Goal: Task Accomplishment & Management: Manage account settings

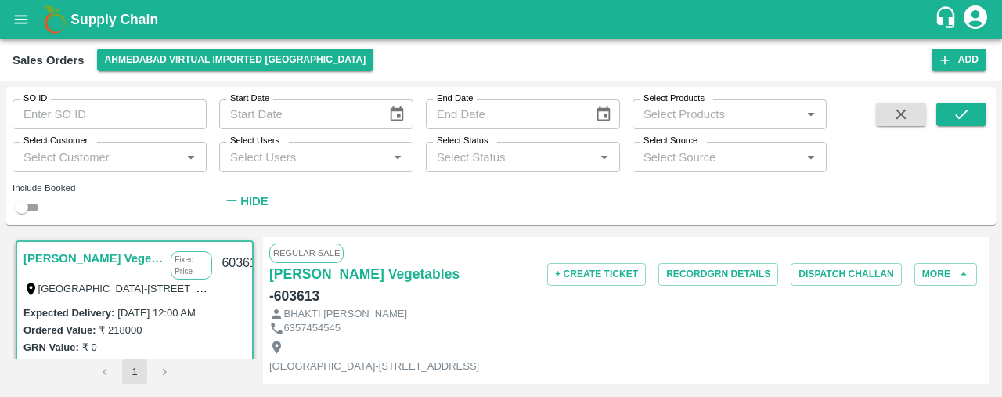
click at [19, 17] on icon "open drawer" at bounding box center [21, 19] width 17 height 17
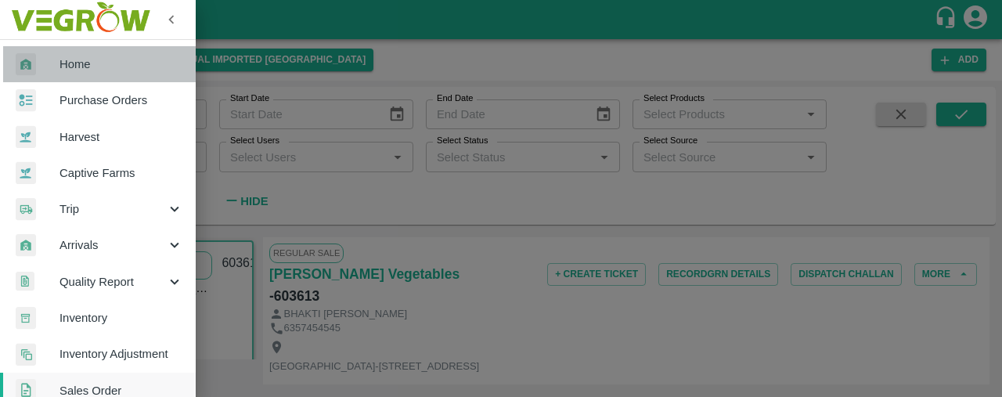
click at [142, 66] on span "Home" at bounding box center [122, 64] width 124 height 17
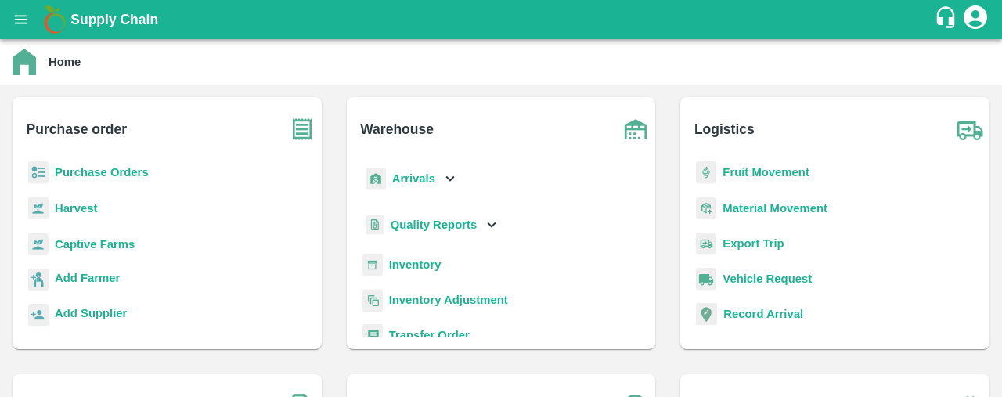
click at [121, 168] on b "Purchase Orders" at bounding box center [102, 172] width 94 height 13
click strong "More"
click input "Select Partners"
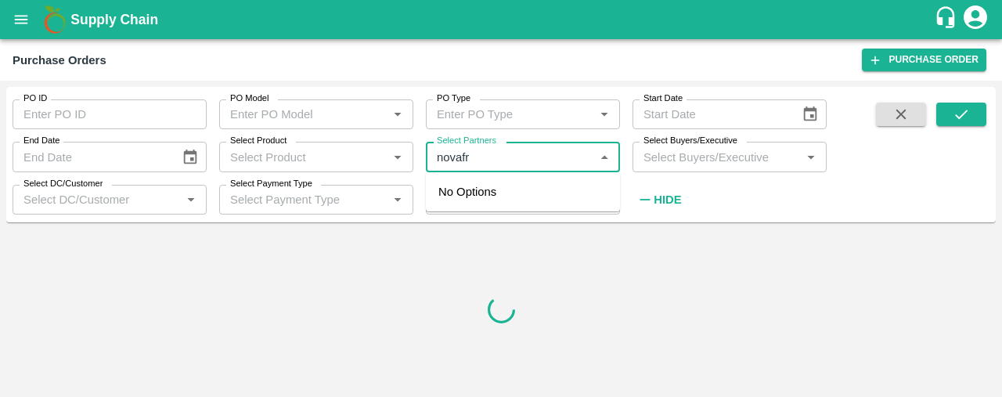
type input "novafre"
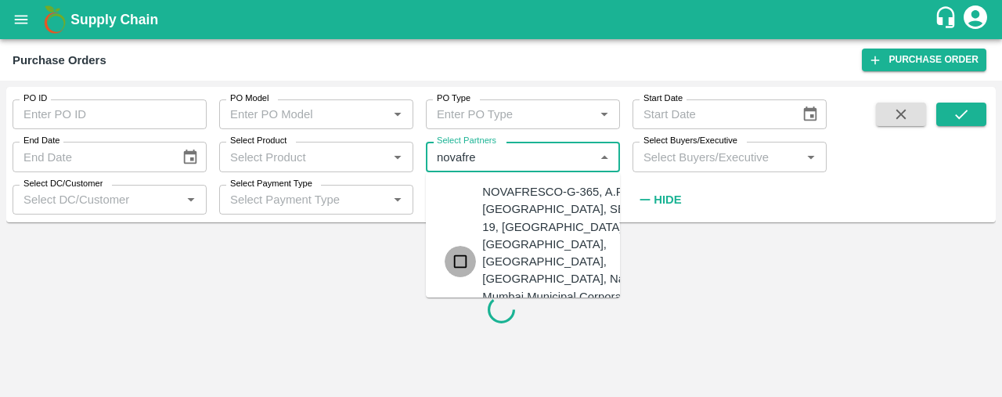
click at [462, 248] on input "checkbox" at bounding box center [460, 261] width 31 height 31
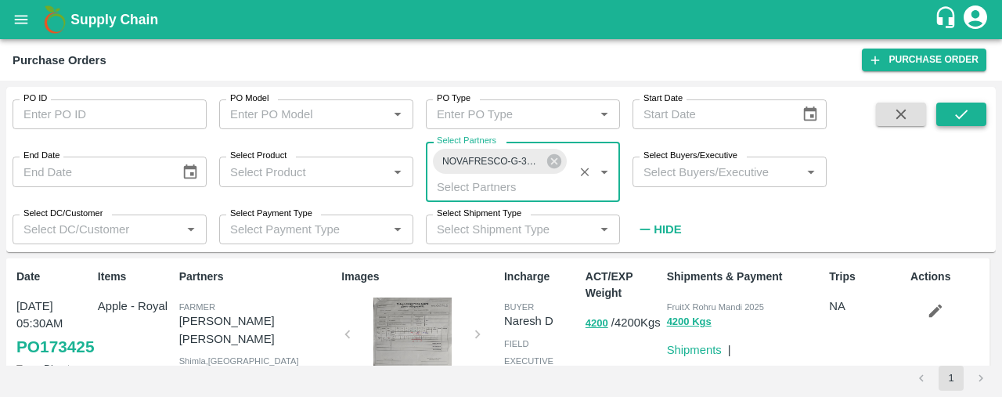
click at [961, 109] on icon "submit" at bounding box center [961, 114] width 17 height 17
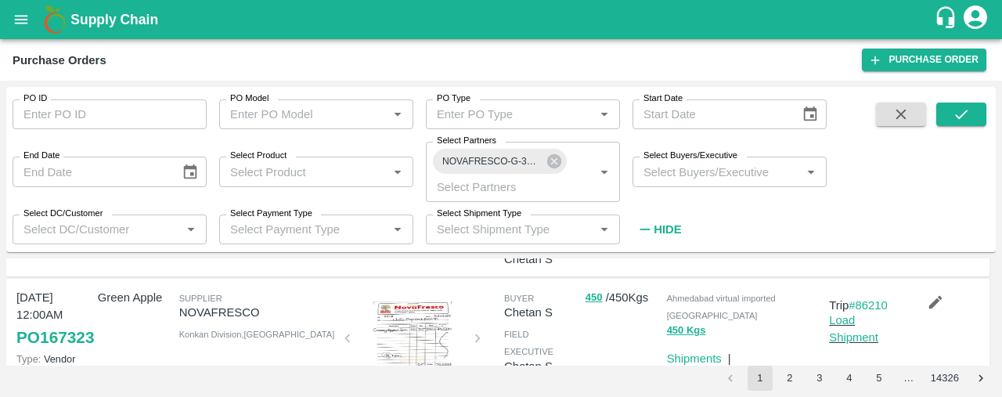
scroll to position [1091, 0]
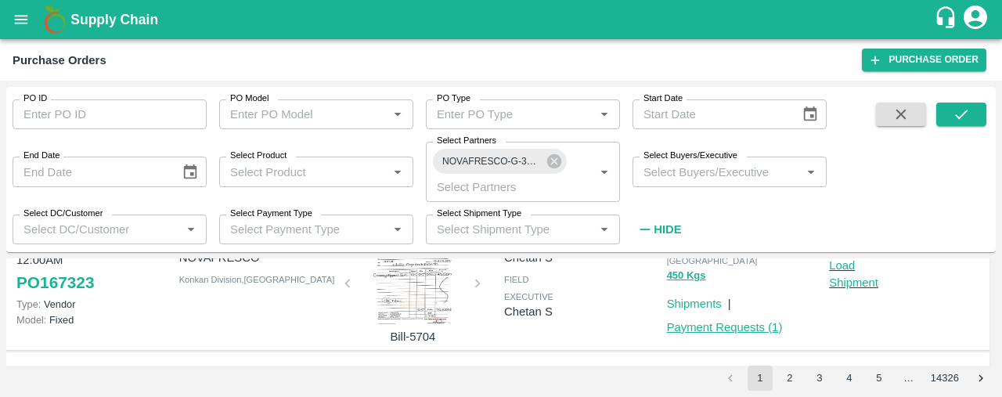
click at [738, 324] on link "Payment Requests ( 1 )" at bounding box center [725, 327] width 116 height 13
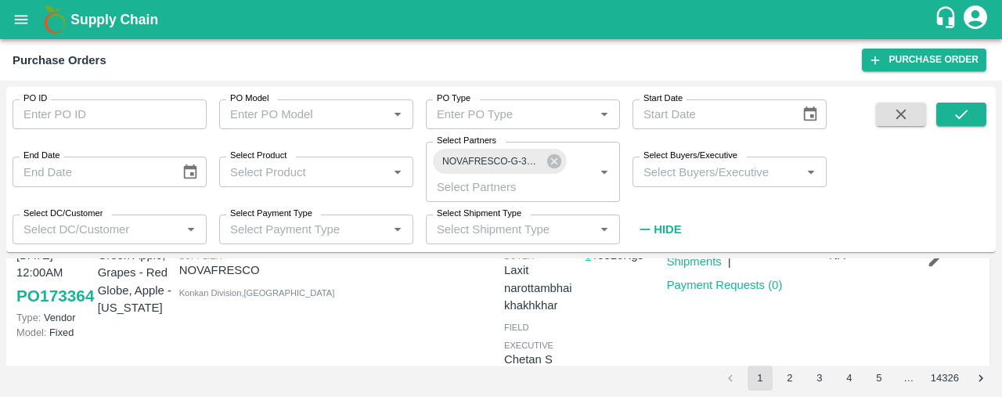
scroll to position [312, 0]
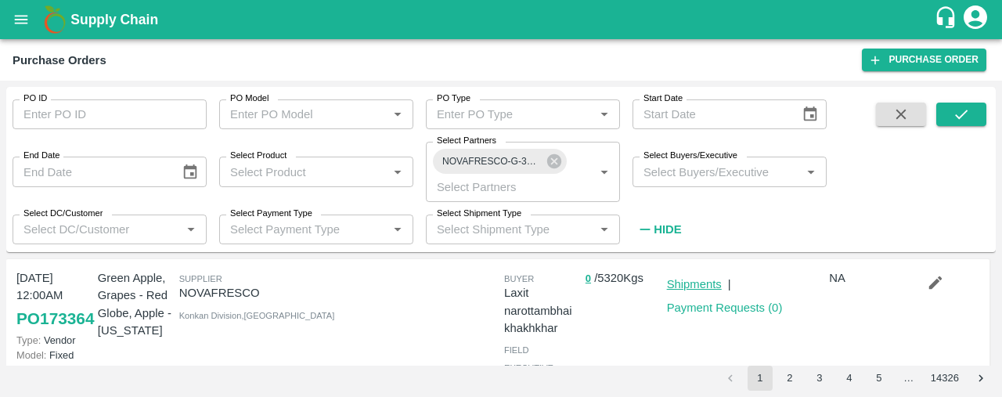
click at [705, 281] on link "Shipments" at bounding box center [694, 284] width 55 height 13
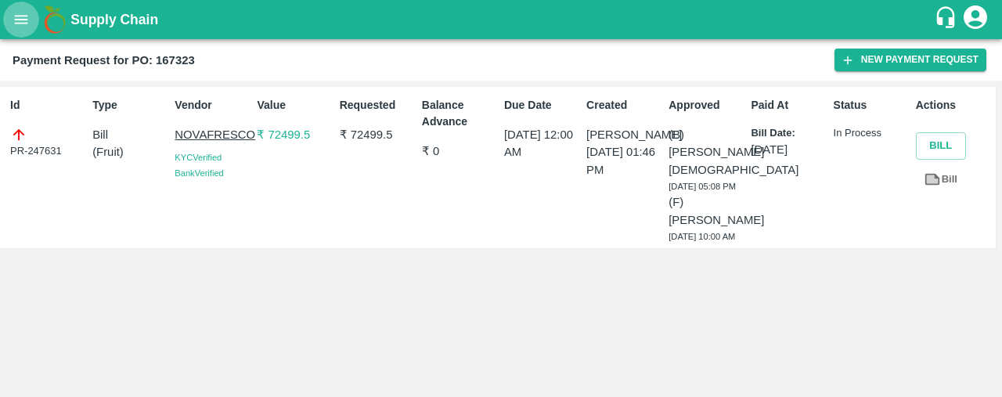
click at [13, 18] on icon "open drawer" at bounding box center [21, 19] width 17 height 17
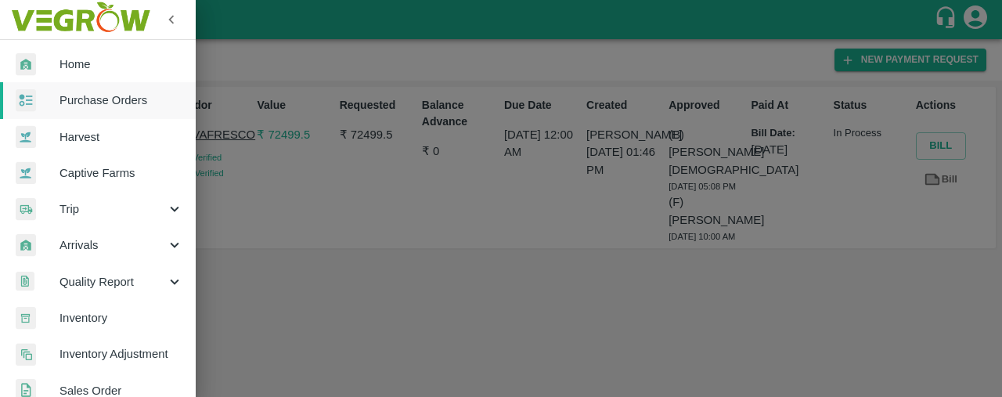
click at [342, 197] on div at bounding box center [501, 198] width 1002 height 397
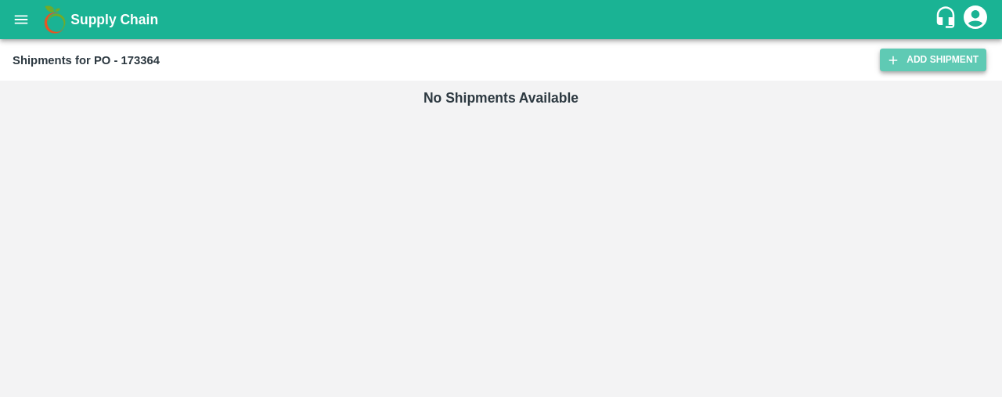
click at [898, 59] on icon at bounding box center [893, 60] width 14 height 14
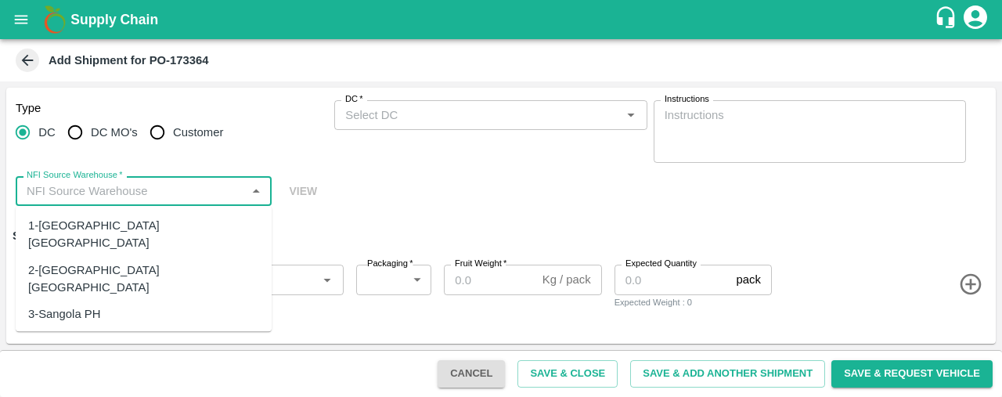
click at [170, 189] on input "NFI Source Warehouse   *" at bounding box center [130, 191] width 221 height 20
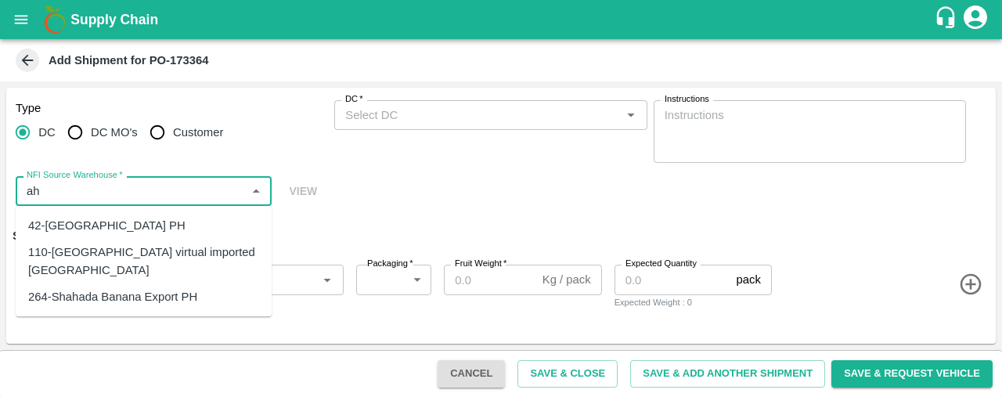
click at [146, 249] on div "110-[GEOGRAPHIC_DATA] virtual imported [GEOGRAPHIC_DATA]" at bounding box center [143, 261] width 231 height 35
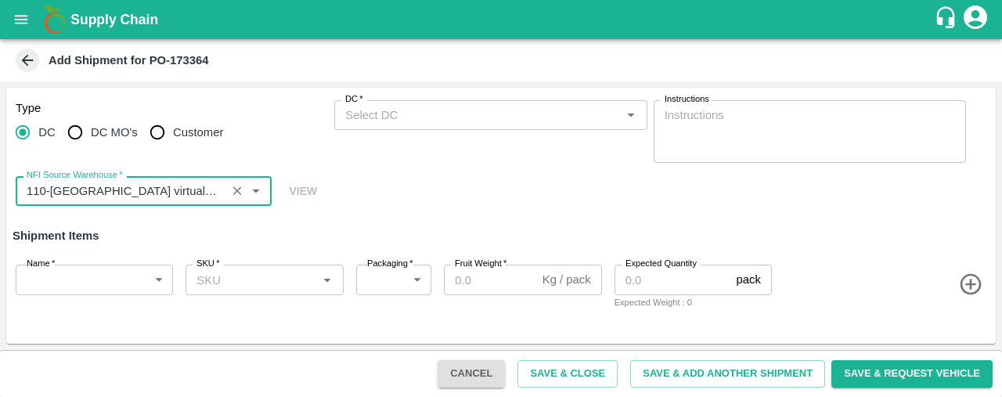
type input "110-[GEOGRAPHIC_DATA] virtual imported [GEOGRAPHIC_DATA]"
click at [397, 114] on input "DC   *" at bounding box center [477, 115] width 277 height 20
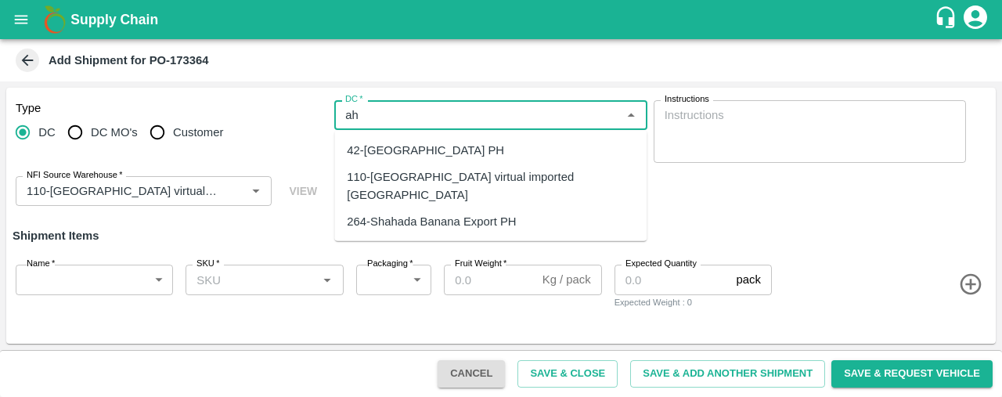
click at [410, 170] on div "110-[GEOGRAPHIC_DATA] virtual imported [GEOGRAPHIC_DATA]" at bounding box center [490, 185] width 287 height 35
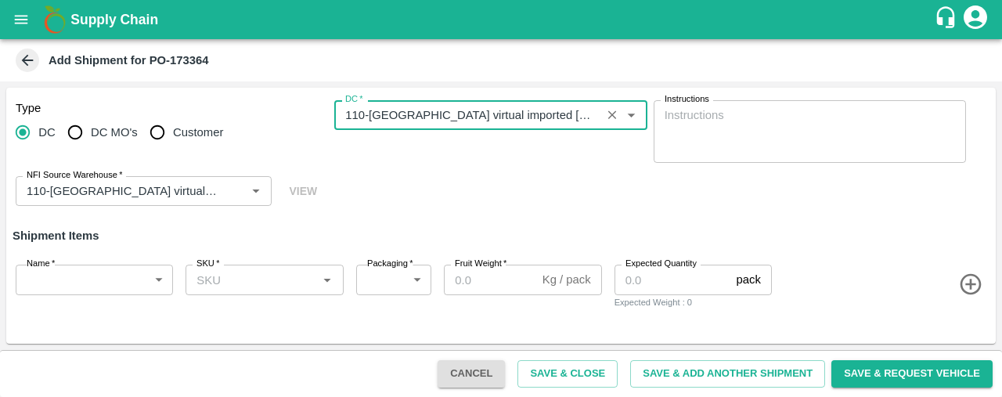
type input "110-[GEOGRAPHIC_DATA] virtual imported [GEOGRAPHIC_DATA]"
click at [87, 275] on body "Supply Chain Add Shipment for PO-173364 Type [GEOGRAPHIC_DATA] DC MO's Customer…" at bounding box center [501, 198] width 1002 height 397
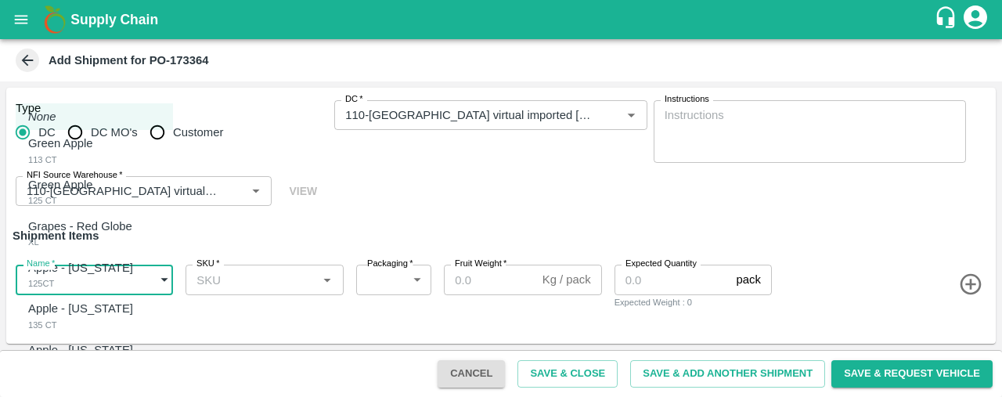
click at [101, 142] on div "Green Apple 113 CT" at bounding box center [64, 151] width 73 height 32
type input "1977718"
type input "276"
type input "18"
type input "20"
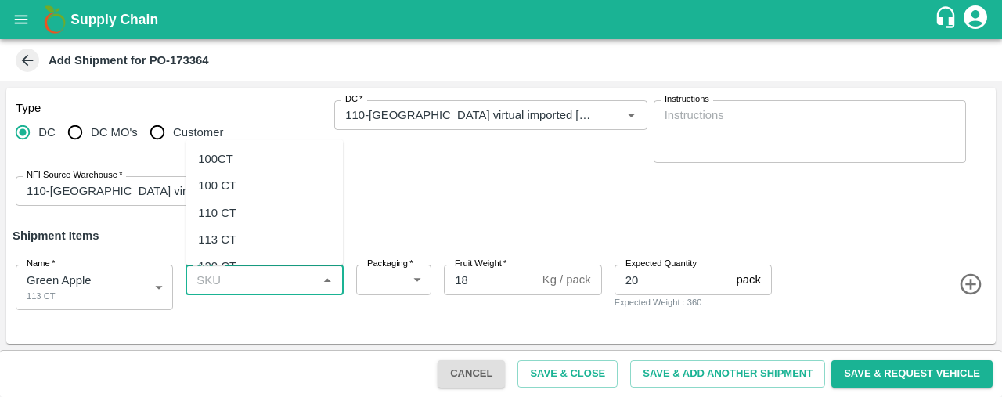
click at [198, 281] on input "SKU   *" at bounding box center [251, 279] width 122 height 20
click at [224, 239] on div "113 CT" at bounding box center [217, 239] width 38 height 17
type input "113 CT"
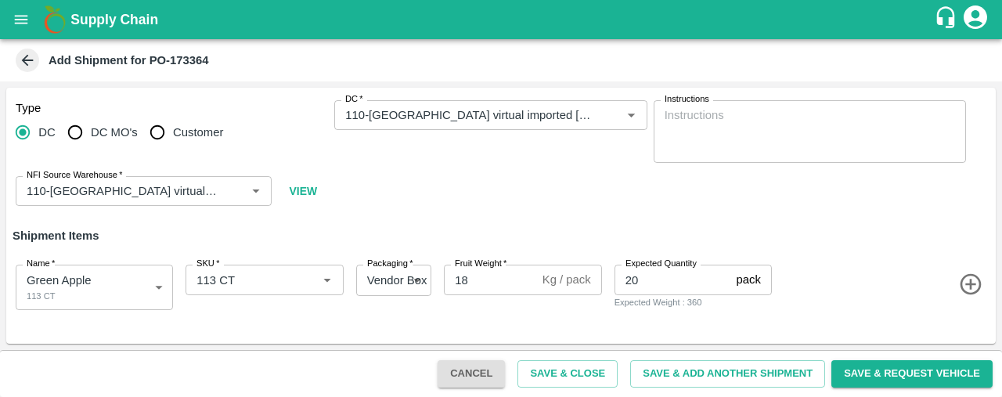
click at [971, 276] on icon "button" at bounding box center [971, 285] width 26 height 26
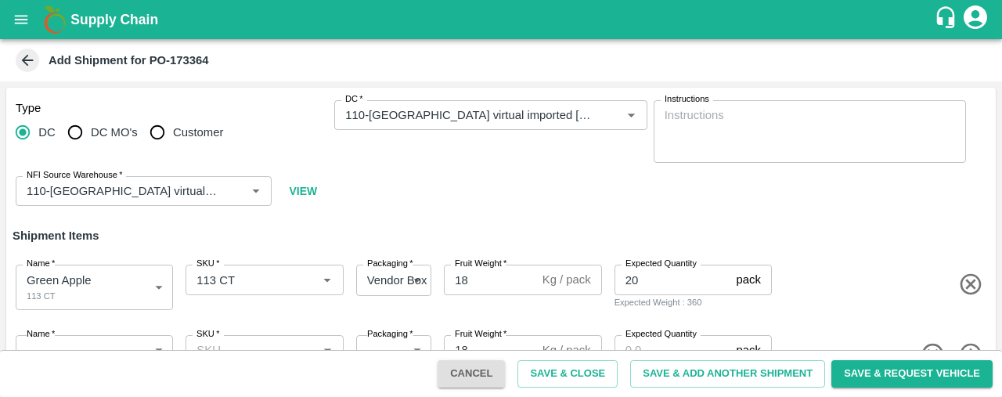
scroll to position [47, 0]
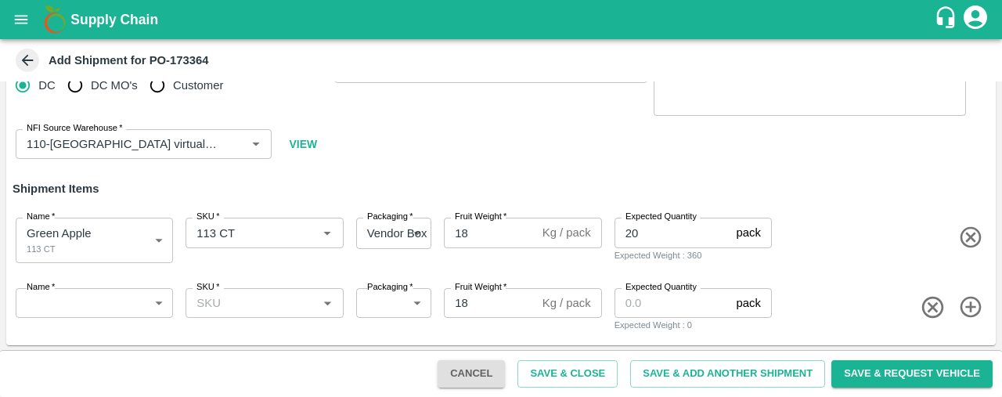
click at [117, 295] on body "Supply Chain Add Shipment for PO-173364 Type DC DC MO's Customer DC   * DC   * …" at bounding box center [501, 198] width 1002 height 397
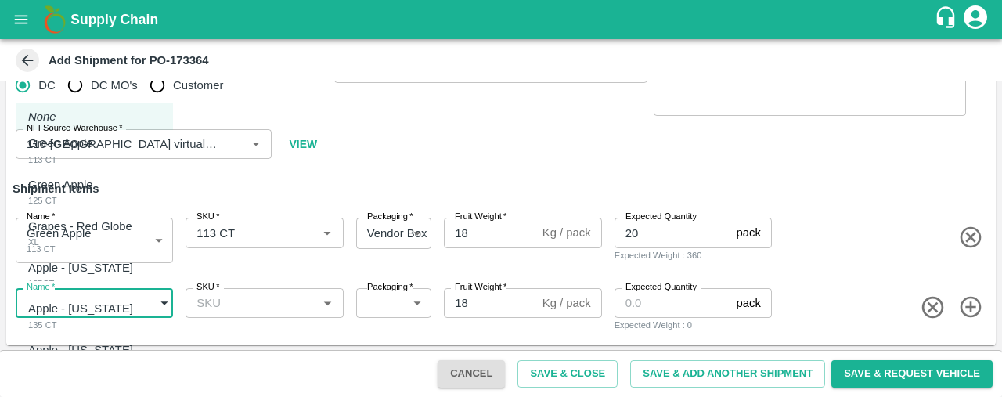
click at [101, 192] on div "Green Apple 125 CT" at bounding box center [64, 192] width 73 height 32
type input "1977719"
type input "276"
type input "30"
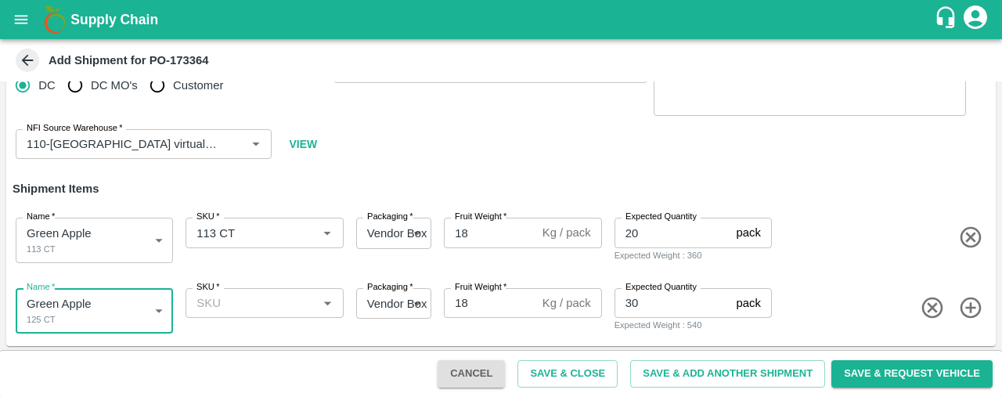
click at [262, 316] on div "SKU   *" at bounding box center [264, 303] width 157 height 30
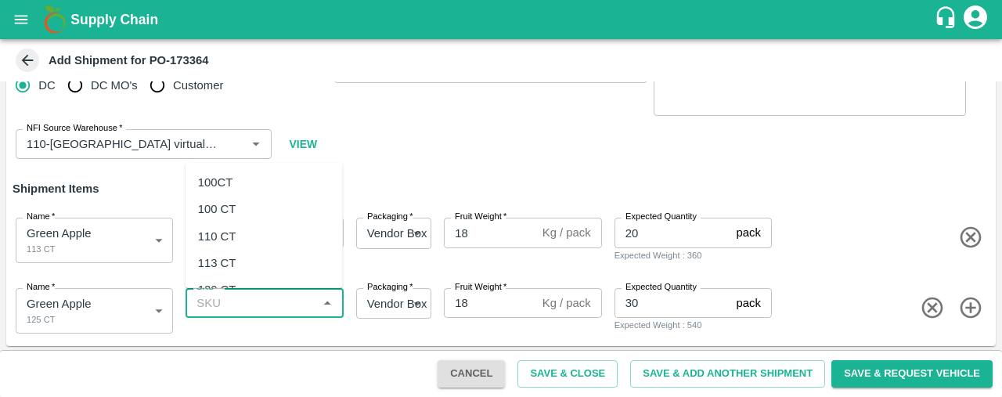
scroll to position [41, 0]
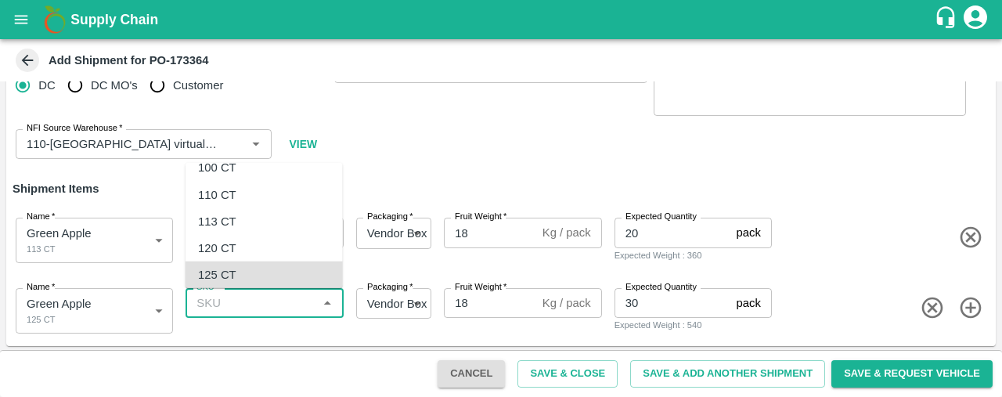
click at [257, 280] on div "125 CT" at bounding box center [264, 274] width 157 height 27
type input "125 CT"
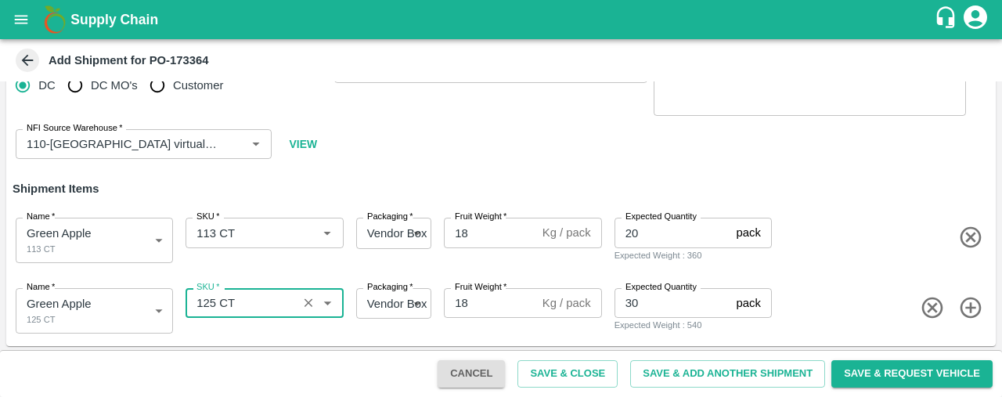
click at [972, 309] on icon "button" at bounding box center [971, 308] width 26 height 26
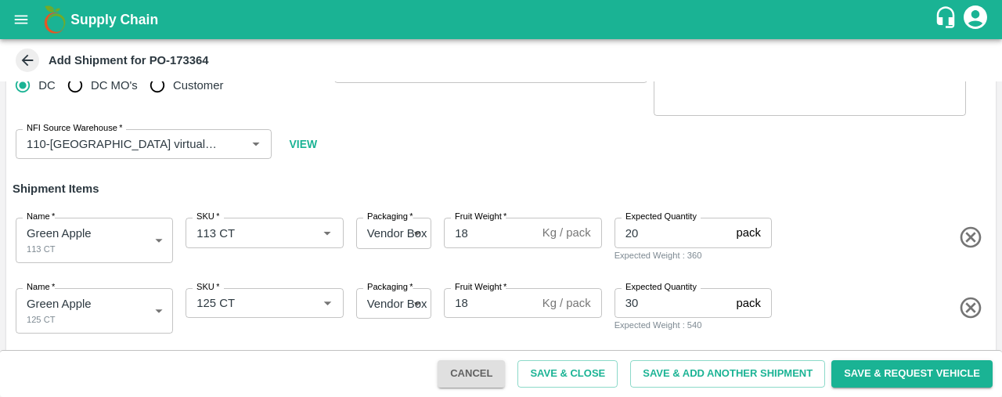
scroll to position [117, 0]
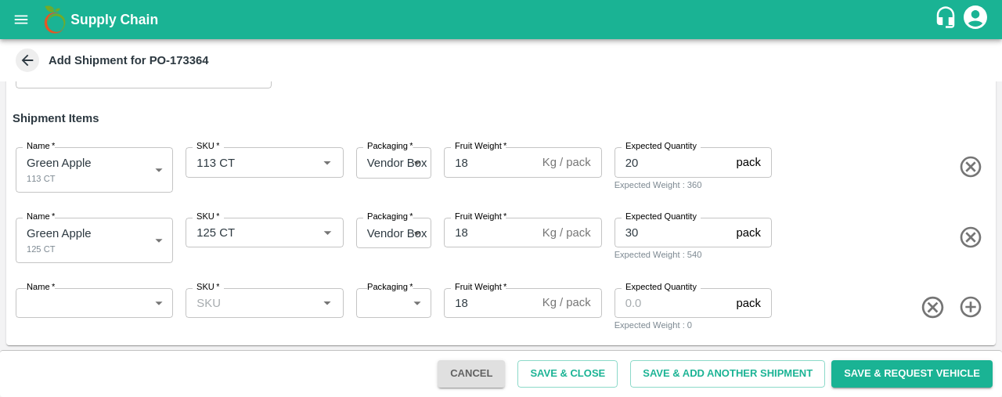
click at [121, 308] on body "Supply Chain Add Shipment for PO-173364 Type DC DC MO's Customer DC   * DC   * …" at bounding box center [501, 198] width 1002 height 397
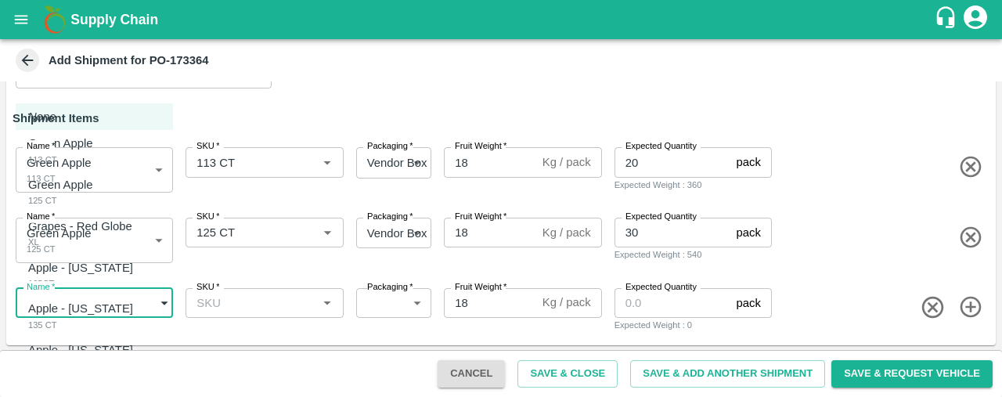
click at [101, 233] on p "Grapes - Red Globe" at bounding box center [80, 226] width 104 height 17
type input "1977720"
type input "276"
type input "6"
type input "70"
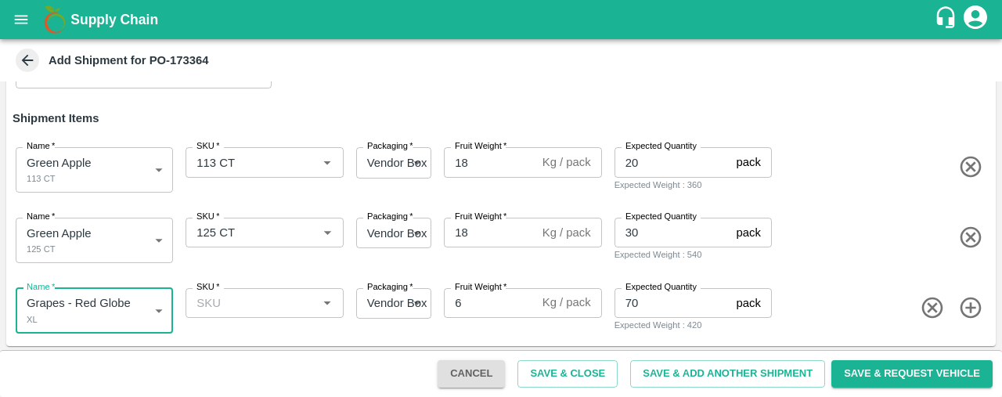
click at [222, 311] on input "SKU   *" at bounding box center [251, 303] width 122 height 20
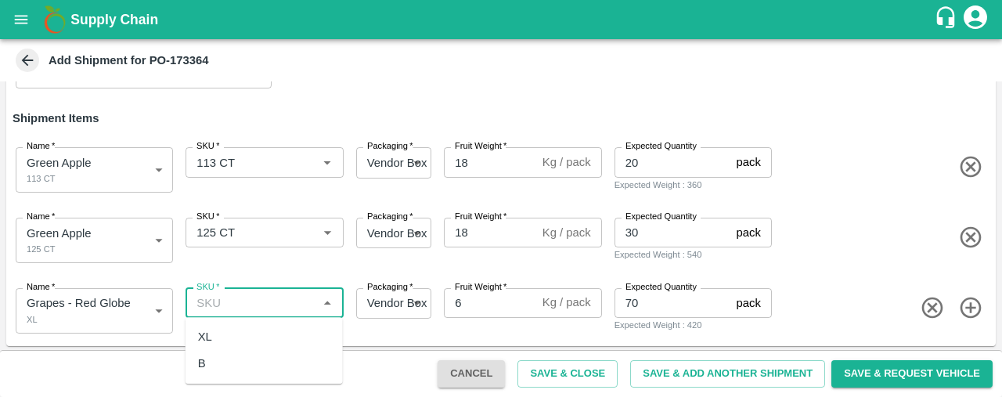
click at [229, 333] on div "XL" at bounding box center [264, 336] width 157 height 27
type input "XL"
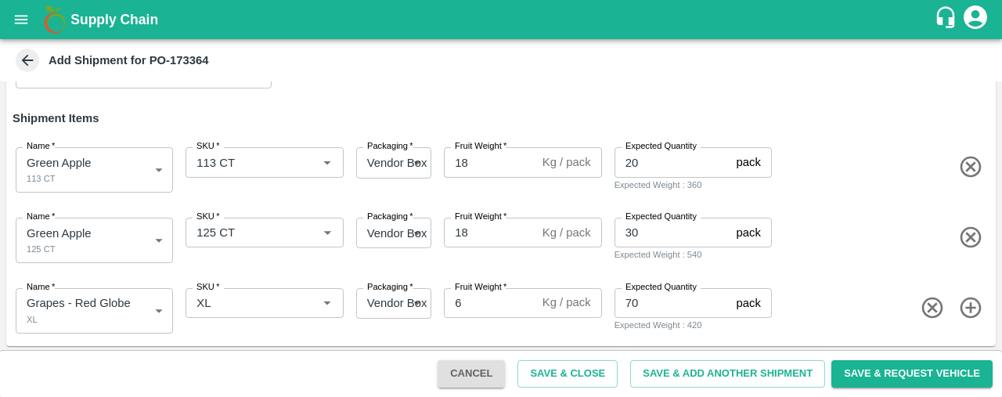
click at [969, 303] on icon "button" at bounding box center [971, 308] width 26 height 26
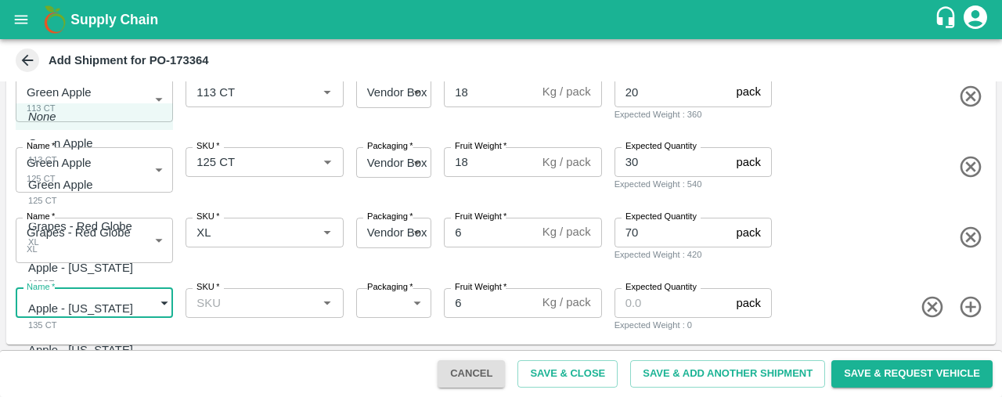
click at [99, 298] on body "Supply Chain Add Shipment for PO-173364 Type DC DC MO's Customer DC   * DC   * …" at bounding box center [501, 198] width 1002 height 397
click at [125, 262] on p "Apple - Washington" at bounding box center [80, 267] width 105 height 17
type input "1977721"
type input "276"
type input "20"
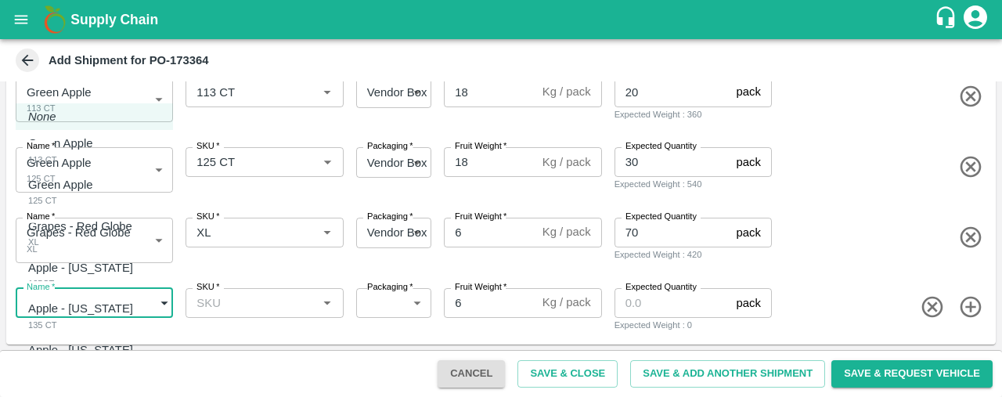
type input "50"
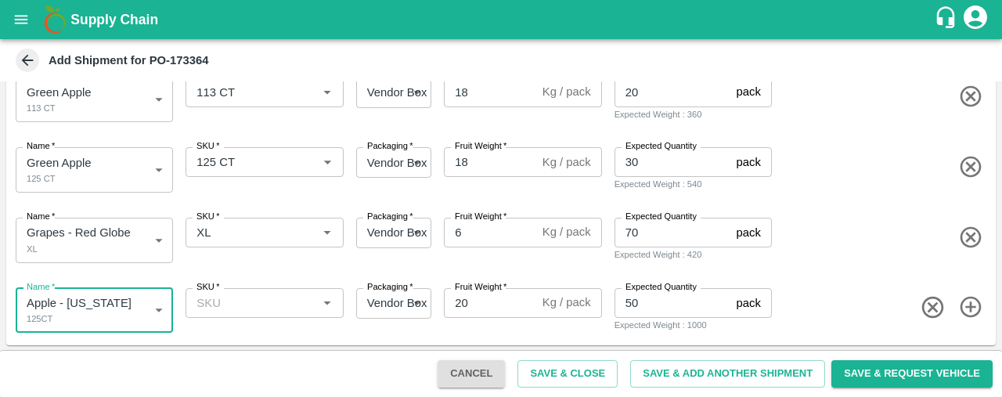
click at [205, 305] on input "SKU   *" at bounding box center [251, 303] width 122 height 20
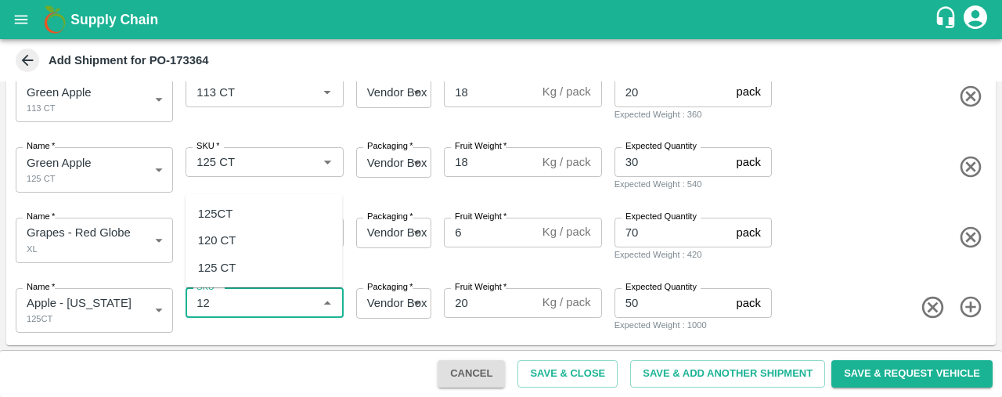
click at [233, 269] on div "125 CT" at bounding box center [217, 267] width 38 height 17
type input "125 CT"
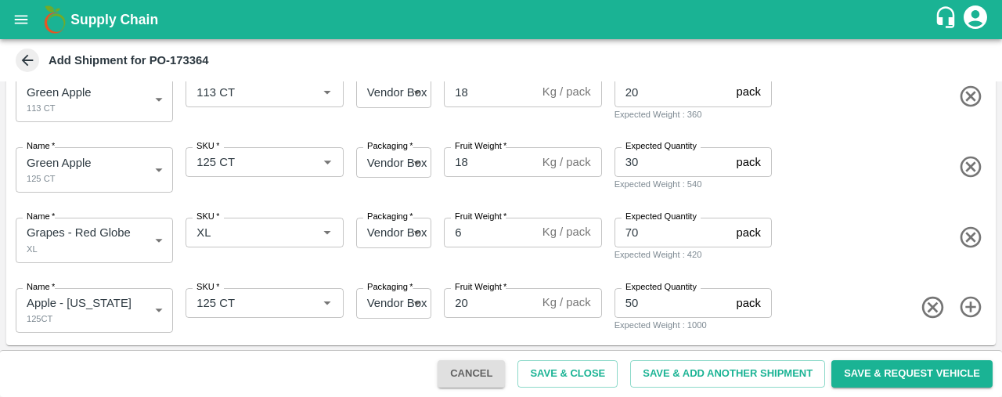
click at [968, 302] on icon "button" at bounding box center [971, 307] width 26 height 26
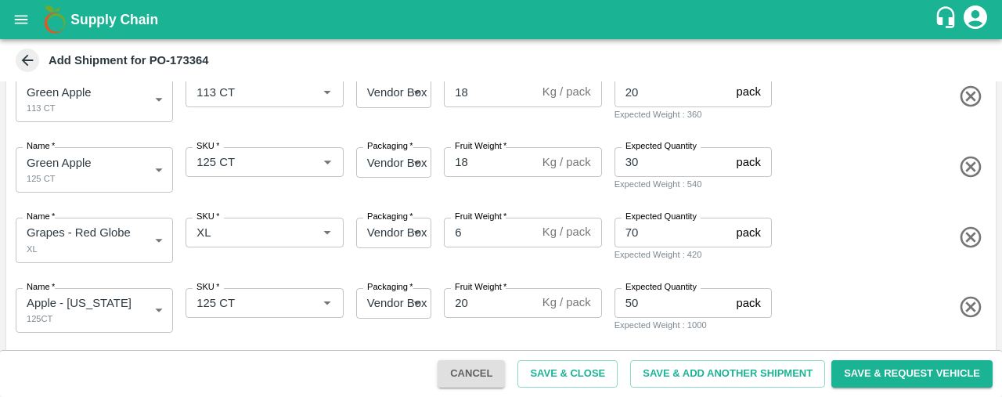
scroll to position [258, 0]
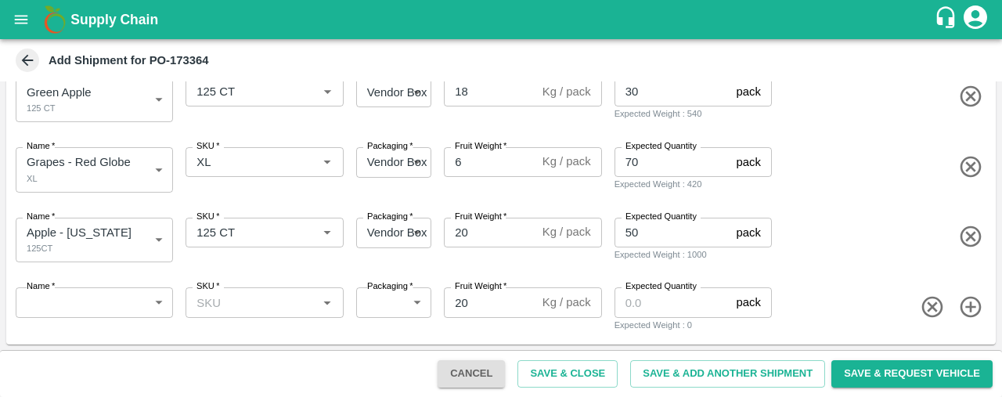
click at [92, 307] on body "Supply Chain Add Shipment for PO-173364 Type DC DC MO's Customer DC   * DC   * …" at bounding box center [501, 198] width 1002 height 397
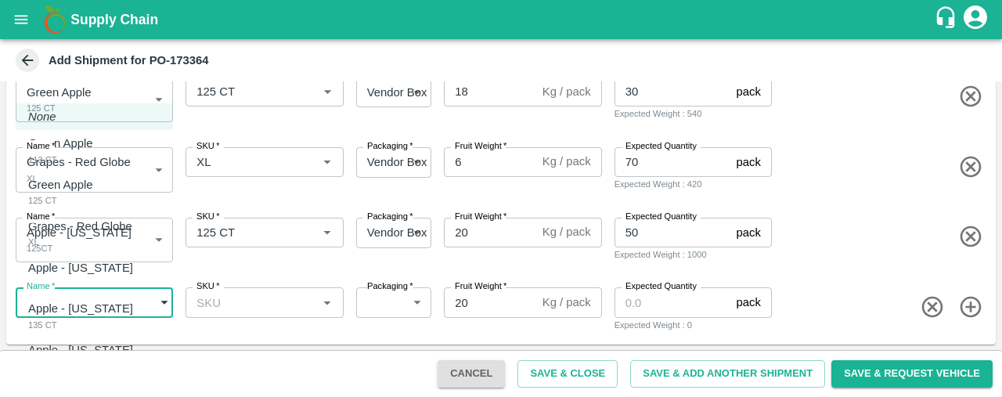
click at [92, 307] on p "Apple - Washington" at bounding box center [80, 308] width 105 height 17
type input "1977722"
type input "276"
type input "100"
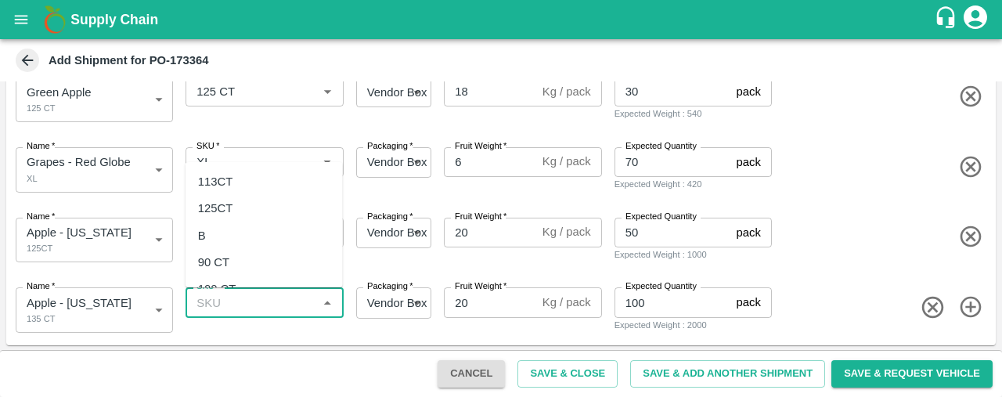
click at [210, 303] on input "SKU   *" at bounding box center [251, 302] width 122 height 20
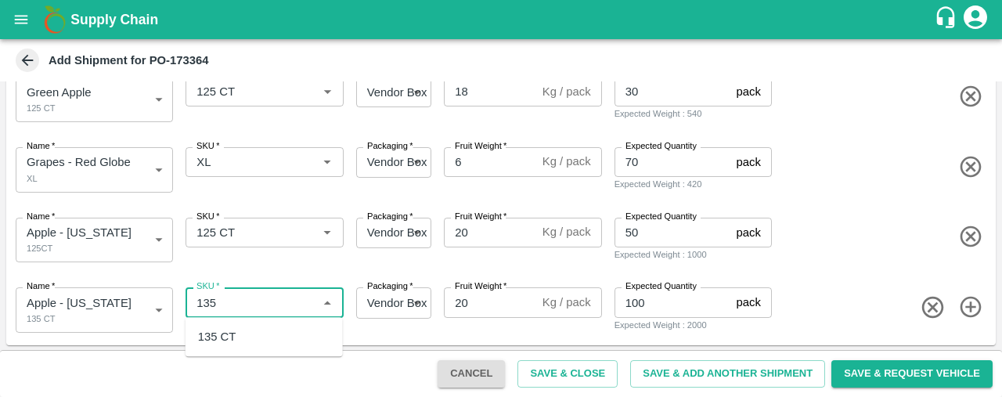
click at [236, 339] on div "135 CT" at bounding box center [217, 336] width 38 height 17
type input "135 CT"
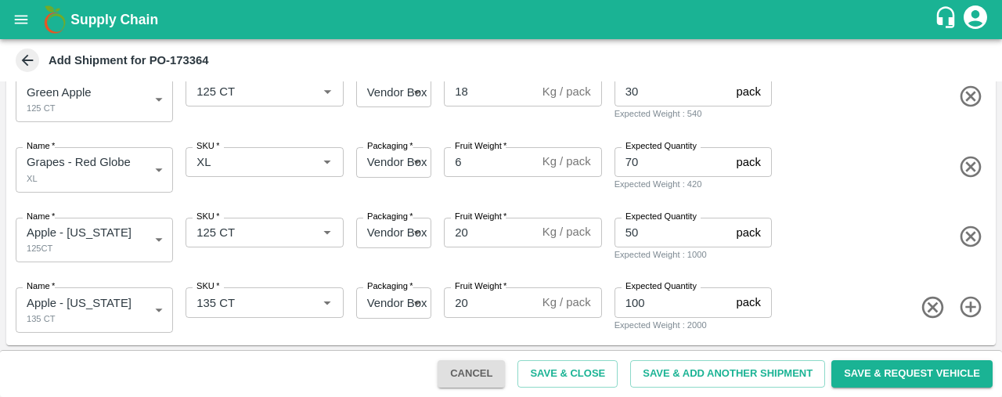
click at [967, 299] on icon "button" at bounding box center [971, 307] width 26 height 26
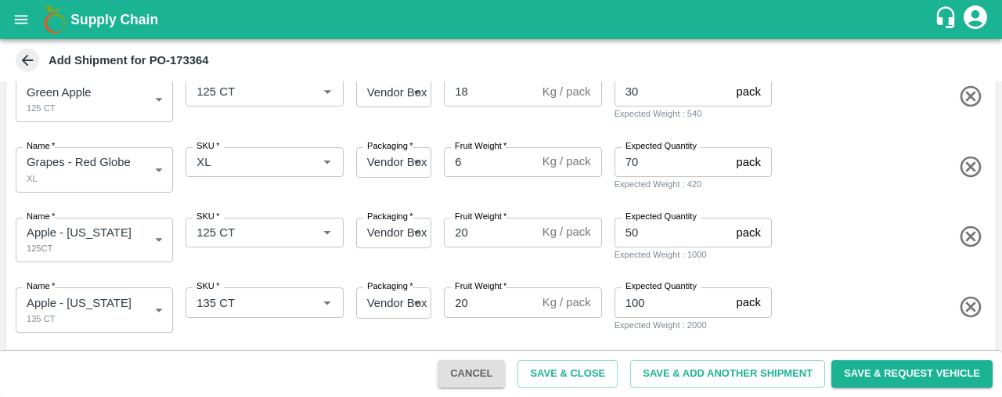
scroll to position [329, 0]
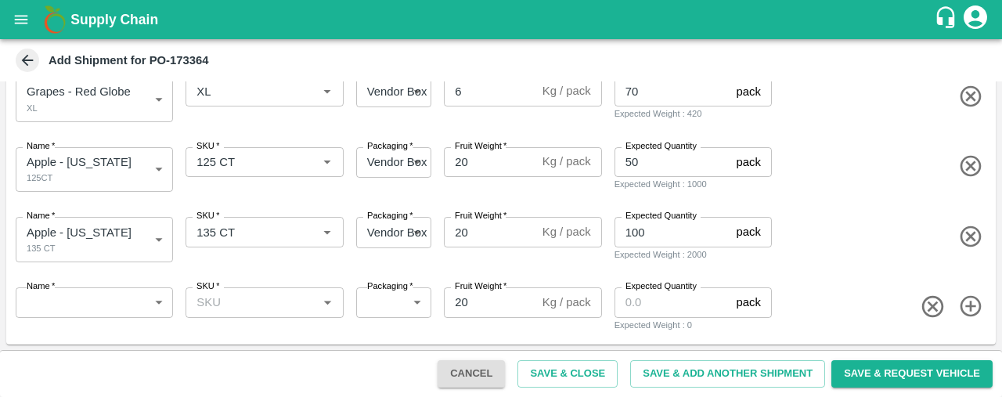
click at [136, 306] on body "Supply Chain Add Shipment for PO-173364 Type DC DC MO's Customer DC   * DC   * …" at bounding box center [501, 198] width 1002 height 397
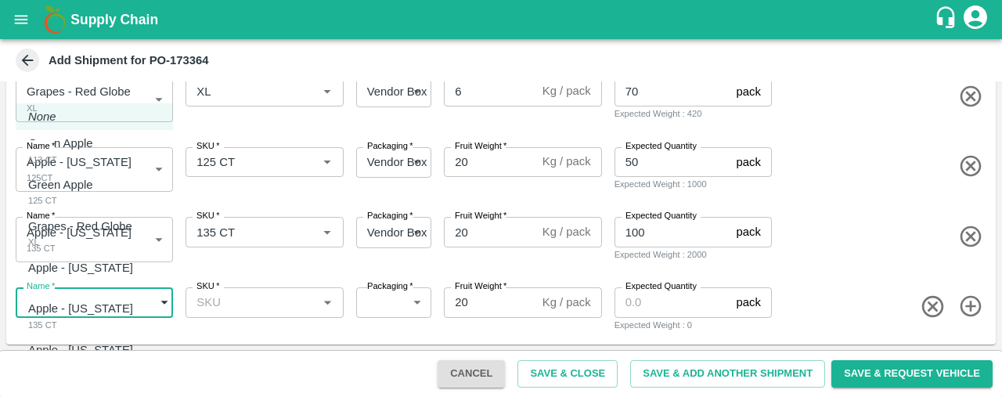
click at [122, 346] on p "Apple - Washington" at bounding box center [80, 349] width 105 height 17
type input "1977723"
type input "276"
type input "50"
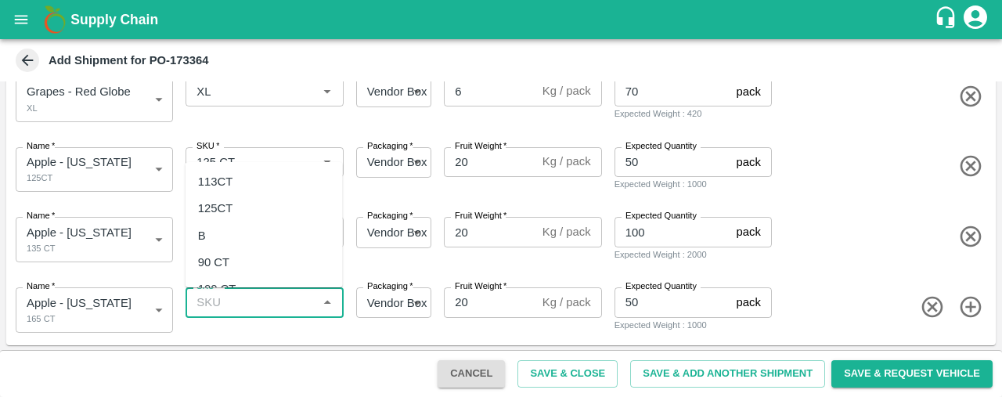
click at [219, 306] on input "SKU   *" at bounding box center [251, 302] width 122 height 20
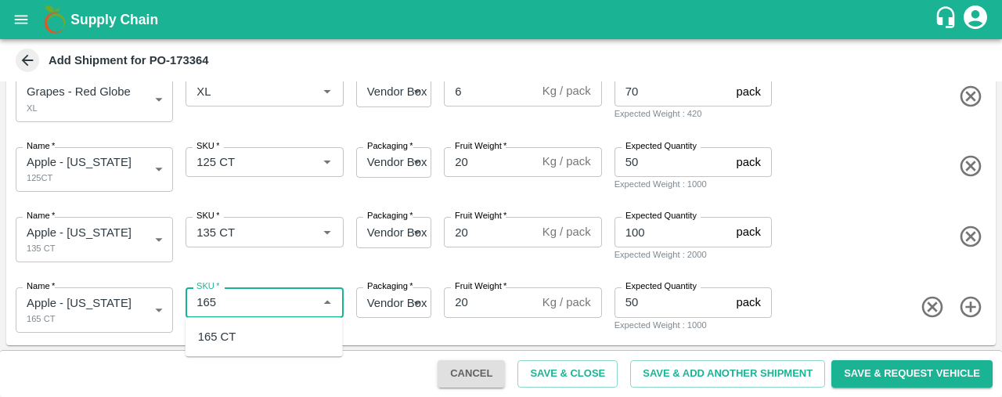
click at [217, 331] on div "165 CT" at bounding box center [217, 336] width 38 height 17
type input "165 CT"
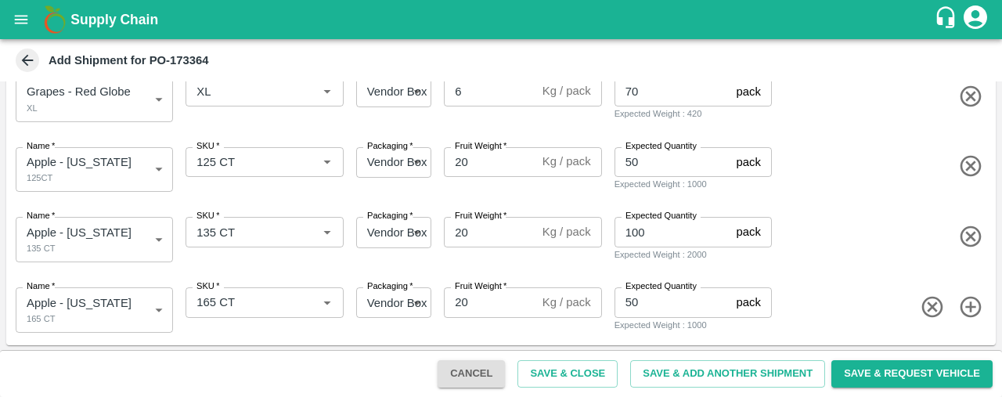
click at [966, 303] on icon "button" at bounding box center [970, 307] width 21 height 21
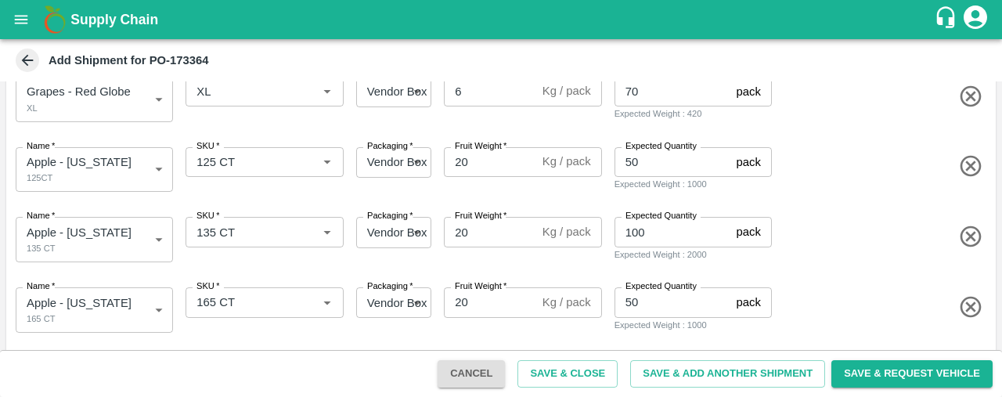
scroll to position [399, 0]
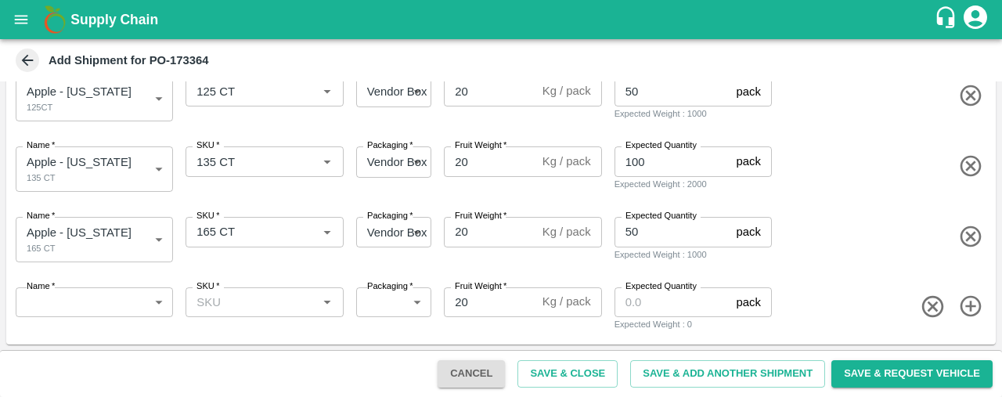
click at [114, 294] on body "Supply Chain Add Shipment for PO-173364 Type DC DC MO's Customer DC   * DC   * …" at bounding box center [501, 198] width 1002 height 397
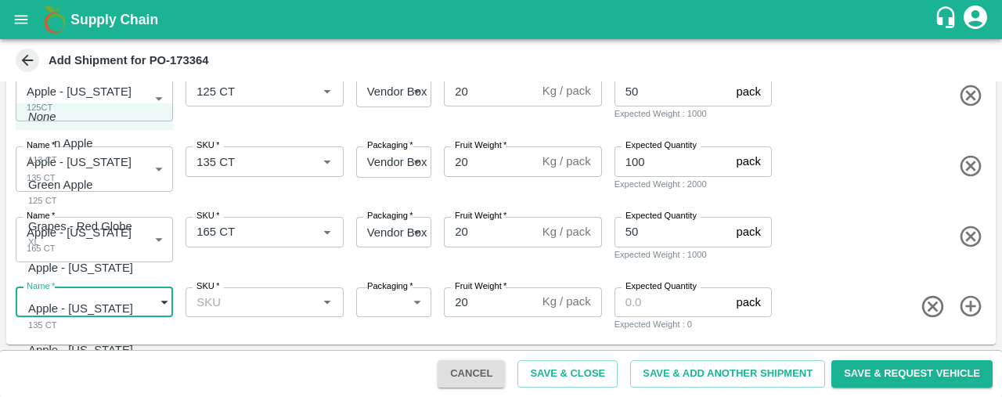
click at [936, 306] on div at bounding box center [501, 198] width 1002 height 397
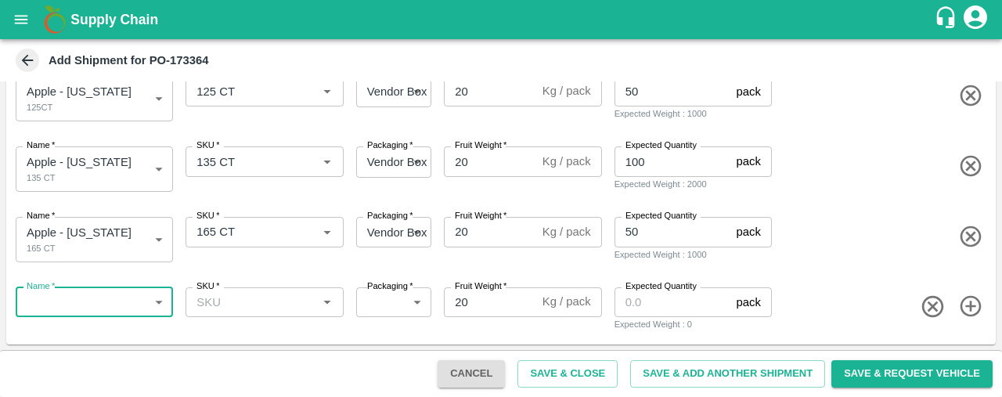
click at [936, 306] on icon "button" at bounding box center [933, 307] width 26 height 26
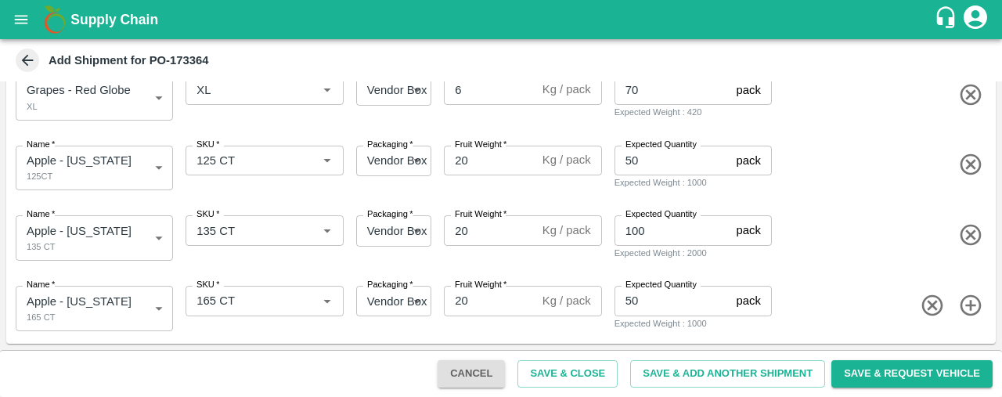
scroll to position [330, 0]
click at [566, 377] on button "Save & Close" at bounding box center [568, 373] width 100 height 27
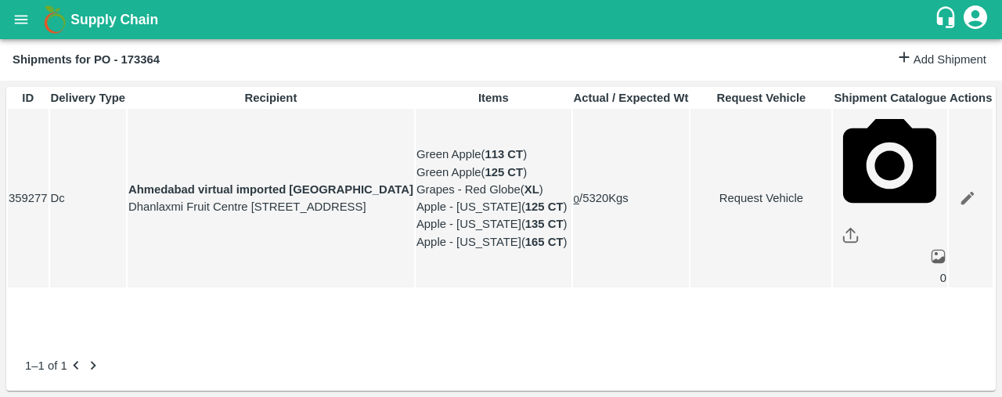
click at [22, 12] on icon "open drawer" at bounding box center [21, 19] width 17 height 17
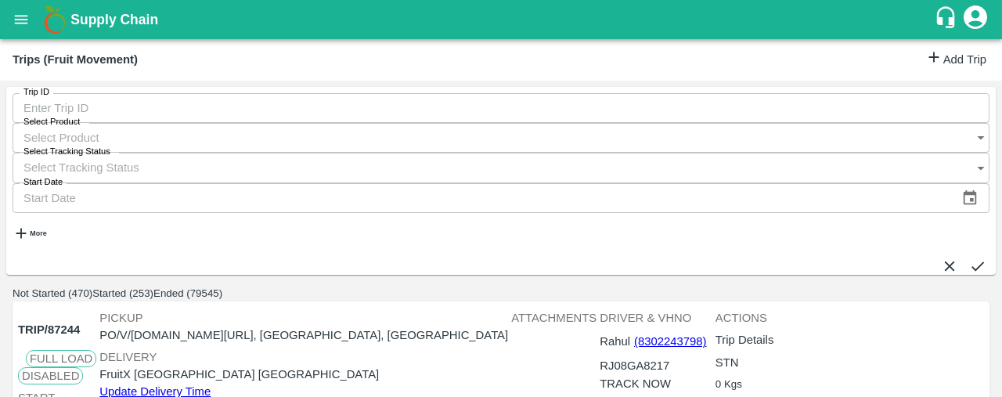
click at [34, 229] on strong "More" at bounding box center [38, 233] width 16 height 8
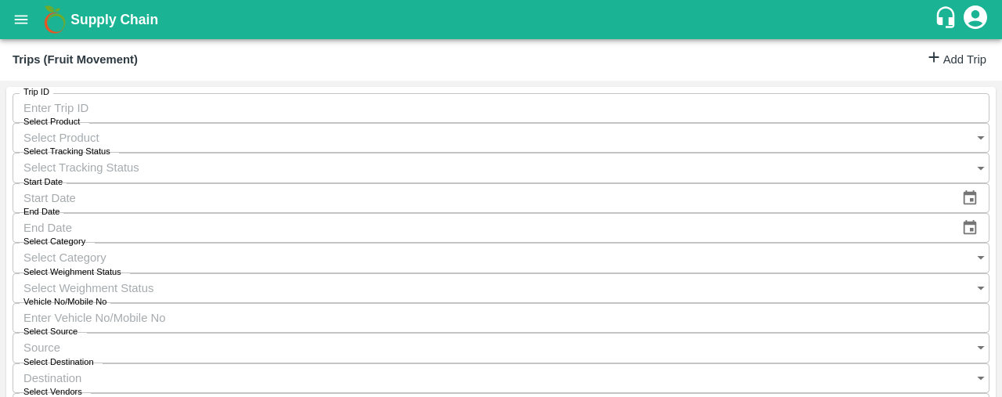
click at [947, 65] on link "Add Trip" at bounding box center [955, 60] width 61 height 23
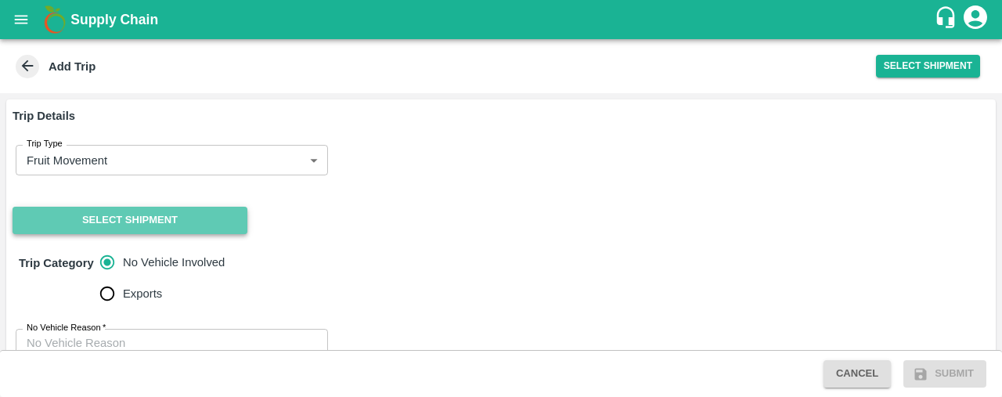
click at [139, 221] on button "Select Shipment" at bounding box center [130, 220] width 235 height 27
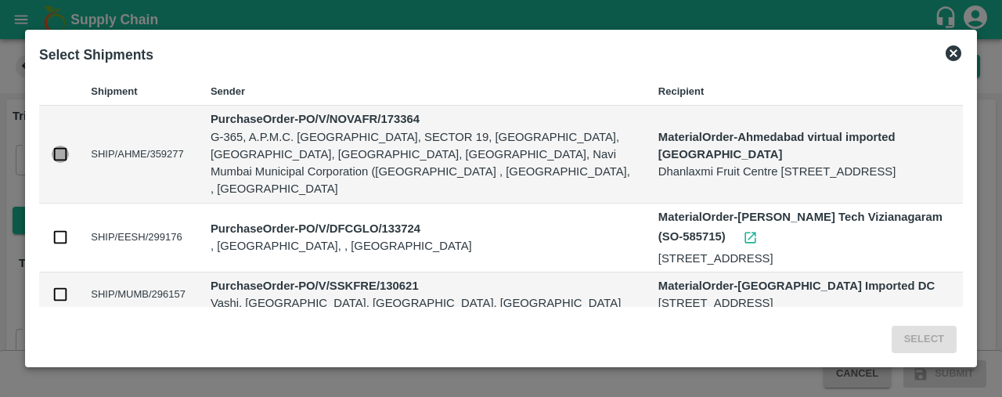
click at [57, 146] on input "checkbox" at bounding box center [60, 154] width 17 height 17
checkbox input "true"
click at [924, 334] on button "Select" at bounding box center [924, 339] width 65 height 27
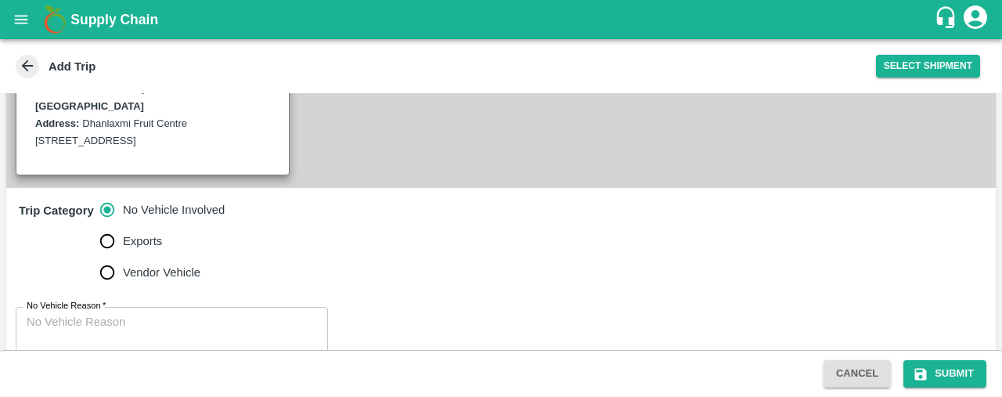
scroll to position [467, 0]
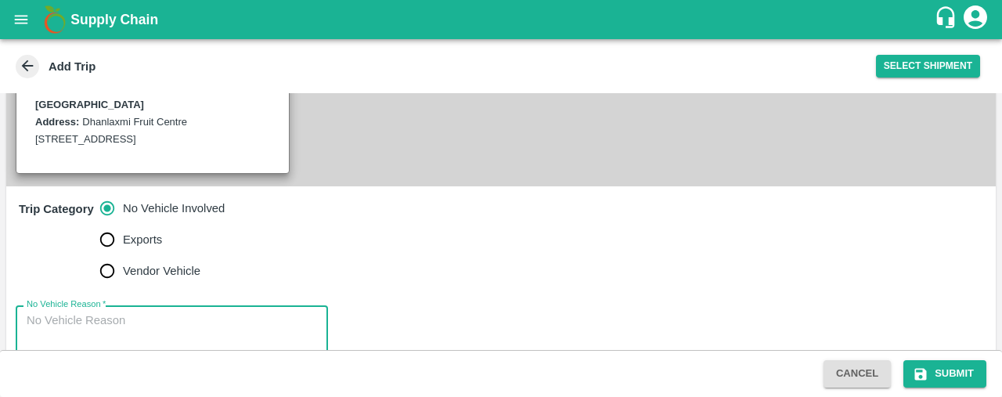
click at [85, 312] on textarea "No Vehicle Reason   *" at bounding box center [172, 336] width 290 height 49
type textarea "m"
type textarea "na"
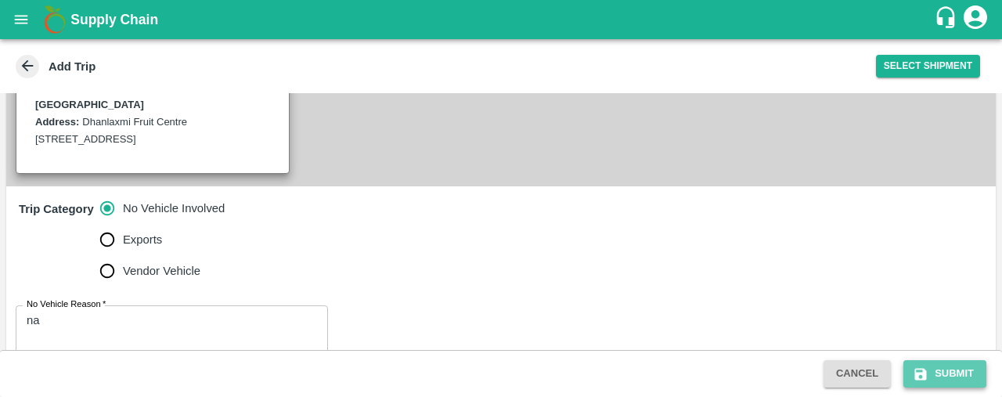
click at [962, 373] on button "Submit" at bounding box center [944, 373] width 83 height 27
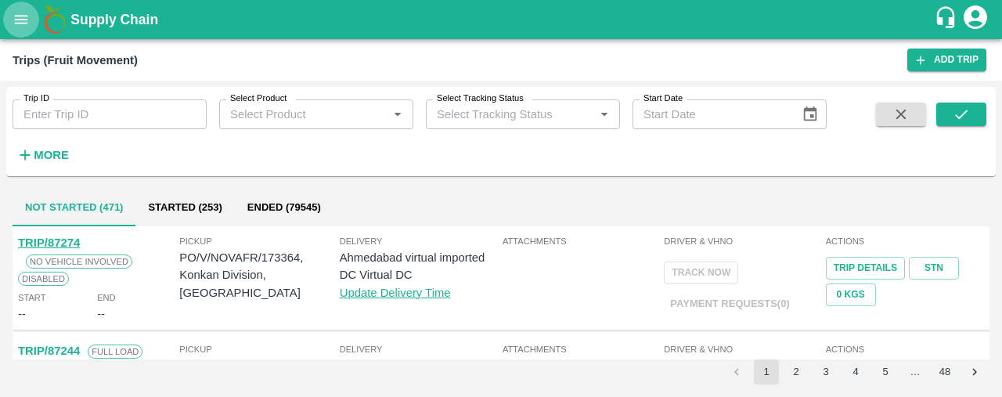
click at [17, 3] on button "open drawer" at bounding box center [21, 20] width 36 height 36
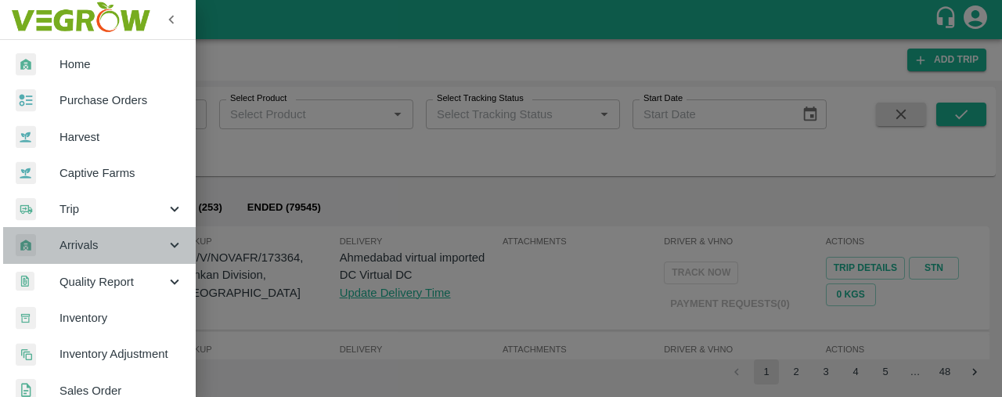
click at [142, 249] on span "Arrivals" at bounding box center [113, 244] width 106 height 17
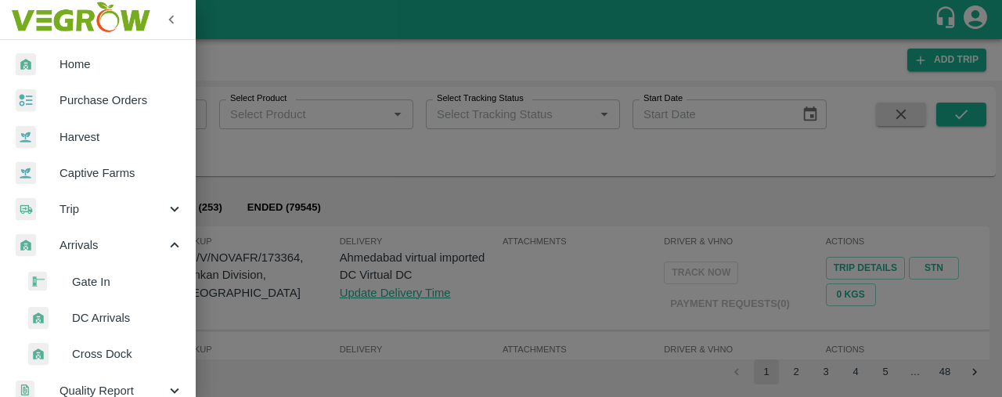
click at [128, 286] on span "Gate In" at bounding box center [127, 281] width 111 height 17
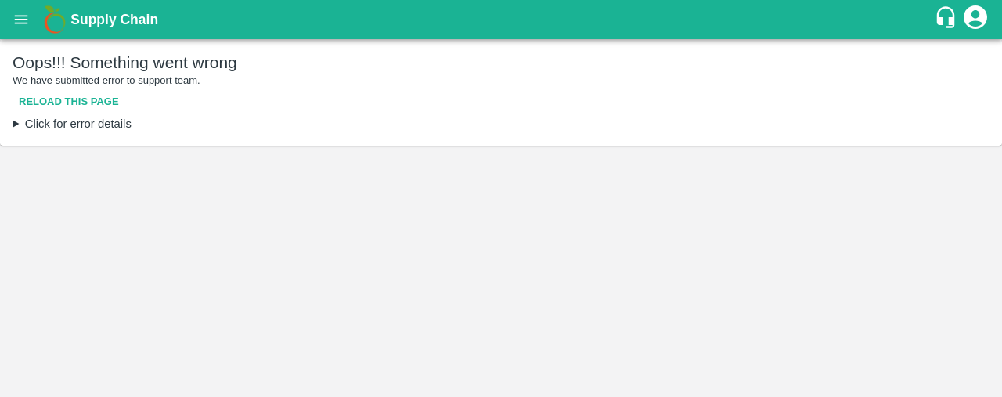
click at [77, 95] on button "Reload this page" at bounding box center [69, 101] width 113 height 27
click at [14, 24] on icon "open drawer" at bounding box center [21, 19] width 17 height 17
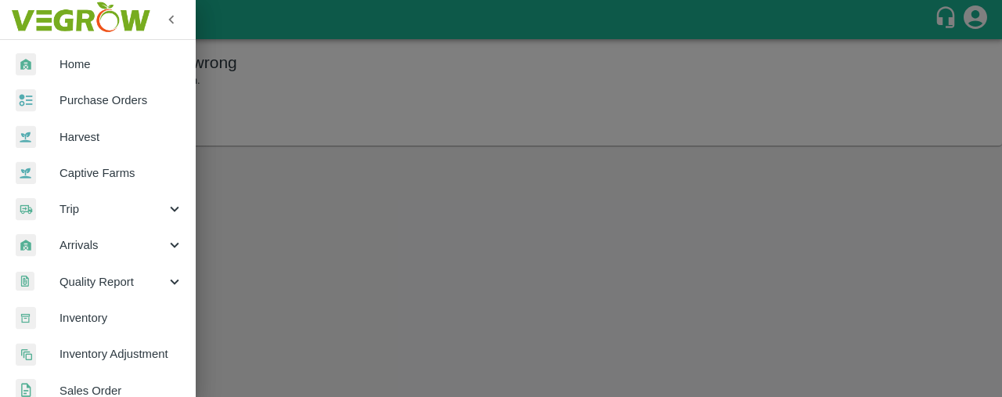
click at [84, 282] on span "Quality Report" at bounding box center [113, 281] width 106 height 17
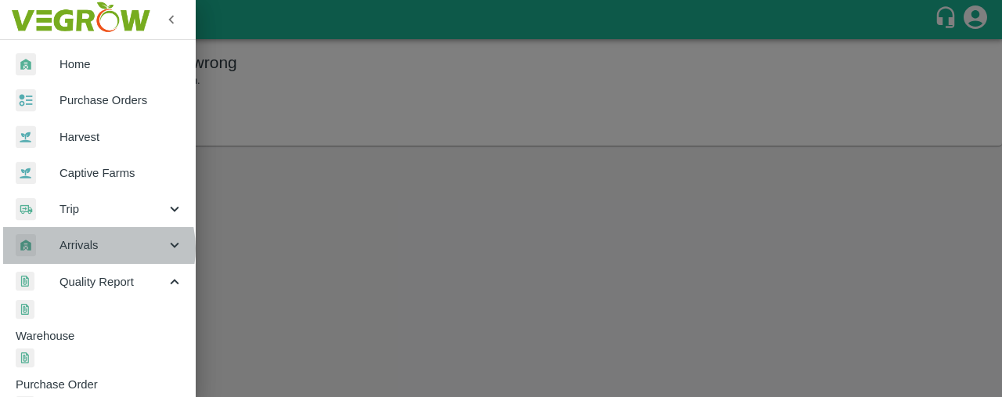
click at [92, 248] on span "Arrivals" at bounding box center [113, 244] width 106 height 17
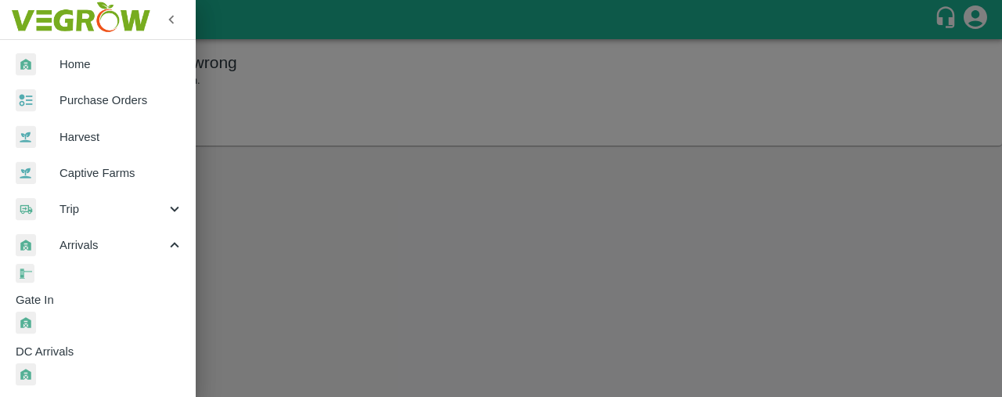
click at [108, 291] on span "Gate In" at bounding box center [106, 299] width 180 height 17
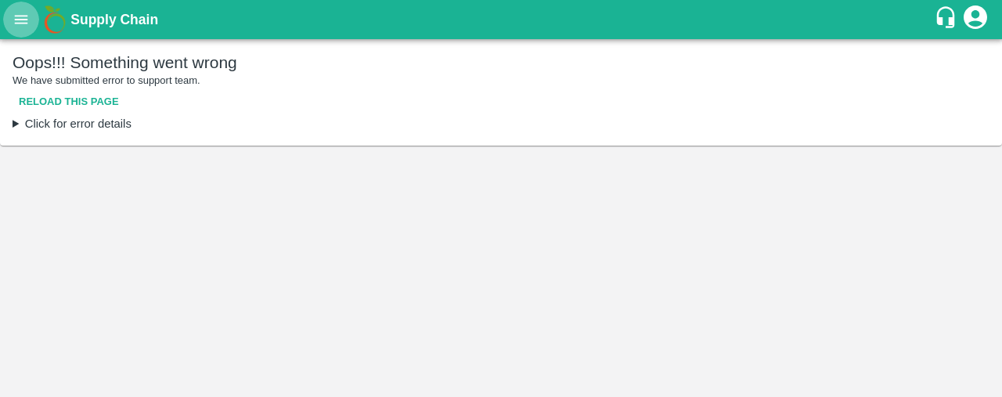
click at [30, 21] on button "open drawer" at bounding box center [21, 20] width 36 height 36
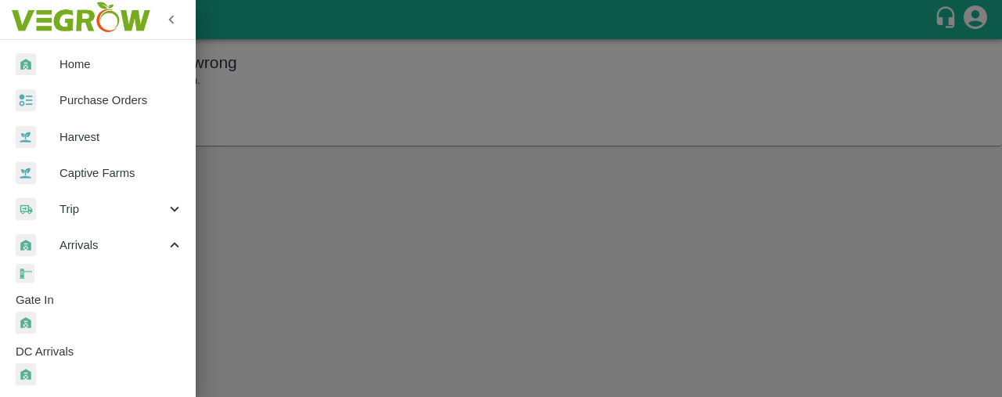
click at [141, 108] on span "Purchase Orders" at bounding box center [122, 100] width 124 height 17
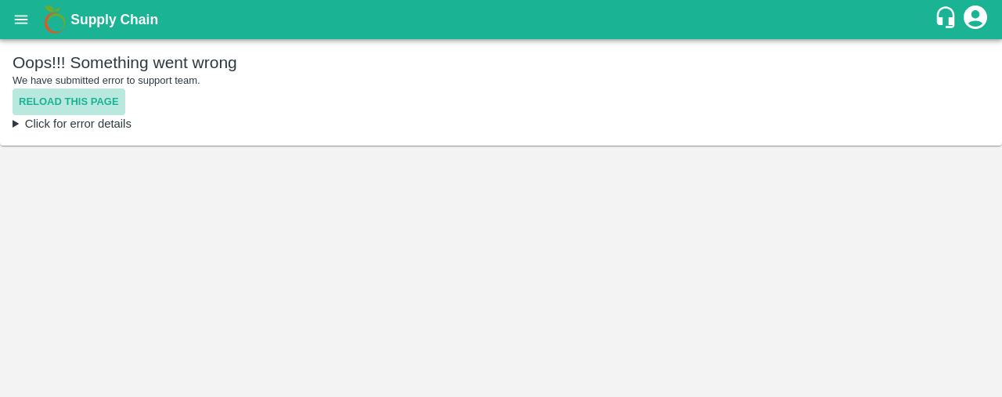
click at [99, 96] on button "Reload this page" at bounding box center [69, 101] width 113 height 27
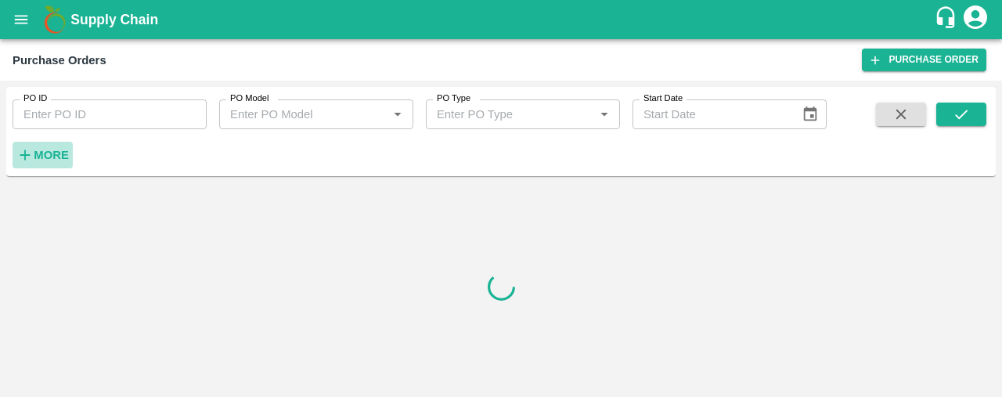
click at [53, 151] on strong "More" at bounding box center [51, 155] width 35 height 13
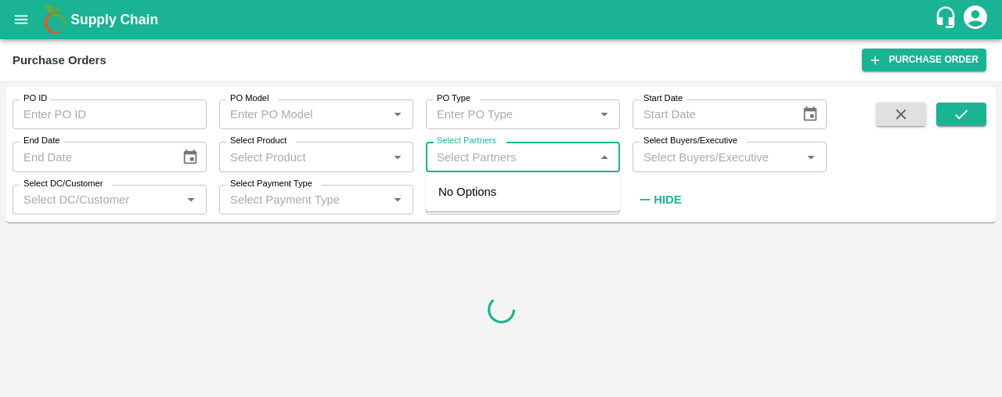
click at [449, 150] on input "Select Partners" at bounding box center [510, 156] width 159 height 20
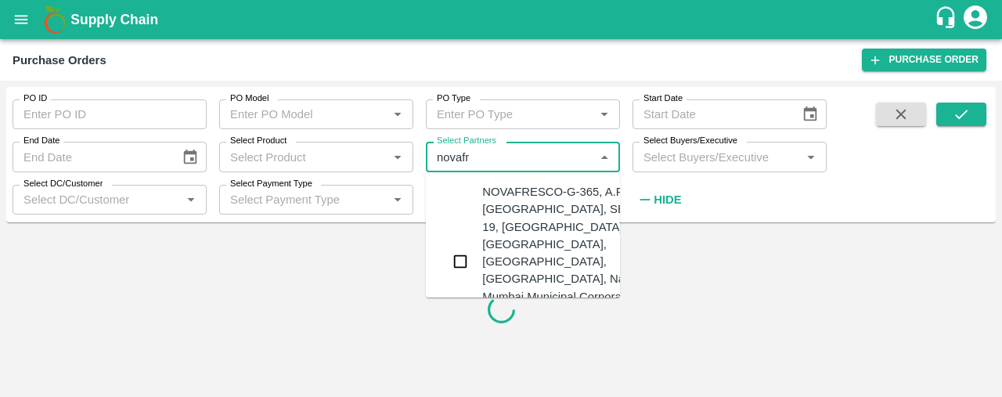
type input "novafre"
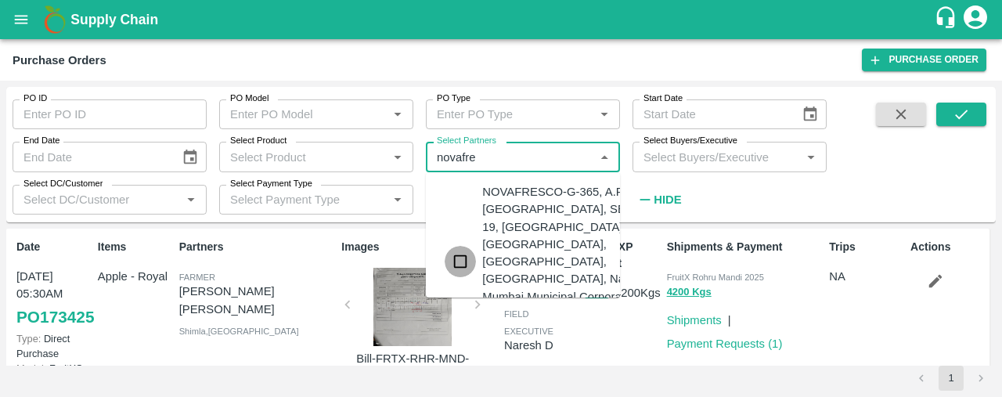
click at [468, 252] on input "checkbox" at bounding box center [460, 261] width 31 height 31
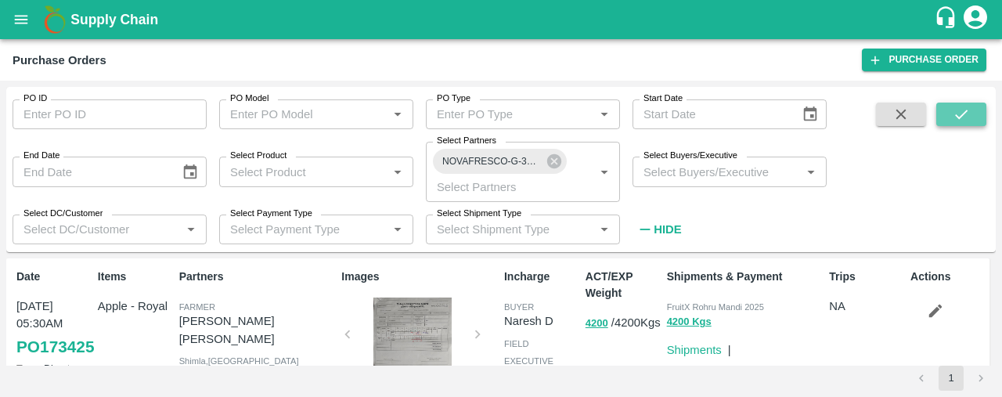
click at [969, 118] on icon "submit" at bounding box center [961, 114] width 17 height 17
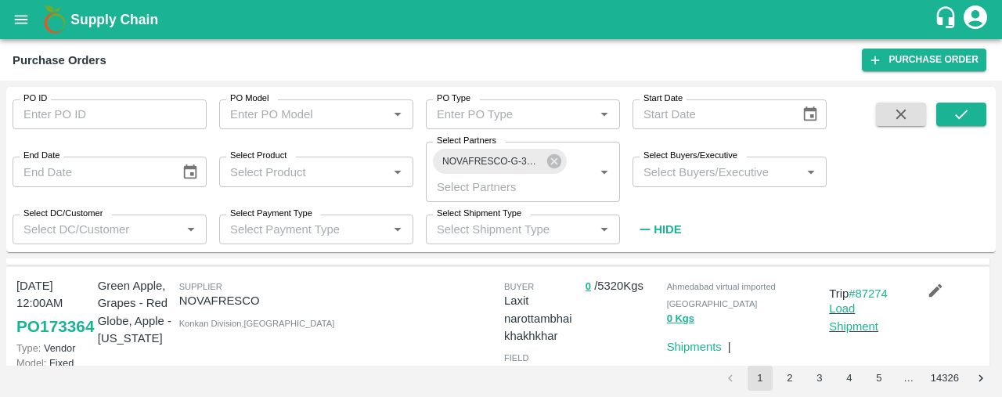
scroll to position [327, 0]
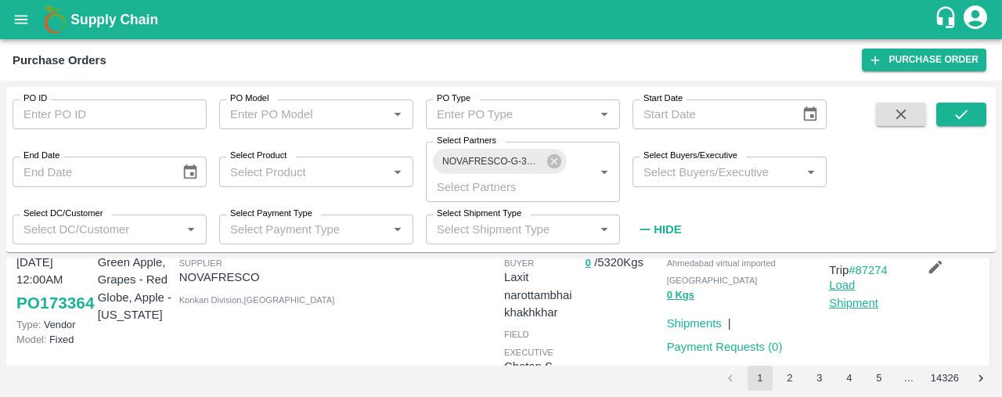
click at [840, 283] on link "Load Shipment" at bounding box center [853, 294] width 49 height 30
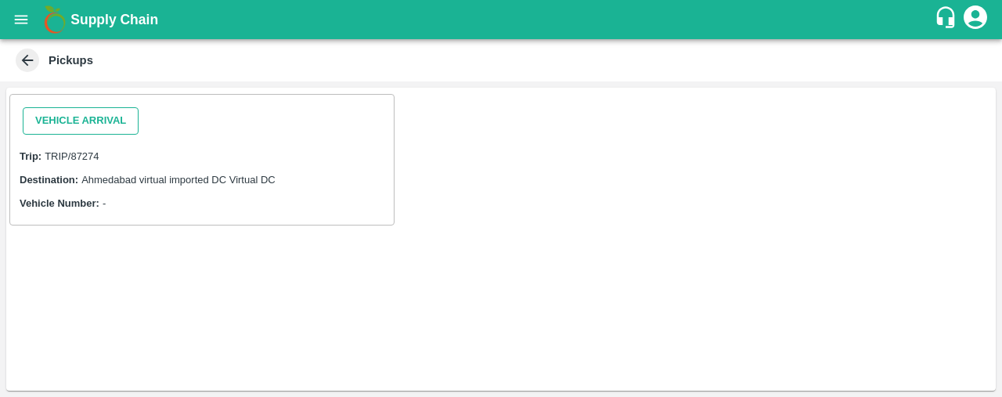
click at [89, 125] on button "Vehicle Arrival" at bounding box center [81, 120] width 116 height 27
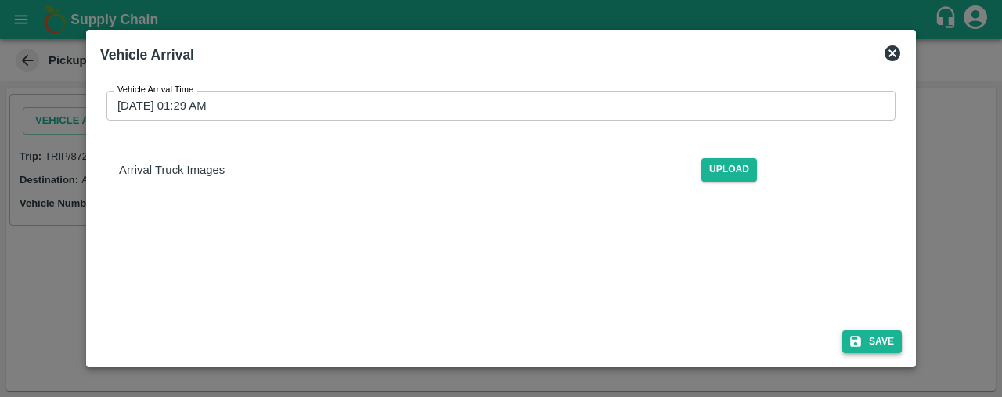
click at [867, 349] on button "Save" at bounding box center [872, 341] width 60 height 23
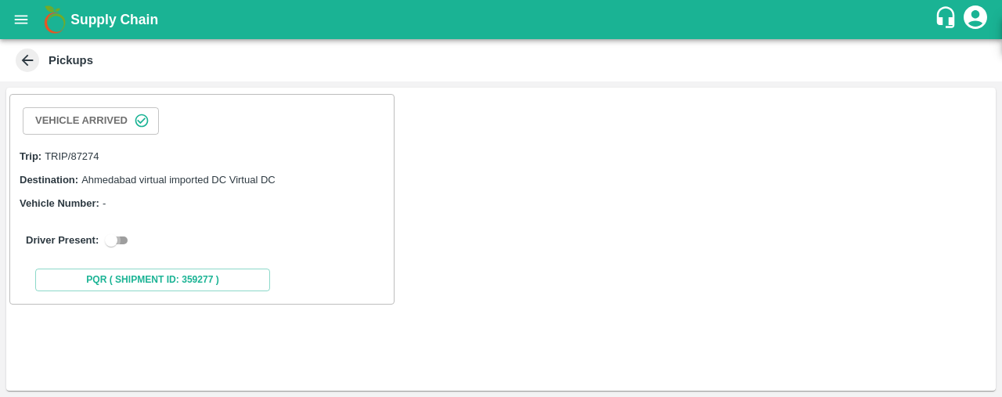
click at [112, 240] on input "checkbox" at bounding box center [111, 240] width 56 height 19
checkbox input "true"
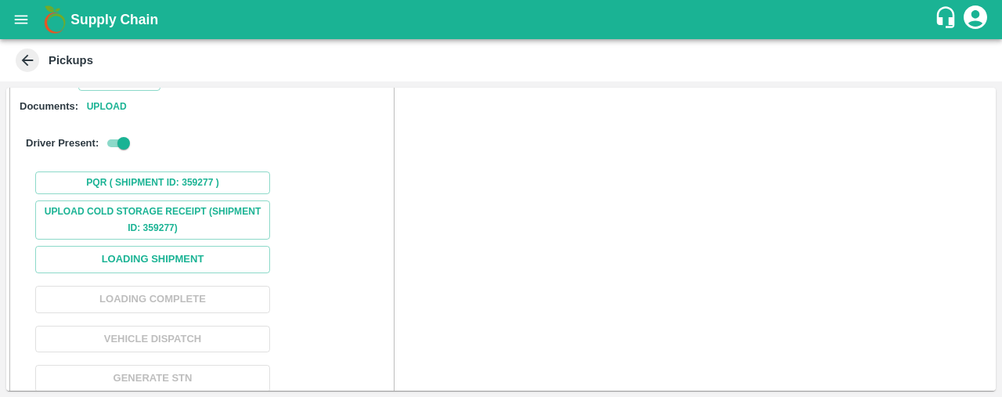
scroll to position [175, 0]
click at [222, 261] on button "Loading Shipment" at bounding box center [152, 258] width 235 height 27
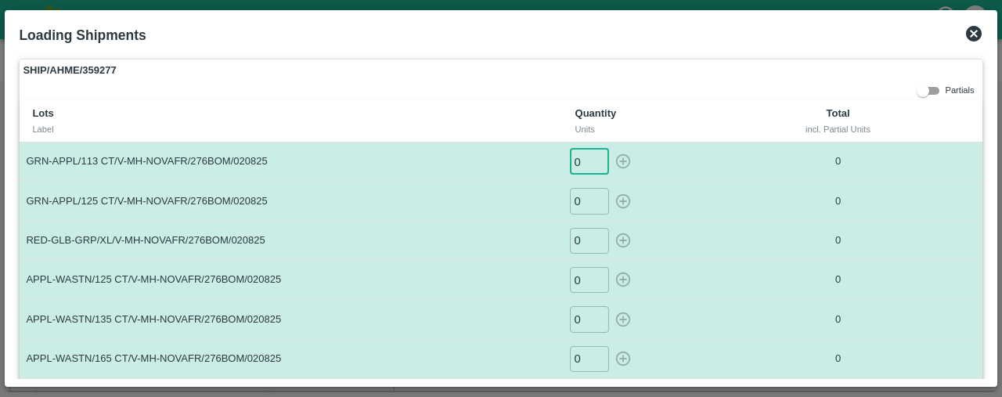
click at [578, 159] on input "0" at bounding box center [589, 162] width 39 height 26
click at [578, 198] on input "0" at bounding box center [589, 201] width 39 height 26
click at [621, 160] on icon "button" at bounding box center [622, 161] width 15 height 15
type input "0"
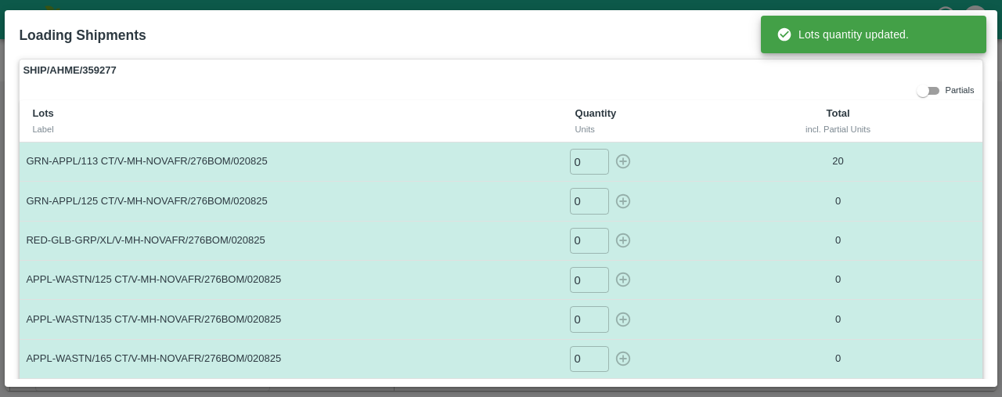
click at [584, 200] on input "0" at bounding box center [589, 201] width 39 height 26
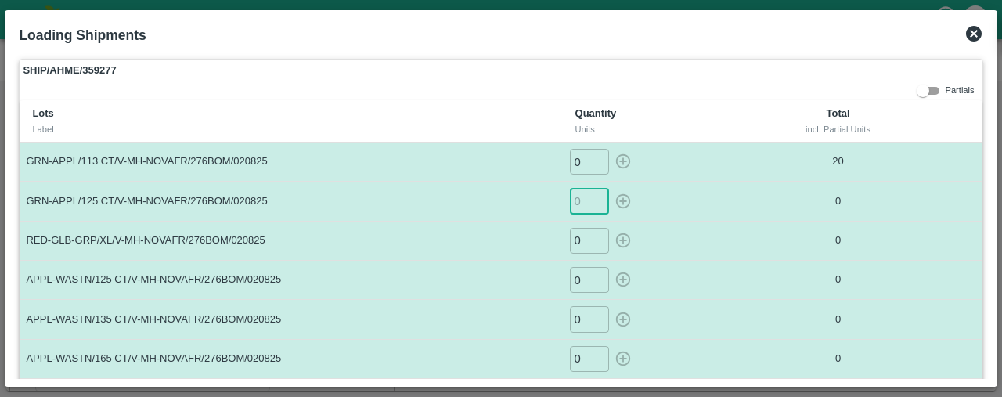
type input "2"
click at [619, 195] on icon "button" at bounding box center [622, 201] width 15 height 15
type input "0"
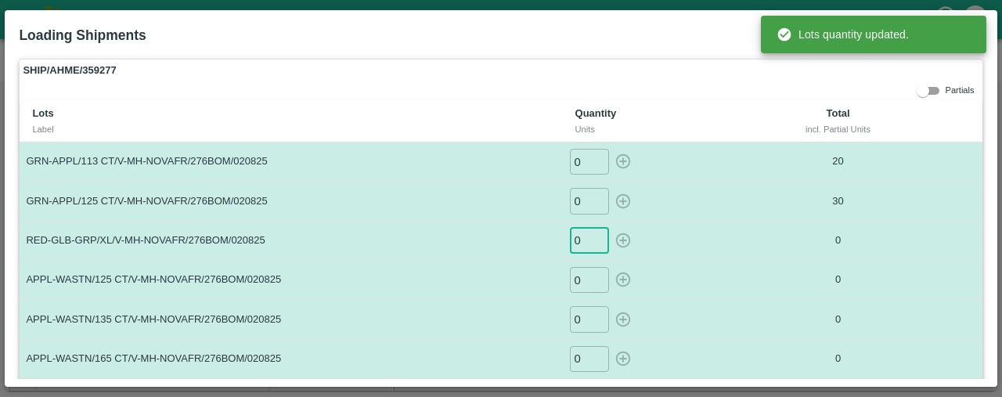
click at [579, 240] on input "0" at bounding box center [589, 241] width 39 height 26
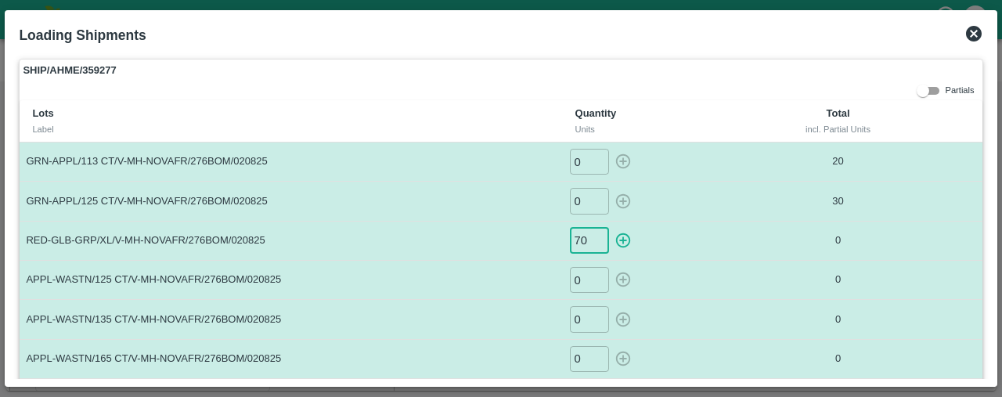
click at [619, 236] on icon "button" at bounding box center [623, 240] width 17 height 17
type input "0"
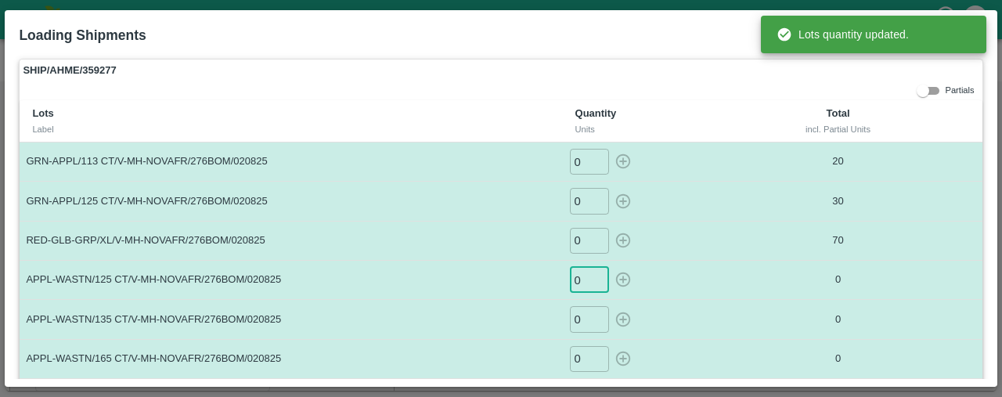
click at [582, 276] on input "0" at bounding box center [589, 280] width 39 height 26
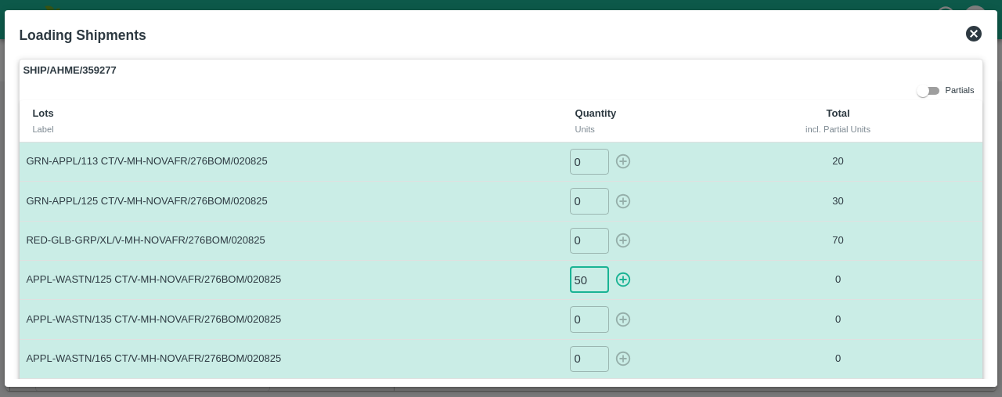
click at [622, 276] on icon "button" at bounding box center [623, 279] width 17 height 17
type input "0"
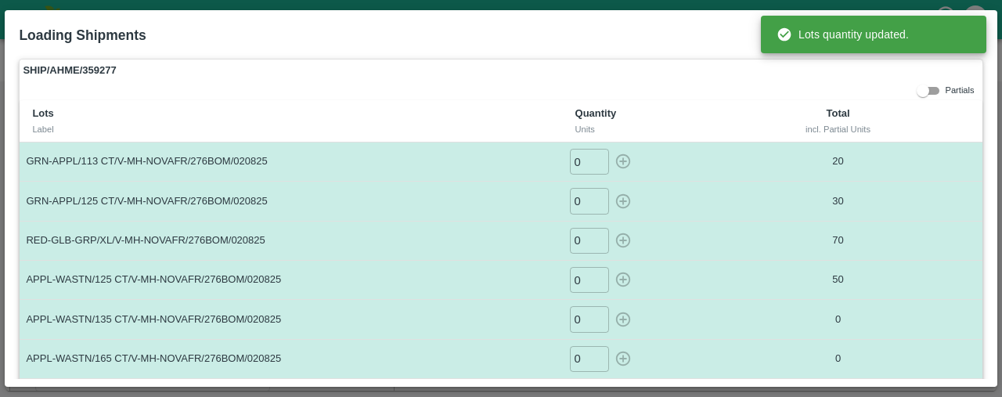
click at [582, 313] on input "0" at bounding box center [589, 319] width 39 height 26
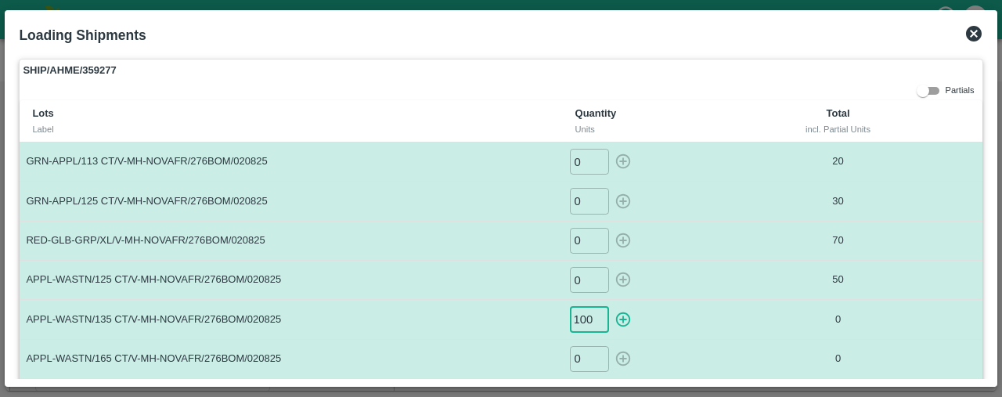
scroll to position [0, 0]
click at [622, 314] on icon "button" at bounding box center [623, 319] width 17 height 17
type input "0"
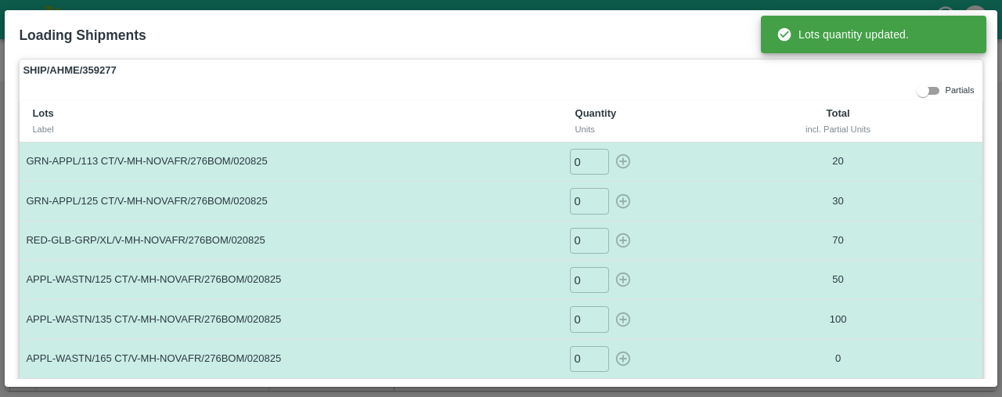
click at [582, 358] on input "0" at bounding box center [589, 359] width 39 height 26
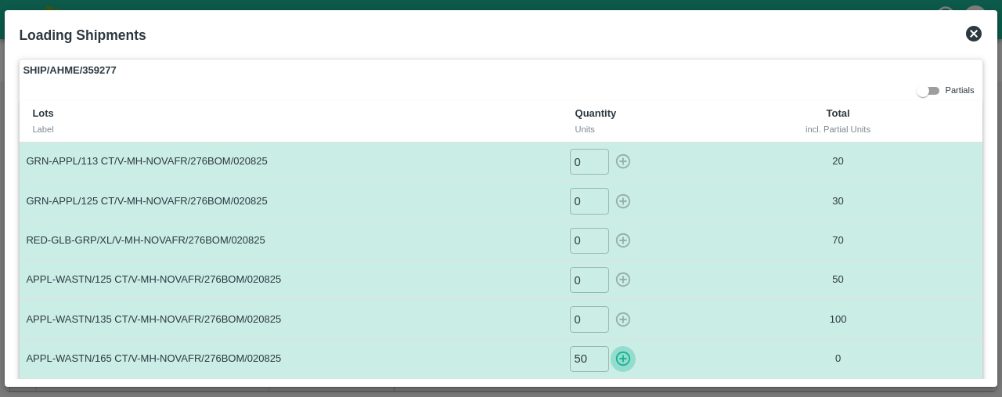
click at [616, 352] on icon "button" at bounding box center [623, 358] width 17 height 17
type input "0"
click at [973, 32] on icon at bounding box center [974, 34] width 16 height 16
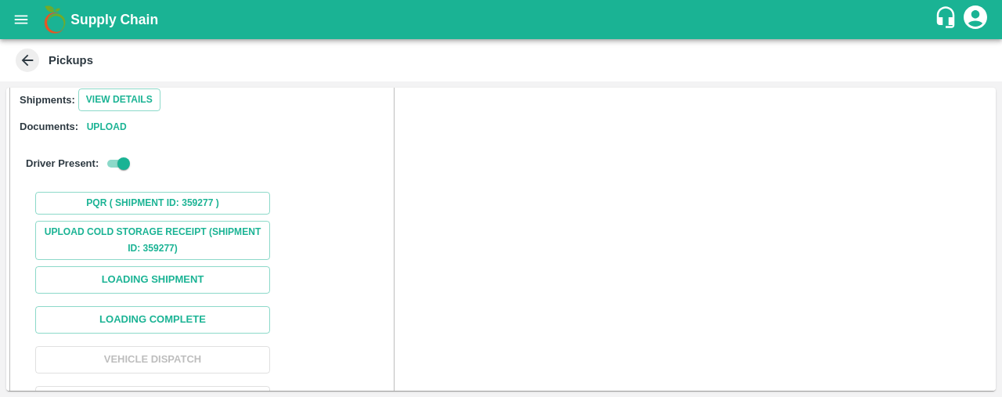
scroll to position [214, 0]
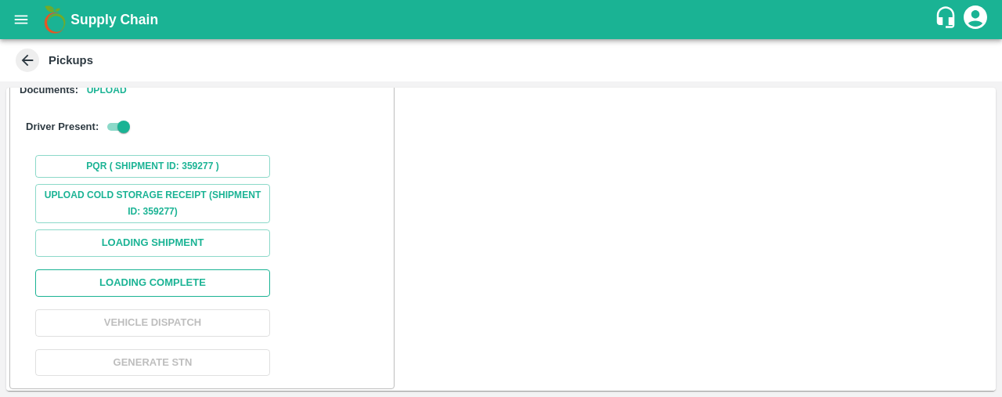
click at [182, 272] on button "Loading Complete" at bounding box center [152, 282] width 235 height 27
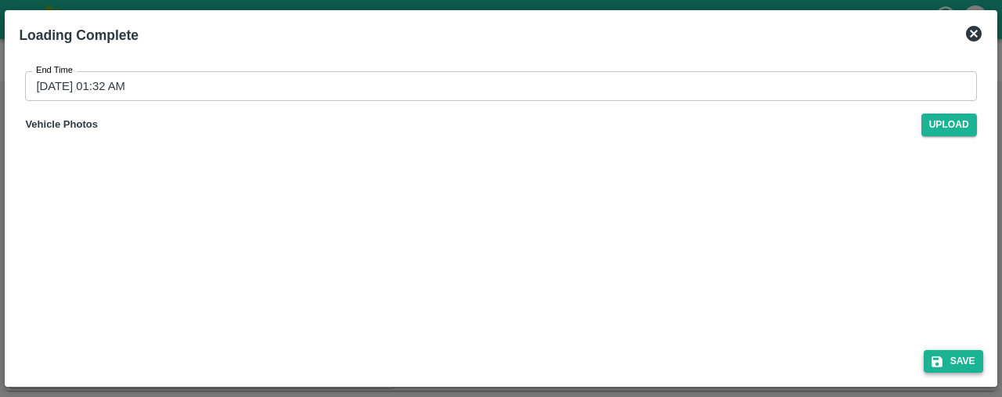
click at [930, 356] on icon "submit" at bounding box center [937, 362] width 14 height 14
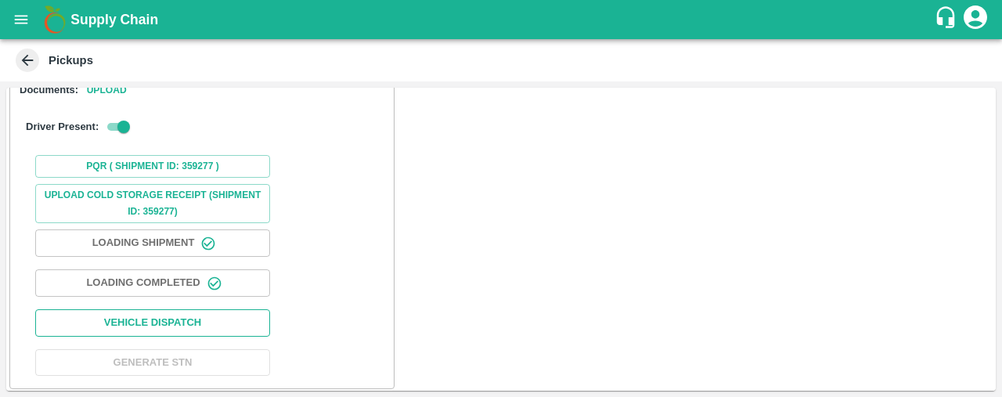
click at [215, 322] on button "Vehicle Dispatch" at bounding box center [152, 322] width 235 height 27
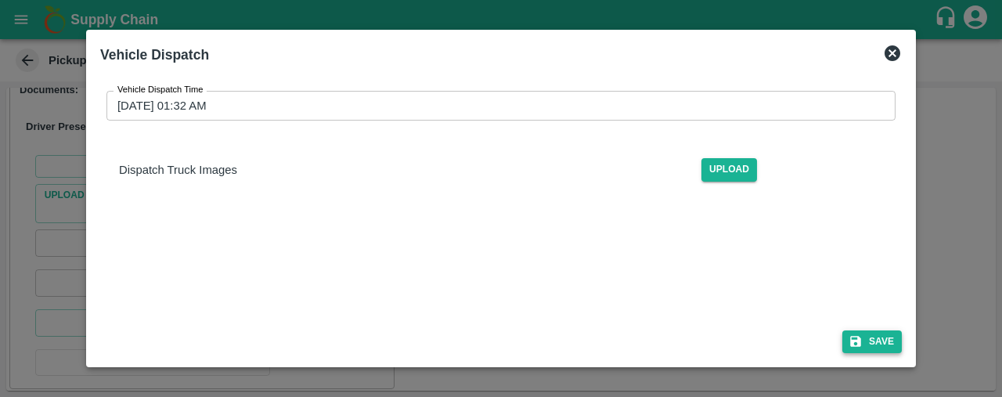
click at [886, 334] on button "Save" at bounding box center [872, 341] width 60 height 23
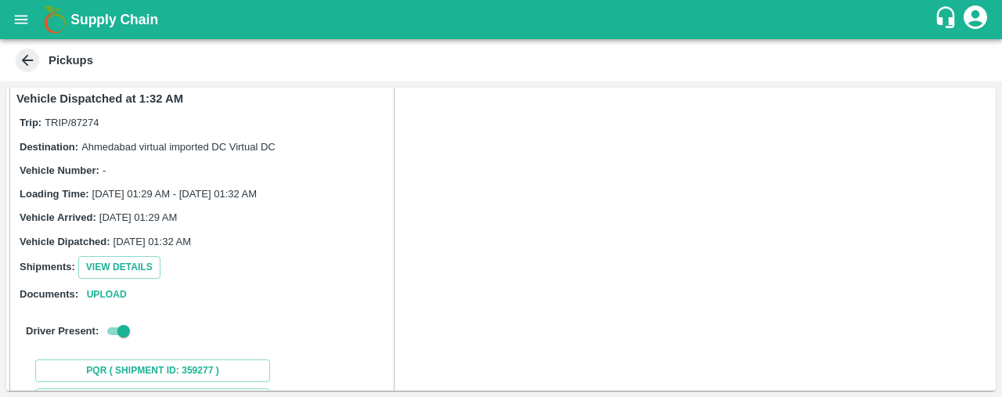
scroll to position [0, 0]
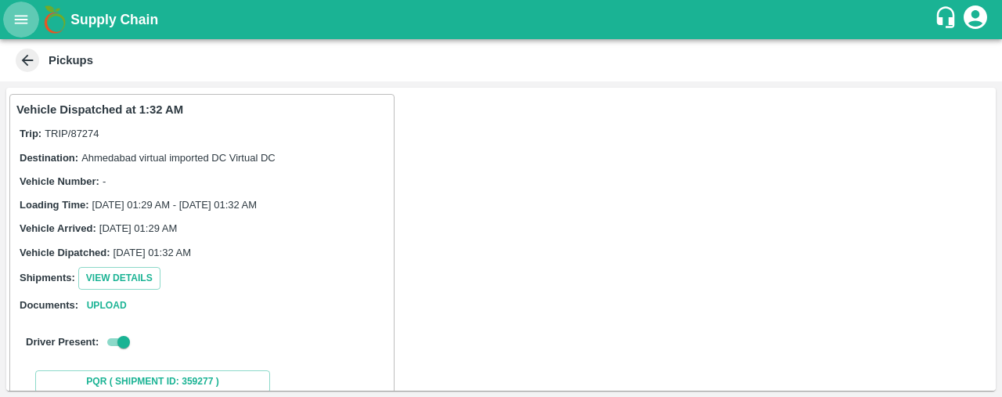
click at [22, 13] on icon "open drawer" at bounding box center [21, 19] width 17 height 17
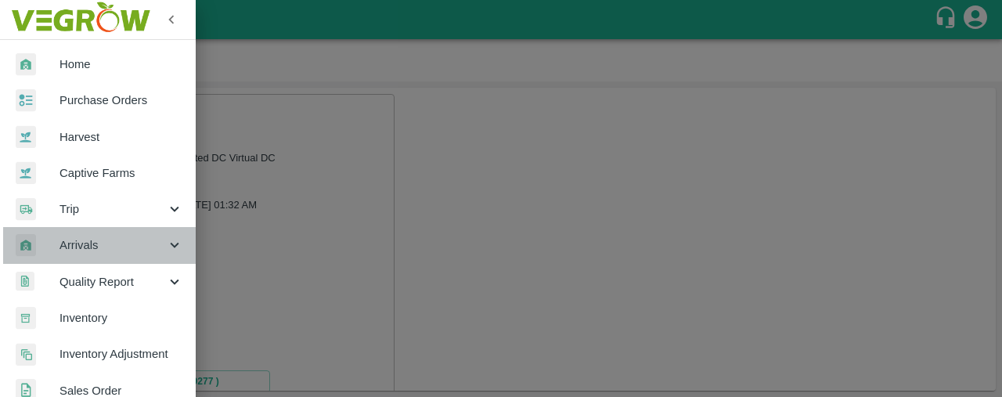
click at [111, 254] on div "Arrivals" at bounding box center [98, 245] width 196 height 36
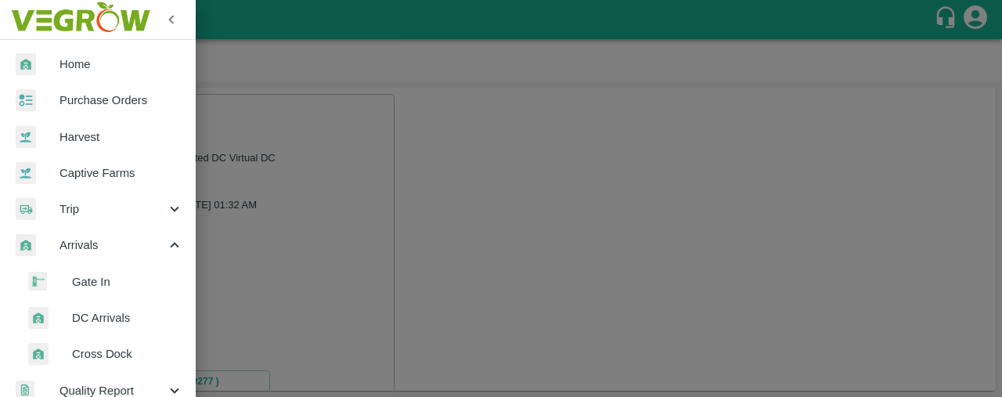
click at [123, 276] on span "Gate In" at bounding box center [127, 281] width 111 height 17
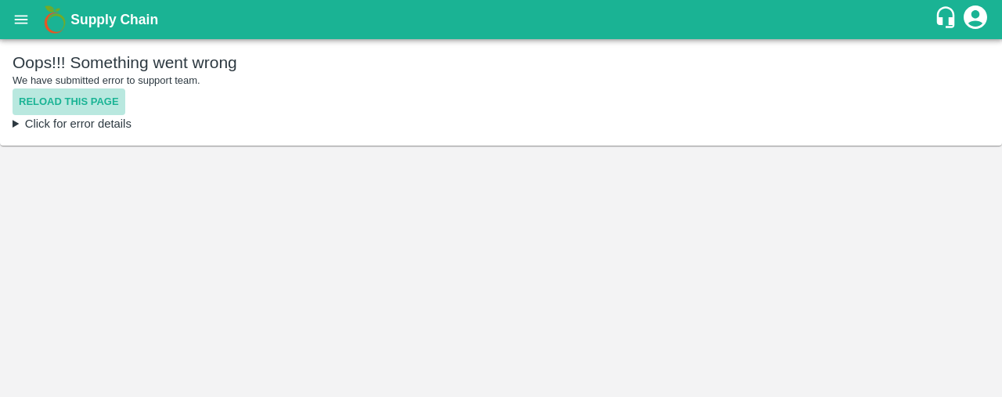
click at [96, 103] on button "Reload this page" at bounding box center [69, 101] width 113 height 27
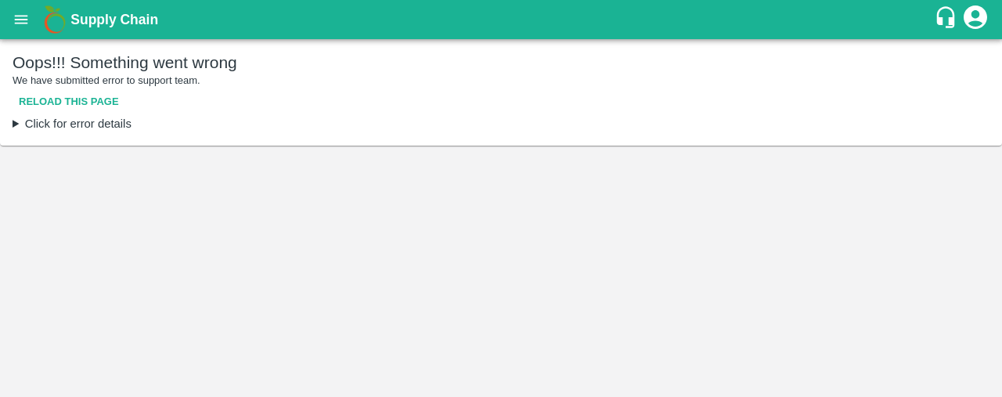
click at [20, 28] on button "open drawer" at bounding box center [21, 20] width 36 height 36
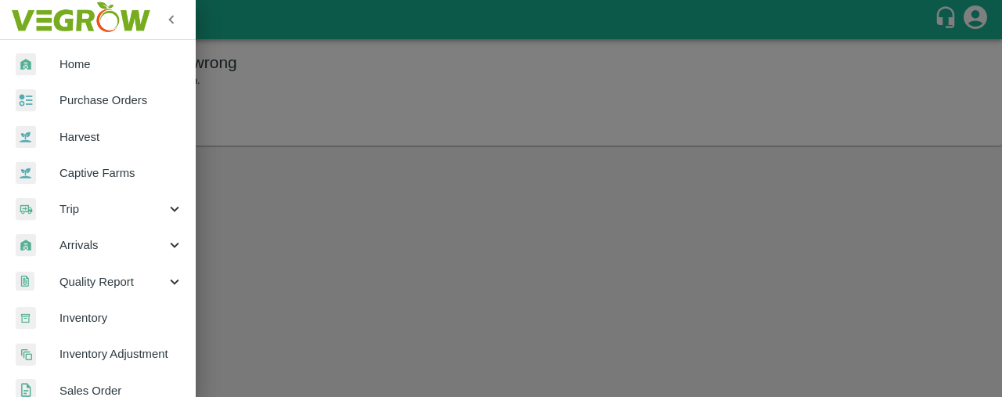
click at [149, 107] on span "Purchase Orders" at bounding box center [122, 100] width 124 height 17
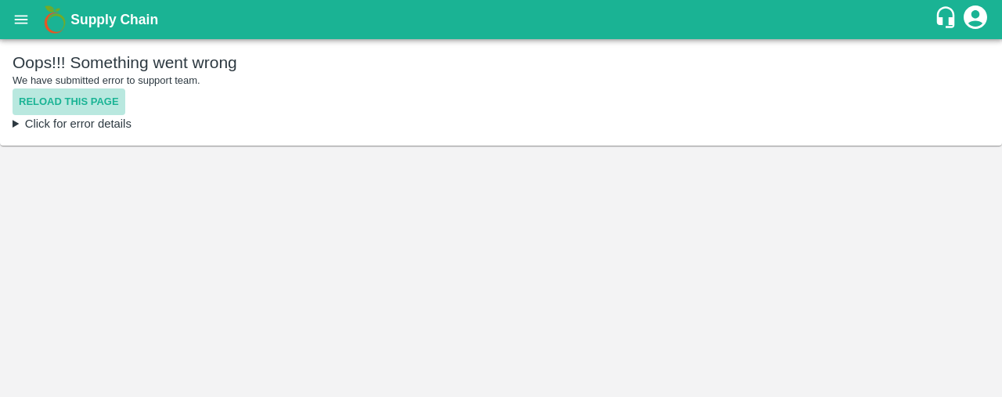
click at [94, 102] on button "Reload this page" at bounding box center [69, 101] width 113 height 27
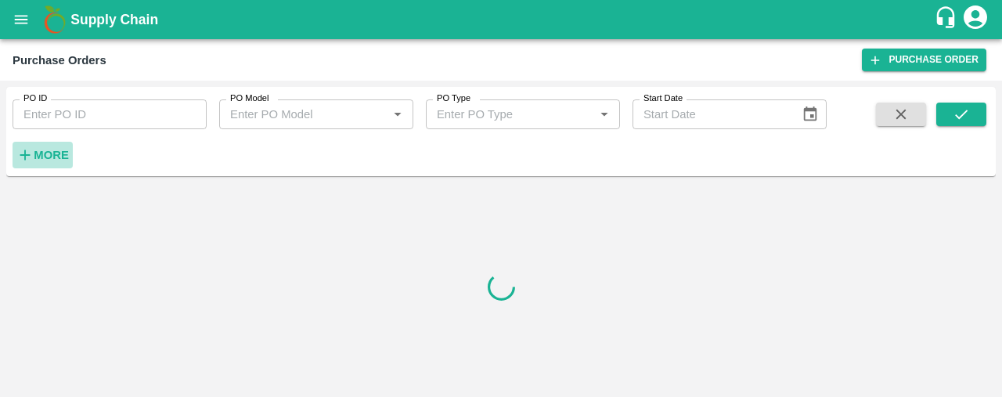
click at [46, 162] on h6 "More" at bounding box center [51, 155] width 35 height 20
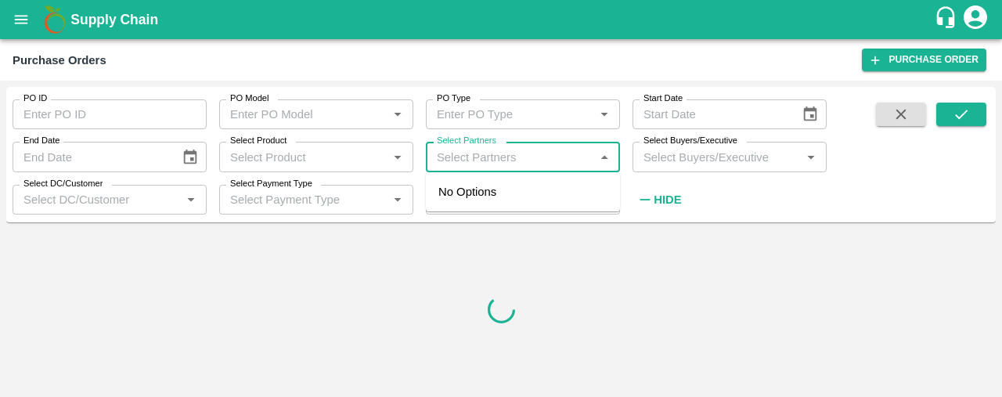
click at [472, 155] on input "Select Partners" at bounding box center [510, 156] width 159 height 20
type input "novafre"
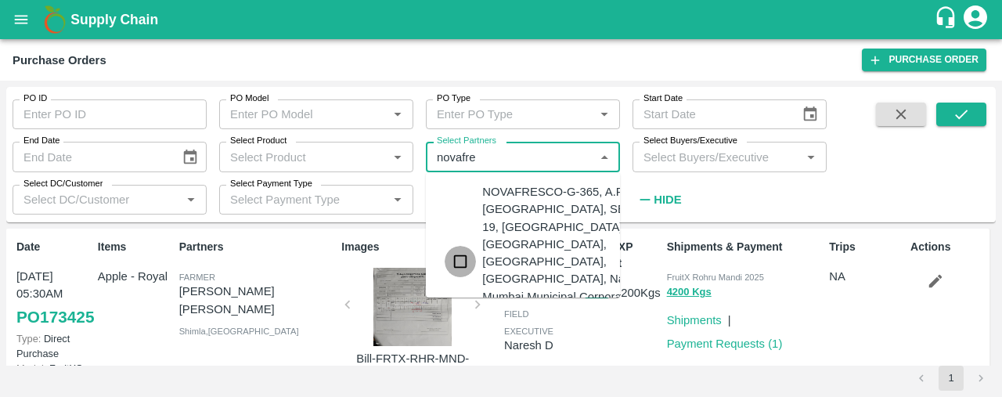
click at [455, 250] on input "checkbox" at bounding box center [460, 261] width 31 height 31
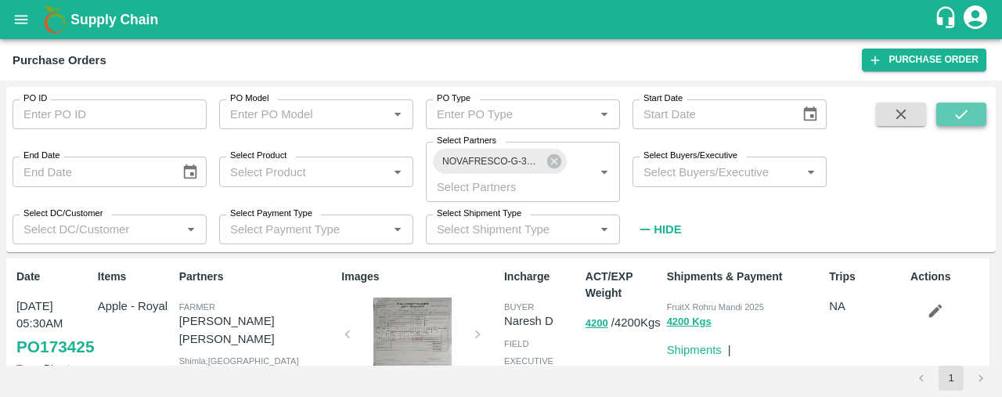
click at [964, 112] on icon "submit" at bounding box center [961, 114] width 17 height 17
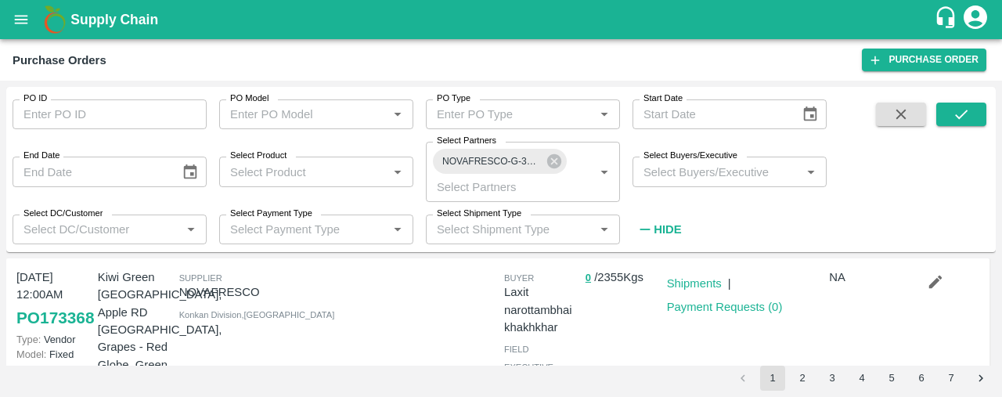
scroll to position [156, 0]
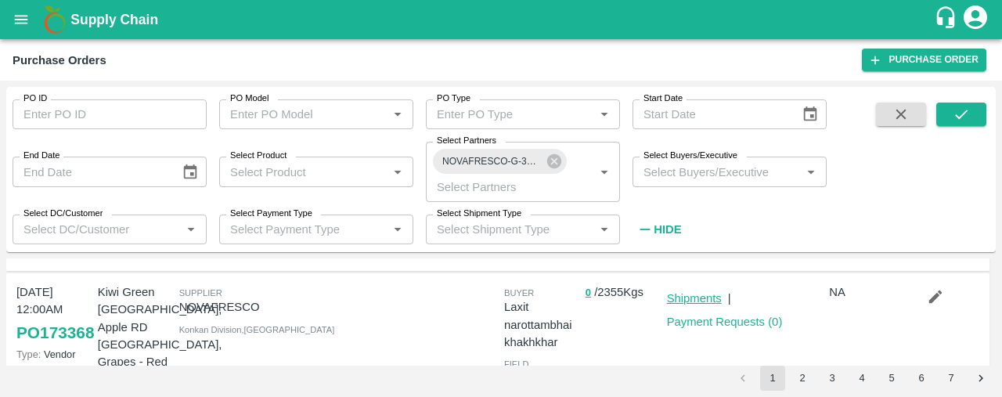
click at [692, 297] on link "Shipments" at bounding box center [694, 298] width 55 height 13
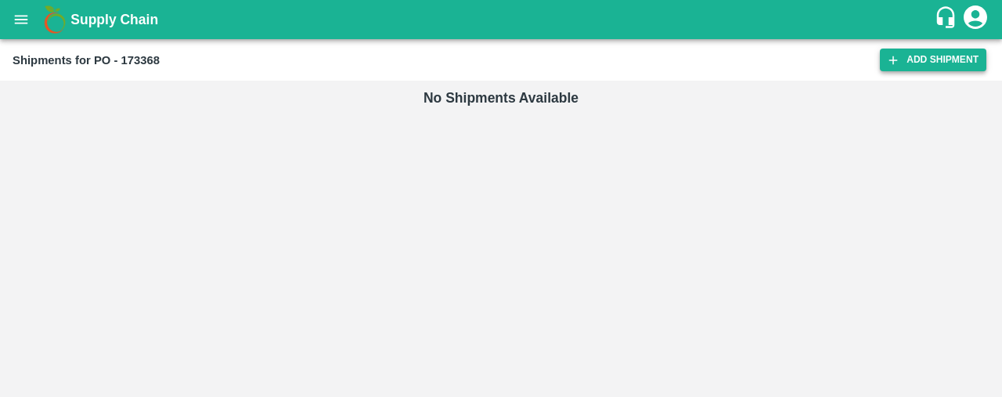
click at [911, 56] on link "Add Shipment" at bounding box center [933, 60] width 106 height 23
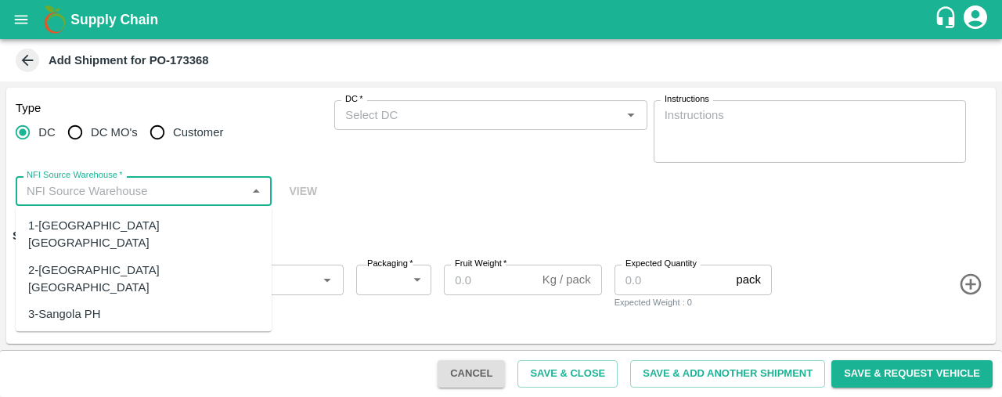
click at [148, 191] on input "NFI Source Warehouse   *" at bounding box center [130, 191] width 221 height 20
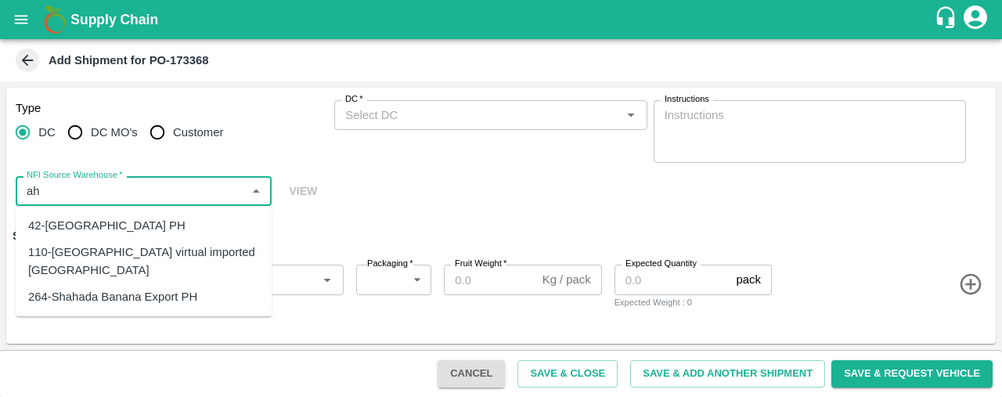
click at [152, 249] on div "110-[GEOGRAPHIC_DATA] virtual imported [GEOGRAPHIC_DATA]" at bounding box center [143, 261] width 231 height 35
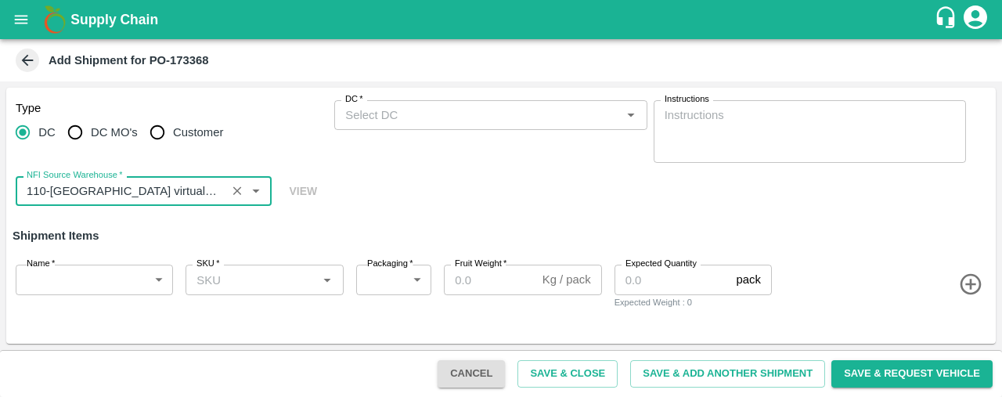
type input "110-[GEOGRAPHIC_DATA] virtual imported [GEOGRAPHIC_DATA]"
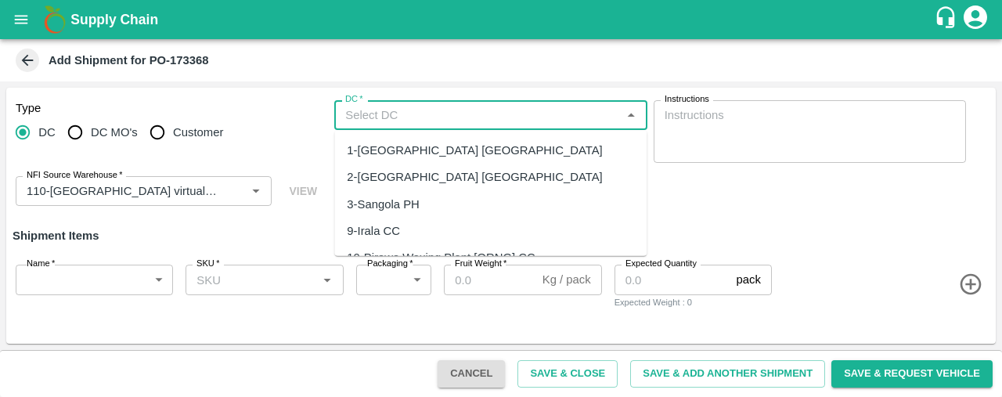
click at [397, 110] on input "DC   *" at bounding box center [477, 115] width 277 height 20
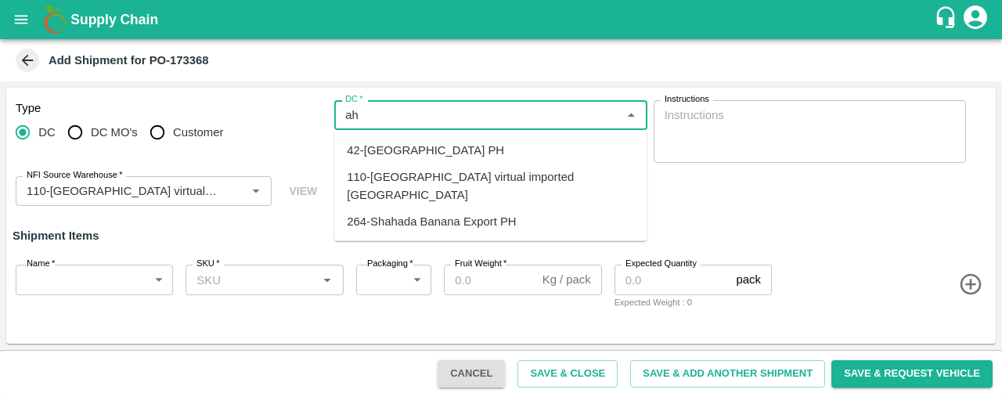
click at [434, 176] on div "110-[GEOGRAPHIC_DATA] virtual imported [GEOGRAPHIC_DATA]" at bounding box center [490, 185] width 287 height 35
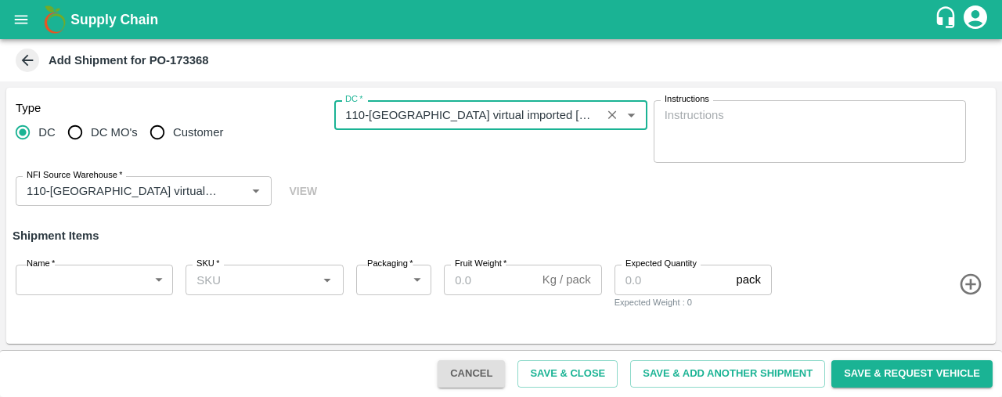
type input "110-[GEOGRAPHIC_DATA] virtual imported [GEOGRAPHIC_DATA]"
click at [85, 276] on body "Supply Chain Add Shipment for PO-173368 Type [GEOGRAPHIC_DATA] DC MO's Customer…" at bounding box center [501, 198] width 1002 height 397
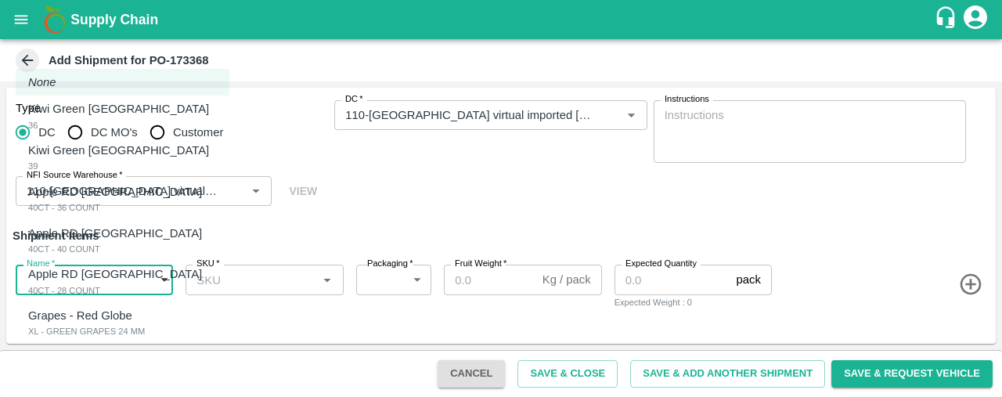
click at [120, 119] on div "Kiwi Green [GEOGRAPHIC_DATA] 36" at bounding box center [122, 116] width 189 height 32
type input "1977770"
type input "276"
type input "10"
type input "60"
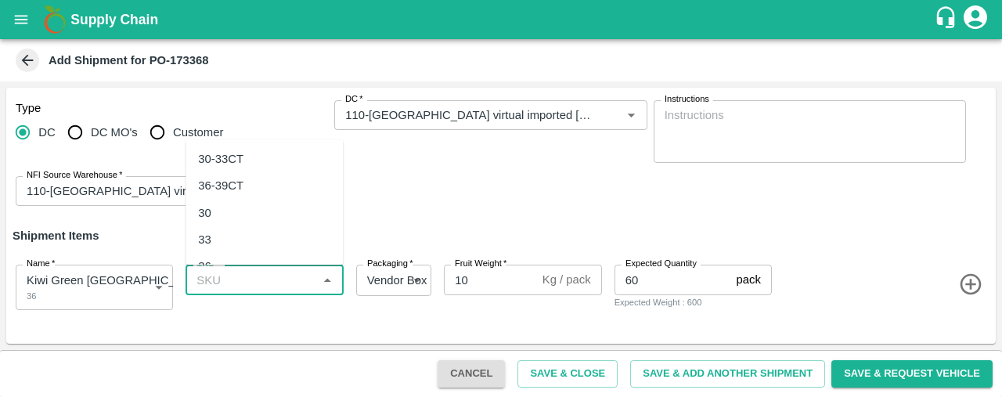
click at [225, 281] on input "SKU   *" at bounding box center [251, 279] width 122 height 20
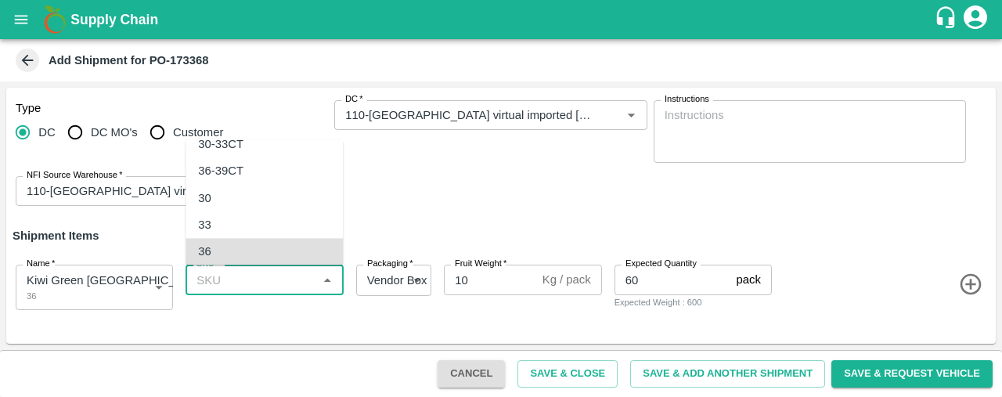
type input "36"
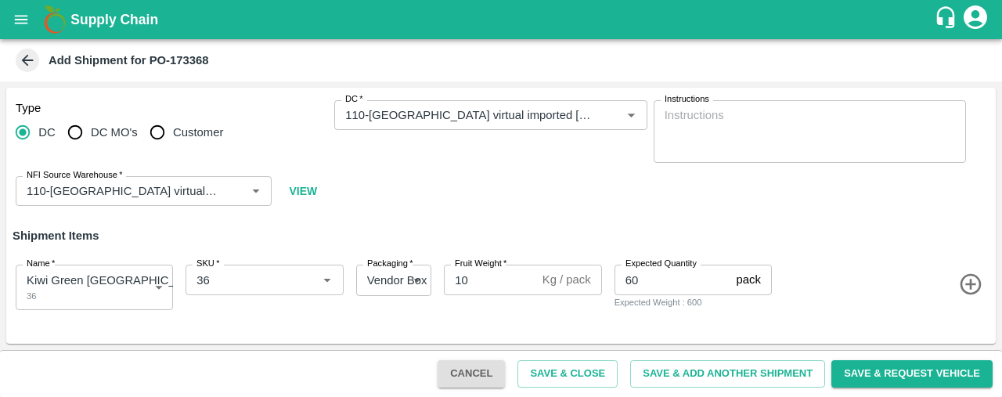
click at [972, 283] on icon "button" at bounding box center [970, 284] width 21 height 21
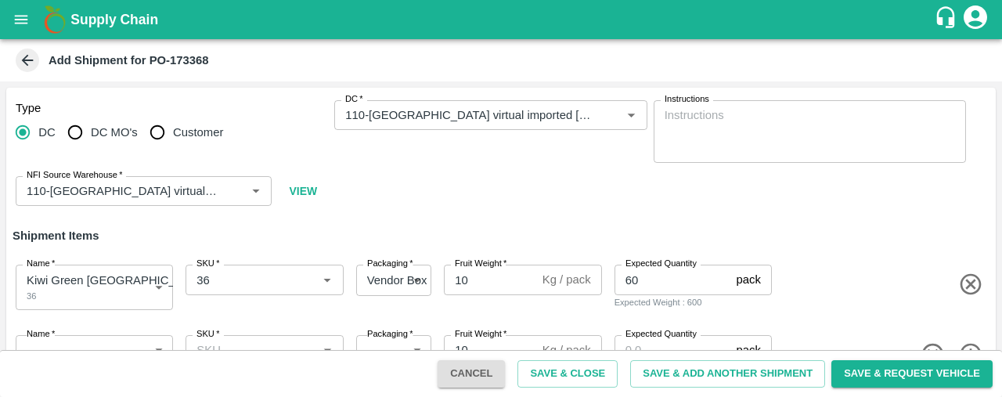
scroll to position [47, 0]
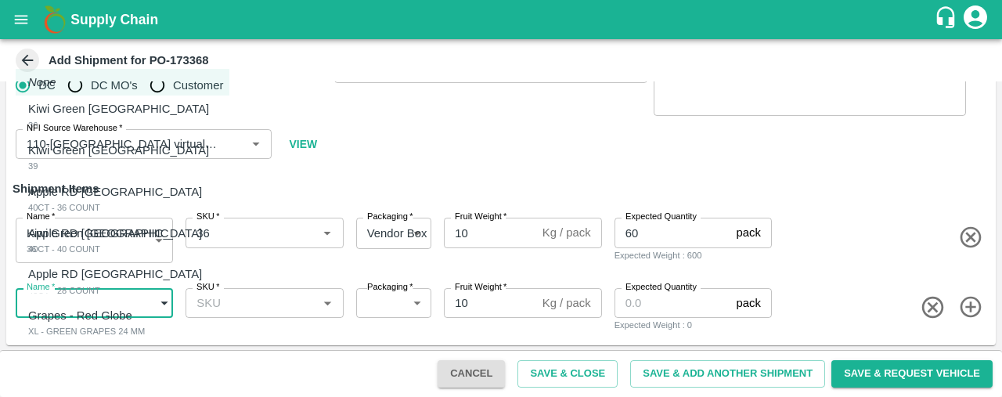
click at [96, 304] on body "Supply Chain Add Shipment for PO-173368 Type [GEOGRAPHIC_DATA] DC MO's Customer…" at bounding box center [501, 198] width 1002 height 397
click at [85, 150] on p "Kiwi Green Chile" at bounding box center [118, 150] width 181 height 17
type input "1977771"
type input "276"
type input "73"
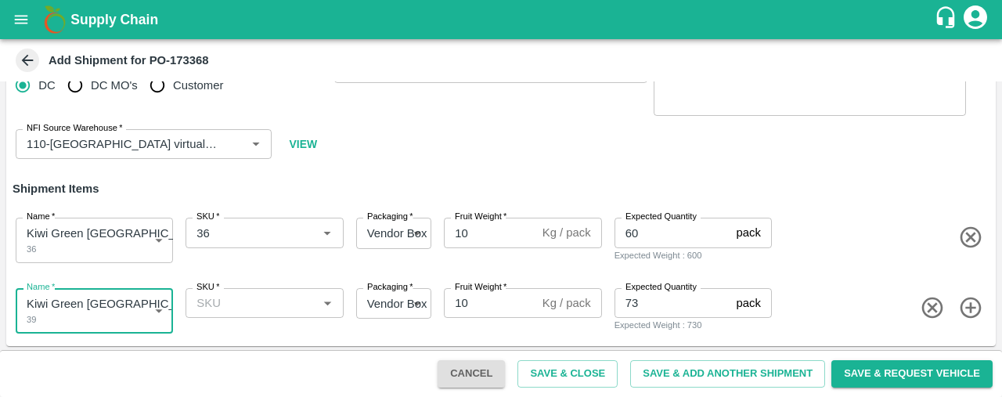
click at [263, 308] on input "SKU   *" at bounding box center [251, 303] width 122 height 20
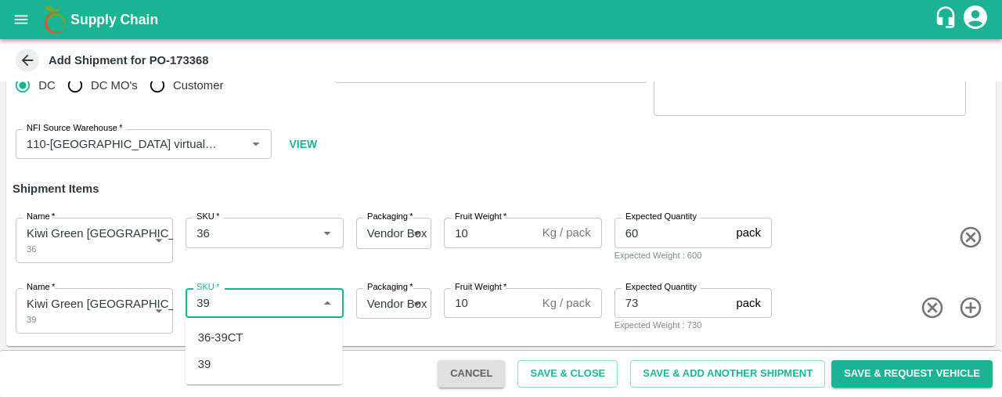
click at [265, 375] on div "39" at bounding box center [264, 364] width 157 height 27
type input "39"
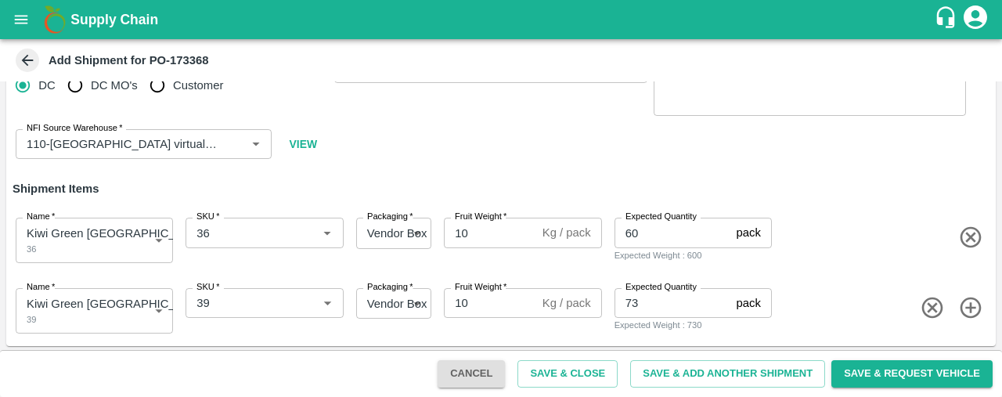
click at [967, 304] on icon "button" at bounding box center [970, 307] width 21 height 21
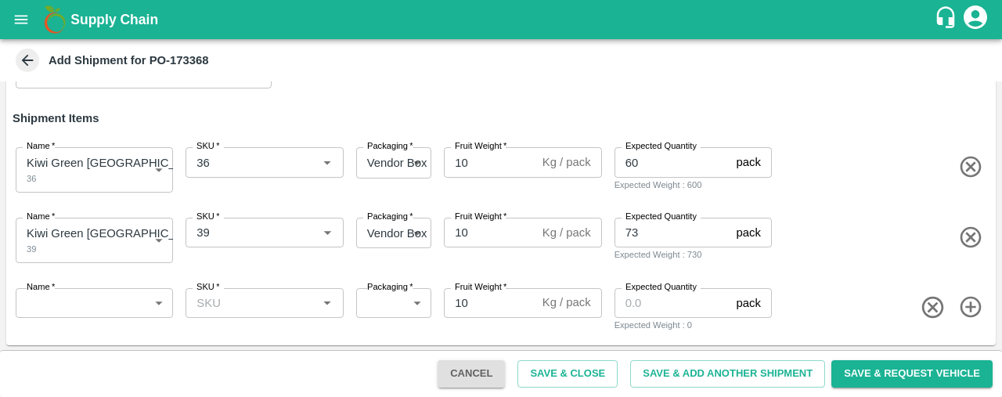
click at [87, 299] on body "Supply Chain Add Shipment for PO-173368 Type DC DC MO's Customer DC   * DC   * …" at bounding box center [501, 198] width 1002 height 397
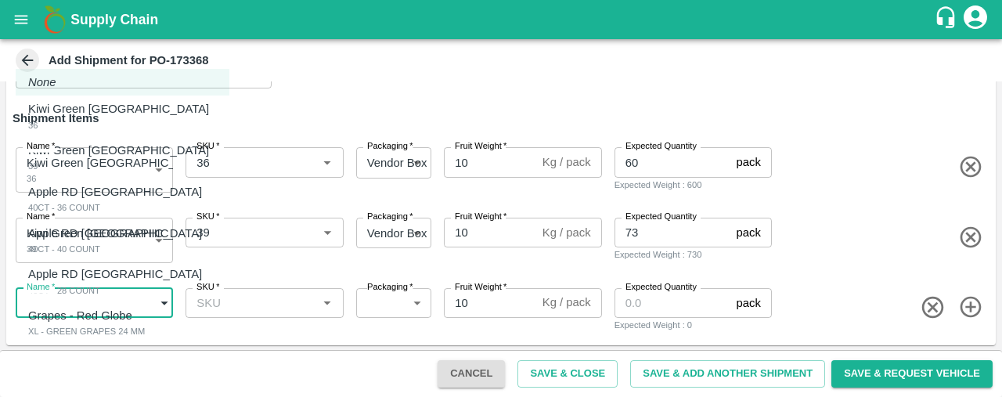
click at [108, 192] on p "Apple RD Turkey" at bounding box center [115, 191] width 174 height 17
type input "1977772"
type input "276"
type input "15"
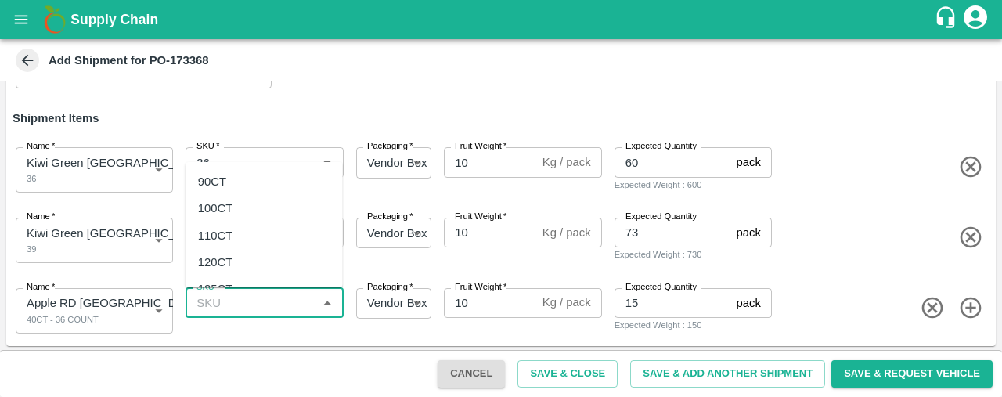
click at [229, 302] on input "SKU   *" at bounding box center [251, 303] width 122 height 20
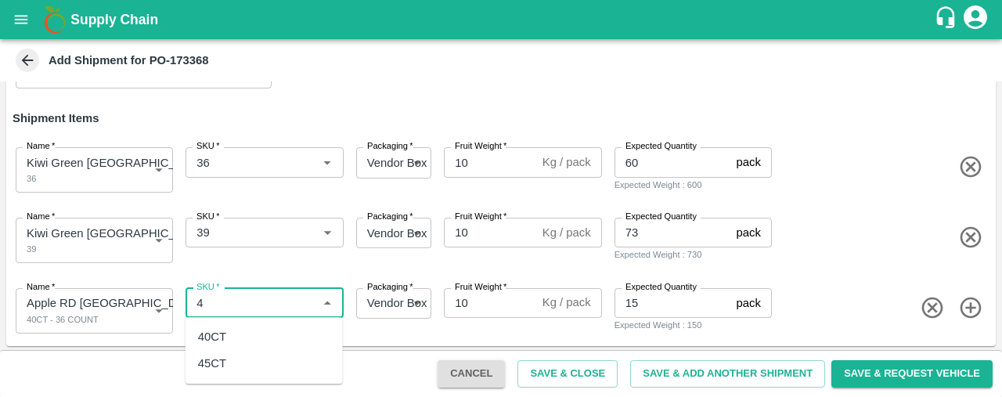
click at [264, 336] on div "40CT" at bounding box center [264, 336] width 157 height 27
type input "40CT"
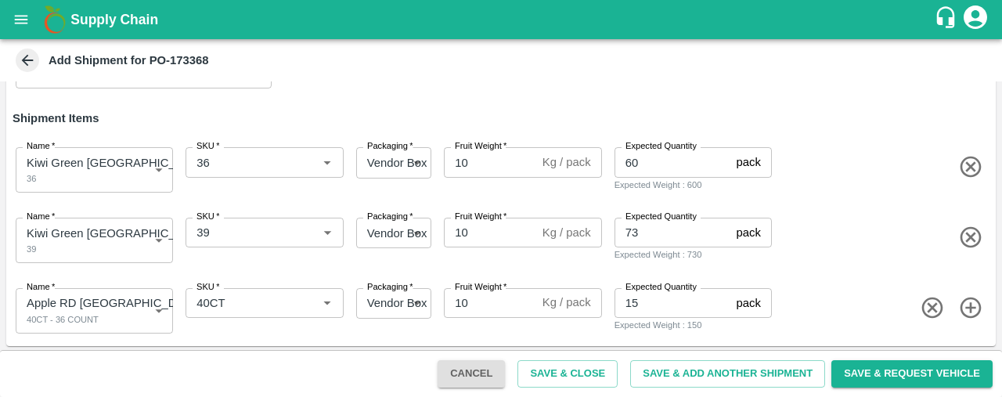
click at [968, 302] on icon "button" at bounding box center [971, 308] width 26 height 26
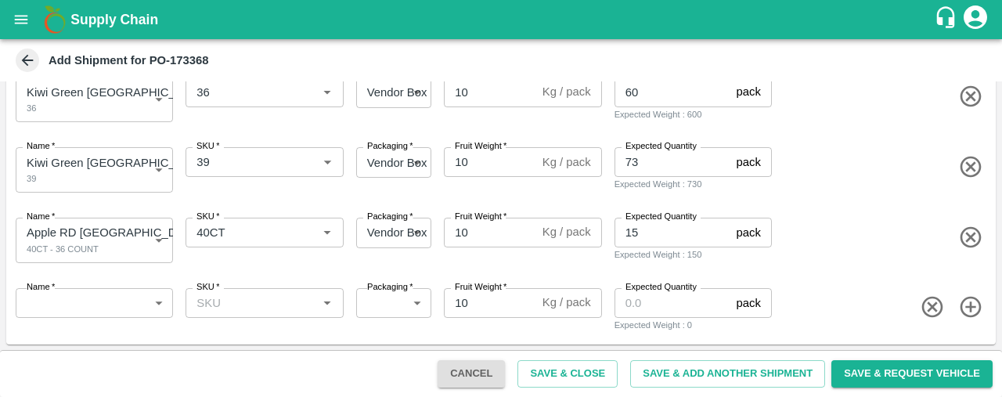
click at [77, 303] on body "Supply Chain Add Shipment for PO-173368 Type DC DC MO's Customer DC   * DC   * …" at bounding box center [501, 198] width 1002 height 397
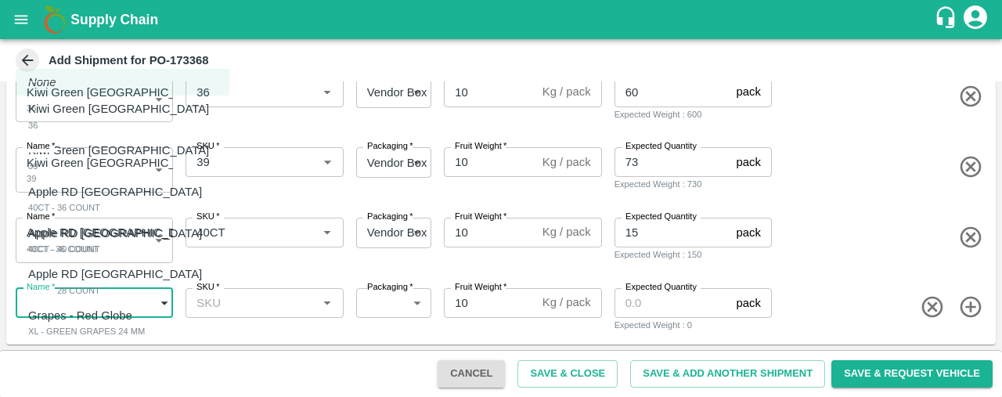
click at [78, 280] on p "Apple RD Turkey" at bounding box center [115, 273] width 174 height 17
type input "1977774"
type input "276"
type input "15"
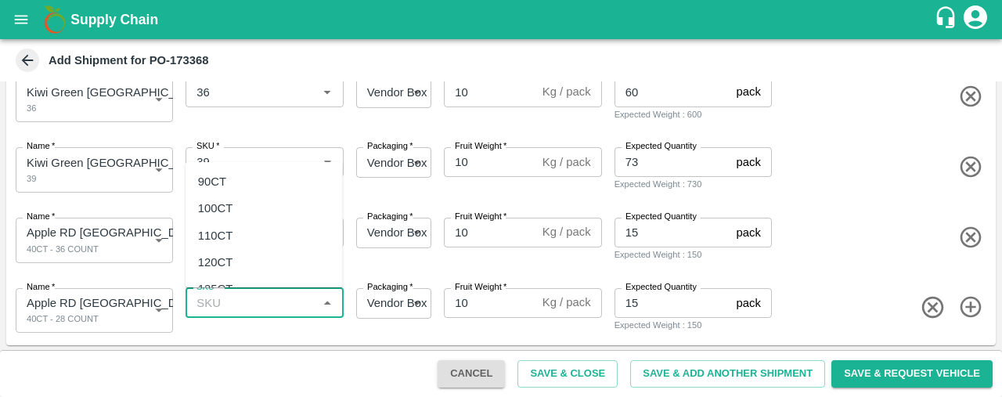
click at [209, 297] on input "SKU   *" at bounding box center [251, 303] width 122 height 20
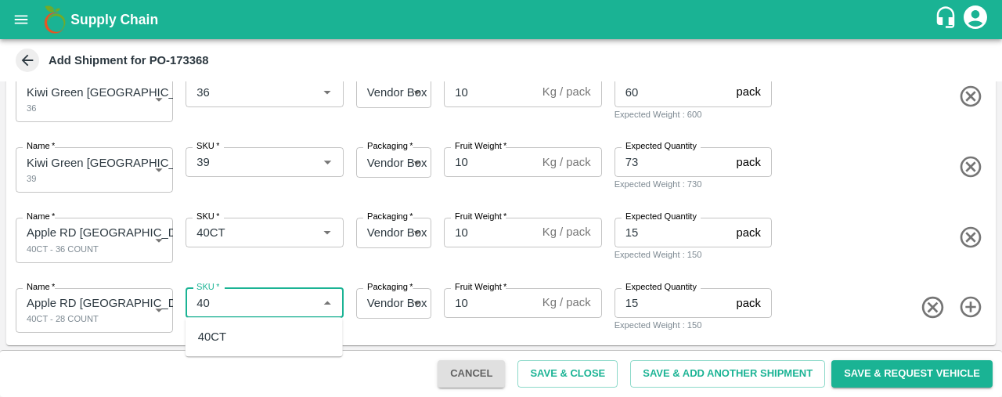
click at [225, 338] on div "40CT" at bounding box center [212, 336] width 28 height 17
type input "40CT"
click at [965, 304] on icon "button" at bounding box center [971, 307] width 26 height 26
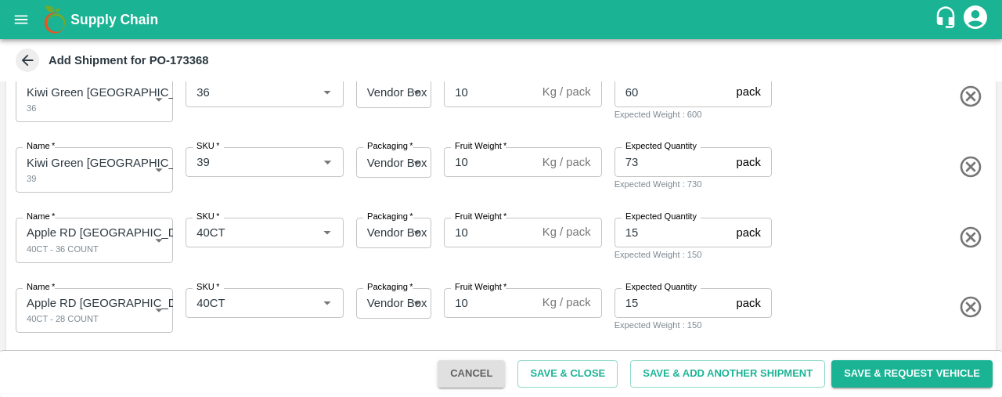
scroll to position [258, 0]
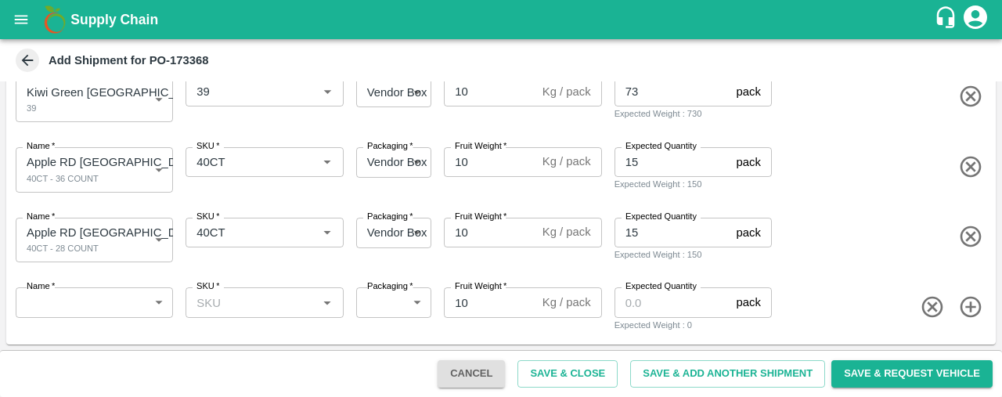
click at [114, 295] on body "Supply Chain Add Shipment for PO-173368 Type DC DC MO's Customer DC   * DC   * …" at bounding box center [501, 198] width 1002 height 397
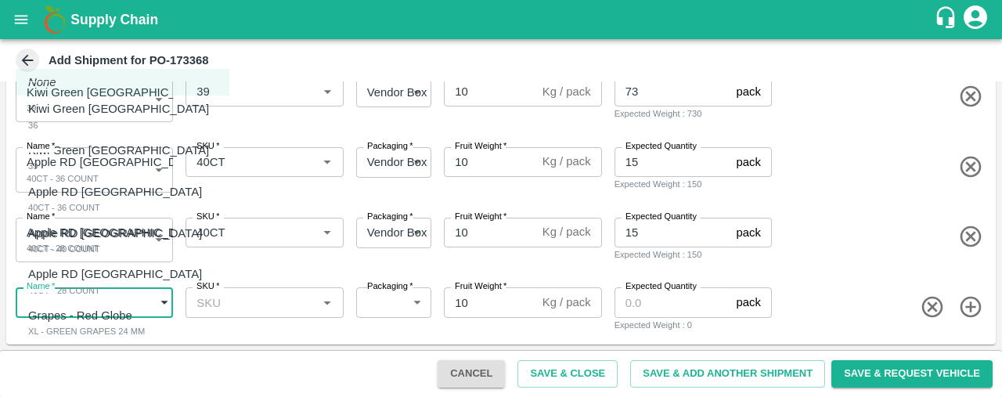
click at [144, 328] on div "XL - GREEN GRAPES 24 MM" at bounding box center [86, 331] width 117 height 14
type input "1977775"
type input "276"
type input "5"
type input "50"
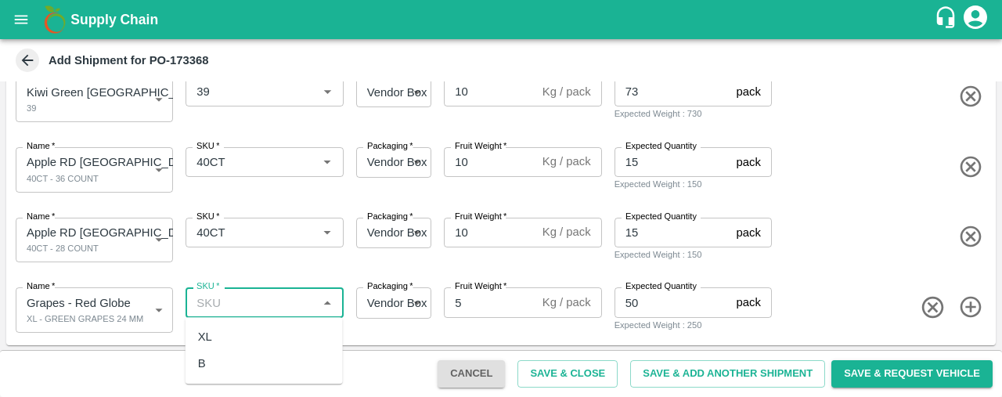
click at [215, 298] on input "SKU   *" at bounding box center [251, 302] width 122 height 20
click at [221, 332] on div "XL" at bounding box center [264, 336] width 157 height 27
type input "XL"
click at [968, 304] on icon "button" at bounding box center [970, 307] width 21 height 21
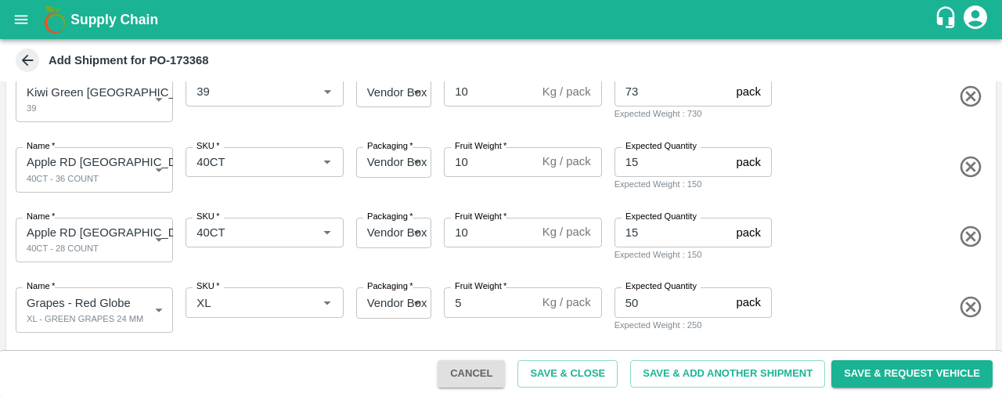
scroll to position [329, 0]
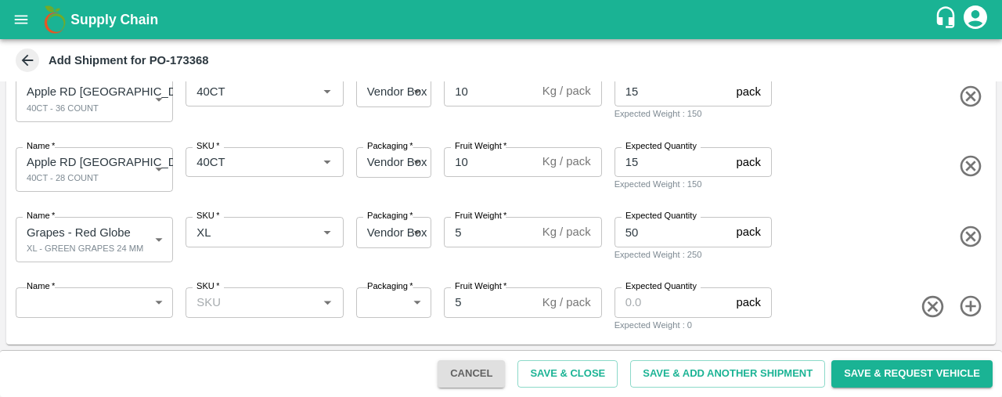
click at [92, 303] on body "Supply Chain Add Shipment for PO-173368 Type DC DC MO's Customer DC   * DC   * …" at bounding box center [501, 198] width 1002 height 397
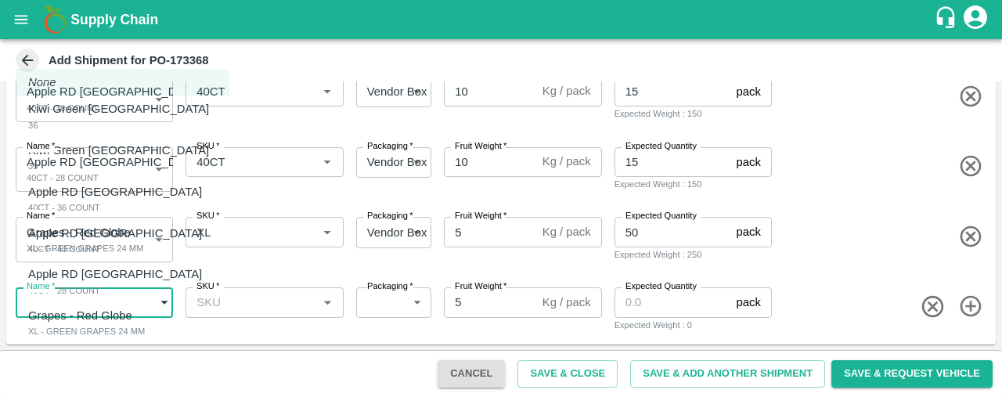
click at [139, 370] on div "Grapes - Red Globe XL - GREEN GRAPES 3 KG" at bounding box center [84, 364] width 112 height 32
type input "1977776"
type input "276"
type input "3"
type input "25"
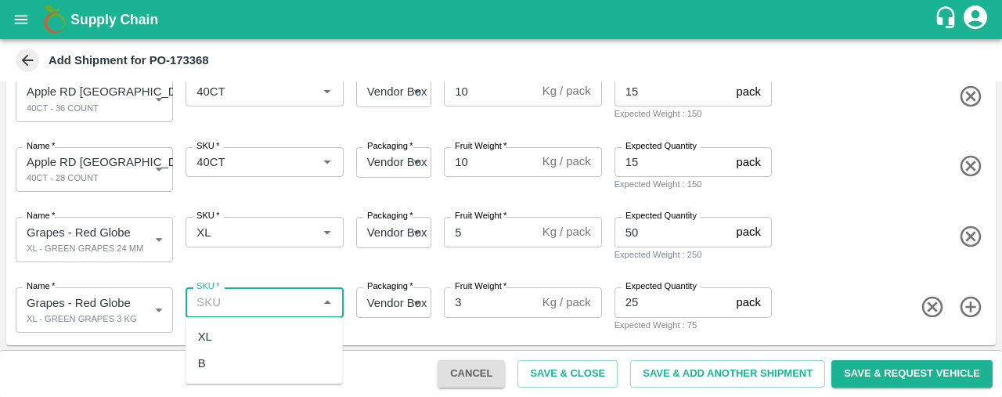
click at [247, 294] on input "SKU   *" at bounding box center [251, 302] width 122 height 20
click at [232, 339] on div "XL" at bounding box center [264, 336] width 157 height 27
type input "XL"
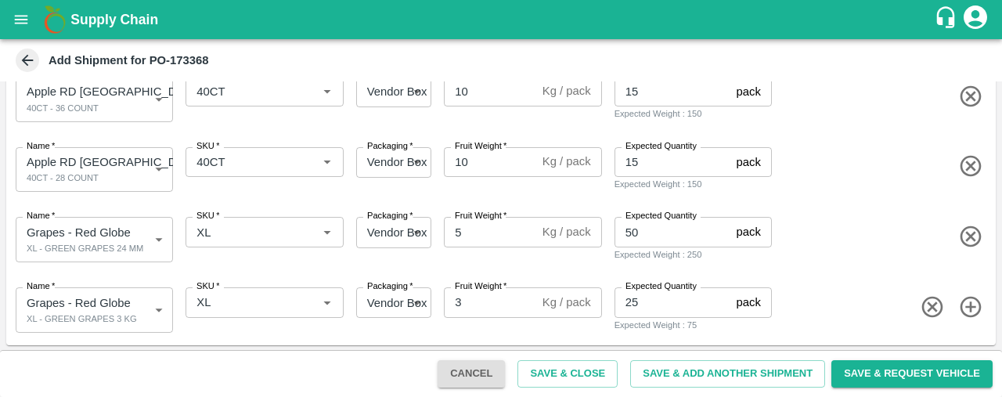
click at [966, 306] on icon "button" at bounding box center [970, 307] width 21 height 21
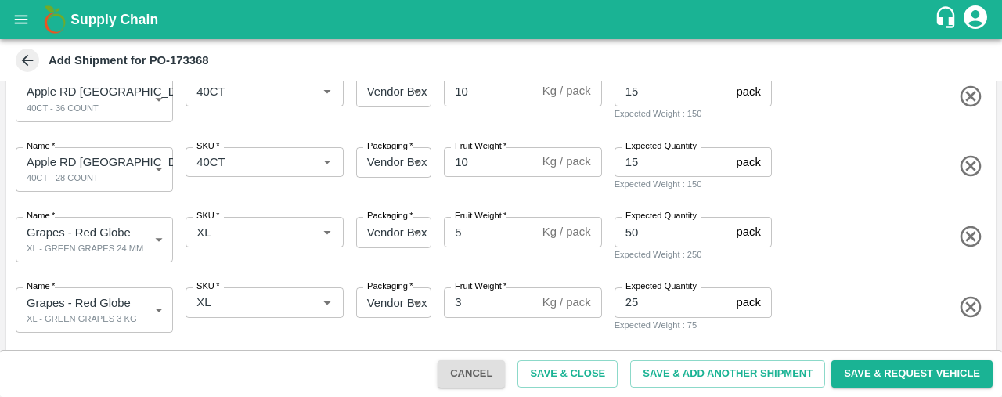
scroll to position [399, 0]
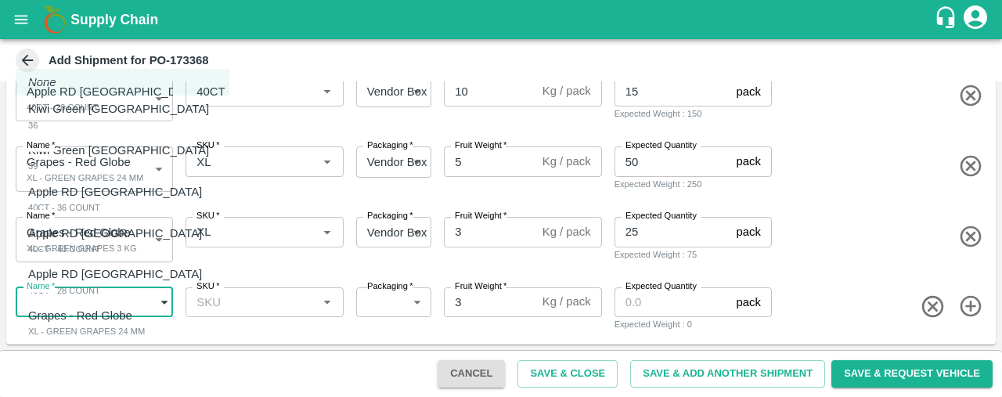
click at [104, 297] on body "Supply Chain Add Shipment for PO-173368 Type DC DC MO's Customer DC   * DC   * …" at bounding box center [501, 198] width 1002 height 397
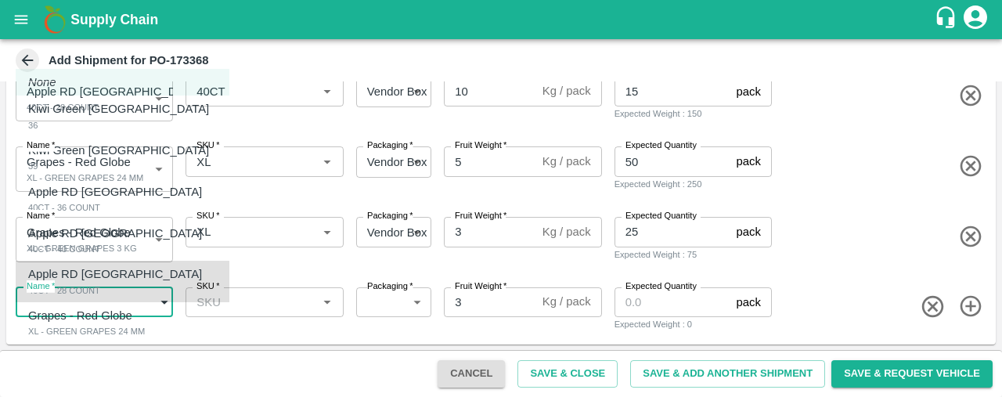
scroll to position [41, 0]
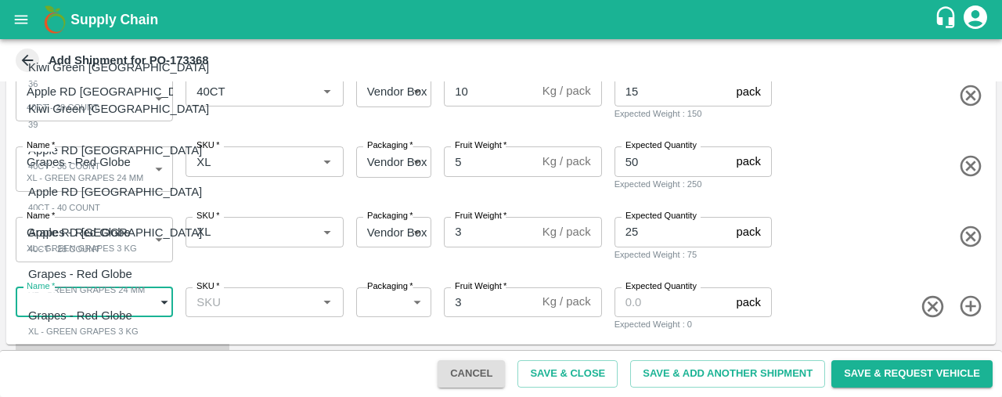
click at [96, 366] on div "Green Apple 125 CT" at bounding box center [64, 364] width 73 height 32
type input "1977777"
type input "276"
type input "18"
type input "10"
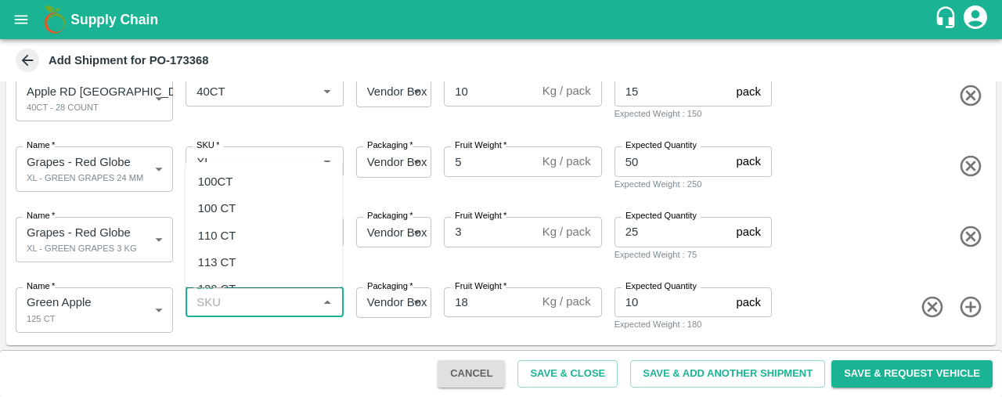
click at [237, 295] on input "SKU   *" at bounding box center [251, 302] width 122 height 20
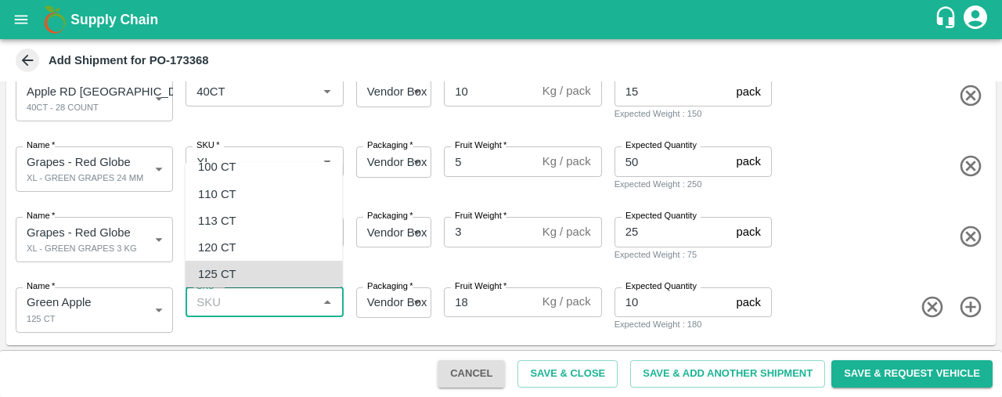
type input "125 CT"
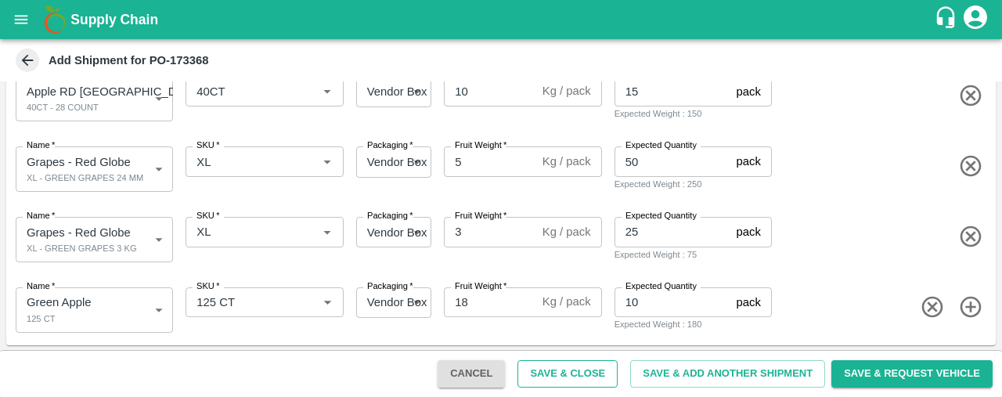
click at [582, 364] on button "Save & Close" at bounding box center [568, 373] width 100 height 27
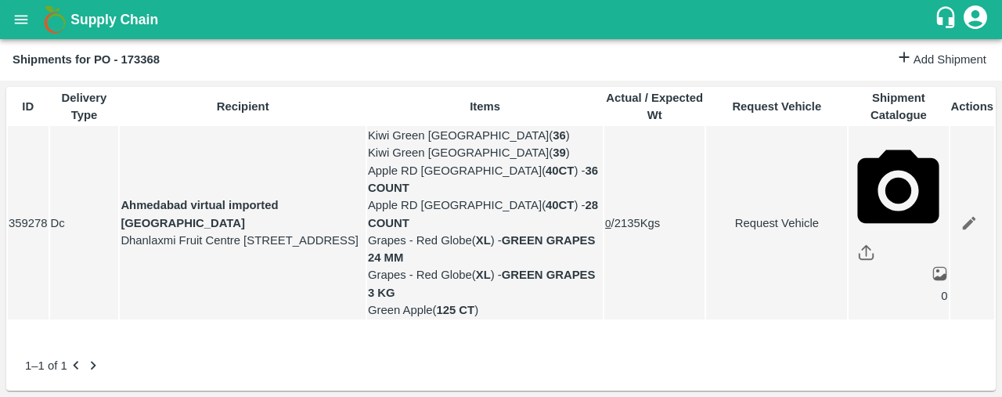
click at [20, 18] on icon "open drawer" at bounding box center [21, 19] width 17 height 17
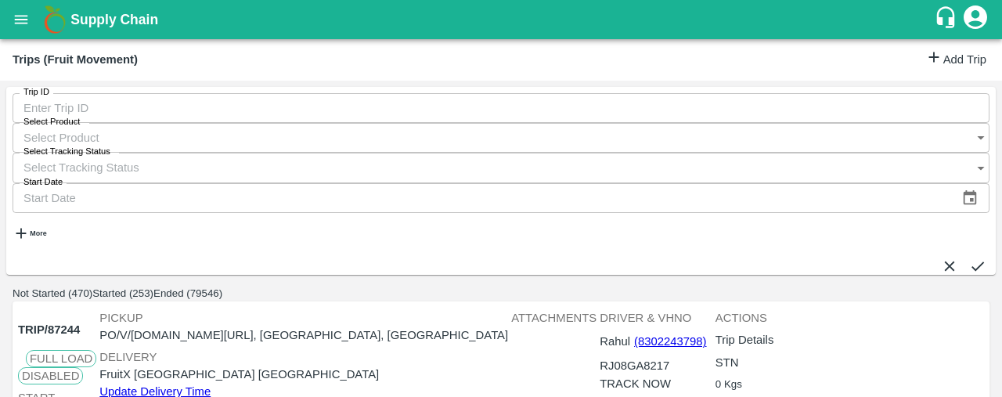
click at [952, 56] on link "Add Trip" at bounding box center [955, 60] width 61 height 23
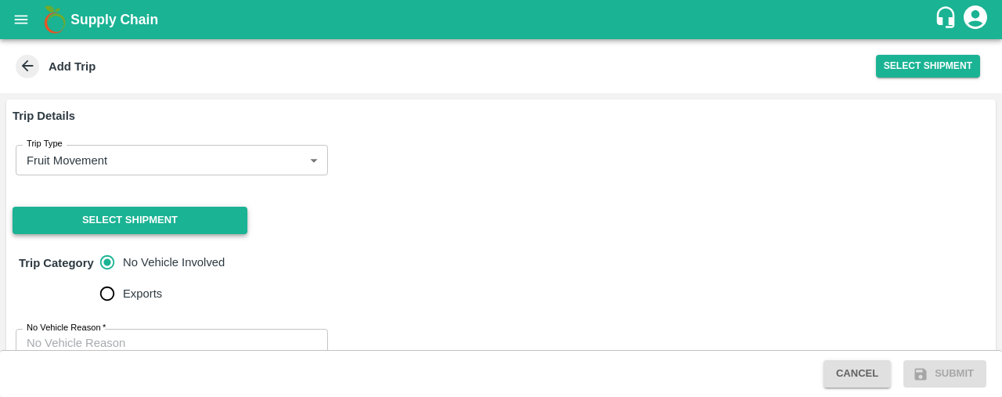
click at [77, 211] on button "Select Shipment" at bounding box center [130, 220] width 235 height 27
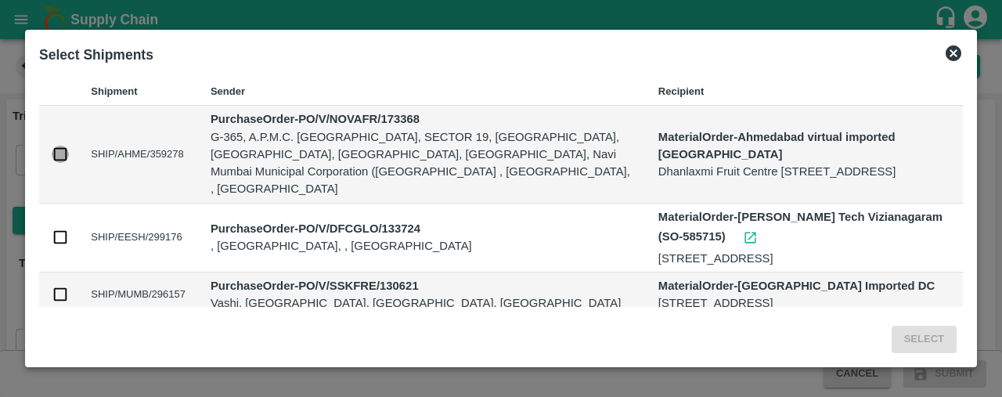
click at [63, 146] on input "checkbox" at bounding box center [60, 154] width 17 height 17
checkbox input "true"
click at [922, 331] on button "Select" at bounding box center [924, 339] width 65 height 27
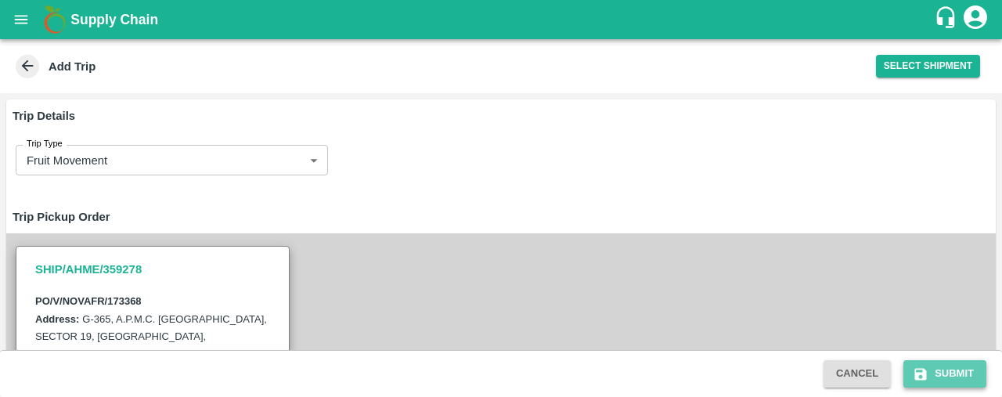
click at [962, 362] on button "Submit" at bounding box center [944, 373] width 83 height 27
click at [970, 372] on button "Submit" at bounding box center [944, 373] width 83 height 27
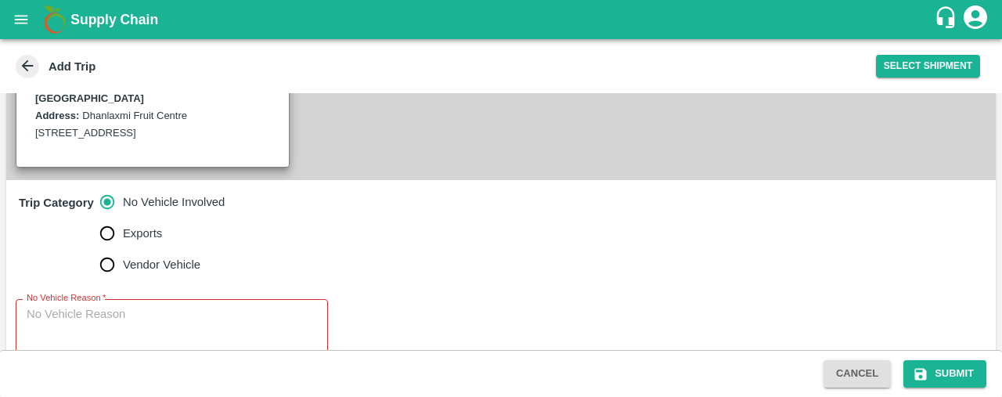
scroll to position [474, 0]
click at [175, 305] on textarea "No Vehicle Reason   *" at bounding box center [172, 329] width 290 height 49
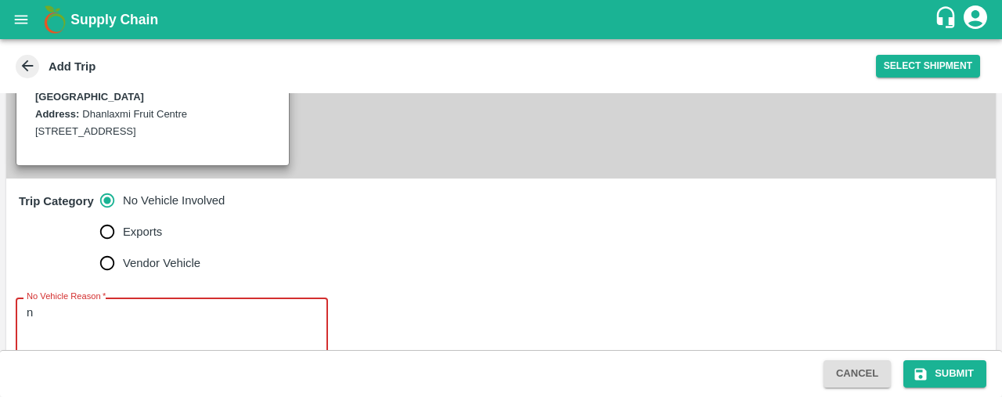
scroll to position [467, 0]
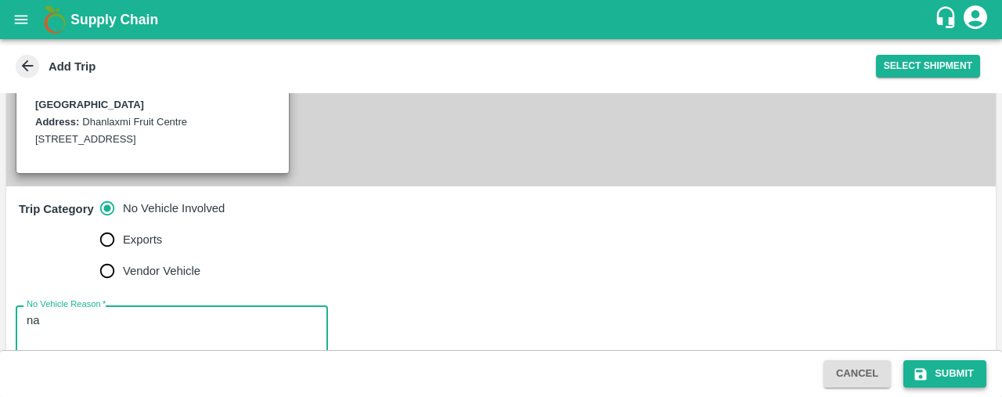
type textarea "na"
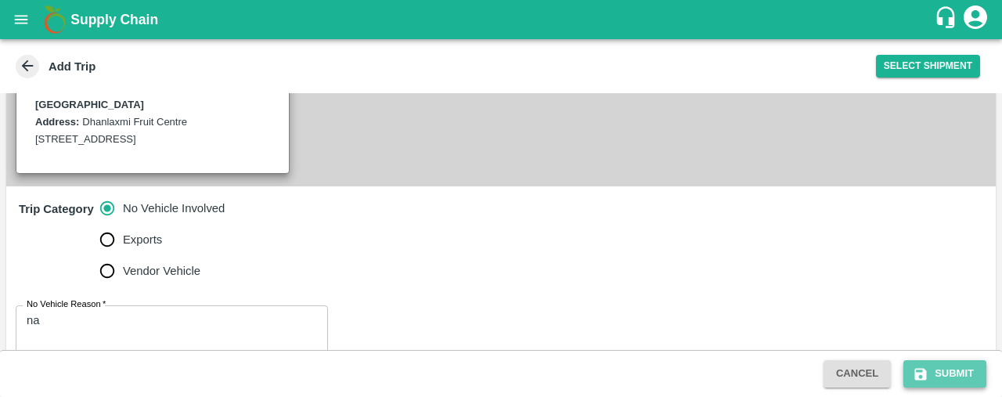
click at [955, 368] on button "Submit" at bounding box center [944, 373] width 83 height 27
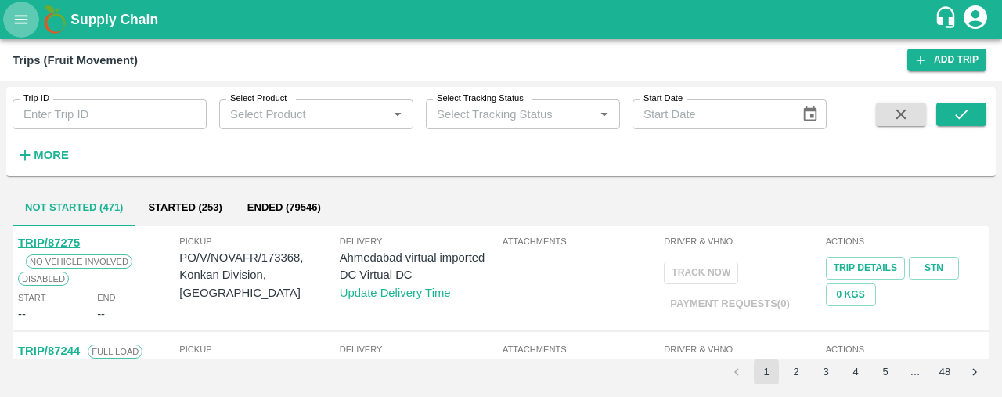
click at [14, 20] on icon "open drawer" at bounding box center [21, 19] width 17 height 17
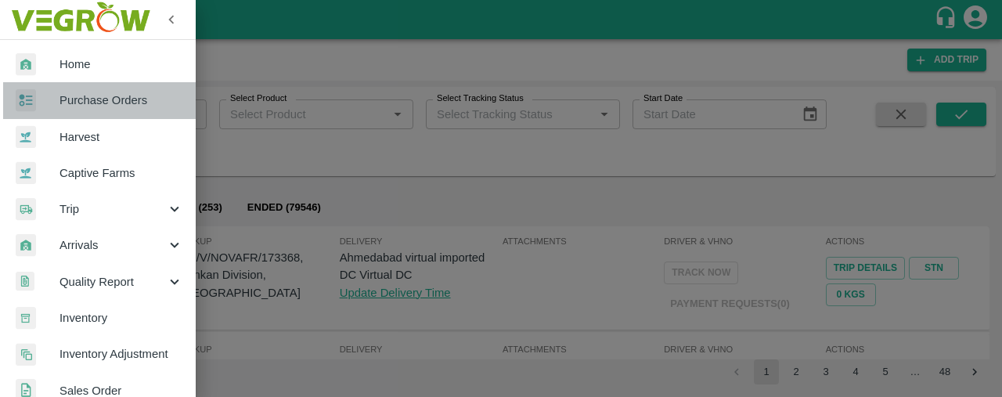
click at [131, 98] on span "Purchase Orders" at bounding box center [122, 100] width 124 height 17
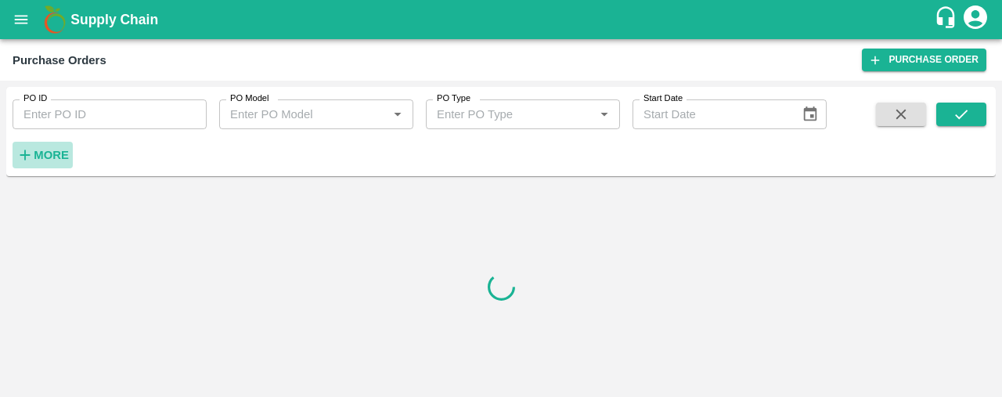
click at [38, 156] on strong "More" at bounding box center [51, 155] width 35 height 13
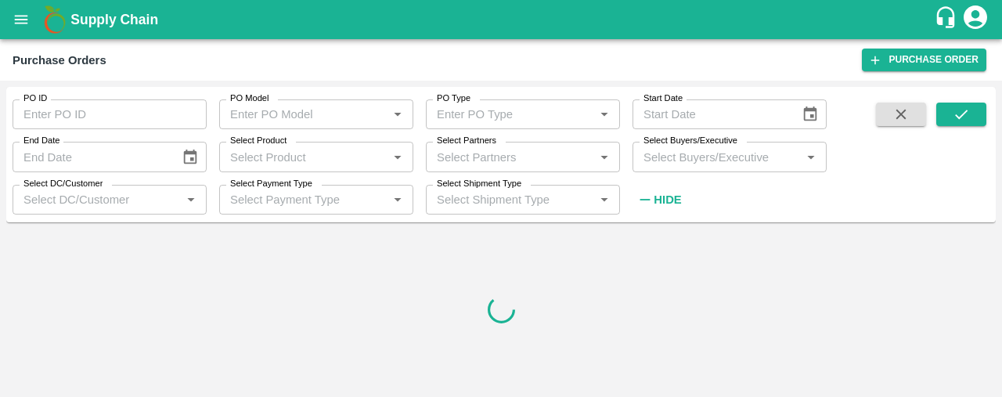
click at [463, 152] on input "Select Partners" at bounding box center [510, 156] width 159 height 20
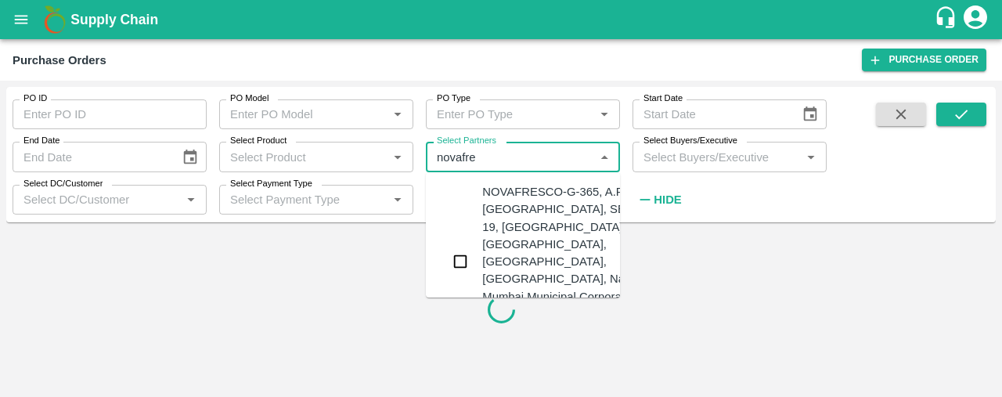
type input "novafres"
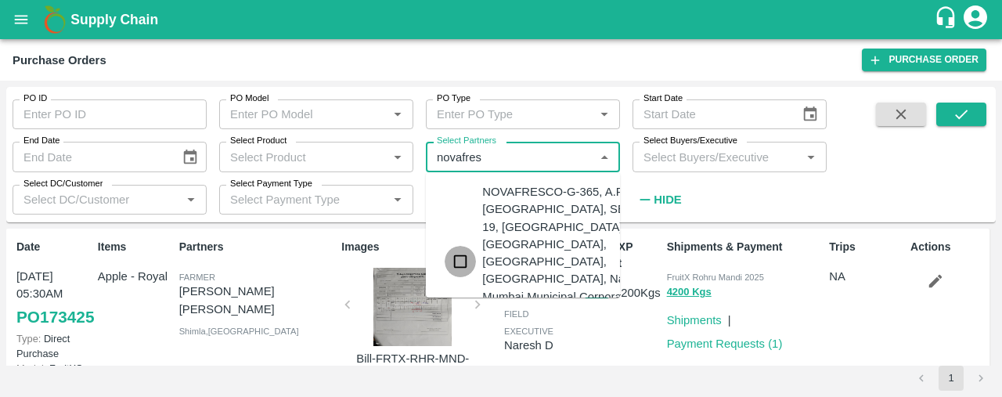
click at [460, 254] on input "checkbox" at bounding box center [460, 261] width 31 height 31
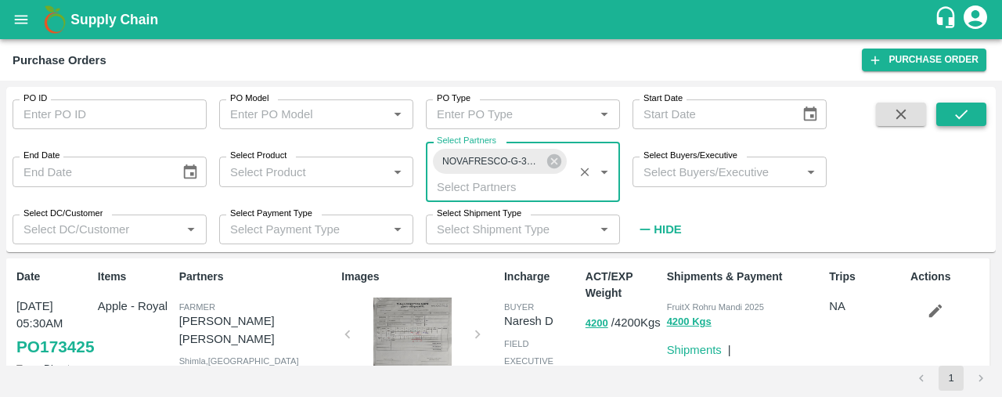
click at [970, 110] on button "submit" at bounding box center [961, 114] width 50 height 23
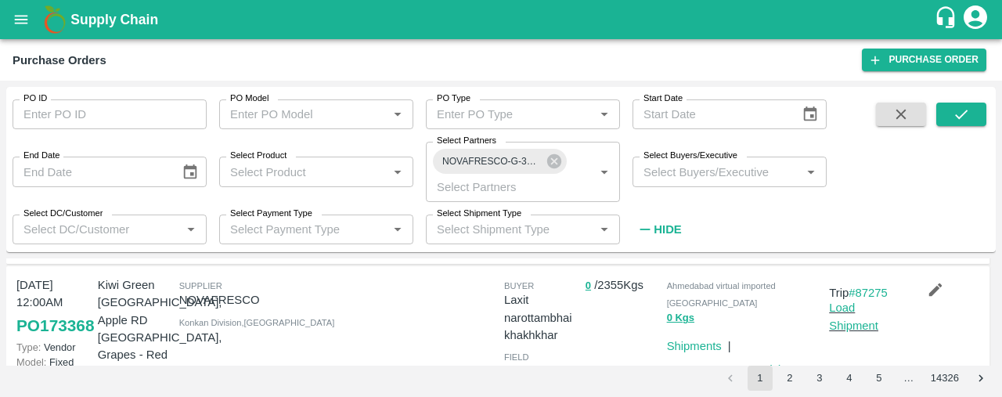
scroll to position [164, 0]
click at [853, 319] on link "Load Shipment" at bounding box center [853, 316] width 49 height 30
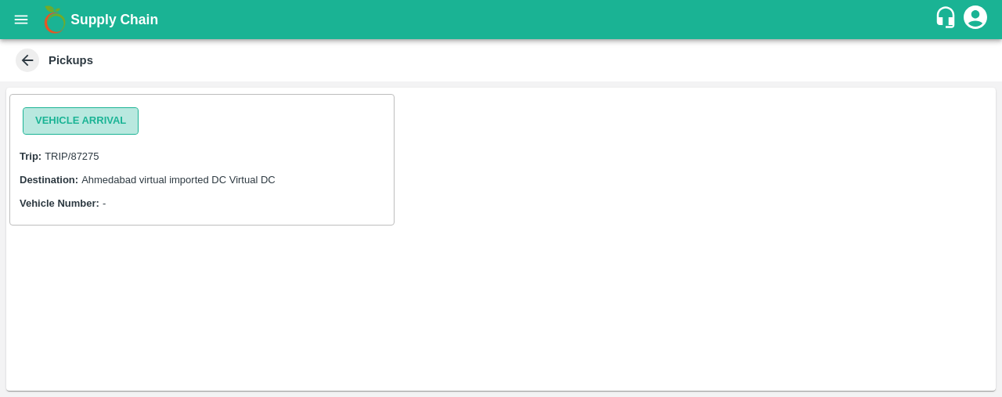
click at [106, 120] on button "Vehicle Arrival" at bounding box center [81, 120] width 116 height 27
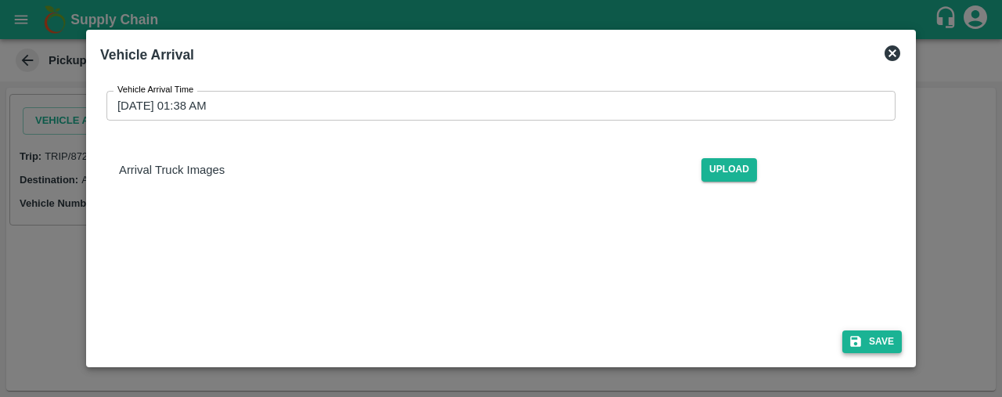
click at [874, 337] on button "Save" at bounding box center [872, 341] width 60 height 23
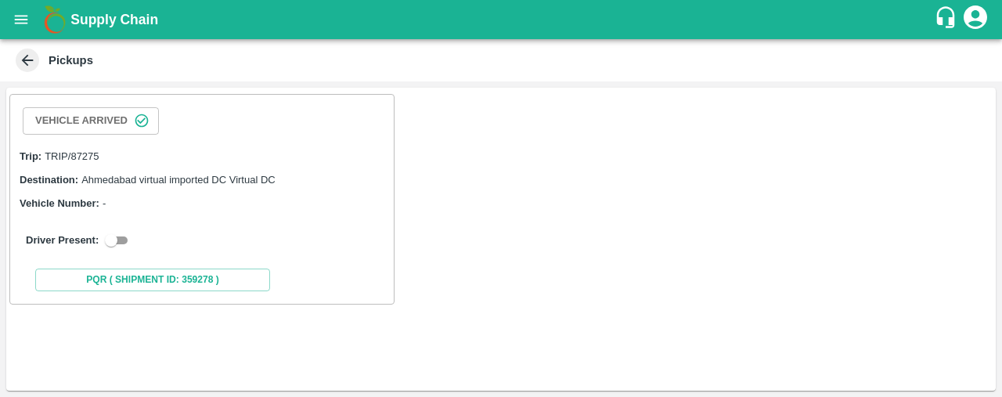
click at [115, 234] on input "checkbox" at bounding box center [111, 240] width 56 height 19
checkbox input "true"
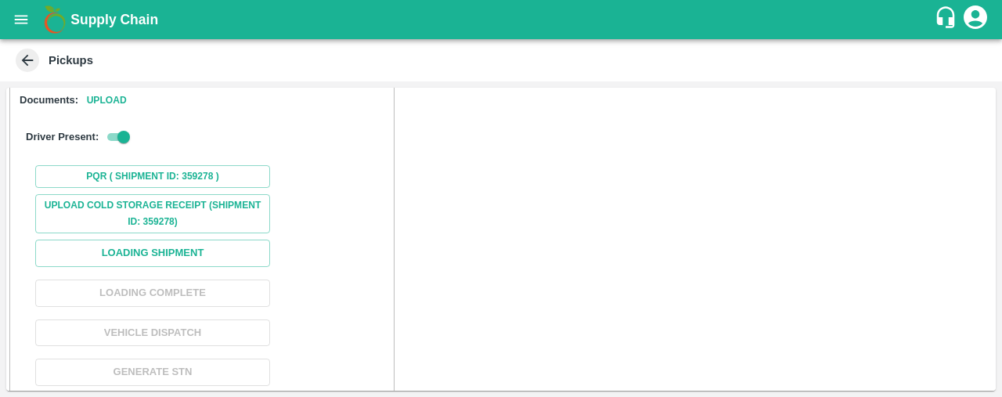
scroll to position [189, 0]
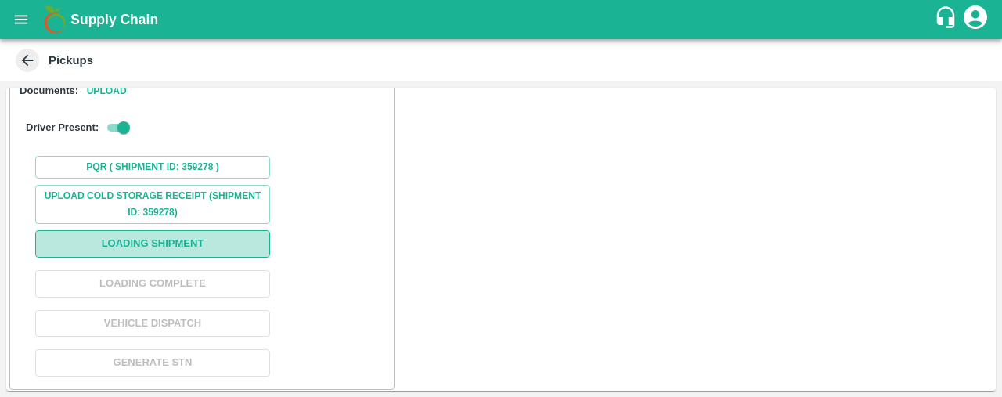
click at [223, 246] on button "Loading Shipment" at bounding box center [152, 243] width 235 height 27
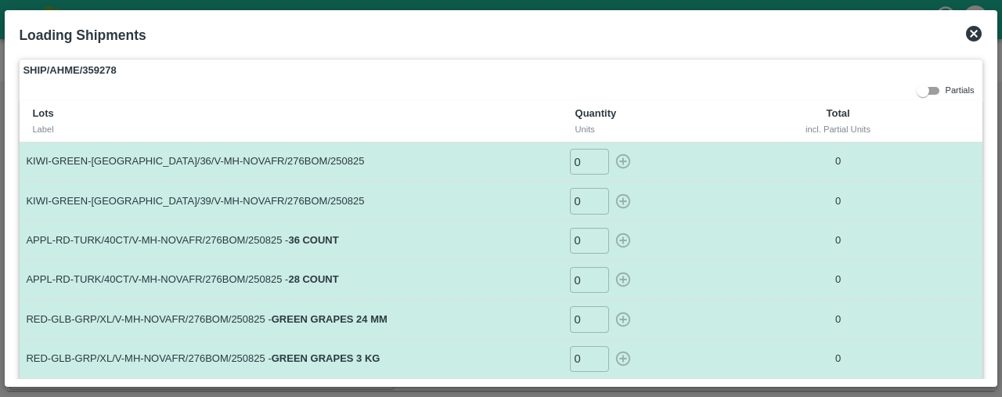
click at [586, 167] on input "0" at bounding box center [589, 162] width 39 height 26
click at [622, 160] on icon "button" at bounding box center [622, 161] width 15 height 15
type input "0"
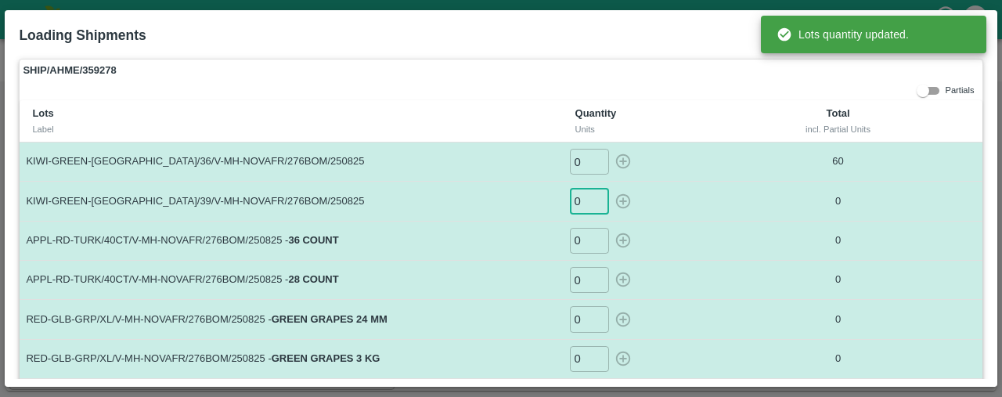
click at [582, 204] on input "0" at bounding box center [589, 201] width 39 height 26
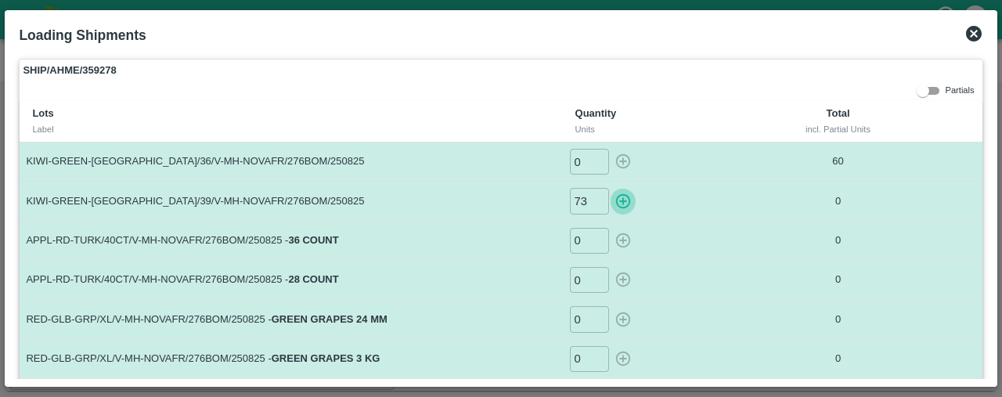
click at [622, 197] on icon "button" at bounding box center [623, 201] width 17 height 17
type input "0"
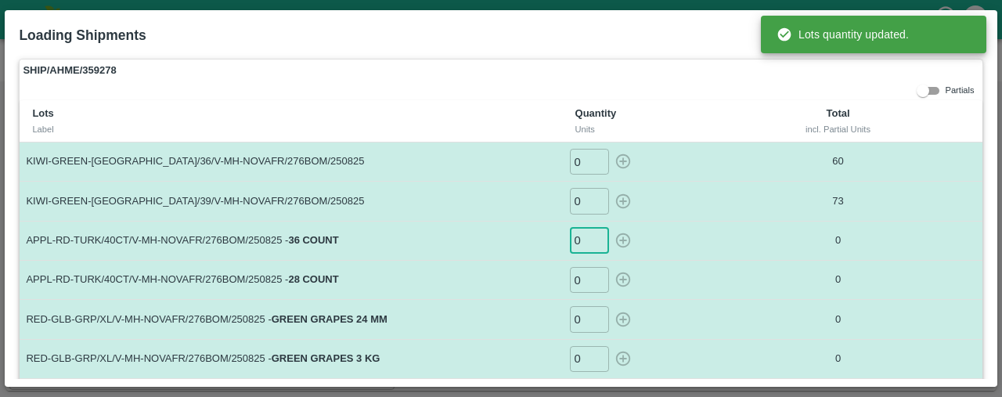
click at [586, 239] on input "0" at bounding box center [589, 241] width 39 height 26
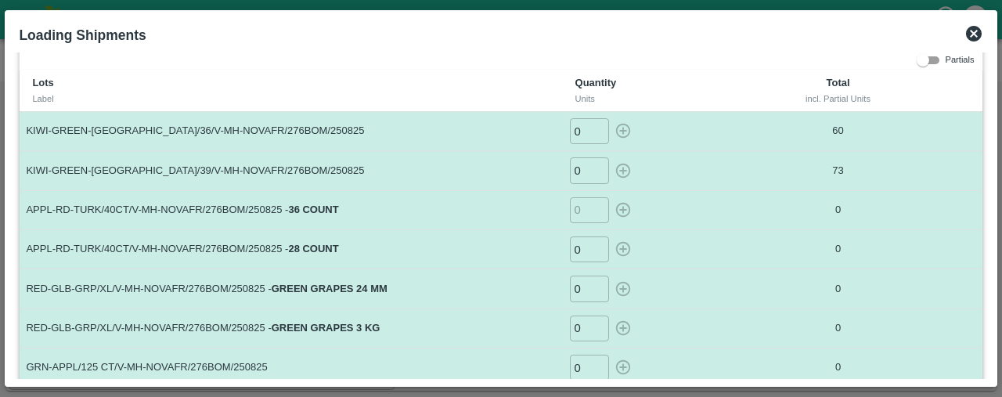
scroll to position [14, 0]
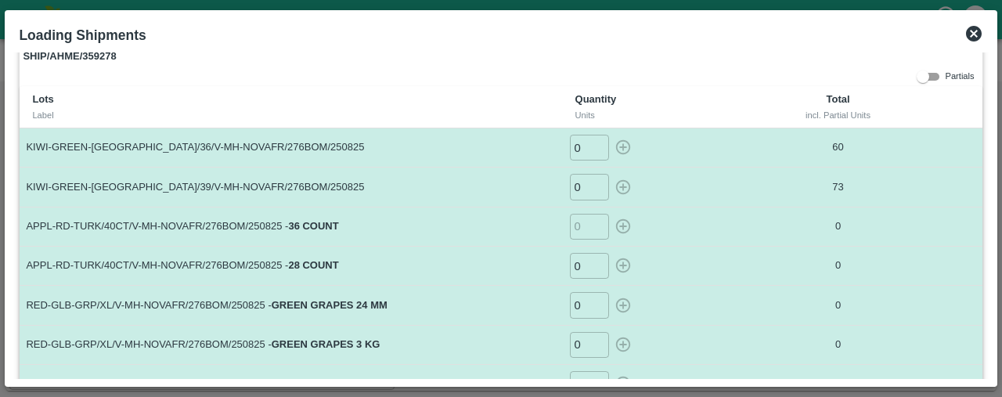
click at [979, 29] on icon at bounding box center [974, 34] width 16 height 16
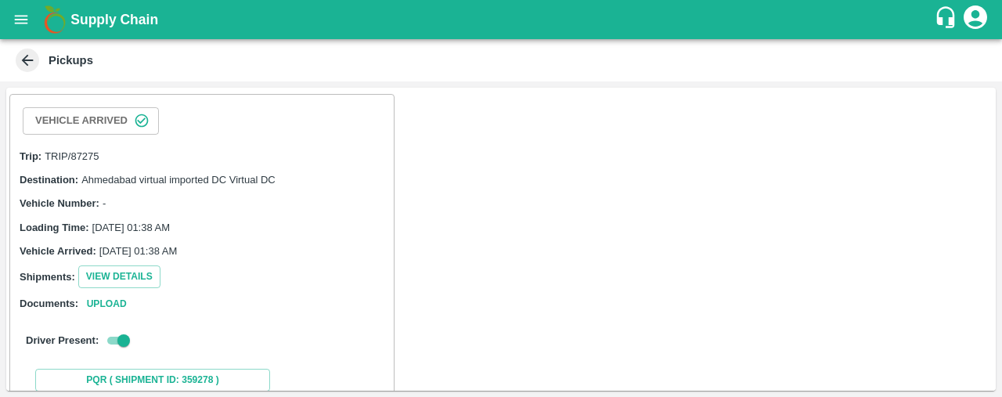
click at [28, 52] on icon at bounding box center [27, 60] width 17 height 17
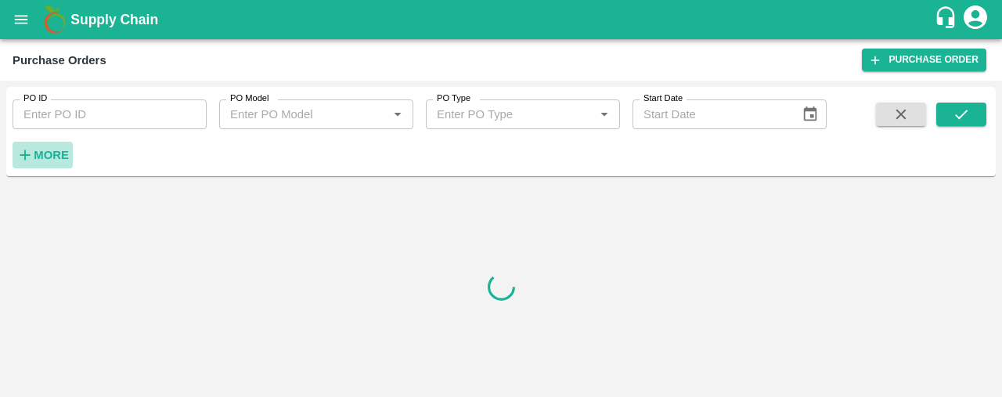
click at [40, 150] on strong "More" at bounding box center [51, 155] width 35 height 13
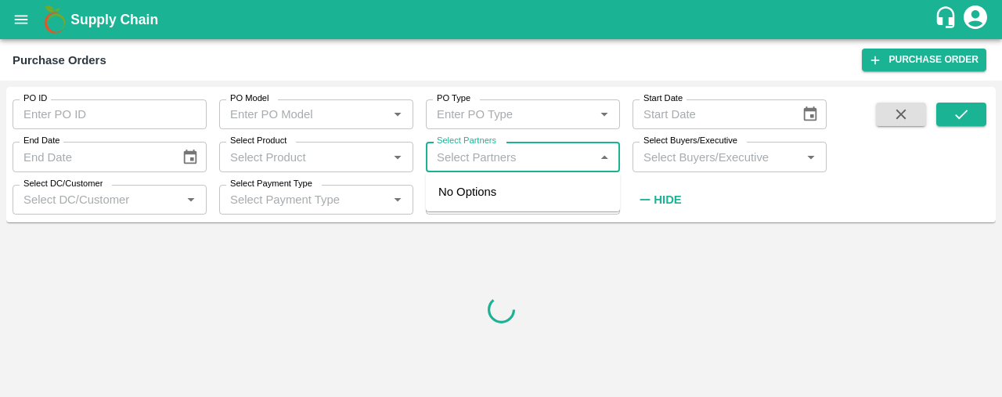
click at [449, 160] on input "Select Partners" at bounding box center [510, 156] width 159 height 20
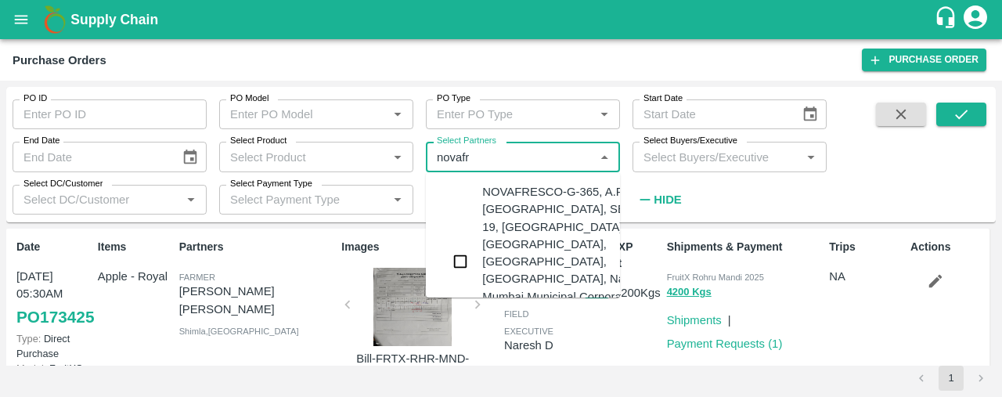
type input "novafre"
click at [460, 254] on input "checkbox" at bounding box center [460, 261] width 31 height 31
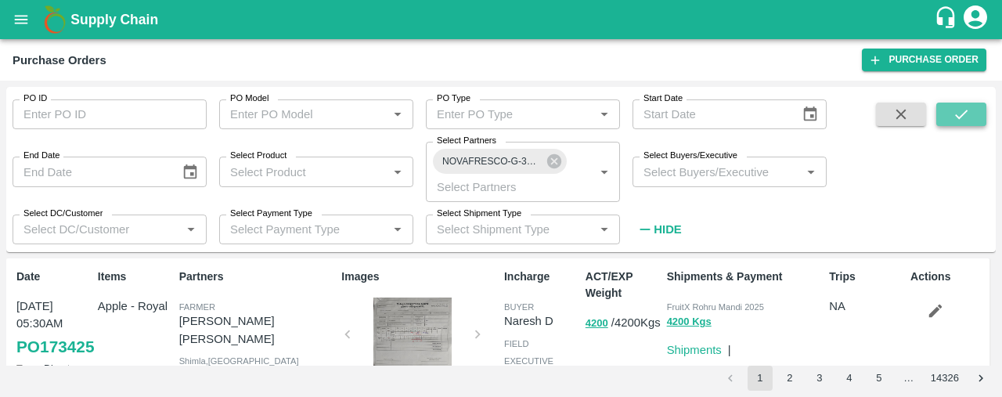
click at [968, 104] on button "submit" at bounding box center [961, 114] width 50 height 23
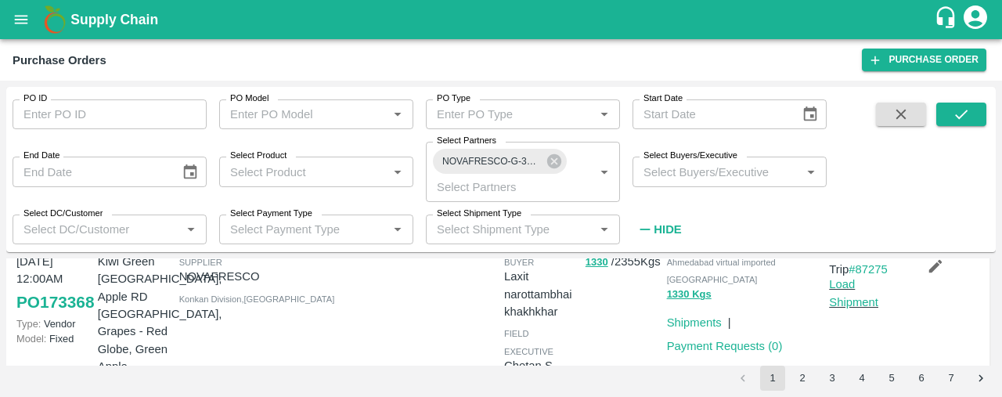
scroll to position [194, 0]
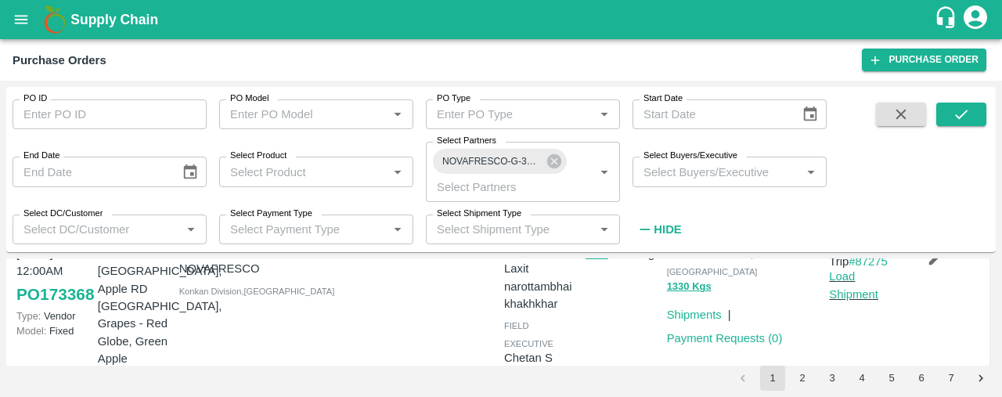
click at [45, 300] on link "PO 173368" at bounding box center [55, 294] width 78 height 28
click at [841, 285] on p "Load Shipment" at bounding box center [866, 285] width 75 height 35
click at [841, 291] on link "Load Shipment" at bounding box center [853, 285] width 49 height 30
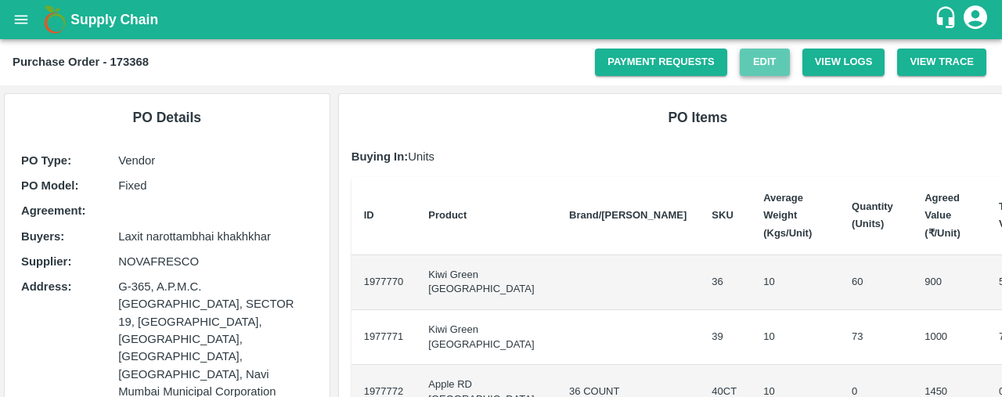
click at [752, 60] on link "Edit" at bounding box center [765, 62] width 50 height 27
click at [16, 20] on icon "open drawer" at bounding box center [21, 19] width 13 height 9
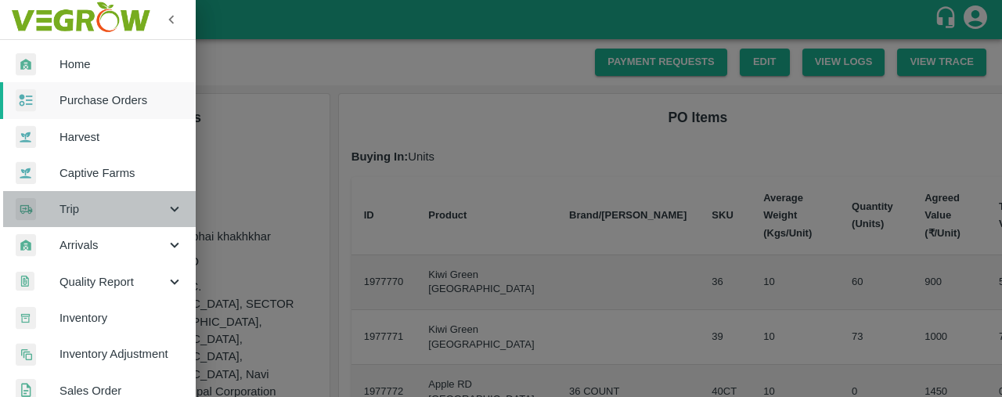
click at [100, 205] on span "Trip" at bounding box center [113, 208] width 106 height 17
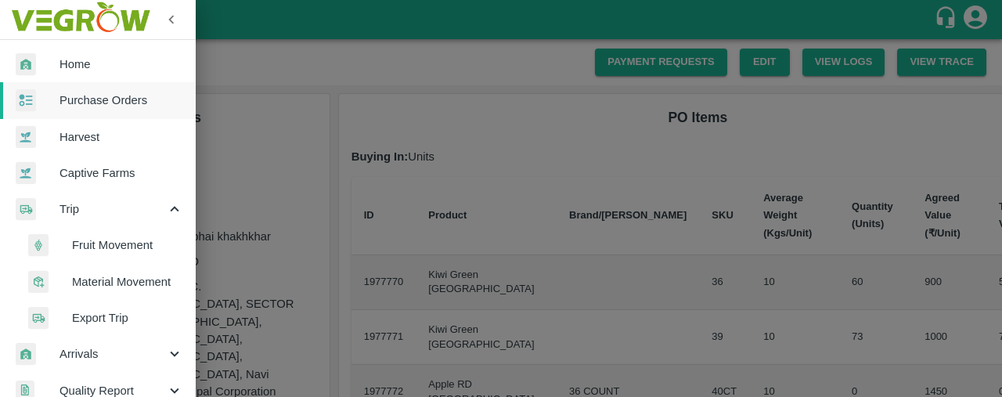
click at [127, 244] on span "Fruit Movement" at bounding box center [127, 244] width 111 height 17
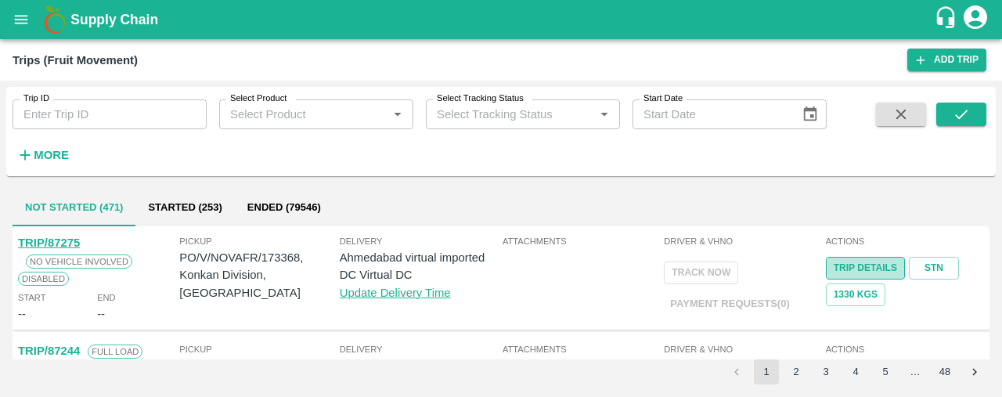
click at [860, 271] on link "Trip Details" at bounding box center [865, 268] width 79 height 23
click at [16, 15] on icon "open drawer" at bounding box center [21, 19] width 13 height 9
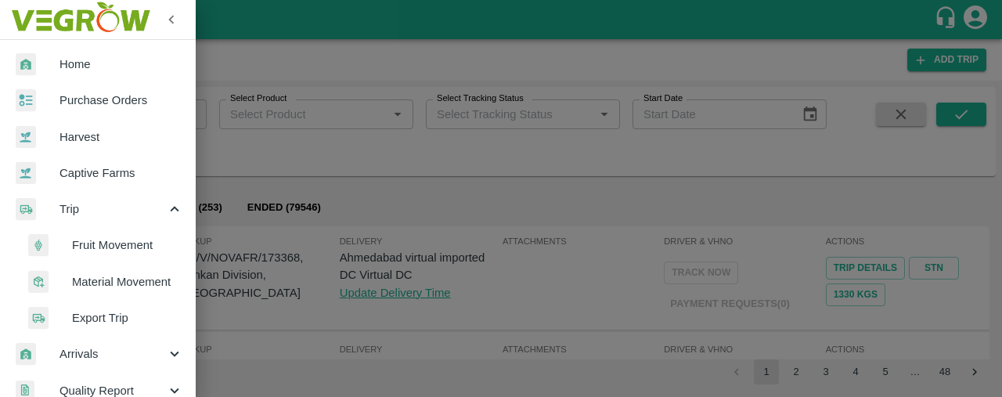
click at [144, 209] on span "Trip" at bounding box center [113, 208] width 106 height 17
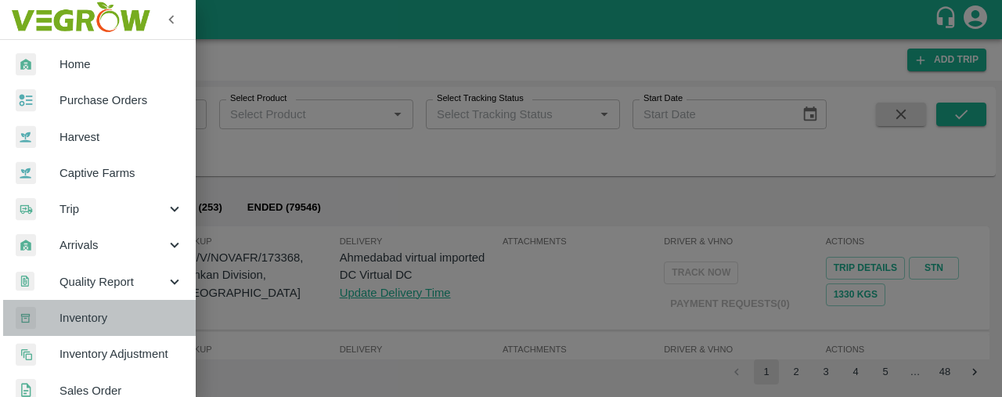
click at [128, 312] on span "Inventory" at bounding box center [122, 317] width 124 height 17
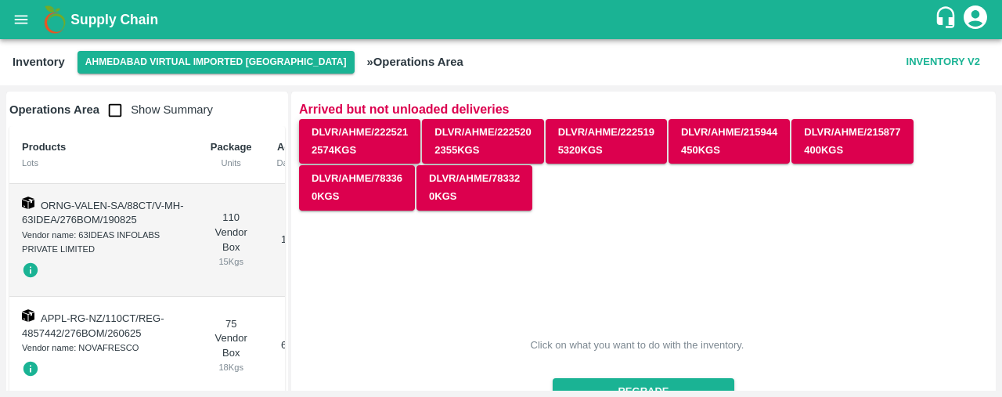
click at [367, 139] on button "DLVR/AHME/222521 2574 Kgs" at bounding box center [359, 141] width 121 height 45
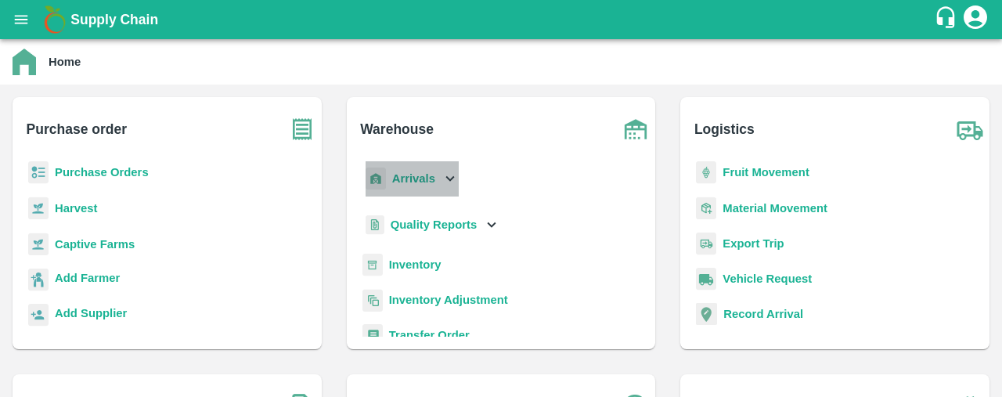
click at [406, 173] on b "Arrivals" at bounding box center [413, 178] width 43 height 13
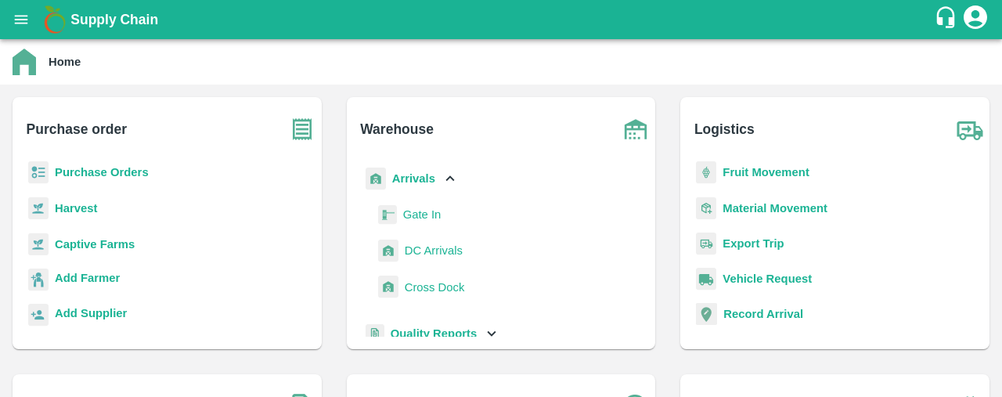
click at [425, 217] on span "Gate In" at bounding box center [422, 214] width 38 height 17
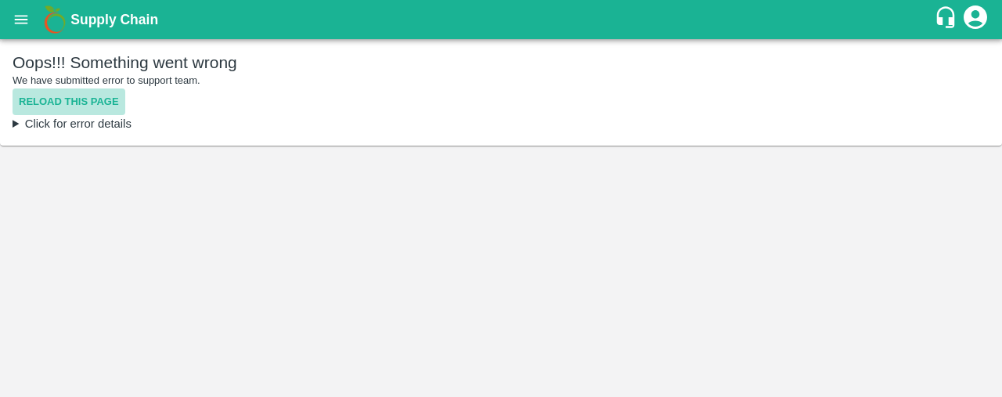
click at [99, 94] on button "Reload this page" at bounding box center [69, 101] width 113 height 27
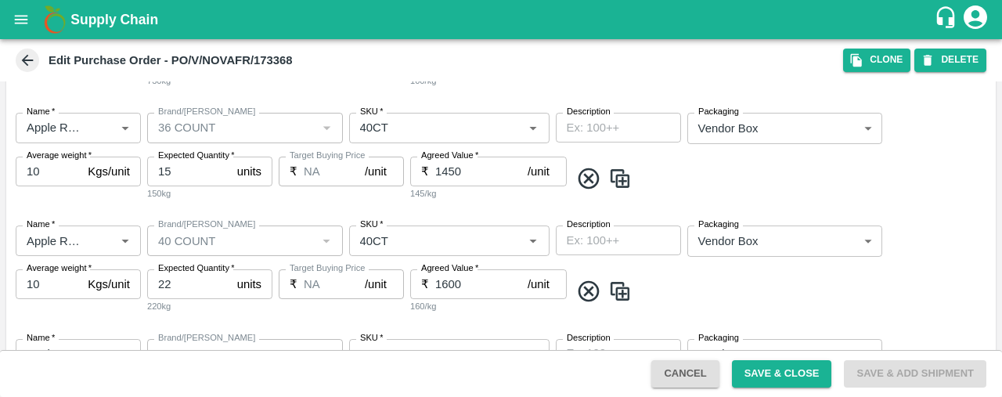
scroll to position [503, 0]
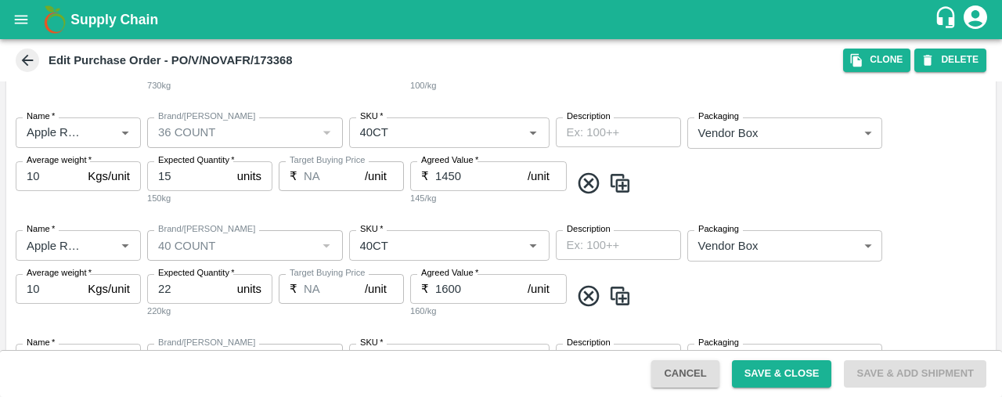
click at [28, 63] on icon at bounding box center [27, 60] width 17 height 17
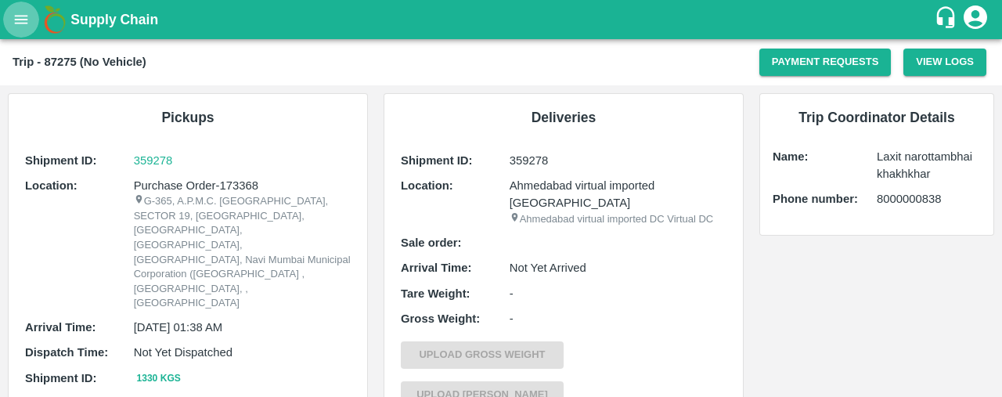
click at [15, 9] on button "open drawer" at bounding box center [21, 20] width 36 height 36
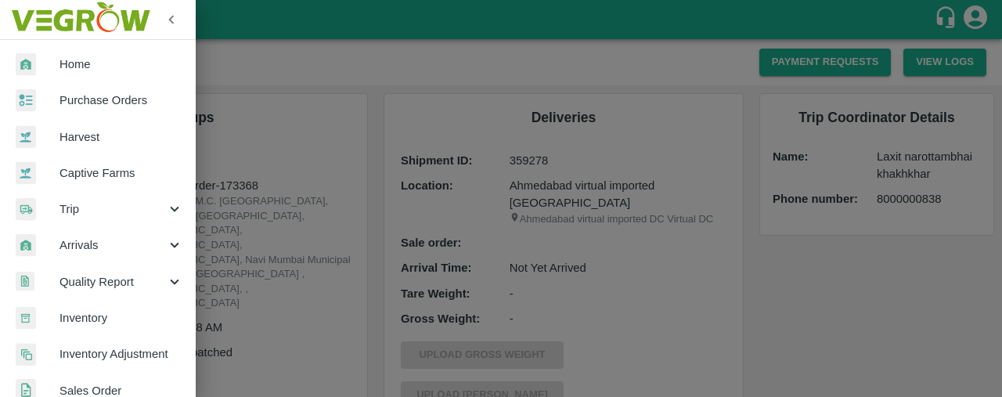
click at [122, 96] on span "Purchase Orders" at bounding box center [122, 100] width 124 height 17
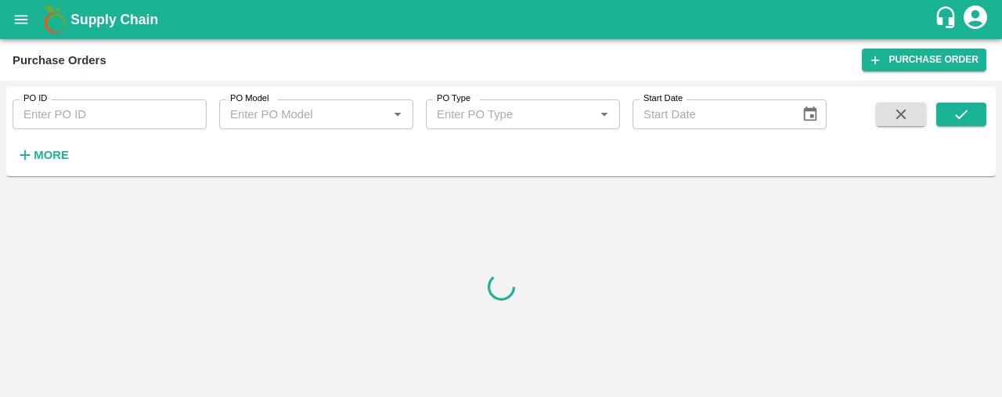
click at [56, 157] on strong "More" at bounding box center [51, 155] width 35 height 13
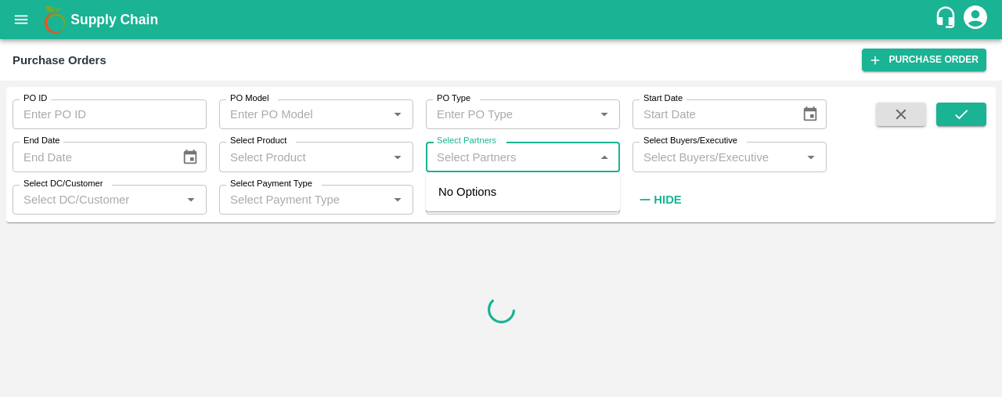
click at [465, 149] on input "Select Partners" at bounding box center [510, 156] width 159 height 20
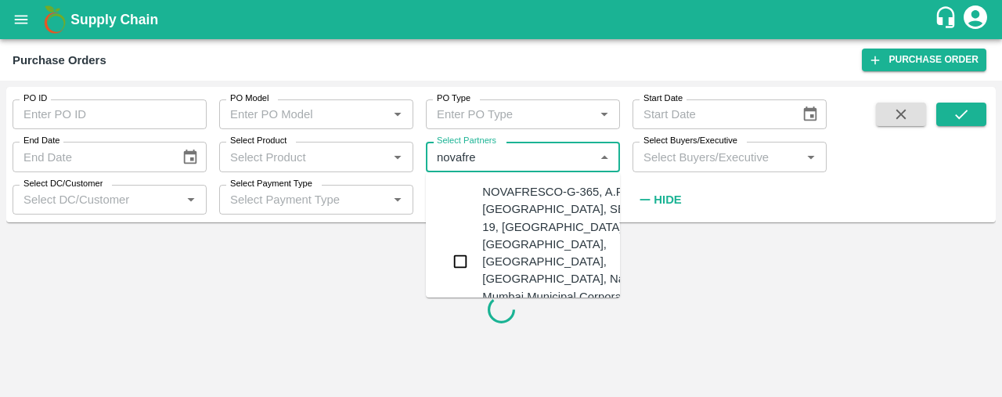
type input "novafres"
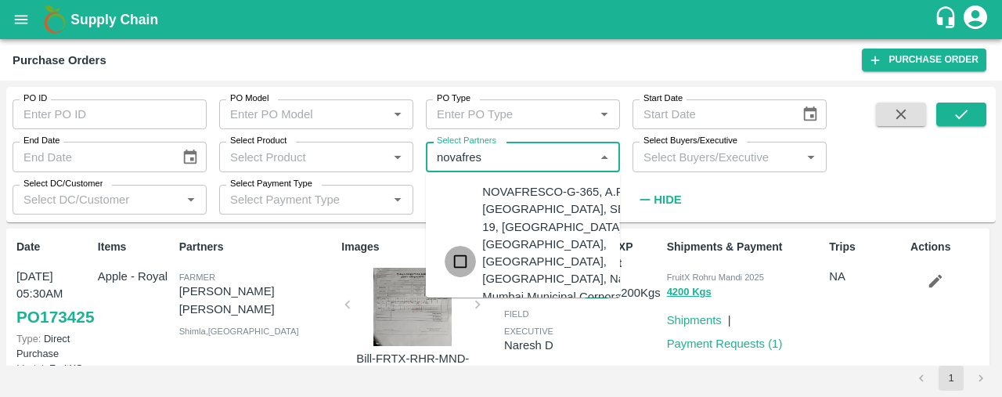
click at [460, 247] on input "checkbox" at bounding box center [460, 261] width 31 height 31
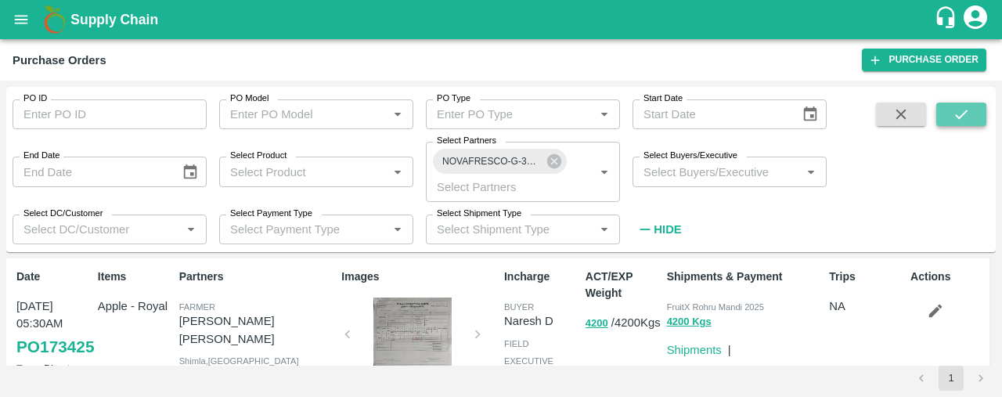
click at [966, 114] on icon "submit" at bounding box center [961, 114] width 17 height 17
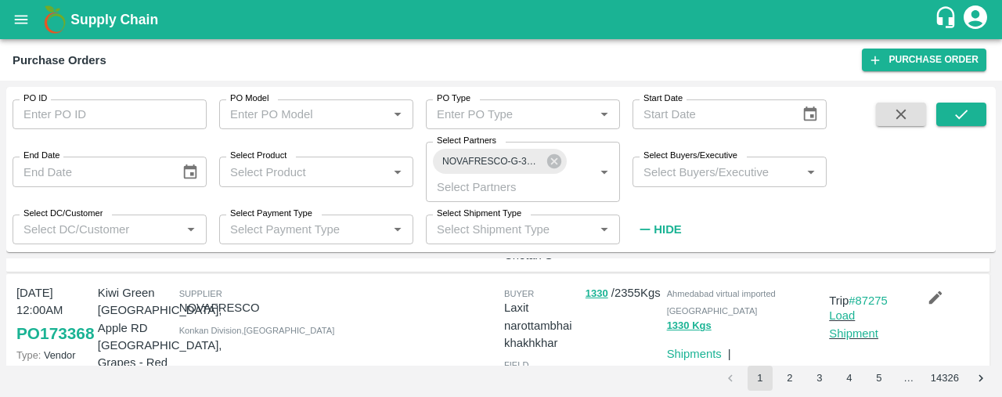
scroll to position [194, 0]
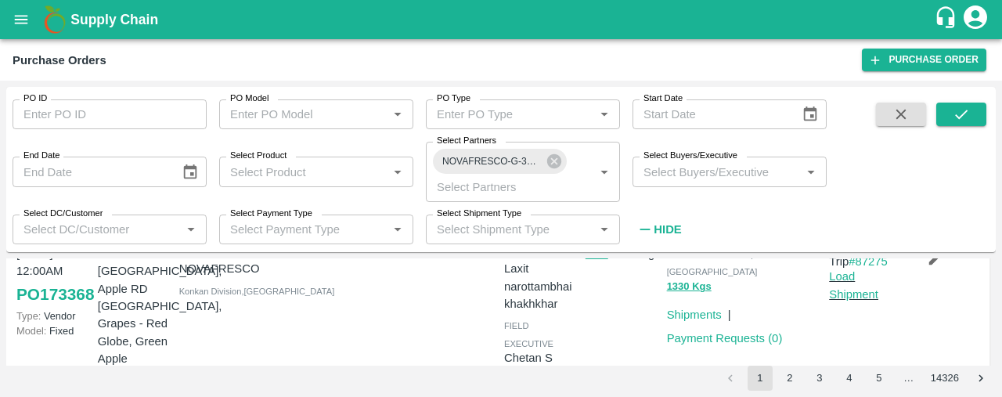
click at [846, 284] on p "Load Shipment" at bounding box center [866, 285] width 75 height 35
click at [840, 278] on link "Load Shipment" at bounding box center [853, 285] width 49 height 30
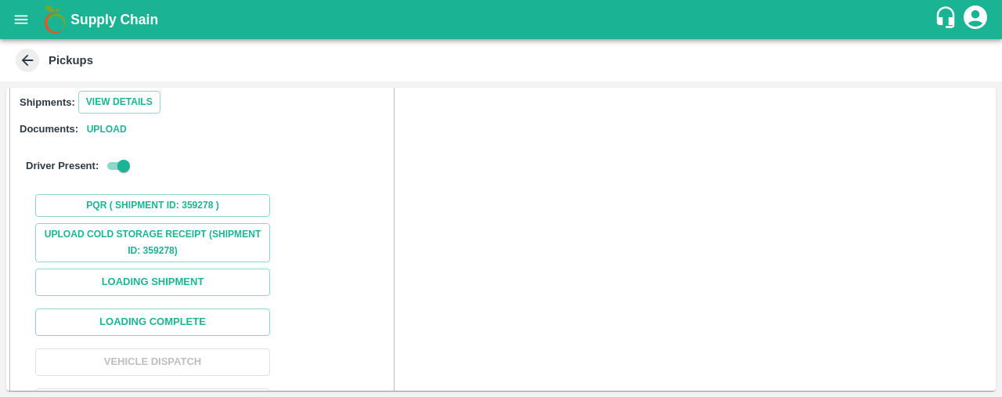
scroll to position [214, 0]
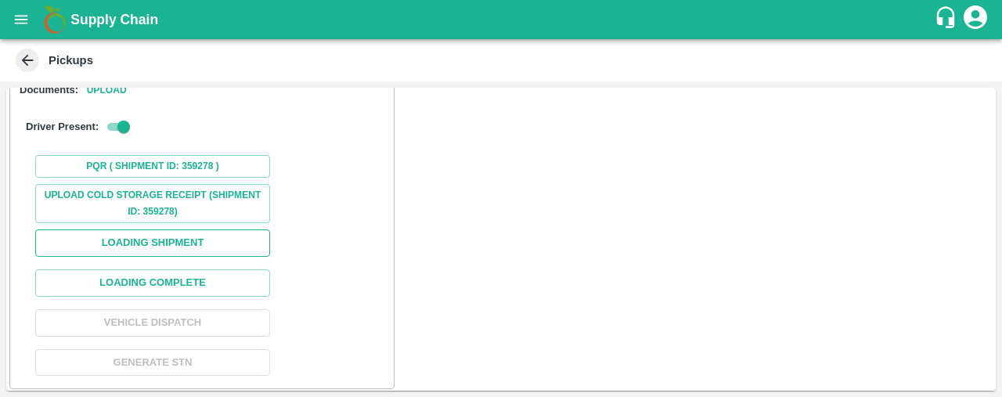
click at [191, 237] on button "Loading Shipment" at bounding box center [152, 242] width 235 height 27
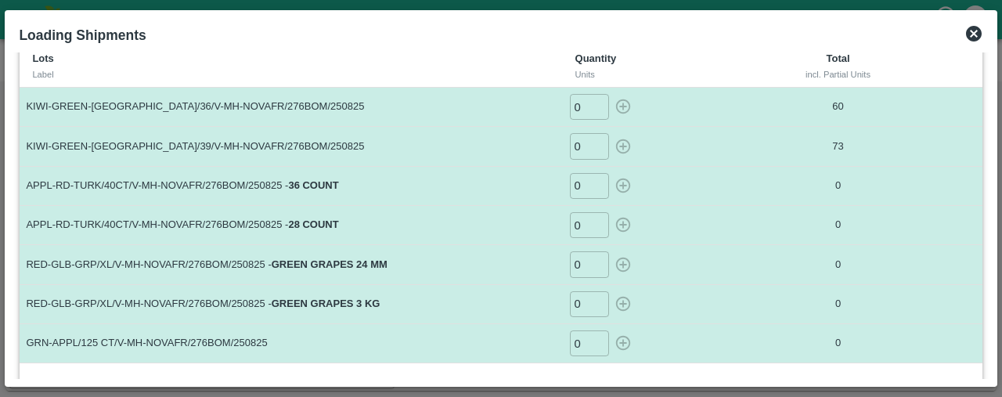
scroll to position [52, 0]
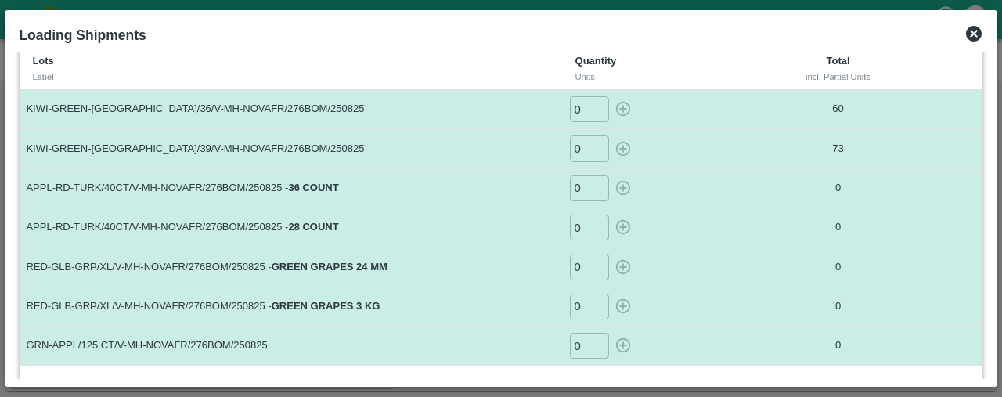
click at [978, 29] on icon at bounding box center [974, 34] width 16 height 16
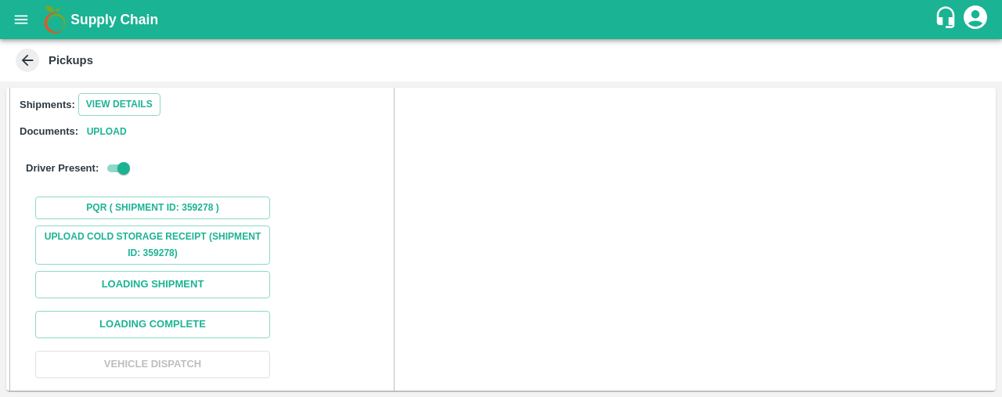
scroll to position [0, 0]
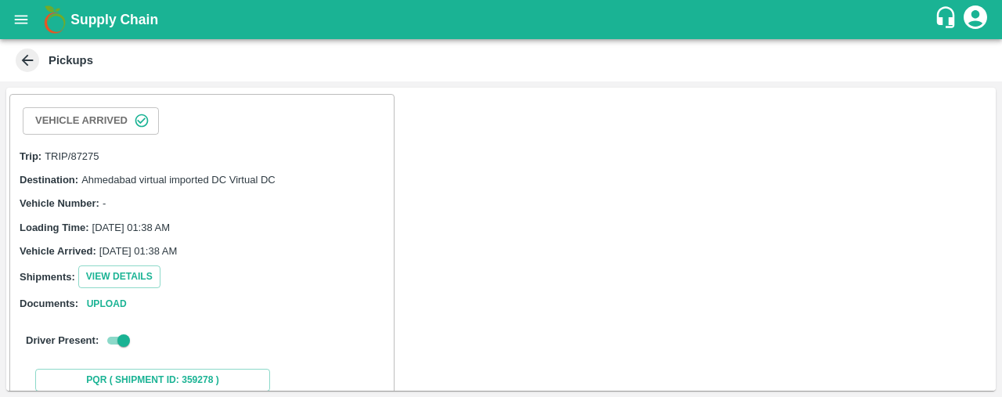
click at [23, 62] on icon at bounding box center [27, 60] width 17 height 17
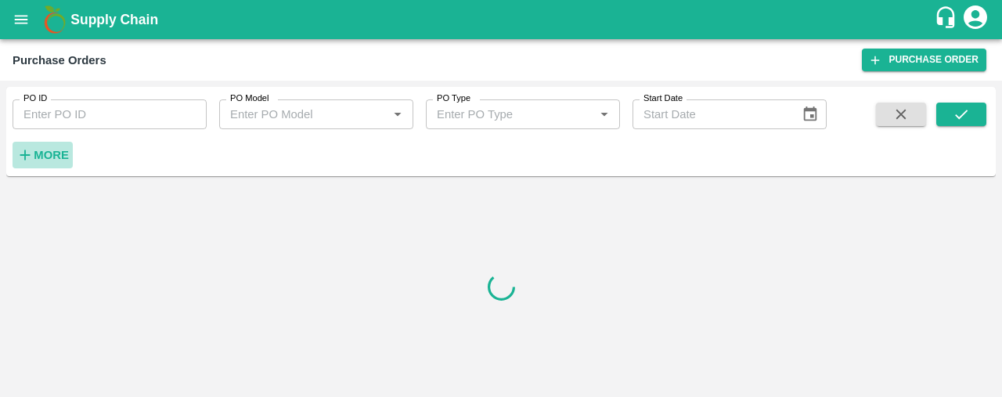
click at [34, 160] on strong "More" at bounding box center [51, 155] width 35 height 13
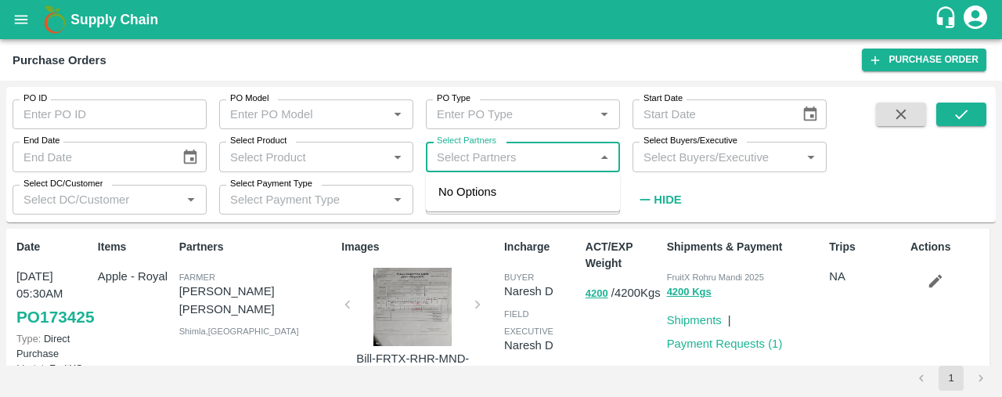
click at [474, 150] on input "Select Partners" at bounding box center [510, 156] width 159 height 20
type input "novafres"
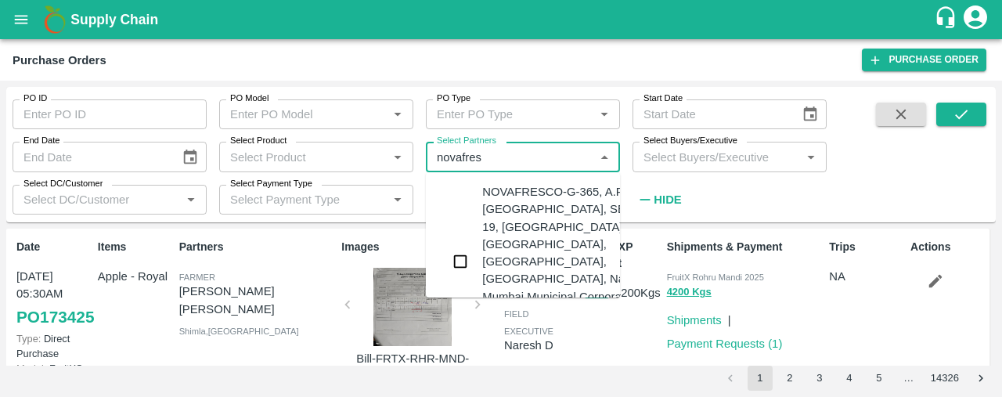
click at [459, 251] on input "checkbox" at bounding box center [460, 261] width 31 height 31
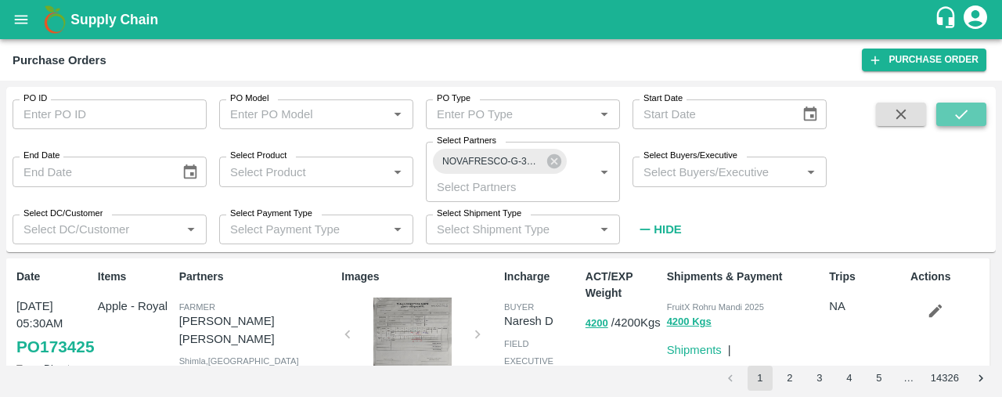
click at [966, 123] on button "submit" at bounding box center [961, 114] width 50 height 23
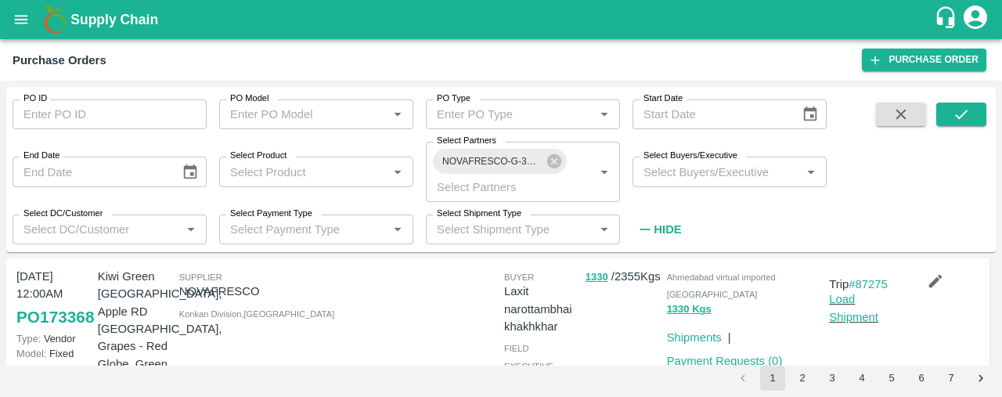
scroll to position [179, 0]
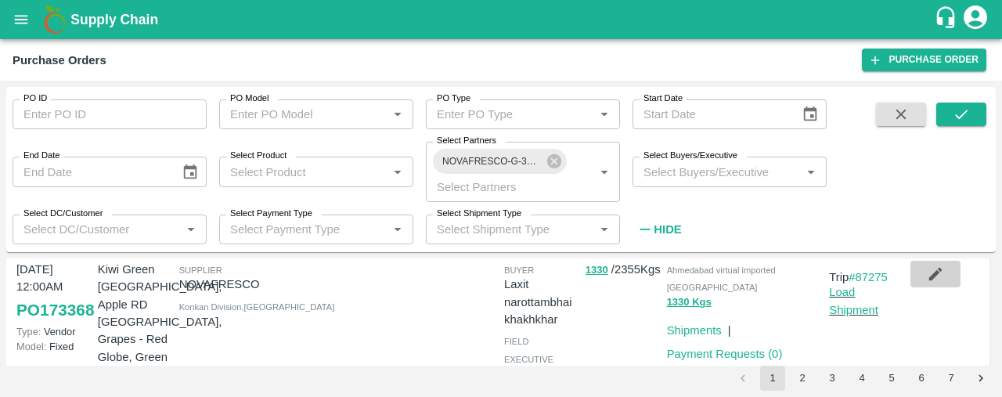
click at [932, 273] on icon "button" at bounding box center [935, 274] width 13 height 13
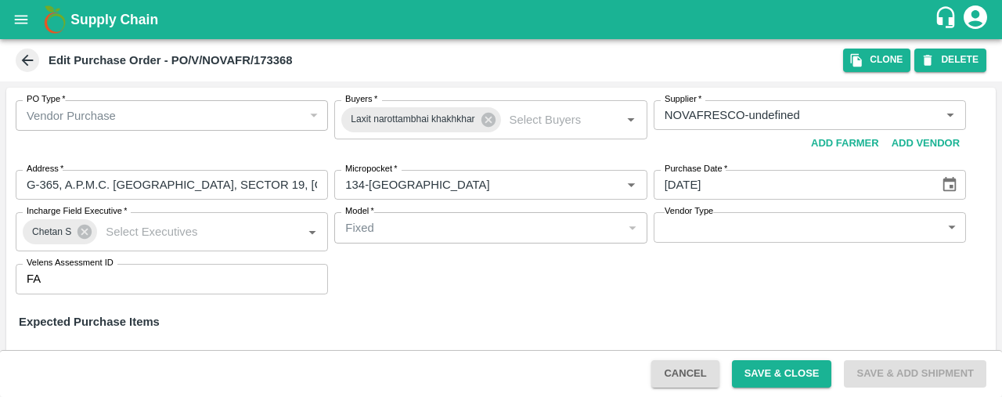
click at [25, 60] on icon at bounding box center [28, 61] width 12 height 12
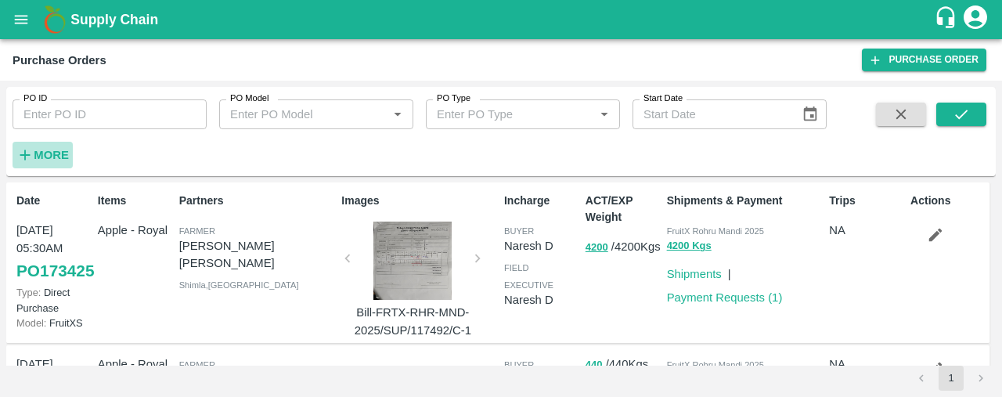
click at [50, 157] on strong "More" at bounding box center [51, 155] width 35 height 13
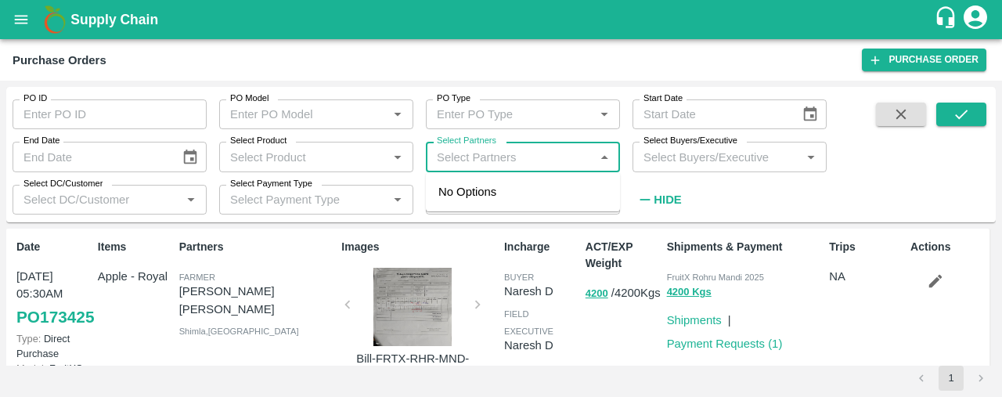
click at [453, 154] on input "Select Partners" at bounding box center [510, 156] width 159 height 20
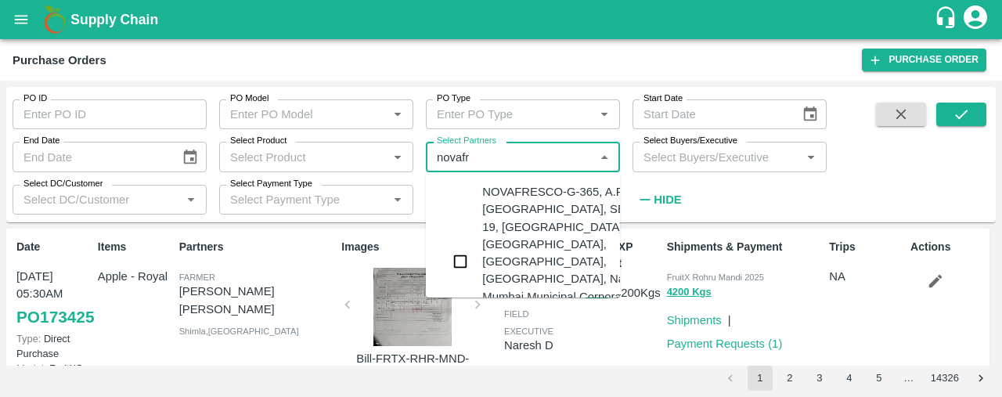
type input "novafre"
click at [458, 251] on input "checkbox" at bounding box center [460, 261] width 31 height 31
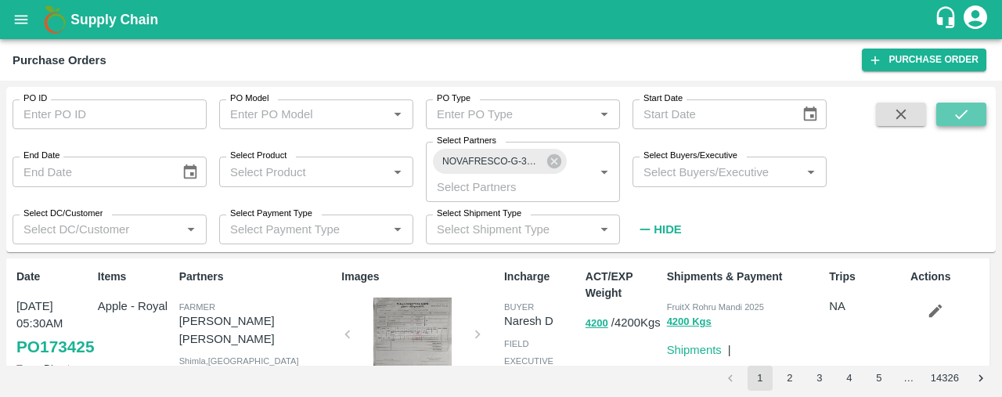
click at [969, 106] on icon "submit" at bounding box center [961, 114] width 17 height 17
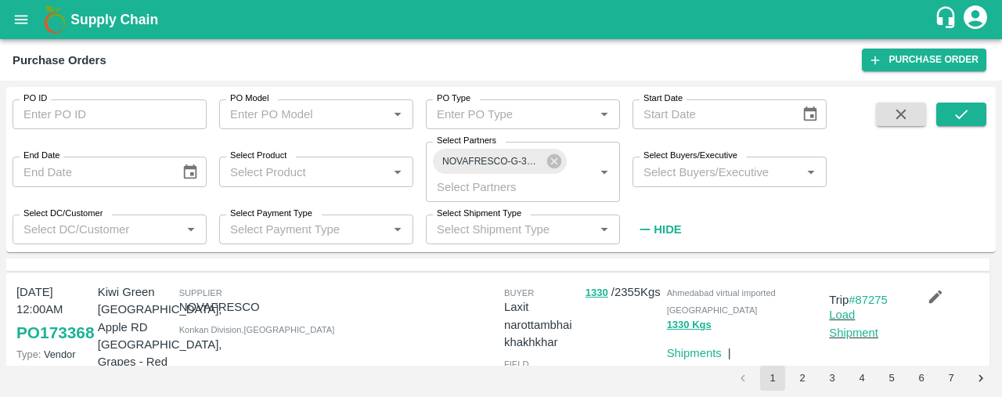
scroll to position [163, 0]
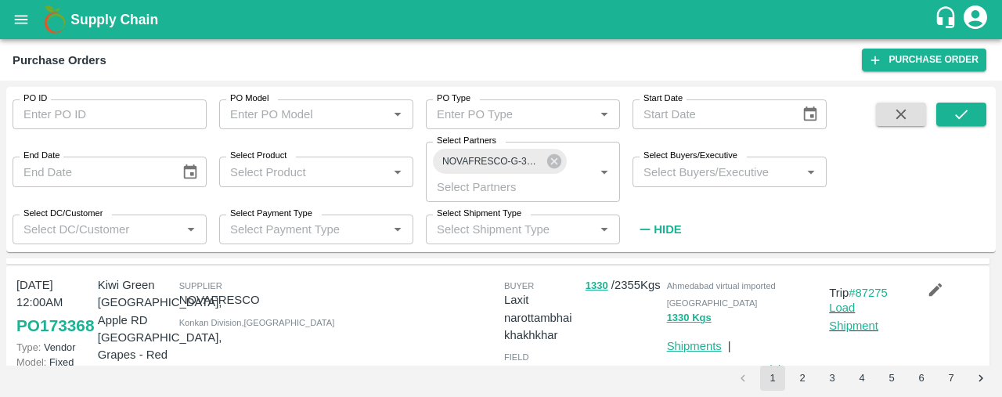
click at [698, 340] on link "Shipments" at bounding box center [694, 346] width 55 height 13
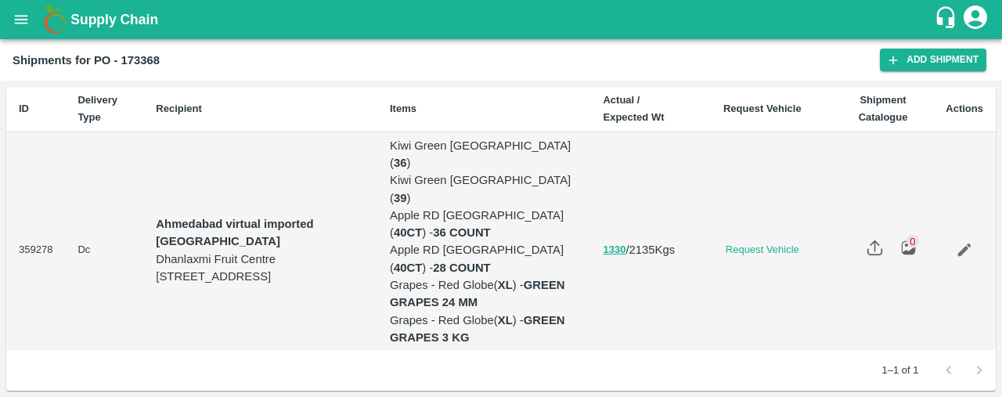
click at [48, 218] on td "359278" at bounding box center [35, 250] width 59 height 237
click at [962, 243] on icon "Edit" at bounding box center [964, 249] width 13 height 13
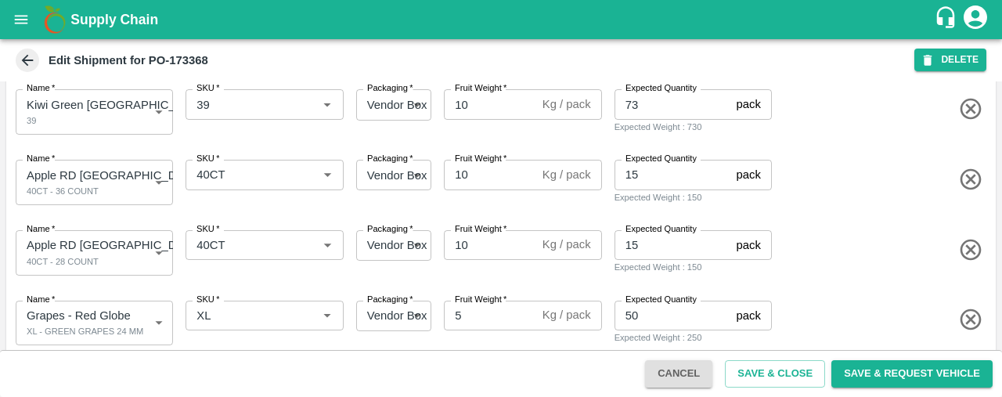
scroll to position [417, 0]
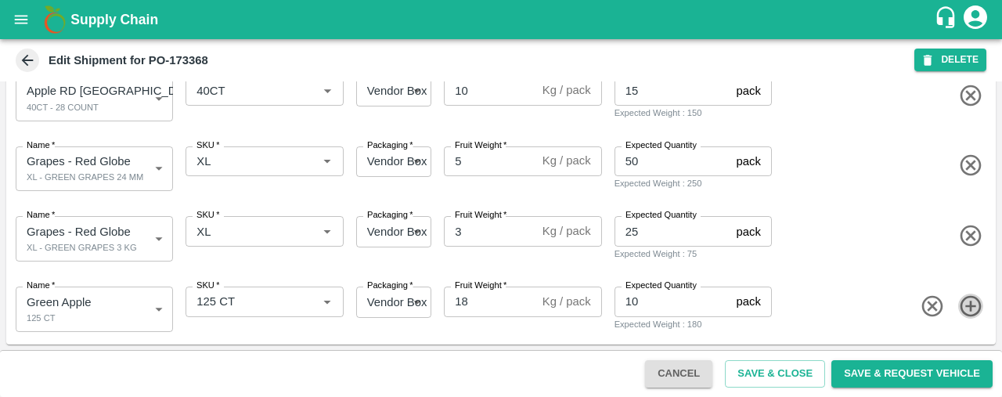
click at [969, 300] on icon "button" at bounding box center [971, 307] width 26 height 26
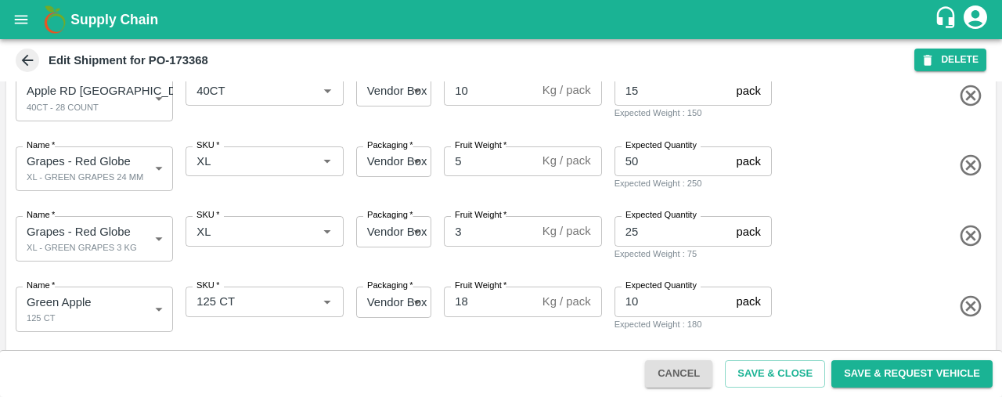
scroll to position [485, 0]
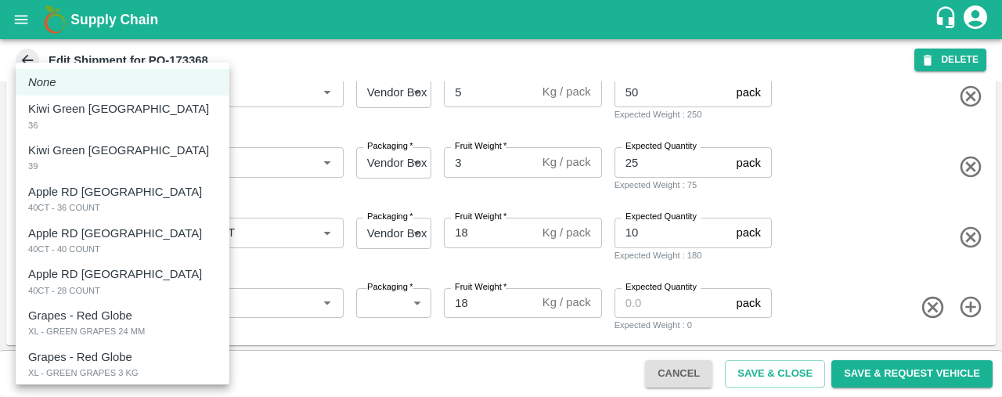
click at [110, 308] on body "Supply Chain Edit Shipment for PO-173368 DELETE Shipment ID   * 359278 Shipment…" at bounding box center [501, 198] width 1002 height 397
click at [873, 255] on div at bounding box center [501, 198] width 1002 height 397
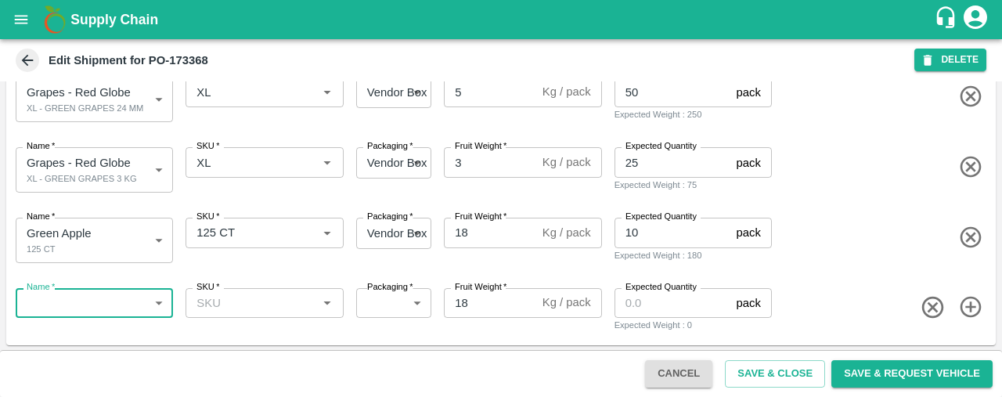
click at [97, 297] on body "Supply Chain Edit Shipment for PO-173368 DELETE Shipment ID   * 359278 Shipment…" at bounding box center [501, 198] width 1002 height 397
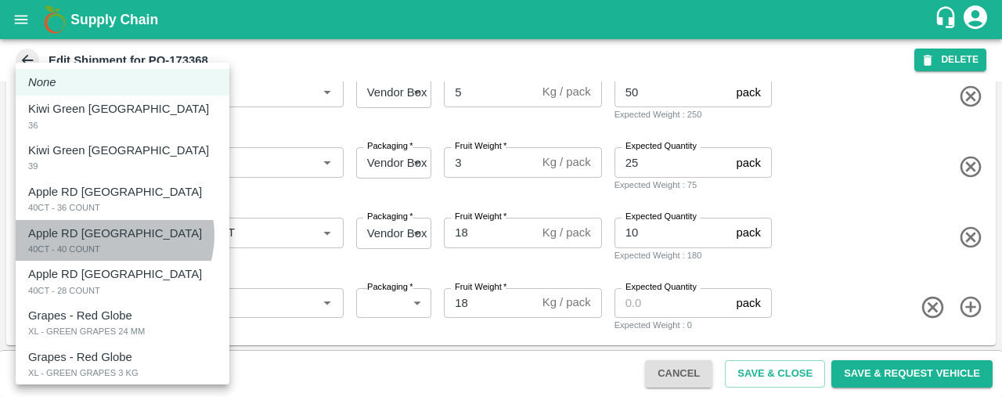
click at [113, 236] on p "Apple RD Turkey" at bounding box center [115, 233] width 174 height 17
type input "1977773"
type input "276"
type input "10"
type input "22"
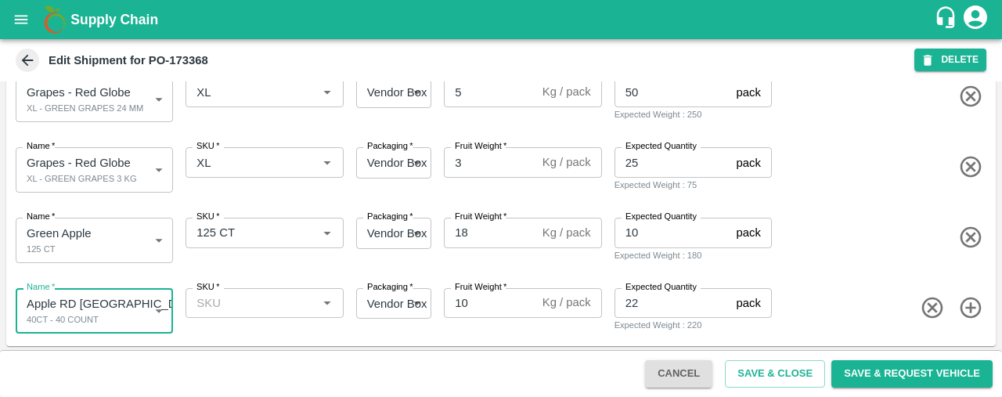
click at [229, 305] on input "SKU   *" at bounding box center [251, 303] width 122 height 20
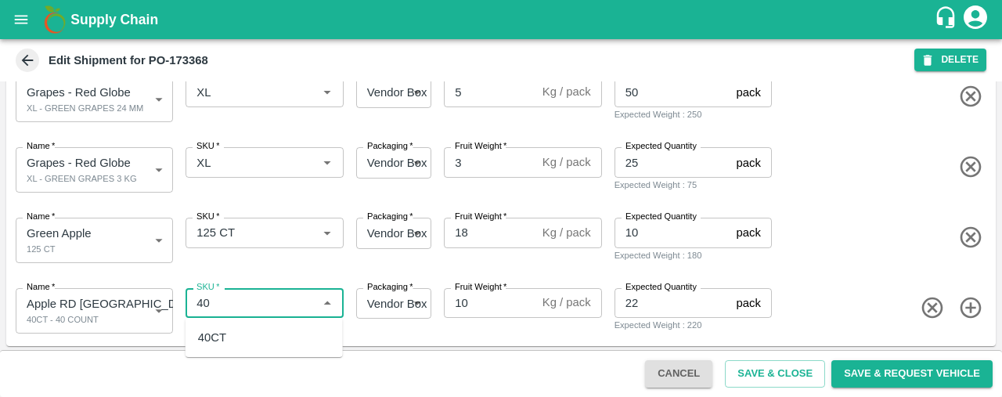
click at [228, 339] on div "40CT" at bounding box center [264, 337] width 157 height 27
type input "40CT"
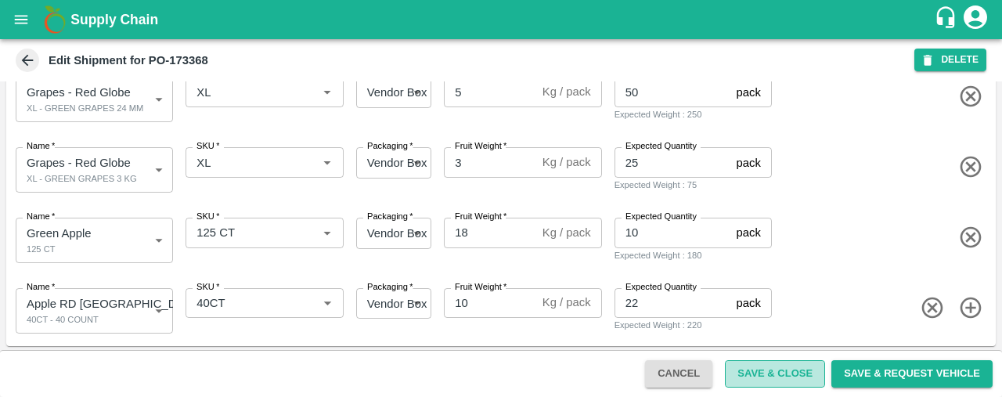
click at [764, 372] on button "Save & Close" at bounding box center [775, 373] width 100 height 27
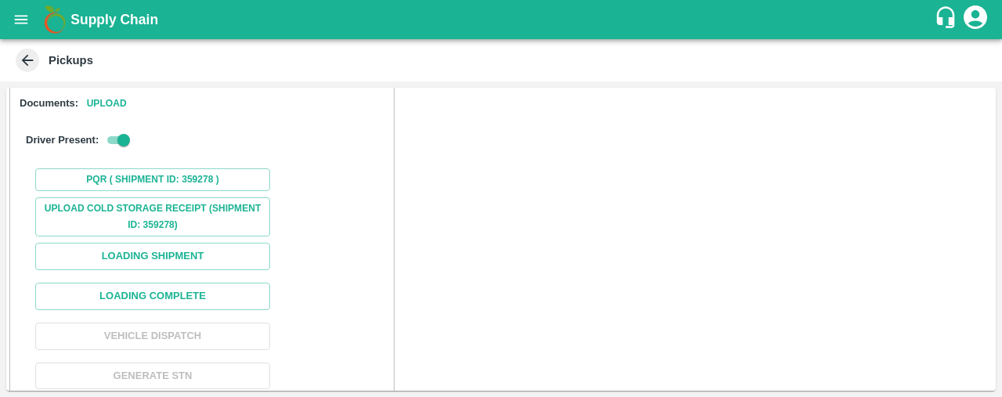
scroll to position [202, 0]
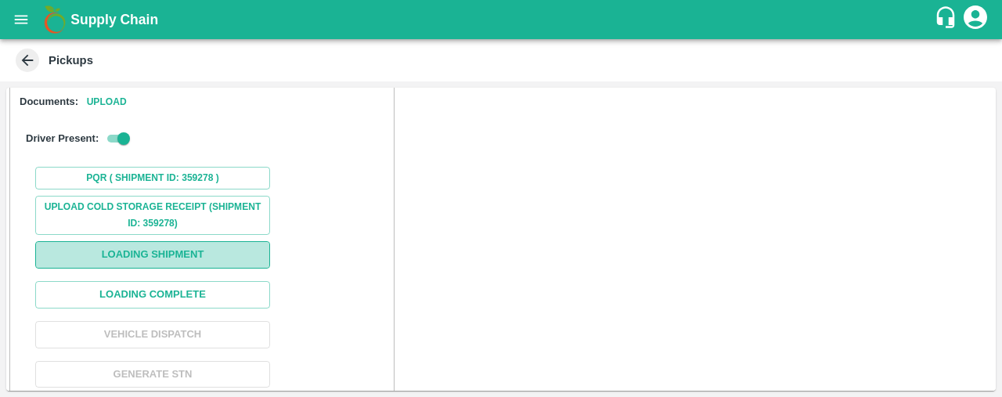
click at [246, 245] on button "Loading Shipment" at bounding box center [152, 254] width 235 height 27
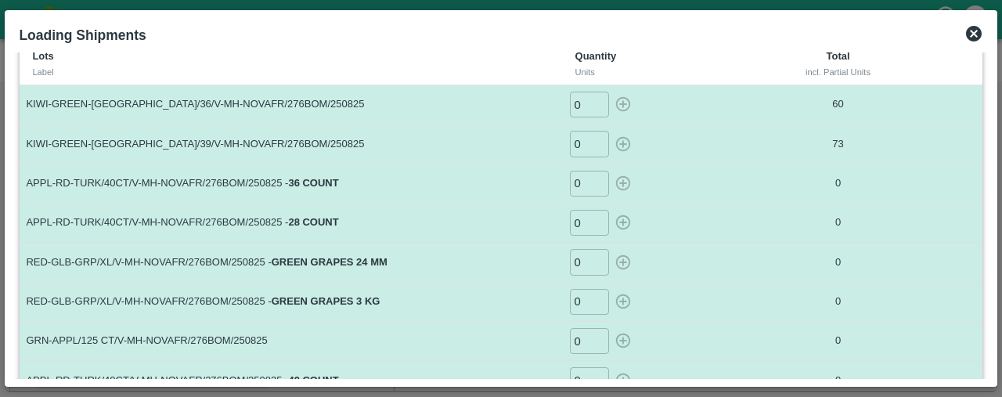
scroll to position [56, 0]
click at [590, 177] on input "0" at bounding box center [589, 185] width 39 height 26
click at [619, 179] on icon "button" at bounding box center [623, 184] width 17 height 17
type input "0"
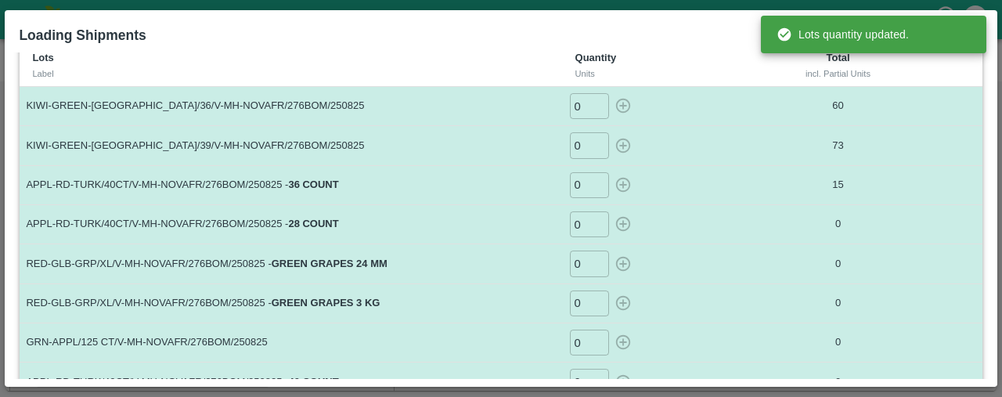
click at [582, 216] on input "0" at bounding box center [589, 224] width 39 height 26
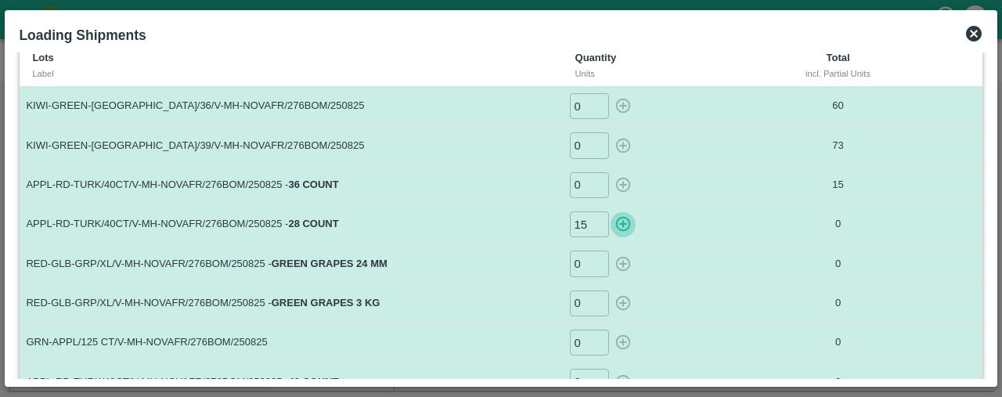
click at [620, 220] on icon "button" at bounding box center [623, 223] width 17 height 17
type input "0"
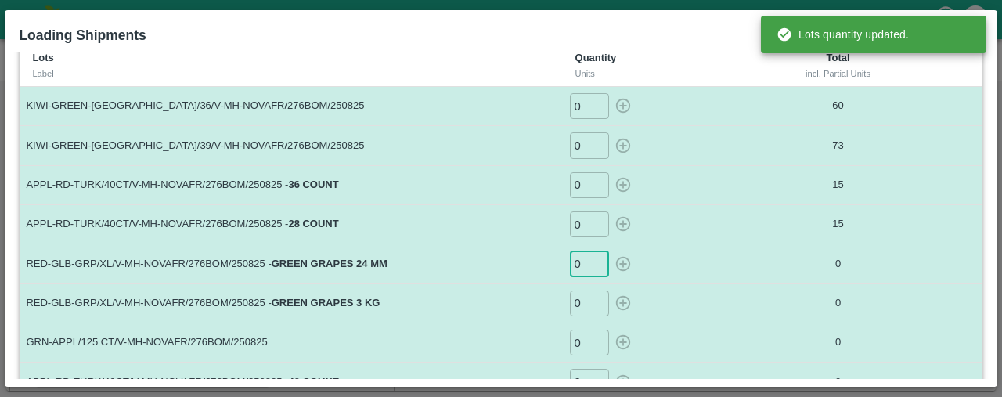
click at [584, 259] on input "0" at bounding box center [589, 264] width 39 height 26
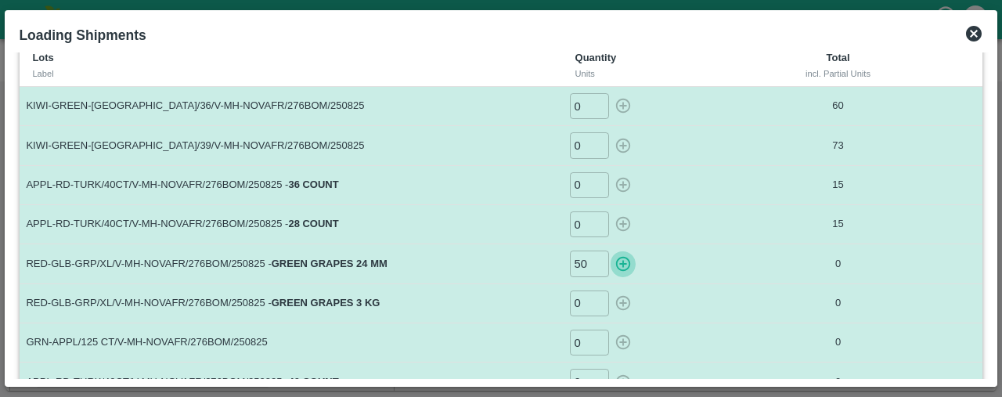
click at [621, 258] on icon "button" at bounding box center [623, 263] width 17 height 17
type input "0"
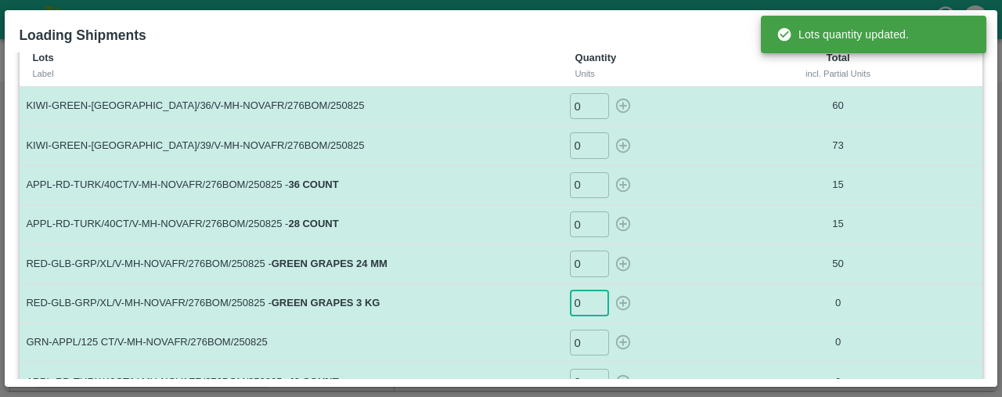
click at [583, 295] on input "0" at bounding box center [589, 303] width 39 height 26
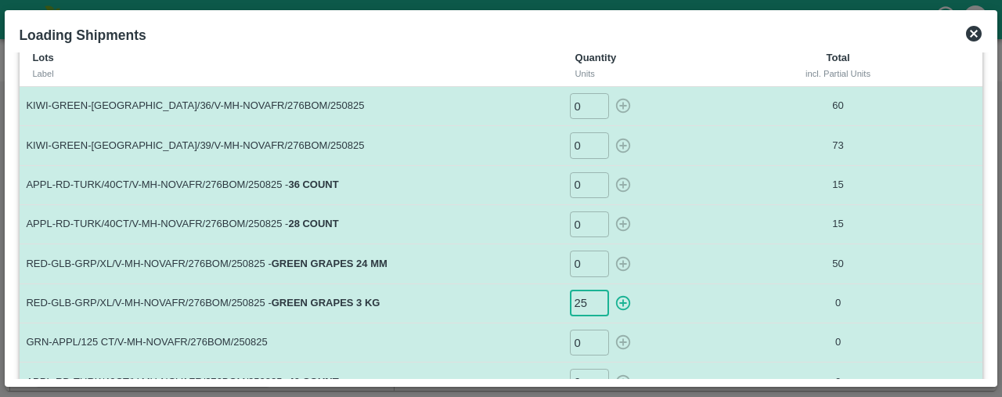
click at [618, 298] on icon "button" at bounding box center [623, 302] width 17 height 17
type input "0"
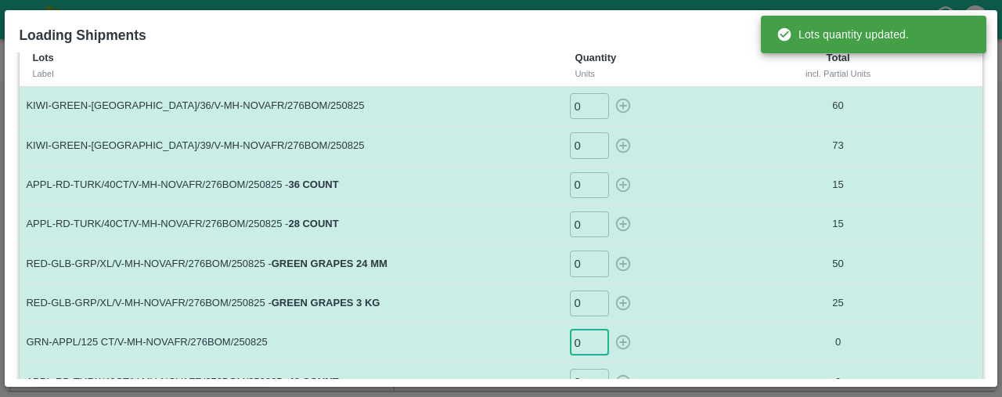
click at [586, 337] on input "0" at bounding box center [589, 343] width 39 height 26
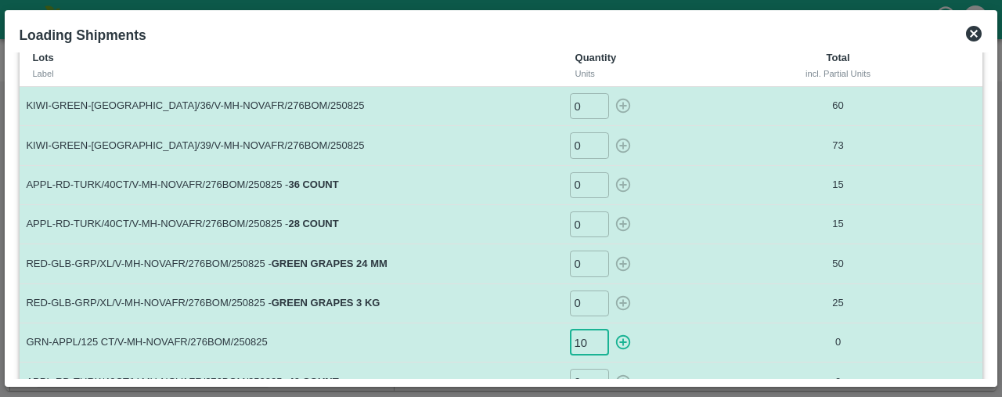
click at [620, 339] on icon "button" at bounding box center [623, 342] width 17 height 17
type input "0"
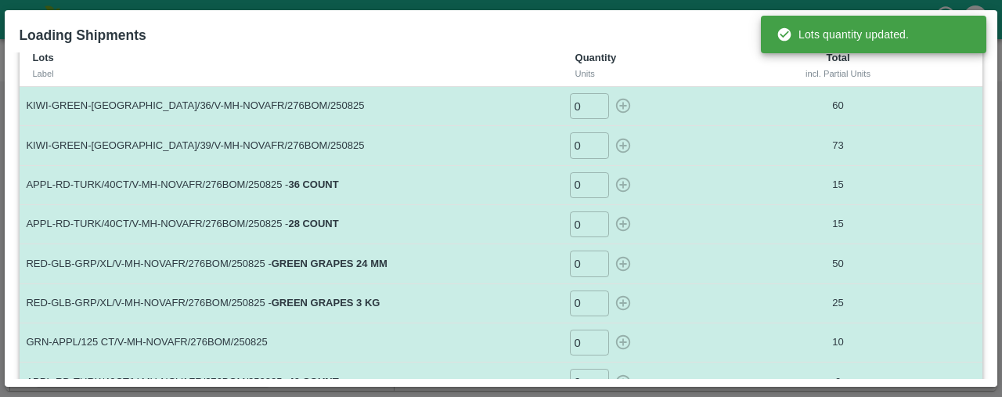
scroll to position [152, 0]
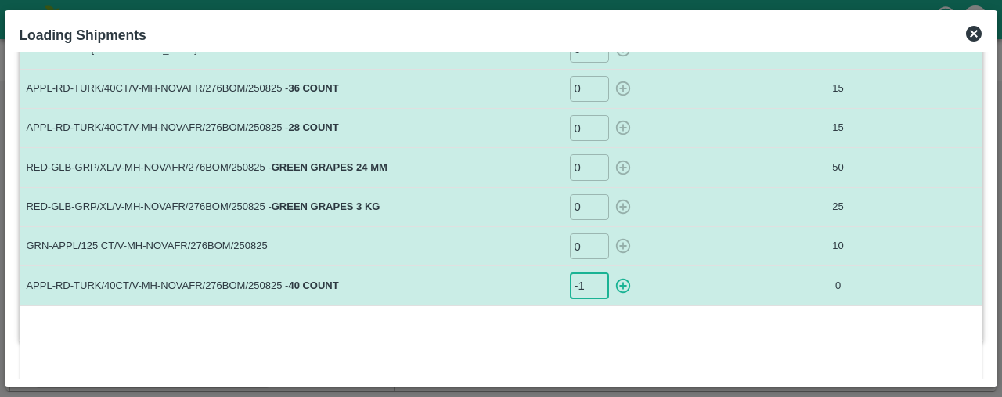
type input "-1"
click at [590, 283] on input "-1" at bounding box center [589, 285] width 39 height 26
click at [585, 287] on input "-1" at bounding box center [589, 285] width 39 height 26
click at [625, 280] on icon "button" at bounding box center [623, 285] width 17 height 17
type input "0"
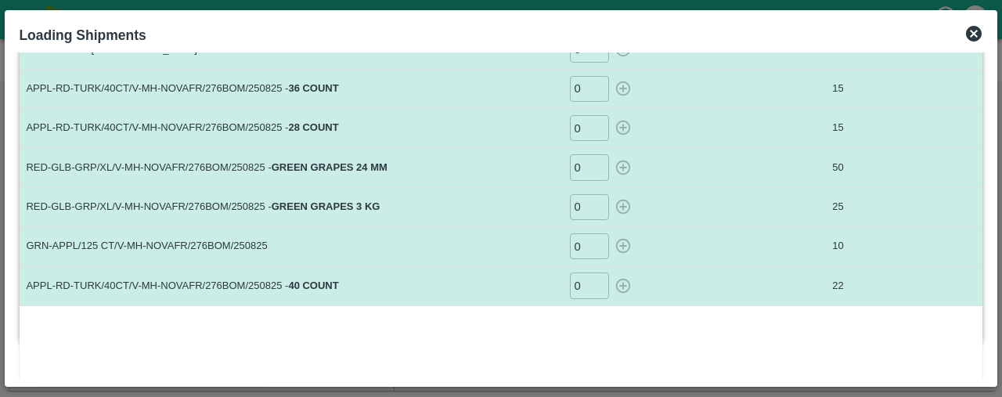
scroll to position [0, 0]
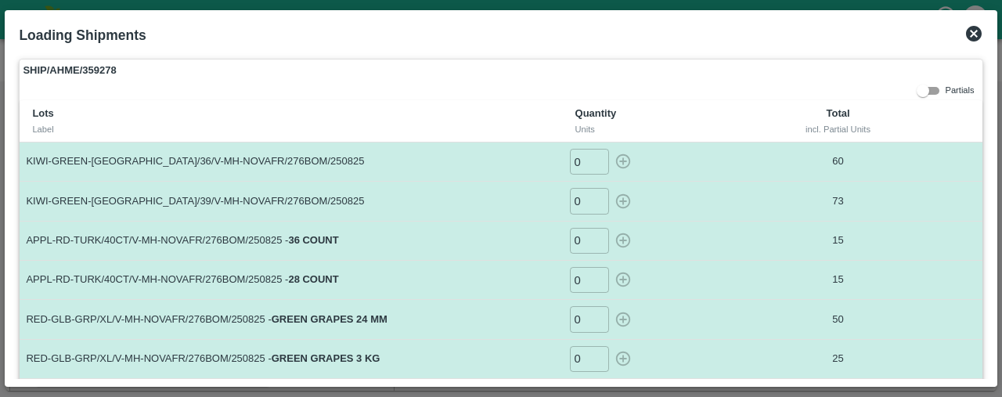
click at [976, 27] on icon at bounding box center [974, 34] width 16 height 16
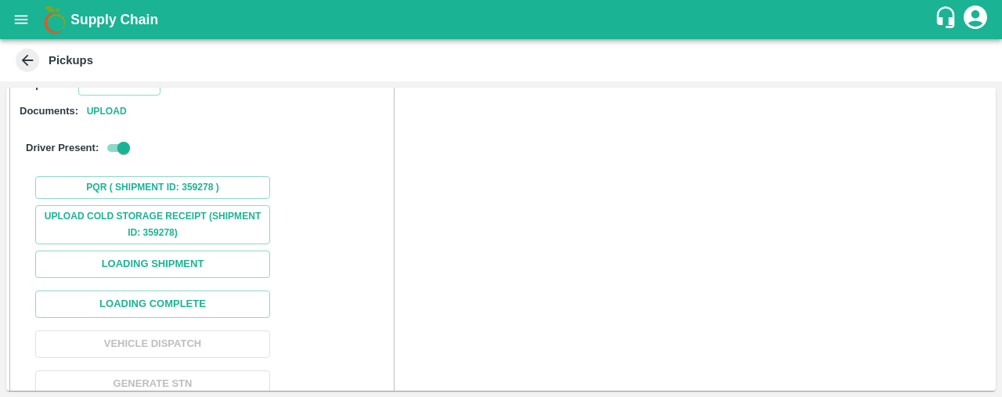
scroll to position [194, 0]
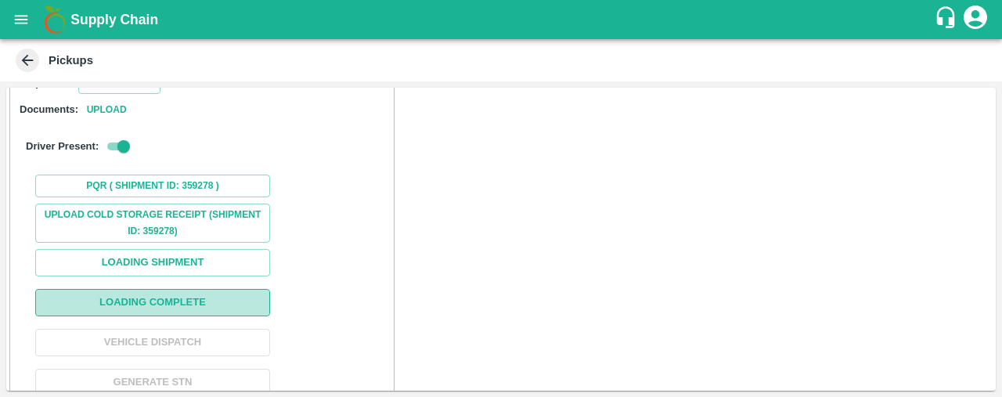
click at [251, 296] on button "Loading Complete" at bounding box center [152, 302] width 235 height 27
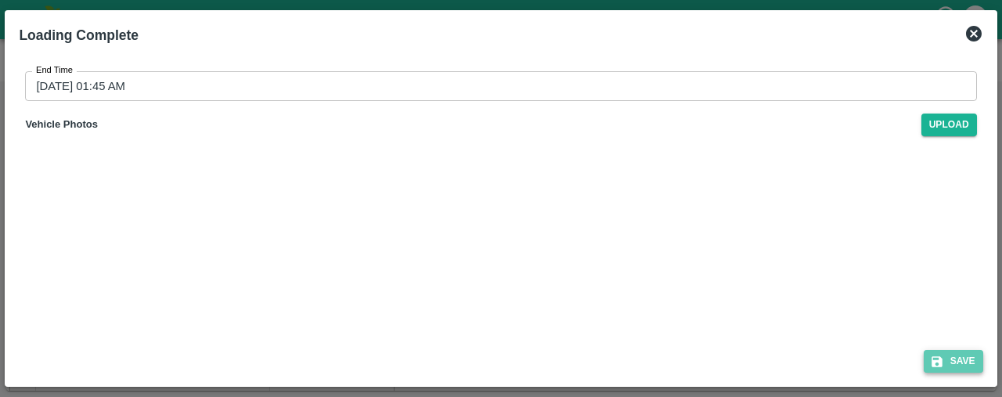
click at [955, 355] on button "Save" at bounding box center [954, 361] width 60 height 23
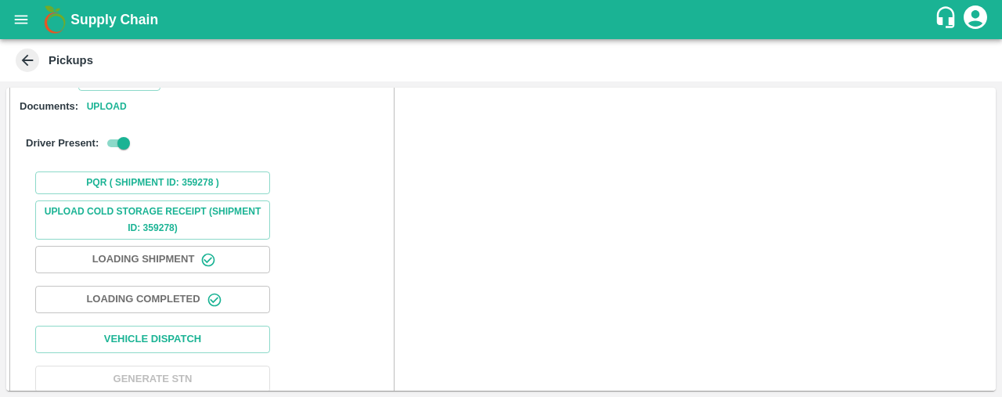
scroll to position [214, 0]
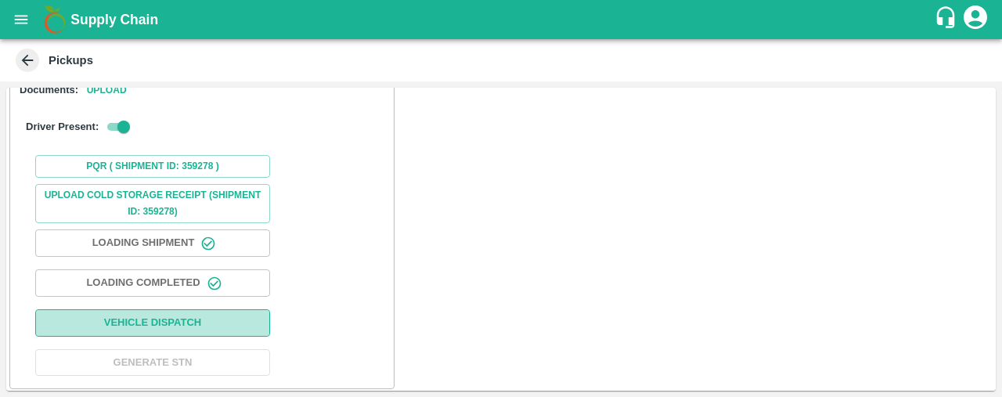
click at [208, 320] on button "Vehicle Dispatch" at bounding box center [152, 322] width 235 height 27
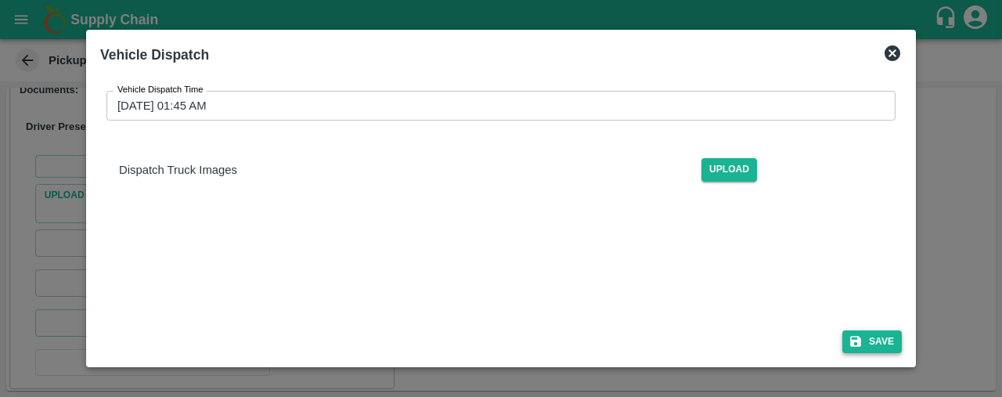
click at [887, 333] on button "Save" at bounding box center [872, 341] width 60 height 23
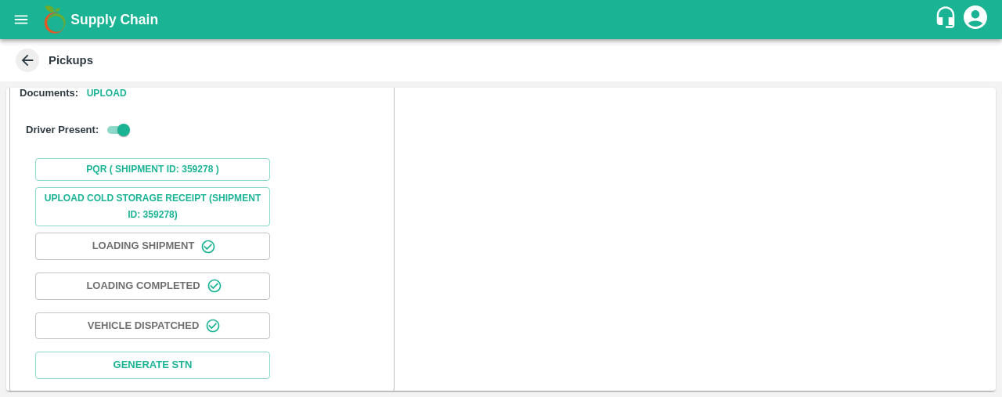
scroll to position [215, 0]
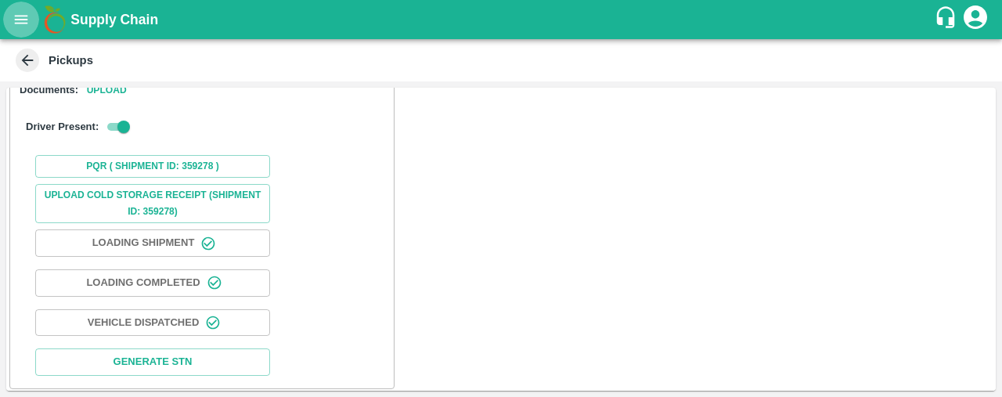
click at [19, 18] on icon "open drawer" at bounding box center [21, 19] width 17 height 17
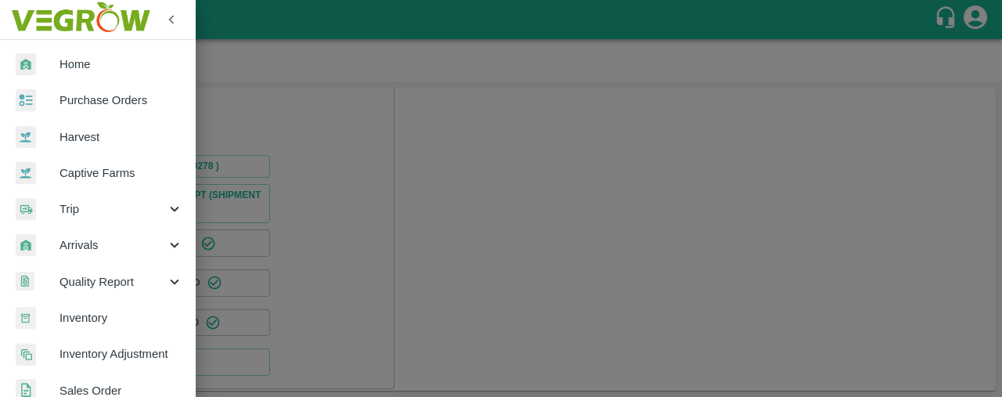
click at [89, 234] on div "Arrivals" at bounding box center [98, 245] width 196 height 36
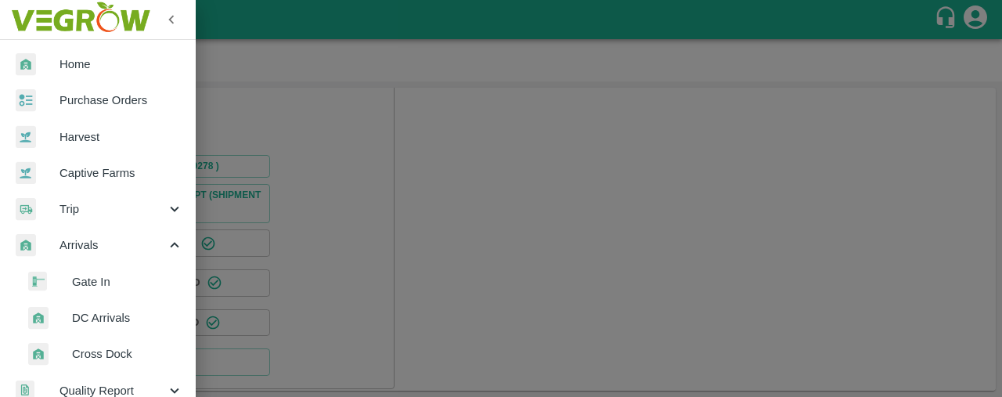
click at [108, 280] on span "Gate In" at bounding box center [127, 281] width 111 height 17
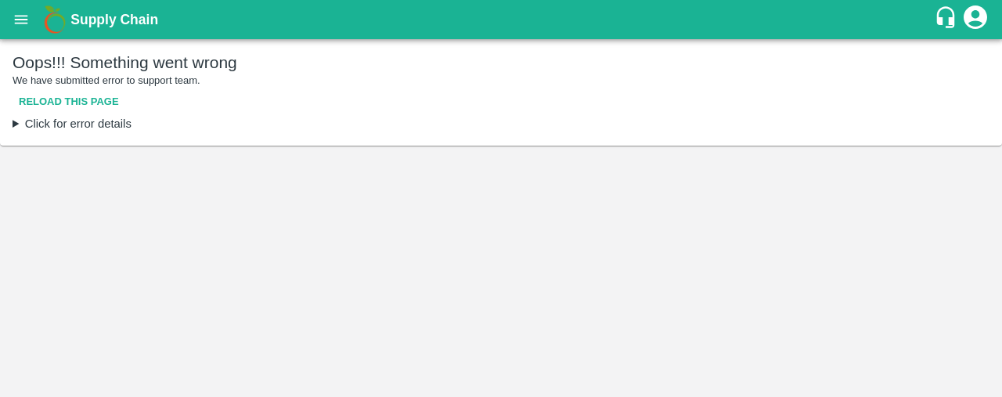
click at [78, 99] on button "Reload this page" at bounding box center [69, 101] width 113 height 27
click at [19, 18] on icon "open drawer" at bounding box center [21, 19] width 17 height 17
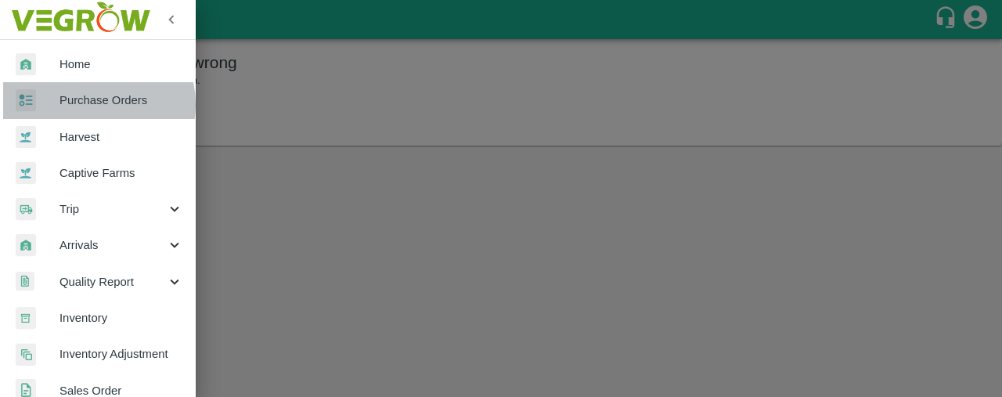
click at [96, 104] on span "Purchase Orders" at bounding box center [122, 100] width 124 height 17
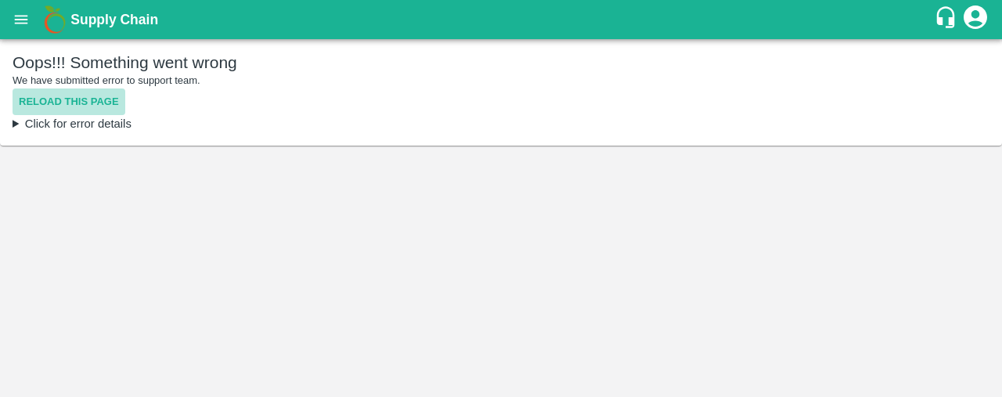
click at [96, 104] on button "Reload this page" at bounding box center [69, 101] width 113 height 27
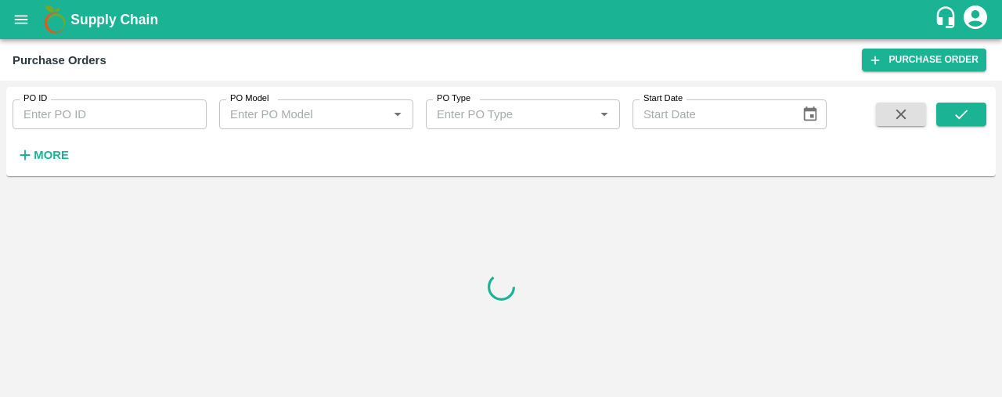
click at [45, 159] on strong "More" at bounding box center [51, 155] width 35 height 13
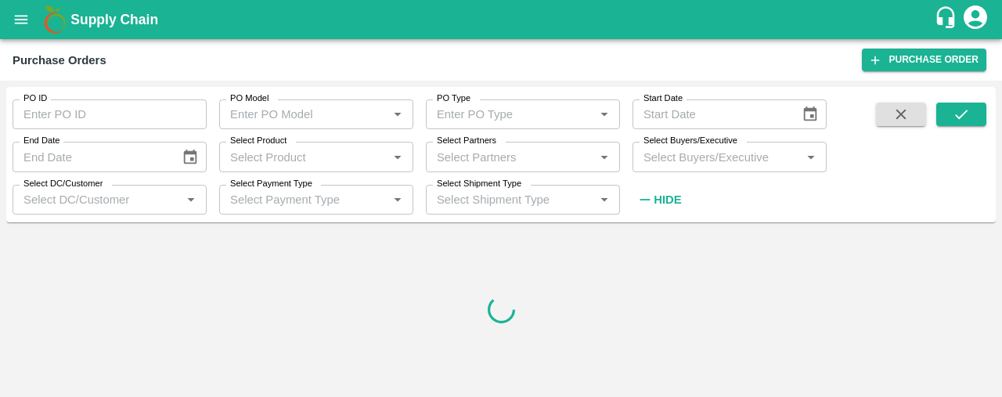
click at [478, 156] on input "Select Partners" at bounding box center [510, 156] width 159 height 20
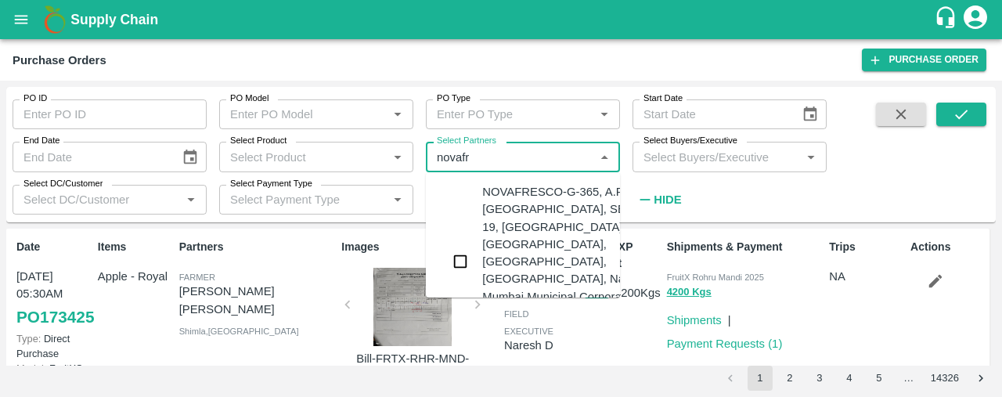
type input "novafre"
click at [462, 254] on input "checkbox" at bounding box center [460, 261] width 31 height 31
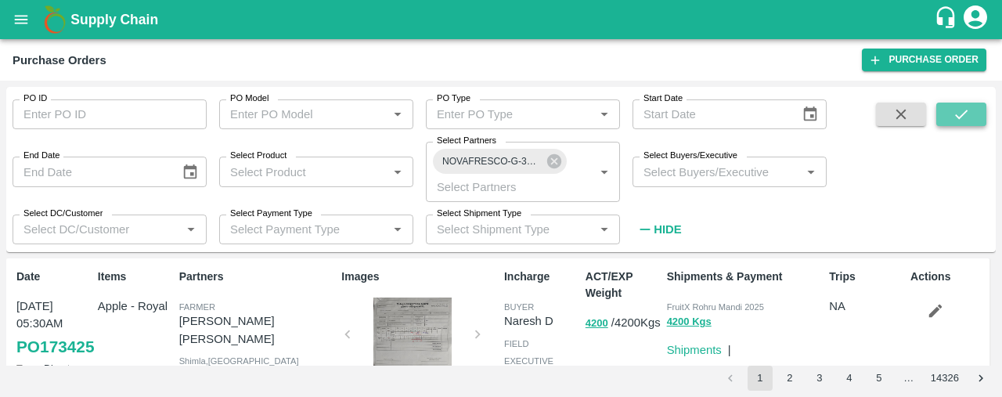
click at [975, 103] on button "submit" at bounding box center [961, 114] width 50 height 23
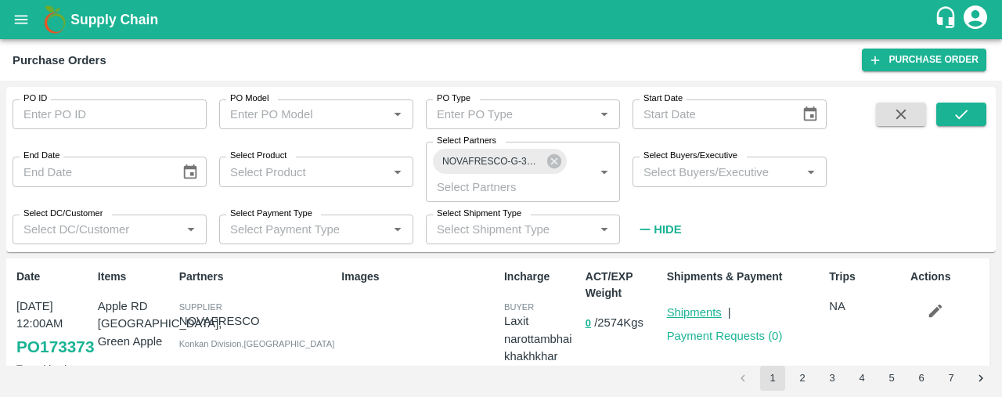
click at [695, 308] on link "Shipments" at bounding box center [694, 312] width 55 height 13
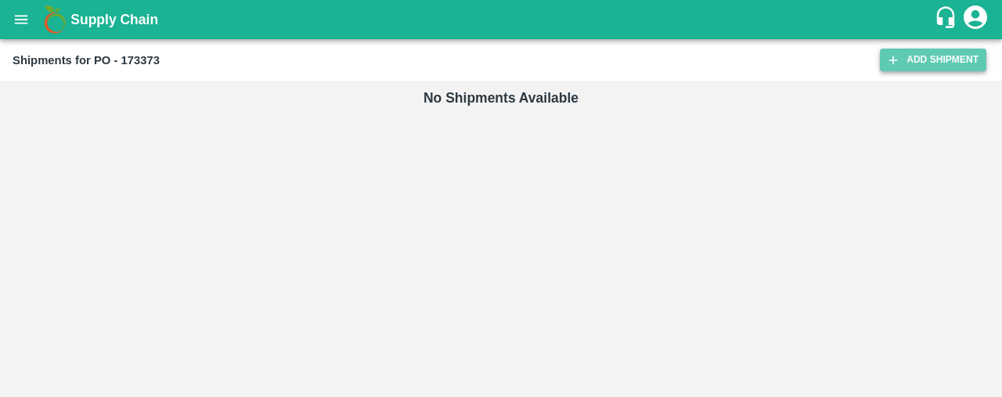
click at [957, 59] on link "Add Shipment" at bounding box center [933, 60] width 106 height 23
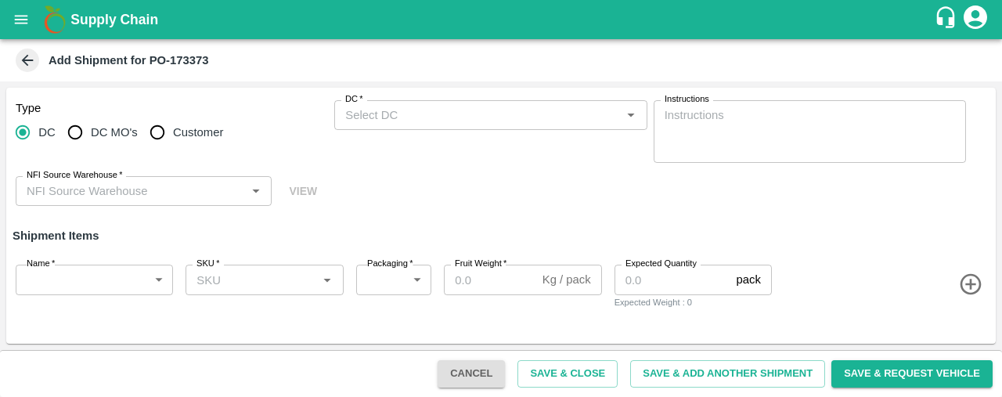
click at [176, 202] on div "NFI Source Warehouse   *" at bounding box center [144, 191] width 256 height 30
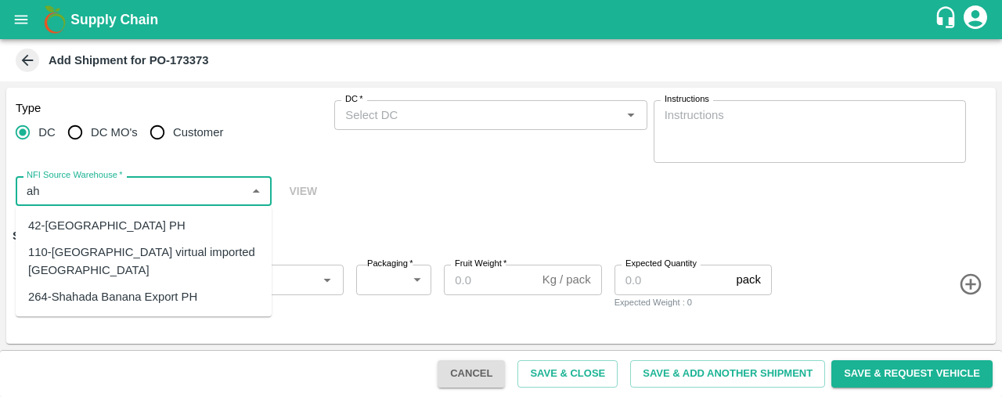
click at [175, 254] on div "110-[GEOGRAPHIC_DATA] virtual imported [GEOGRAPHIC_DATA]" at bounding box center [143, 261] width 231 height 35
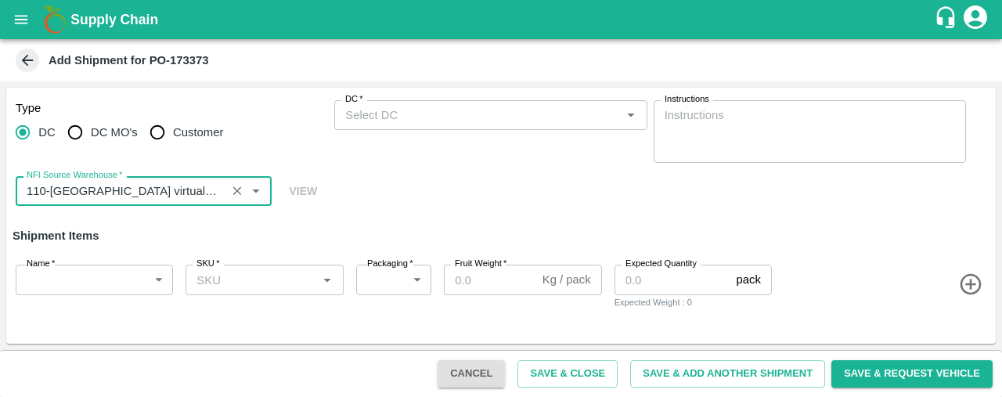
type input "110-[GEOGRAPHIC_DATA] virtual imported [GEOGRAPHIC_DATA]"
click at [373, 121] on input "DC   *" at bounding box center [477, 115] width 277 height 20
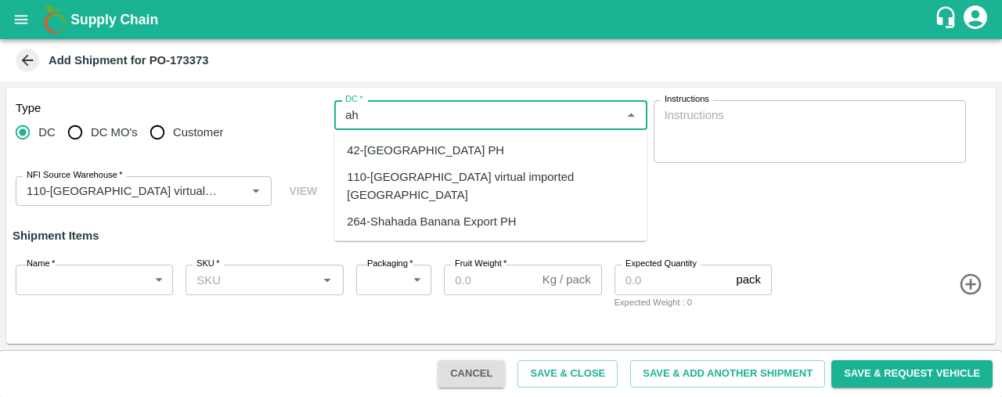
click at [391, 182] on div "110-[GEOGRAPHIC_DATA] virtual imported [GEOGRAPHIC_DATA]" at bounding box center [490, 185] width 287 height 35
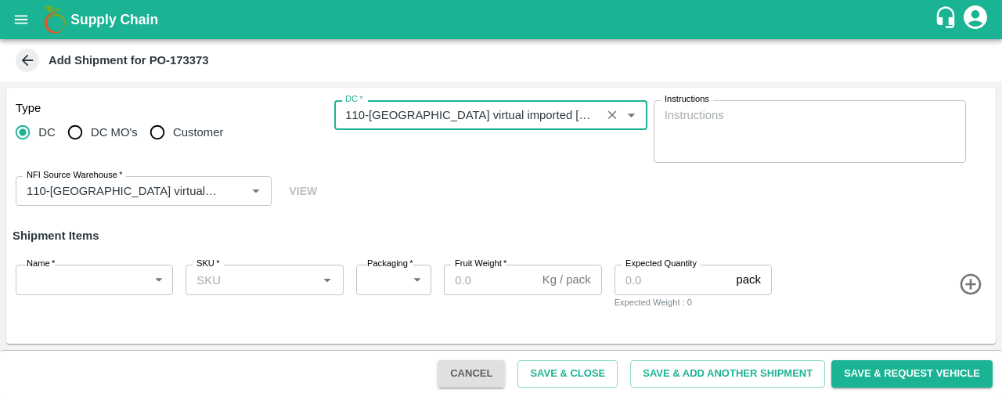
type input "110-[GEOGRAPHIC_DATA] virtual imported [GEOGRAPHIC_DATA]"
click at [141, 278] on body "Supply Chain Add Shipment for PO-173373 Type [GEOGRAPHIC_DATA] DC MO's Customer…" at bounding box center [501, 198] width 1002 height 397
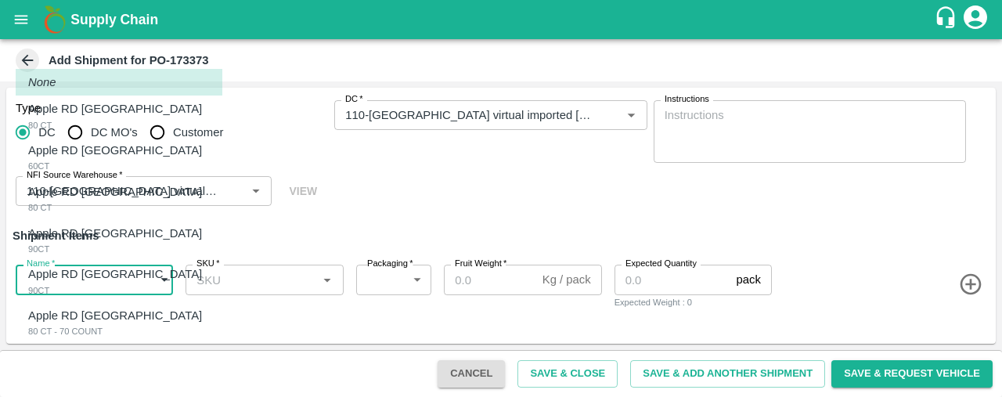
click at [114, 122] on div "Apple RD Turkey 80 CT" at bounding box center [119, 116] width 182 height 32
type input "1977884"
type input "276"
type input "18"
type input "8"
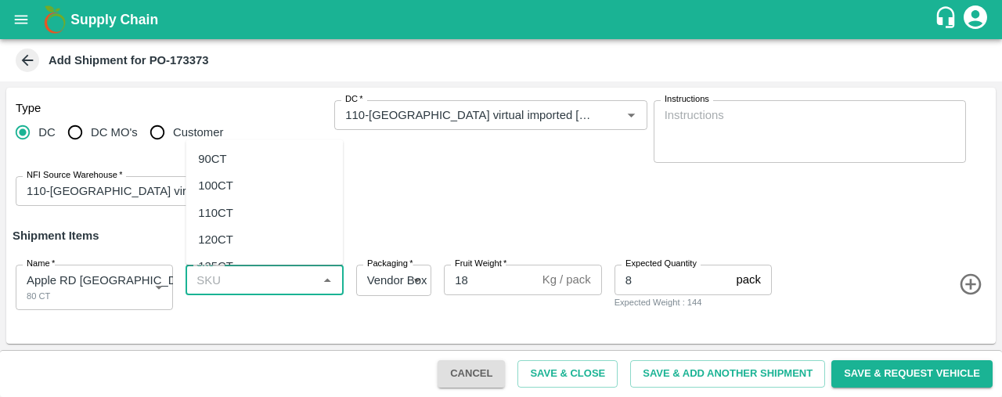
click at [201, 287] on input "SKU   *" at bounding box center [251, 279] width 122 height 20
click at [224, 312] on div "80 CT" at bounding box center [213, 314] width 31 height 17
type input "80 CT"
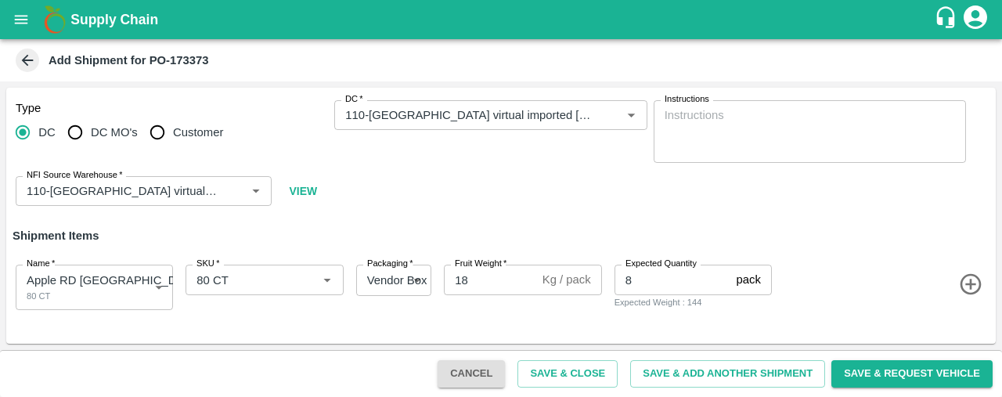
click at [968, 281] on icon "button" at bounding box center [971, 285] width 26 height 26
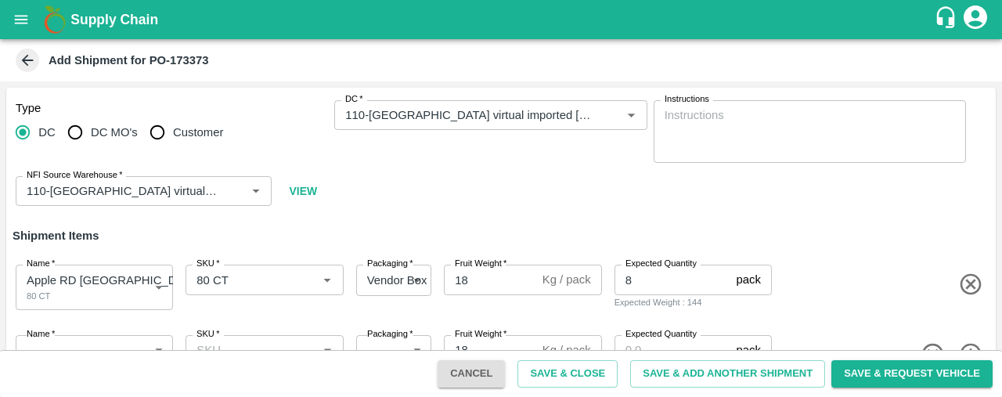
scroll to position [47, 0]
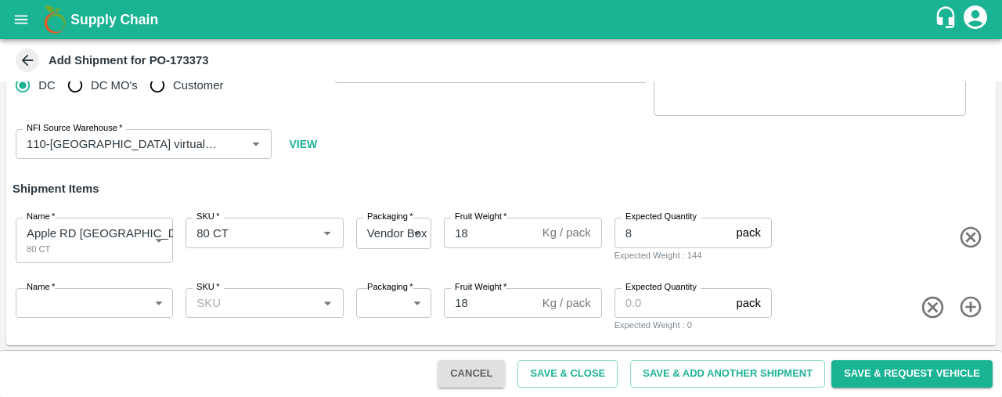
click at [49, 295] on body "Supply Chain Add Shipment for PO-173373 Type DC DC MO's Customer DC   * DC   * …" at bounding box center [501, 198] width 1002 height 397
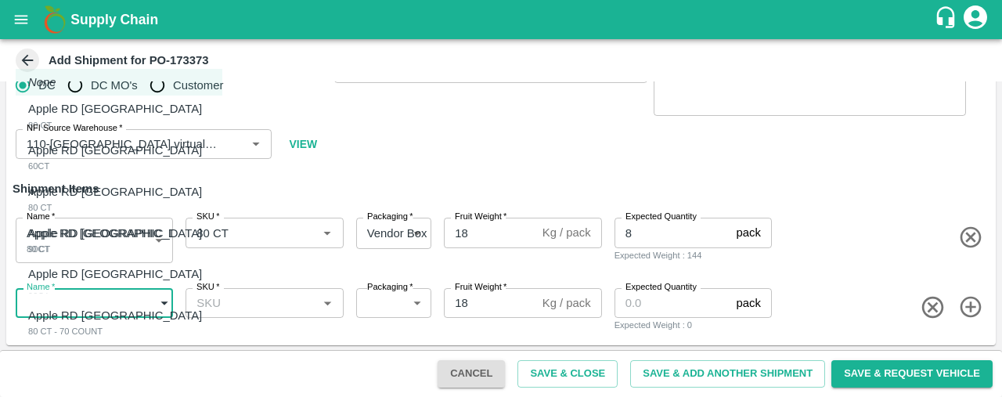
click at [69, 145] on p "Apple RD Turkey" at bounding box center [115, 150] width 174 height 17
type input "1977885"
type input "276"
type input "15"
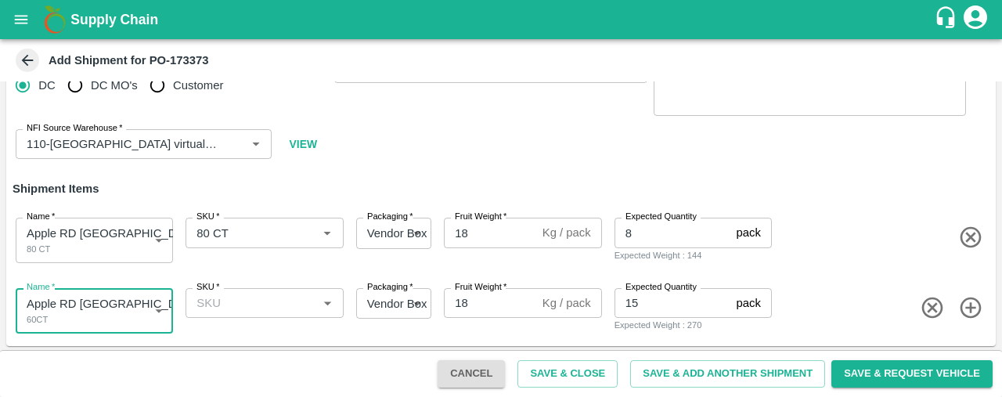
click at [216, 305] on input "SKU   *" at bounding box center [251, 303] width 122 height 20
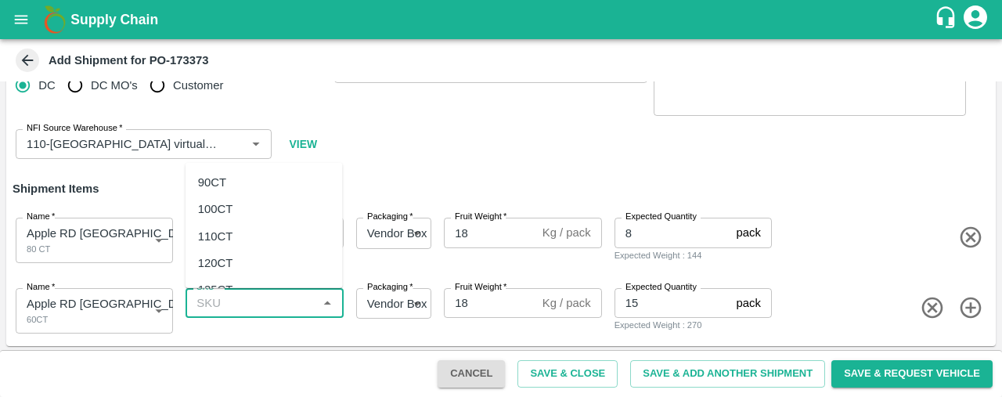
type input "5"
click at [237, 334] on div "60CT" at bounding box center [264, 337] width 157 height 27
type input "60CT"
click at [968, 308] on icon "button" at bounding box center [970, 307] width 21 height 21
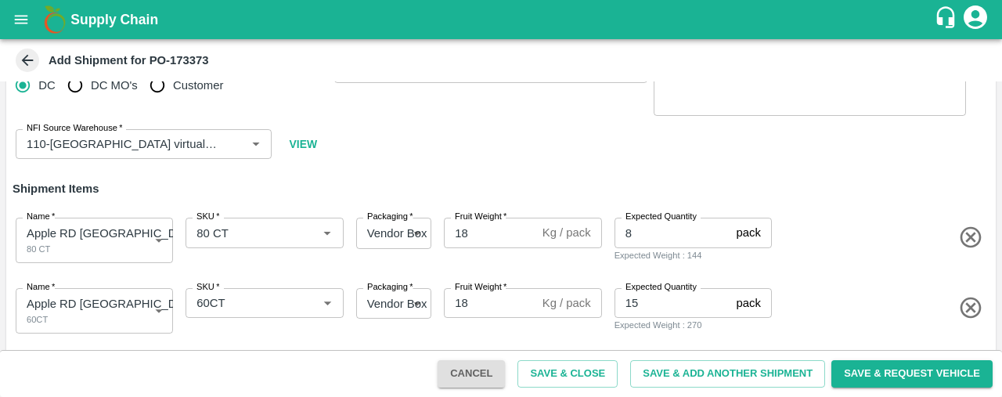
scroll to position [117, 0]
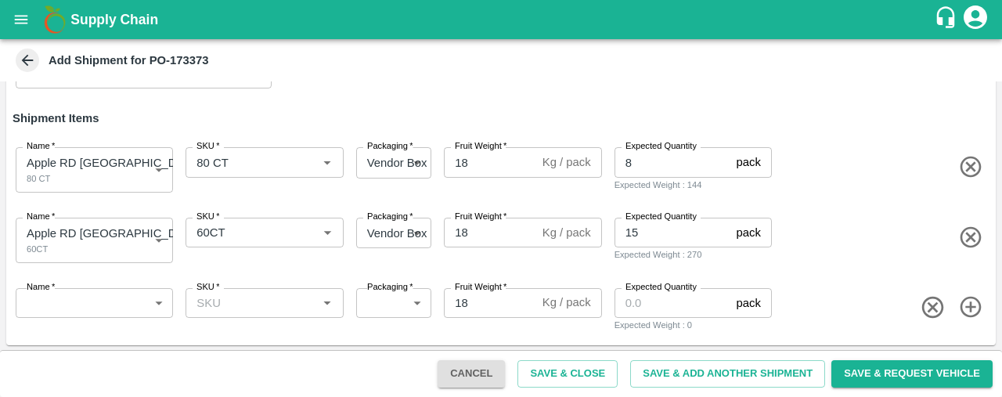
click at [92, 293] on body "Supply Chain Add Shipment for PO-173373 Type DC DC MO's Customer DC   * DC   * …" at bounding box center [501, 198] width 1002 height 397
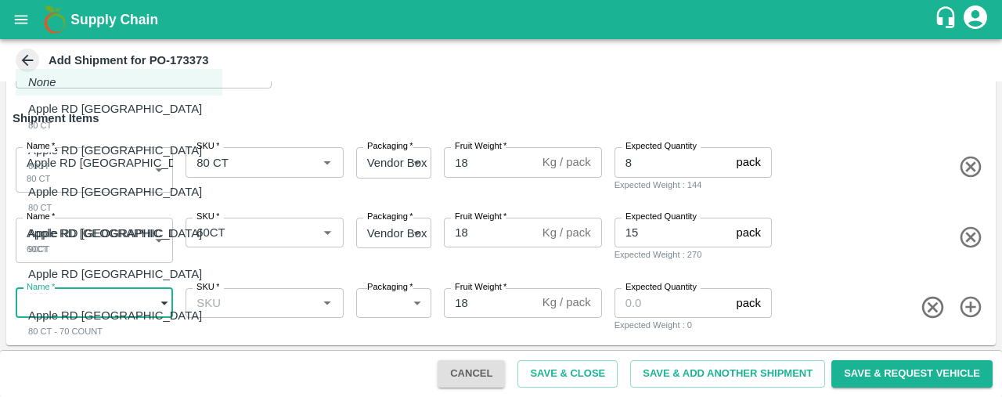
click at [95, 199] on p "Apple RD Turkey" at bounding box center [115, 191] width 174 height 17
type input "1977886"
type input "276"
type input "18"
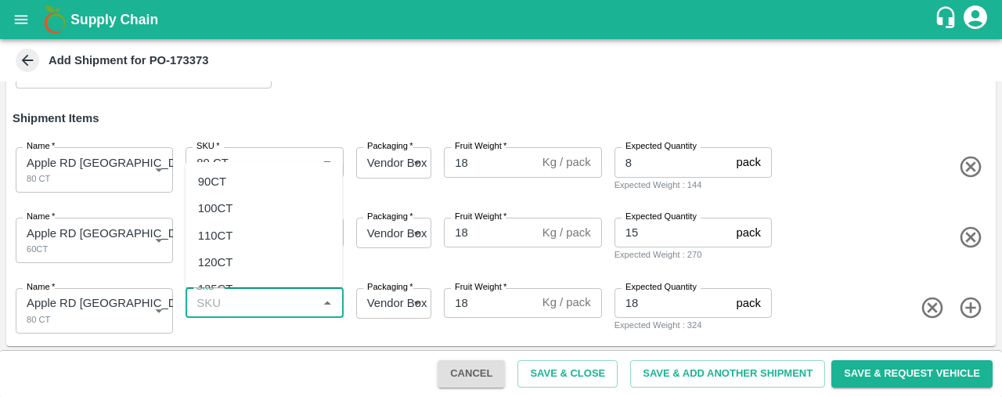
click at [229, 311] on input "SKU   *" at bounding box center [251, 303] width 122 height 20
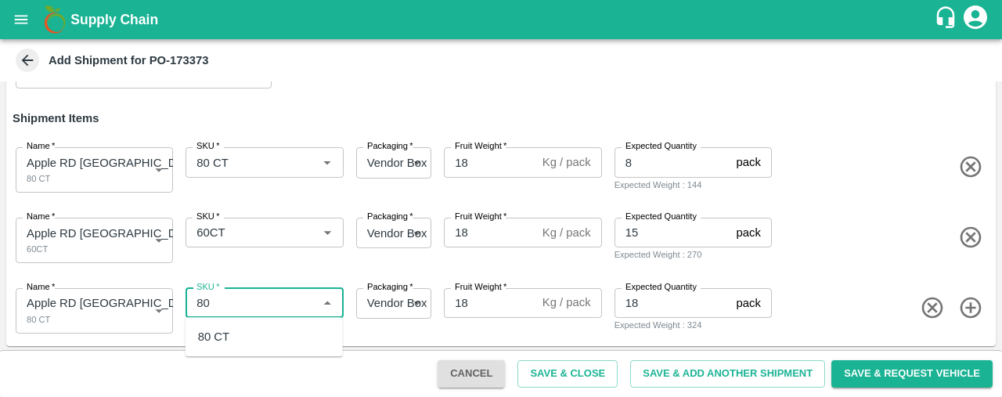
click at [249, 330] on div "80 CT" at bounding box center [264, 336] width 157 height 27
type input "80 CT"
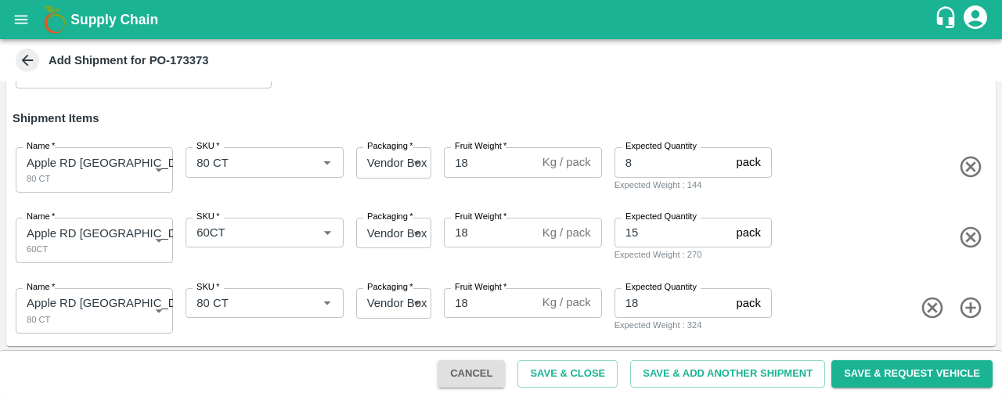
click at [972, 301] on icon "button" at bounding box center [971, 308] width 26 height 26
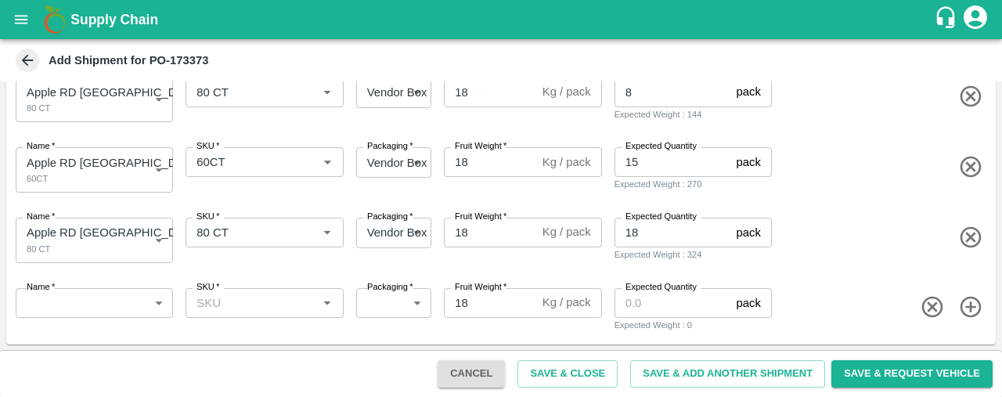
click at [69, 303] on body "Supply Chain Add Shipment for PO-173373 Type DC DC MO's Customer DC   * DC   * …" at bounding box center [501, 198] width 1002 height 397
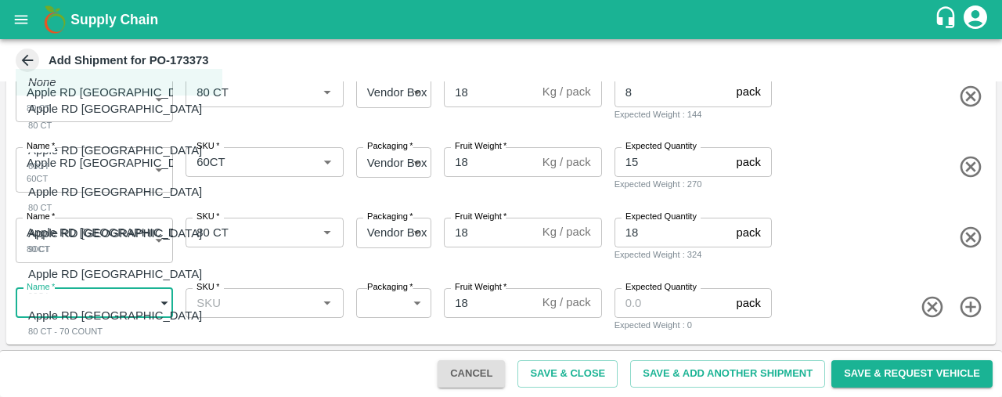
click at [76, 229] on p "Apple RD Turkey" at bounding box center [115, 233] width 174 height 17
type input "1977887"
type input "276"
type input "15"
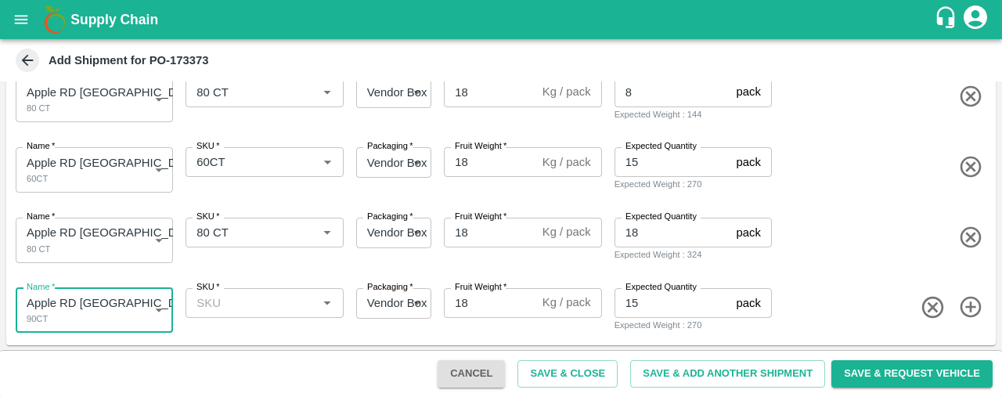
click at [204, 312] on input "SKU   *" at bounding box center [251, 303] width 122 height 20
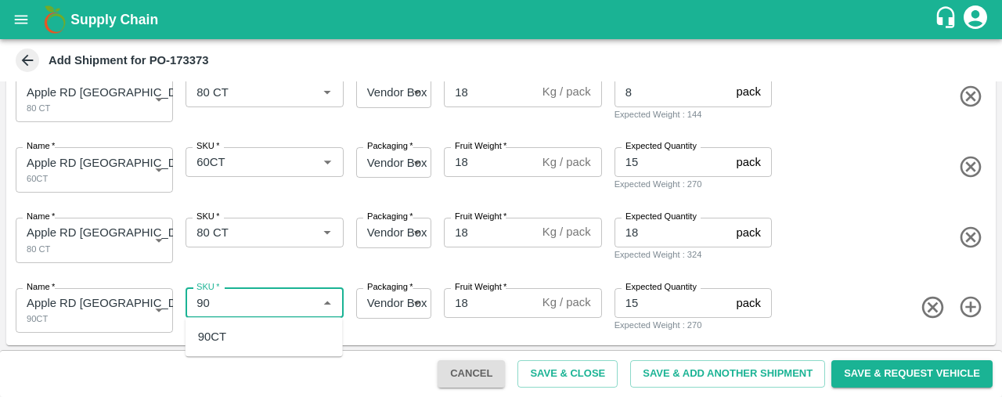
click at [227, 337] on div "90CT" at bounding box center [264, 336] width 157 height 27
type input "90CT"
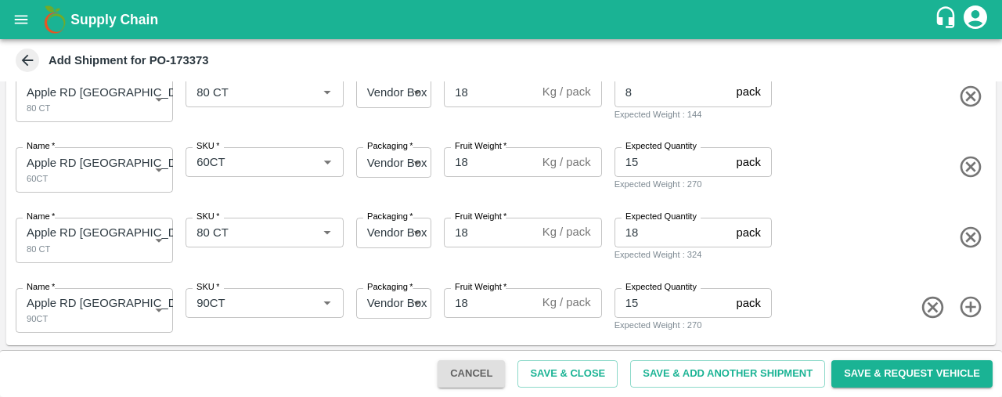
click at [972, 308] on icon "button" at bounding box center [971, 307] width 26 height 26
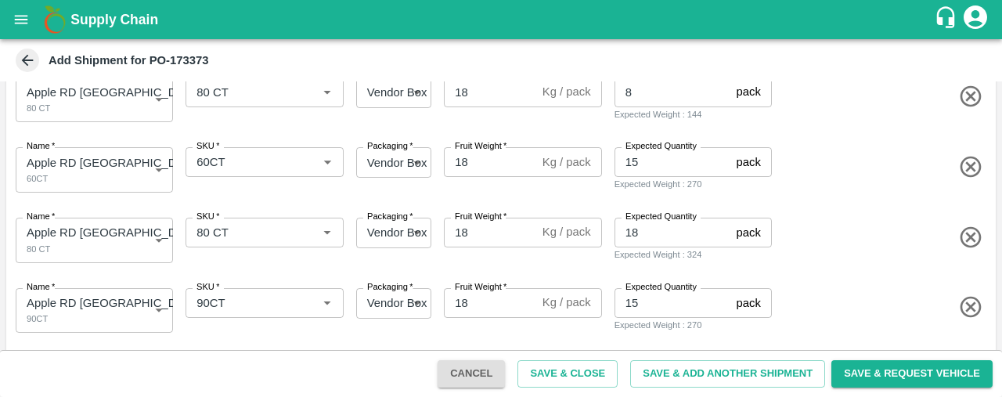
scroll to position [258, 0]
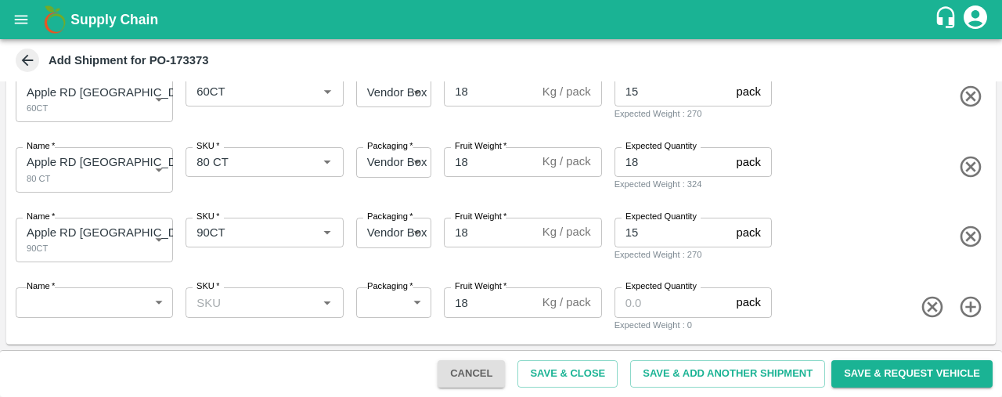
click at [116, 303] on body "Supply Chain Add Shipment for PO-173373 Type DC DC MO's Customer DC   * DC   * …" at bounding box center [501, 198] width 1002 height 397
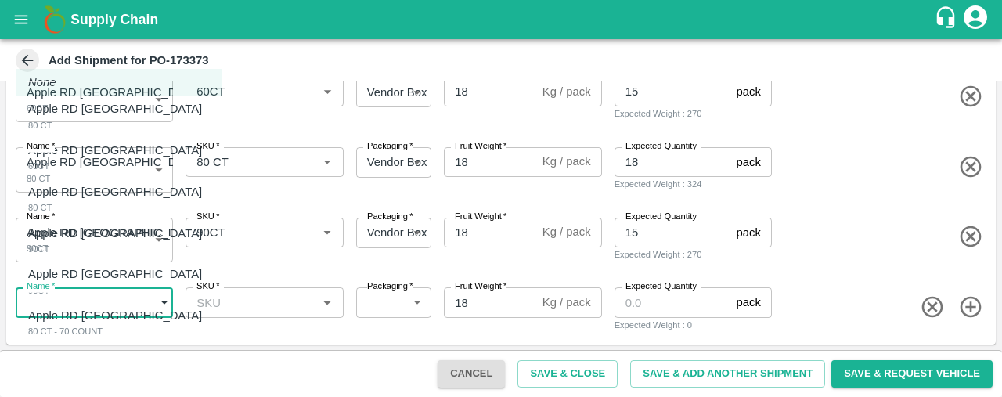
click at [113, 281] on p "Apple RD Turkey" at bounding box center [115, 273] width 174 height 17
type input "1977888"
type input "276"
type input "15"
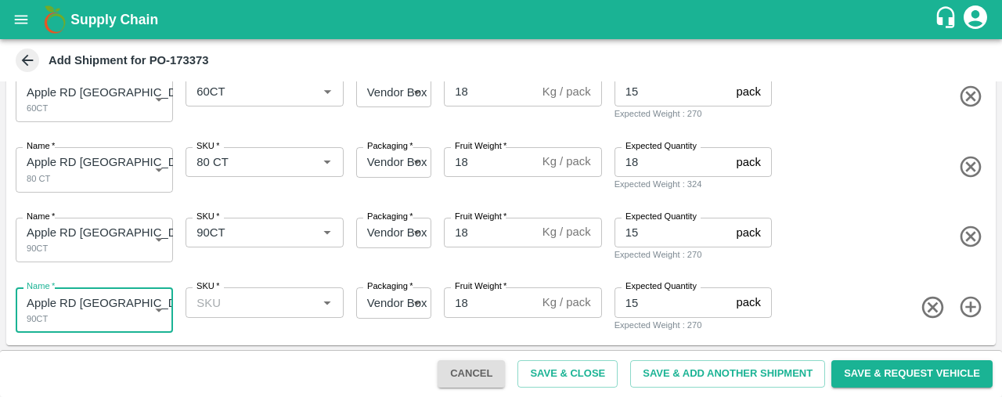
click at [207, 314] on div "SKU   *" at bounding box center [264, 302] width 157 height 30
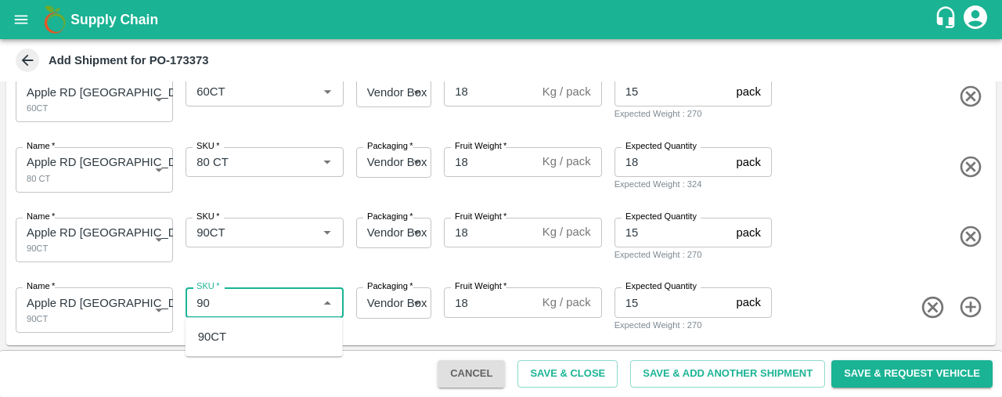
click at [225, 336] on div "90CT" at bounding box center [212, 336] width 28 height 17
type input "90CT"
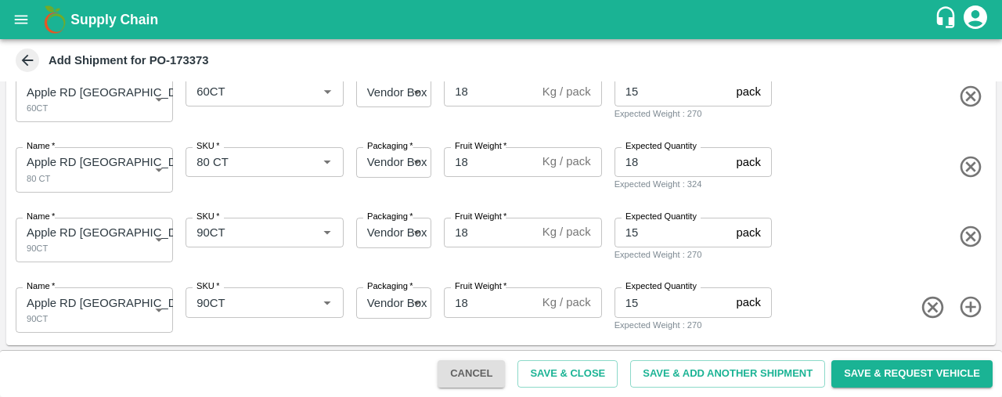
click at [970, 309] on icon "button" at bounding box center [971, 307] width 26 height 26
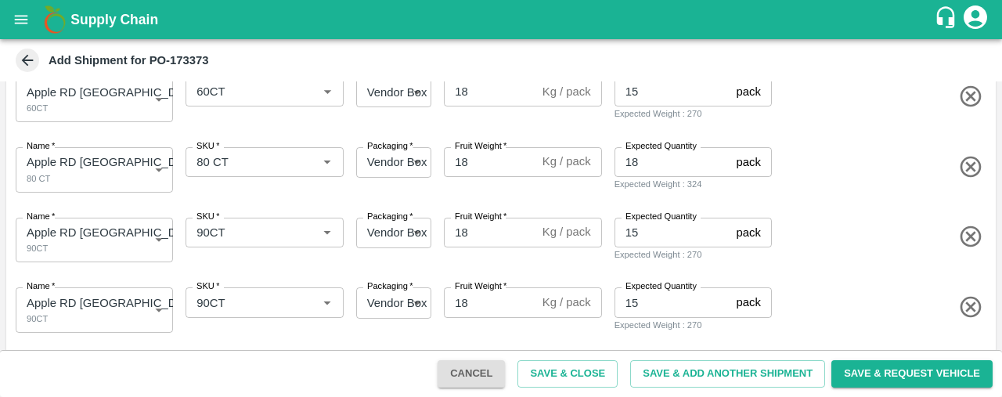
scroll to position [329, 0]
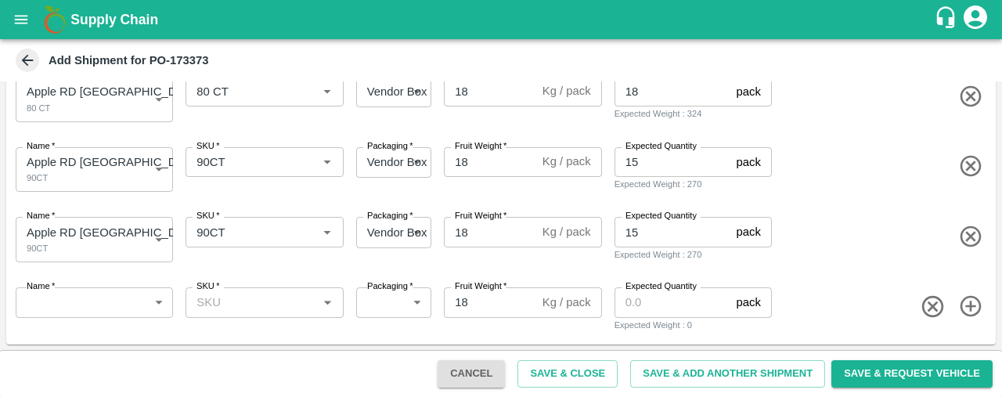
click at [53, 295] on body "Supply Chain Add Shipment for PO-173373 Type DC DC MO's Customer DC   * DC   * …" at bounding box center [501, 198] width 1002 height 397
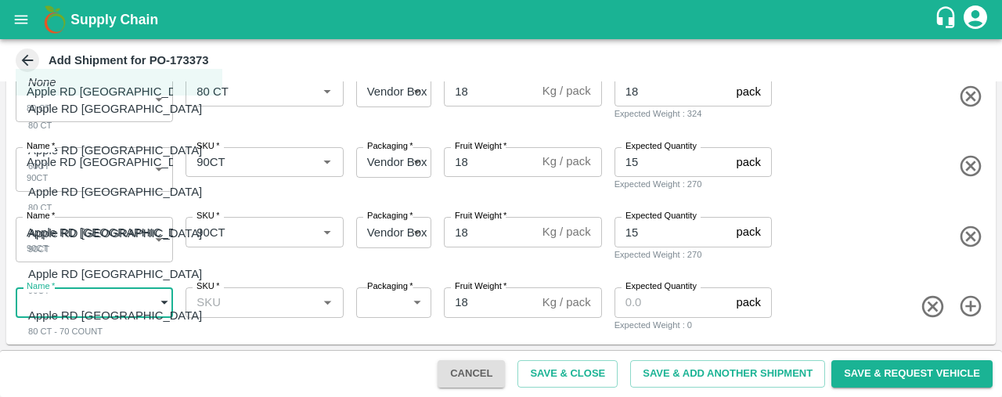
click at [75, 332] on div "80 CT - 70 COUNT" at bounding box center [119, 331] width 182 height 14
type input "1977889"
type input "276"
type input "22"
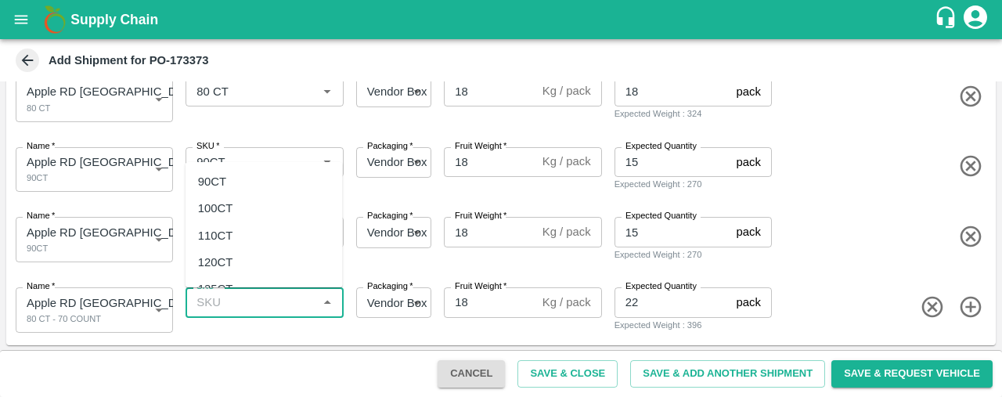
click at [219, 296] on input "SKU   *" at bounding box center [251, 302] width 122 height 20
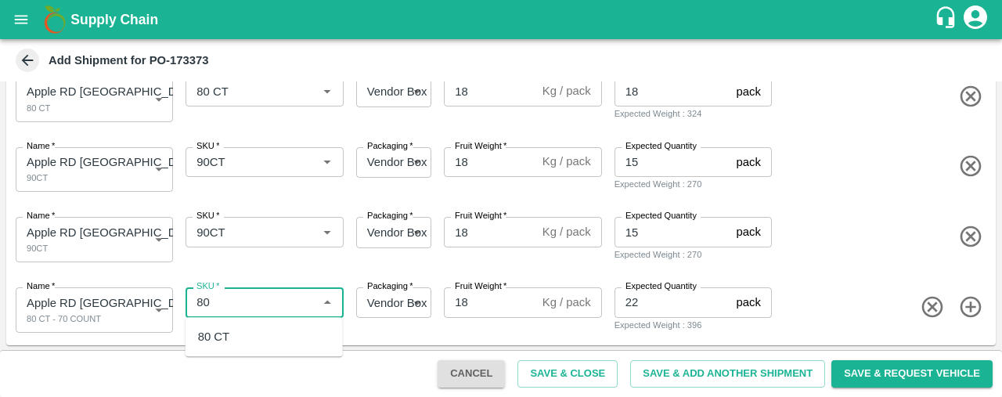
click at [228, 337] on div "80 CT" at bounding box center [213, 336] width 31 height 17
type input "80 CT"
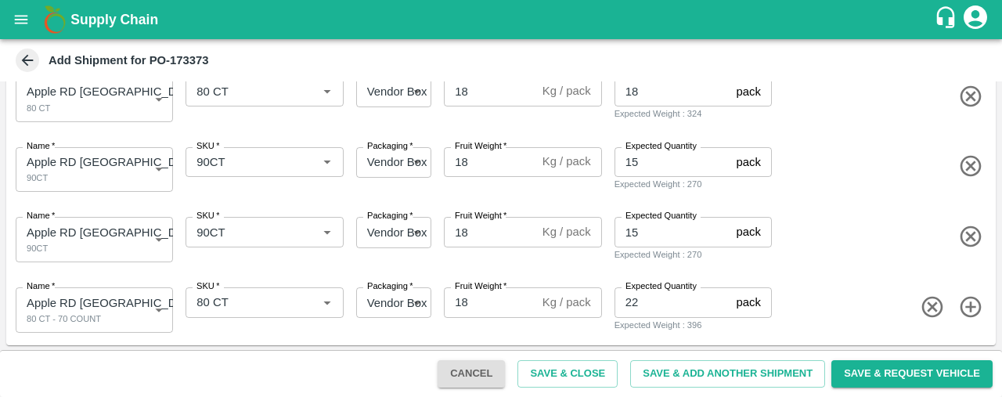
click at [969, 308] on icon "button" at bounding box center [970, 307] width 21 height 21
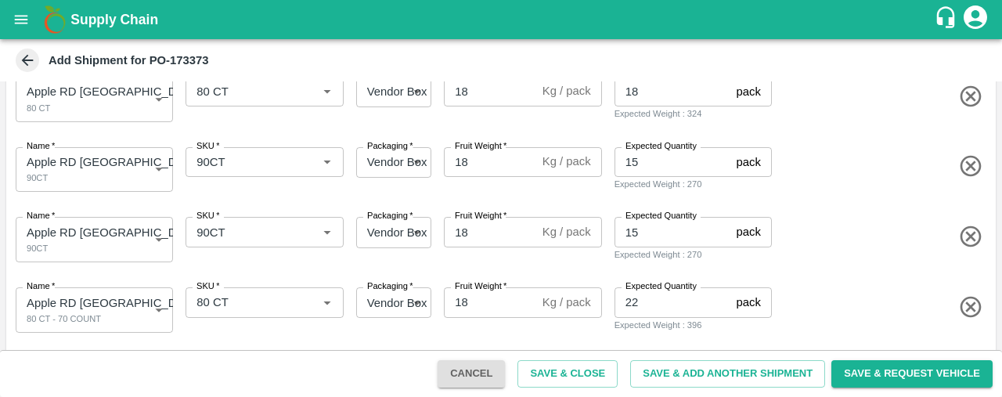
scroll to position [399, 0]
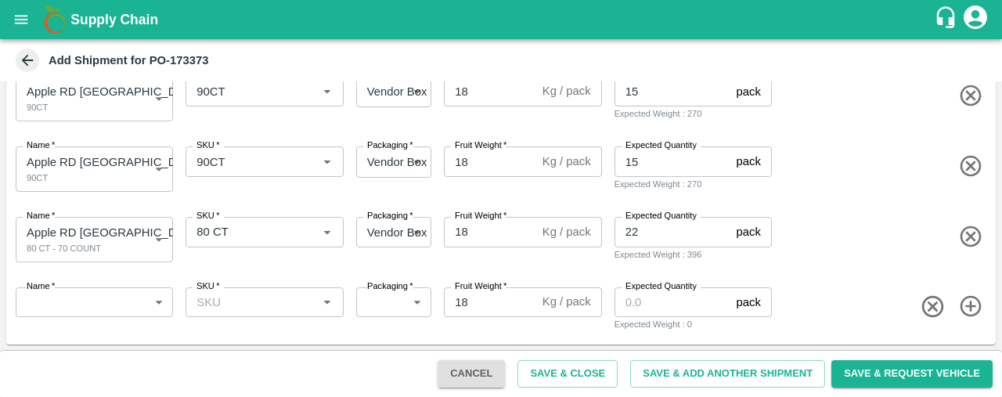
click at [96, 283] on div "Name   * ​ Name" at bounding box center [91, 306] width 164 height 51
click at [97, 295] on body "Supply Chain Add Shipment for PO-173373 Type DC DC MO's Customer DC   * DC   * …" at bounding box center [501, 198] width 1002 height 397
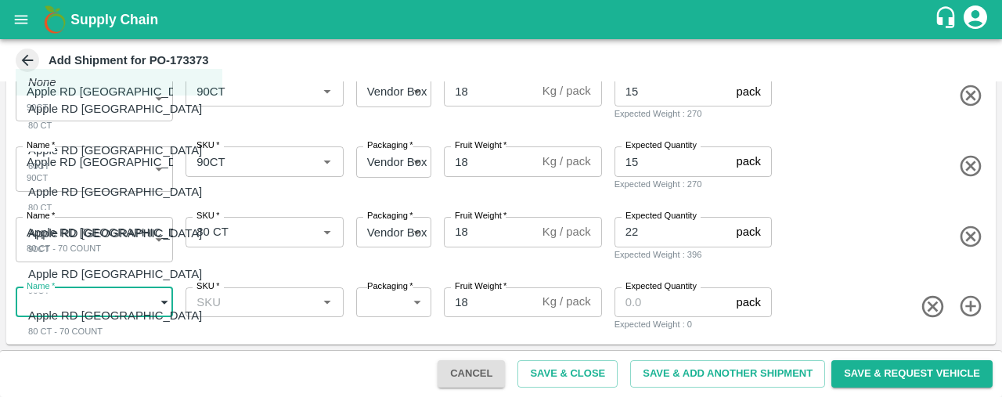
click at [89, 373] on div "Green Apple 150 CT" at bounding box center [64, 364] width 73 height 32
type input "1977890"
type input "276"
type input "50"
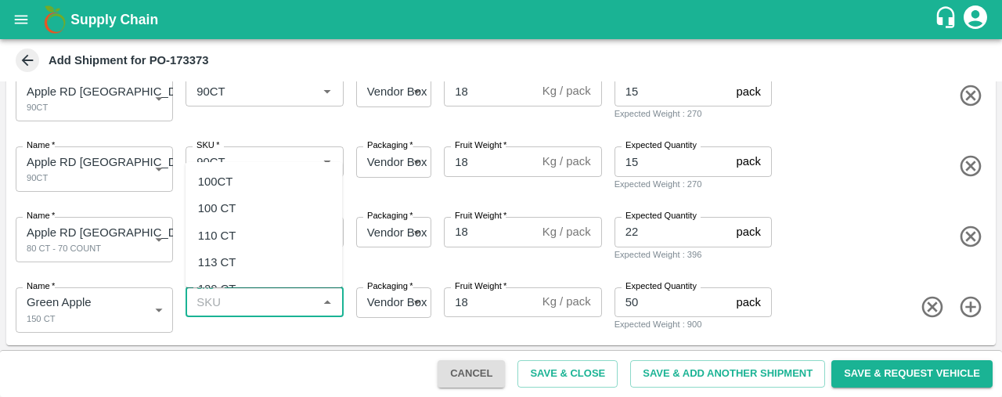
click at [234, 303] on input "SKU   *" at bounding box center [251, 302] width 122 height 20
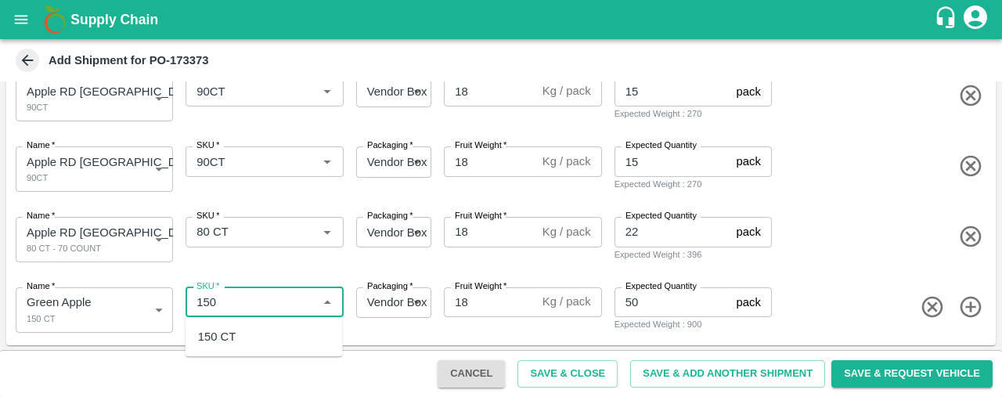
click at [245, 343] on div "150 CT" at bounding box center [264, 336] width 157 height 27
type input "150 CT"
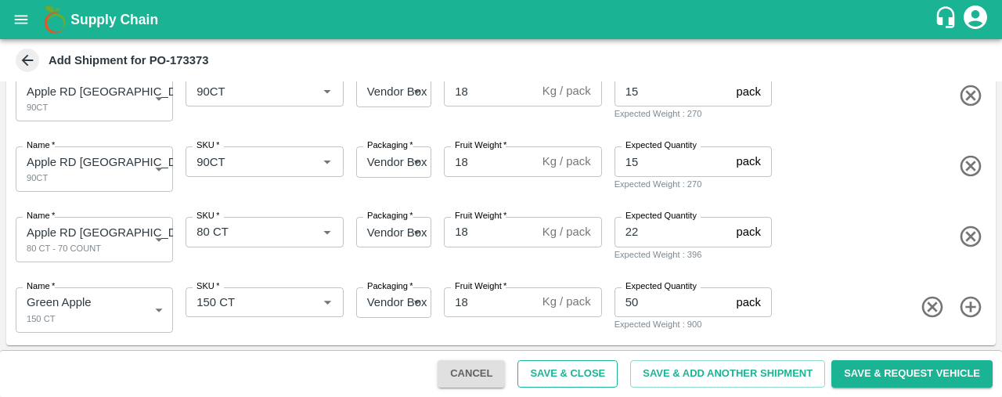
click at [597, 369] on button "Save & Close" at bounding box center [568, 373] width 100 height 27
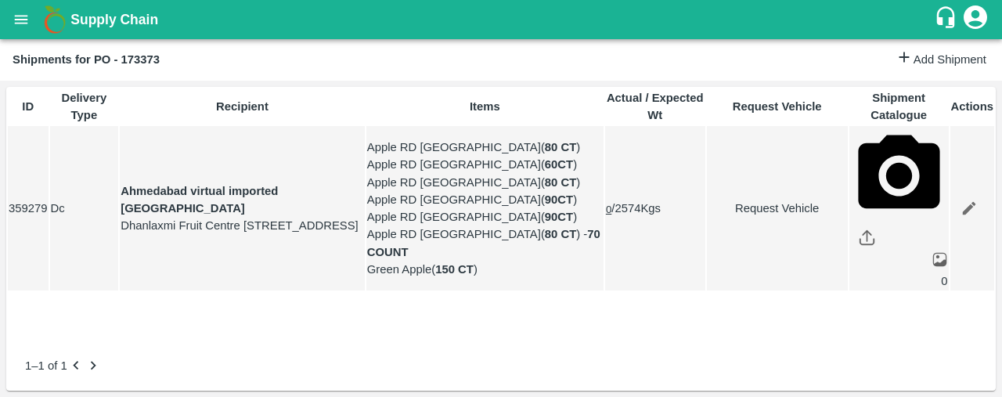
click at [22, 18] on icon "open drawer" at bounding box center [21, 19] width 17 height 17
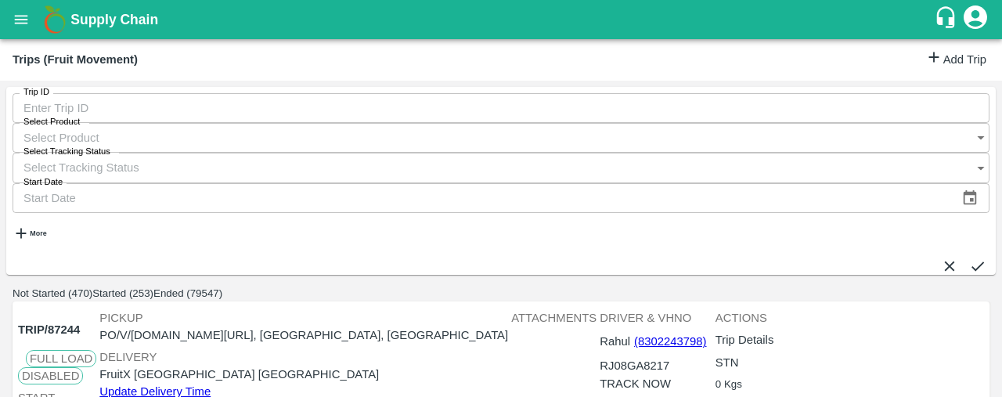
click at [925, 56] on icon at bounding box center [933, 57] width 17 height 17
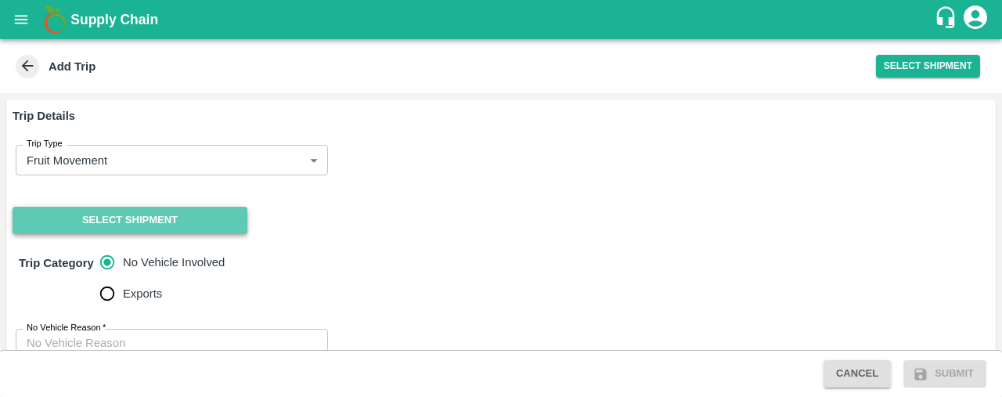
click at [196, 207] on button "Select Shipment" at bounding box center [130, 220] width 235 height 27
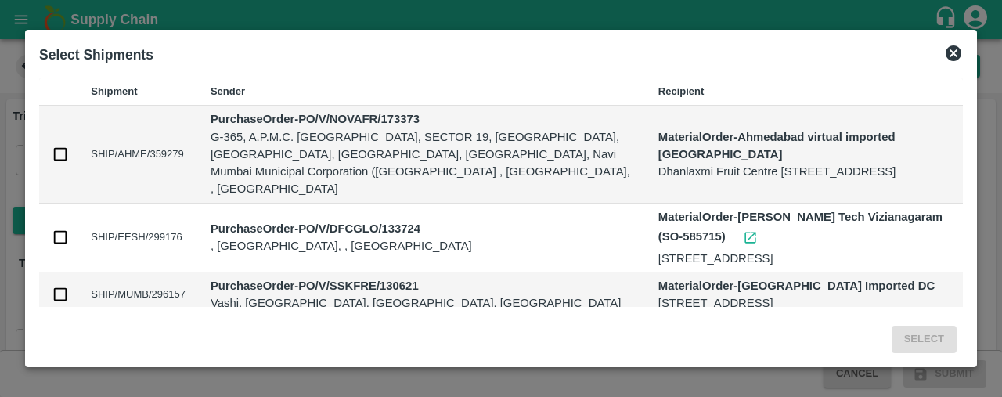
click at [60, 146] on input "checkbox" at bounding box center [60, 154] width 17 height 17
checkbox input "true"
click at [928, 333] on button "Select" at bounding box center [924, 339] width 65 height 27
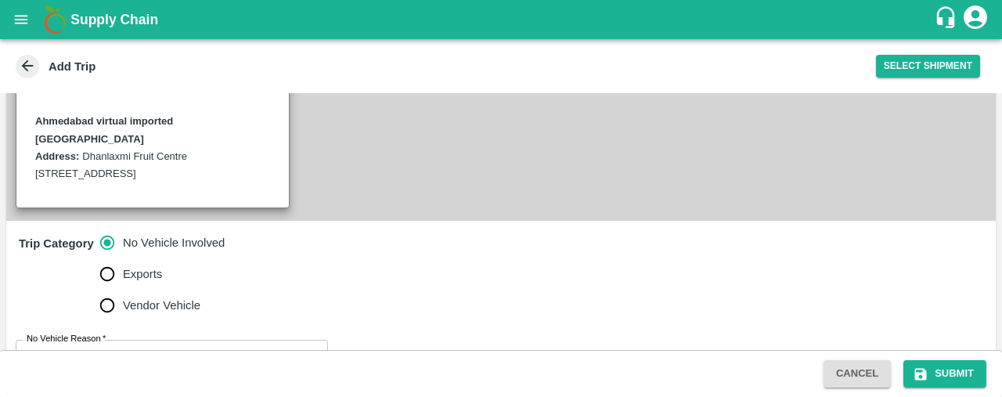
scroll to position [467, 0]
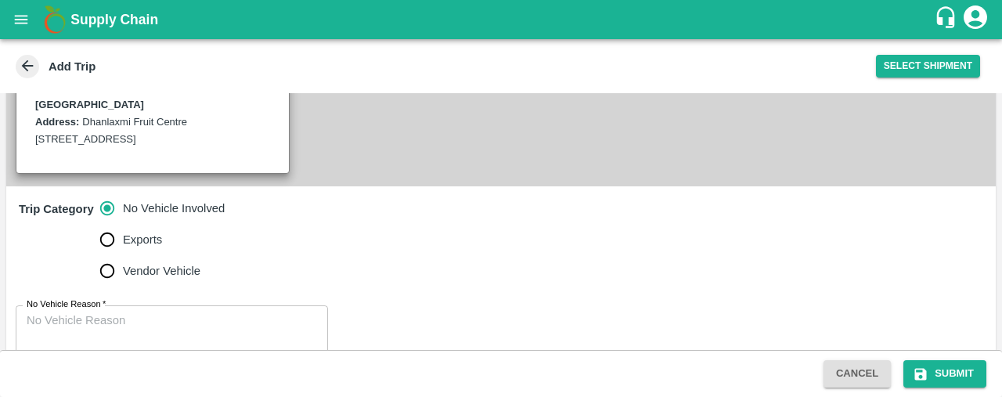
click at [252, 312] on textarea "No Vehicle Reason   *" at bounding box center [172, 336] width 290 height 49
type textarea "na"
click at [945, 373] on button "Submit" at bounding box center [944, 373] width 83 height 27
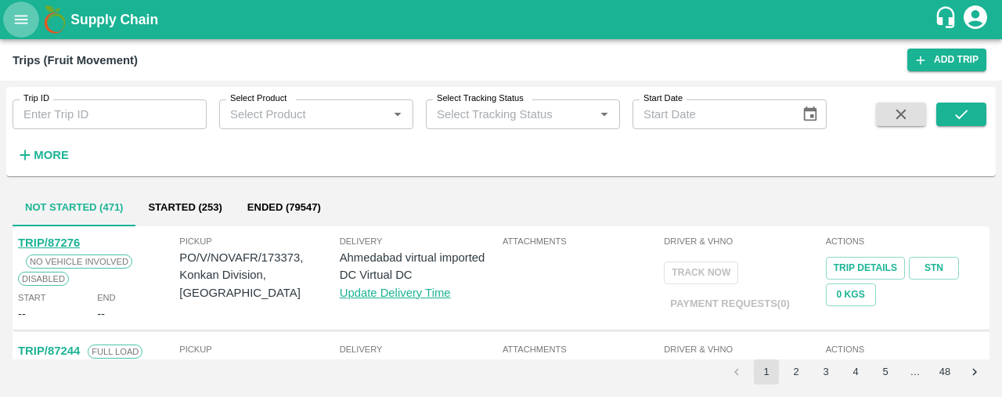
click at [21, 11] on icon "open drawer" at bounding box center [21, 19] width 17 height 17
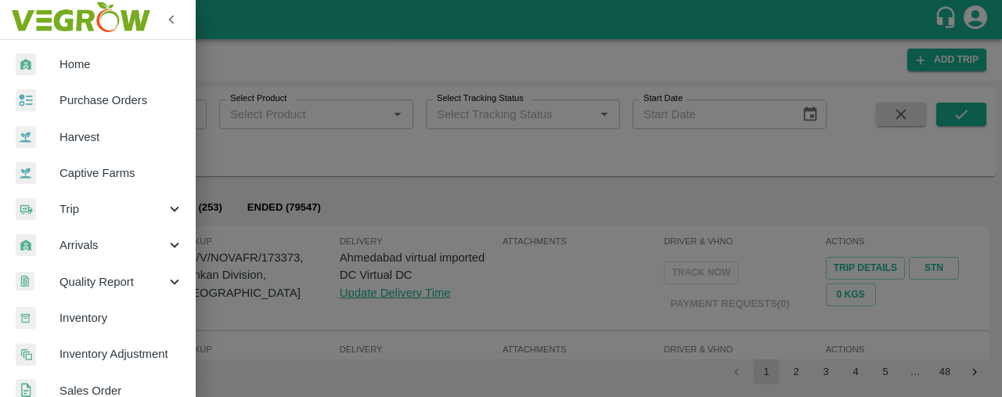
click at [119, 92] on span "Purchase Orders" at bounding box center [122, 100] width 124 height 17
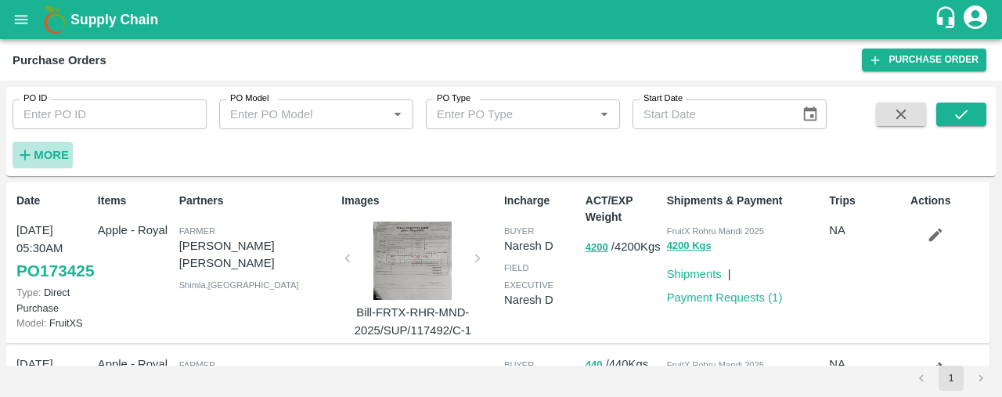
click at [31, 146] on icon "button" at bounding box center [24, 154] width 17 height 17
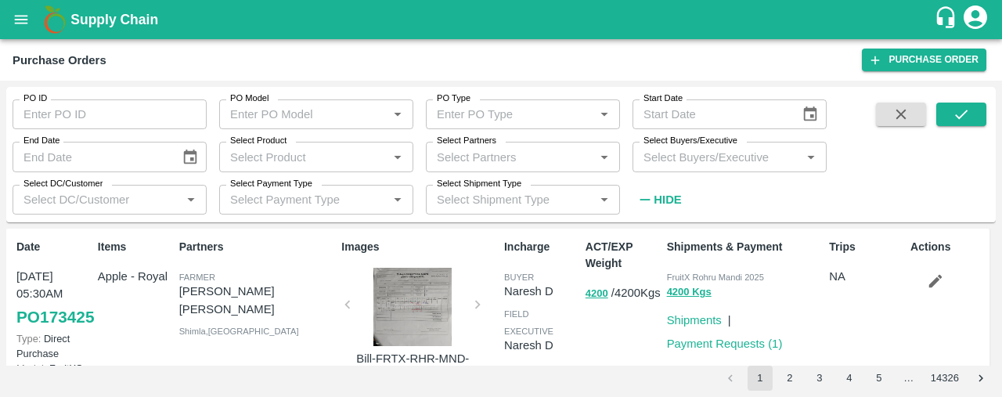
click at [29, 11] on icon "open drawer" at bounding box center [21, 19] width 17 height 17
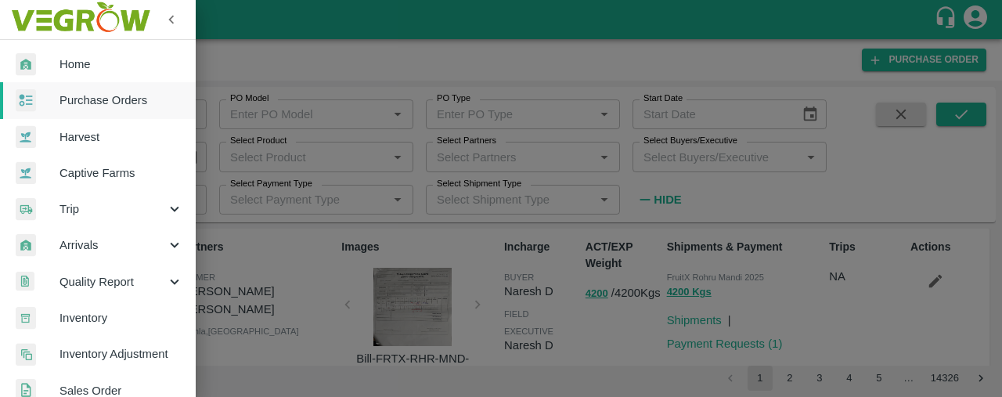
click at [122, 102] on span "Purchase Orders" at bounding box center [122, 100] width 124 height 17
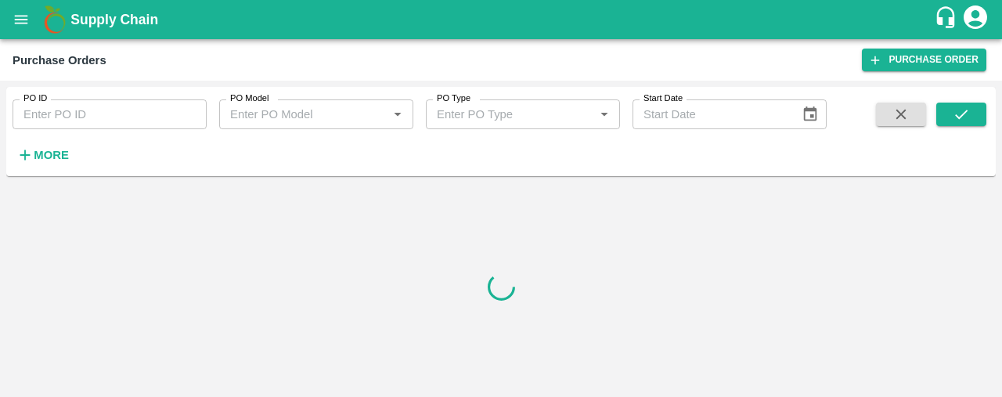
click at [46, 154] on strong "More" at bounding box center [51, 155] width 35 height 13
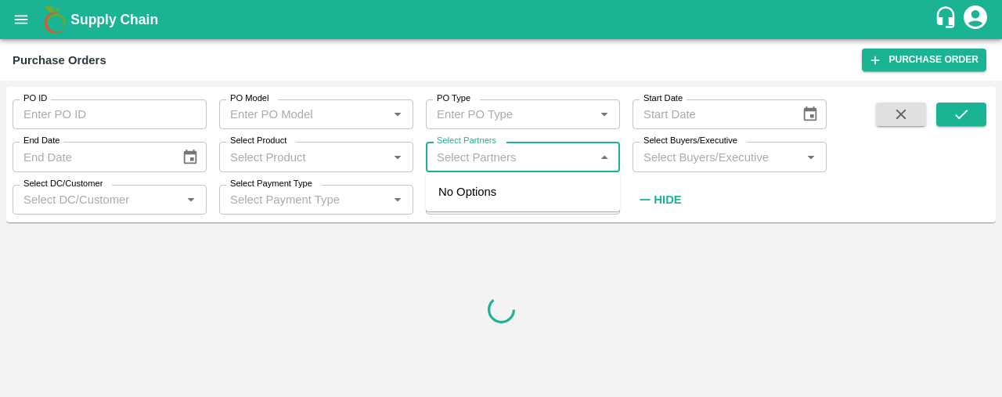
click at [482, 150] on input "Select Partners" at bounding box center [510, 156] width 159 height 20
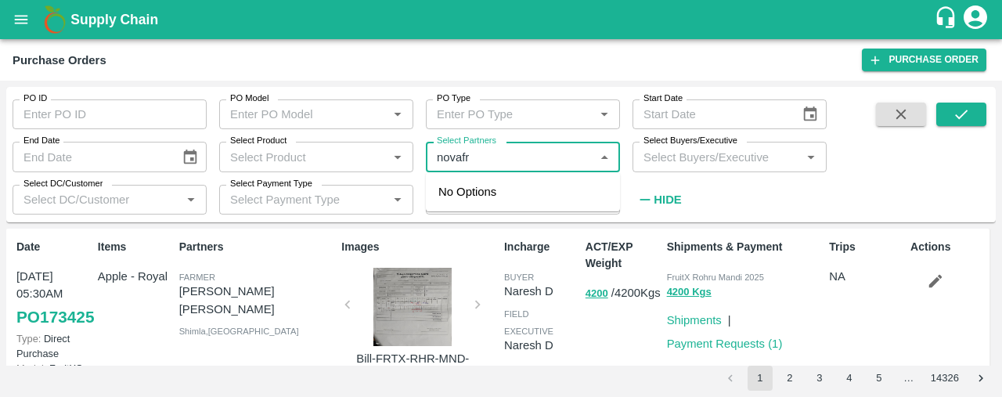
type input "novafre"
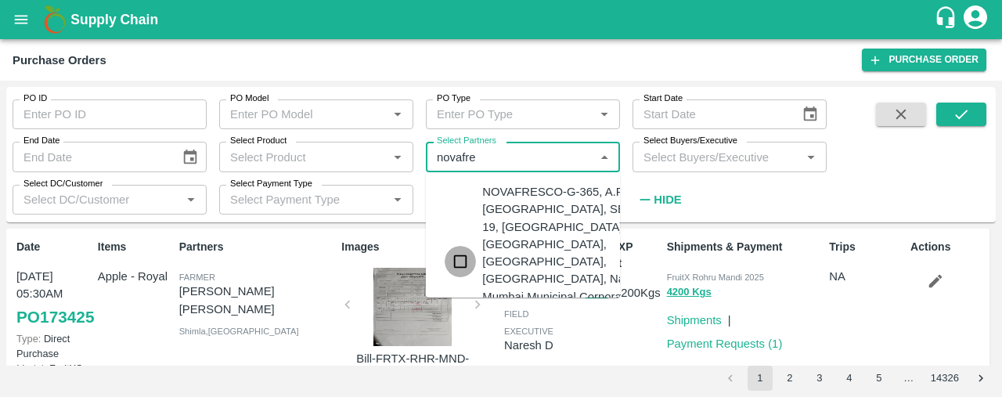
click at [463, 246] on input "checkbox" at bounding box center [460, 261] width 31 height 31
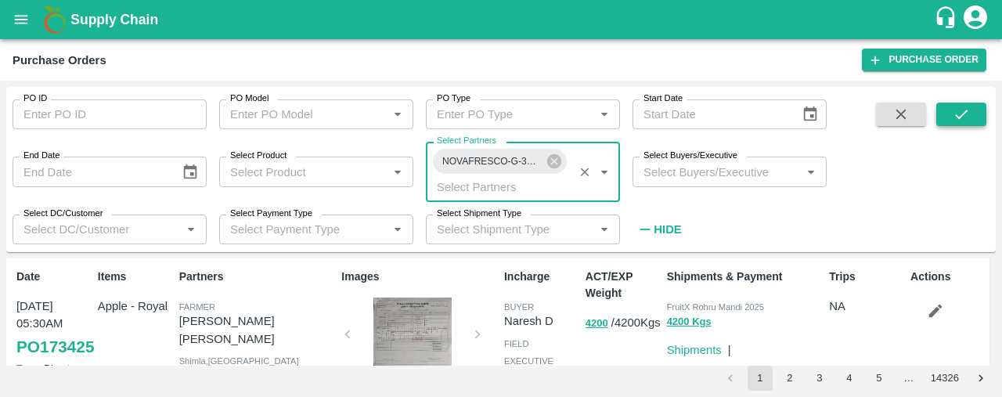
click at [965, 107] on icon "submit" at bounding box center [961, 114] width 17 height 17
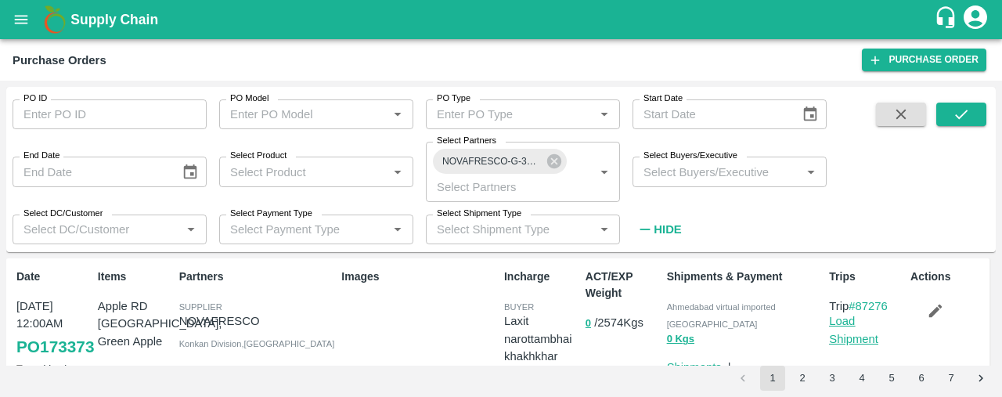
click at [847, 325] on link "Load Shipment" at bounding box center [853, 330] width 49 height 30
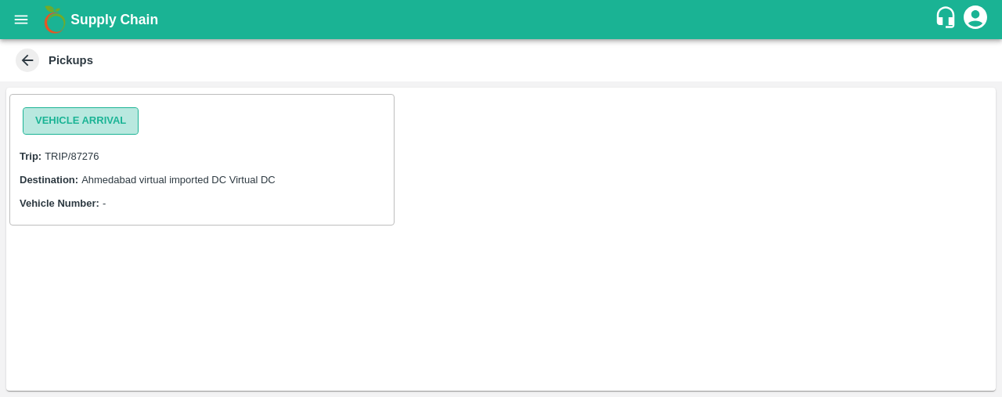
click at [105, 120] on button "Vehicle Arrival" at bounding box center [81, 120] width 116 height 27
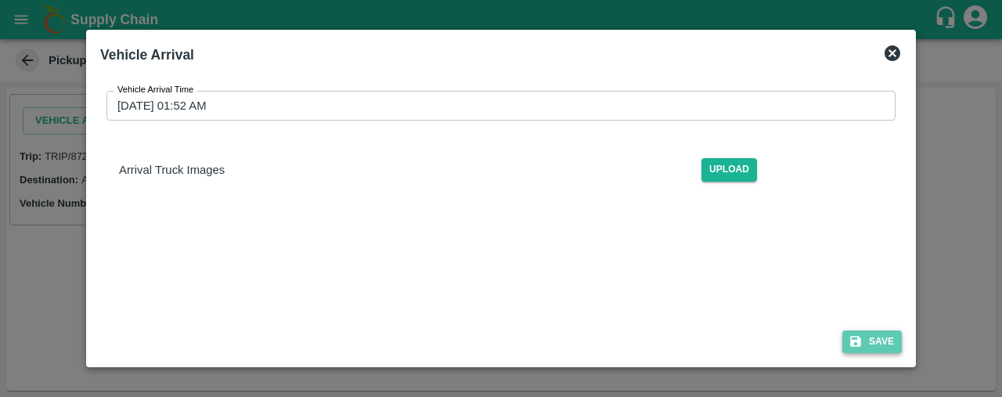
click at [879, 339] on button "Save" at bounding box center [872, 341] width 60 height 23
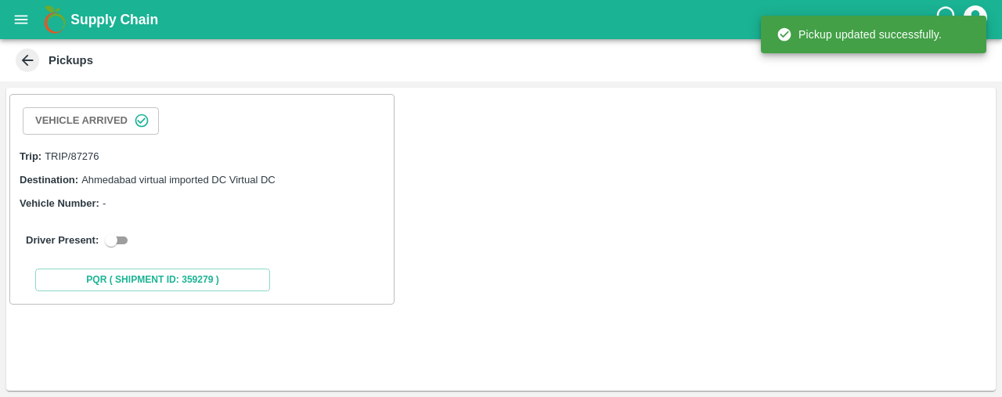
click at [115, 237] on input "checkbox" at bounding box center [111, 240] width 56 height 19
checkbox input "true"
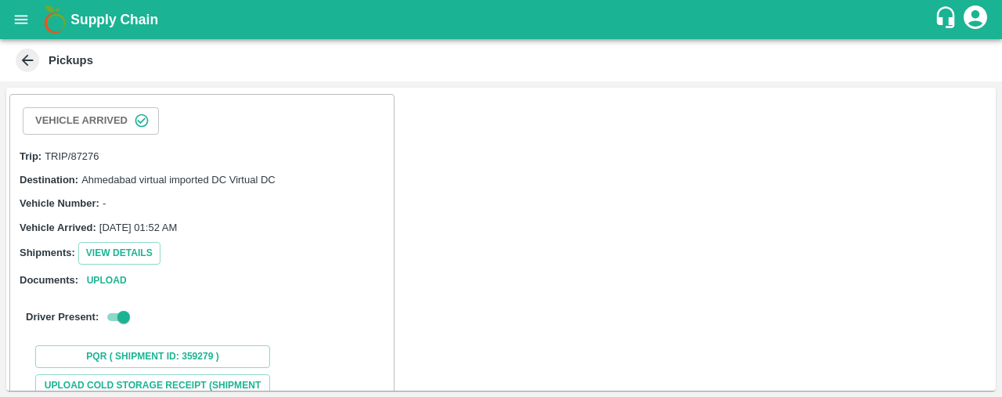
scroll to position [189, 0]
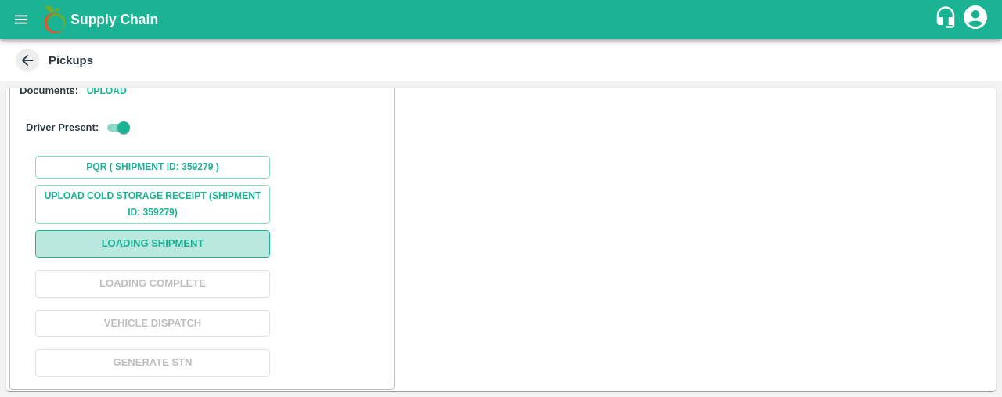
click at [219, 242] on button "Loading Shipment" at bounding box center [152, 243] width 235 height 27
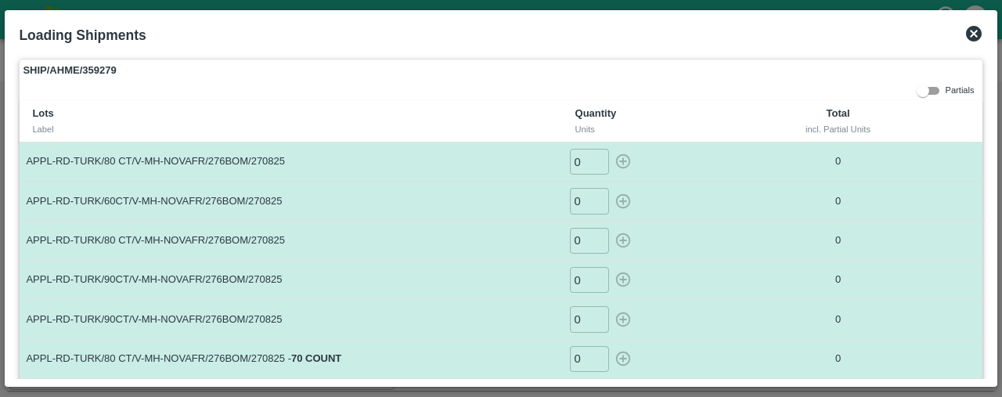
click at [586, 165] on input "0" at bounding box center [589, 162] width 39 height 26
click at [626, 159] on icon "button" at bounding box center [623, 161] width 17 height 17
type input "0"
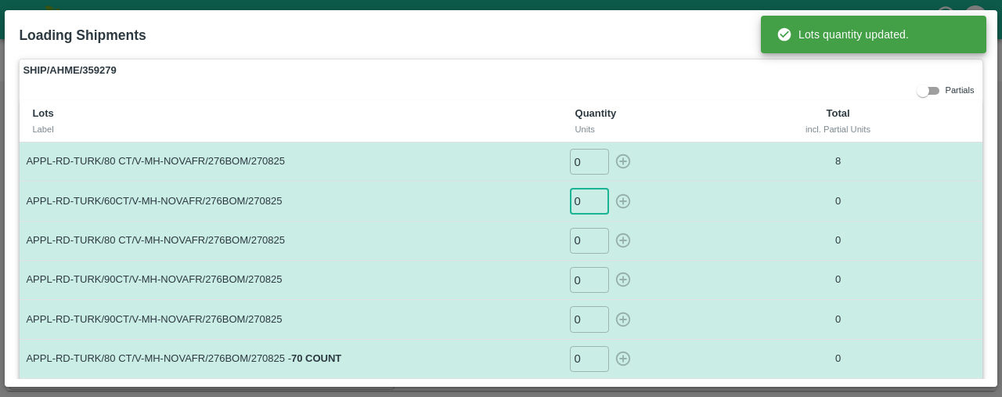
click at [585, 200] on input "0" at bounding box center [589, 201] width 39 height 26
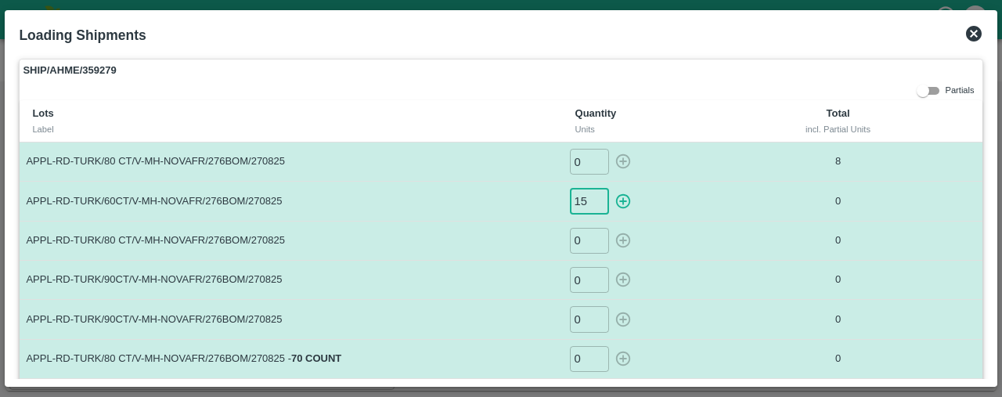
click at [619, 197] on icon "button" at bounding box center [623, 201] width 17 height 17
type input "0"
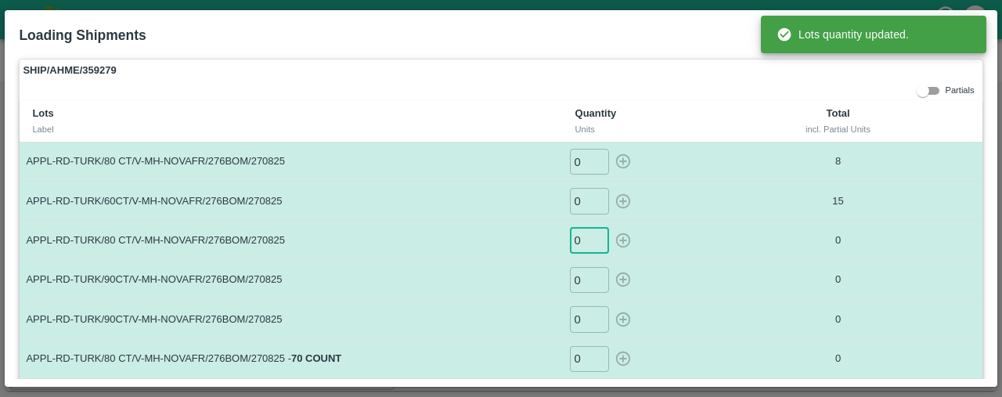
click at [582, 236] on input "0" at bounding box center [589, 241] width 39 height 26
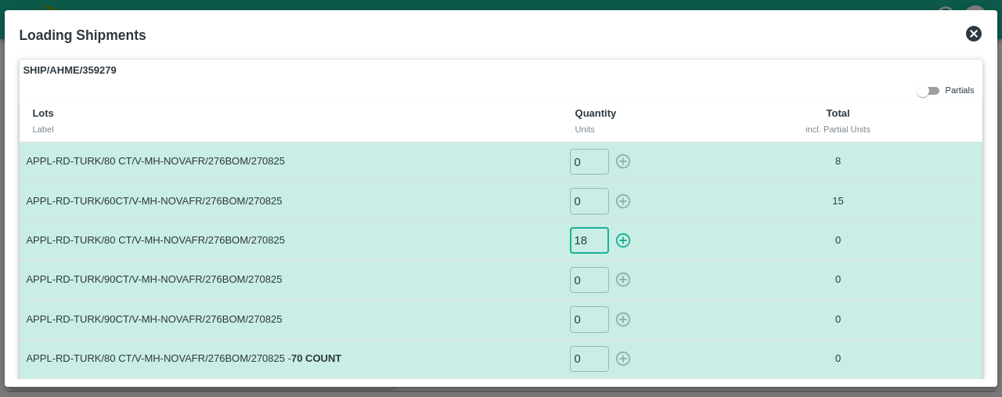
click at [621, 237] on icon "button" at bounding box center [622, 240] width 15 height 15
type input "0"
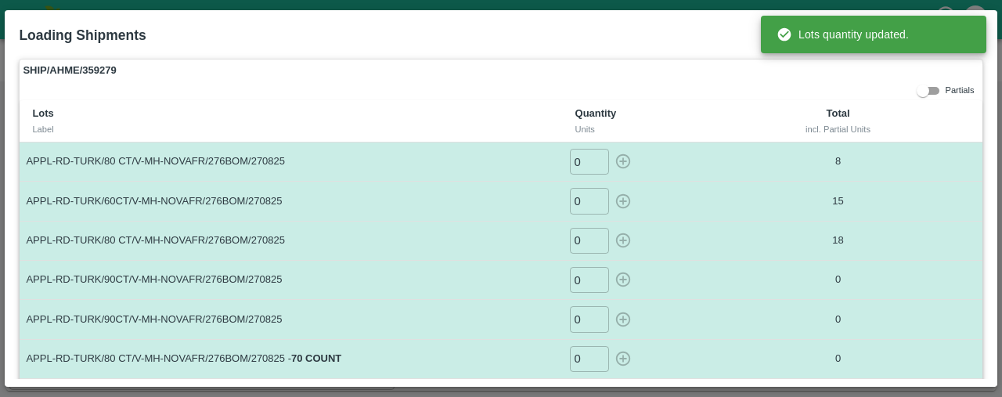
click at [581, 283] on input "0" at bounding box center [589, 280] width 39 height 26
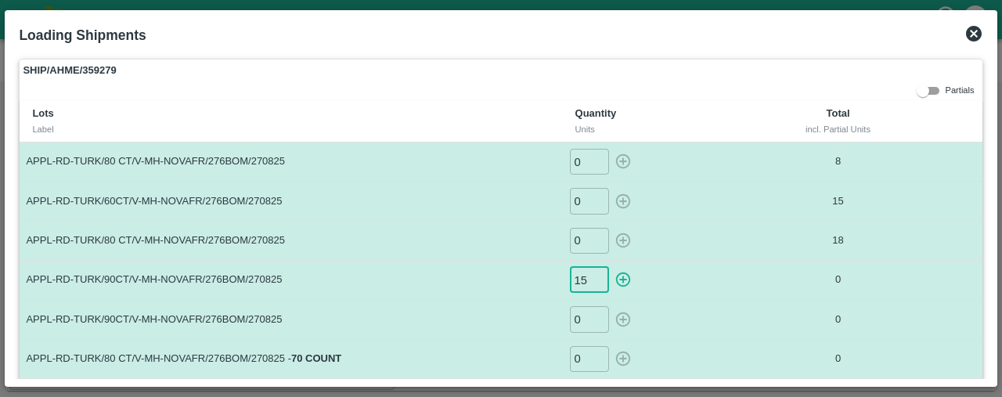
click at [623, 273] on icon "button" at bounding box center [622, 279] width 15 height 15
type input "0"
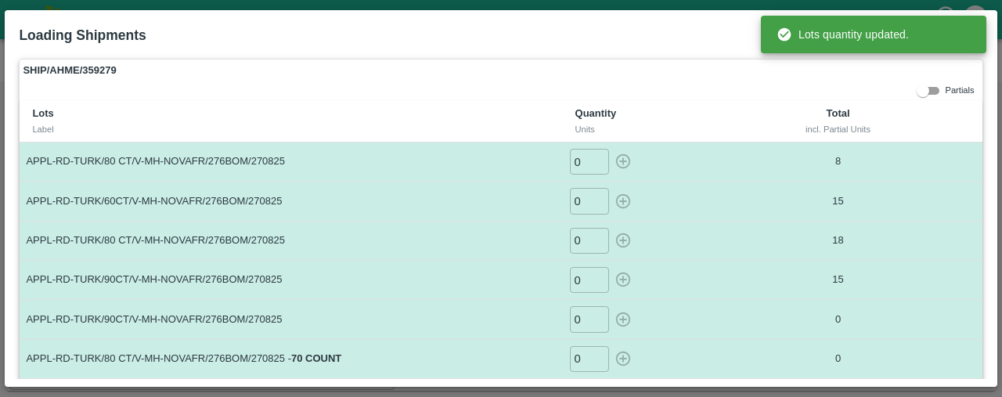
click at [581, 319] on input "0" at bounding box center [589, 319] width 39 height 26
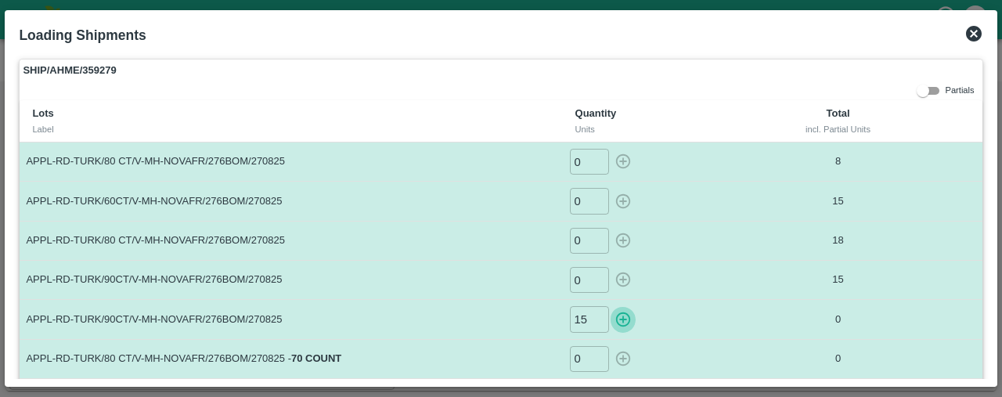
click at [619, 315] on icon "button" at bounding box center [623, 319] width 17 height 17
type input "0"
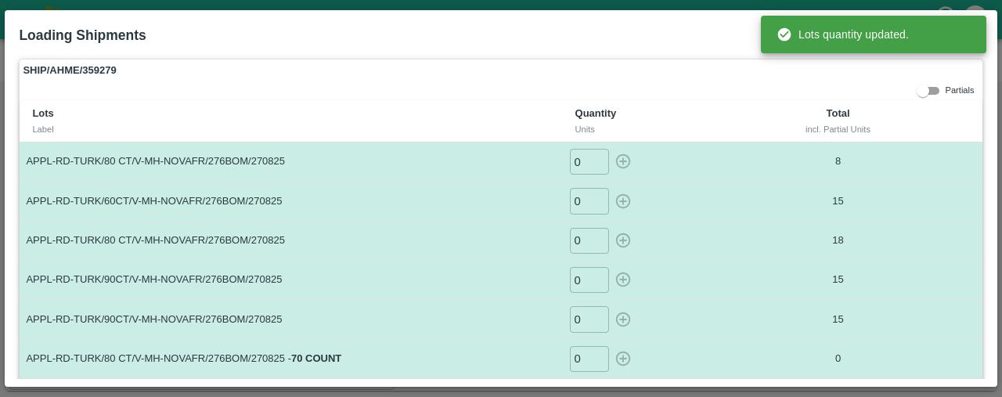
click at [583, 356] on input "0" at bounding box center [589, 359] width 39 height 26
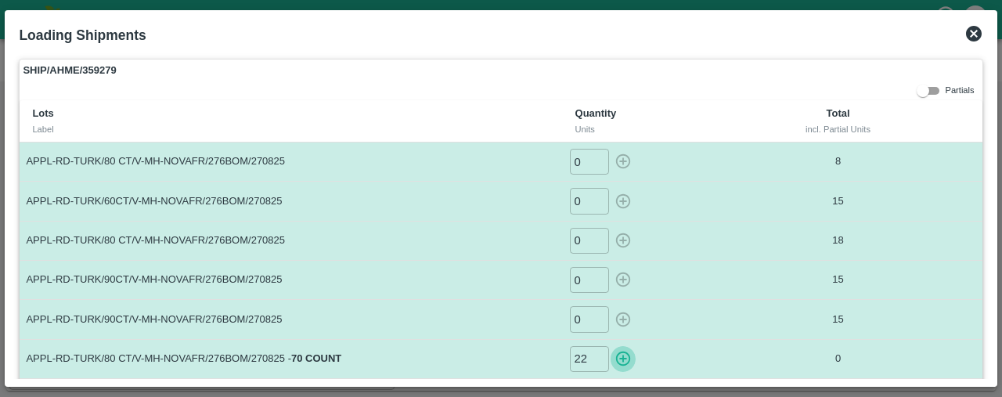
click at [622, 353] on icon "button" at bounding box center [623, 358] width 17 height 17
type input "0"
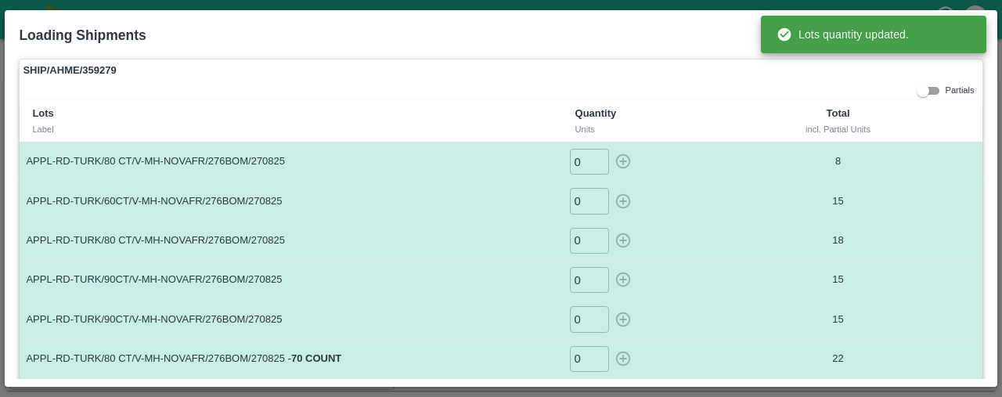
scroll to position [110, 0]
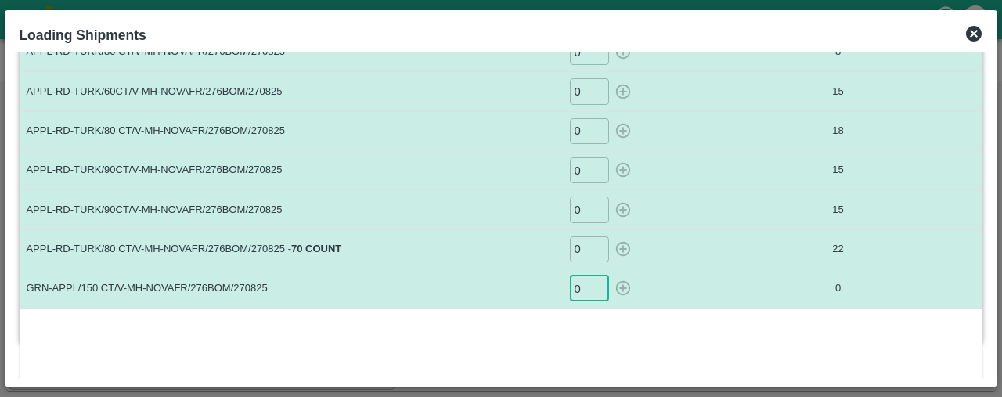
click at [587, 289] on input "0" at bounding box center [589, 289] width 39 height 26
click at [619, 281] on icon "button" at bounding box center [623, 288] width 17 height 17
type input "0"
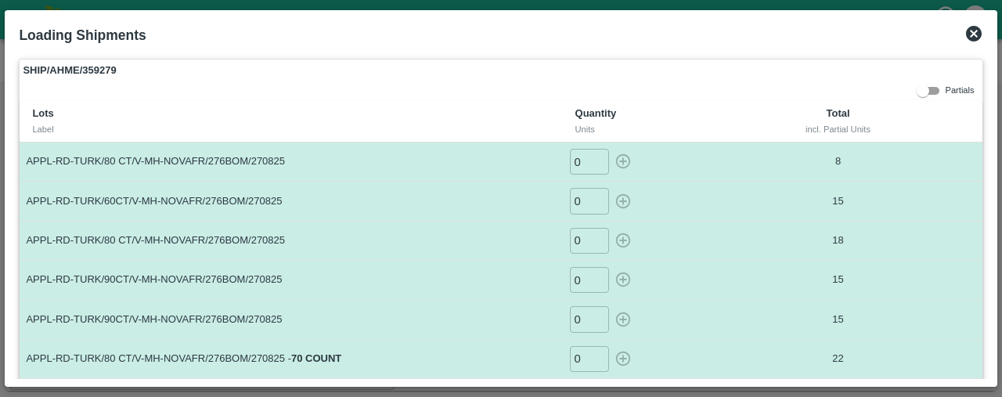
click at [969, 28] on icon at bounding box center [974, 34] width 16 height 16
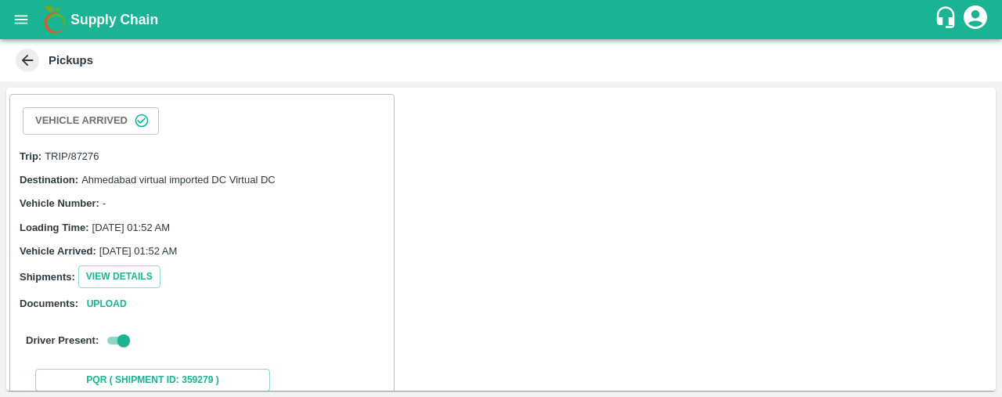
scroll to position [214, 0]
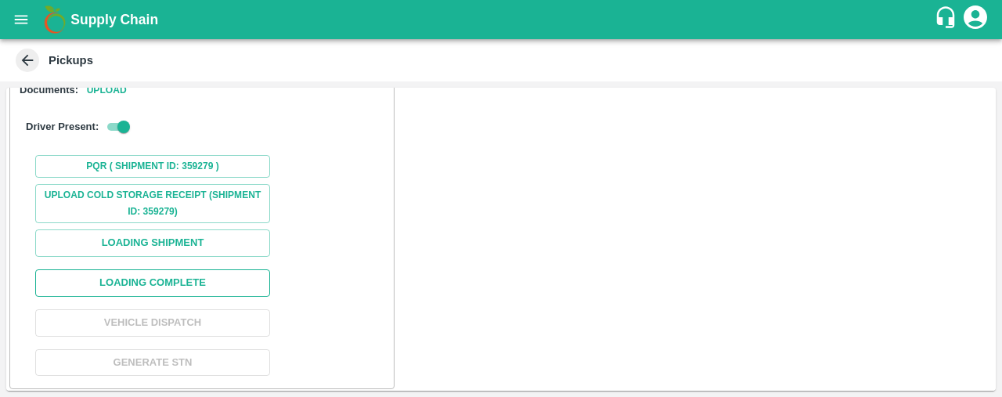
click at [216, 283] on button "Loading Complete" at bounding box center [152, 282] width 235 height 27
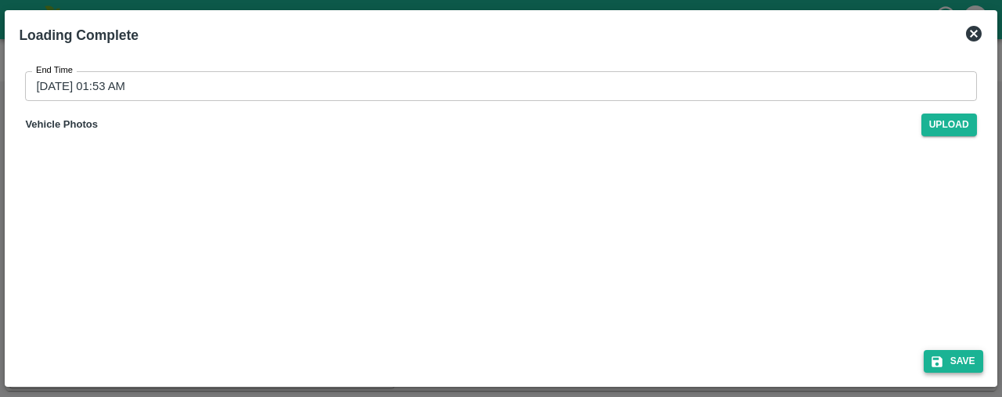
click at [965, 354] on button "Save" at bounding box center [954, 361] width 60 height 23
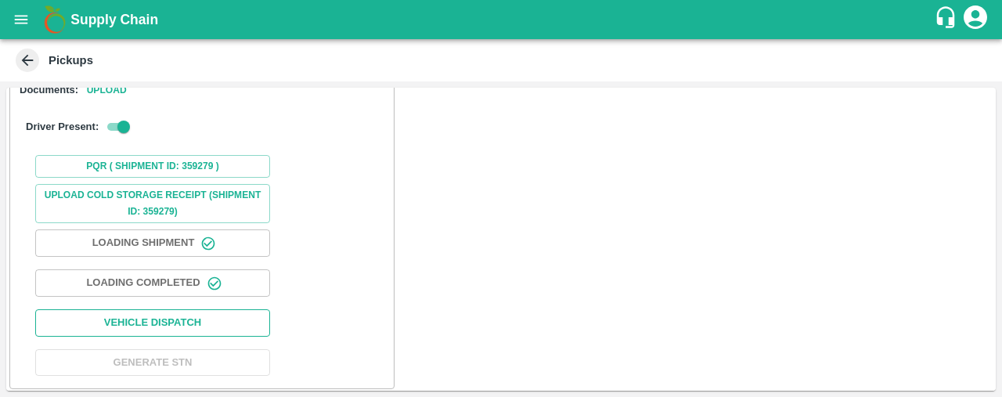
click at [246, 319] on button "Vehicle Dispatch" at bounding box center [152, 322] width 235 height 27
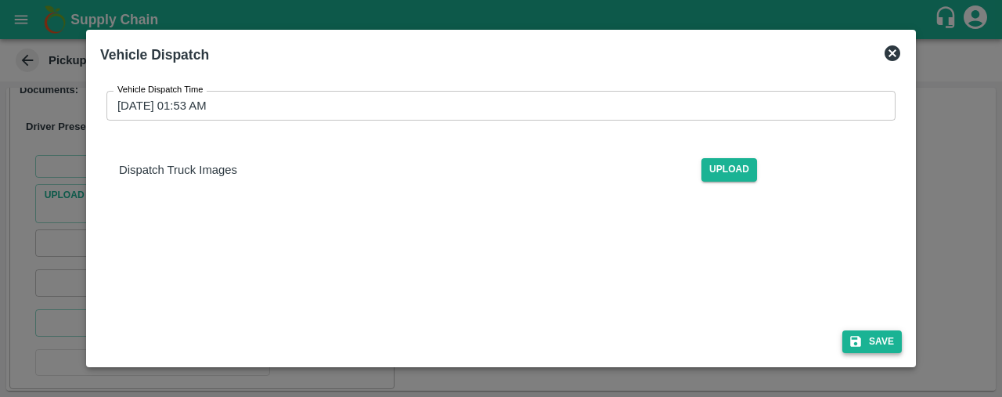
click at [882, 342] on button "Save" at bounding box center [872, 341] width 60 height 23
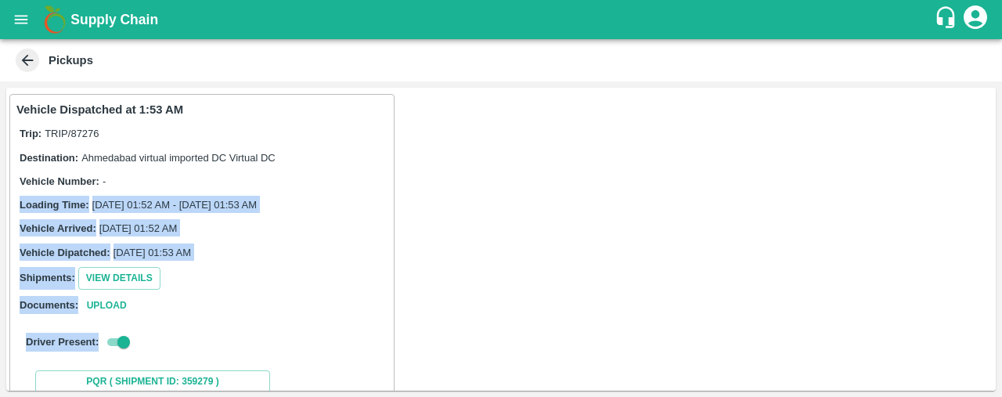
drag, startPoint x: 992, startPoint y: 171, endPoint x: 1001, endPoint y: 324, distance: 153.0
click at [1001, 324] on div "Vehicle Dispatched at 1:53 AM Trip: TRIP/87276 Destination: Ahmedabad virtual i…" at bounding box center [501, 239] width 1002 height 316
click at [893, 300] on div "Vehicle Dispatched at 1:53 AM Trip: TRIP/87276 Destination: Ahmedabad virtual i…" at bounding box center [501, 239] width 990 height 303
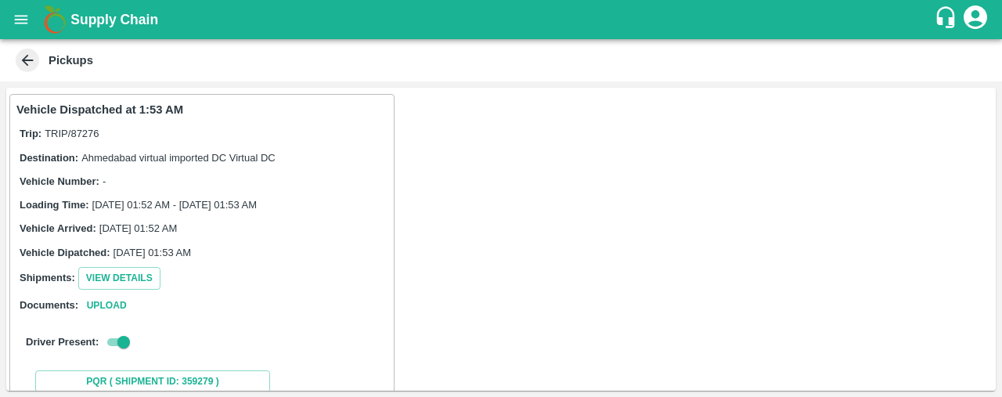
scroll to position [215, 0]
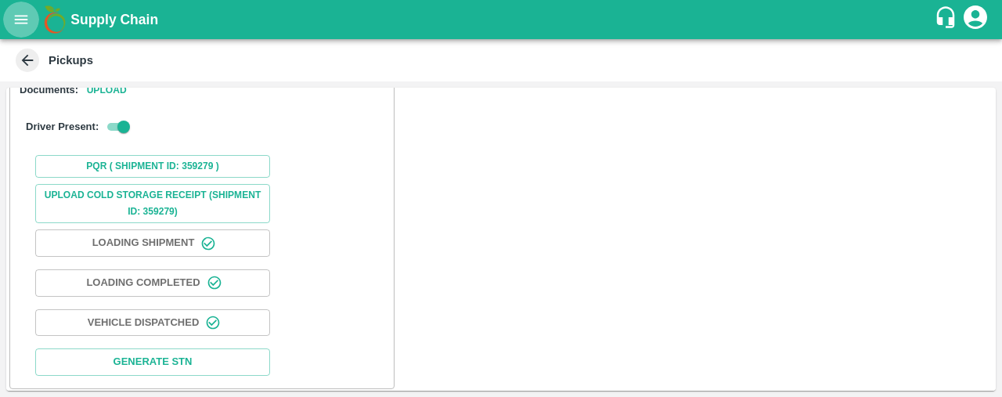
click at [23, 13] on icon "open drawer" at bounding box center [21, 19] width 17 height 17
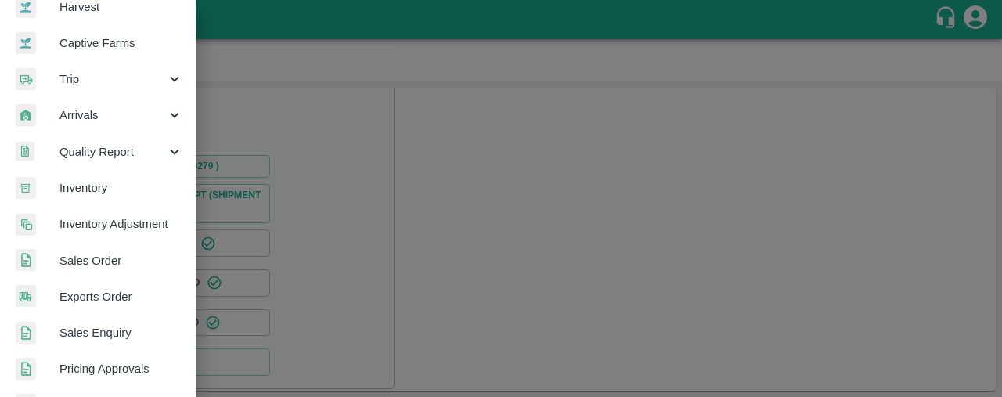
scroll to position [152, 0]
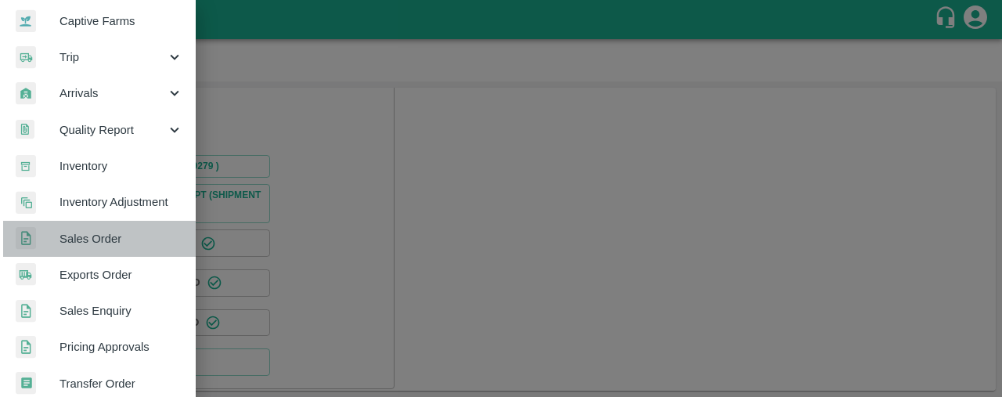
click at [118, 230] on span "Sales Order" at bounding box center [122, 238] width 124 height 17
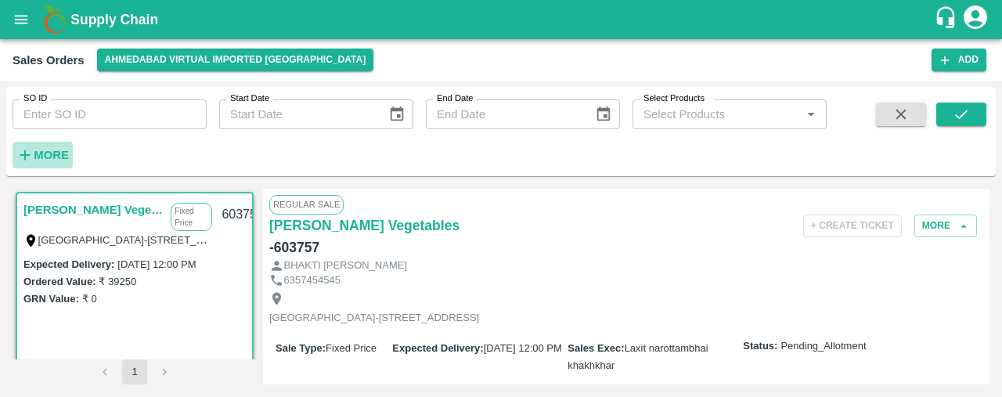
click at [41, 150] on strong "More" at bounding box center [51, 155] width 35 height 13
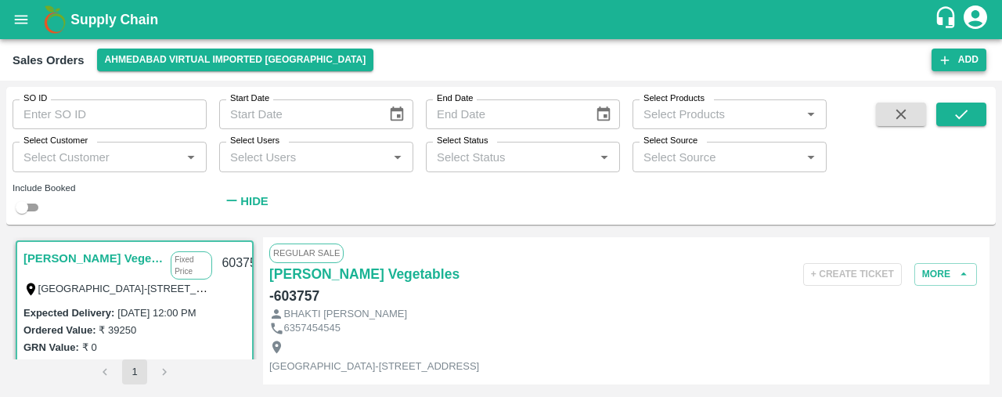
click at [943, 61] on icon "button" at bounding box center [945, 60] width 14 height 14
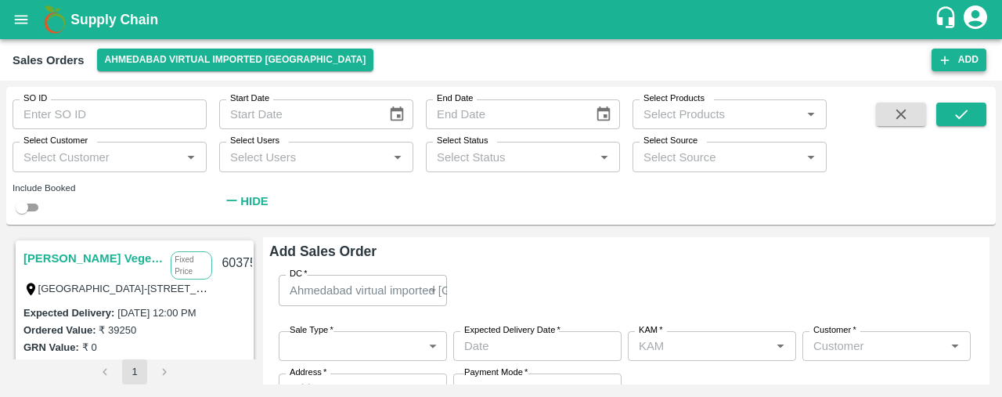
type input "Laxit narottambhai khakhkhar"
click at [257, 201] on strong "Hide" at bounding box center [253, 201] width 27 height 13
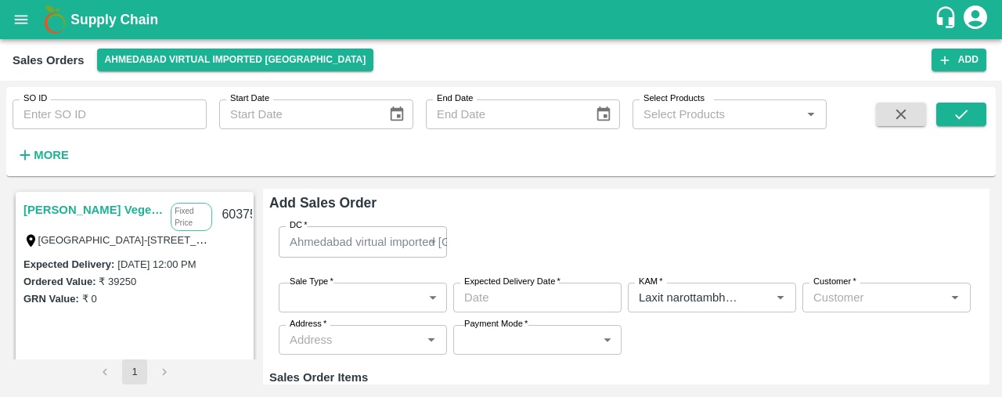
click at [346, 300] on body "Supply Chain Sales Orders Ahmedabad virtual imported DC Add SO ID SO ID Start D…" at bounding box center [501, 198] width 1002 height 397
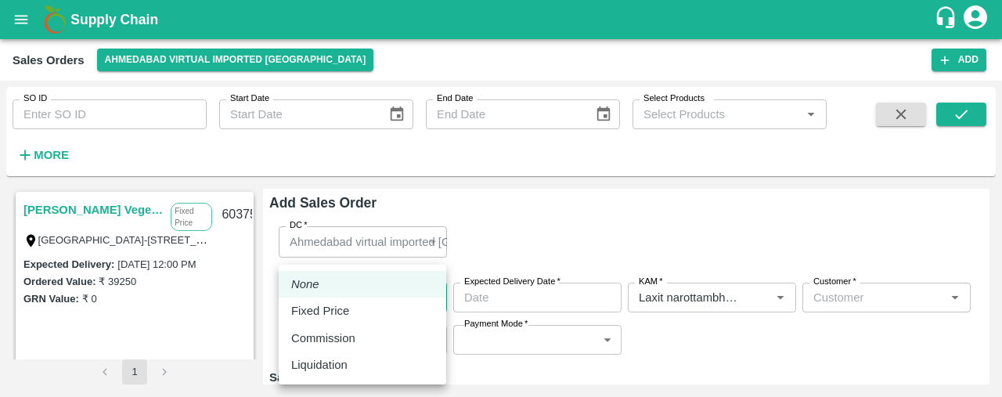
click at [347, 310] on p "Fixed Price" at bounding box center [320, 310] width 58 height 17
type input "1"
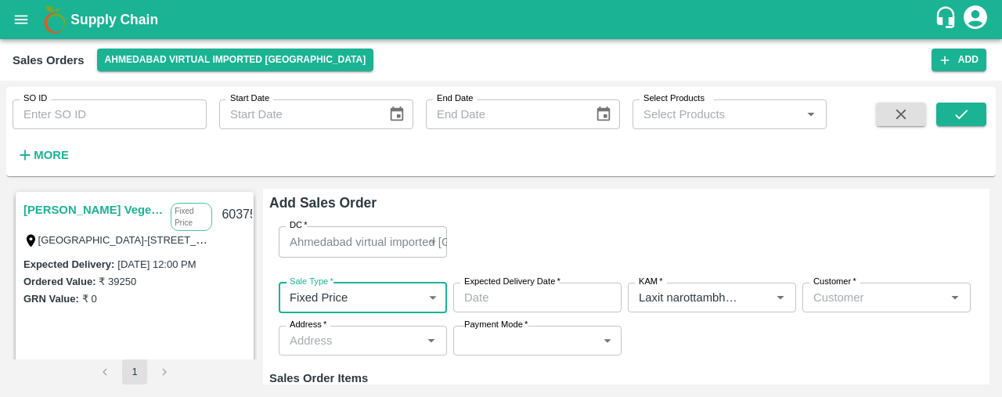
type input "DD/MM/YYYY hh:mm aa"
click at [481, 301] on input "DD/MM/YYYY hh:mm aa" at bounding box center [531, 298] width 157 height 30
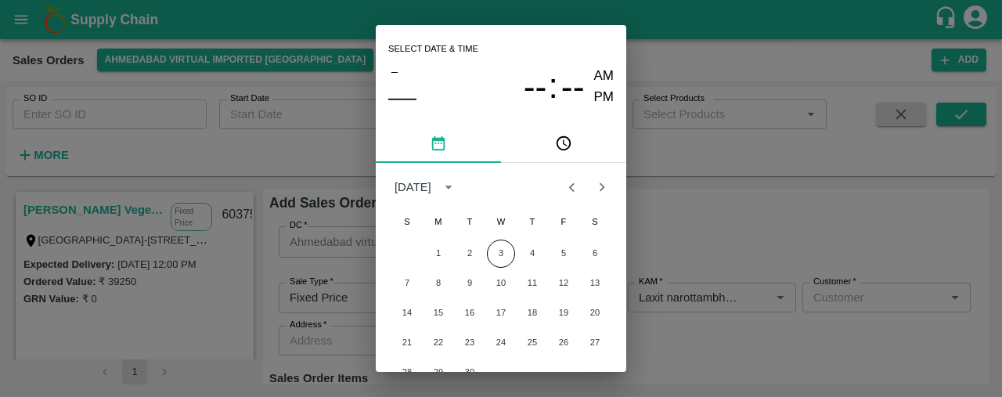
click at [747, 233] on div "Select date & time – –– -- : -- AM PM September 2025 S M T W T F S 1 2 3 4 5 6 …" at bounding box center [501, 198] width 1002 height 397
type input "DD/MM/YYYY hh:mm aa"
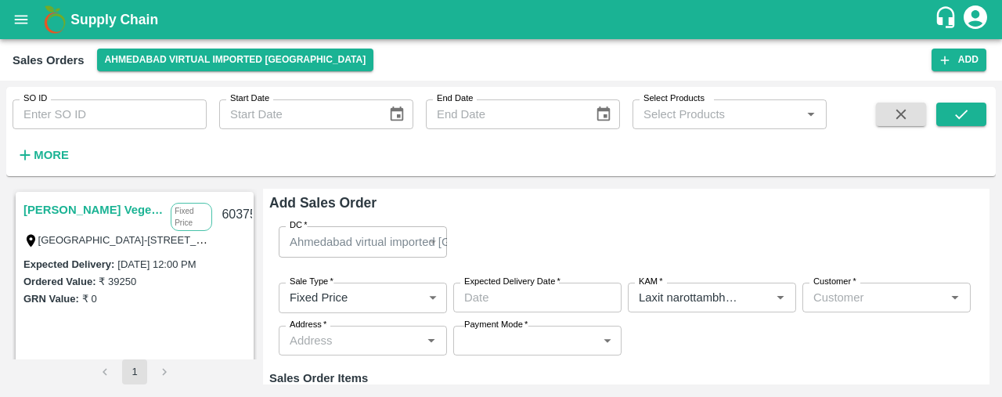
click at [97, 205] on link "[PERSON_NAME] Vegetables" at bounding box center [92, 210] width 139 height 20
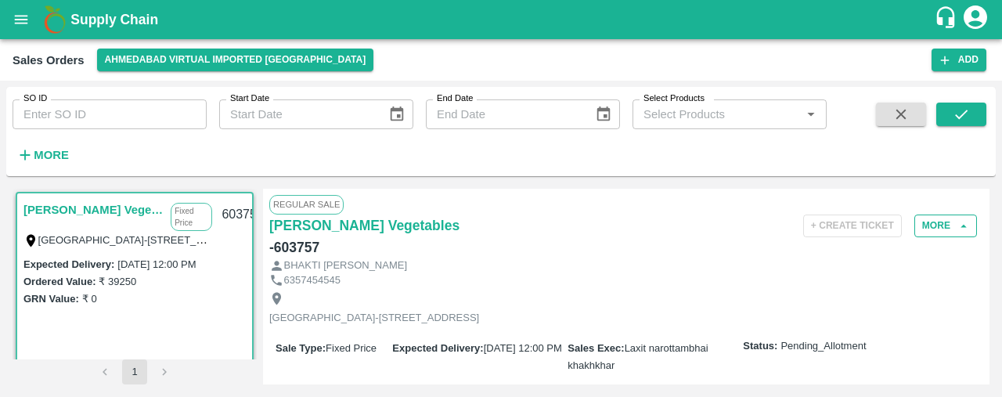
click at [949, 221] on button "More" at bounding box center [945, 226] width 63 height 23
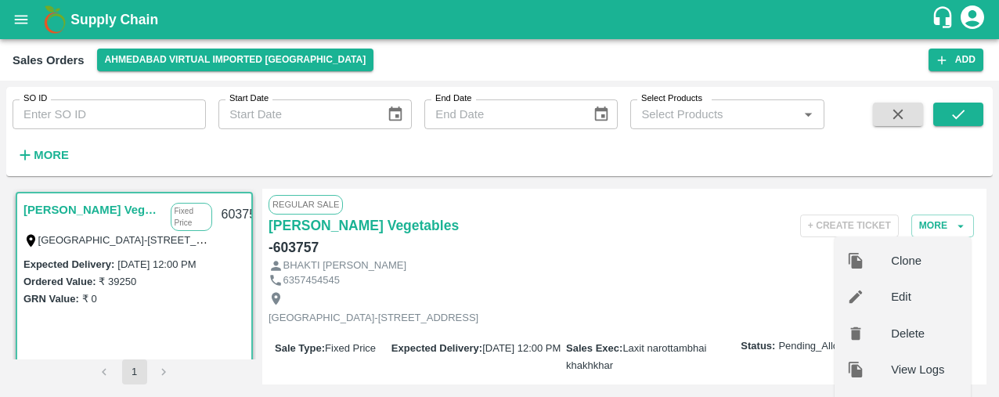
click at [932, 283] on div "Edit" at bounding box center [903, 297] width 136 height 36
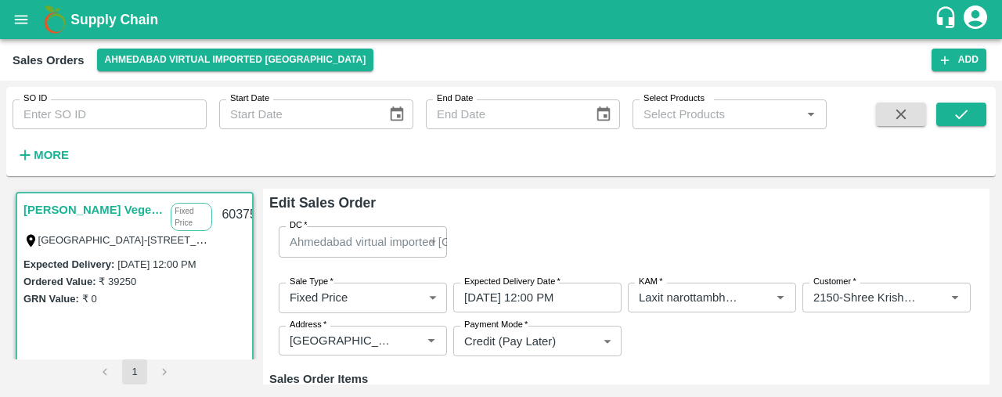
type input "NA"
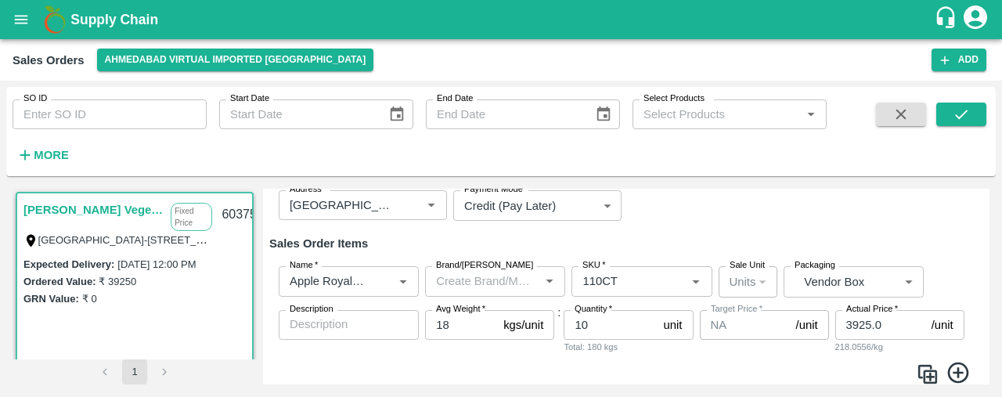
scroll to position [164, 0]
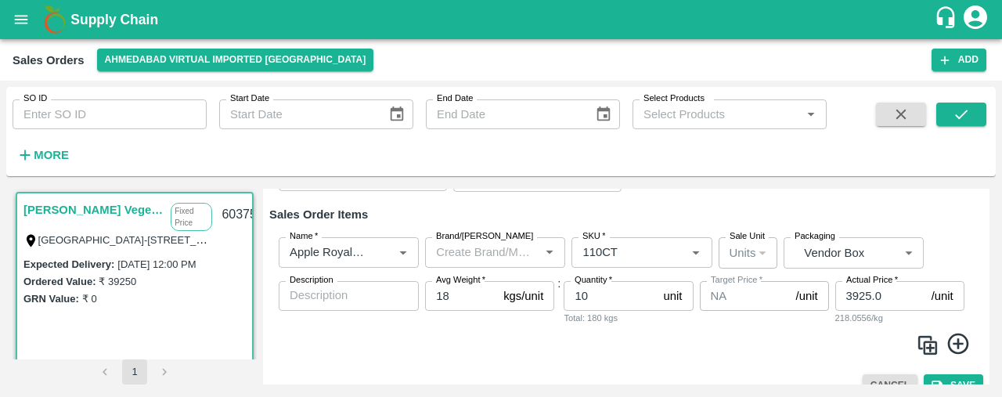
click at [955, 344] on icon at bounding box center [957, 344] width 21 height 21
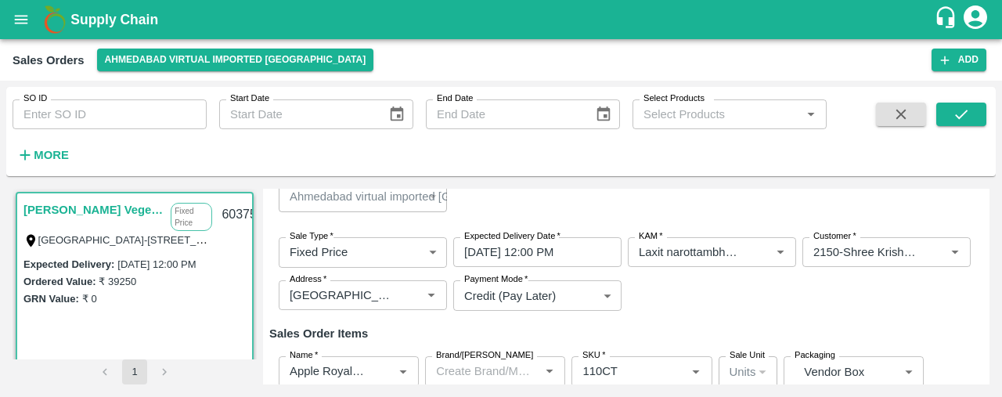
scroll to position [39, 0]
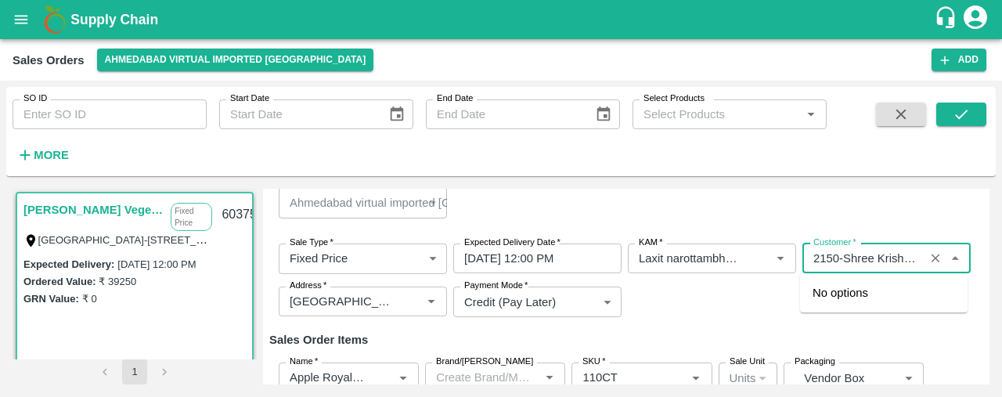
click at [855, 259] on input "Customer   *" at bounding box center [863, 258] width 113 height 20
click at [759, 311] on div "Sale Type   * Fixed Price 1 Sale Type Expected Delivery Date   * 31/08/2025 12:…" at bounding box center [626, 280] width 714 height 99
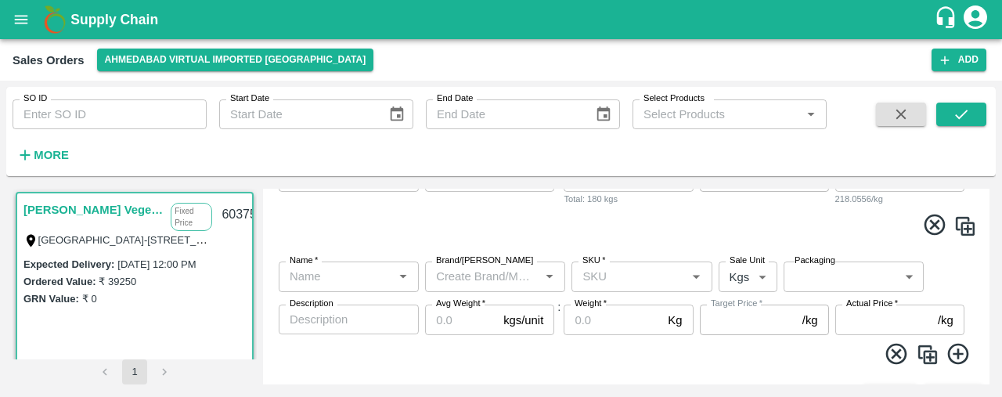
scroll to position [289, 0]
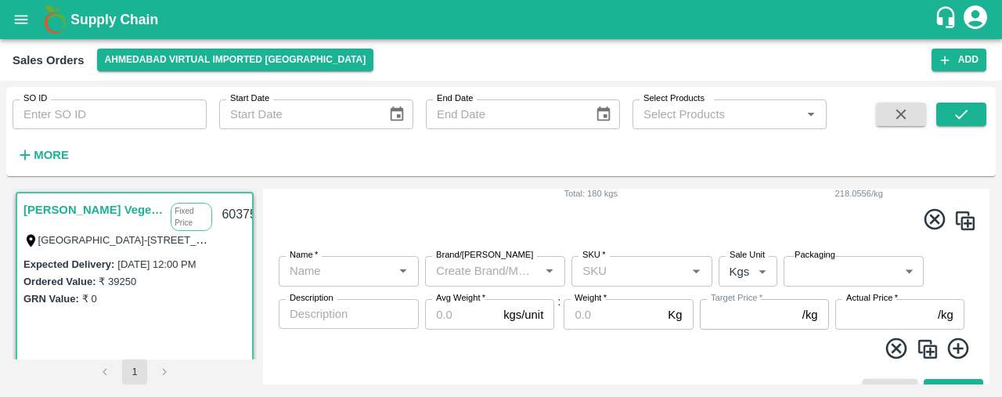
click at [315, 272] on input "Name   *" at bounding box center [335, 271] width 105 height 20
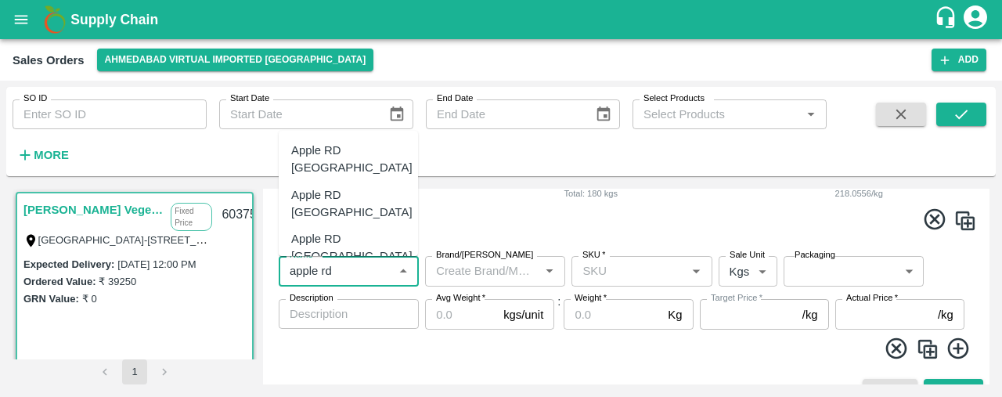
click at [352, 186] on div "Apple RD [GEOGRAPHIC_DATA]" at bounding box center [351, 203] width 121 height 35
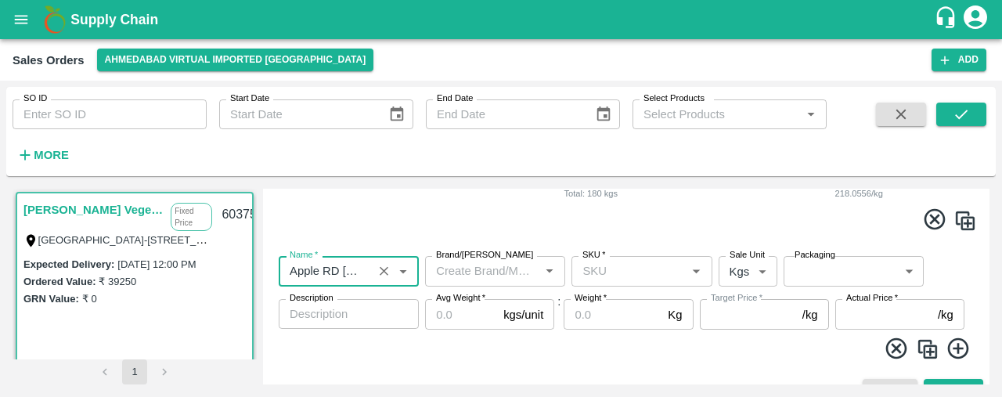
type input "Apple RD Turkey"
click at [587, 275] on input "SKU   *" at bounding box center [628, 271] width 105 height 20
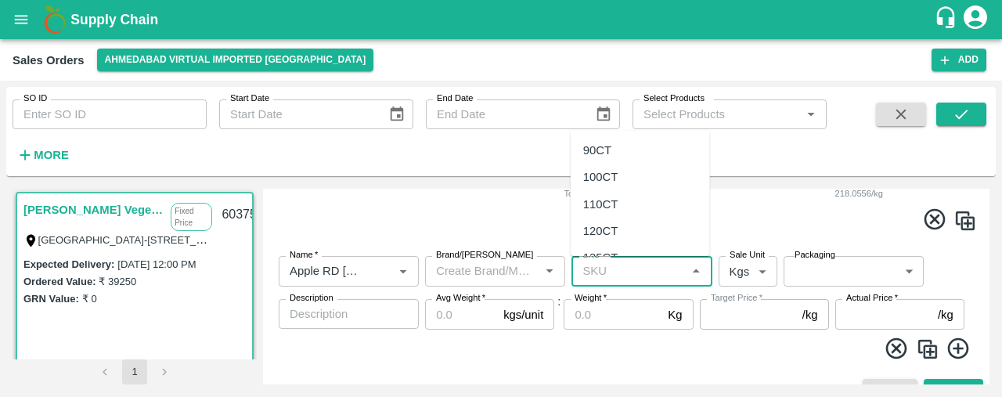
click at [600, 146] on div "90CT" at bounding box center [597, 150] width 28 height 17
type input "90CT"
type input "0.0"
click at [738, 263] on body "Supply Chain Sales Orders Ahmedabad virtual imported DC Add SO ID SO ID Start D…" at bounding box center [501, 198] width 1002 height 397
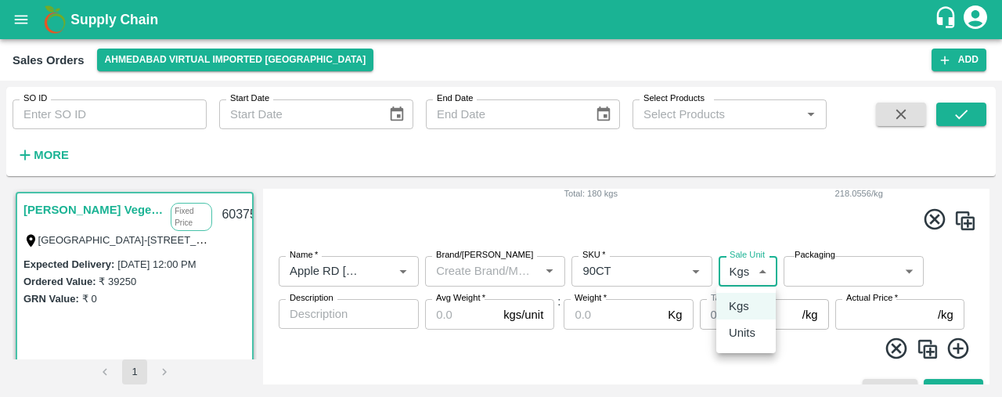
click at [746, 337] on p "Units" at bounding box center [742, 332] width 27 height 17
type input "2"
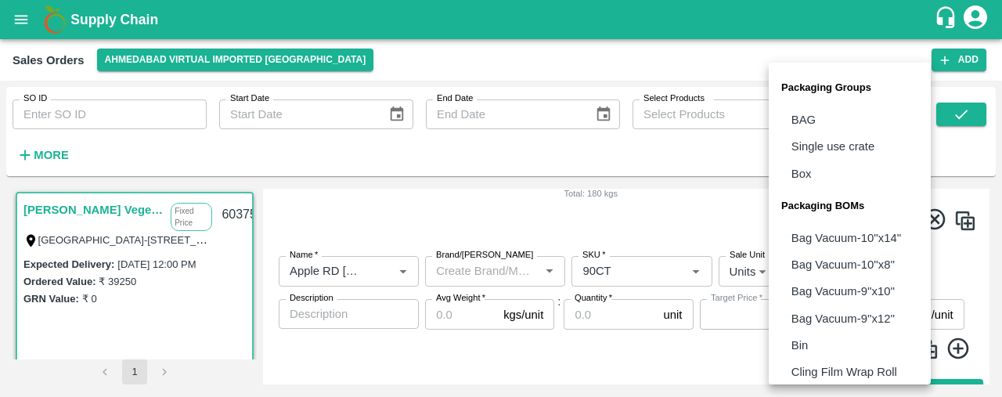
click at [827, 280] on body "Supply Chain Sales Orders Ahmedabad virtual imported DC Add SO ID SO ID Start D…" at bounding box center [501, 198] width 1002 height 397
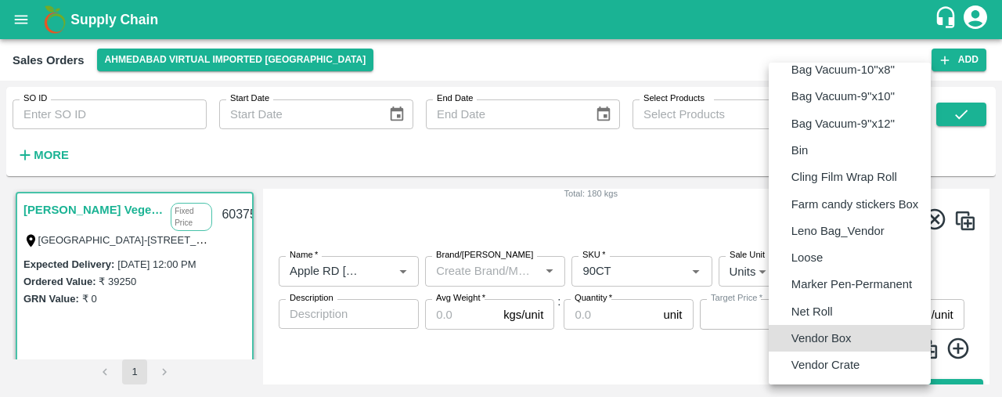
click at [835, 338] on p "Vendor Box" at bounding box center [822, 338] width 60 height 17
type input "BOM/276"
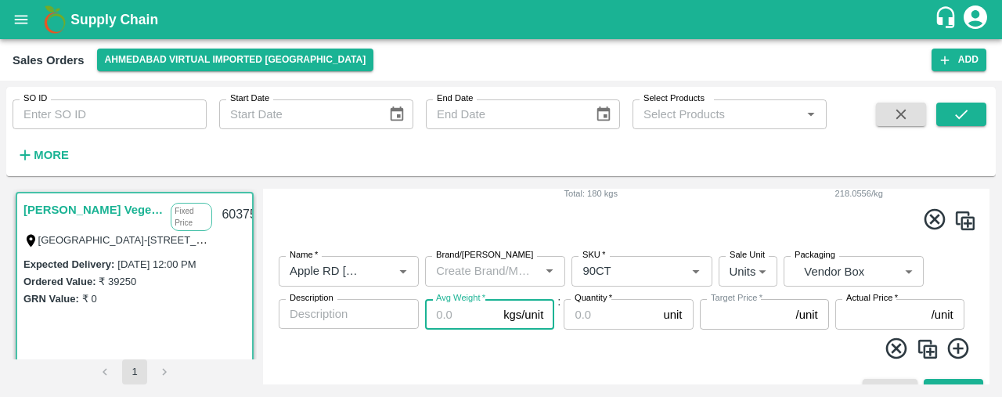
click at [453, 312] on input "Avg Weight   *" at bounding box center [461, 314] width 72 height 30
type input "1"
type input "0"
type input "18"
click at [589, 323] on input "Quantity   *" at bounding box center [610, 314] width 93 height 30
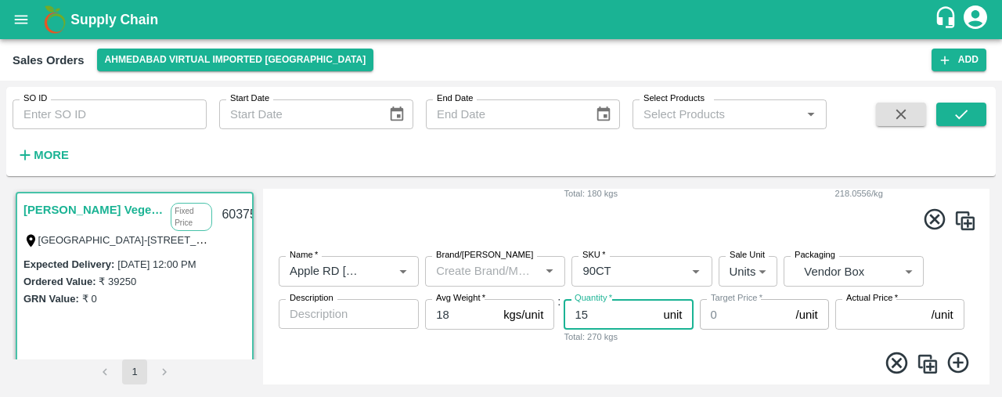
type input "15"
click at [929, 359] on img at bounding box center [927, 363] width 23 height 23
drag, startPoint x: 986, startPoint y: 292, endPoint x: 997, endPoint y: 330, distance: 39.1
click at [997, 330] on div "SO ID SO ID Start Date Start Date End Date End Date Select Products Select Prod…" at bounding box center [501, 239] width 1002 height 316
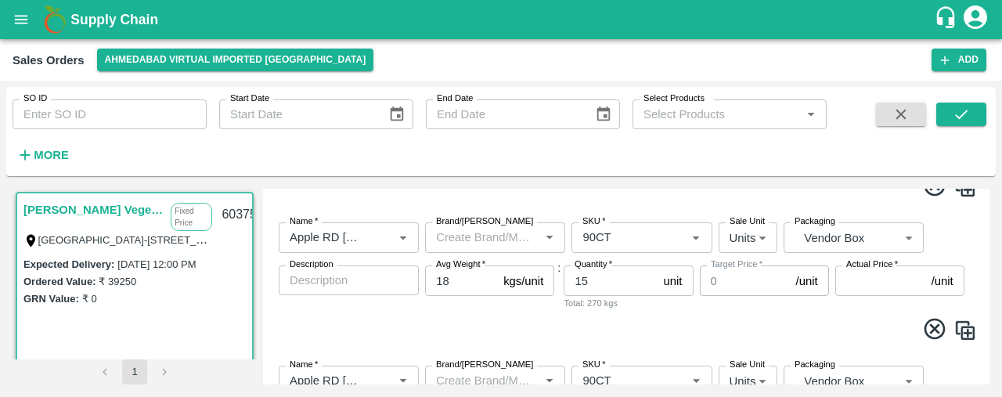
scroll to position [326, 0]
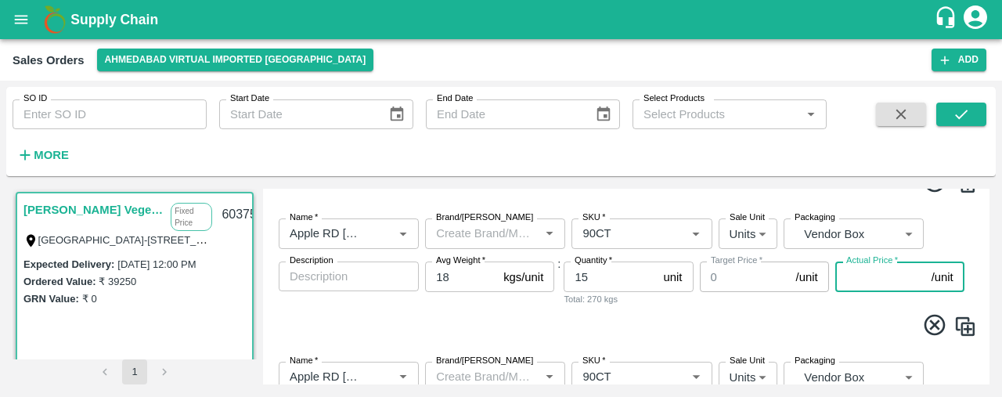
click at [871, 273] on input "Actual Price   *" at bounding box center [880, 276] width 90 height 30
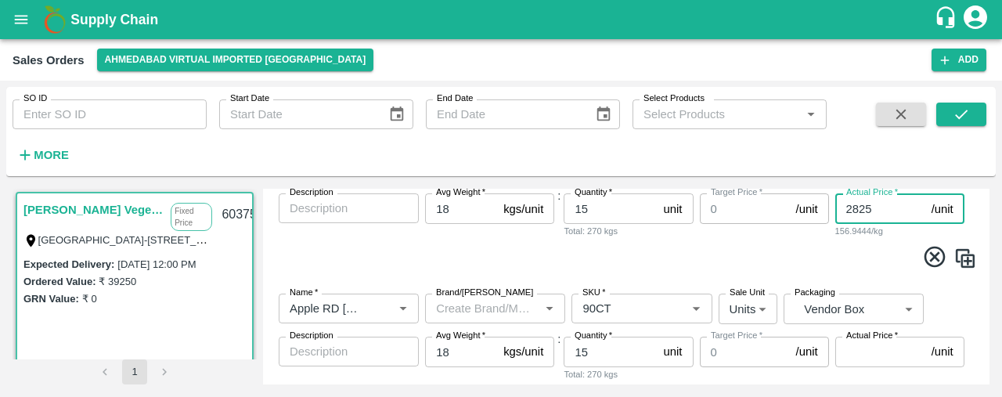
scroll to position [406, 0]
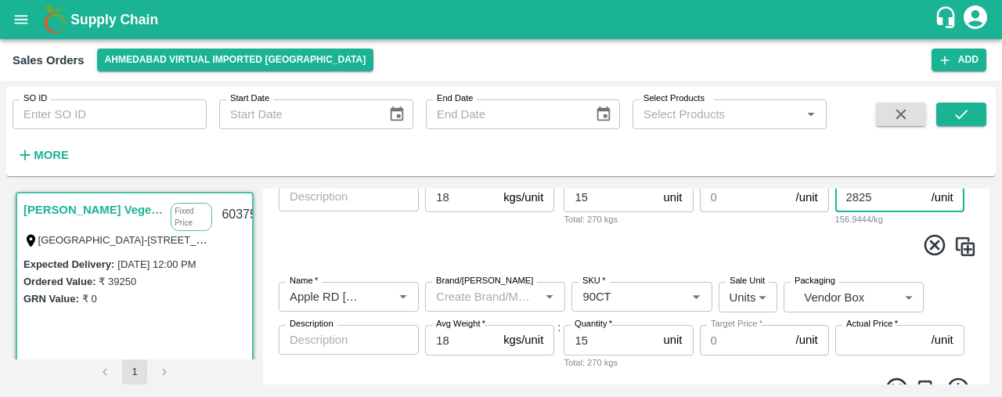
type input "2825"
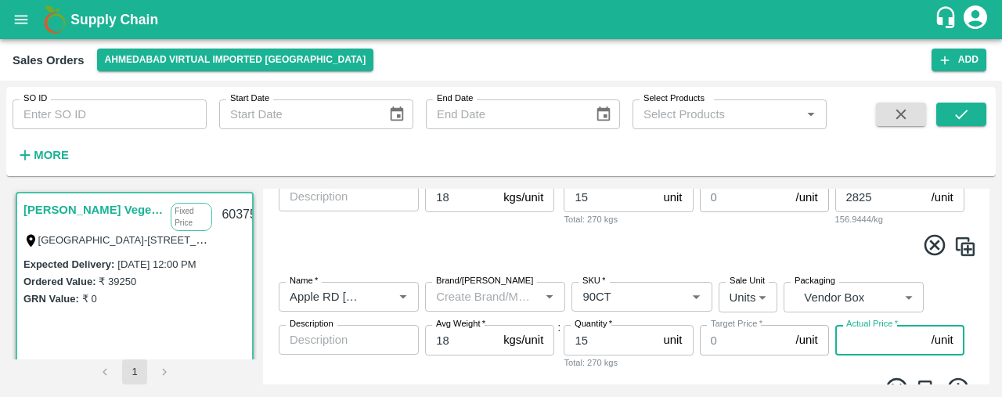
click at [872, 332] on input "Actual Price   *" at bounding box center [880, 340] width 90 height 30
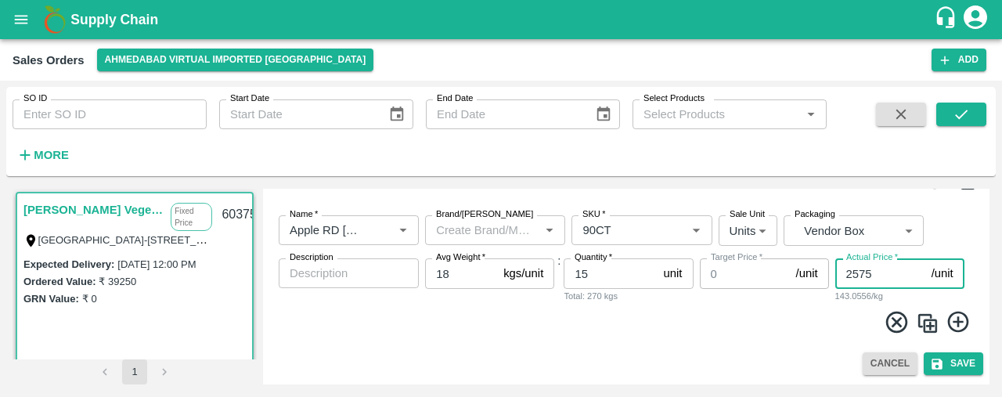
type input "2575"
click at [930, 326] on img at bounding box center [927, 323] width 23 height 23
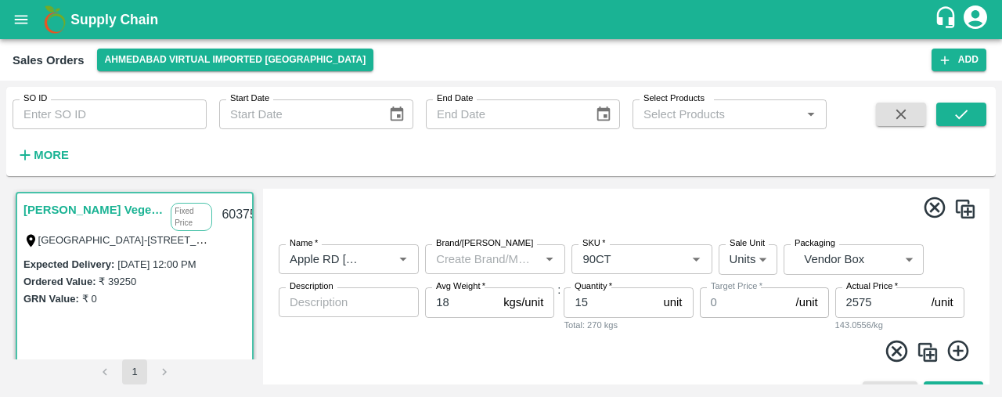
scroll to position [592, 0]
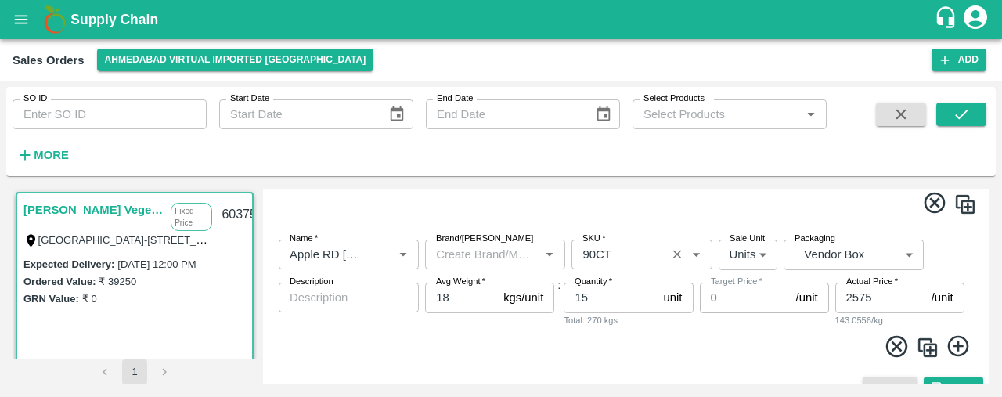
click at [596, 248] on input "SKU   *" at bounding box center [618, 254] width 85 height 20
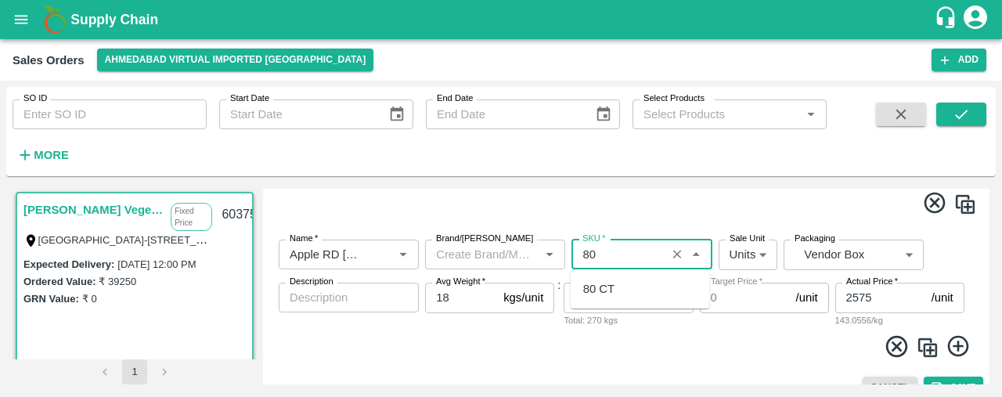
click at [610, 289] on div "80 CT" at bounding box center [598, 288] width 31 height 17
type input "80 CT"
type input "NA"
type input "80 CT"
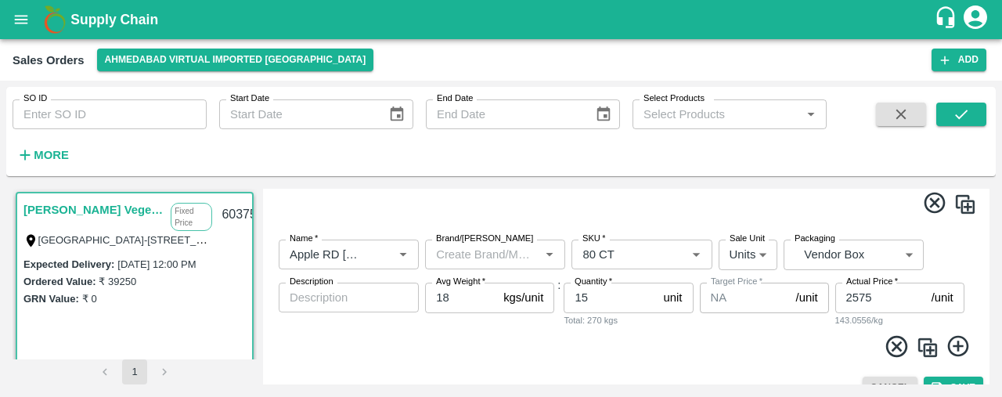
click at [929, 345] on img at bounding box center [927, 347] width 23 height 23
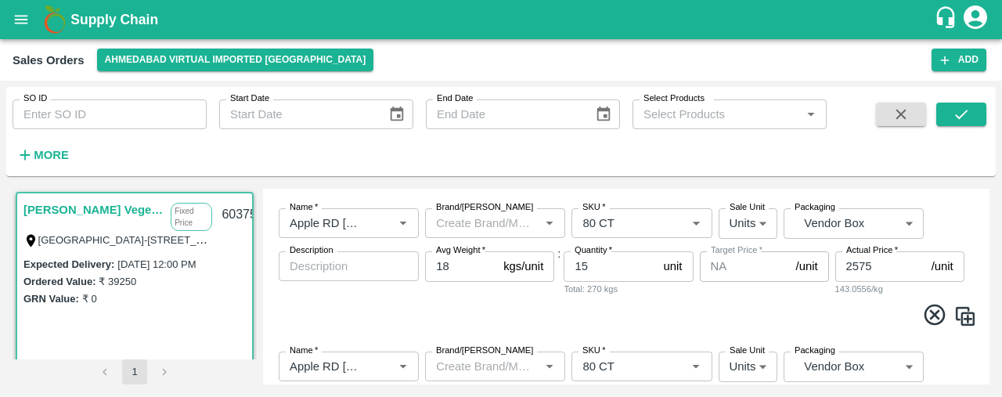
scroll to position [626, 0]
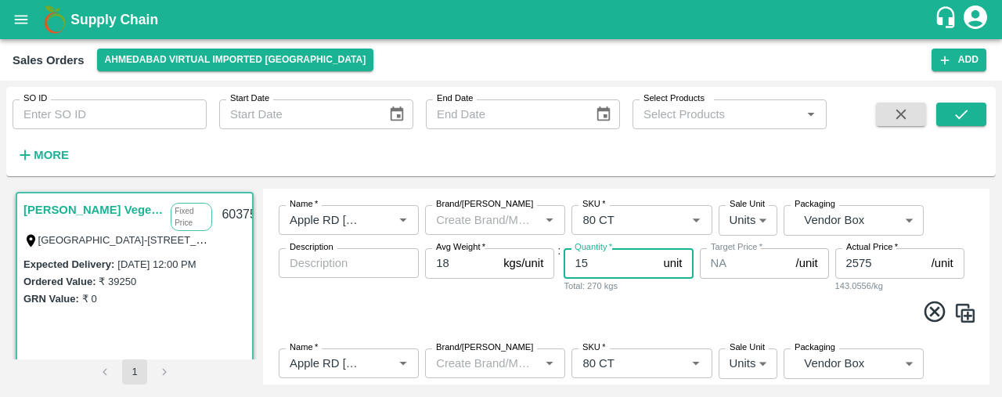
click at [600, 265] on input "15" at bounding box center [610, 263] width 93 height 30
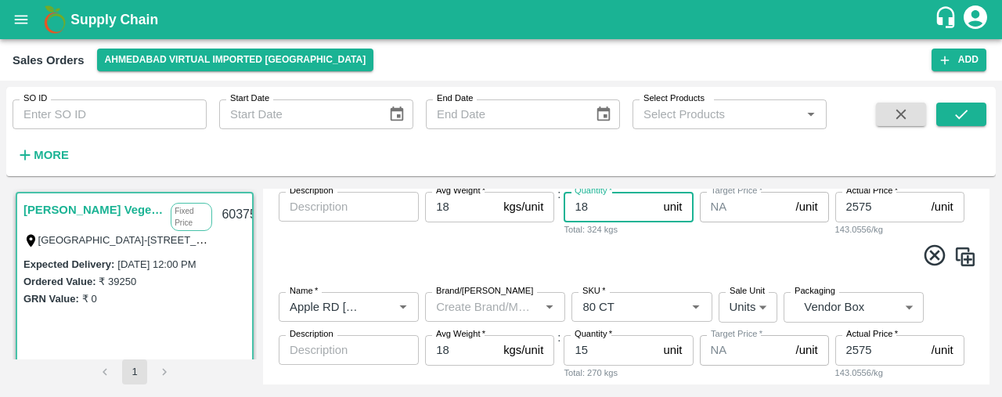
scroll to position [687, 0]
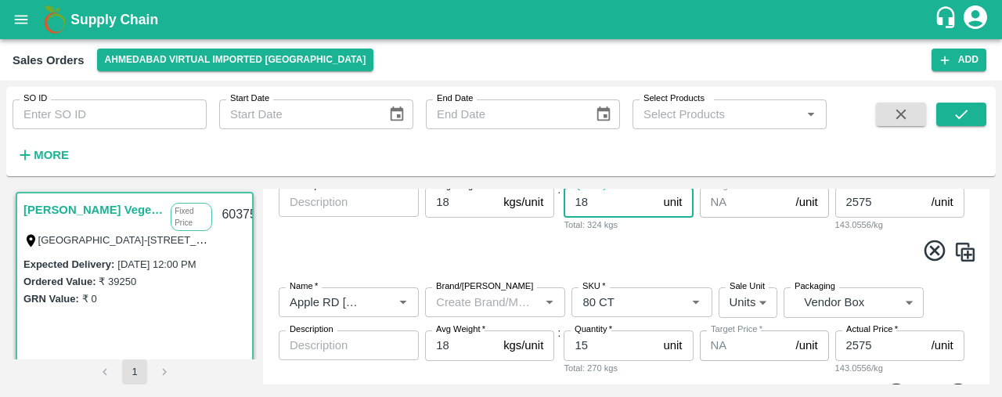
type input "18"
click at [603, 344] on input "15" at bounding box center [610, 345] width 93 height 30
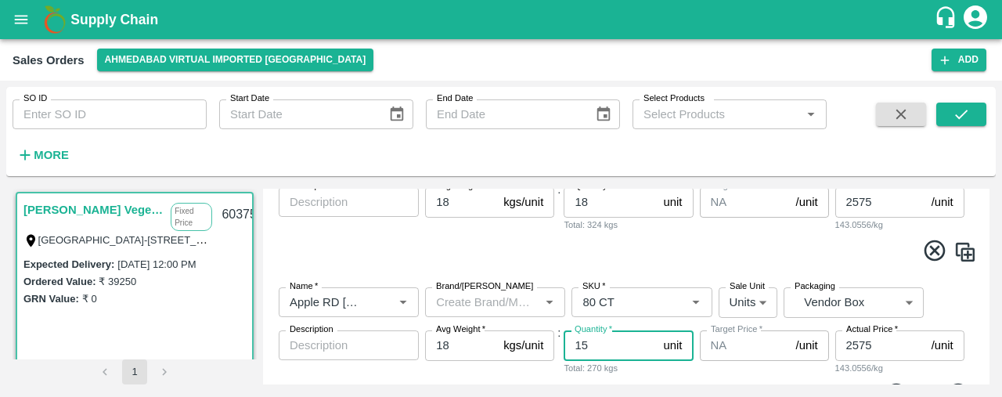
type input "1"
type input "8"
click at [872, 344] on input "2575" at bounding box center [880, 345] width 90 height 30
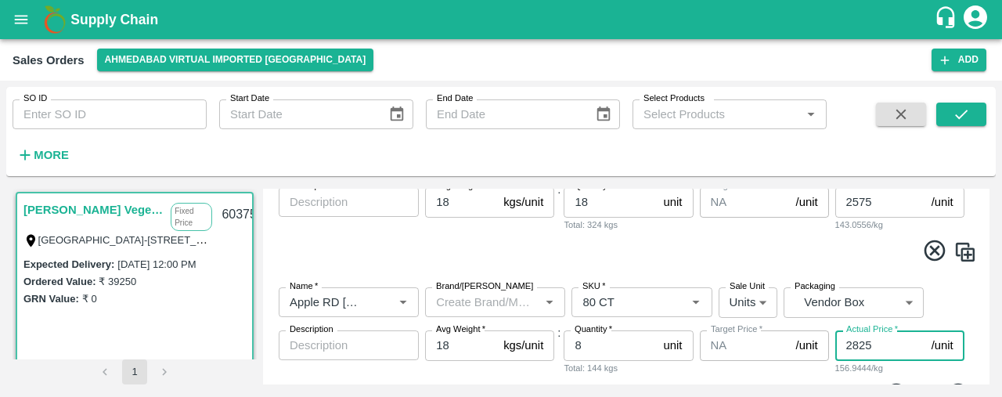
type input "2825"
click at [880, 203] on input "2575" at bounding box center [880, 202] width 90 height 30
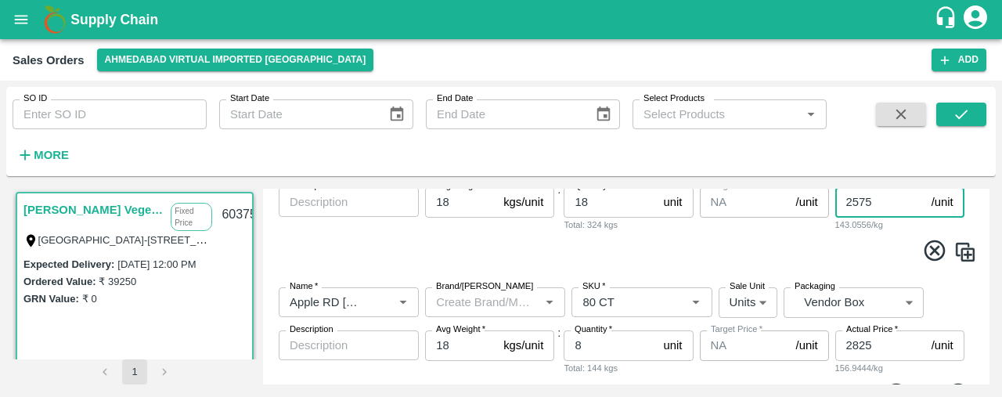
click at [857, 200] on input "2575" at bounding box center [880, 202] width 90 height 30
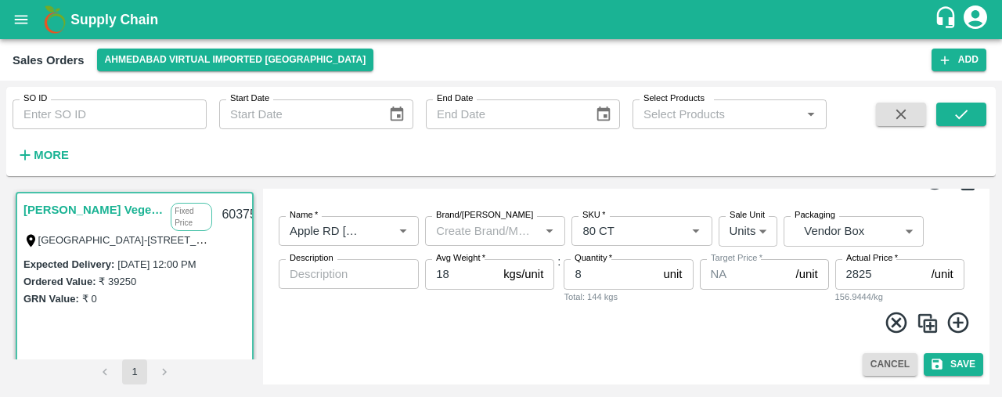
type input "2775"
click at [927, 317] on img at bounding box center [927, 323] width 23 height 23
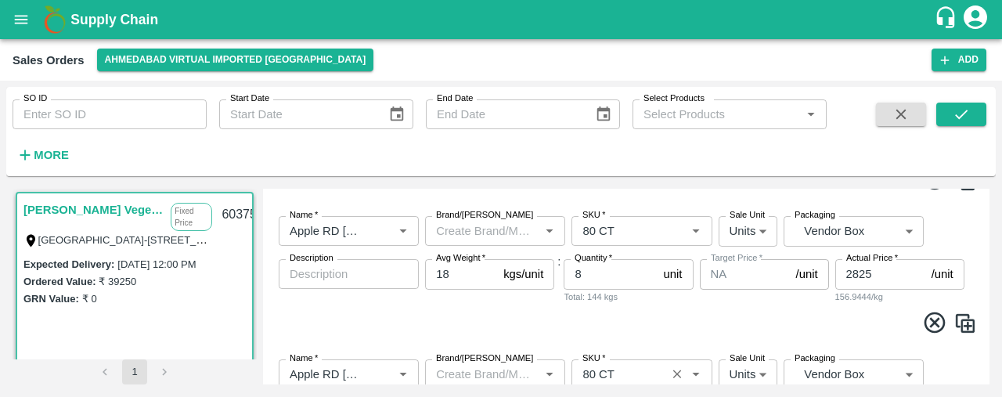
click at [637, 374] on input "SKU   *" at bounding box center [618, 374] width 85 height 20
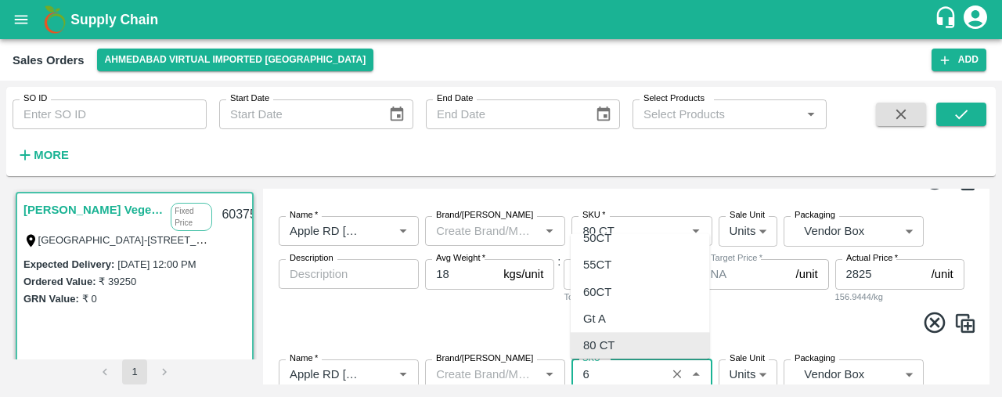
scroll to position [0, 0]
click at [626, 336] on div "60CT" at bounding box center [640, 339] width 139 height 27
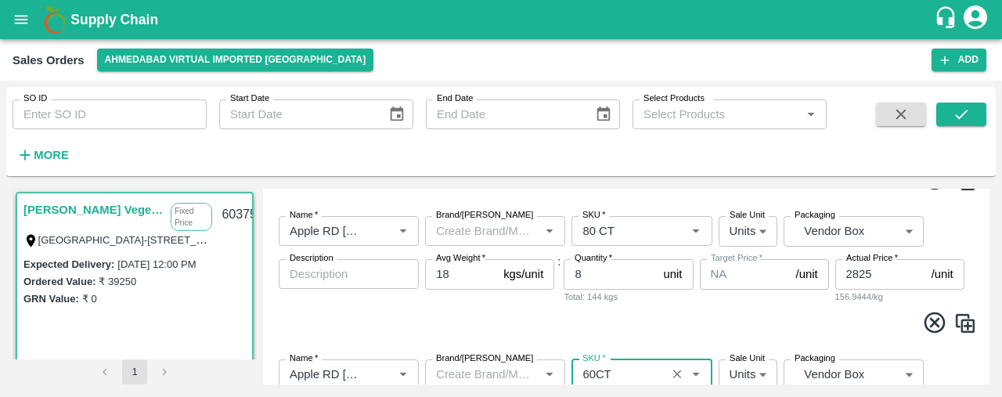
scroll to position [902, 0]
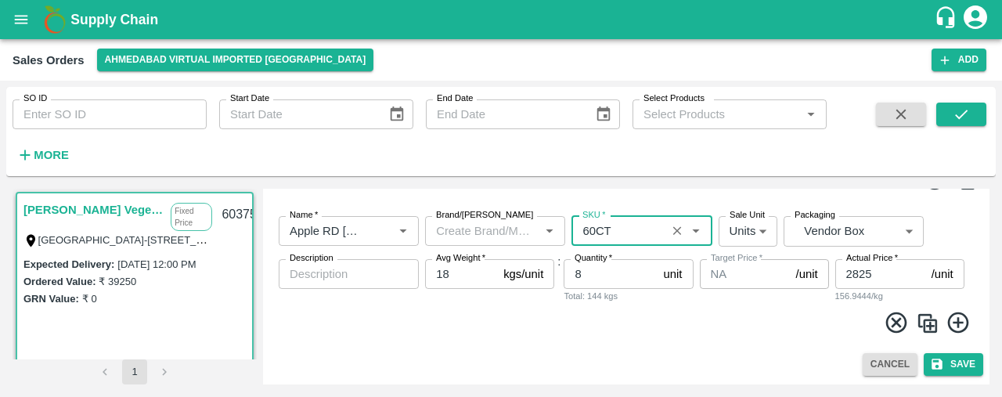
type input "60CT"
click at [880, 269] on input "2825" at bounding box center [880, 274] width 90 height 30
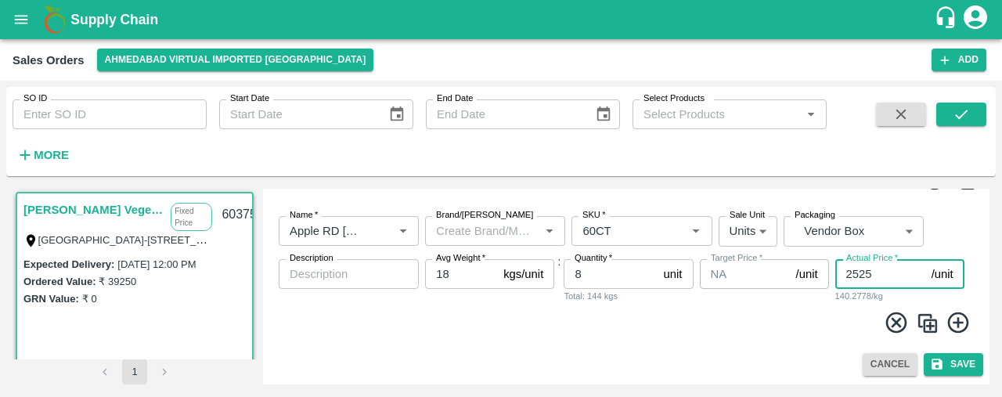
type input "2525"
click at [929, 326] on img at bounding box center [927, 323] width 23 height 23
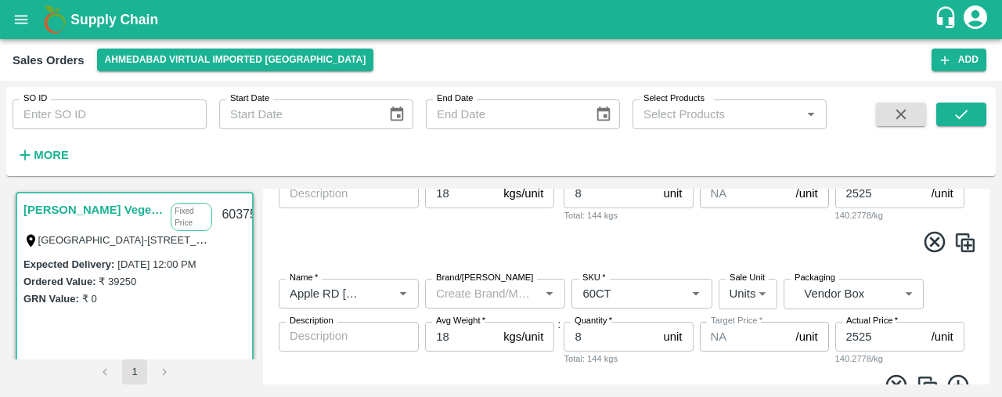
scroll to position [972, 0]
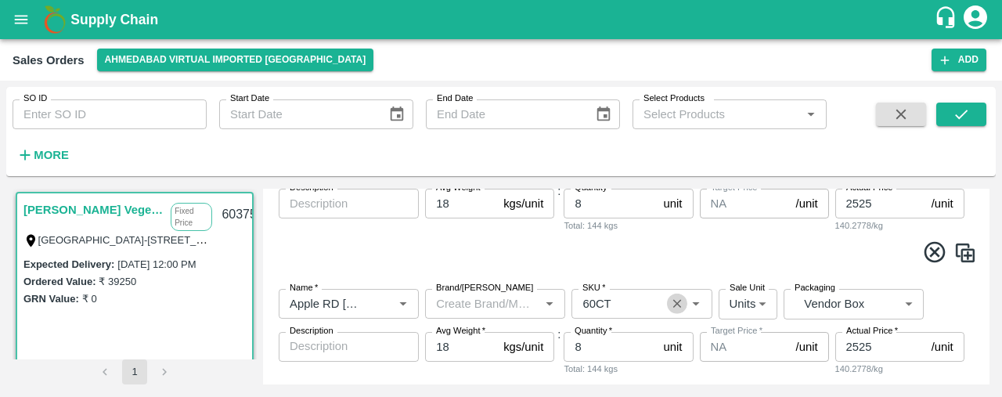
click at [676, 301] on icon "Clear" at bounding box center [677, 304] width 15 height 15
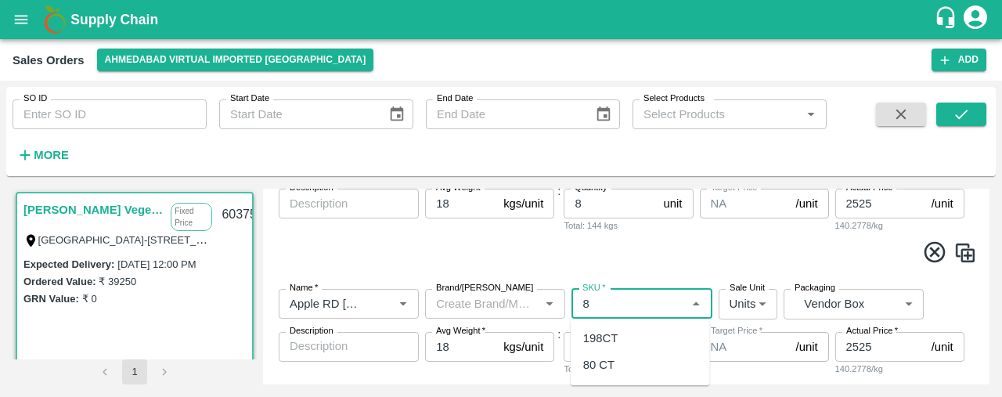
click at [662, 364] on div "80 CT" at bounding box center [640, 365] width 139 height 27
type input "80 CT"
click at [592, 343] on input "8" at bounding box center [610, 347] width 93 height 30
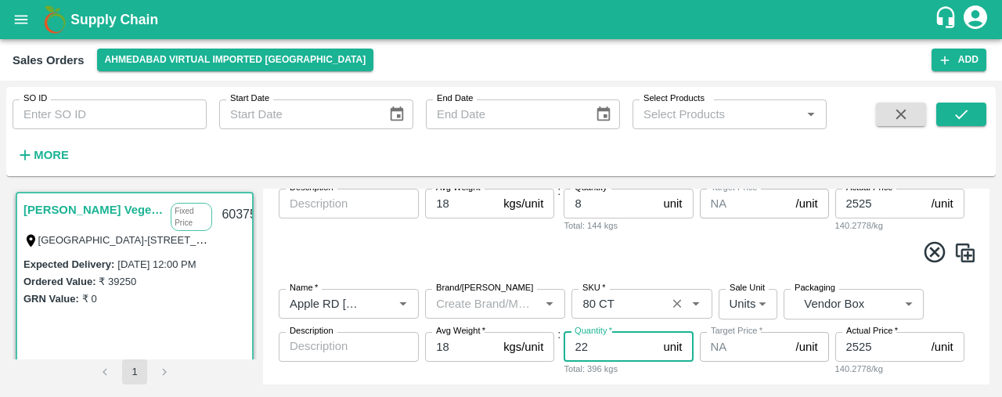
type input "22"
drag, startPoint x: 986, startPoint y: 344, endPoint x: 983, endPoint y: 369, distance: 24.5
click at [983, 369] on div "Edit Sales Order DC   * Ahmedabad virtual imported DC 110 DC Sale Type   * Fixe…" at bounding box center [626, 287] width 727 height 196
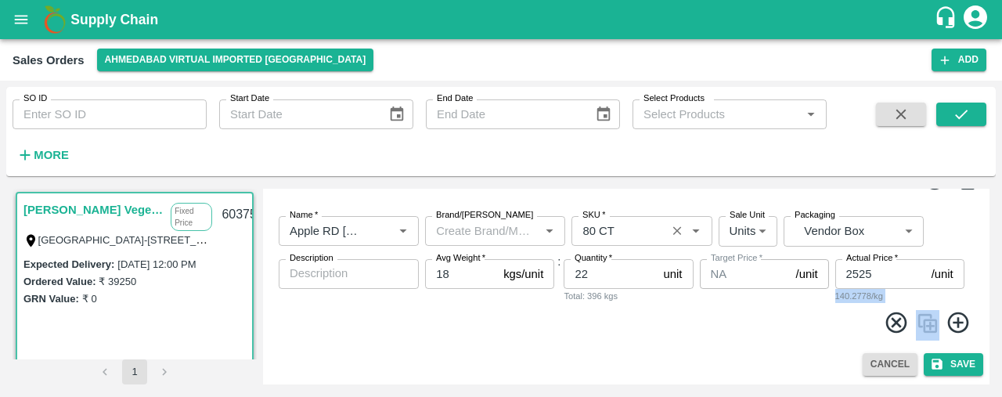
click at [795, 344] on div "Name   * Name   * Brand/Marka Brand/Marka SKU   * SKU   * Sale Unit Units 2 Sal…" at bounding box center [626, 275] width 714 height 143
click at [954, 320] on icon at bounding box center [959, 323] width 26 height 26
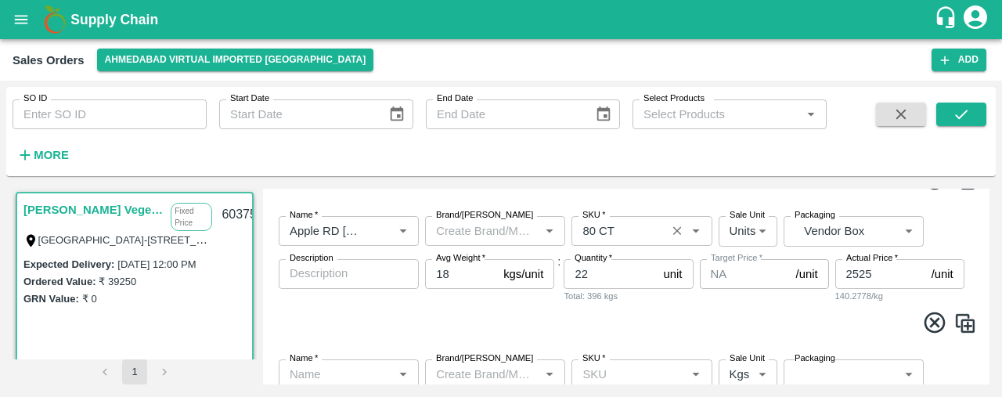
click at [324, 375] on input "Name   *" at bounding box center [335, 374] width 105 height 20
click at [320, 348] on div "Green Apple" at bounding box center [323, 338] width 65 height 17
type input "Green Apple"
click at [601, 376] on input "SKU   *" at bounding box center [628, 374] width 105 height 20
click at [606, 339] on div "150 CT" at bounding box center [602, 338] width 38 height 17
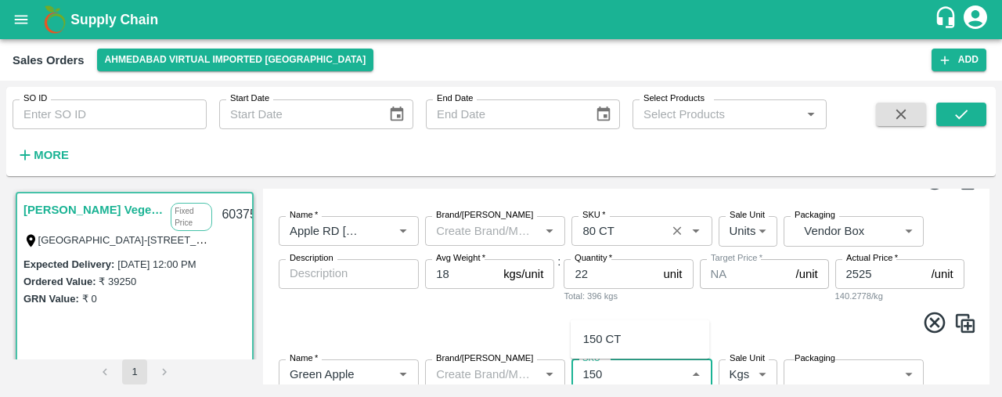
type input "150 CT"
type input "NA"
type input "150 CT"
click at [756, 370] on body "Supply Chain Sales Orders Ahmedabad virtual imported DC Add SO ID SO ID Start D…" at bounding box center [501, 198] width 1002 height 397
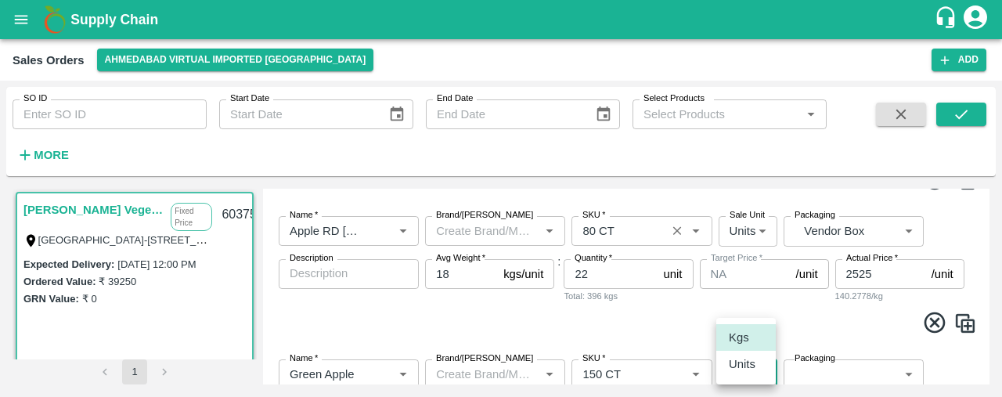
scroll to position [1051, 0]
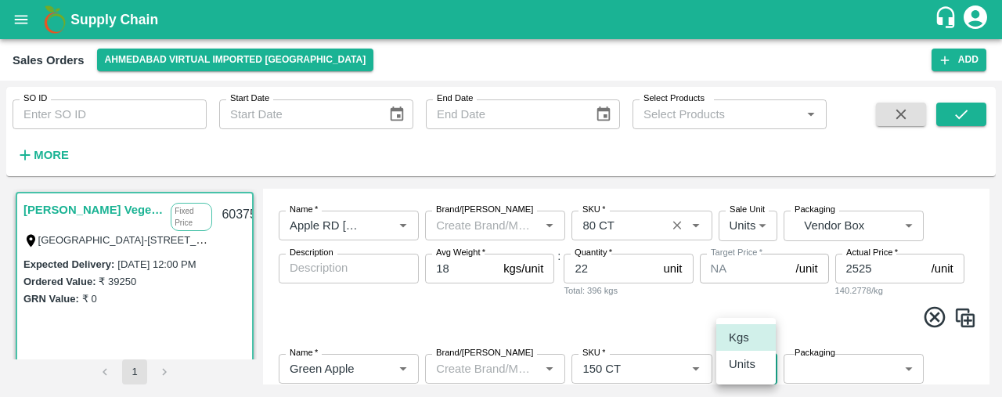
click at [750, 362] on p "Units" at bounding box center [742, 363] width 27 height 17
type input "2"
click at [824, 358] on label "Packaging" at bounding box center [815, 353] width 41 height 13
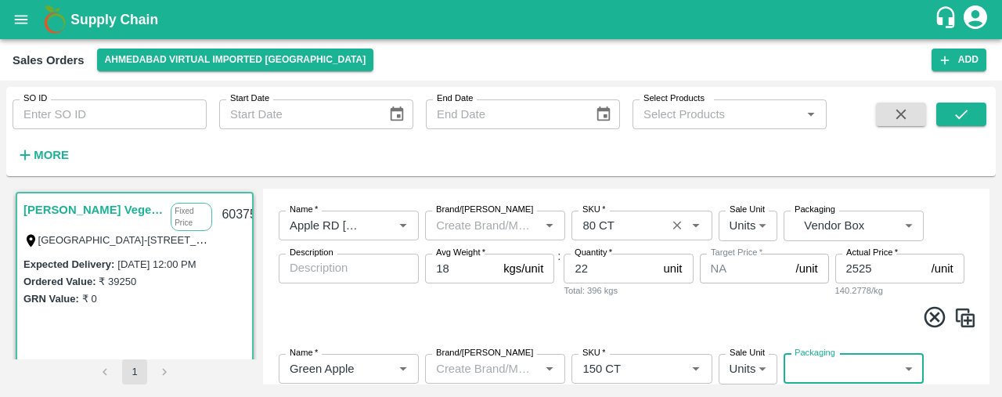
click at [827, 377] on body "Supply Chain Sales Orders Ahmedabad virtual imported DC Add SO ID SO ID Start D…" at bounding box center [501, 198] width 1002 height 397
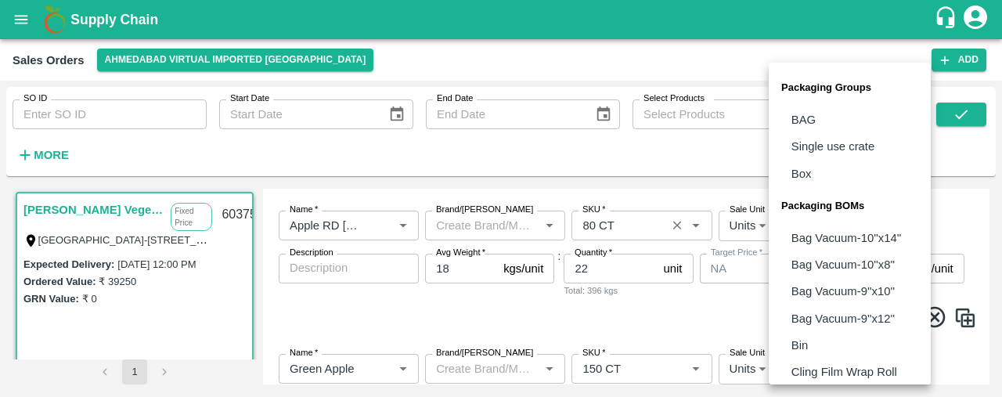
scroll to position [195, 0]
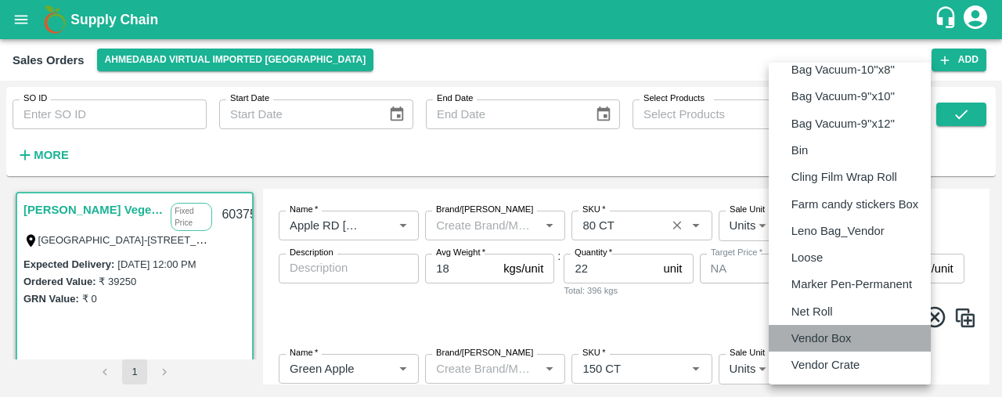
click at [827, 337] on p "Vendor Box" at bounding box center [822, 338] width 60 height 17
type input "BOM/276"
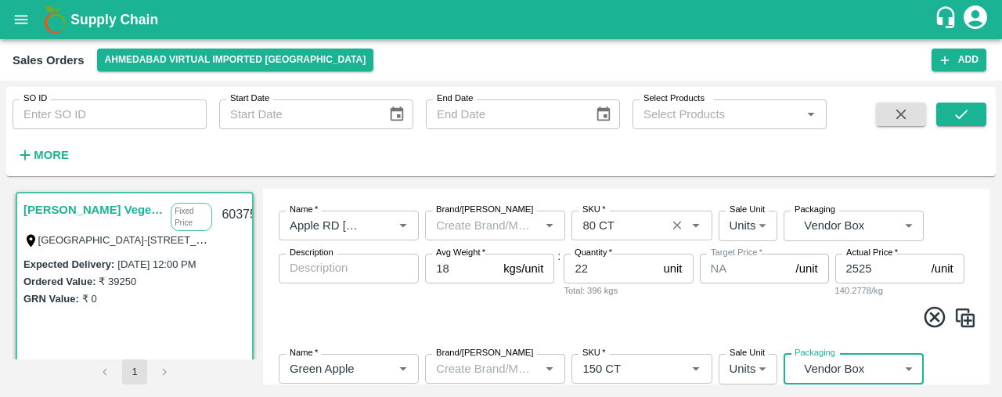
scroll to position [1174, 0]
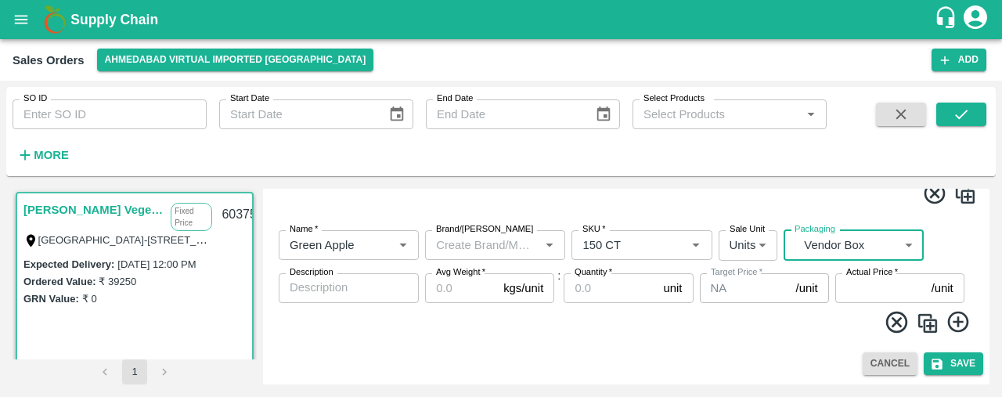
click at [467, 299] on input "Avg Weight   *" at bounding box center [461, 288] width 72 height 30
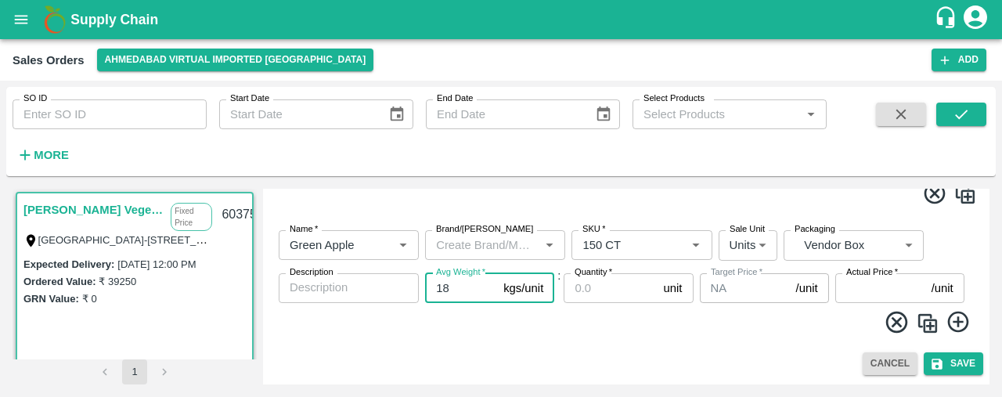
type input "18"
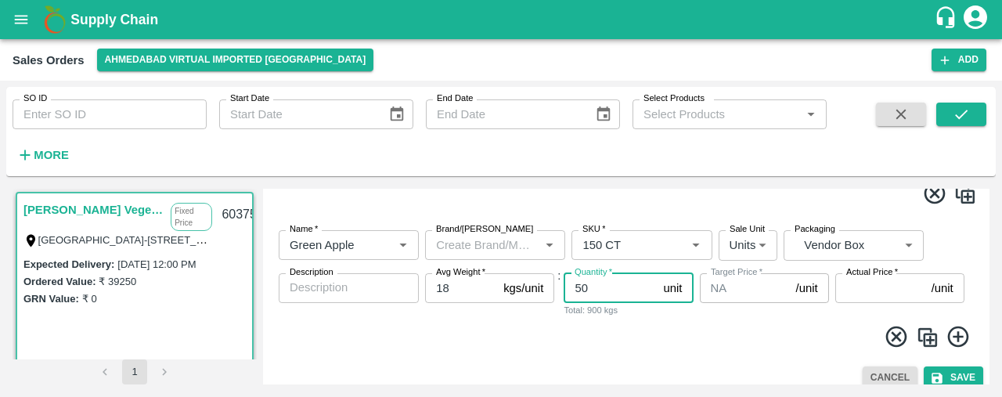
type input "50"
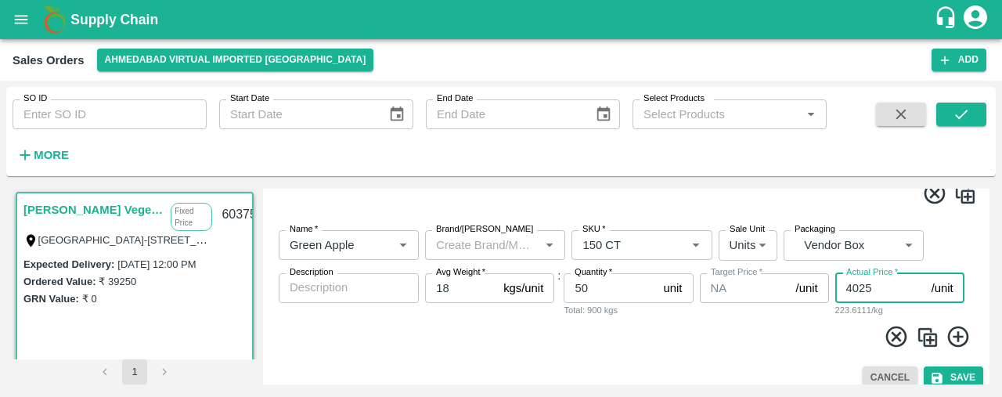
type input "4025"
click at [927, 338] on img at bounding box center [927, 337] width 23 height 23
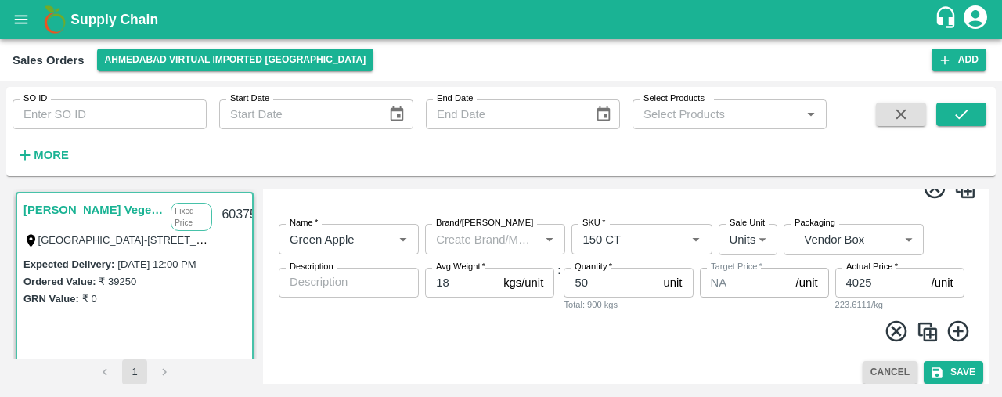
scroll to position [1328, 0]
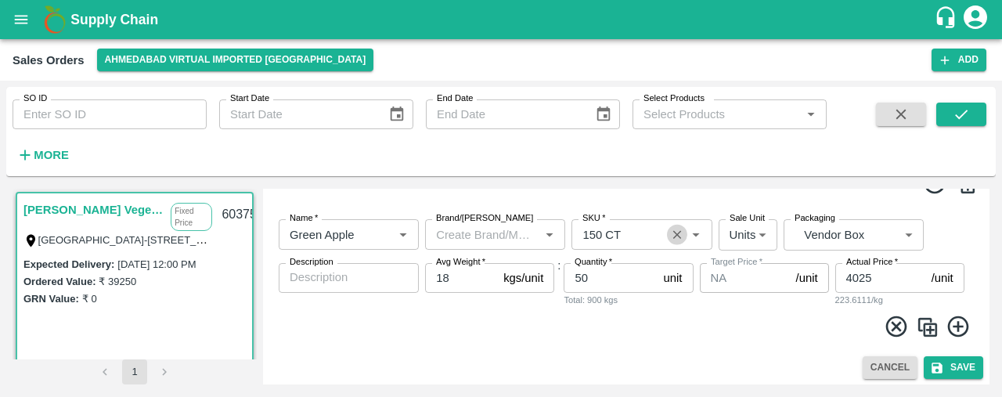
click at [676, 237] on icon "Clear" at bounding box center [677, 234] width 15 height 15
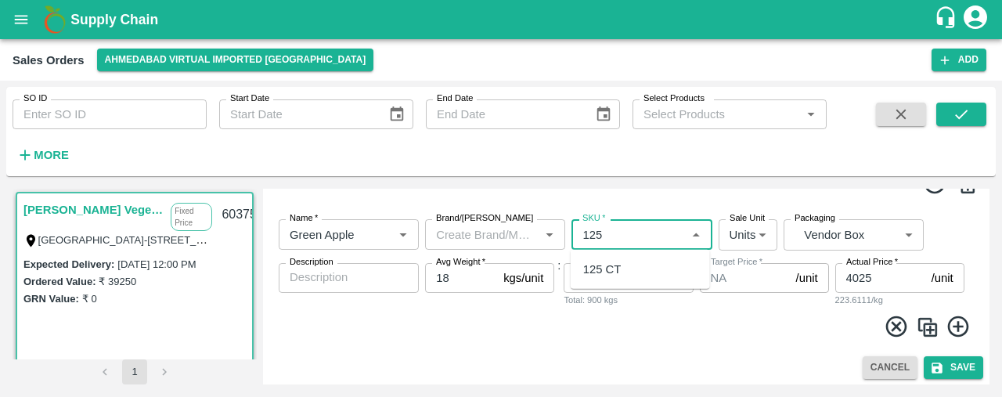
click at [664, 264] on div "125 CT" at bounding box center [640, 269] width 139 height 27
type input "125 CT"
click at [598, 276] on input "50" at bounding box center [610, 278] width 93 height 30
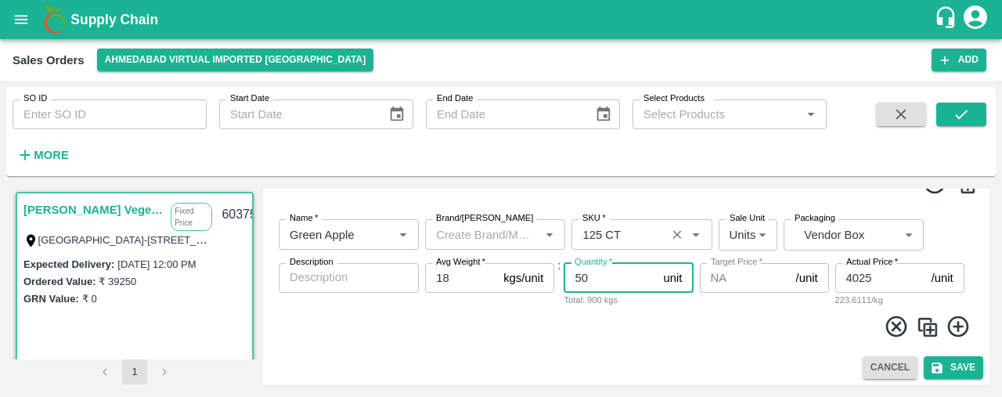
type input "5"
type input "10"
click at [871, 272] on input "4025" at bounding box center [880, 278] width 90 height 30
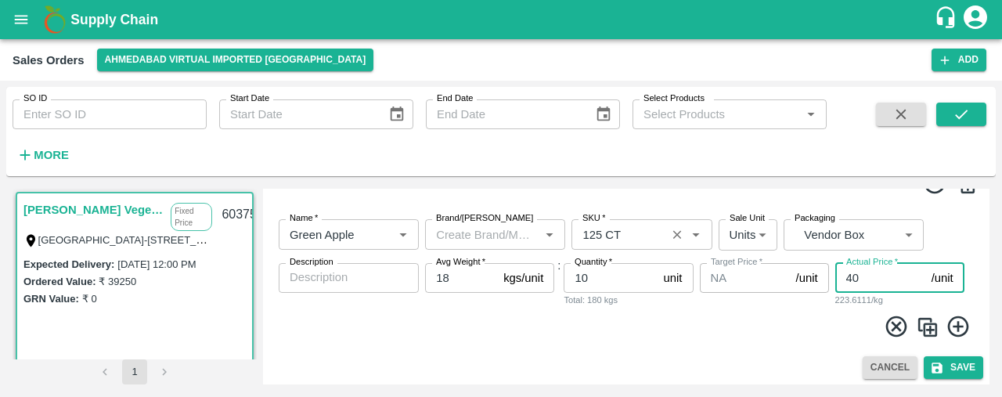
type input "4"
type input "2925"
click at [929, 326] on img at bounding box center [927, 327] width 23 height 23
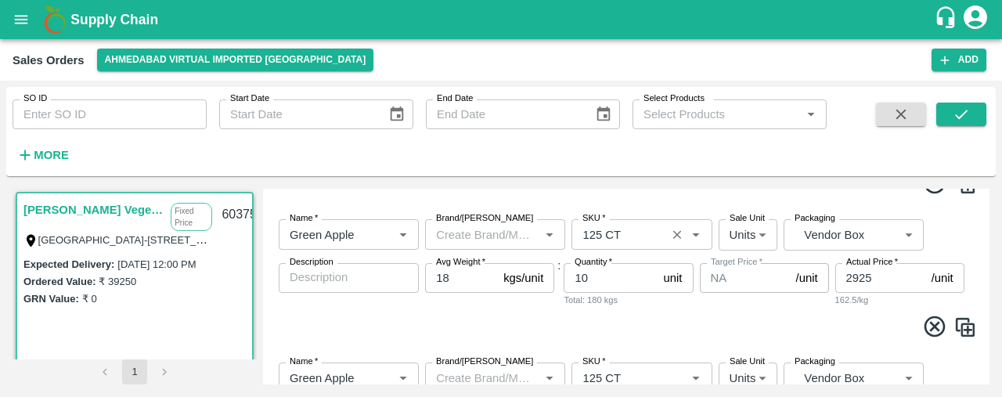
scroll to position [1475, 0]
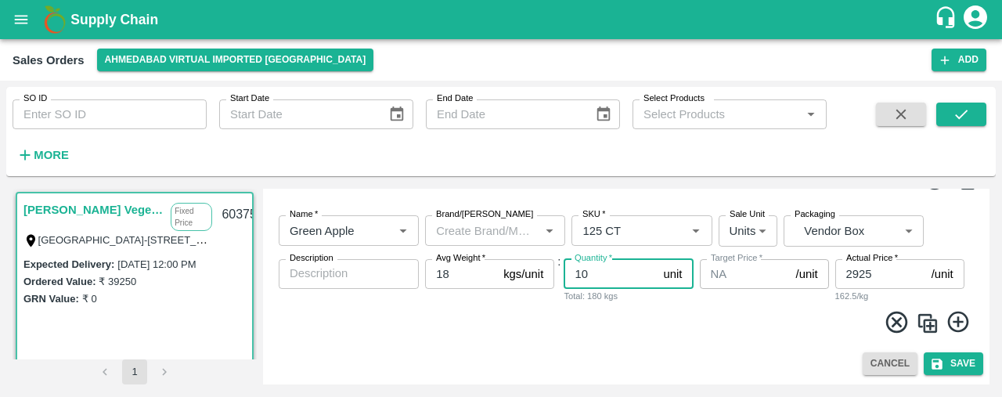
click at [600, 265] on input "10" at bounding box center [610, 274] width 93 height 30
type input "1"
type input "30"
click at [927, 319] on img at bounding box center [927, 323] width 23 height 23
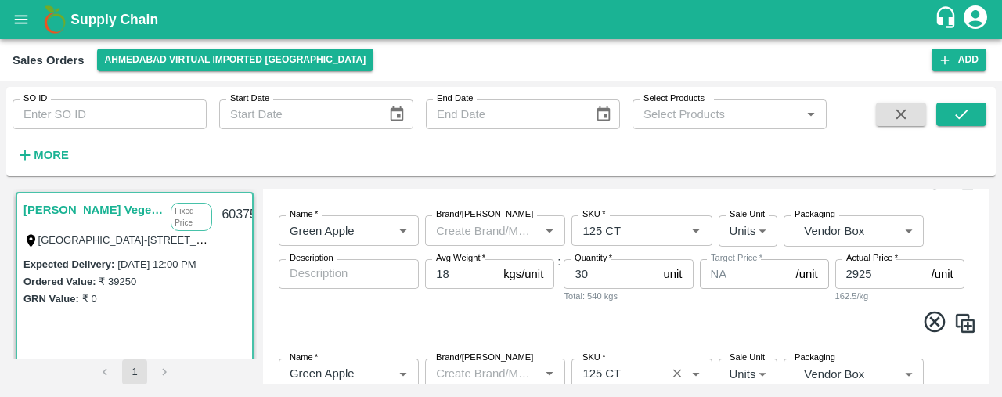
click at [630, 377] on input "SKU   *" at bounding box center [618, 373] width 85 height 20
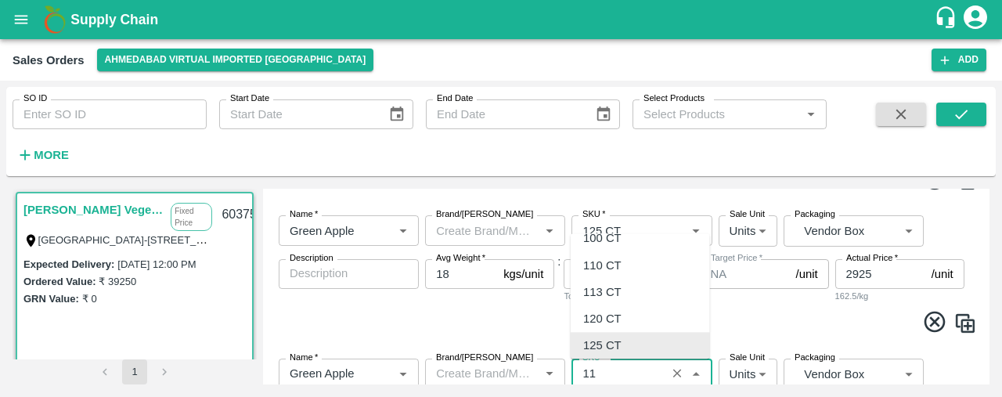
scroll to position [0, 0]
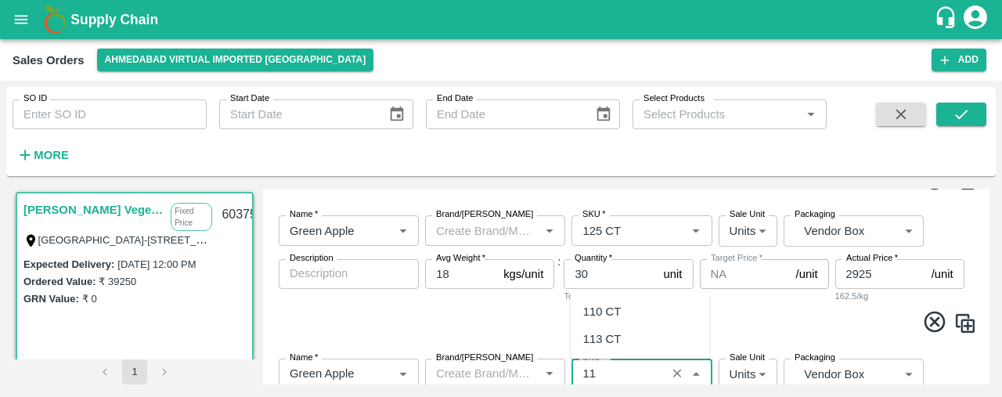
click at [622, 339] on div "113 CT" at bounding box center [640, 339] width 139 height 27
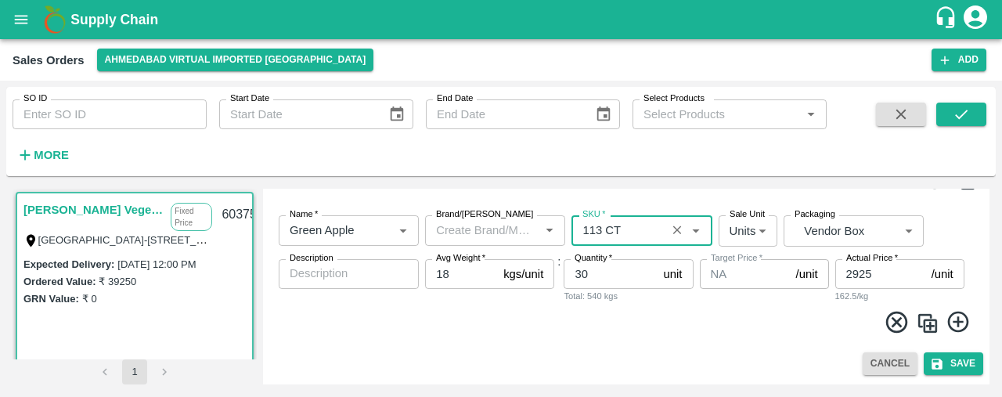
type input "113 CT"
click at [600, 273] on input "30" at bounding box center [610, 274] width 93 height 30
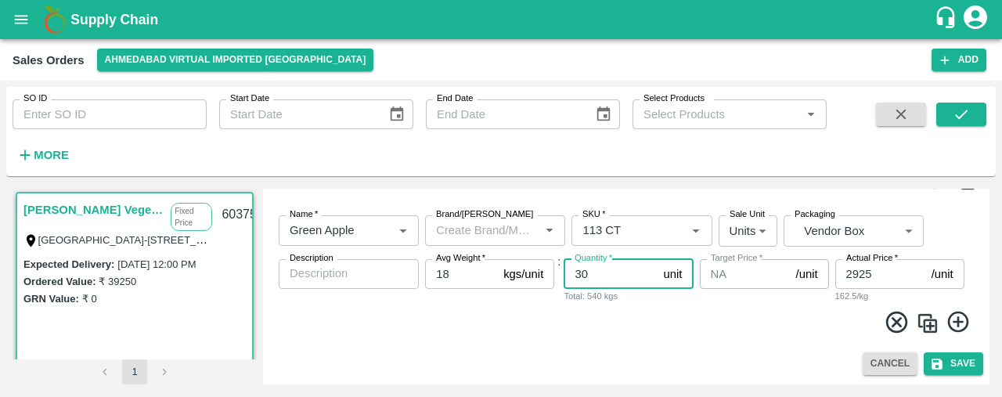
type input "3"
type input "20"
click at [954, 318] on icon at bounding box center [957, 322] width 21 height 21
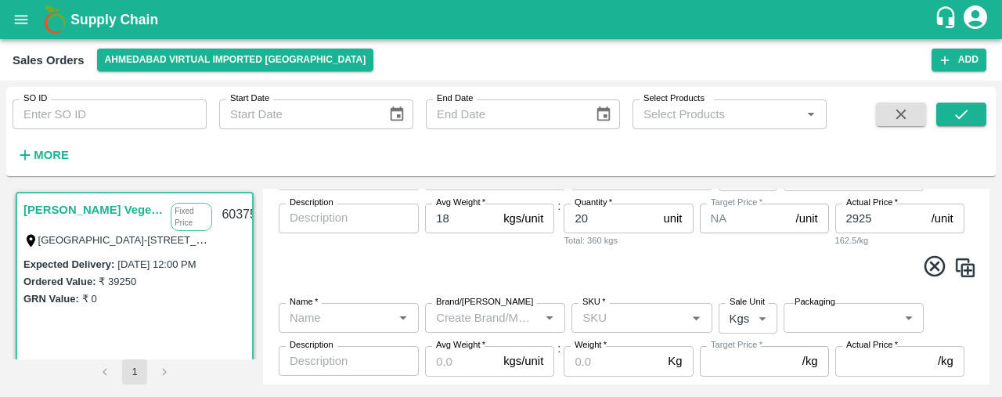
scroll to position [1679, 0]
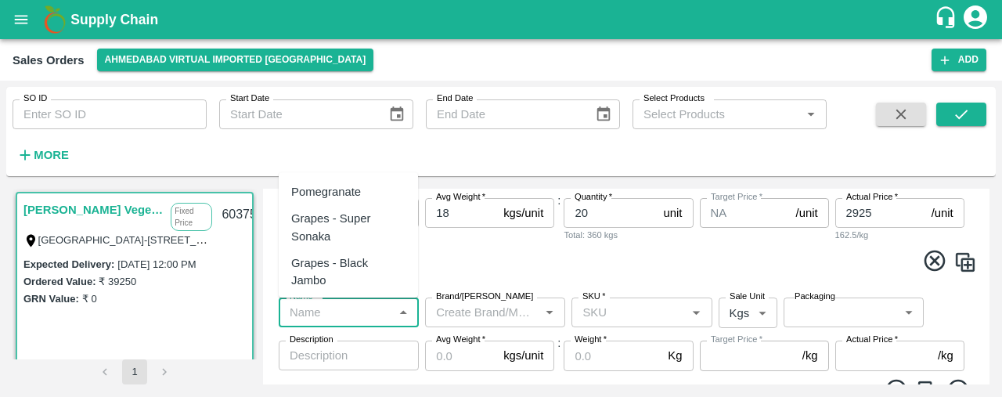
click at [313, 314] on input "Name   *" at bounding box center [335, 312] width 105 height 20
type input "kiwi"
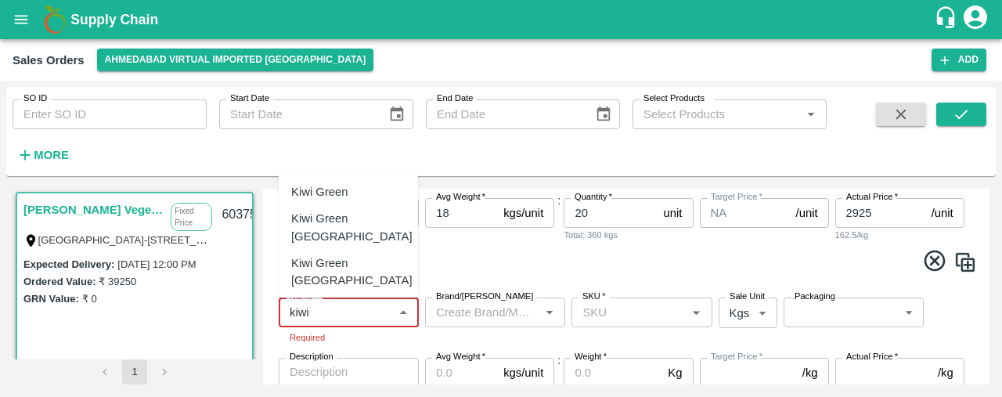
click at [324, 299] on div "Kiwi Green [GEOGRAPHIC_DATA]" at bounding box center [351, 316] width 121 height 35
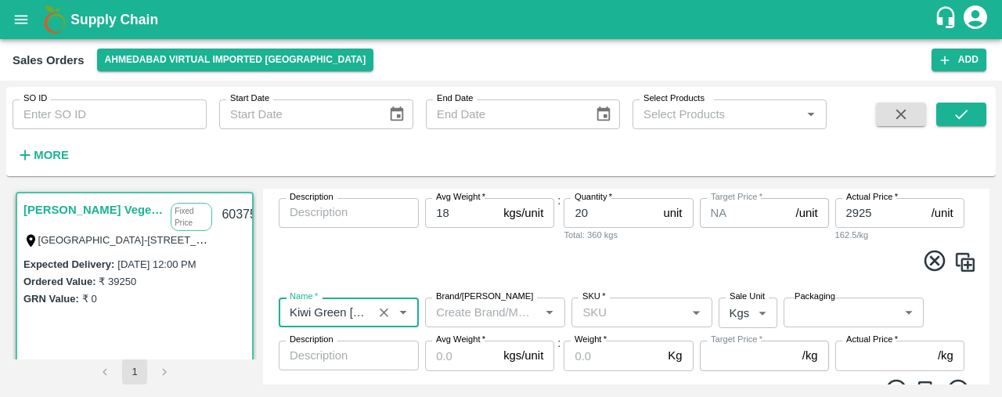
type input "Kiwi Green [GEOGRAPHIC_DATA]"
click at [604, 320] on input "SKU   *" at bounding box center [628, 312] width 105 height 20
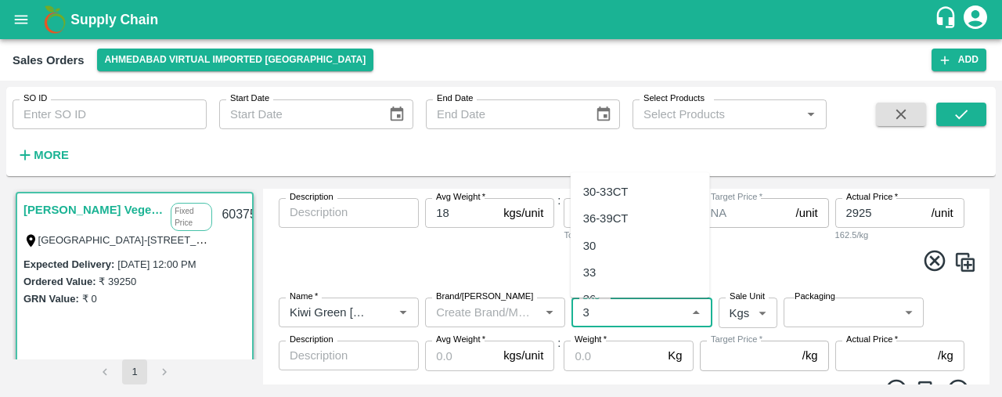
type input "36"
click at [604, 372] on div "36" at bounding box center [640, 374] width 139 height 27
type input "295.0"
type input "36"
click at [748, 311] on body "Supply Chain Sales Orders Ahmedabad virtual imported DC Add SO ID SO ID Start D…" at bounding box center [501, 198] width 1002 height 397
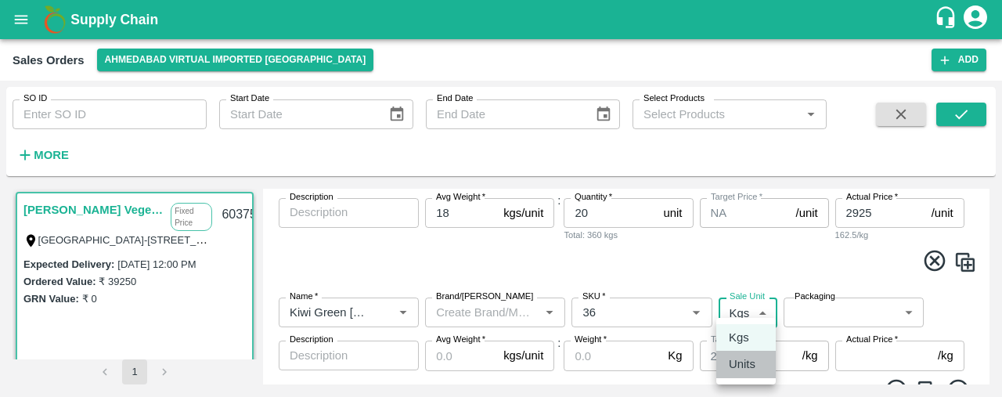
click at [748, 358] on p "Units" at bounding box center [742, 363] width 27 height 17
type input "2"
click at [827, 308] on body "Supply Chain Sales Orders Ahmedabad virtual imported DC Add SO ID SO ID Start D…" at bounding box center [501, 198] width 1002 height 397
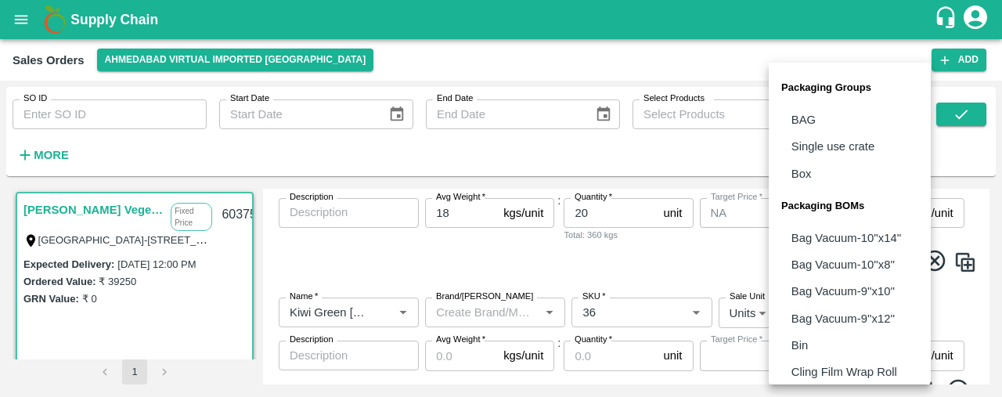
scroll to position [195, 0]
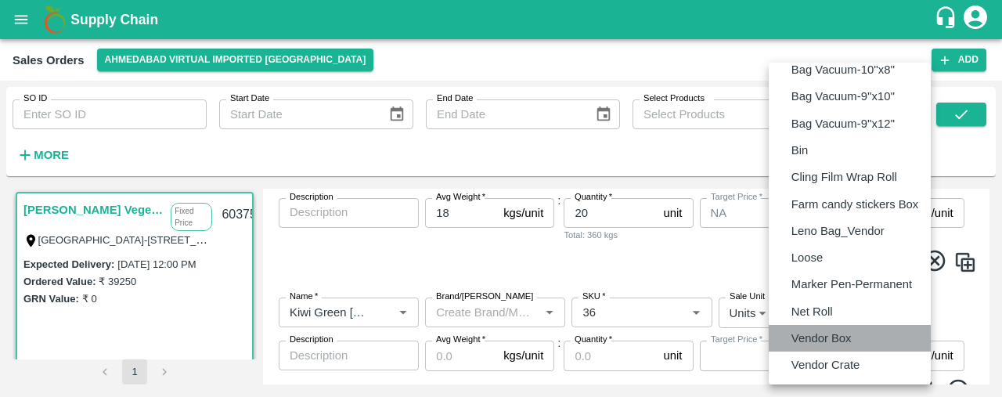
click at [828, 334] on p "Vendor Box" at bounding box center [822, 338] width 60 height 17
type input "BOM/276"
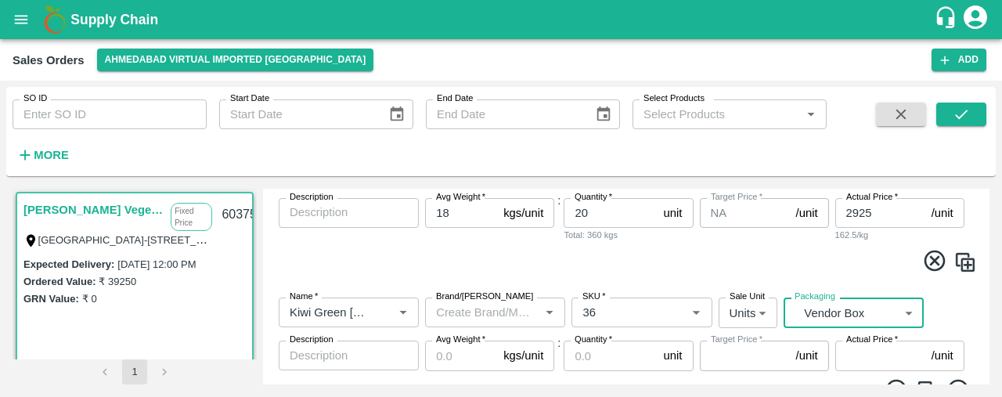
click at [459, 355] on input "Avg Weight   *" at bounding box center [461, 356] width 72 height 30
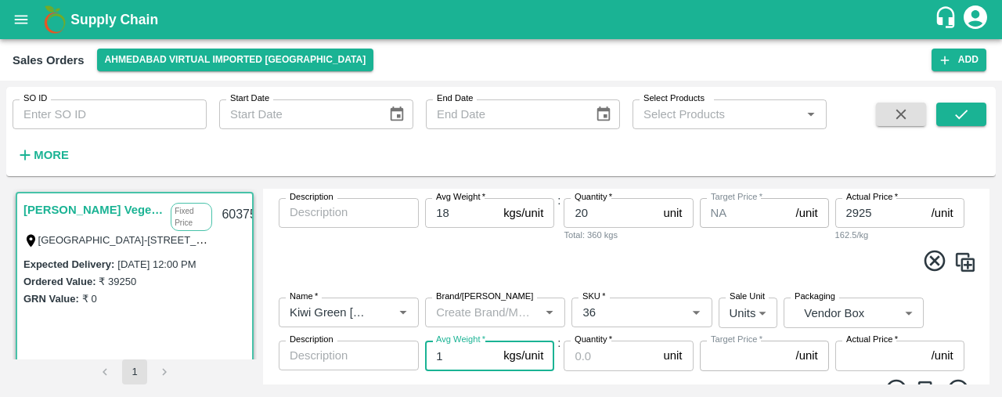
type input "10"
type input "295"
type input "10"
type input "2950"
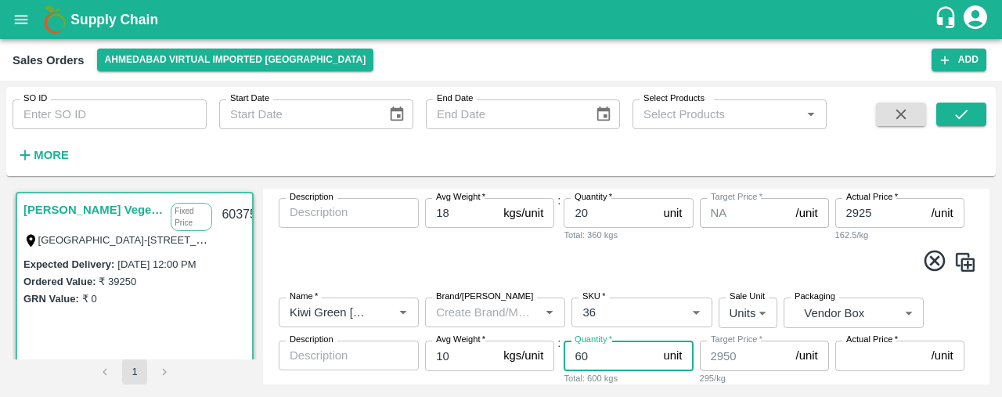
scroll to position [1762, 0]
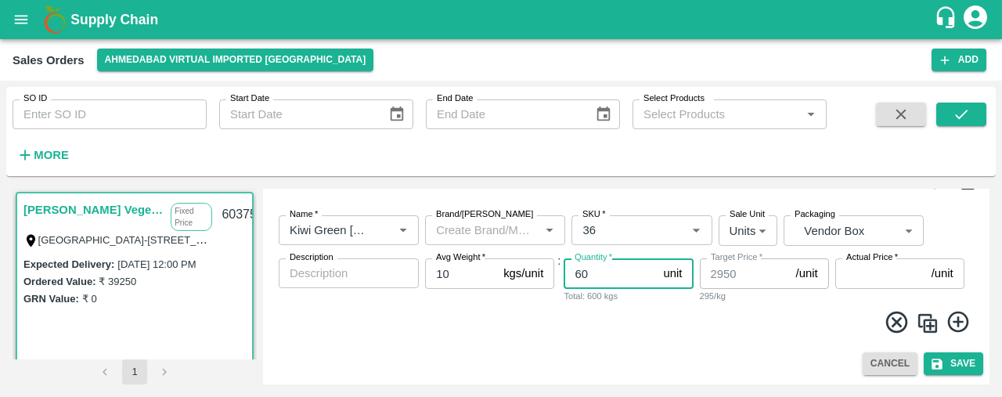
type input "60"
click at [926, 322] on img at bounding box center [927, 323] width 23 height 23
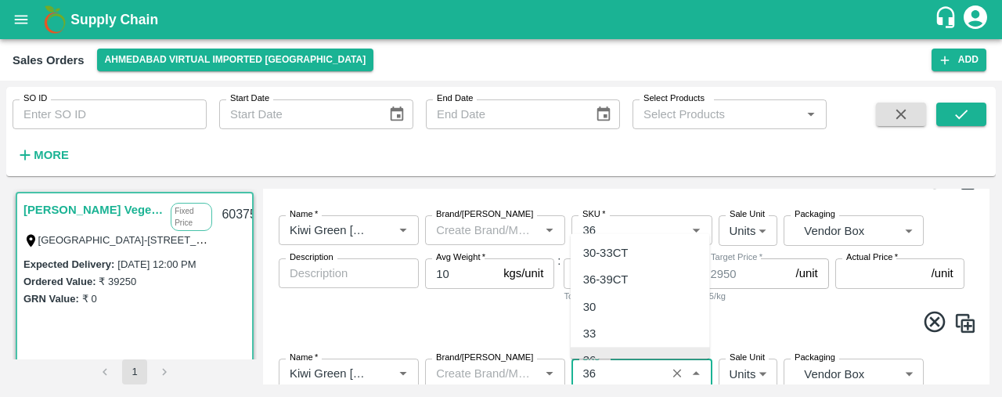
click at [620, 369] on input "SKU   *" at bounding box center [618, 373] width 85 height 20
type input "39"
click at [619, 340] on div "39" at bounding box center [640, 339] width 139 height 27
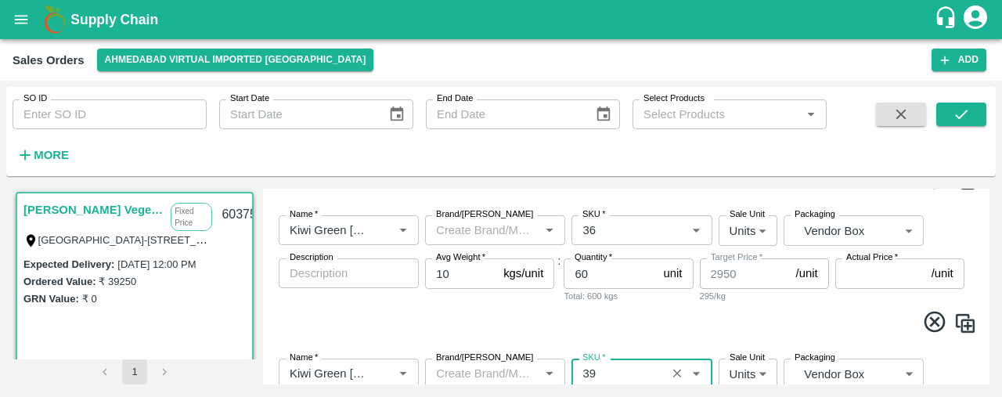
type input "3050"
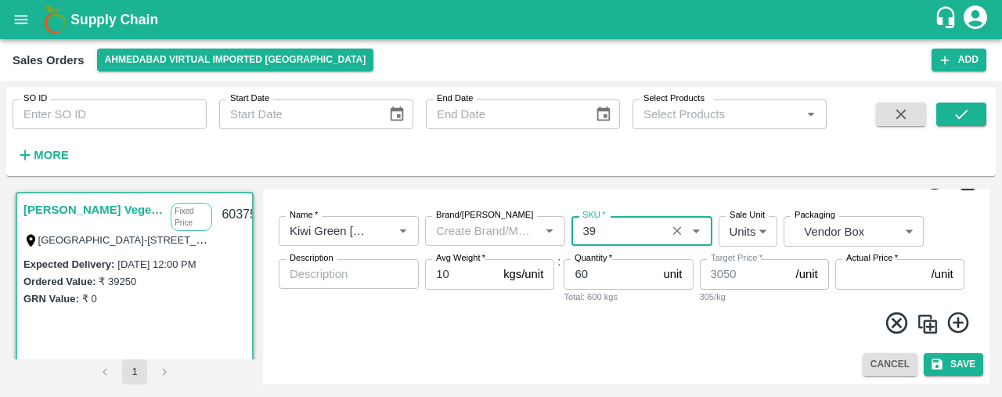
type input "39"
click at [595, 269] on input "60" at bounding box center [610, 274] width 93 height 30
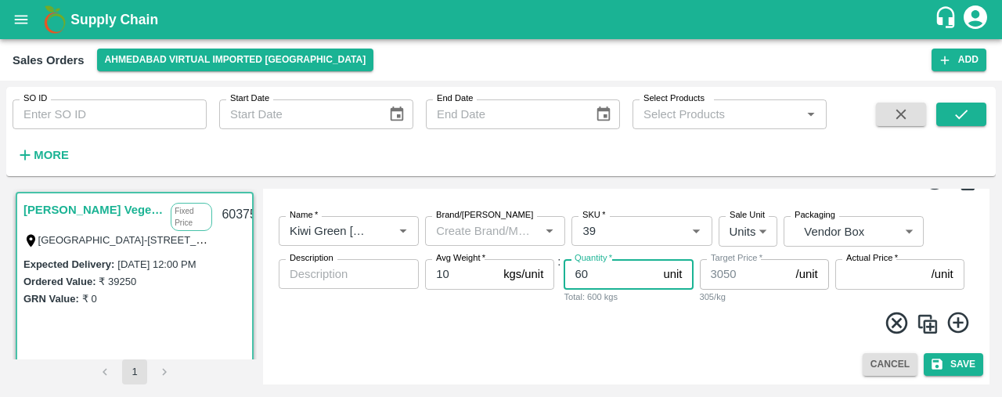
type input "6"
type input "73"
click at [953, 323] on icon at bounding box center [957, 322] width 21 height 21
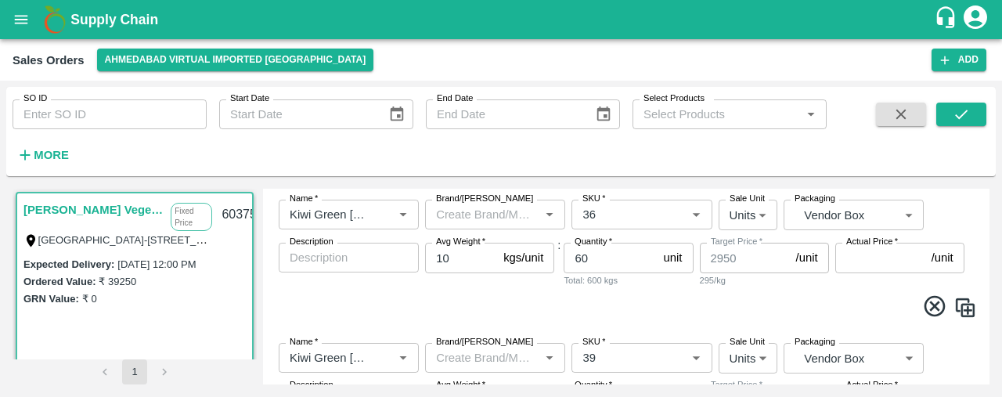
scroll to position [1747, 0]
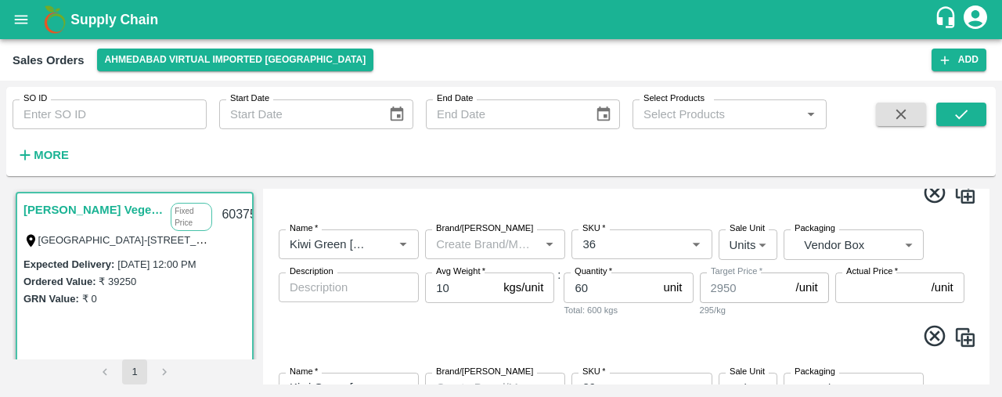
click at [853, 291] on input "Actual Price   *" at bounding box center [880, 287] width 90 height 30
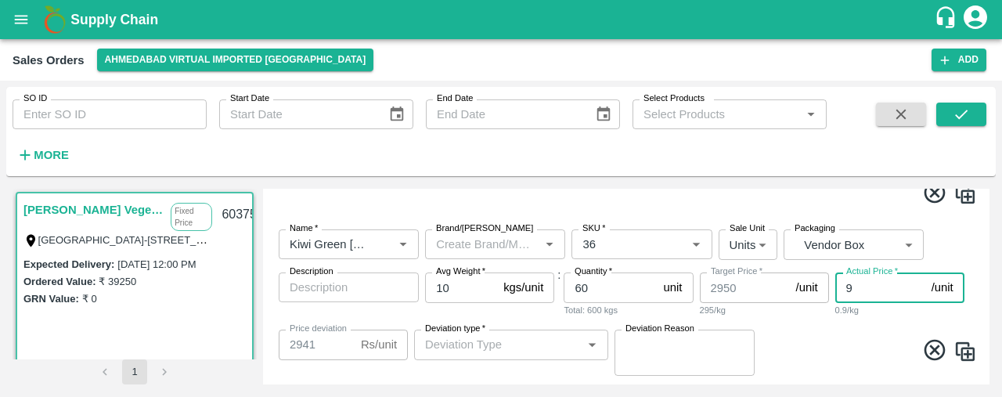
type input "91"
type input "2859"
type input "910"
type input "2040"
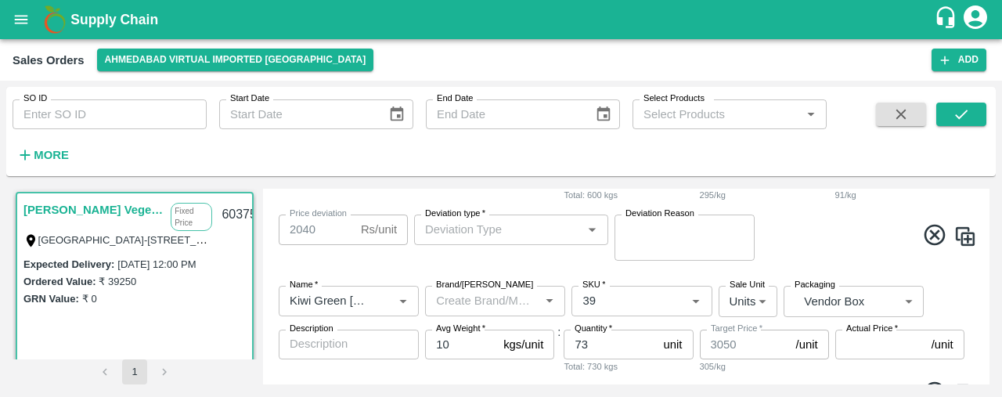
scroll to position [1874, 0]
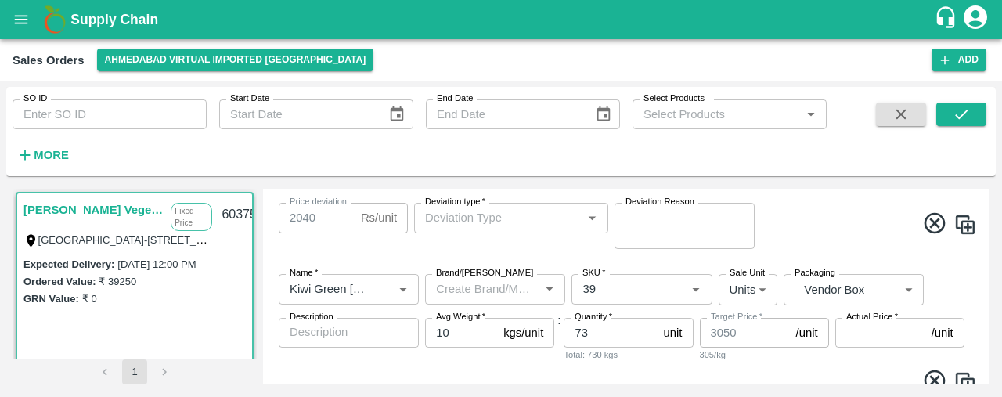
type input "910"
click at [874, 330] on input "Actual Price   *" at bounding box center [880, 333] width 90 height 30
type input "10"
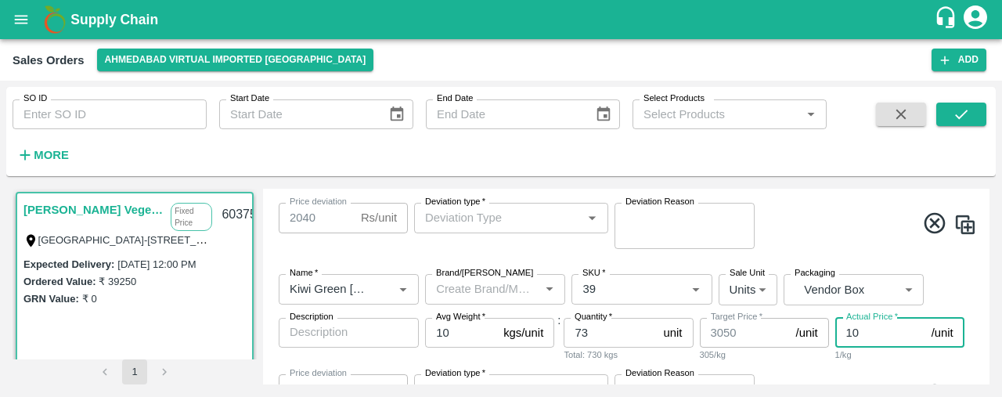
type input "3040"
type input "101"
type input "2949"
type input "1010"
type input "2040"
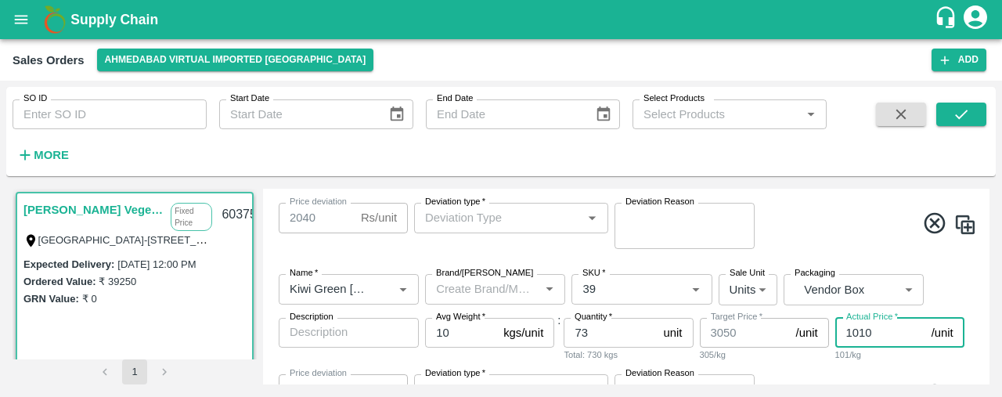
type input "1010"
click at [550, 221] on input "Deviation type   *" at bounding box center [498, 217] width 159 height 20
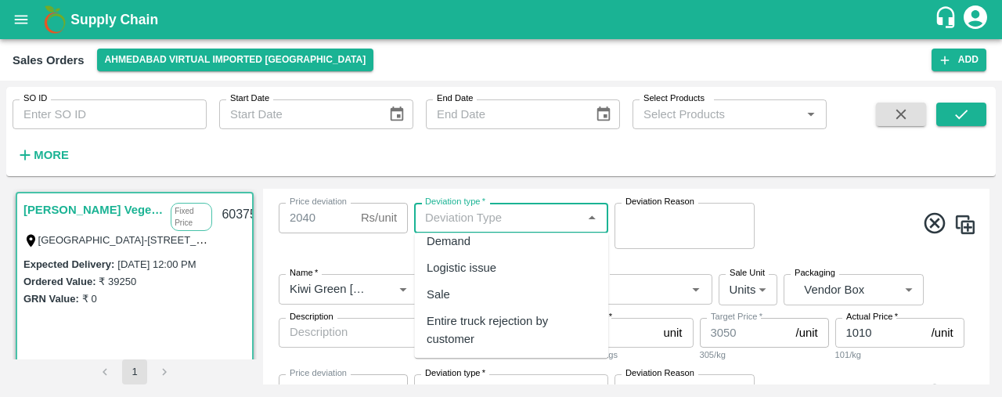
scroll to position [92, 0]
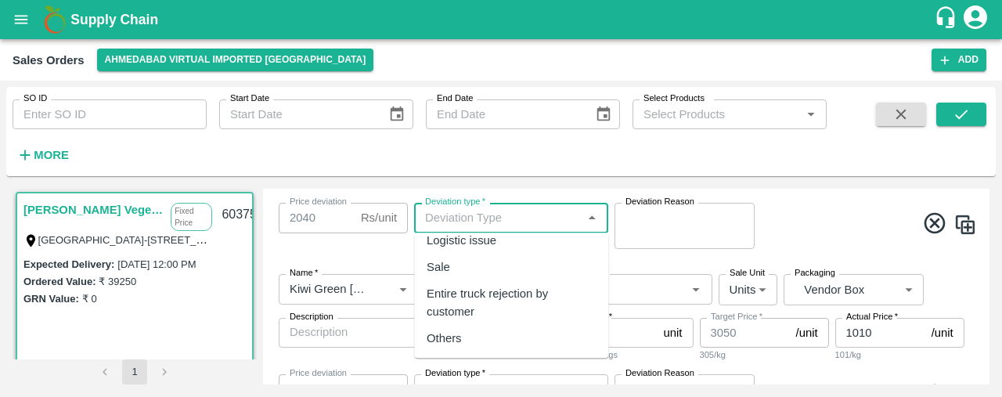
click at [550, 341] on div "Others" at bounding box center [511, 338] width 194 height 27
type input "Others"
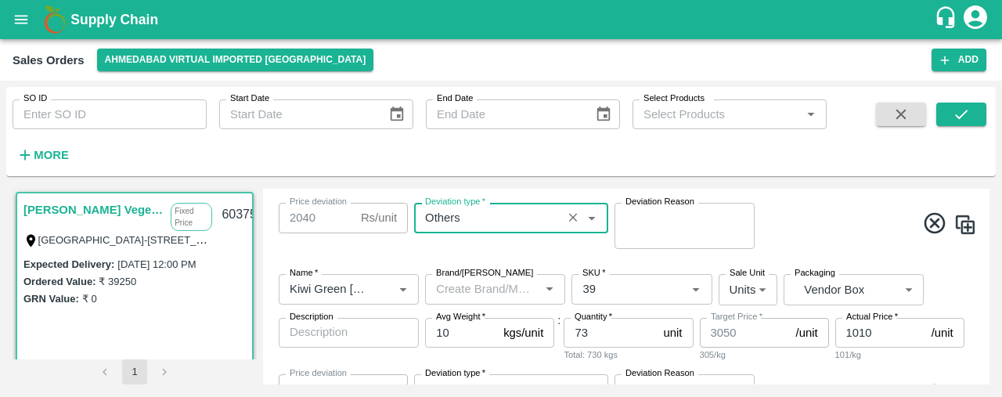
click at [629, 233] on textarea "Deviation Reason" at bounding box center [685, 226] width 118 height 33
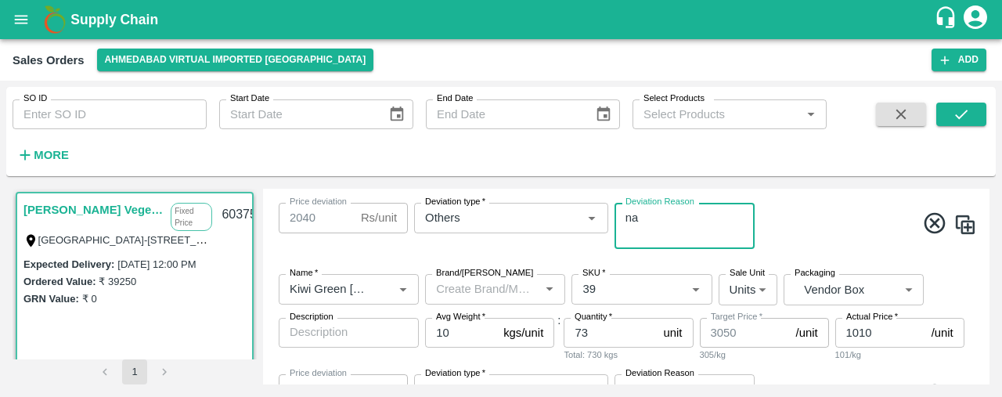
type textarea "na"
click at [564, 381] on input "Deviation type   *" at bounding box center [498, 389] width 159 height 20
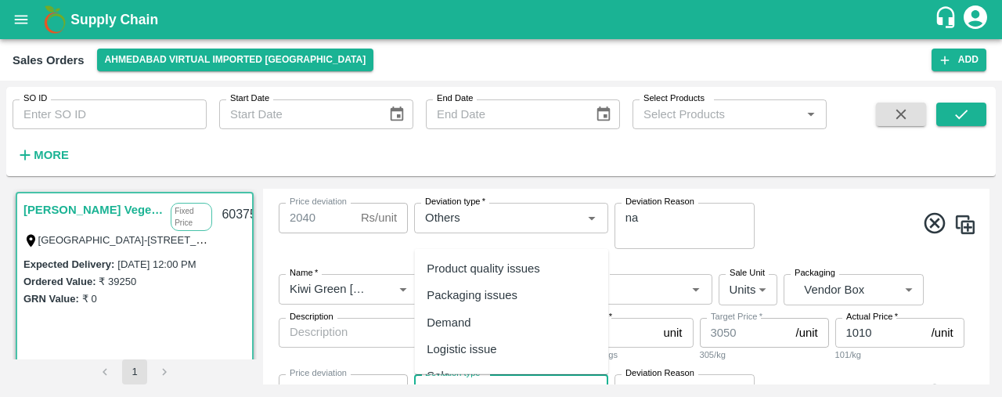
scroll to position [1885, 0]
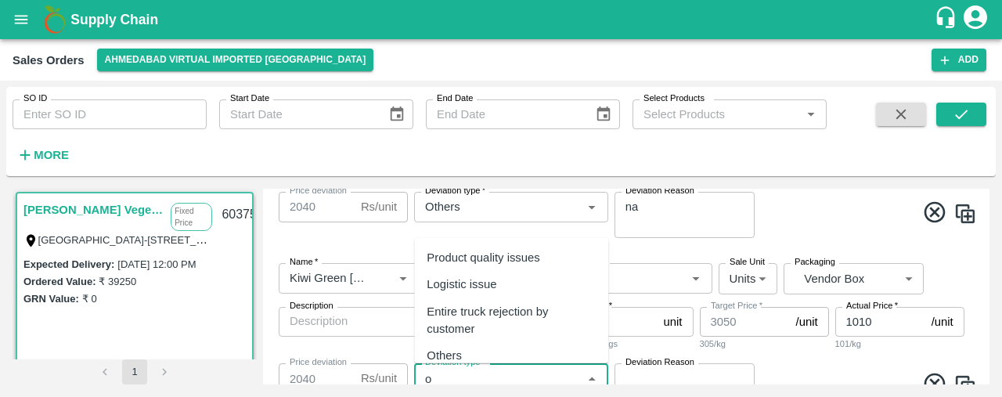
click at [550, 355] on div "Others" at bounding box center [511, 355] width 194 height 27
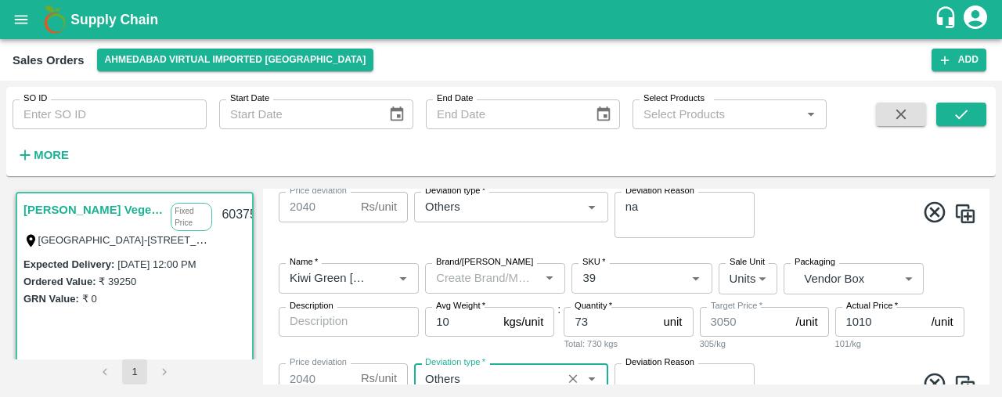
type input "Others"
click at [636, 373] on textarea "Deviation Reason" at bounding box center [685, 386] width 118 height 33
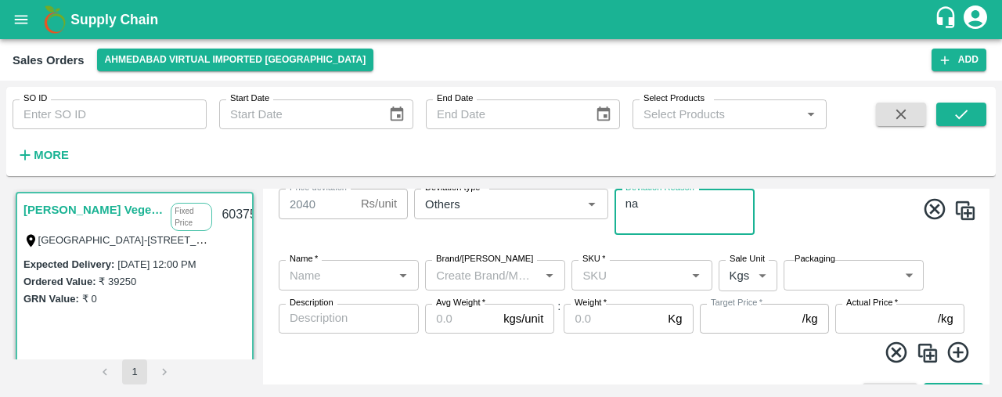
scroll to position [2072, 0]
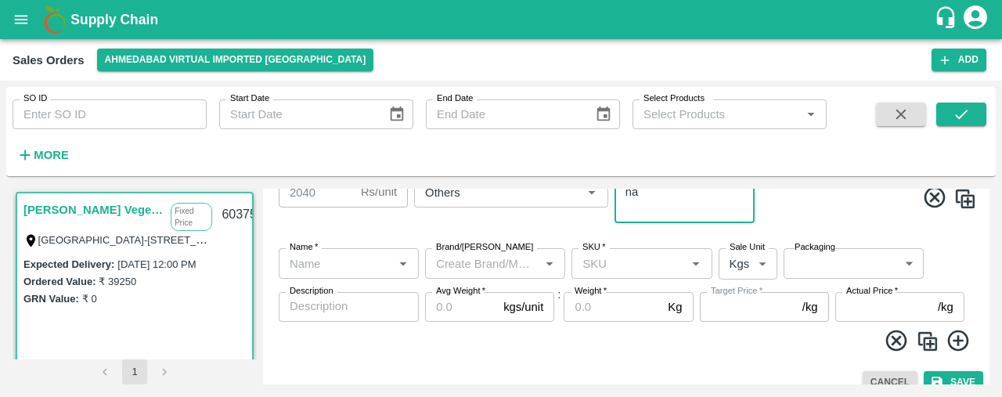
type textarea "na"
click at [341, 254] on input "Name   *" at bounding box center [335, 263] width 105 height 20
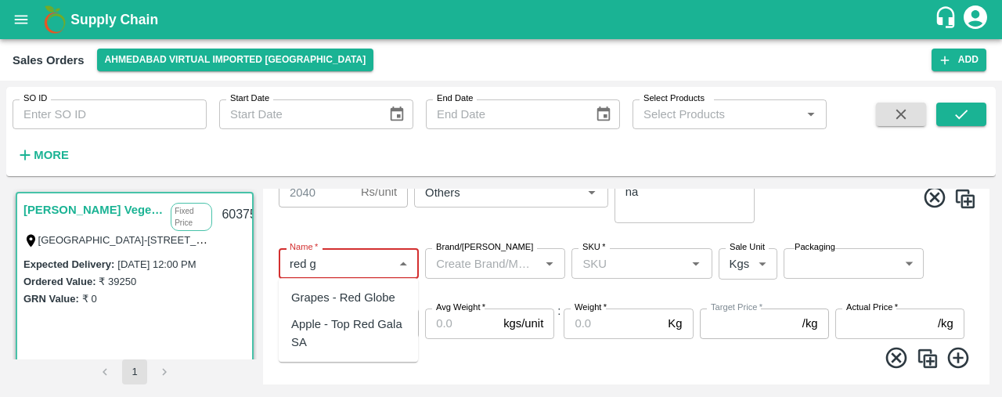
click at [330, 301] on div "Grapes - Red Globe" at bounding box center [343, 297] width 104 height 17
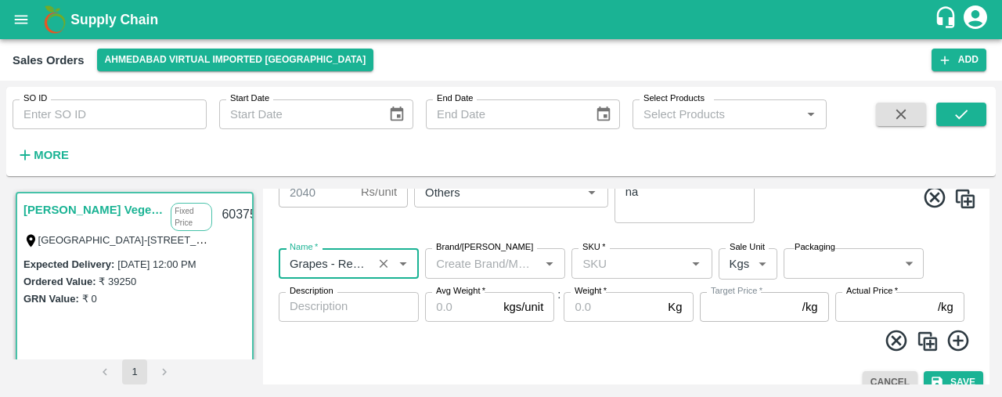
type input "Grapes - Red Globe"
click at [606, 269] on input "SKU   *" at bounding box center [628, 263] width 105 height 20
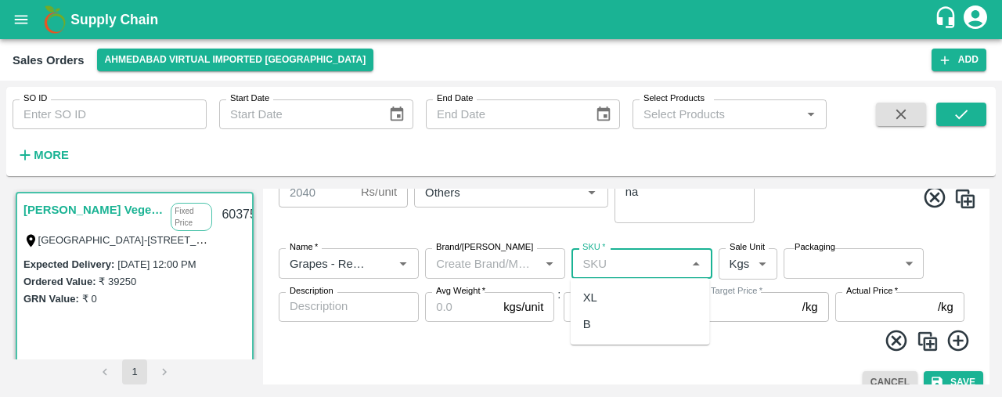
click at [604, 298] on div "XL" at bounding box center [640, 297] width 139 height 27
type input "XL"
type input "250.0"
click at [733, 261] on body "Supply Chain Sales Orders Ahmedabad virtual imported DC Add SO ID SO ID Start D…" at bounding box center [501, 198] width 1002 height 397
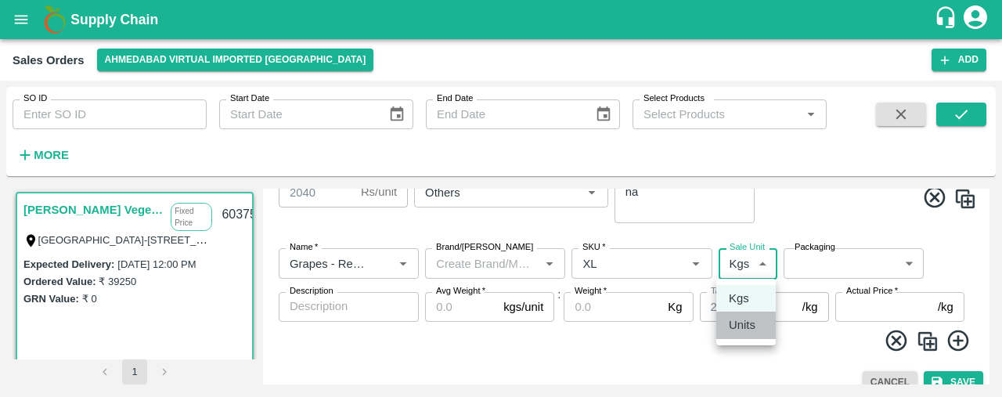
click at [733, 328] on p "Units" at bounding box center [742, 324] width 27 height 17
type input "2"
click at [800, 264] on body "Supply Chain Sales Orders Ahmedabad virtual imported DC Add SO ID SO ID Start D…" at bounding box center [501, 198] width 1002 height 397
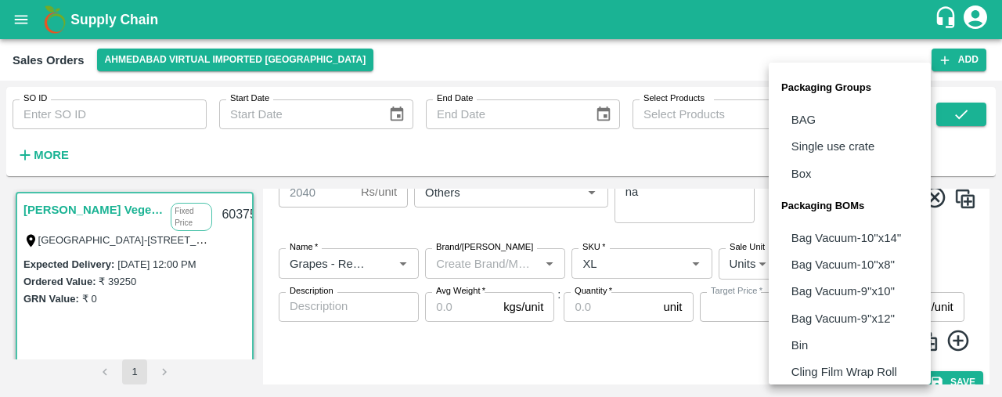
scroll to position [195, 0]
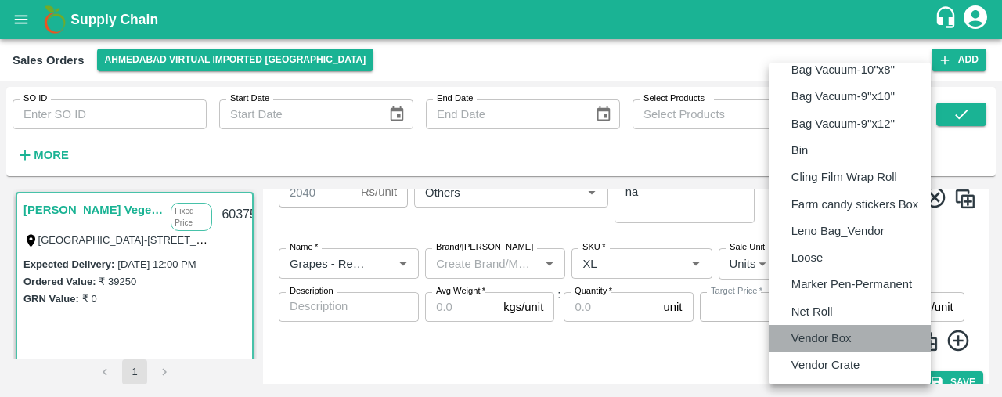
click at [797, 341] on p "Vendor Box" at bounding box center [822, 338] width 60 height 17
type input "BOM/276"
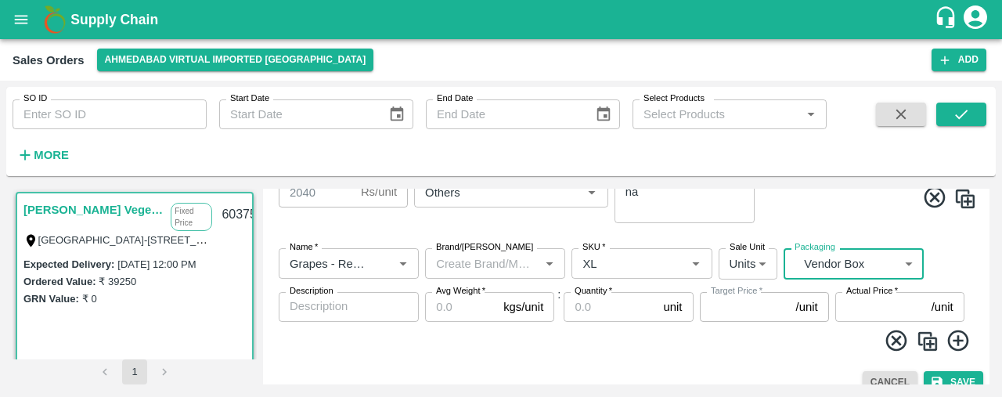
click at [440, 309] on input "Avg Weight   *" at bounding box center [461, 307] width 72 height 30
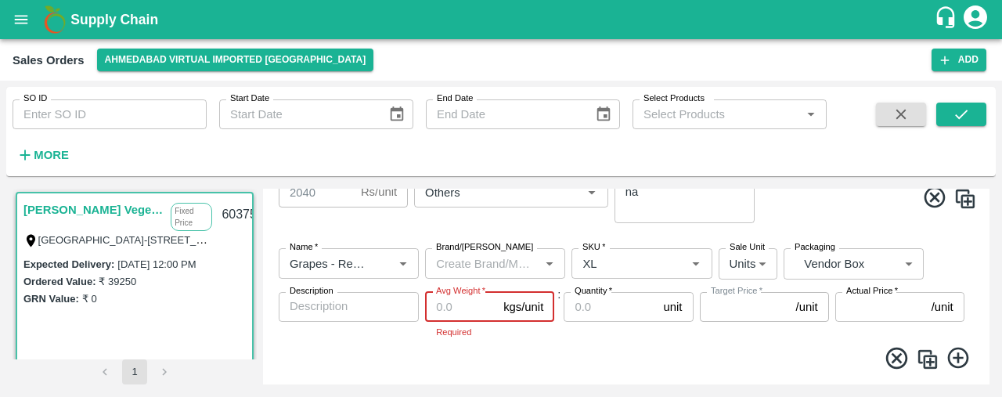
type input "6"
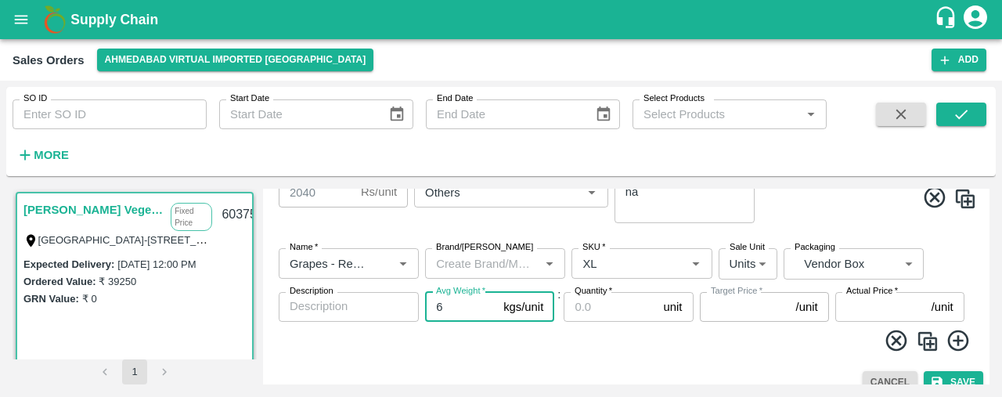
type input "1500"
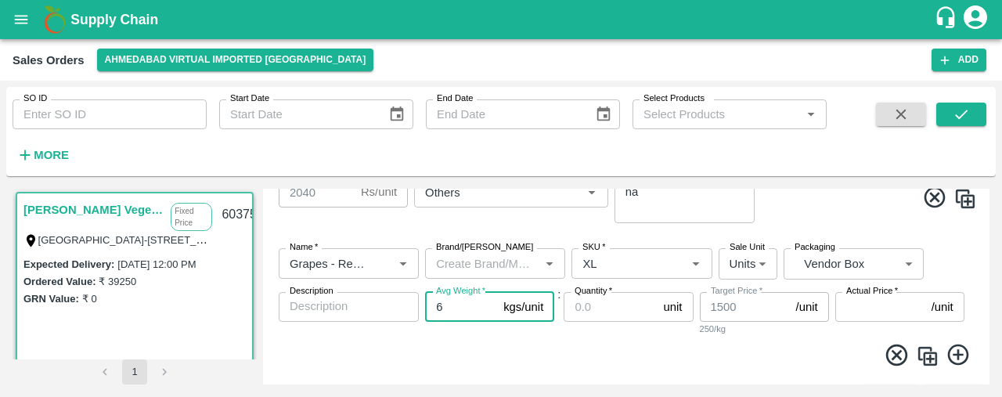
type input "6"
click at [586, 311] on input "Quantity   *" at bounding box center [610, 307] width 93 height 30
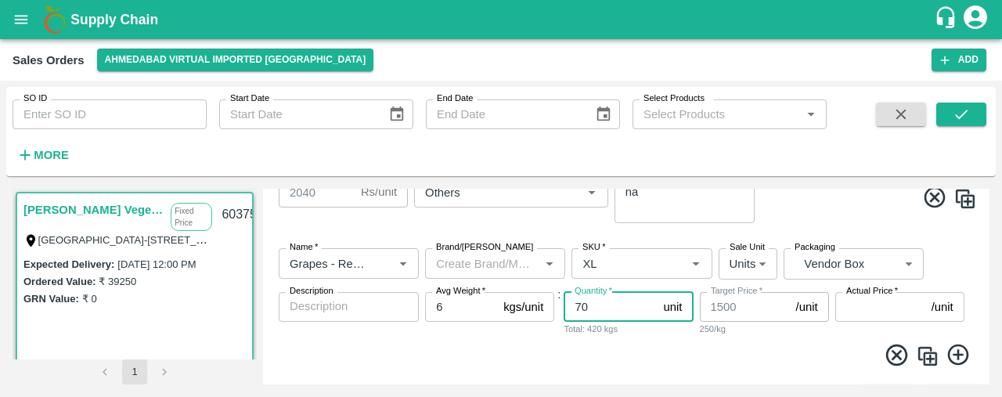
type input "70"
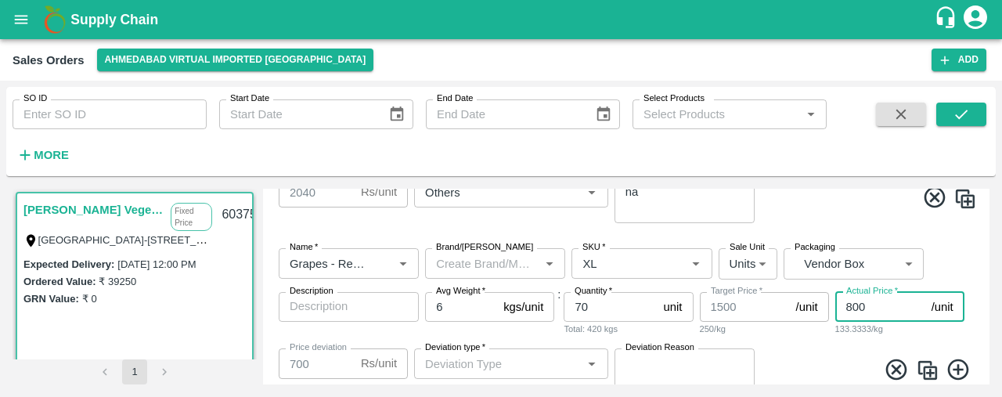
type input "800"
click at [522, 355] on input "Deviation type   *" at bounding box center [498, 363] width 159 height 20
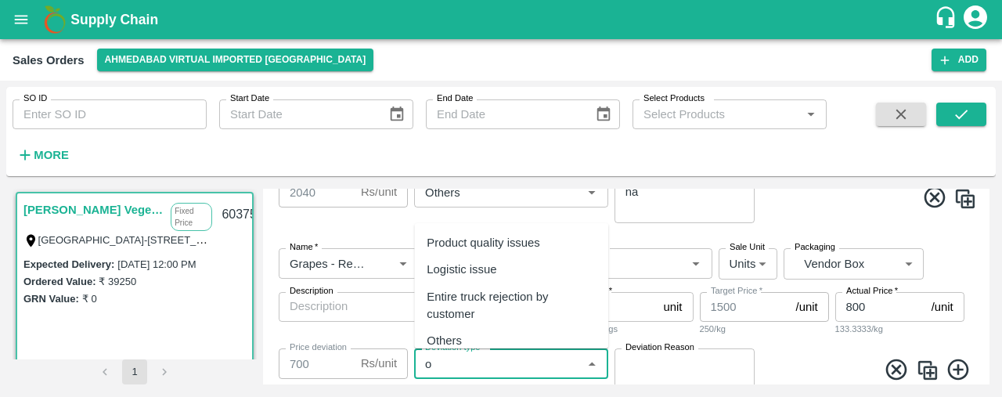
click at [515, 340] on div "Others" at bounding box center [511, 340] width 194 height 27
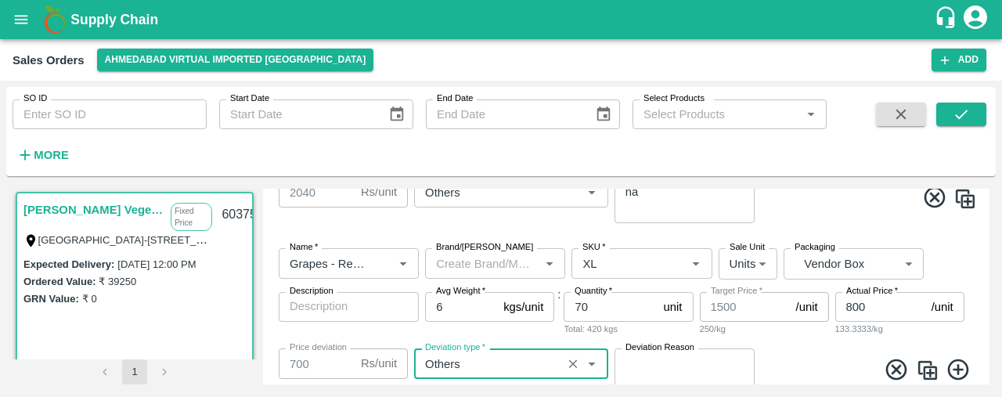
type input "Others"
click at [658, 366] on textarea "Deviation Reason" at bounding box center [685, 371] width 118 height 33
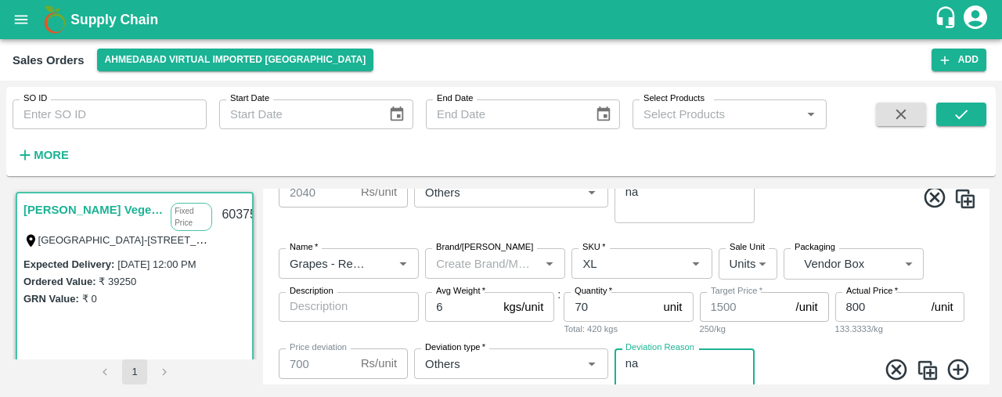
type textarea "na"
click at [927, 370] on img at bounding box center [927, 370] width 23 height 23
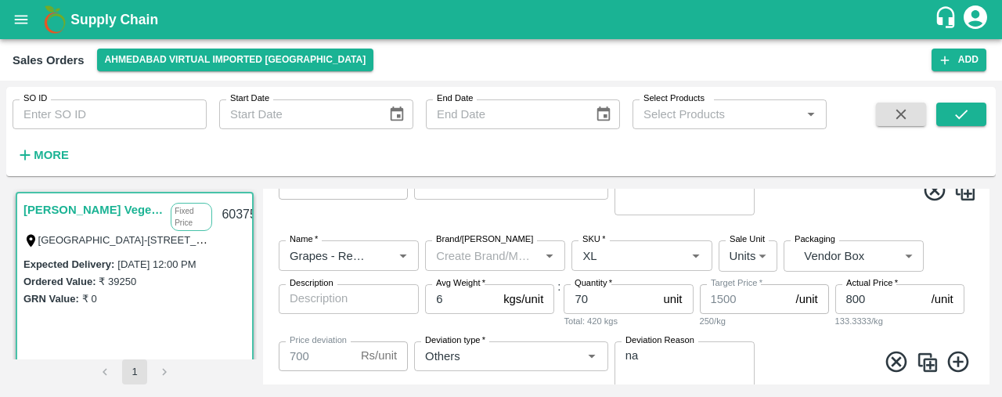
click at [467, 250] on input "Brand/[PERSON_NAME]" at bounding box center [482, 255] width 105 height 20
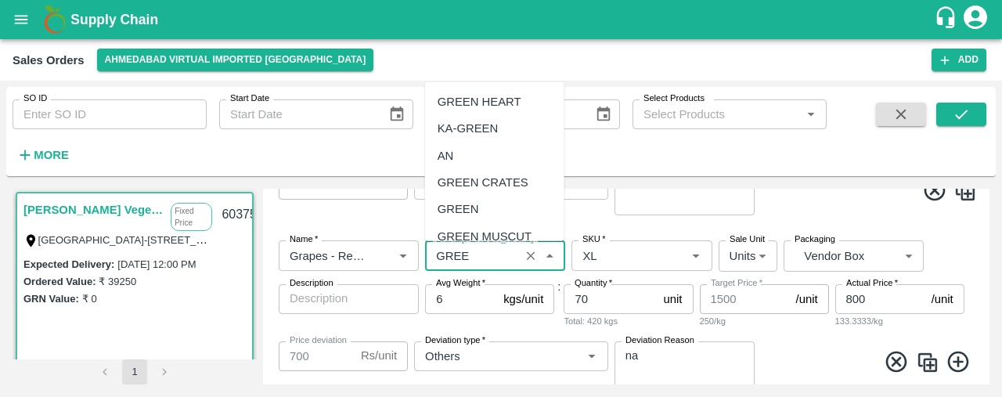
type input "GREE"
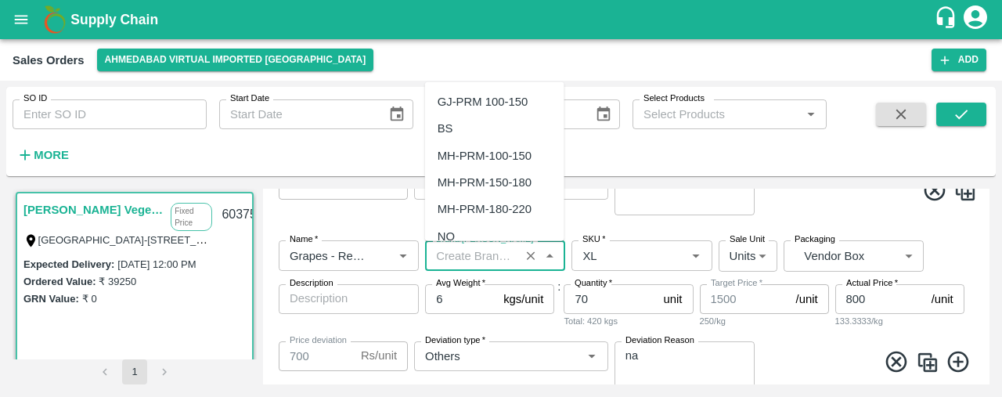
click at [445, 258] on input "Brand/[PERSON_NAME]" at bounding box center [472, 255] width 85 height 20
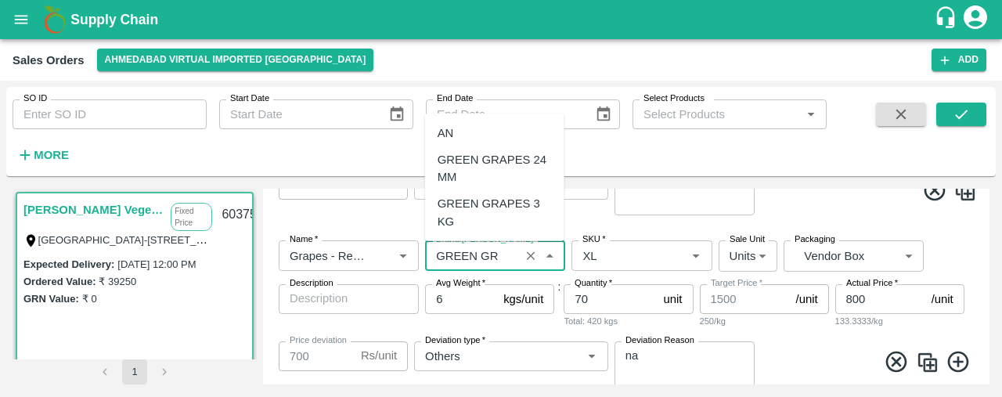
click at [489, 168] on div "GREEN GRAPES 24 MM" at bounding box center [495, 168] width 114 height 35
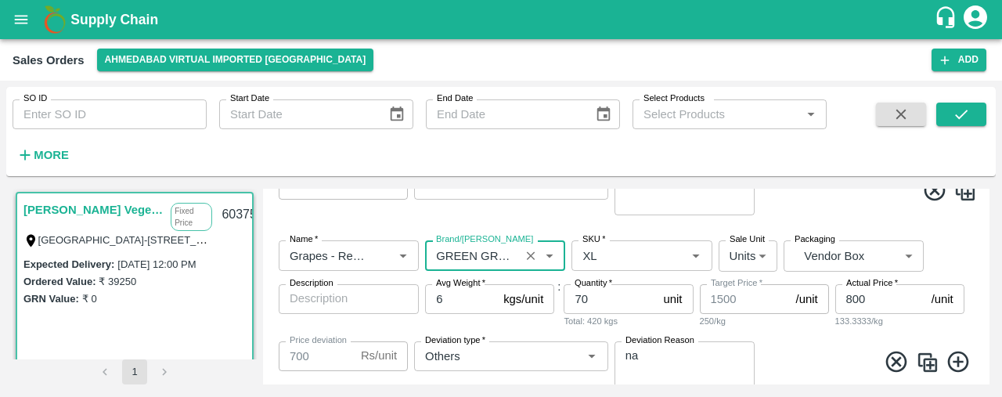
type input "GREEN GRAPES 24 MM"
click at [606, 300] on input "70" at bounding box center [610, 299] width 93 height 30
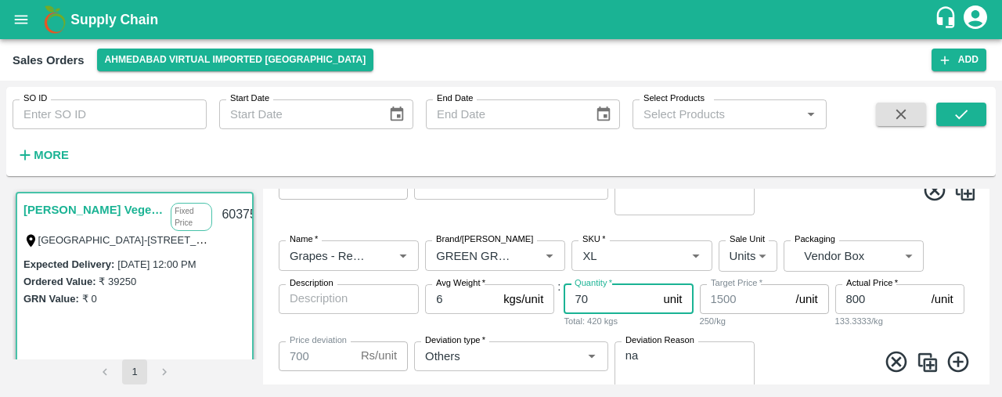
type input "7"
type input "50"
click at [453, 287] on label "Avg Weight   *" at bounding box center [460, 283] width 49 height 13
click at [453, 287] on input "6" at bounding box center [461, 299] width 72 height 30
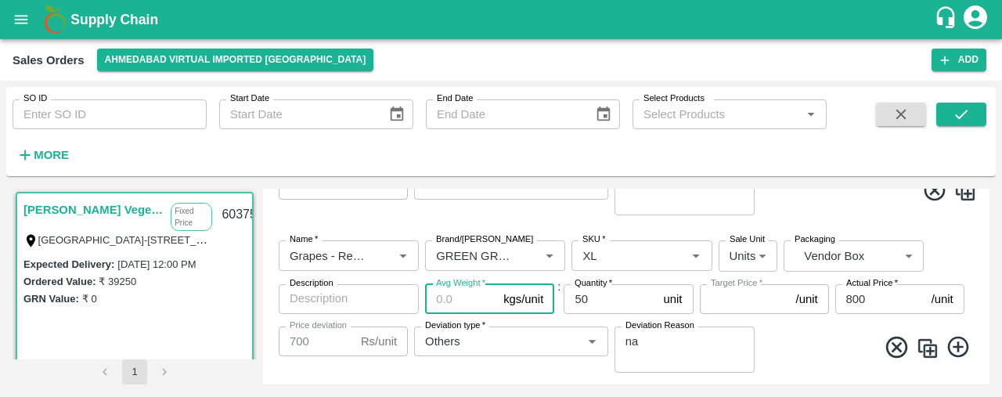
type input "5"
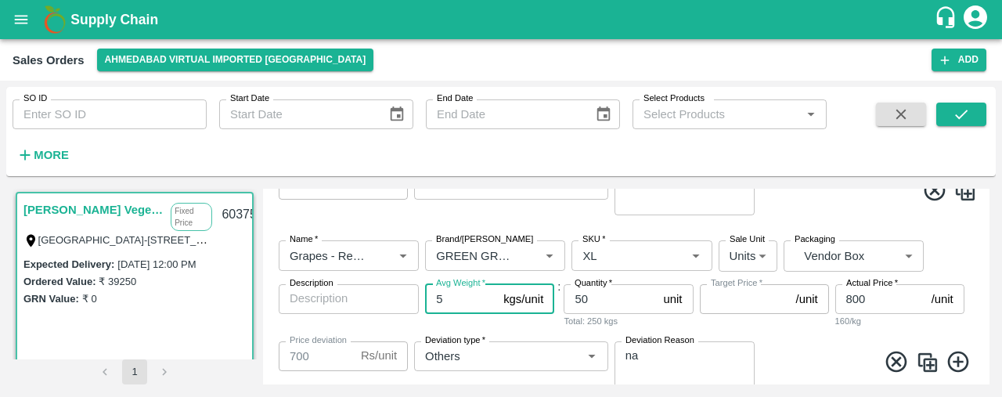
type input "1250"
type input "450"
type input "5"
click at [883, 294] on input "800" at bounding box center [880, 299] width 90 height 30
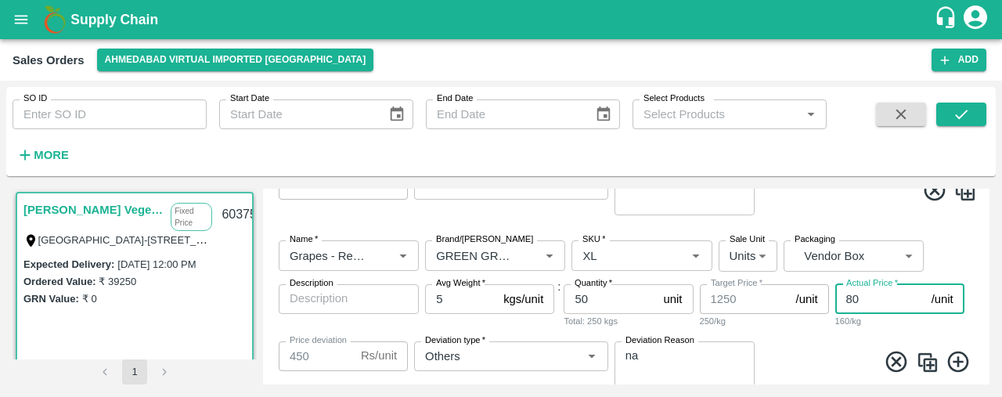
type input "8"
type input "1242"
type input "1"
type input "1249"
type input "152"
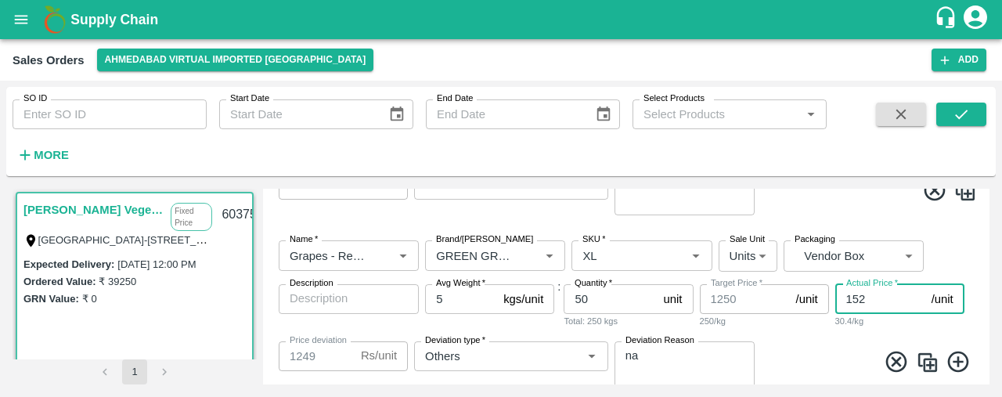
type input "1098"
type input "15"
type input "1235"
type input "151"
type input "1099"
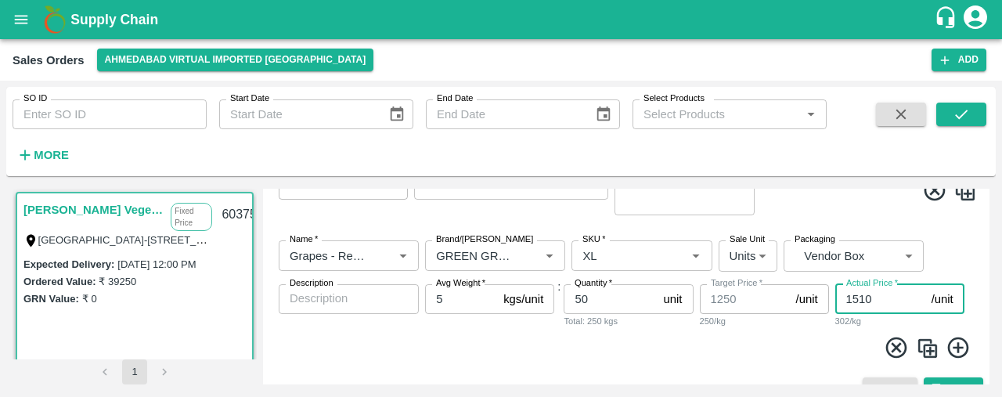
type input "1510"
click at [924, 348] on img at bounding box center [927, 348] width 23 height 23
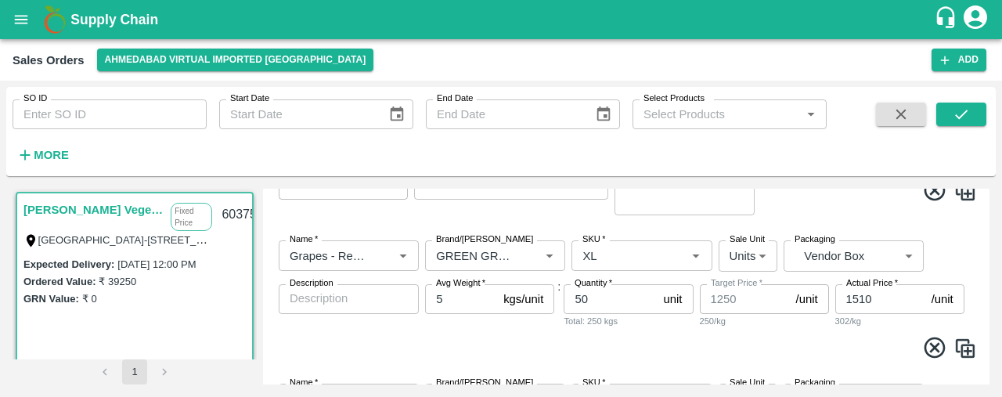
scroll to position [2419, 0]
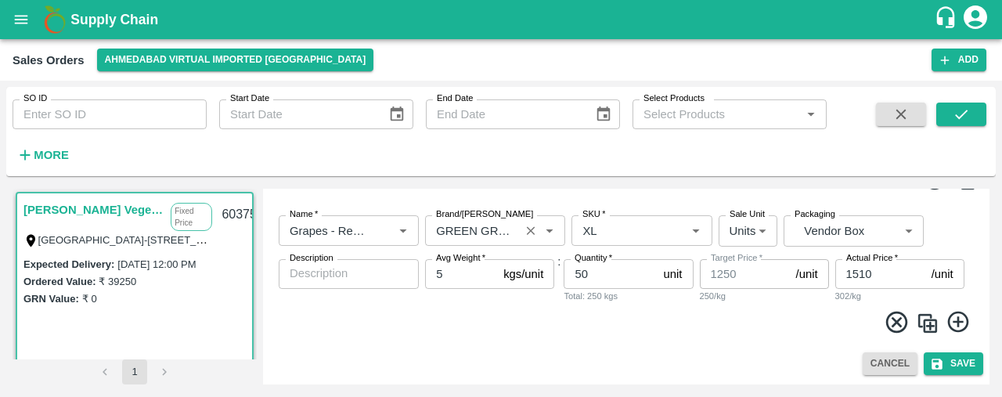
click at [508, 228] on input "Brand/[PERSON_NAME]" at bounding box center [472, 230] width 85 height 20
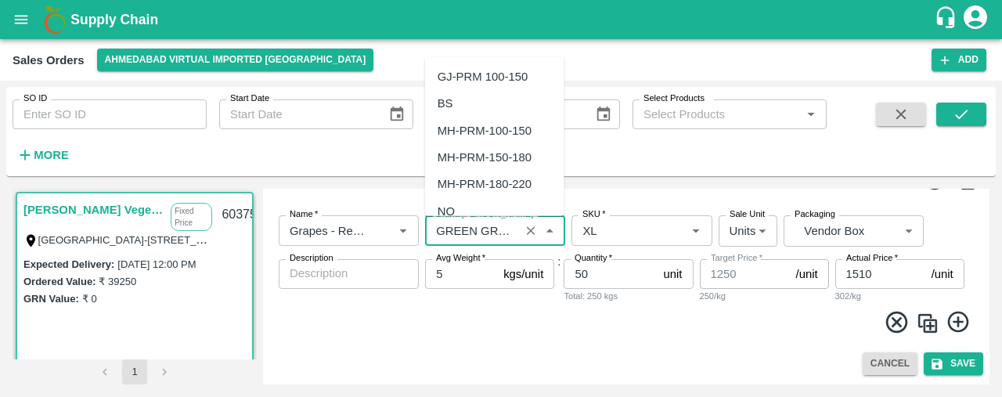
scroll to position [27604, 0]
click at [512, 233] on input "Brand/[PERSON_NAME]" at bounding box center [472, 230] width 85 height 20
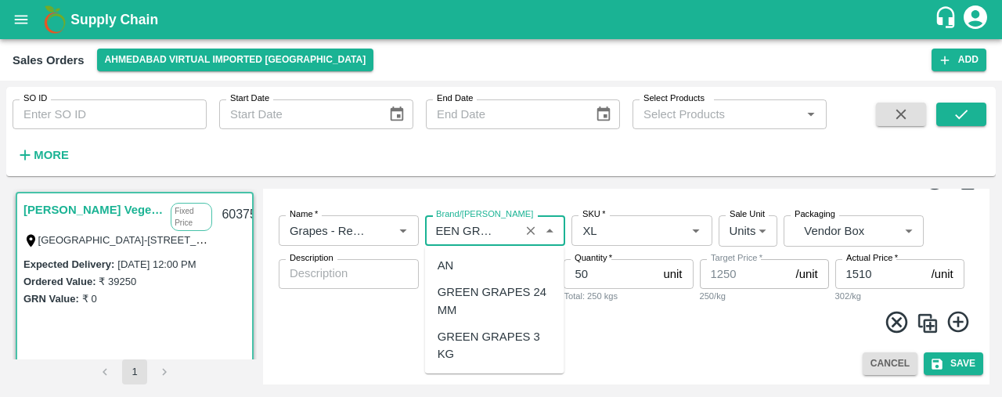
scroll to position [0, 21]
click at [507, 354] on div "GREEN GRAPES 3 KG" at bounding box center [495, 345] width 114 height 35
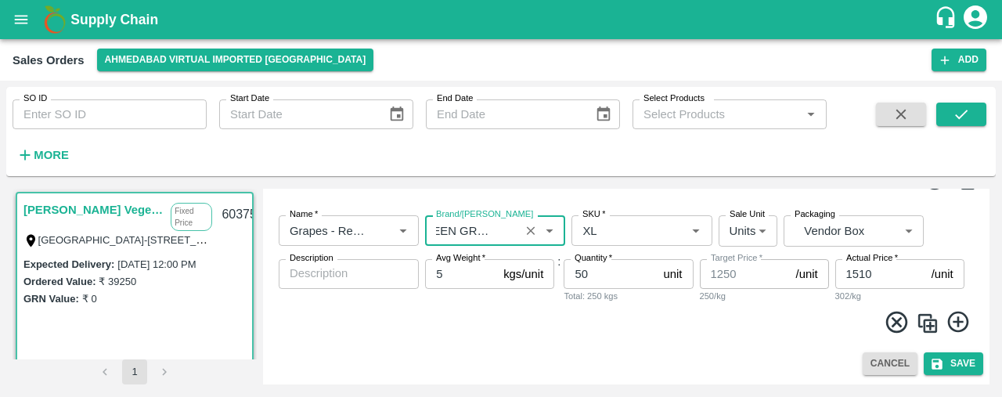
type input "GREEN GRAPES 3 KG"
click at [602, 274] on input "50" at bounding box center [610, 274] width 93 height 30
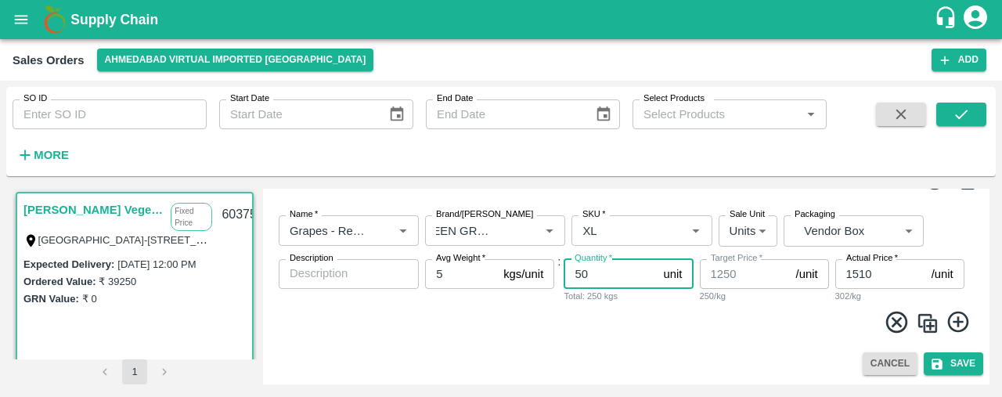
scroll to position [0, 0]
type input "5"
type input "25"
click at [449, 283] on input "5" at bounding box center [461, 274] width 72 height 30
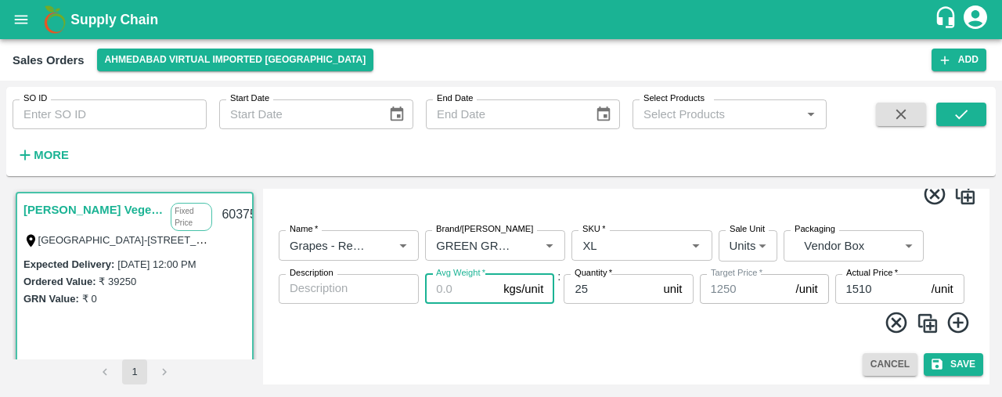
type input "3"
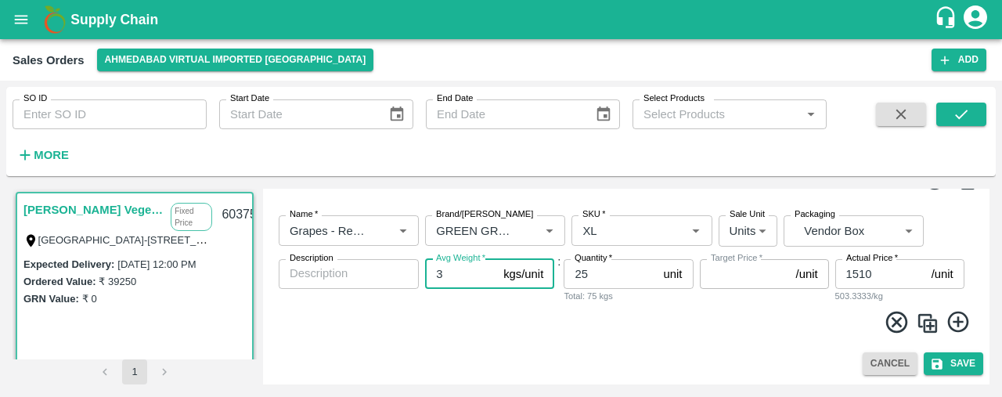
type input "750"
type input "3"
click at [875, 276] on input "1510" at bounding box center [880, 274] width 90 height 30
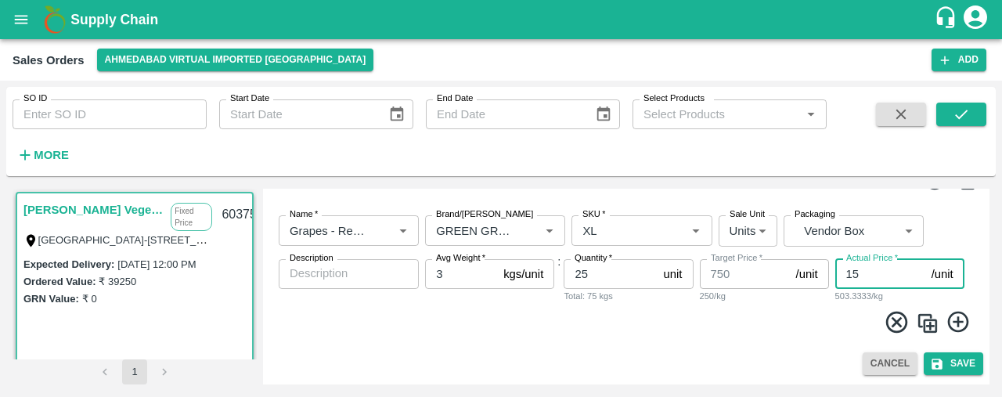
type input "1"
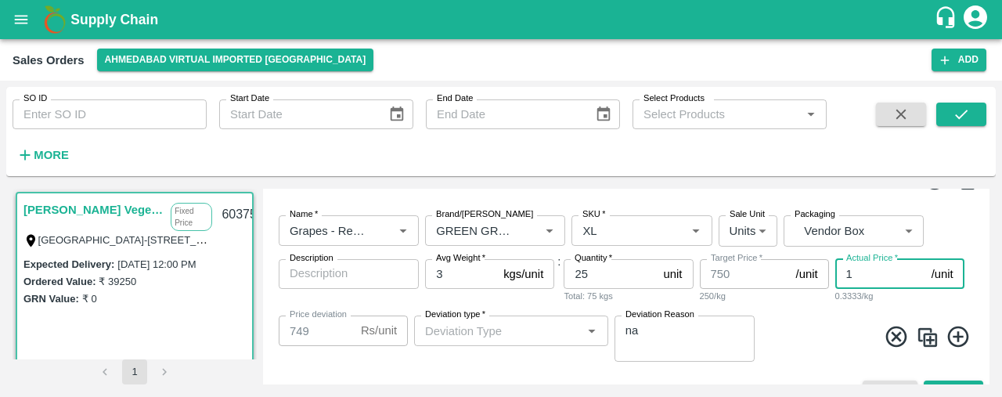
type input "Others"
type input "11"
type input "739"
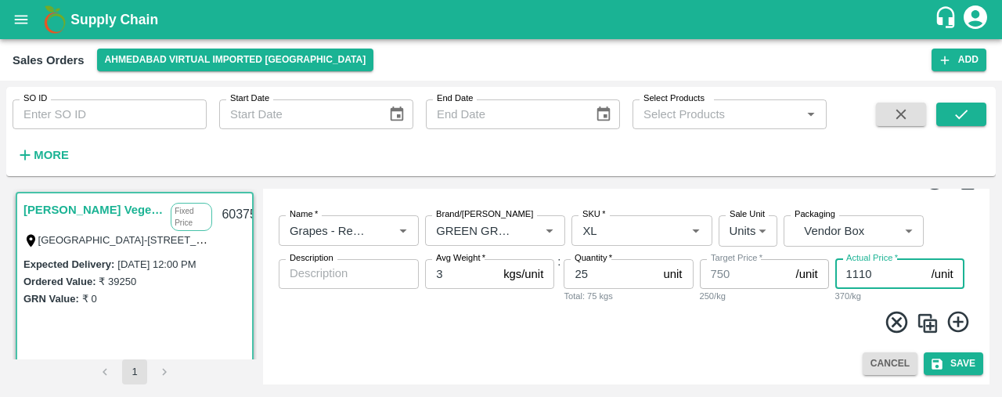
type input "1110"
click at [955, 319] on icon at bounding box center [957, 322] width 21 height 21
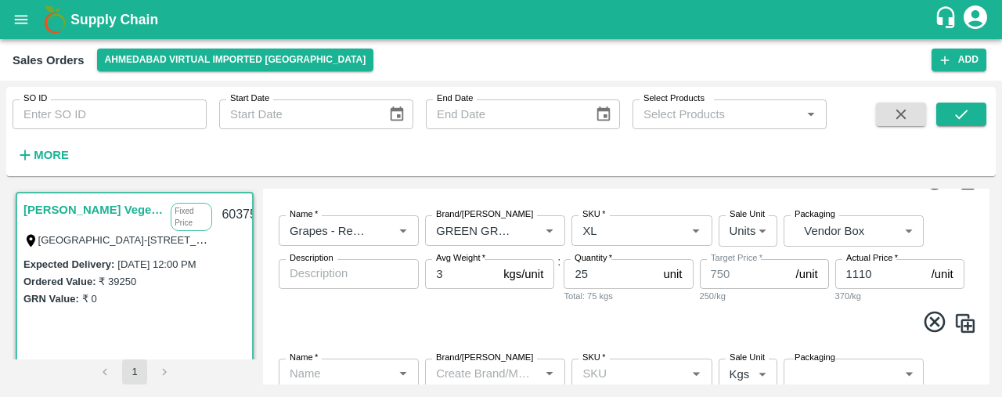
scroll to position [2548, 0]
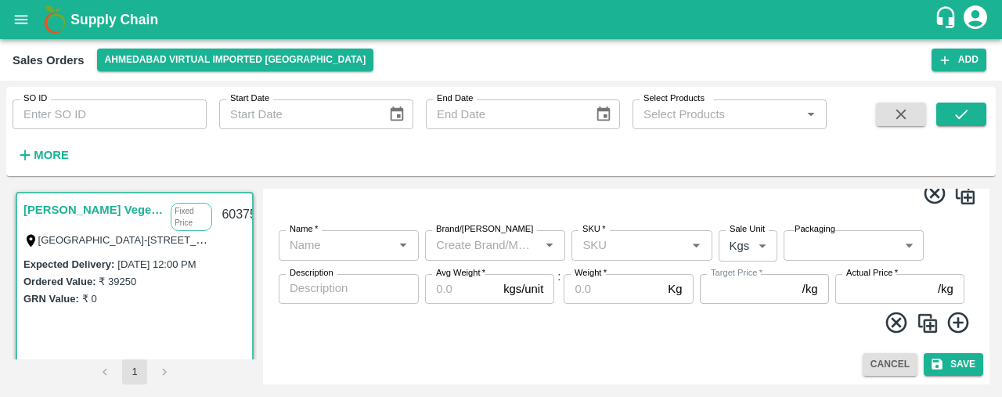
click at [324, 234] on div "Name   *" at bounding box center [349, 245] width 140 height 30
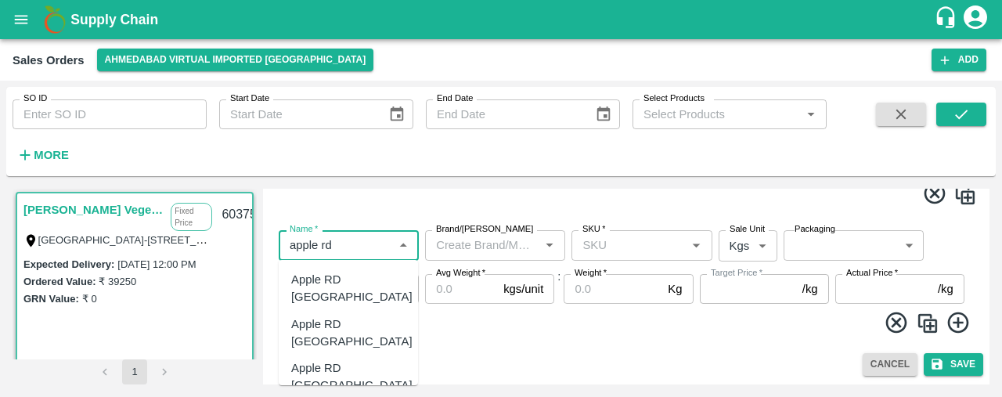
click at [340, 316] on div "Apple RD [GEOGRAPHIC_DATA]" at bounding box center [351, 333] width 121 height 35
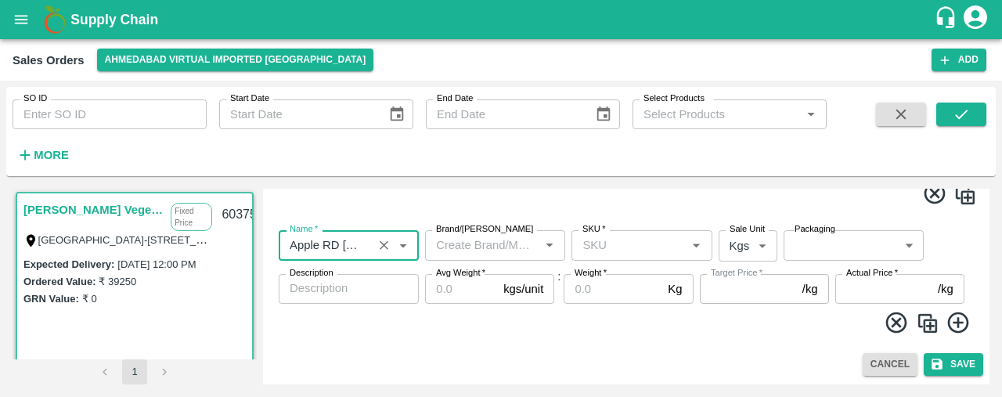
type input "Apple RD [GEOGRAPHIC_DATA]"
click at [591, 237] on input "SKU   *" at bounding box center [628, 245] width 105 height 20
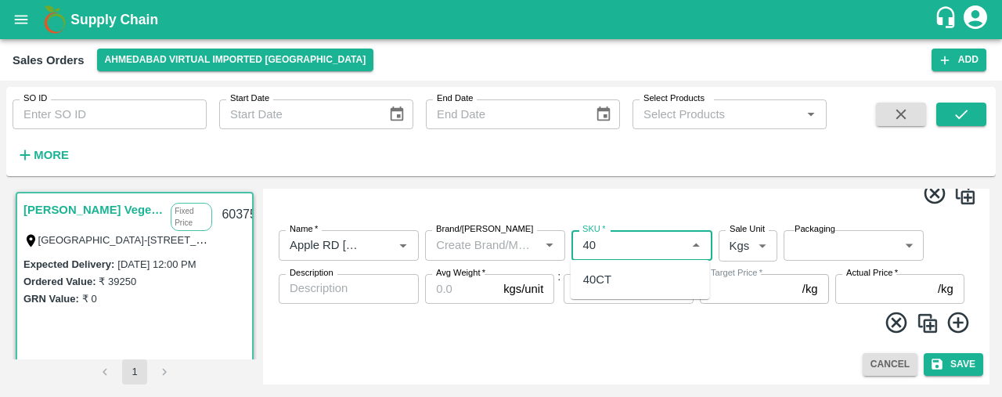
click at [609, 280] on div "40CT" at bounding box center [597, 279] width 28 height 17
type input "40CT"
type input "NA"
type input "40CT"
click at [756, 246] on body "Supply Chain Sales Orders Ahmedabad virtual imported DC Add SO ID SO ID Start D…" at bounding box center [501, 198] width 1002 height 397
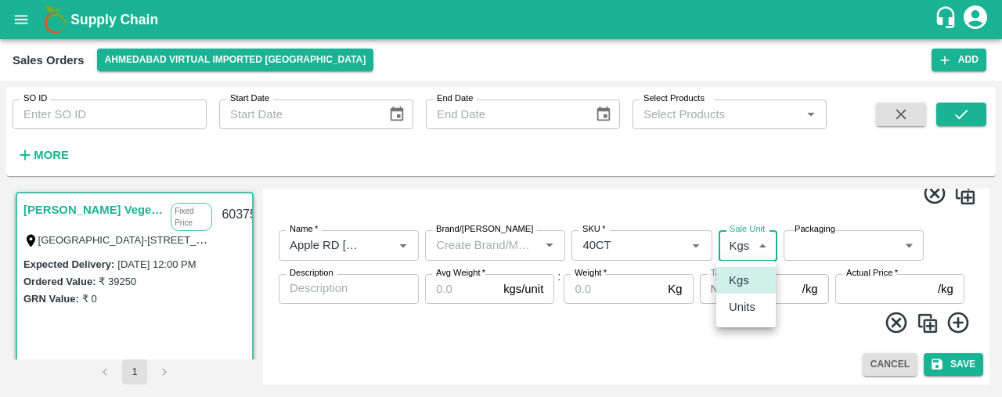
click at [747, 303] on p "Units" at bounding box center [742, 306] width 27 height 17
type input "2"
click at [832, 247] on body "Supply Chain Sales Orders Ahmedabad virtual imported DC Add SO ID SO ID Start D…" at bounding box center [501, 198] width 1002 height 397
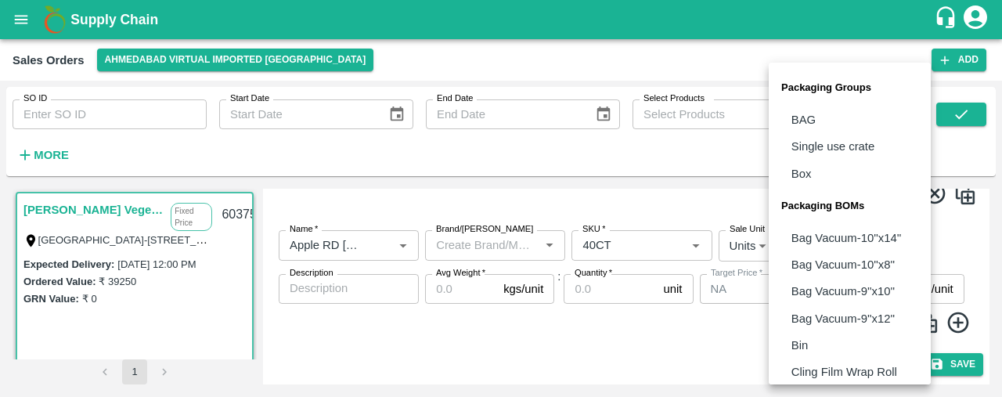
scroll to position [195, 0]
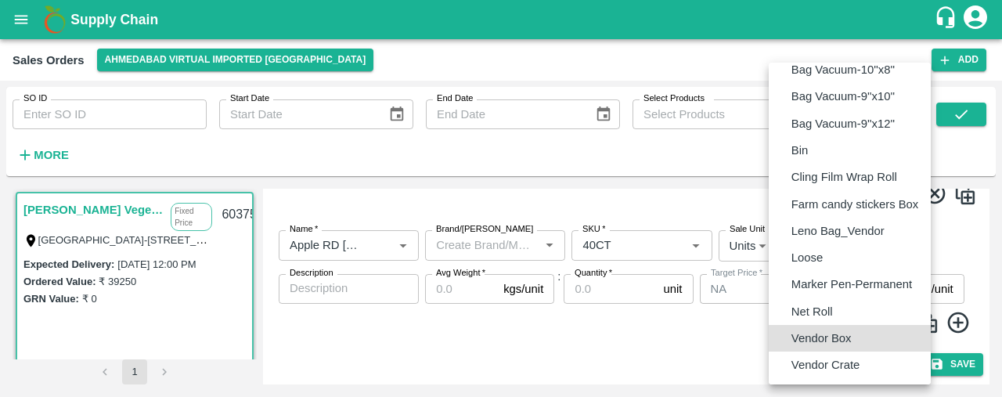
click at [829, 337] on p "Vendor Box" at bounding box center [822, 338] width 60 height 17
type input "BOM/276"
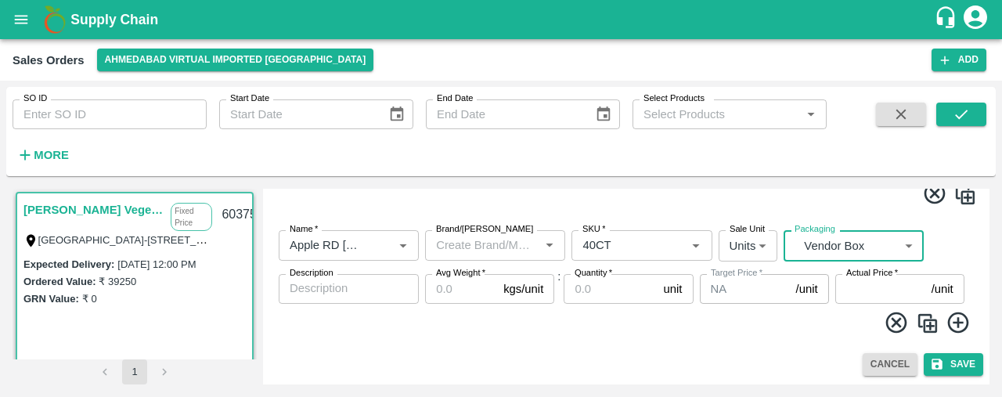
click at [465, 289] on input "Avg Weight   *" at bounding box center [461, 289] width 72 height 30
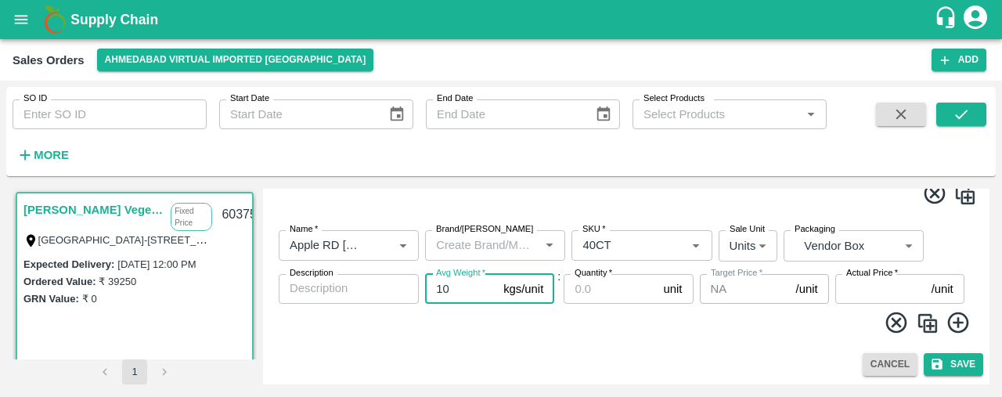
type input "10"
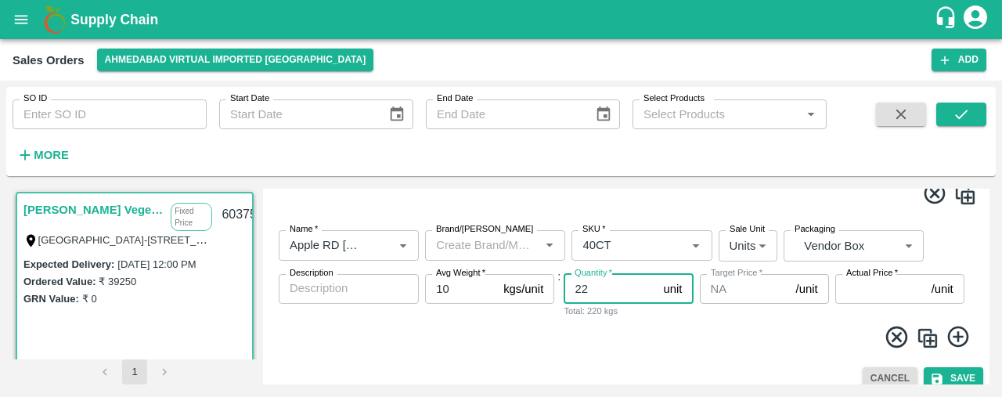
type input "22"
click at [853, 288] on input "Actual Price   *" at bounding box center [880, 289] width 90 height 30
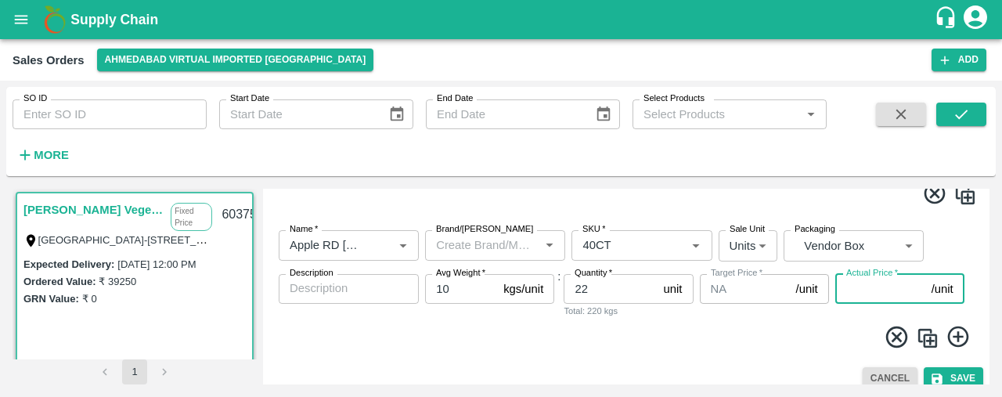
click at [853, 288] on input "Actual Price   *" at bounding box center [880, 289] width 90 height 30
type input "1615"
click at [929, 340] on img at bounding box center [927, 337] width 23 height 23
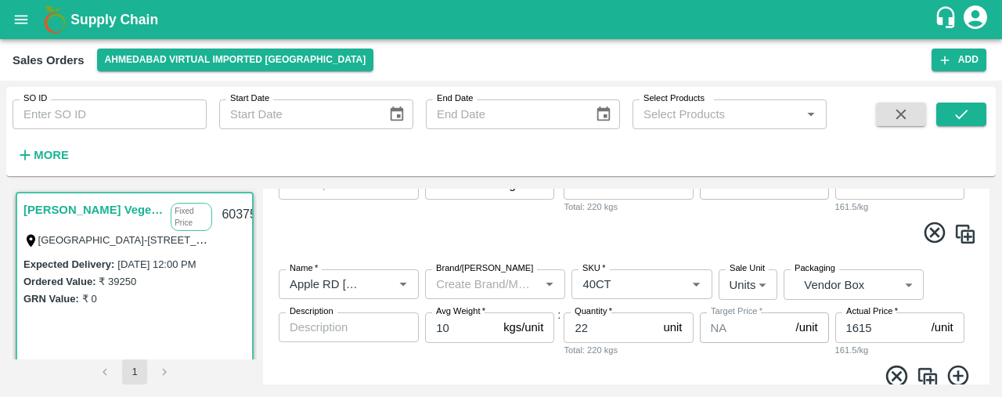
scroll to position [2674, 0]
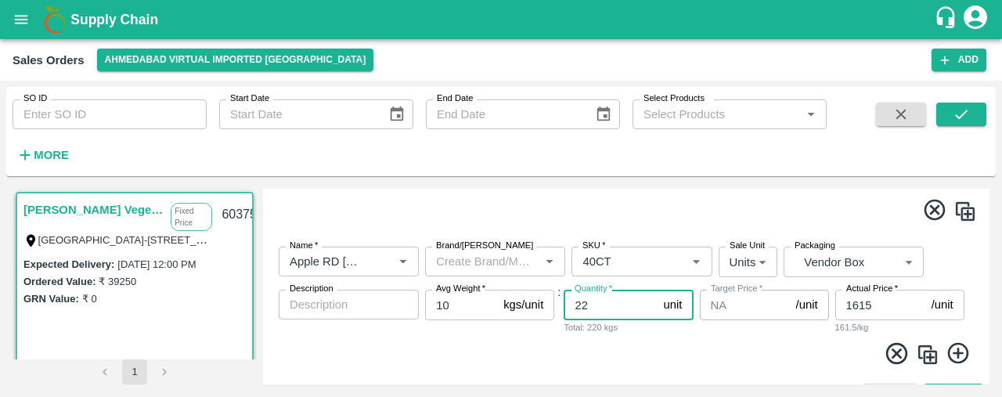
click at [609, 303] on input "22" at bounding box center [610, 305] width 93 height 30
type input "2"
type input "15"
click at [504, 262] on input "Brand/[PERSON_NAME]" at bounding box center [482, 261] width 105 height 20
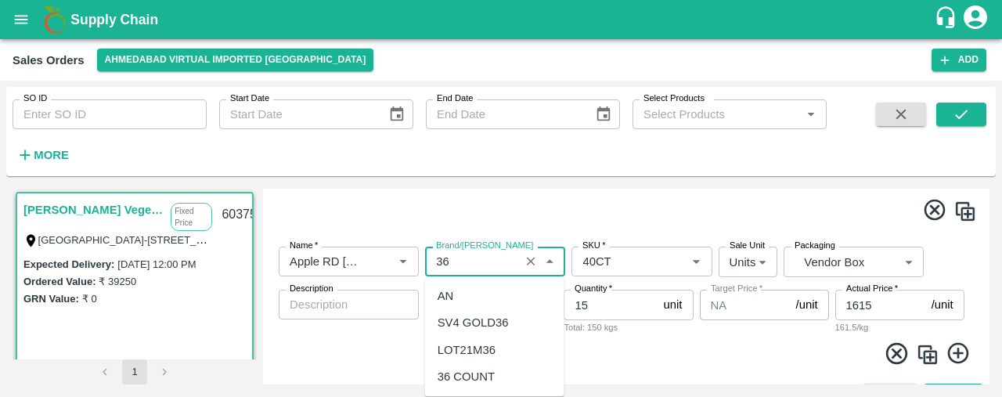
click at [493, 373] on div "36 COUNT" at bounding box center [466, 376] width 57 height 17
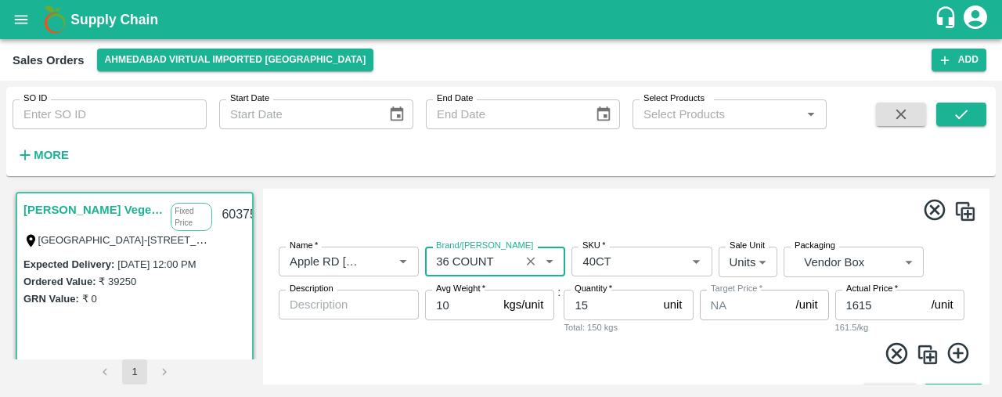
type input "36 COUNT"
click at [877, 307] on input "1615" at bounding box center [880, 305] width 90 height 30
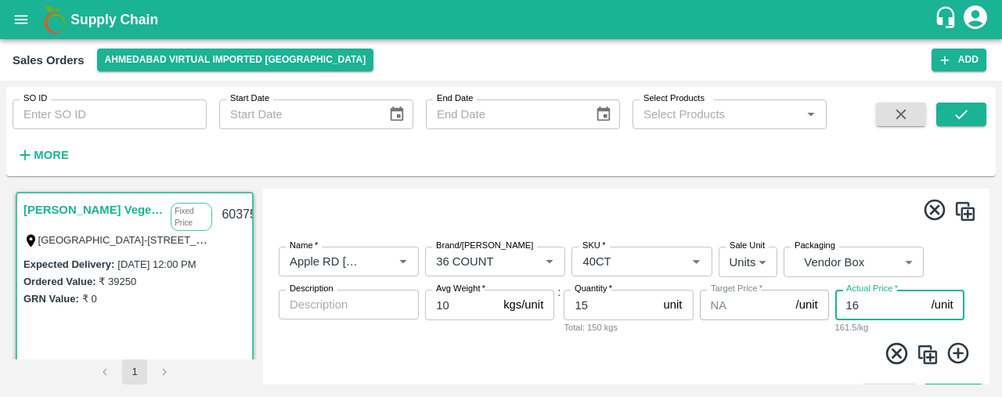
type input "1"
type input "1460"
click at [928, 353] on img at bounding box center [927, 354] width 23 height 23
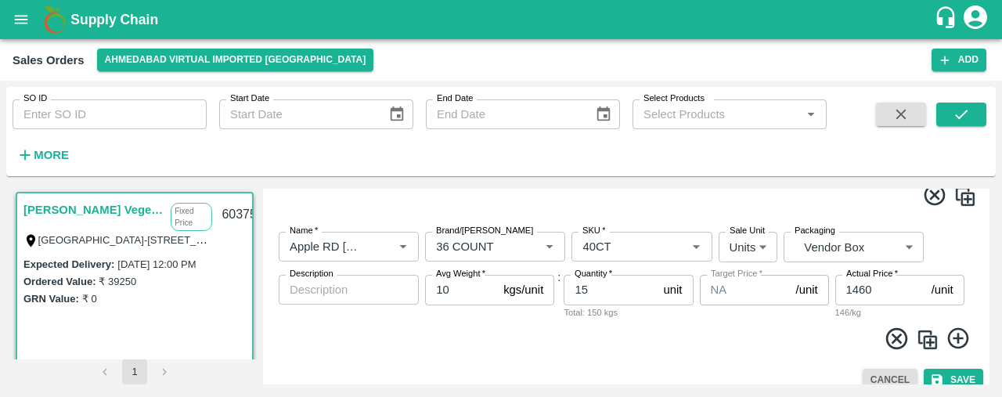
scroll to position [2849, 0]
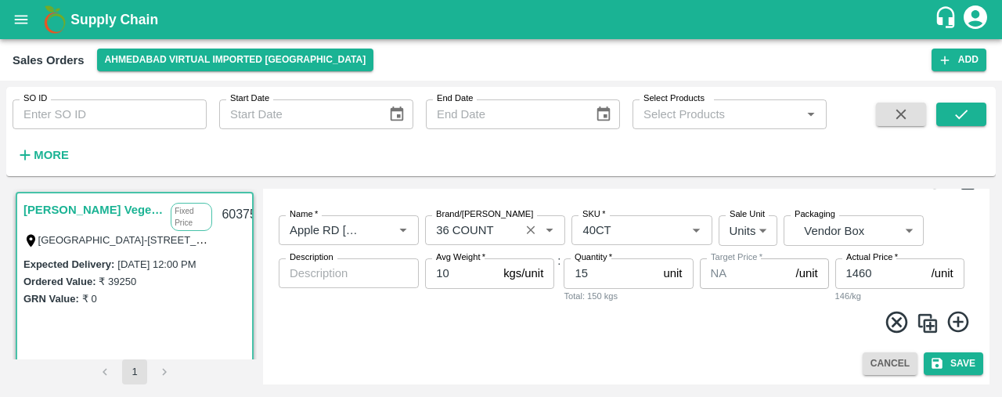
click at [532, 228] on icon "Clear" at bounding box center [530, 230] width 9 height 9
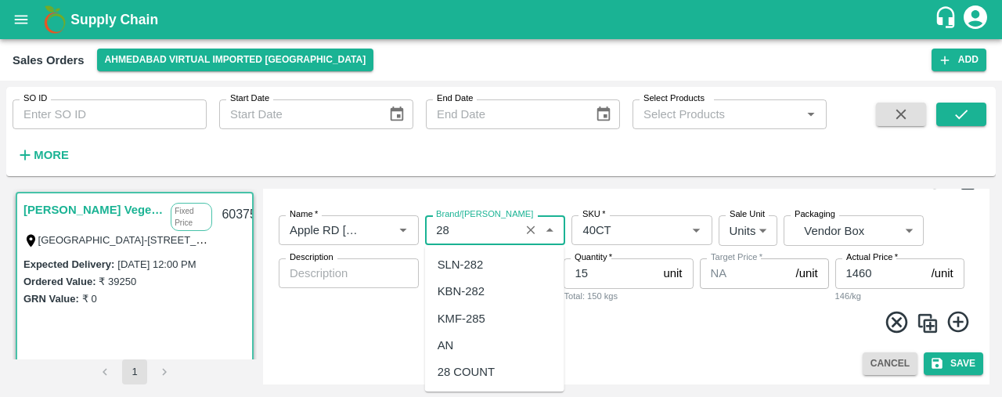
click at [468, 363] on div "28 COUNT" at bounding box center [466, 371] width 57 height 17
type input "28 COUNT"
click at [602, 272] on input "15" at bounding box center [610, 273] width 93 height 30
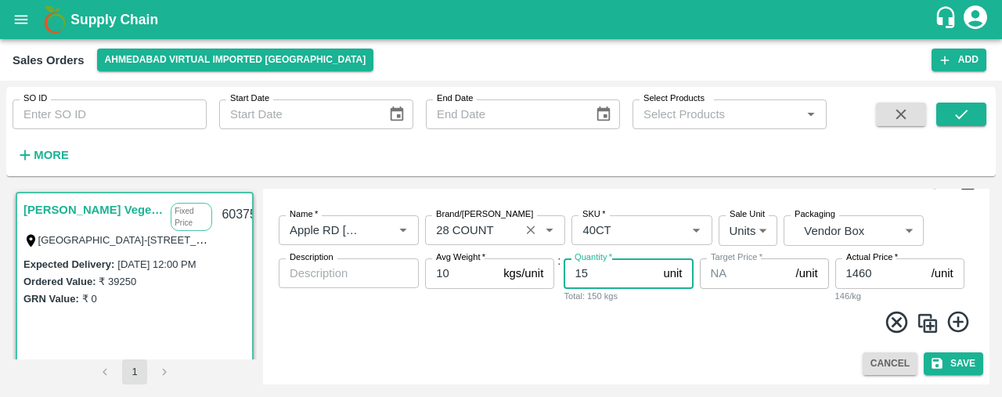
type input "1"
type input "15"
click at [874, 265] on input "1460" at bounding box center [880, 273] width 90 height 30
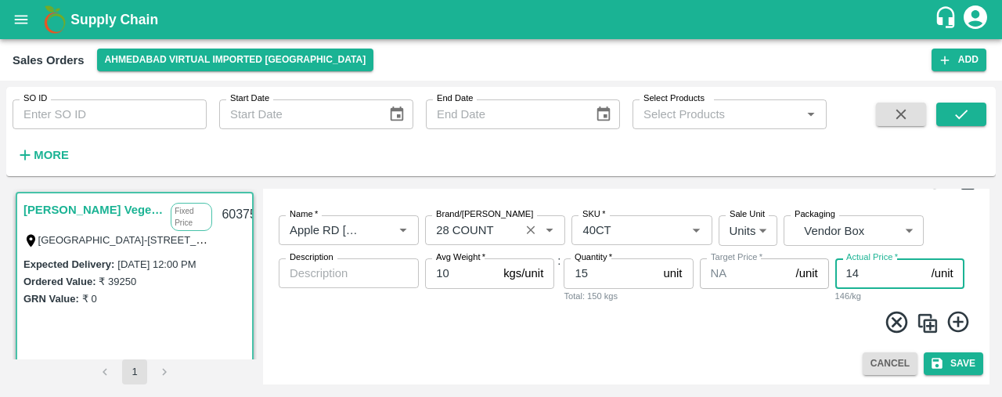
type input "1"
type input "1260"
click at [961, 321] on icon at bounding box center [959, 322] width 26 height 26
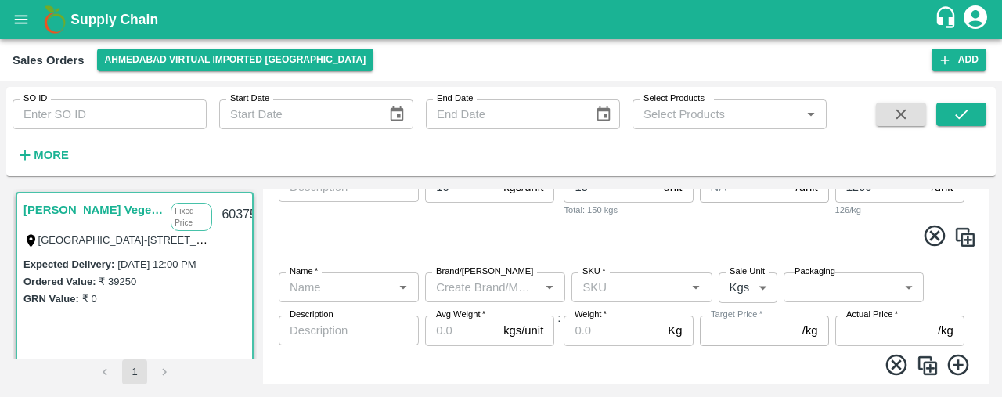
scroll to position [2952, 0]
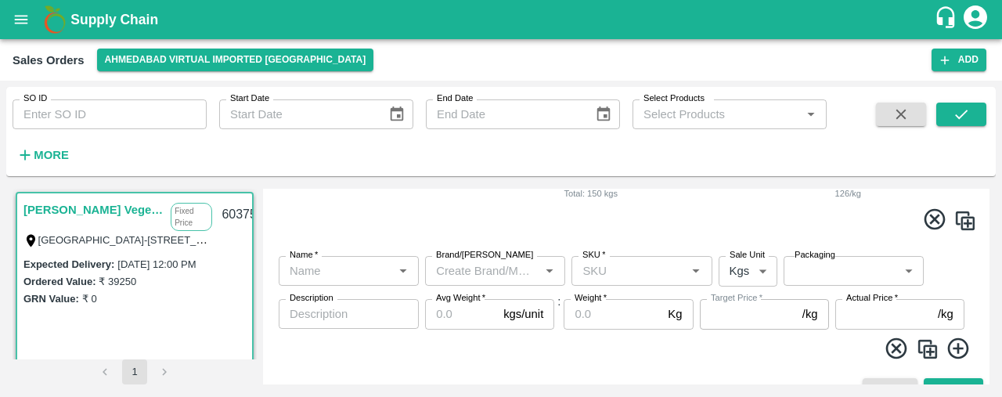
click at [314, 274] on input "Name   *" at bounding box center [335, 271] width 105 height 20
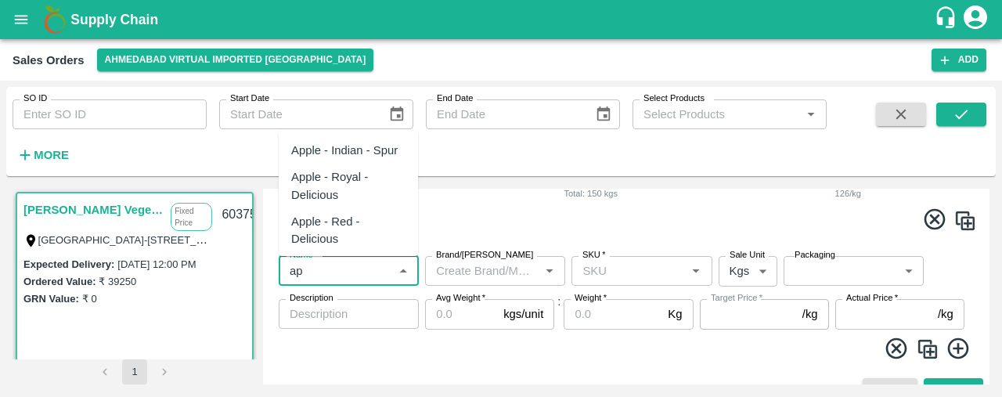
type input "a"
click at [329, 159] on div "Apple - [US_STATE]" at bounding box center [343, 150] width 105 height 17
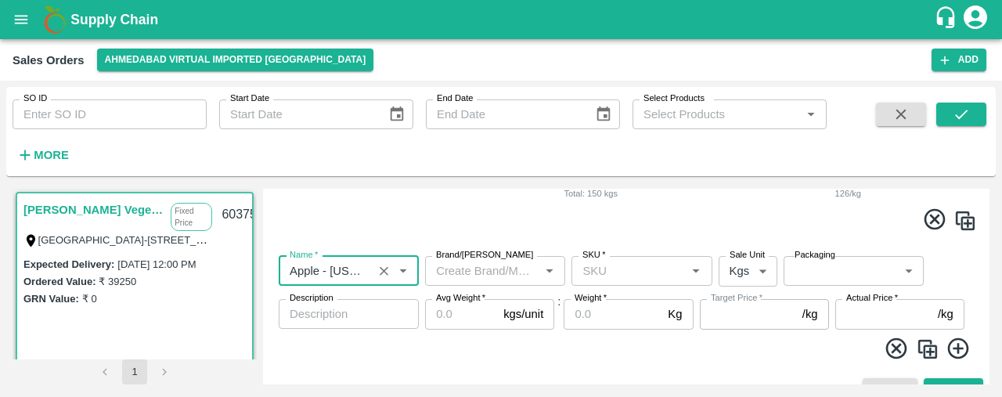
type input "Apple - [US_STATE]"
click at [583, 272] on input "SKU   *" at bounding box center [628, 271] width 105 height 20
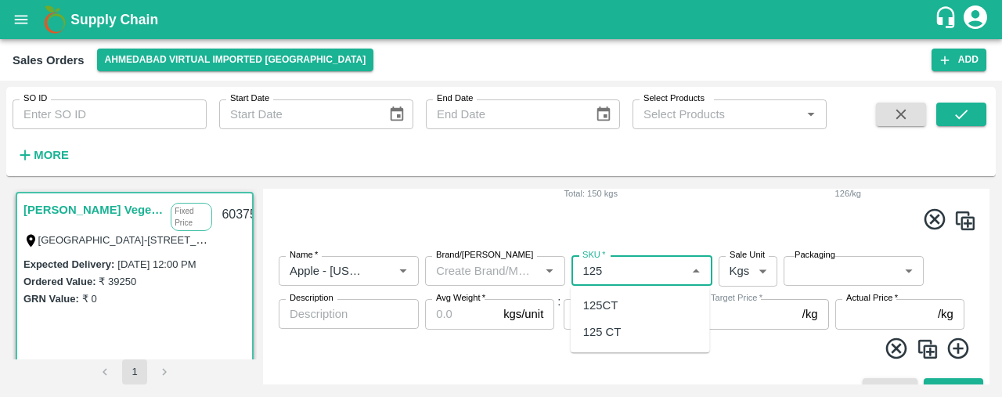
type input "125"
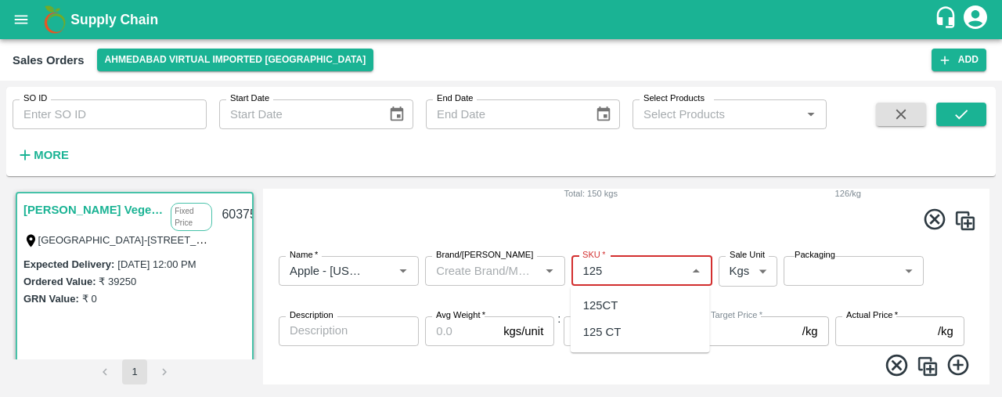
click at [639, 324] on div "125 CT" at bounding box center [640, 332] width 139 height 27
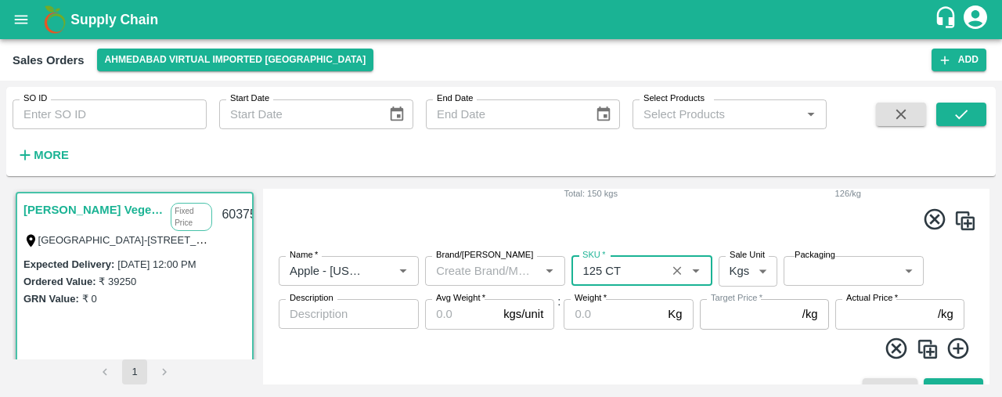
type input "125 CT"
click at [749, 271] on body "Supply Chain Sales Orders Ahmedabad virtual imported DC Add SO ID SO ID Start D…" at bounding box center [501, 198] width 1002 height 397
type input "NA"
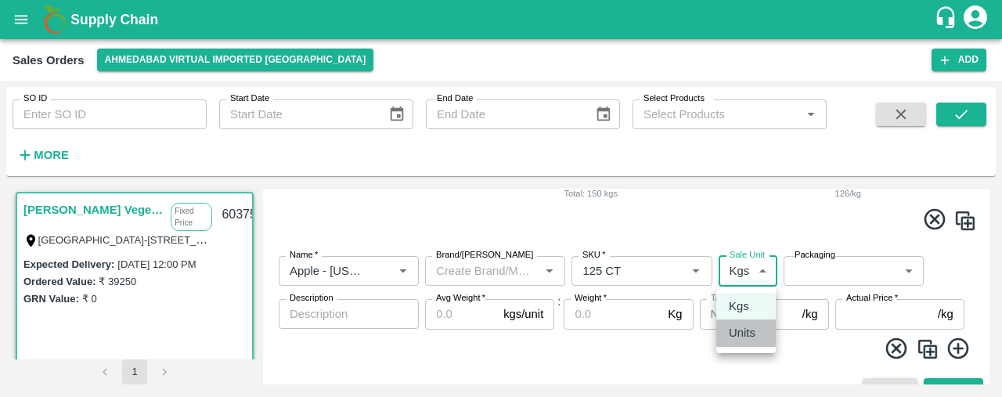
click at [748, 331] on p "Units" at bounding box center [742, 332] width 27 height 17
type input "2"
click at [825, 276] on body "Supply Chain Sales Orders Ahmedabad virtual imported DC Add SO ID SO ID Start D…" at bounding box center [501, 198] width 1002 height 397
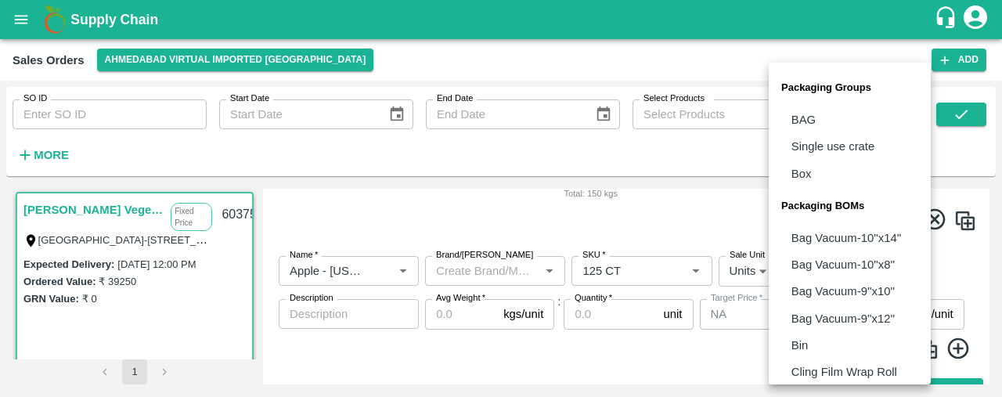
scroll to position [195, 0]
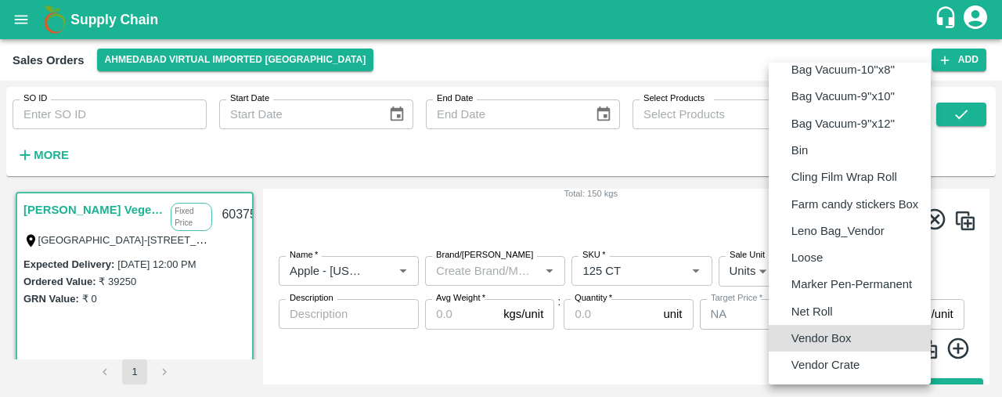
click at [850, 339] on p "Vendor Box" at bounding box center [822, 338] width 60 height 17
type input "BOM/276"
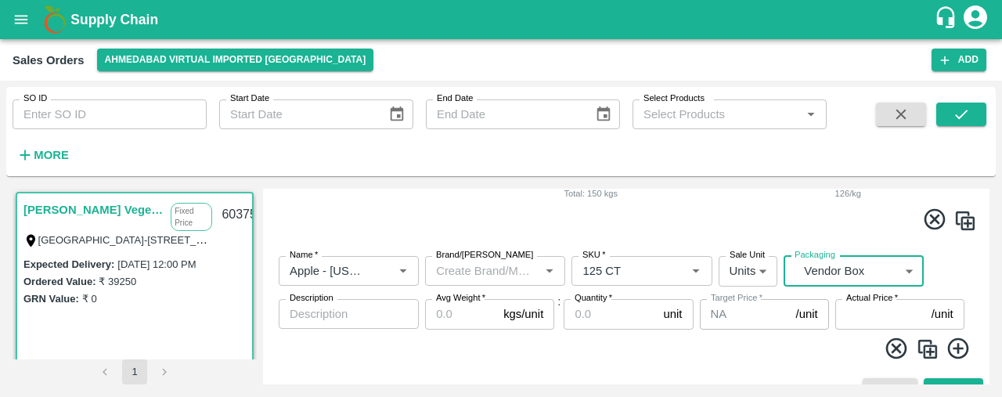
click at [440, 308] on input "Avg Weight   *" at bounding box center [461, 314] width 72 height 30
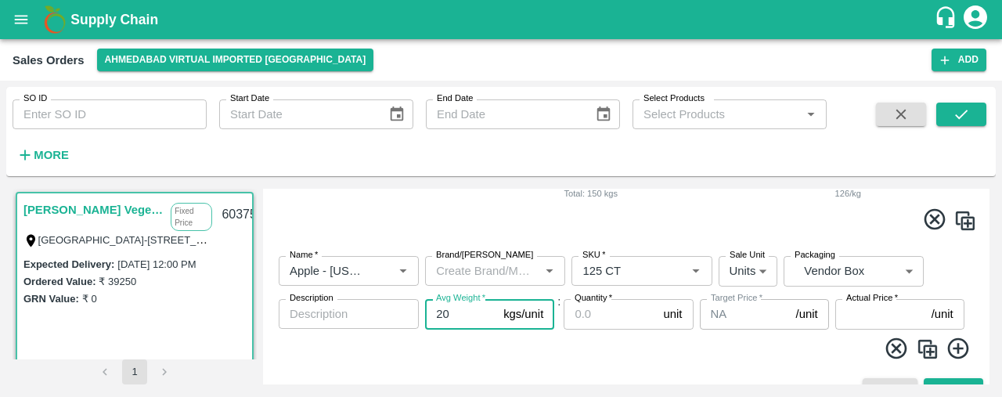
type input "20"
click at [596, 311] on input "Quantity   *" at bounding box center [610, 314] width 93 height 30
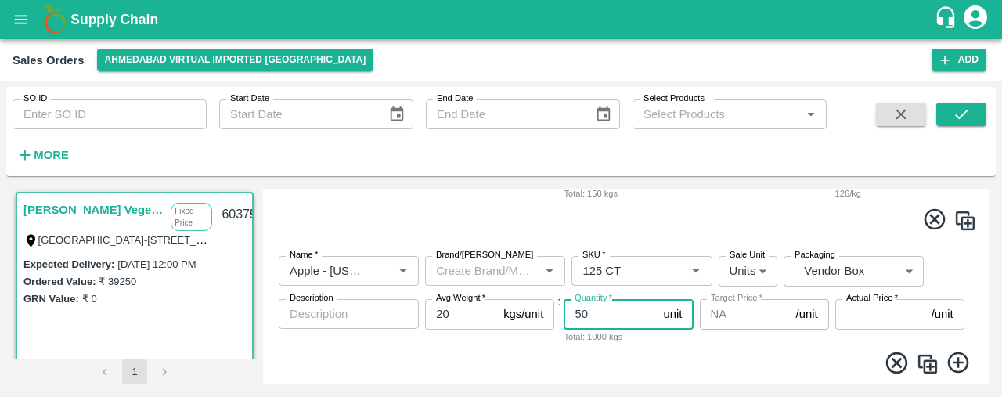
type input "50"
click at [929, 363] on img at bounding box center [927, 363] width 23 height 23
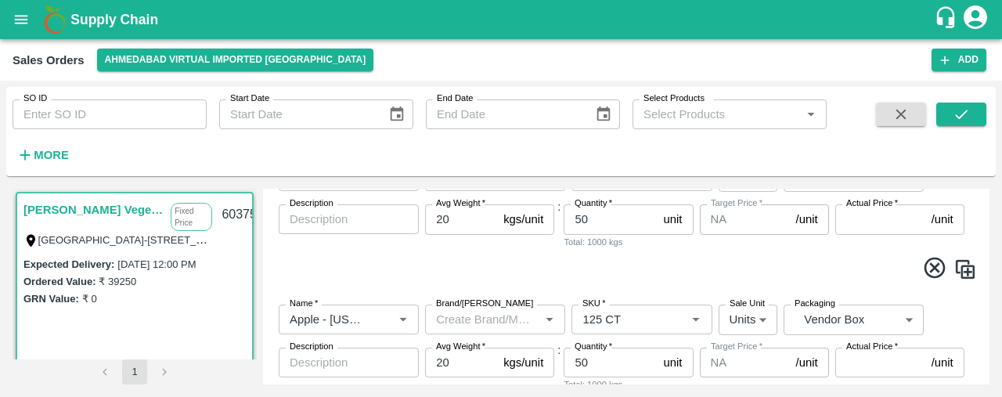
scroll to position [3082, 0]
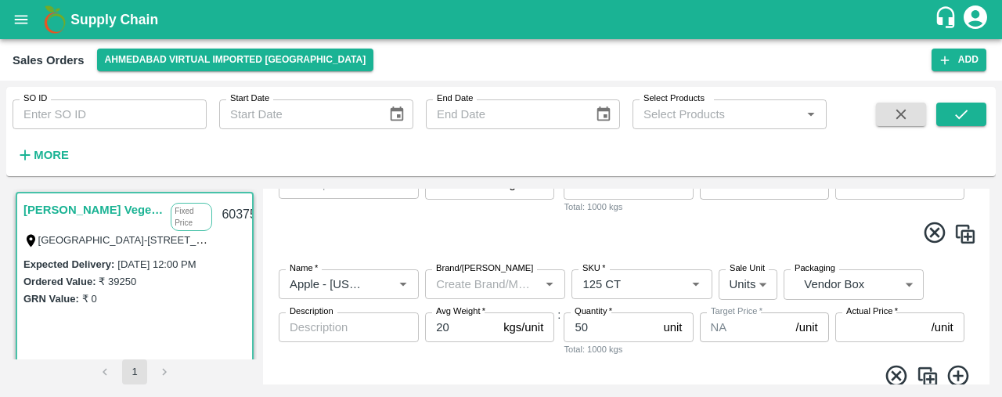
click at [587, 324] on input "50" at bounding box center [610, 327] width 93 height 30
type input "5"
type input "100"
click at [637, 287] on input "SKU   *" at bounding box center [618, 284] width 85 height 20
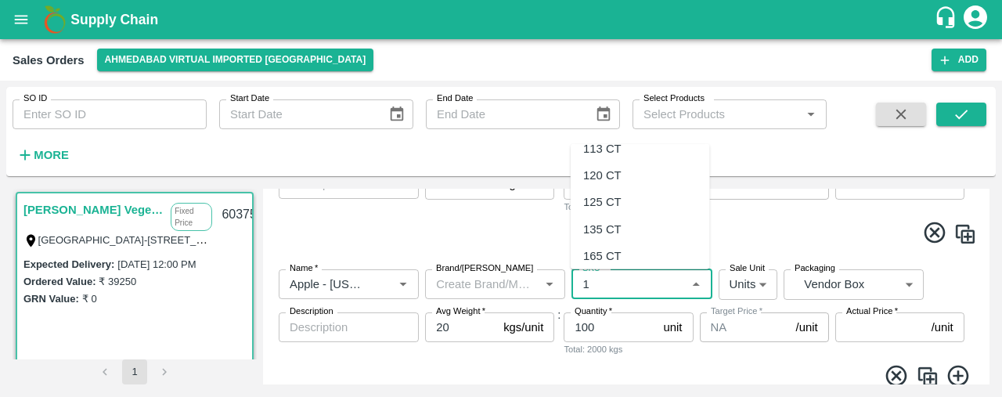
scroll to position [0, 0]
click at [631, 318] on div "135 CT" at bounding box center [640, 318] width 139 height 27
type input "135 CT"
click at [925, 375] on img at bounding box center [927, 376] width 23 height 23
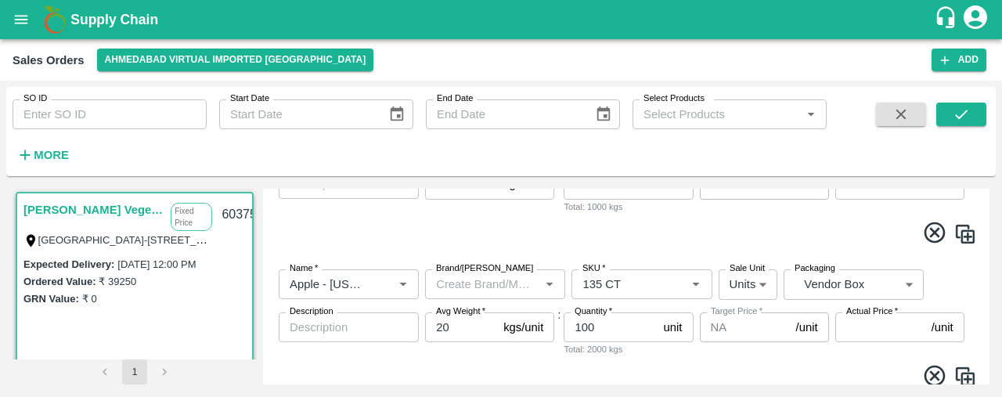
scroll to position [3279, 0]
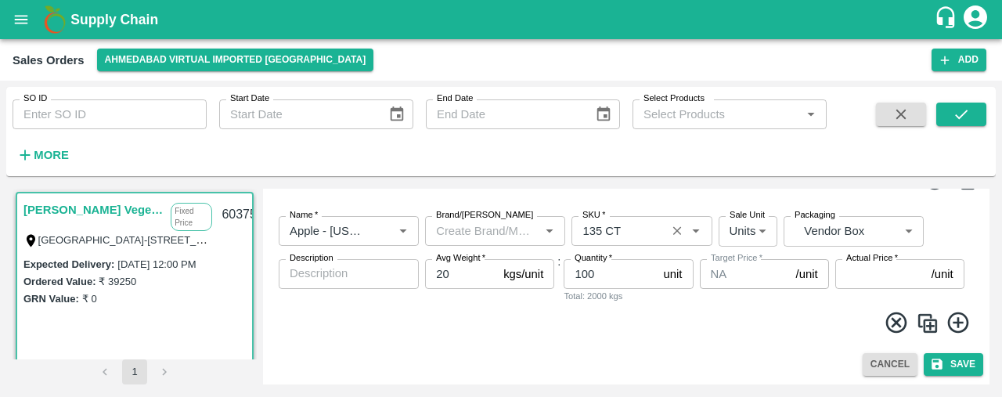
click at [675, 231] on icon "Clear" at bounding box center [677, 230] width 9 height 9
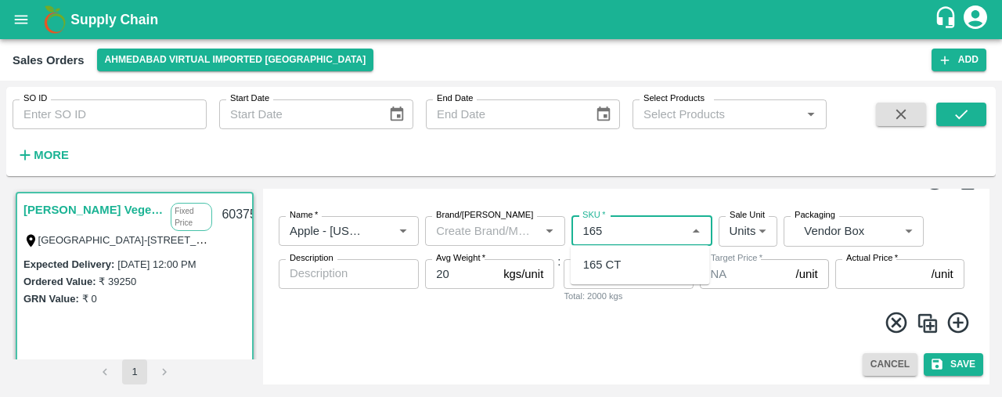
click at [657, 265] on div "165 CT" at bounding box center [640, 264] width 139 height 27
type input "165 CT"
click at [875, 274] on input "Actual Price   *" at bounding box center [880, 274] width 90 height 30
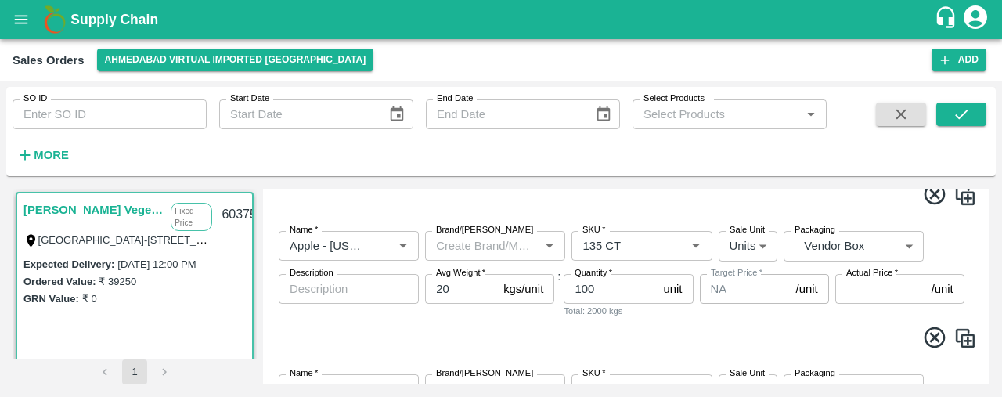
scroll to position [3093, 0]
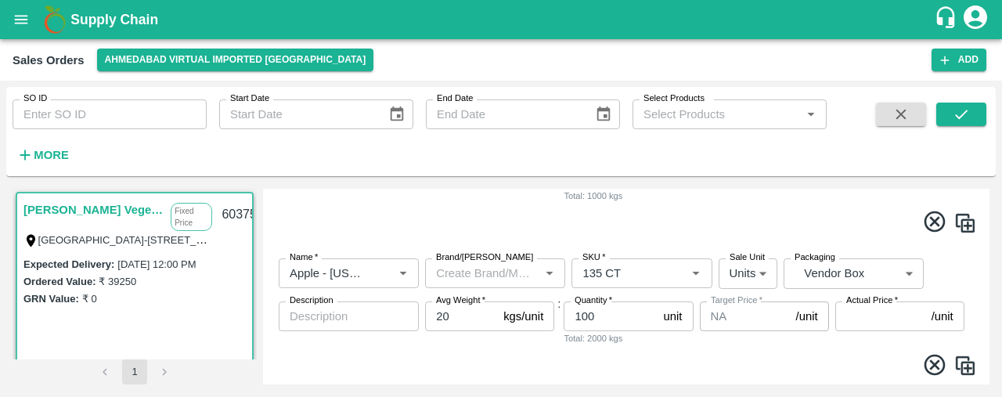
type input "4040"
click at [866, 309] on input "Actual Price   *" at bounding box center [880, 316] width 90 height 30
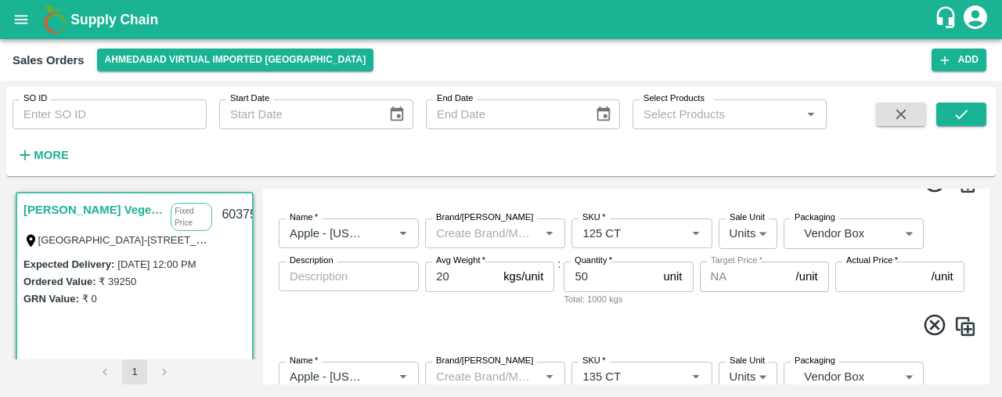
scroll to position [2971, 0]
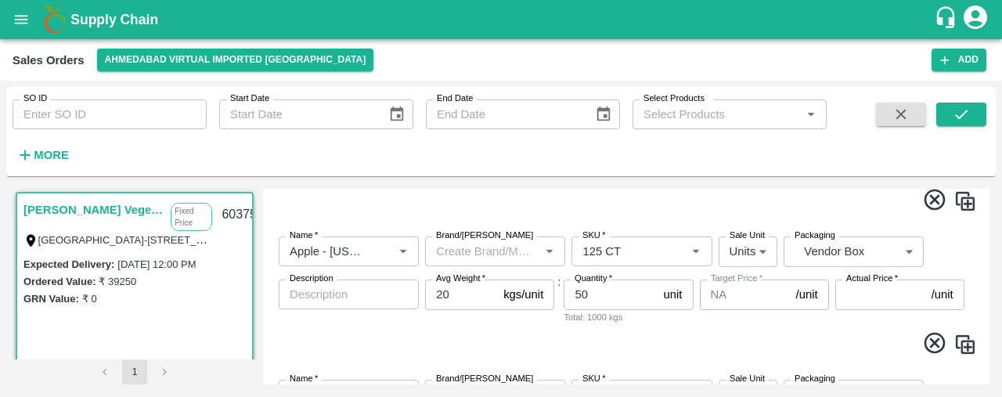
type input "4100"
click at [849, 292] on input "Actual Price   *" at bounding box center [880, 295] width 90 height 30
type input "4200"
drag, startPoint x: 986, startPoint y: 361, endPoint x: 986, endPoint y: 374, distance: 13.3
click at [986, 374] on div "Edit Sales Order DC   * Ahmedabad virtual imported DC 110 DC Sale Type   * Fixe…" at bounding box center [626, 287] width 727 height 196
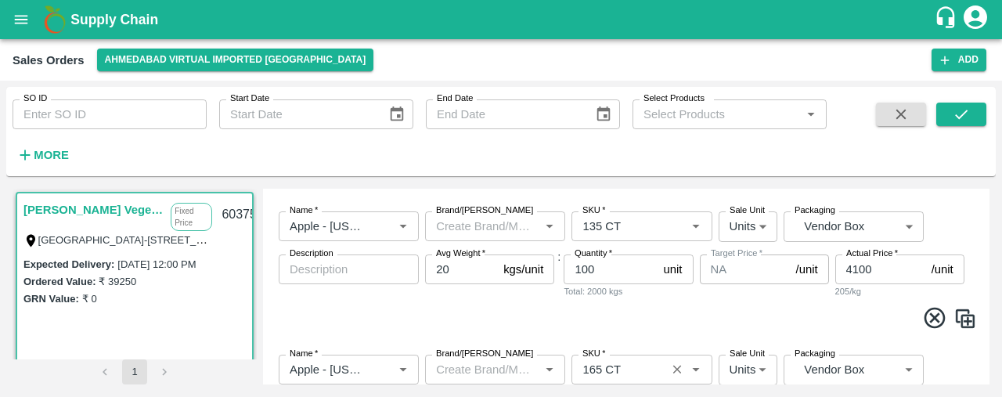
scroll to position [3279, 0]
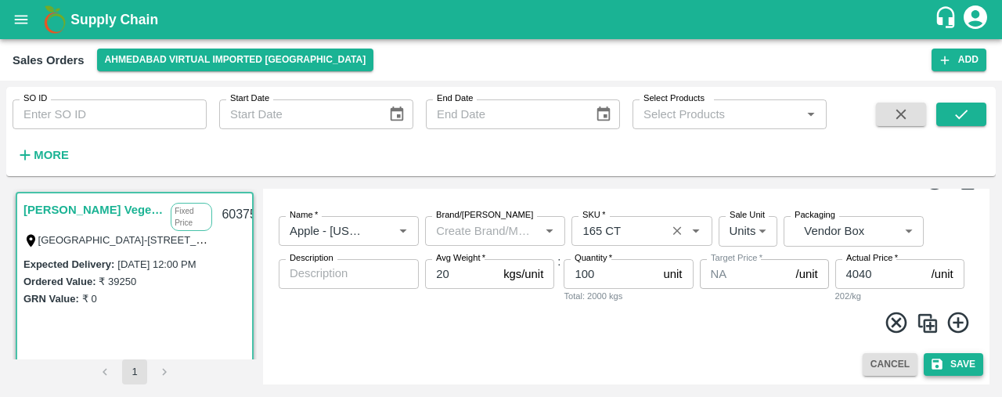
click at [961, 365] on button "Save" at bounding box center [954, 364] width 60 height 23
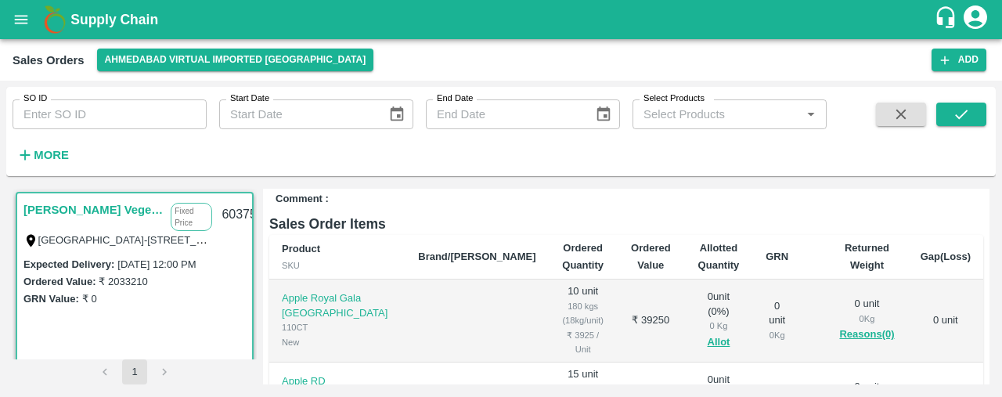
scroll to position [244, 0]
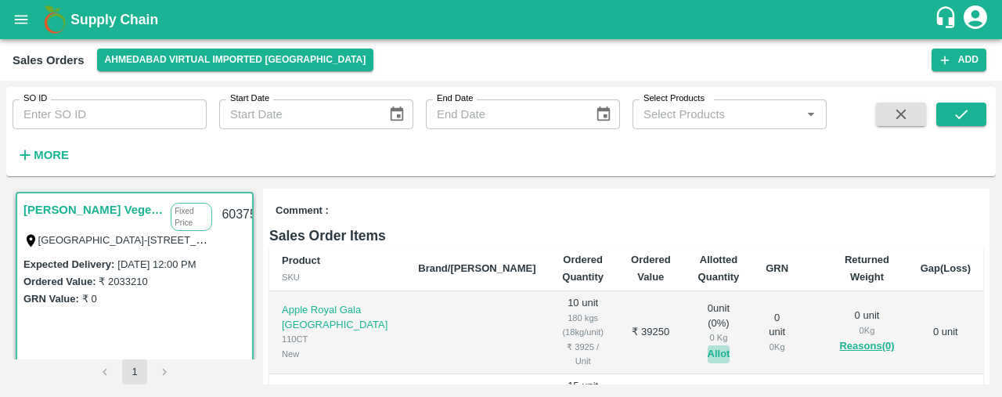
click at [708, 345] on button "Allot" at bounding box center [719, 354] width 23 height 18
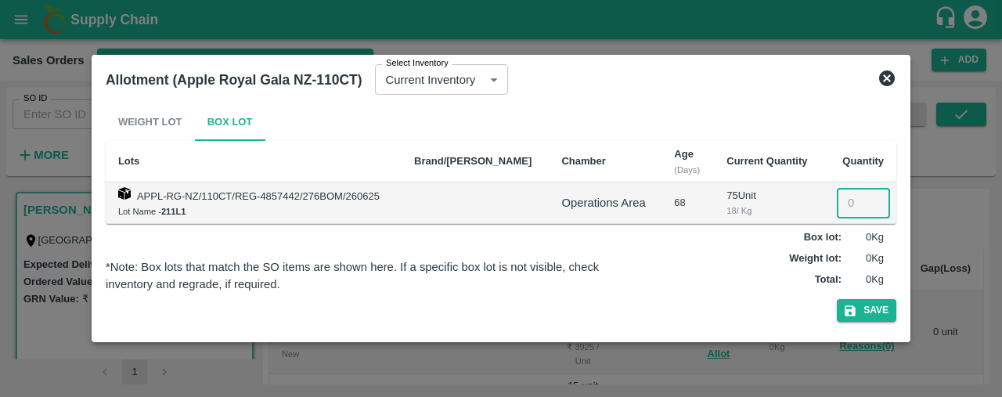
click at [846, 205] on input "number" at bounding box center [863, 203] width 53 height 30
type input "10"
click at [883, 312] on button "Save" at bounding box center [867, 310] width 60 height 23
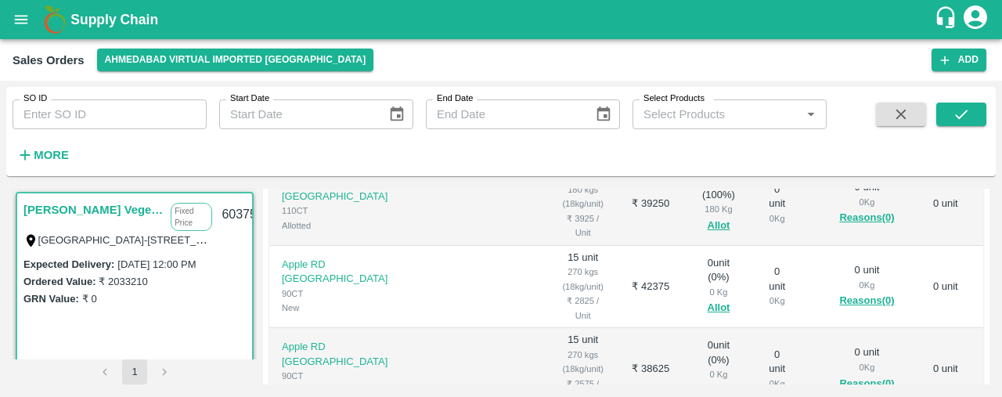
scroll to position [376, 0]
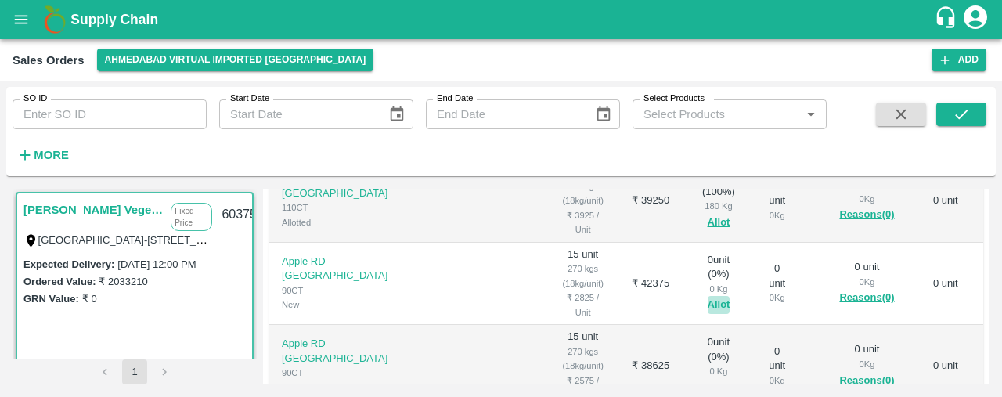
click at [708, 296] on button "Allot" at bounding box center [719, 305] width 23 height 18
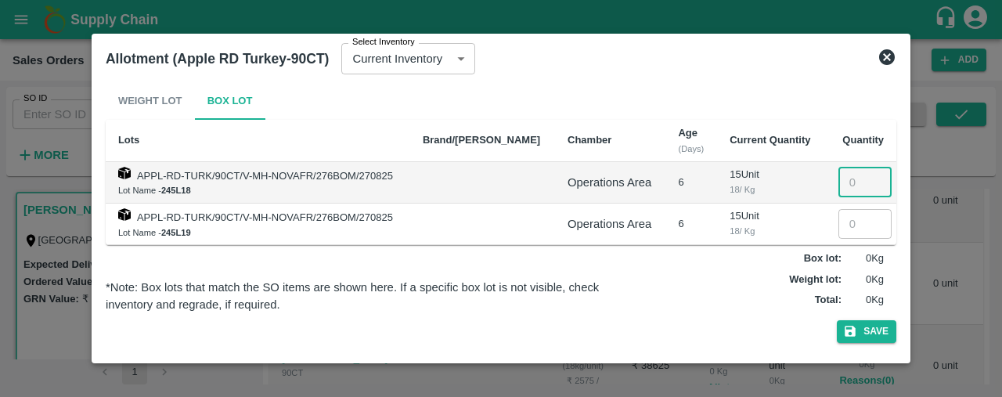
click at [848, 179] on input "number" at bounding box center [865, 183] width 53 height 30
type input "15"
click at [863, 330] on button "Save" at bounding box center [867, 331] width 60 height 23
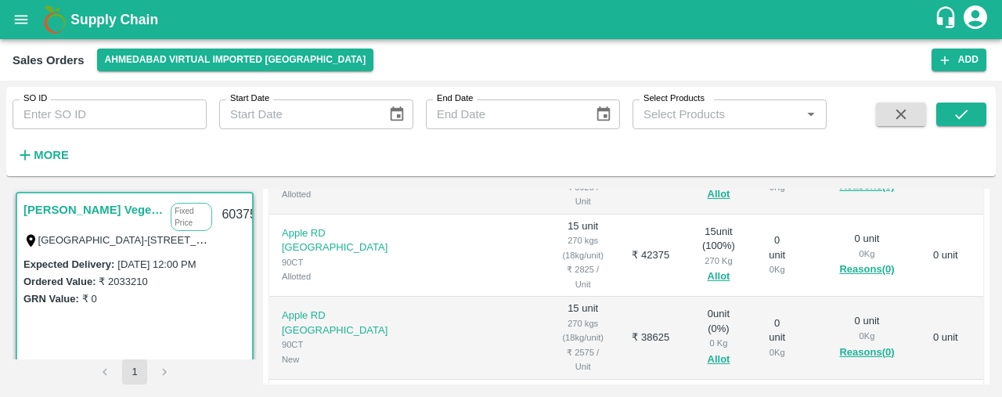
scroll to position [406, 0]
click at [708, 348] on button "Allot" at bounding box center [719, 357] width 23 height 18
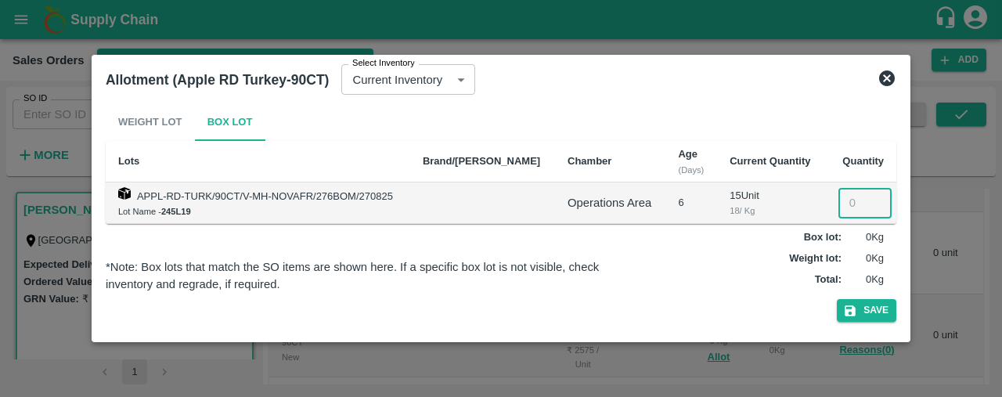
click at [849, 199] on input "number" at bounding box center [865, 203] width 53 height 30
type input "15"
click at [871, 311] on button "Save" at bounding box center [867, 310] width 60 height 23
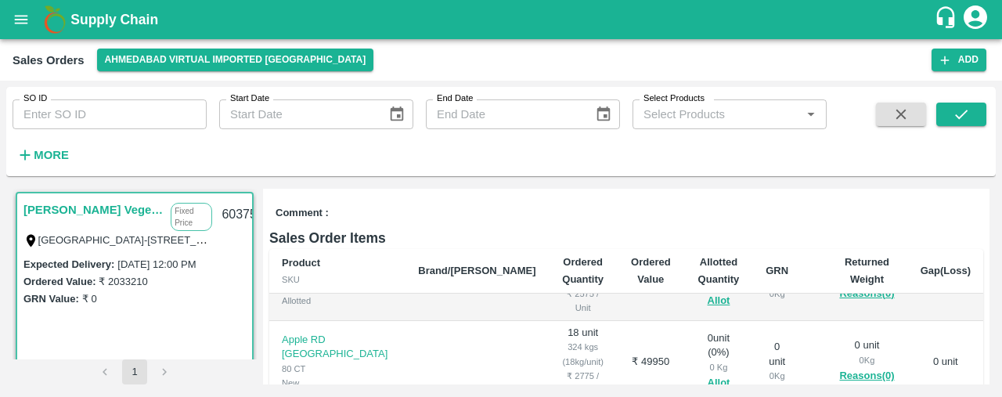
scroll to position [232, 0]
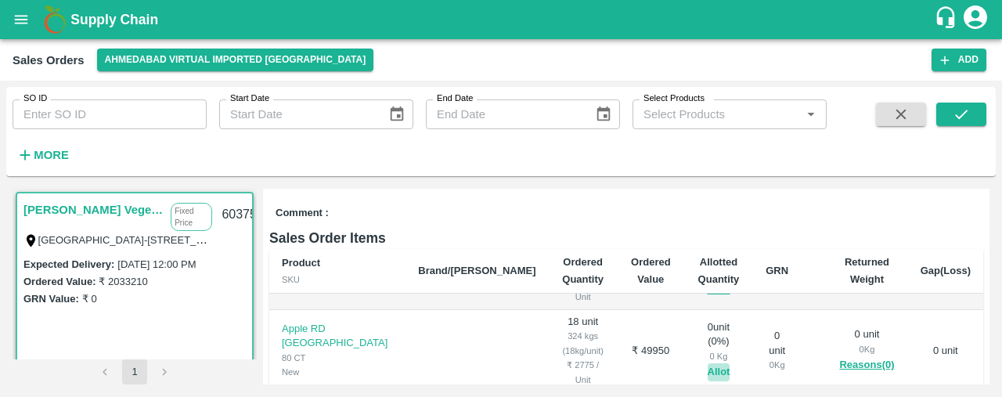
click at [708, 363] on button "Allot" at bounding box center [719, 372] width 23 height 18
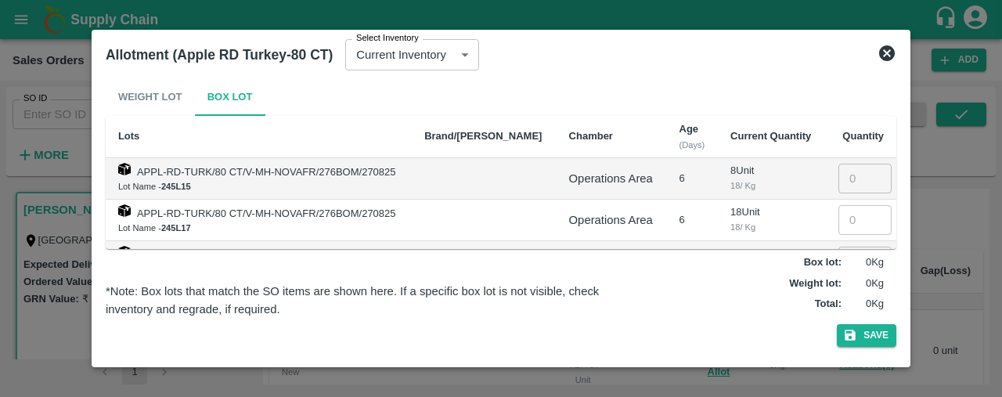
click at [882, 52] on icon at bounding box center [887, 53] width 16 height 16
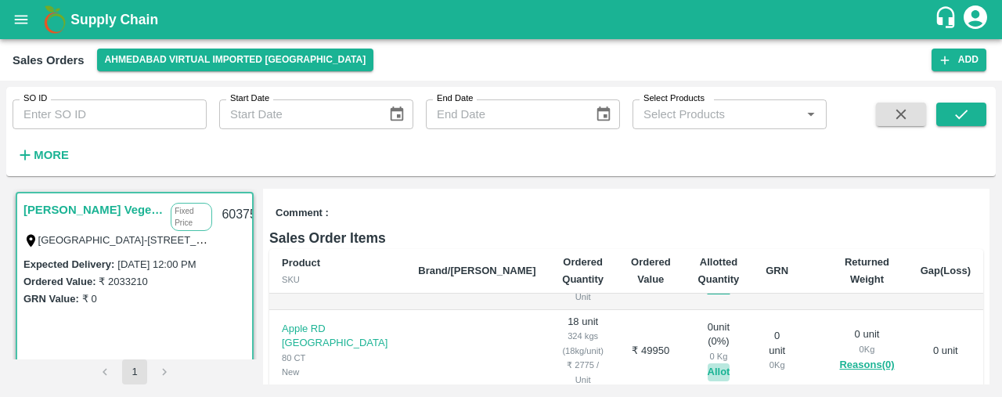
click at [708, 363] on button "Allot" at bounding box center [719, 372] width 23 height 18
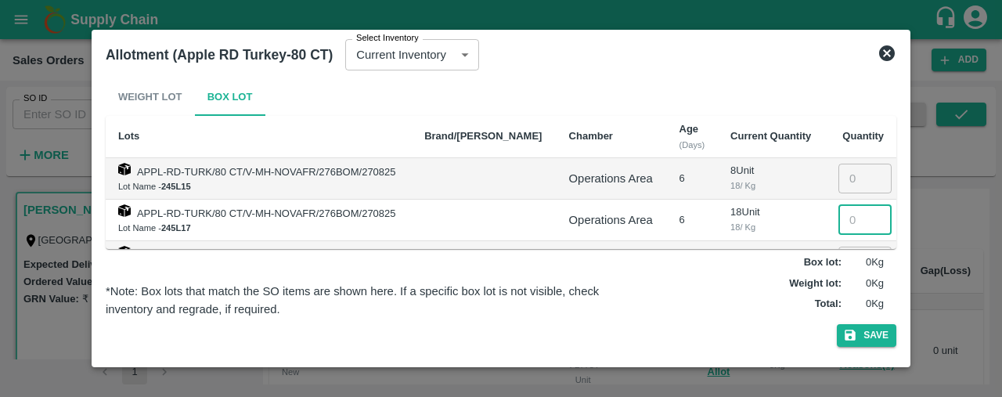
click at [858, 220] on input "number" at bounding box center [865, 220] width 53 height 30
type input "18"
click at [874, 331] on button "Save" at bounding box center [867, 335] width 60 height 23
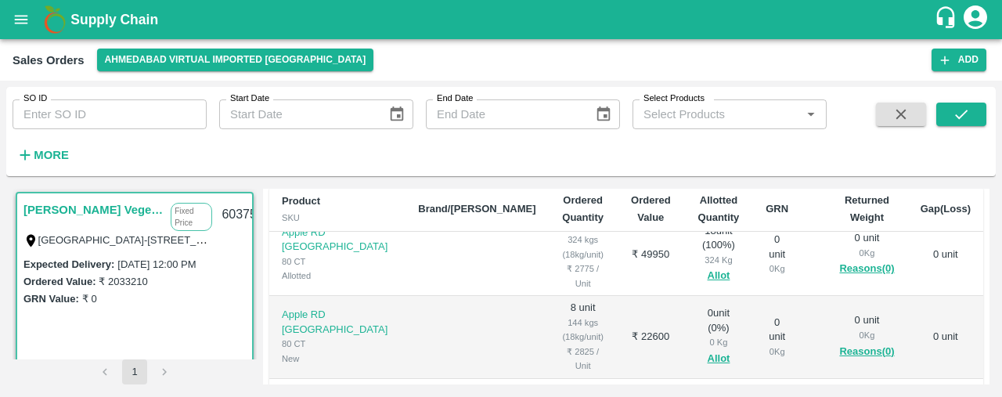
scroll to position [277, 0]
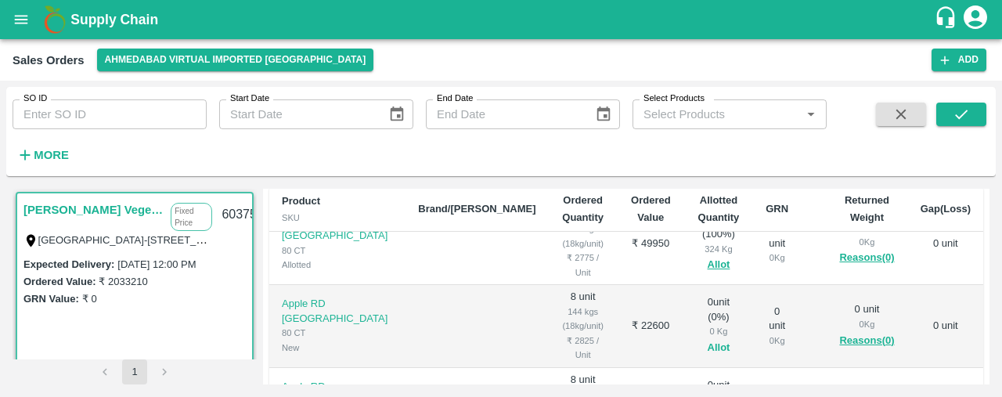
click at [708, 339] on button "Allot" at bounding box center [719, 348] width 23 height 18
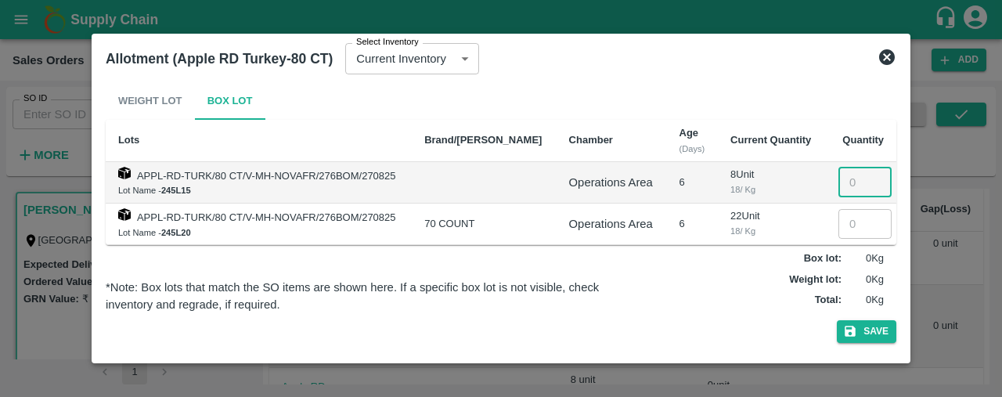
click at [848, 187] on input "number" at bounding box center [865, 183] width 53 height 30
type input "8"
click at [882, 334] on button "Save" at bounding box center [867, 331] width 60 height 23
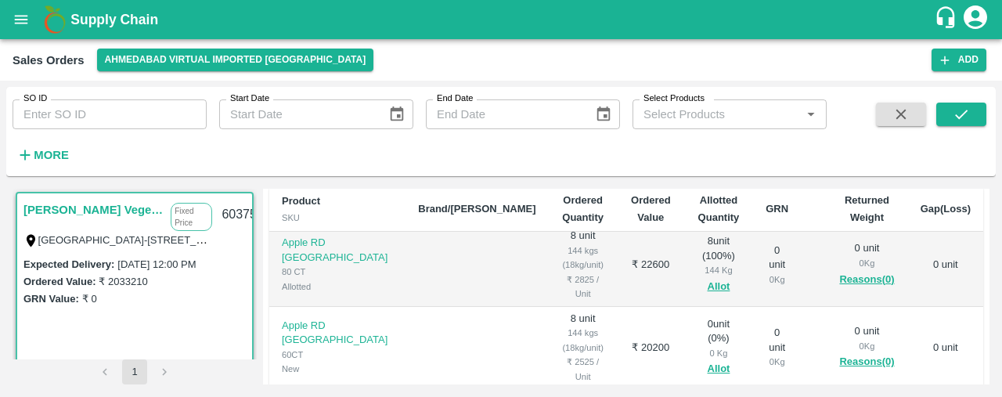
scroll to position [341, 0]
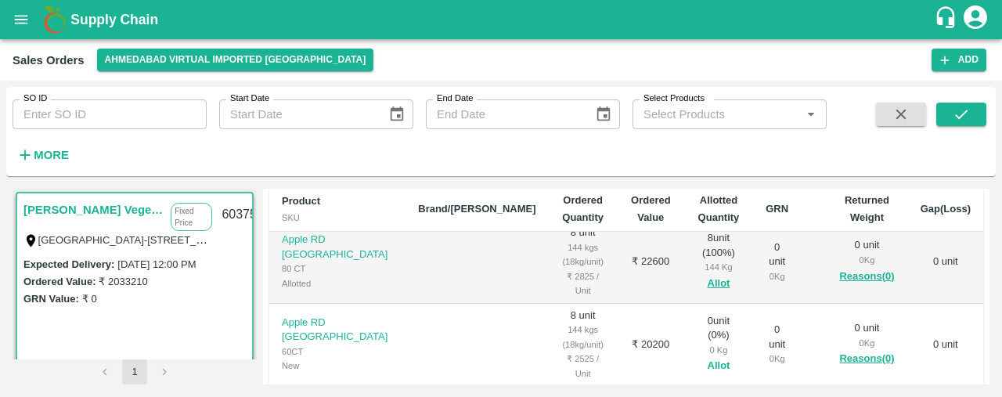
click at [708, 357] on button "Allot" at bounding box center [719, 366] width 23 height 18
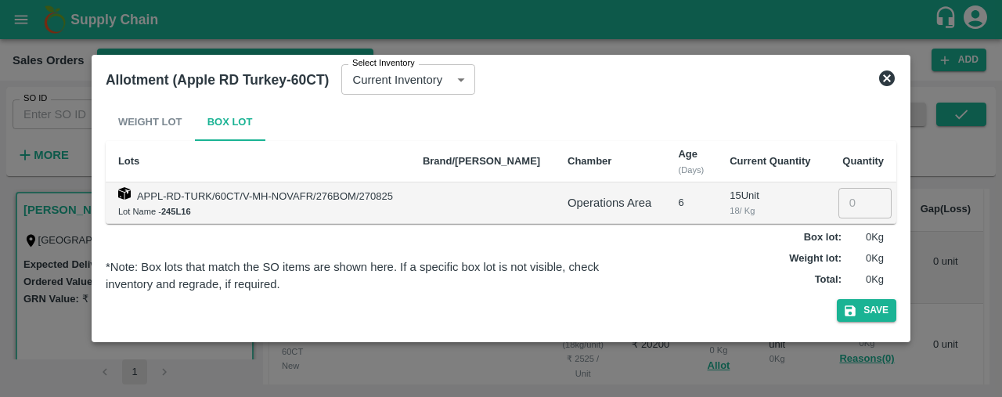
click at [882, 74] on icon at bounding box center [887, 78] width 16 height 16
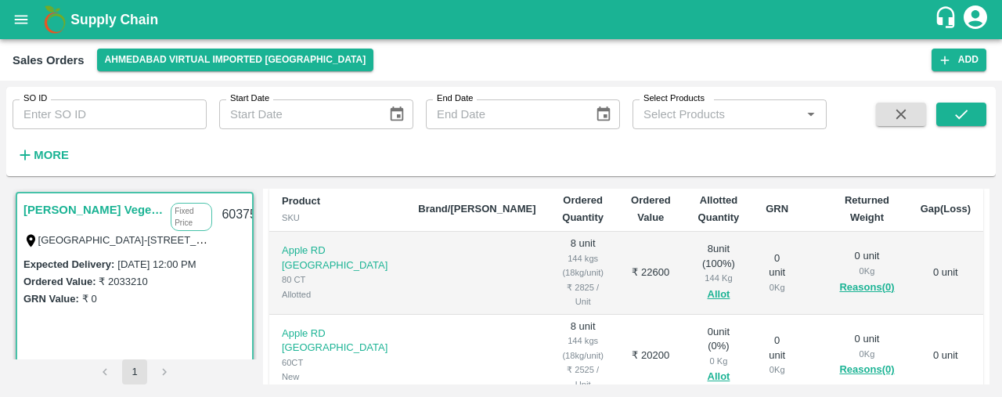
scroll to position [338, 0]
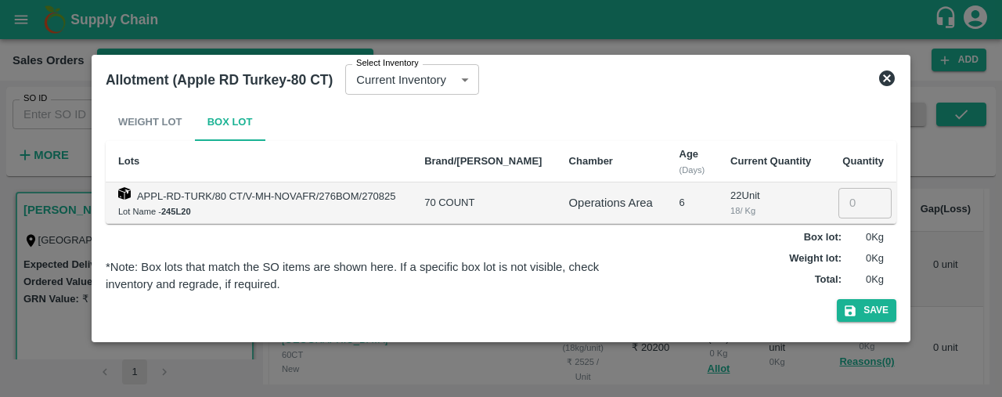
click at [839, 201] on input "number" at bounding box center [865, 203] width 53 height 30
type input "22"
click at [869, 312] on button "Save" at bounding box center [867, 310] width 60 height 23
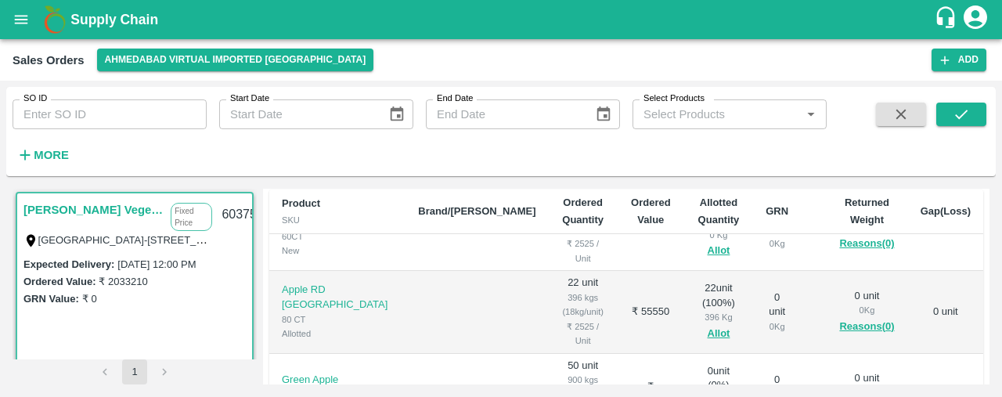
scroll to position [474, 0]
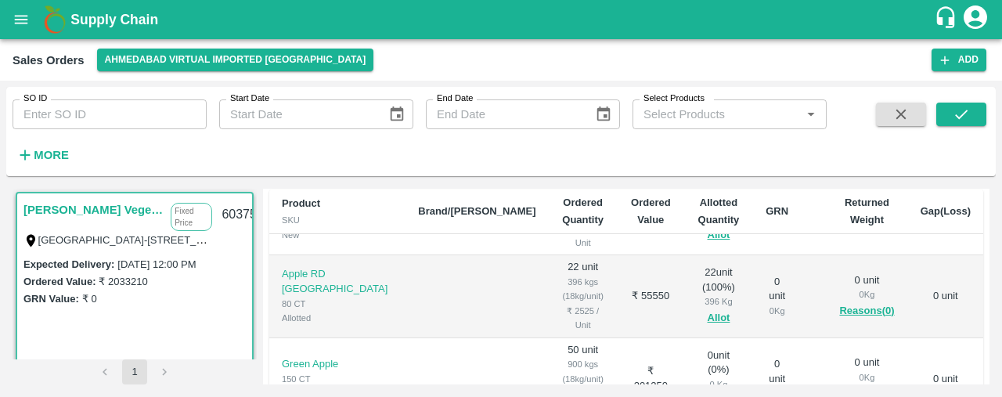
click at [708, 391] on button "Allot" at bounding box center [719, 400] width 23 height 18
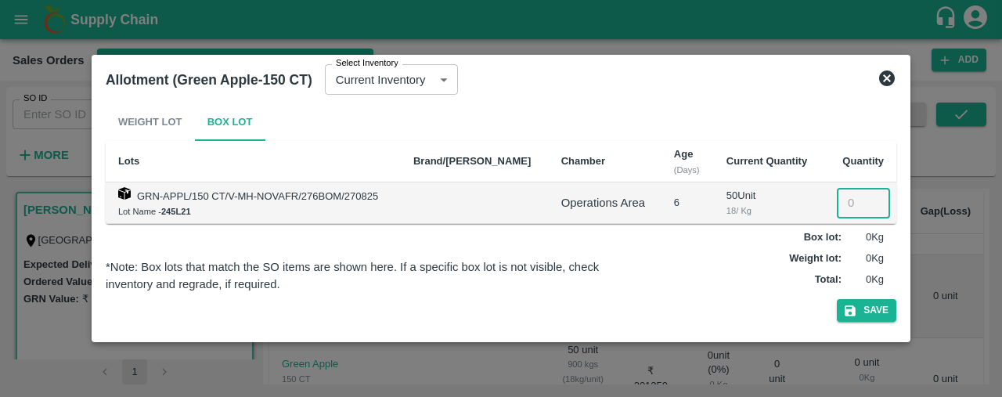
click at [841, 213] on input "number" at bounding box center [863, 203] width 53 height 30
type input "50"
click at [878, 311] on button "Save" at bounding box center [867, 310] width 60 height 23
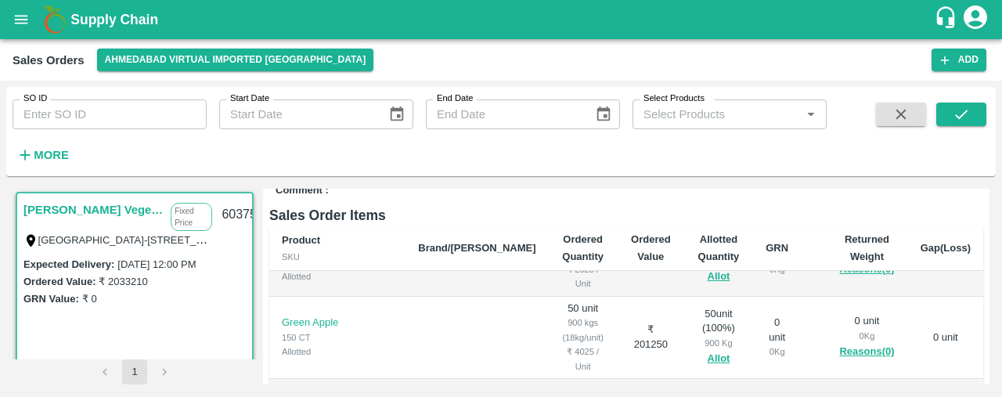
scroll to position [562, 0]
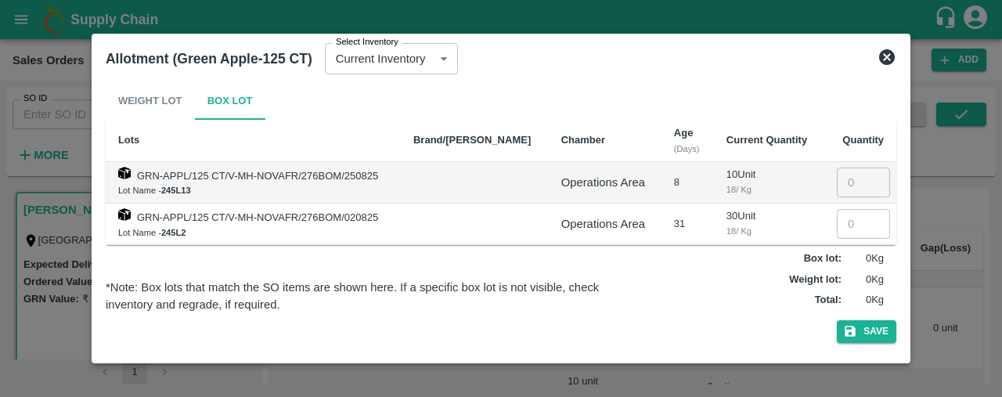
click at [883, 56] on icon at bounding box center [887, 57] width 16 height 16
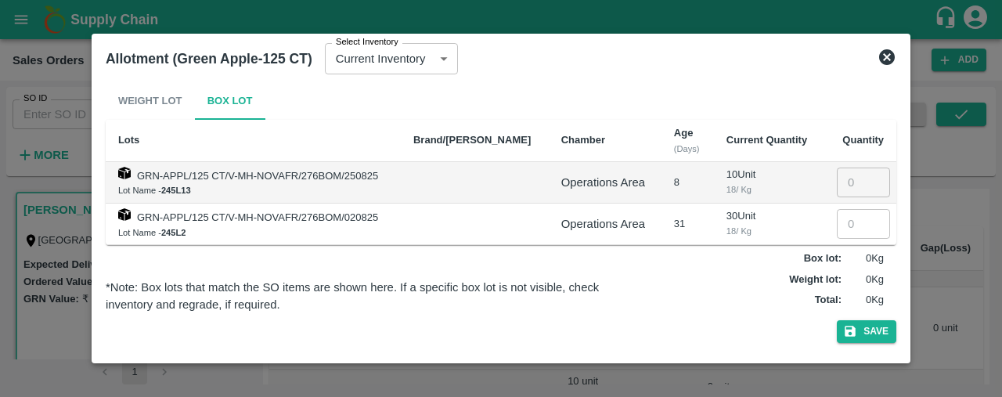
click at [844, 179] on input "number" at bounding box center [863, 183] width 53 height 30
type input "10"
click at [860, 330] on button "Save" at bounding box center [867, 331] width 60 height 23
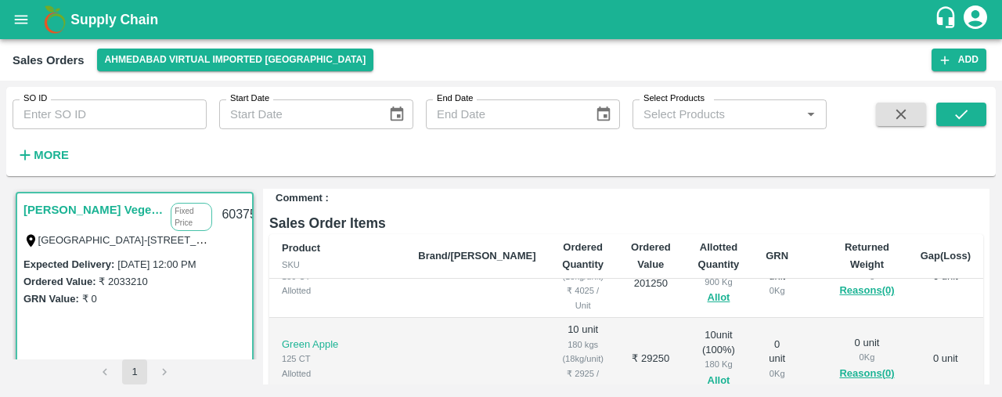
scroll to position [625, 0]
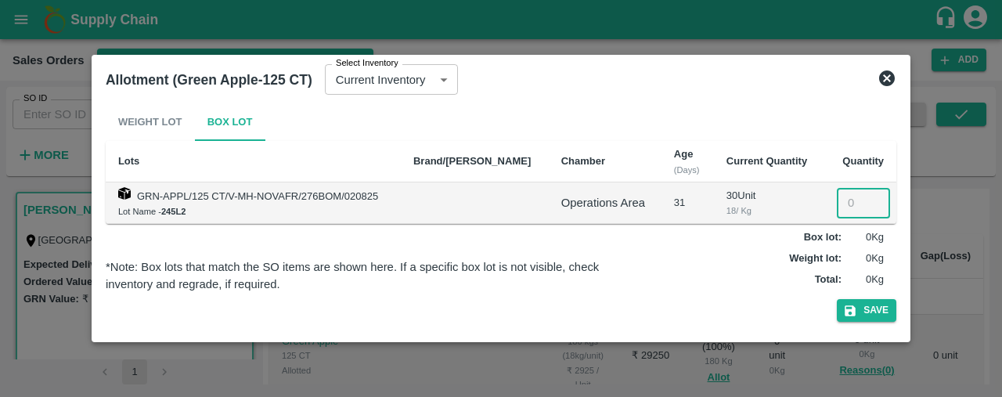
click at [842, 202] on input "number" at bounding box center [863, 203] width 53 height 30
type input "30"
click at [869, 308] on button "Save" at bounding box center [867, 310] width 60 height 23
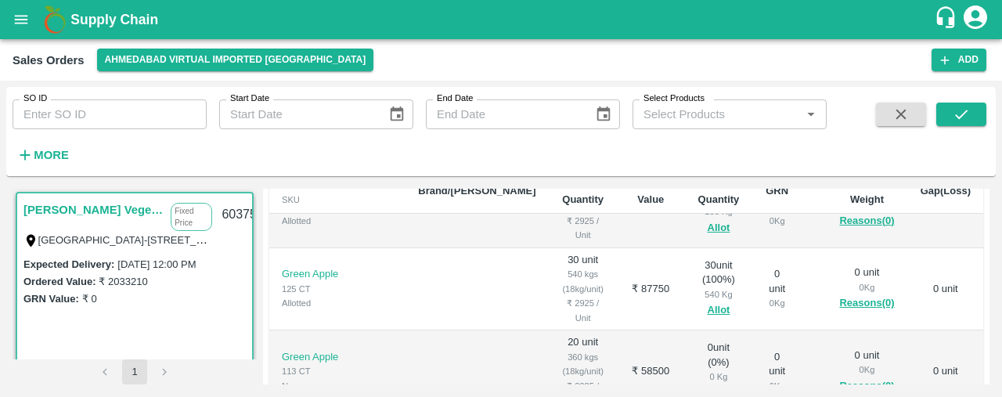
scroll to position [715, 0]
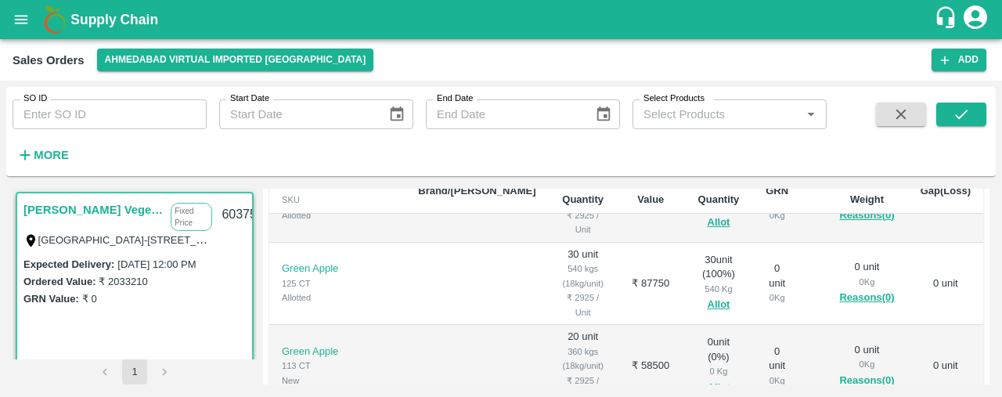
click at [708, 379] on button "Allot" at bounding box center [719, 388] width 23 height 18
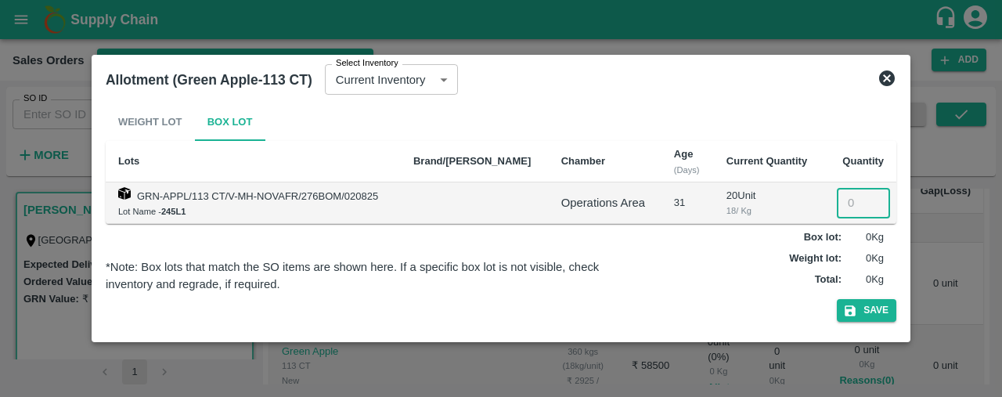
click at [838, 207] on input "number" at bounding box center [863, 203] width 53 height 30
type input "20"
click at [889, 309] on button "Save" at bounding box center [867, 310] width 60 height 23
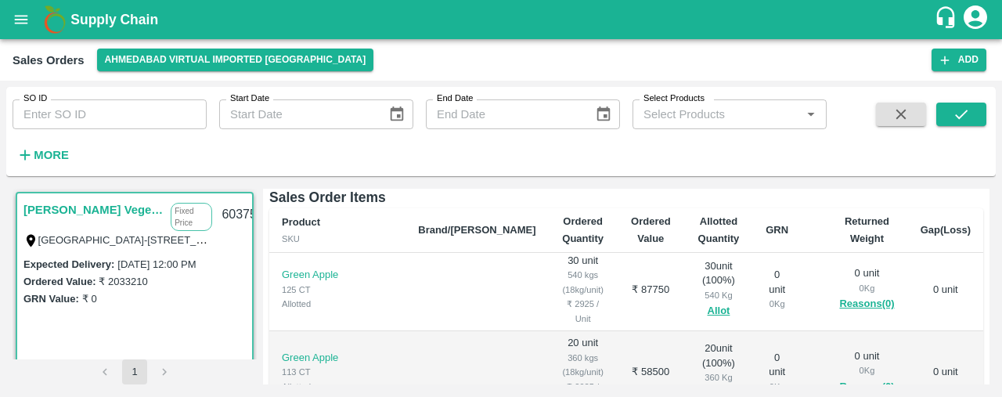
scroll to position [751, 0]
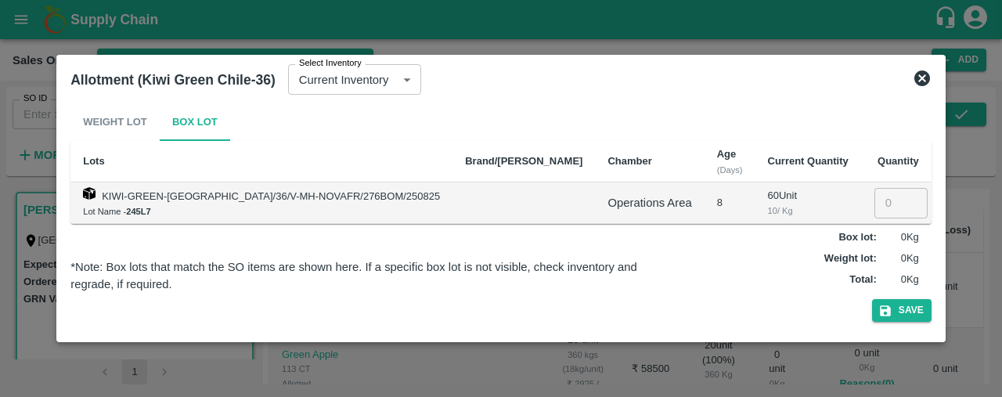
click at [875, 207] on input "number" at bounding box center [901, 203] width 53 height 30
type input "60"
click at [878, 305] on icon "button" at bounding box center [885, 311] width 14 height 14
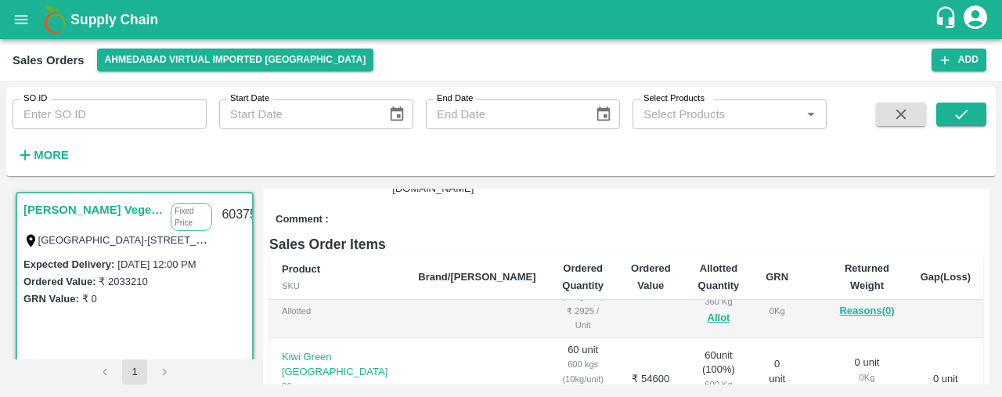
scroll to position [857, 0]
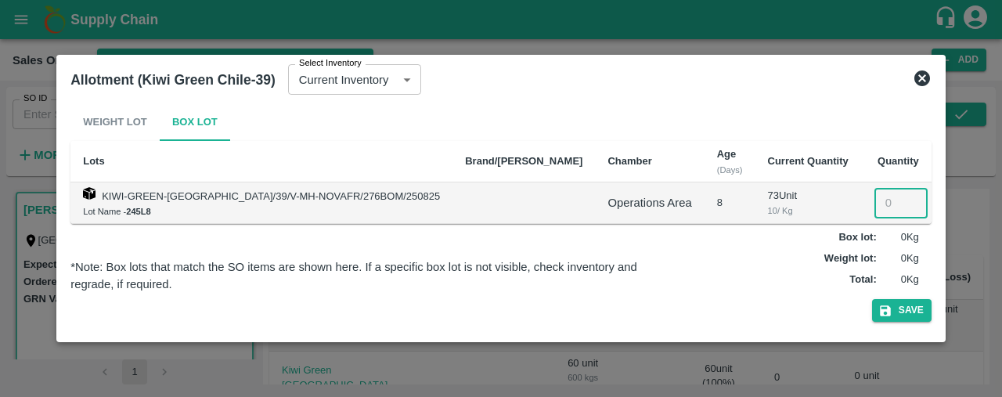
click at [875, 209] on input "number" at bounding box center [901, 203] width 53 height 30
type input "73"
click at [872, 312] on button "Save" at bounding box center [902, 310] width 60 height 23
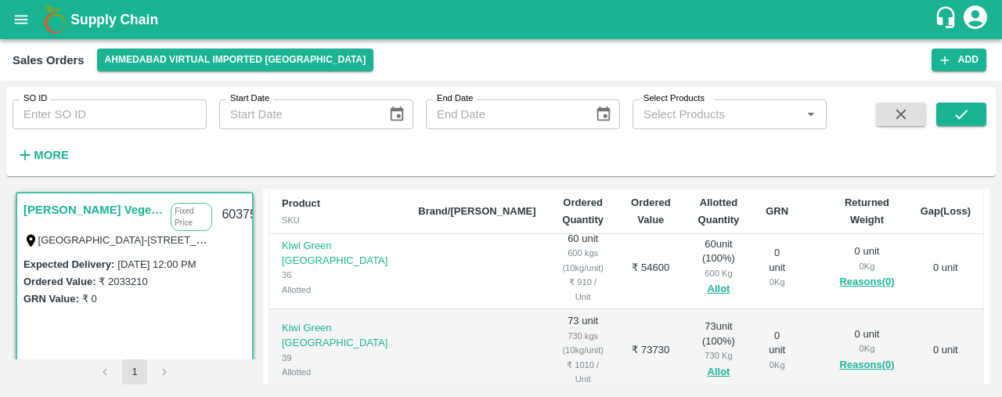
scroll to position [919, 0]
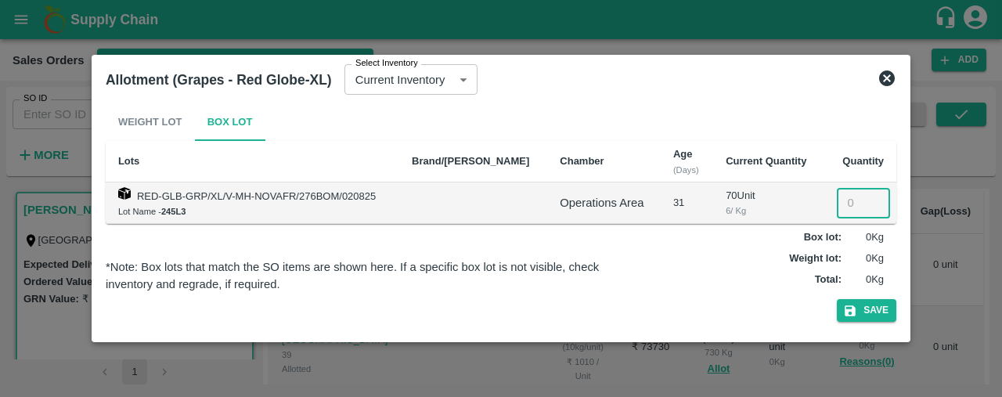
click at [839, 197] on input "number" at bounding box center [863, 203] width 53 height 30
type input "70"
click at [868, 313] on button "Save" at bounding box center [867, 310] width 60 height 23
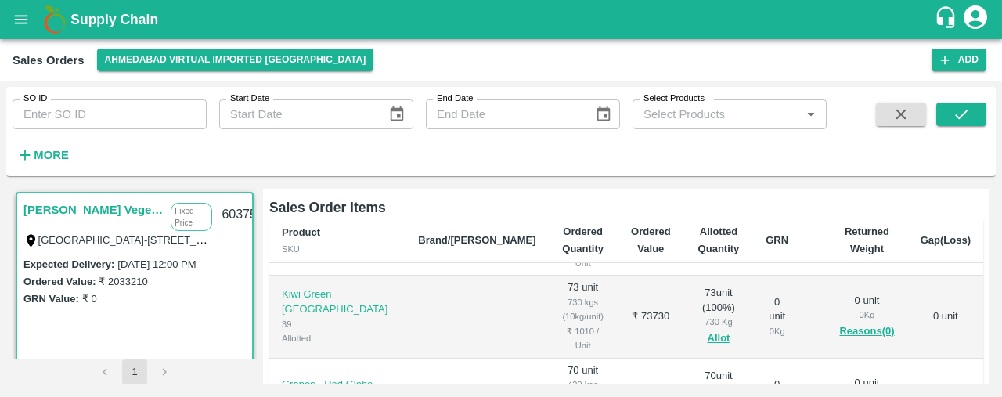
scroll to position [983, 0]
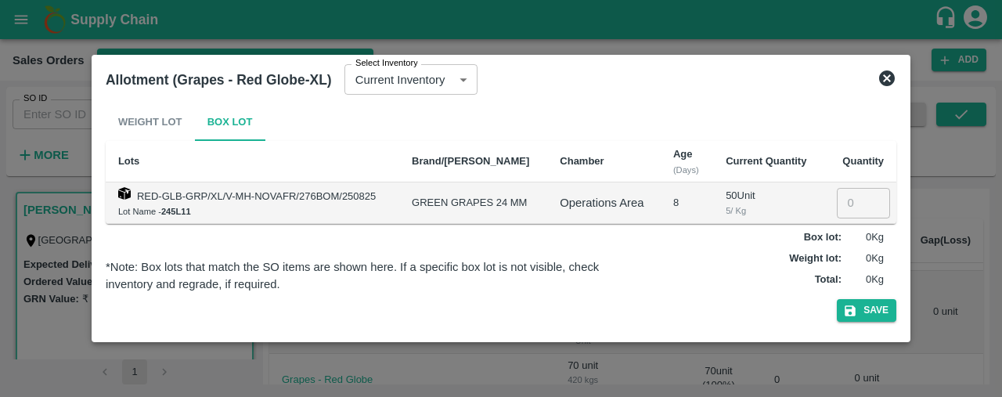
click at [852, 204] on input "number" at bounding box center [863, 203] width 53 height 30
type input "50"
click at [874, 312] on button "Save" at bounding box center [867, 310] width 60 height 23
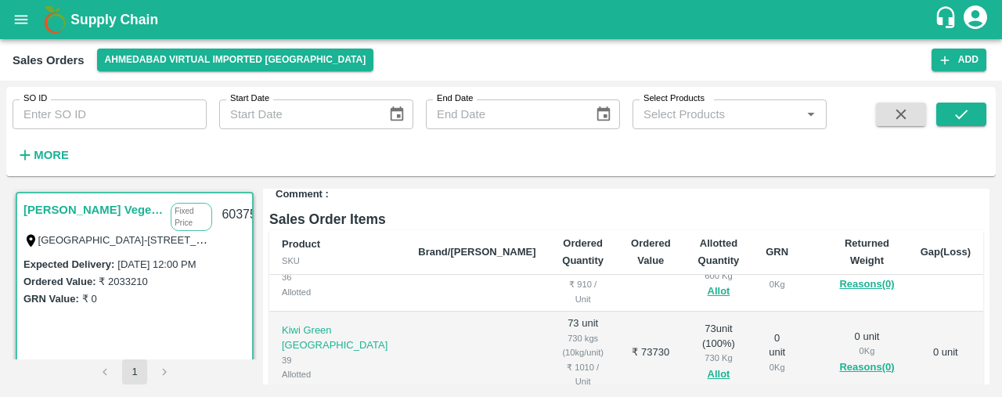
scroll to position [993, 0]
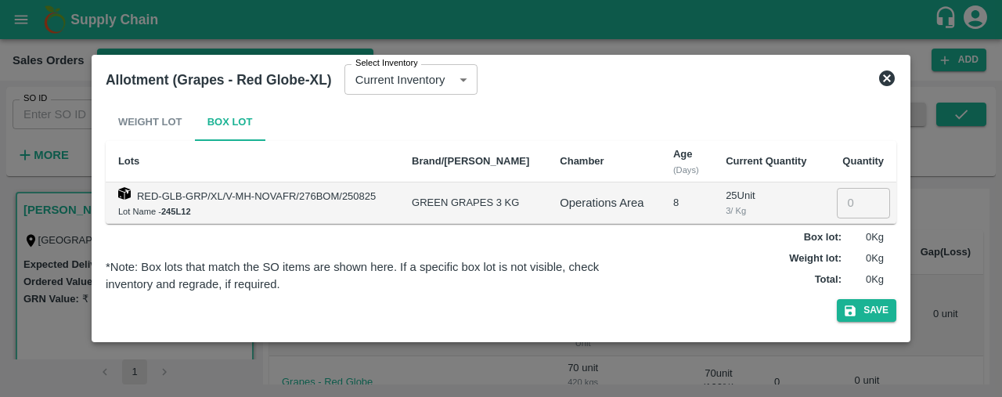
click at [850, 206] on input "number" at bounding box center [863, 203] width 53 height 30
type input "25"
click at [880, 316] on button "Save" at bounding box center [867, 310] width 60 height 23
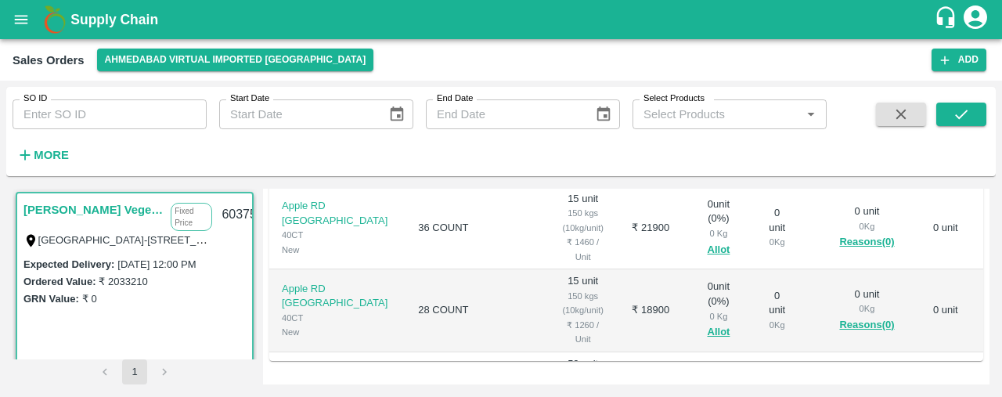
scroll to position [1318, 0]
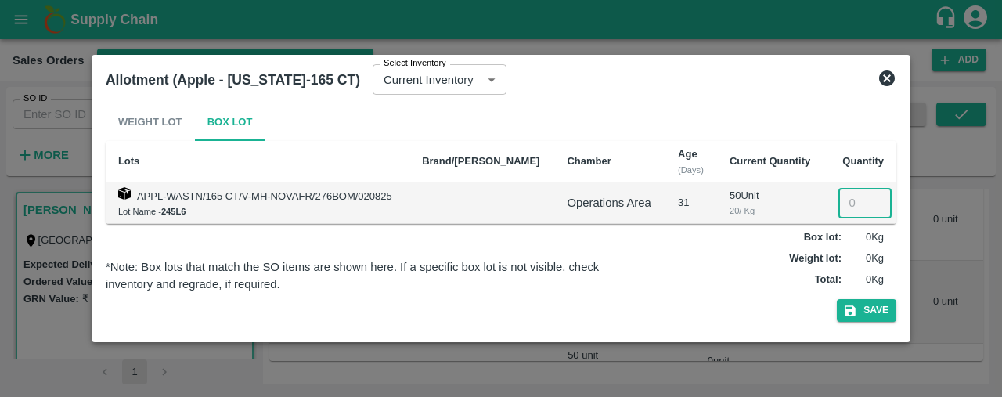
click at [857, 208] on input "number" at bounding box center [865, 203] width 53 height 30
type input "50"
click at [861, 308] on button "Save" at bounding box center [867, 310] width 60 height 23
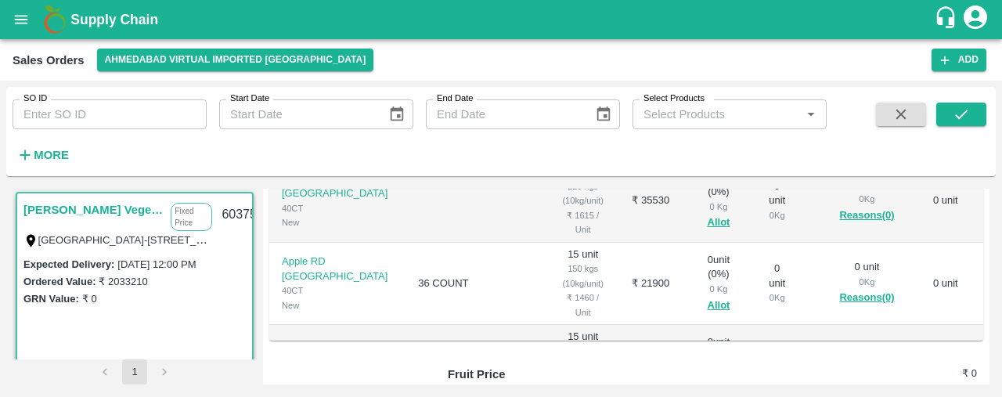
scroll to position [1220, 0]
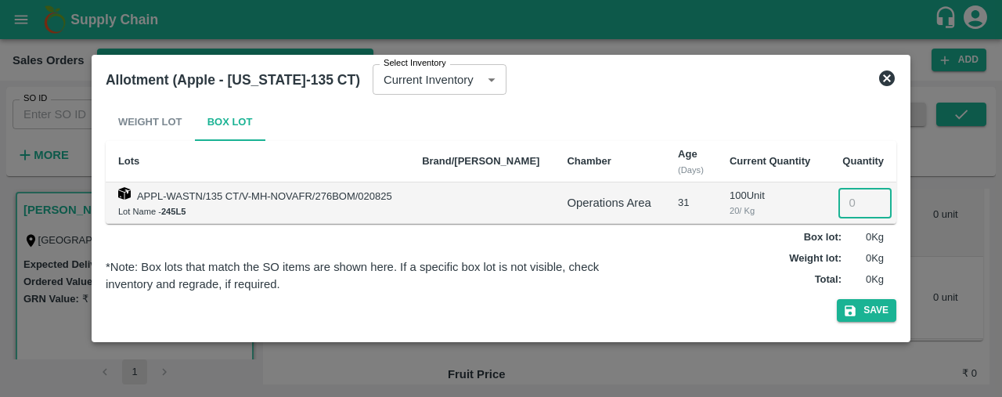
click at [839, 204] on input "number" at bounding box center [865, 203] width 53 height 30
click at [865, 305] on button "Save" at bounding box center [867, 310] width 60 height 23
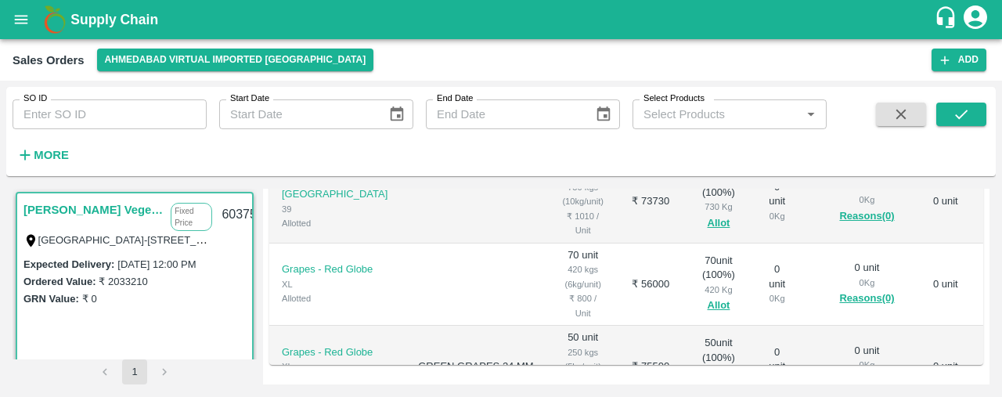
scroll to position [445, 0]
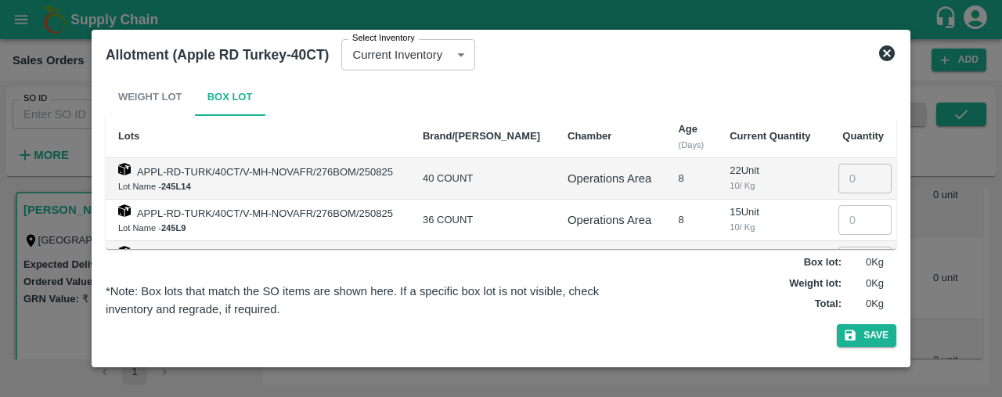
click at [842, 172] on input "number" at bounding box center [865, 179] width 53 height 30
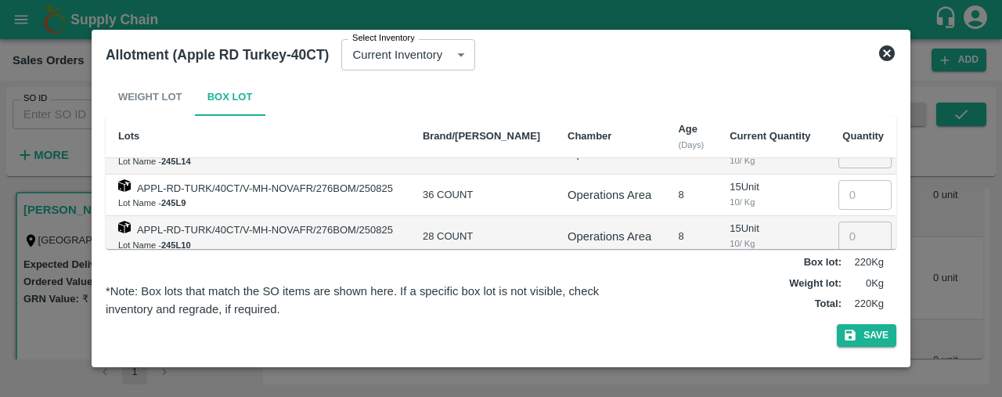
scroll to position [27, 0]
click at [876, 332] on button "Save" at bounding box center [867, 335] width 60 height 23
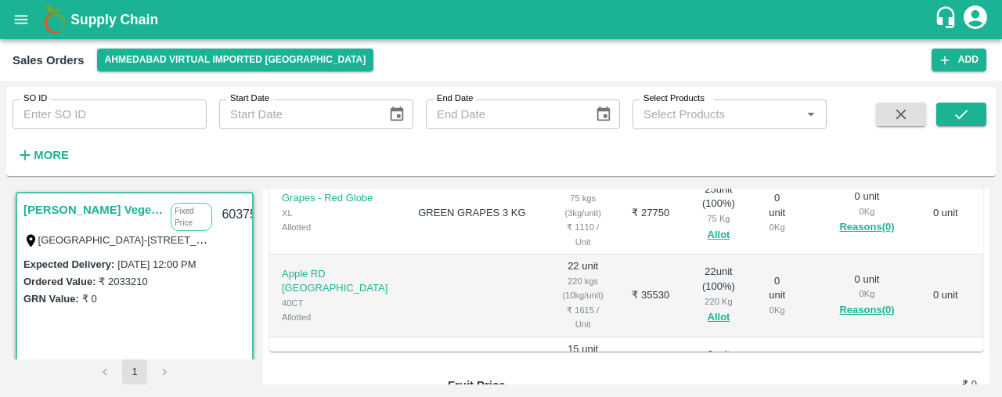
scroll to position [1131, 0]
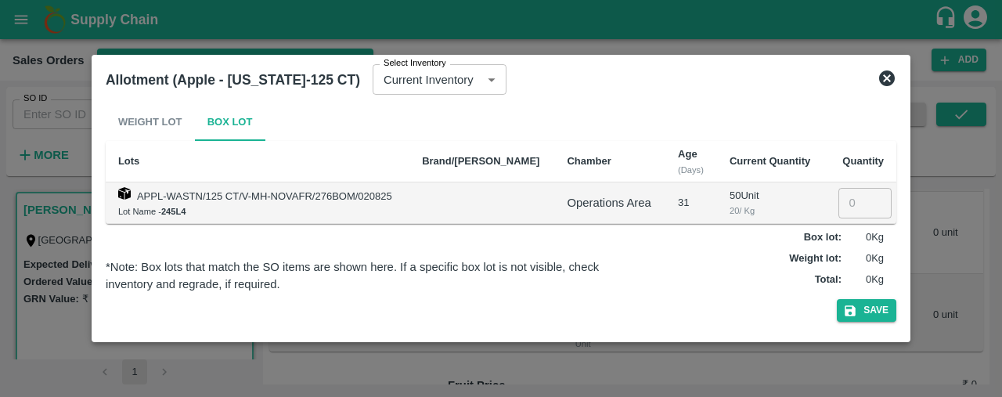
click at [842, 207] on input "number" at bounding box center [865, 203] width 53 height 30
click at [871, 313] on button "Save" at bounding box center [867, 310] width 60 height 23
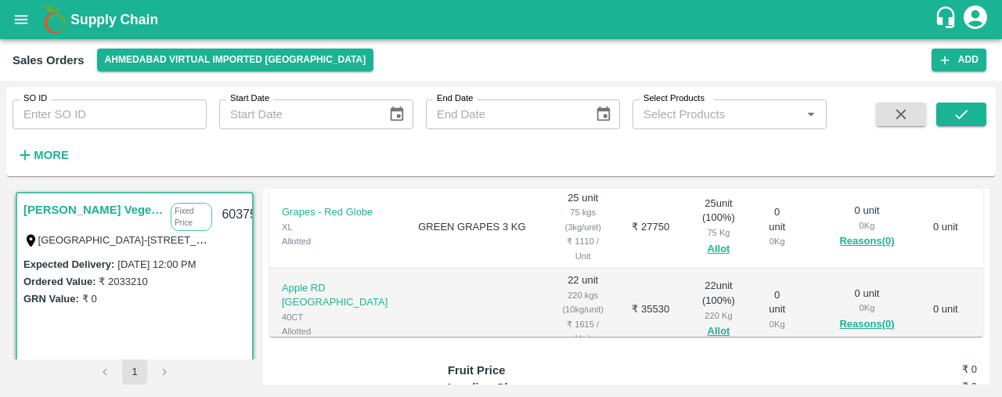
scroll to position [1091, 0]
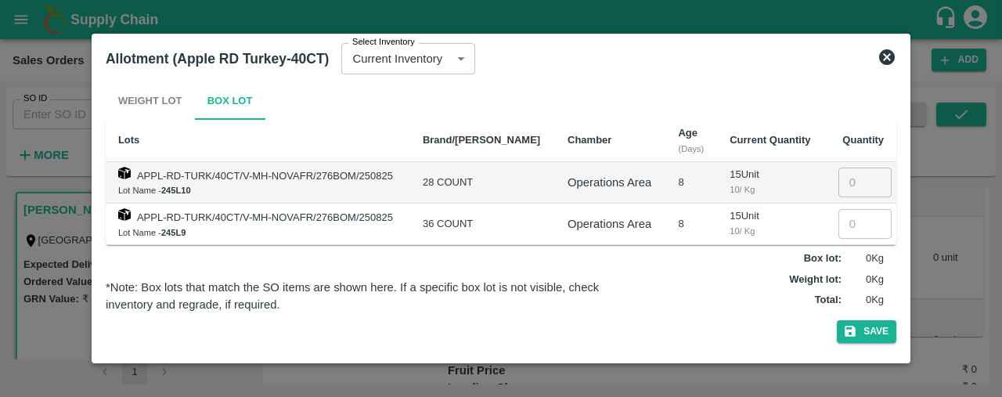
click at [842, 184] on input "number" at bounding box center [865, 183] width 53 height 30
click at [864, 330] on button "Save" at bounding box center [867, 331] width 60 height 23
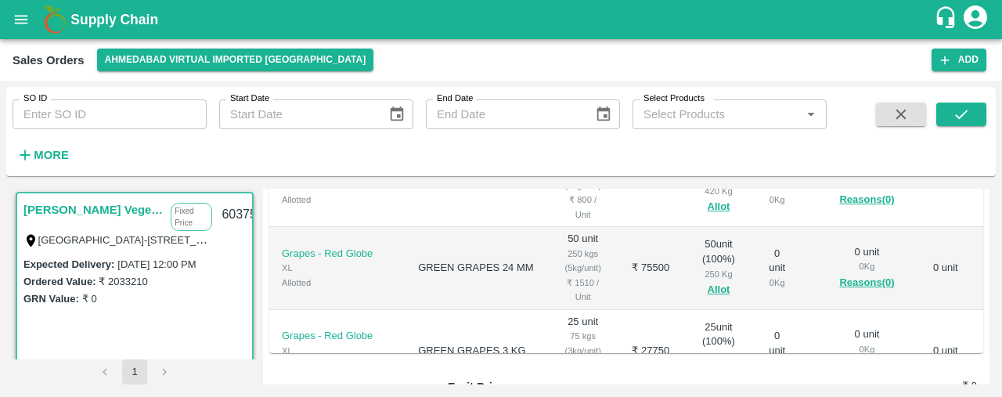
scroll to position [1008, 0]
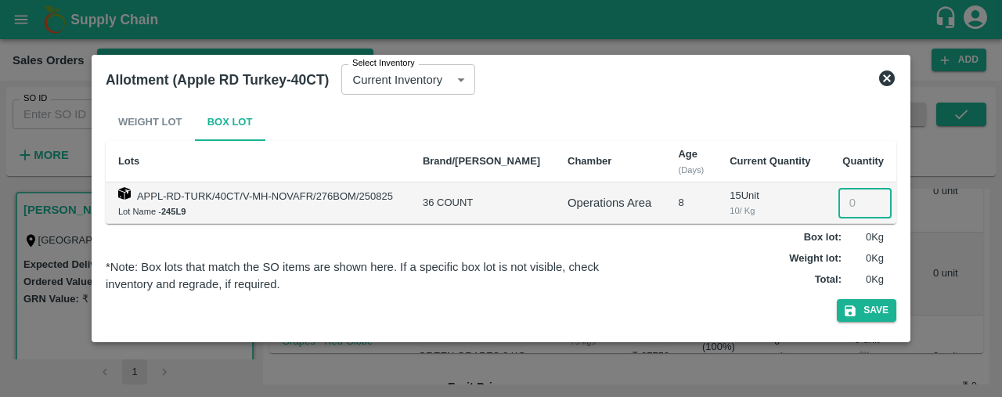
click at [852, 190] on input "number" at bounding box center [865, 203] width 53 height 30
click at [858, 308] on button "Save" at bounding box center [867, 310] width 60 height 23
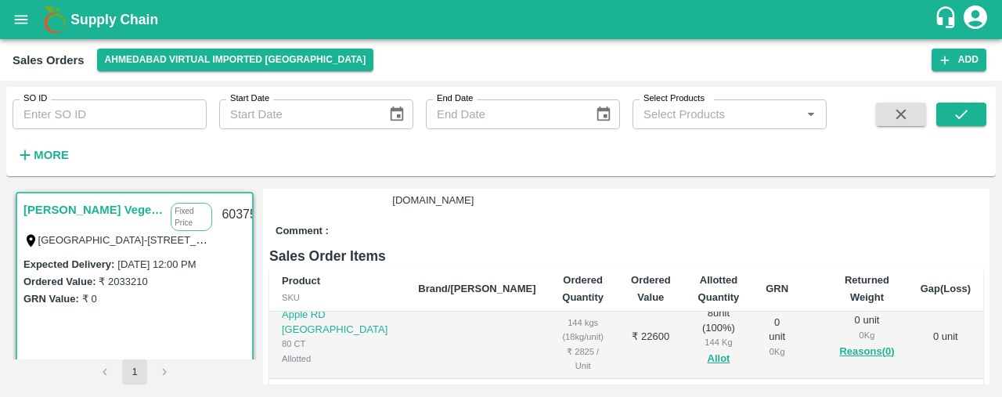
scroll to position [354, 0]
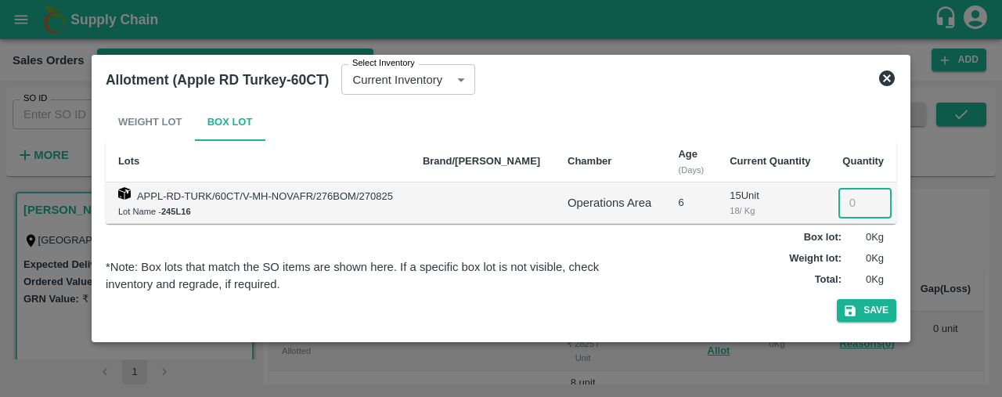
click at [839, 212] on input "number" at bounding box center [865, 203] width 53 height 30
click at [866, 302] on button "Save" at bounding box center [867, 310] width 60 height 23
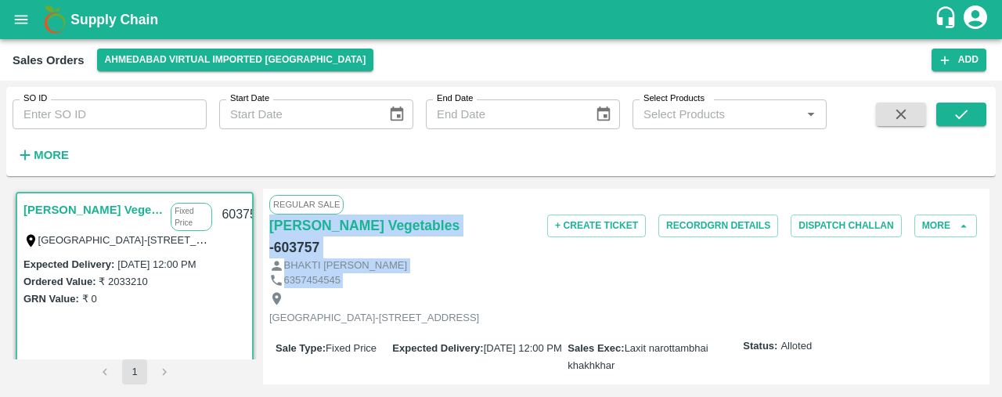
drag, startPoint x: 986, startPoint y: 199, endPoint x: 987, endPoint y: 268, distance: 68.9
click at [987, 268] on div "Regular Sale Shree Krishna Vegetables - 603757 + Create Ticket Record GRN Detai…" at bounding box center [626, 287] width 727 height 196
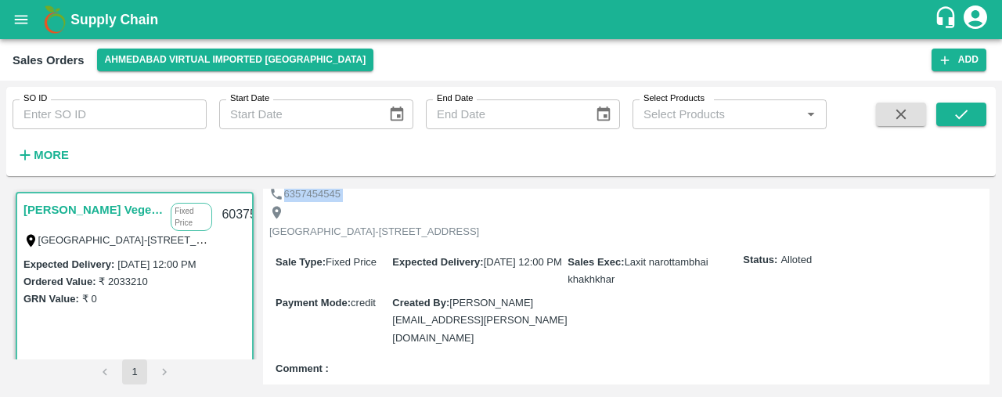
scroll to position [0, 0]
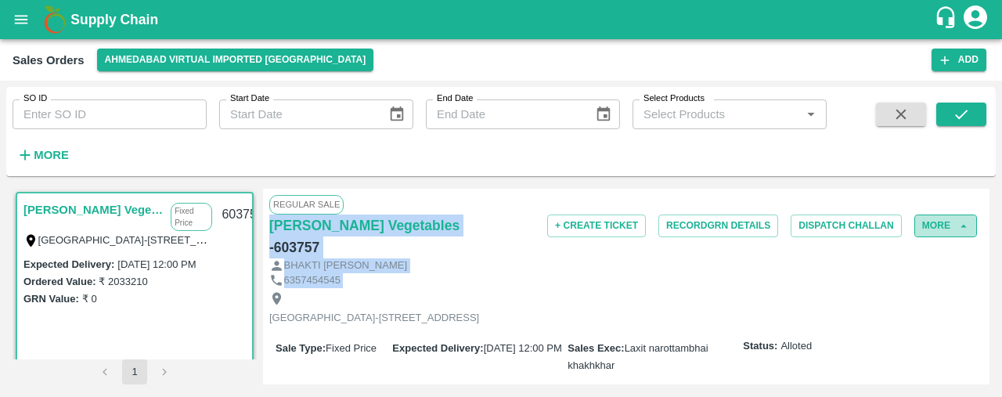
click at [958, 233] on button "More" at bounding box center [945, 226] width 63 height 23
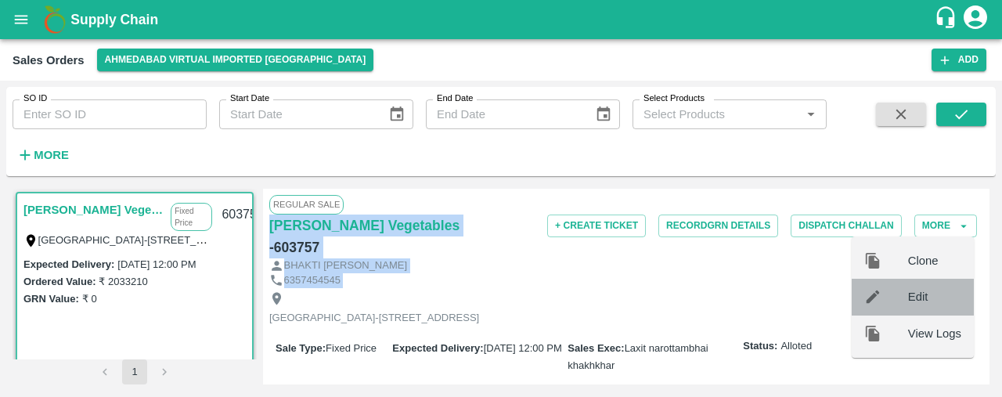
click at [942, 289] on span "Edit" at bounding box center [934, 296] width 53 height 17
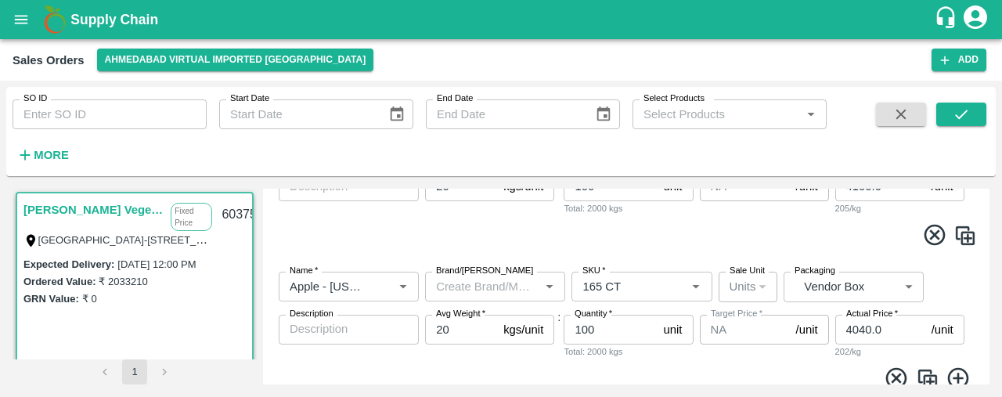
scroll to position [3251, 0]
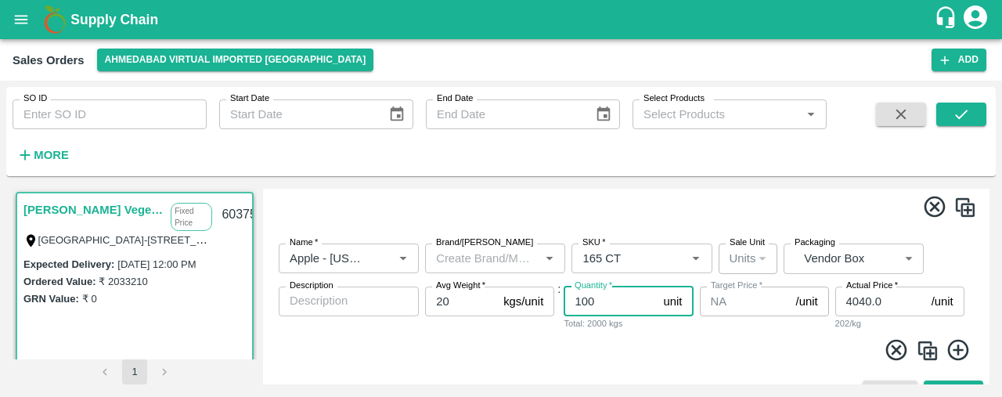
click at [609, 302] on input "100" at bounding box center [610, 302] width 93 height 30
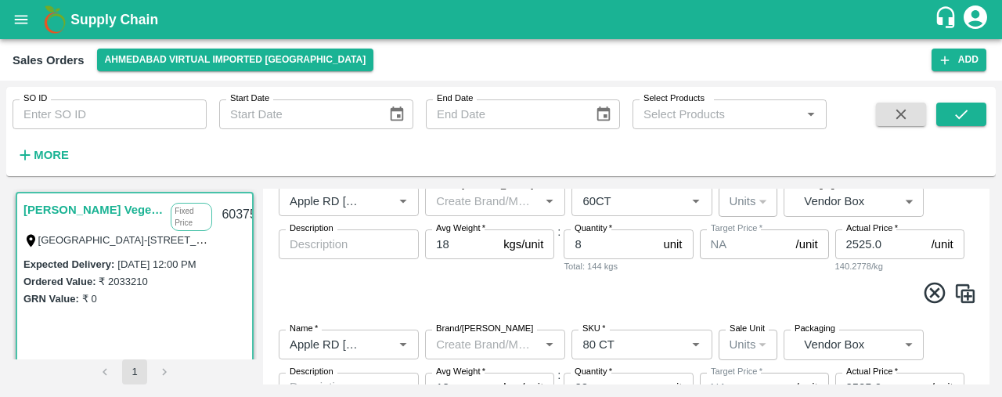
scroll to position [885, 0]
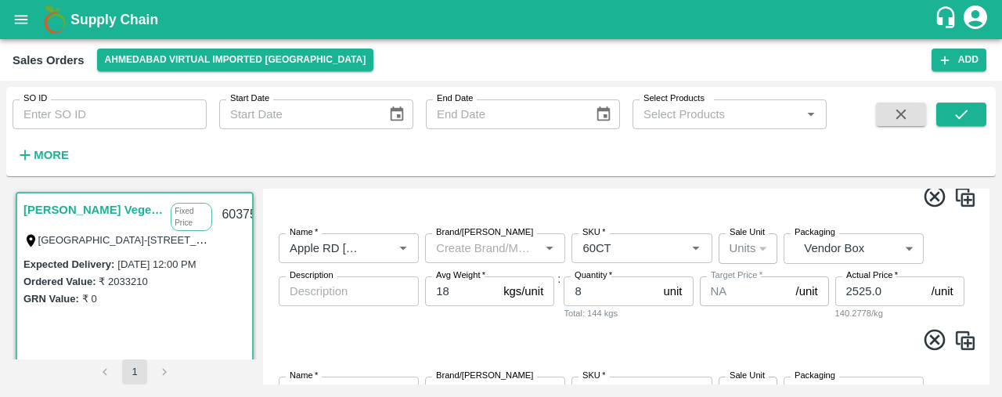
click at [619, 292] on input "8" at bounding box center [610, 291] width 93 height 30
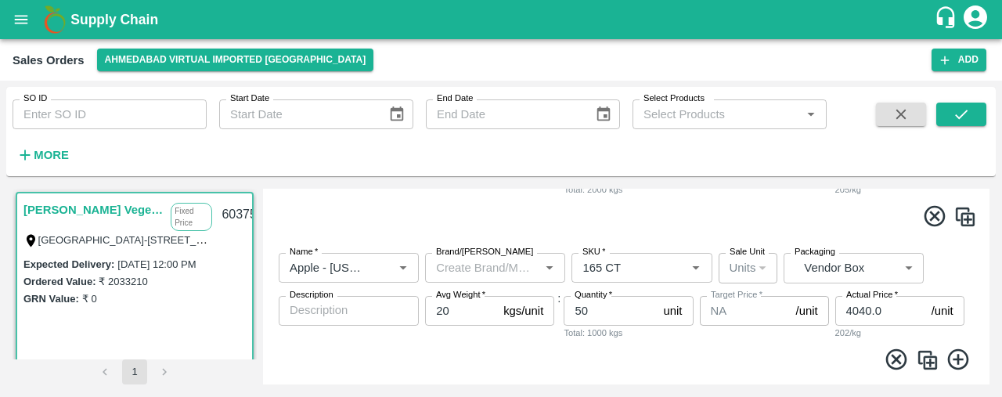
scroll to position [3279, 0]
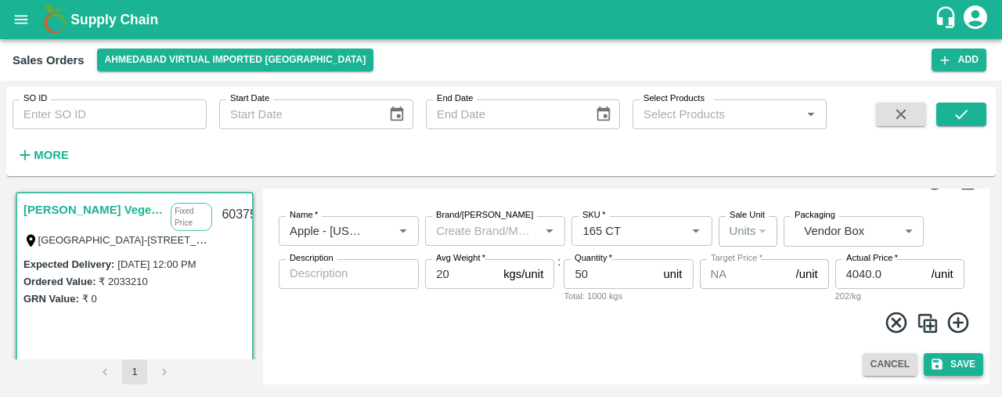
click at [961, 364] on button "Save" at bounding box center [954, 364] width 60 height 23
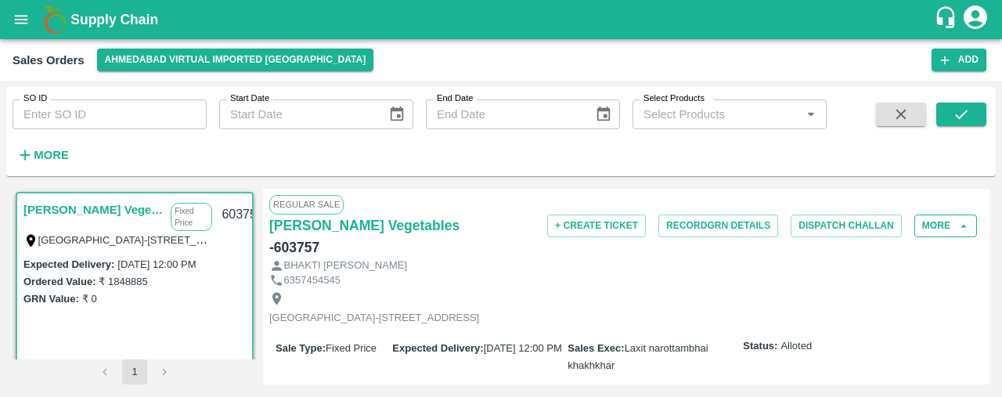
click at [945, 227] on button "More" at bounding box center [945, 226] width 63 height 23
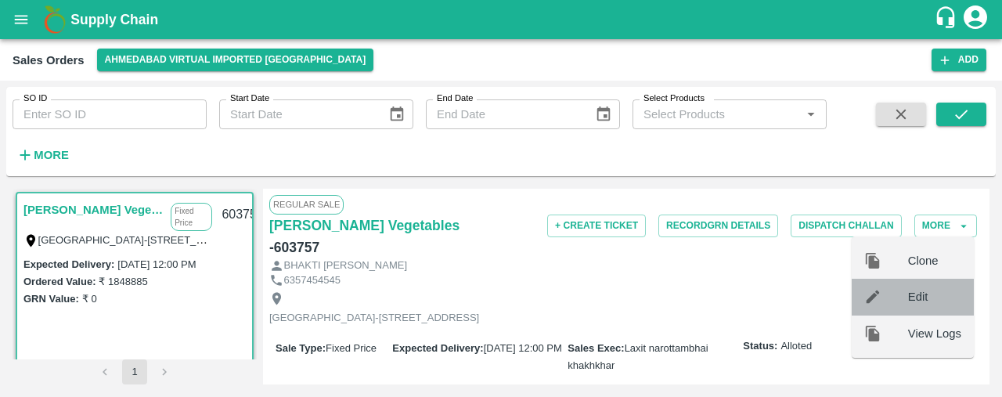
click at [939, 284] on div "Edit" at bounding box center [913, 297] width 122 height 36
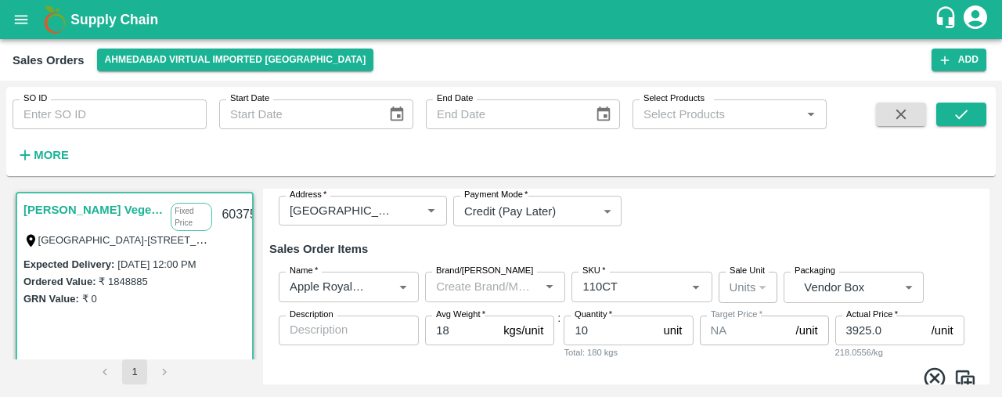
scroll to position [168, 0]
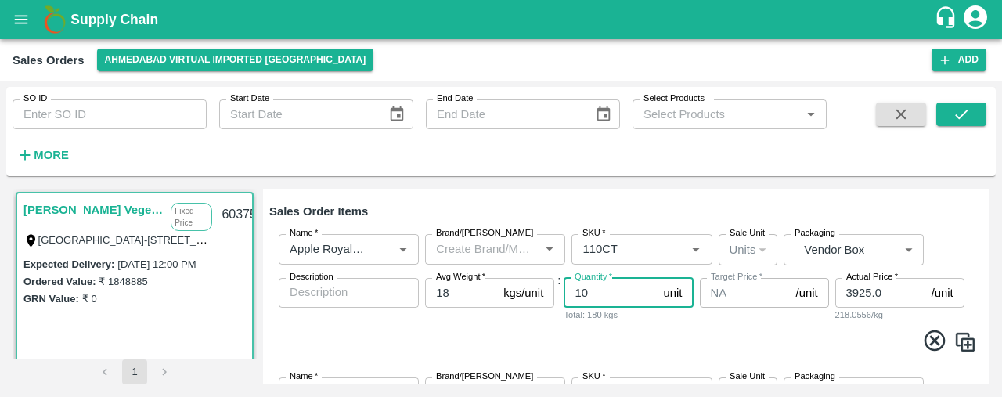
click at [592, 289] on input "10" at bounding box center [610, 293] width 93 height 30
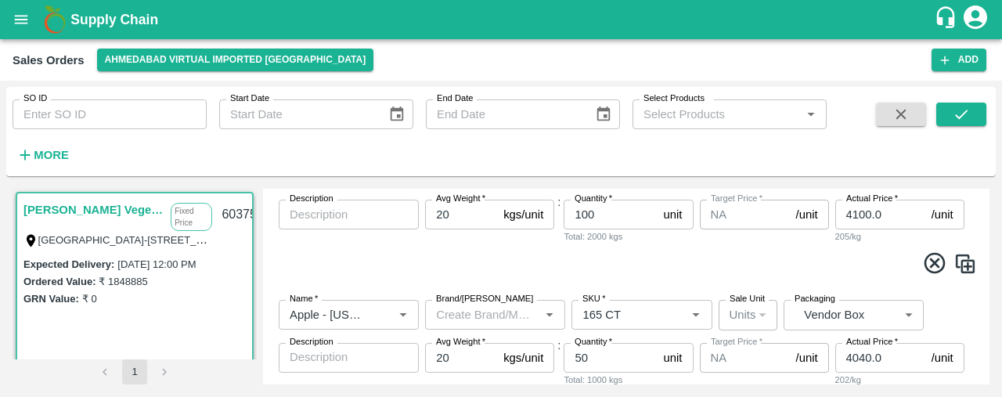
scroll to position [3279, 0]
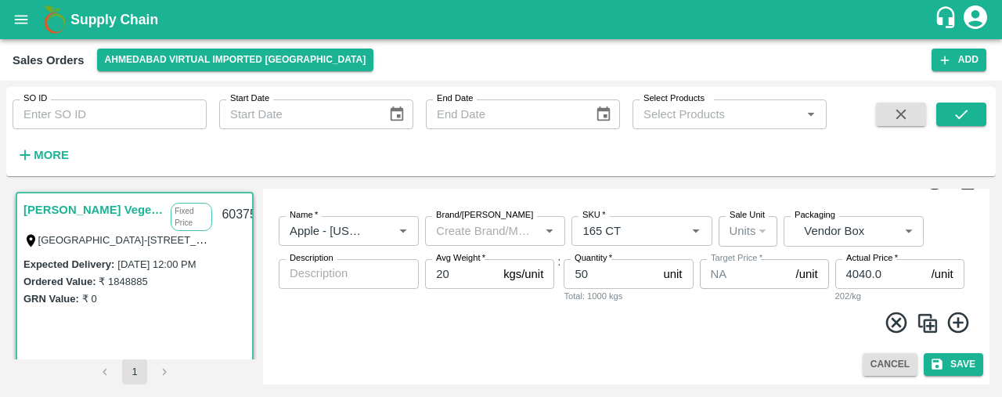
click at [955, 320] on icon at bounding box center [957, 322] width 21 height 21
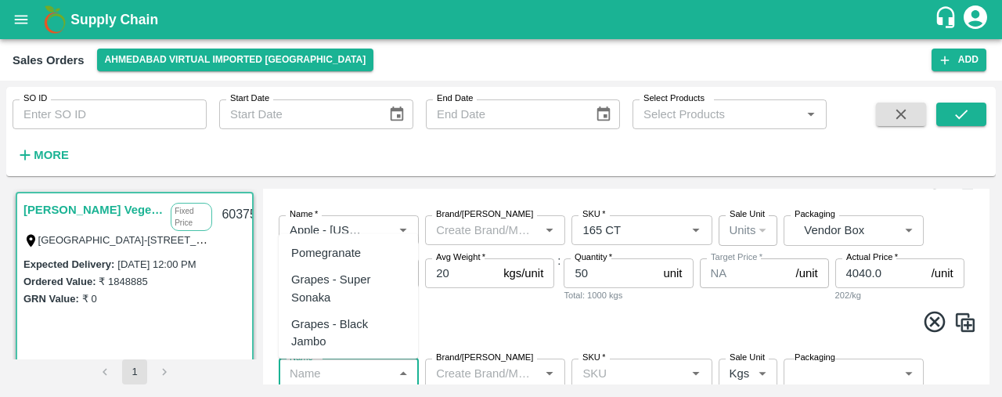
click at [334, 375] on input "Name   *" at bounding box center [335, 373] width 105 height 20
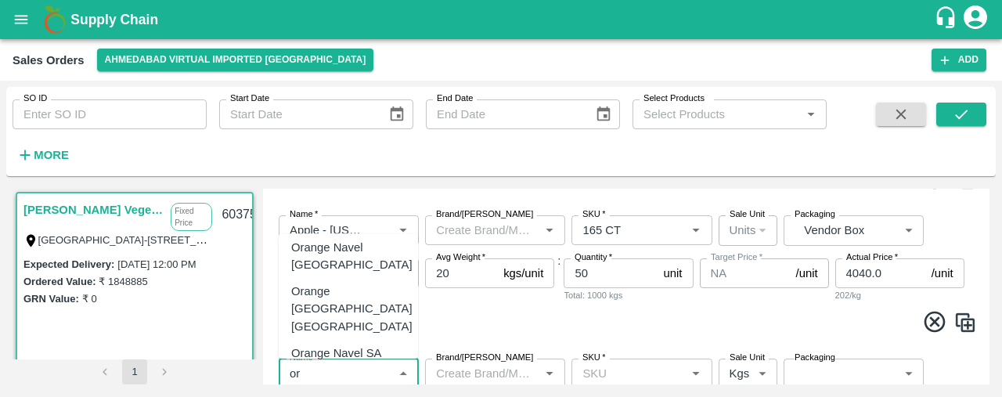
scroll to position [86, 0]
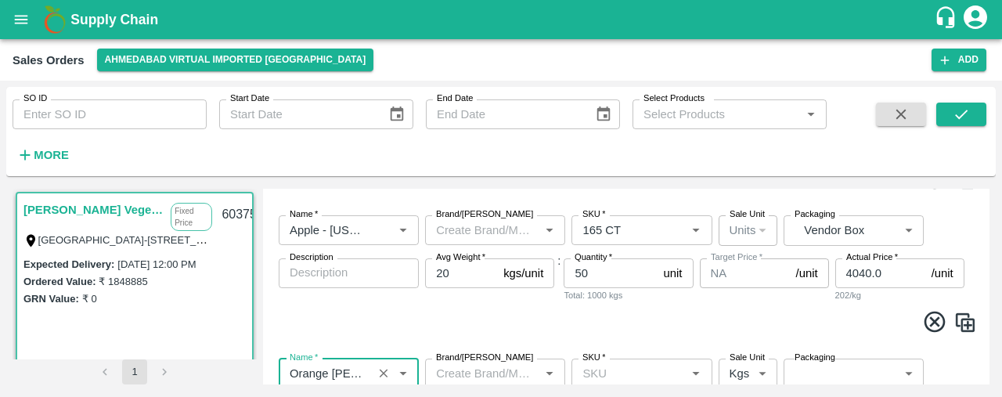
click at [600, 373] on input "SKU   *" at bounding box center [628, 373] width 105 height 20
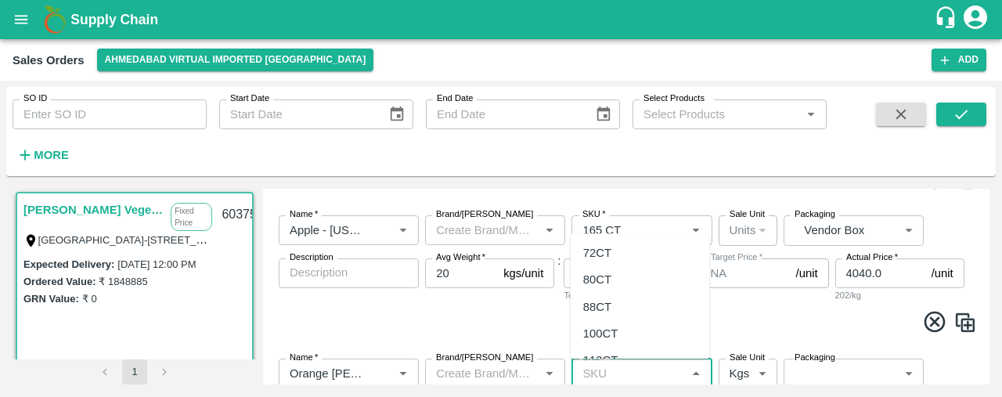
click at [608, 305] on div "88CT" at bounding box center [597, 306] width 28 height 17
click at [742, 375] on body "Supply Chain Sales Orders Ahmedabad virtual imported DC Add SO ID SO ID Start D…" at bounding box center [501, 198] width 1002 height 397
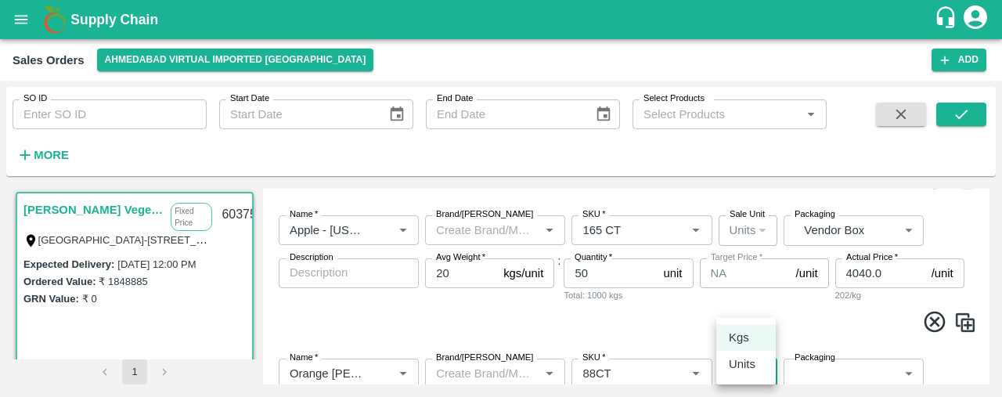
scroll to position [3284, 0]
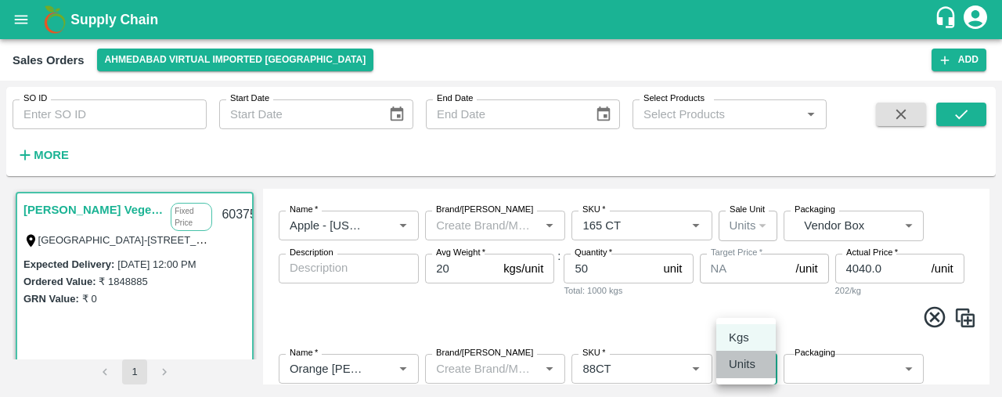
click at [763, 359] on div "Units" at bounding box center [746, 363] width 34 height 17
click at [825, 368] on body "Supply Chain Sales Orders Ahmedabad virtual imported DC Add SO ID SO ID Start D…" at bounding box center [501, 198] width 1002 height 397
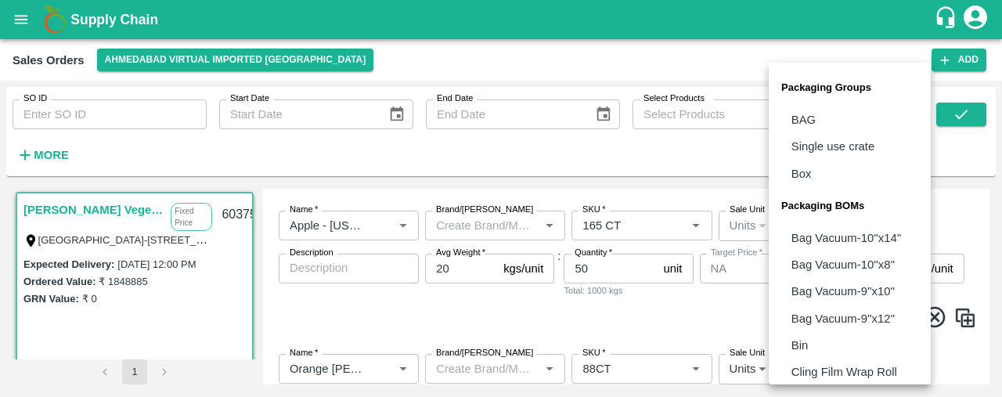
scroll to position [195, 0]
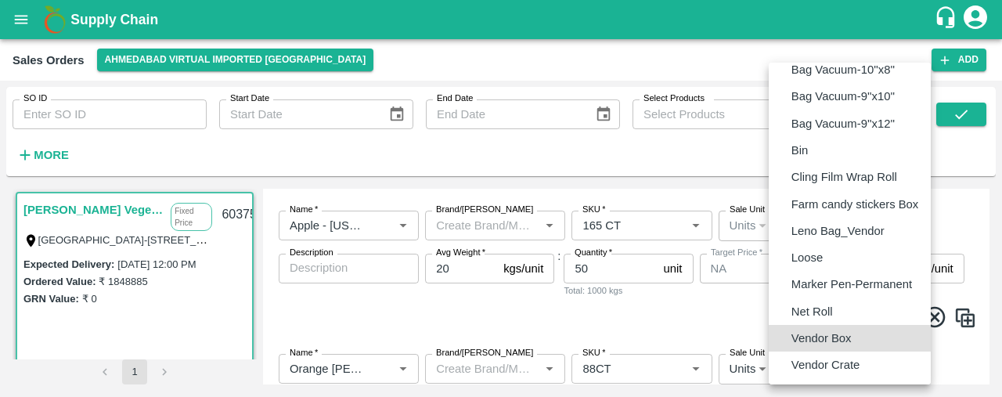
click at [831, 334] on p "Vendor Box" at bounding box center [822, 338] width 60 height 17
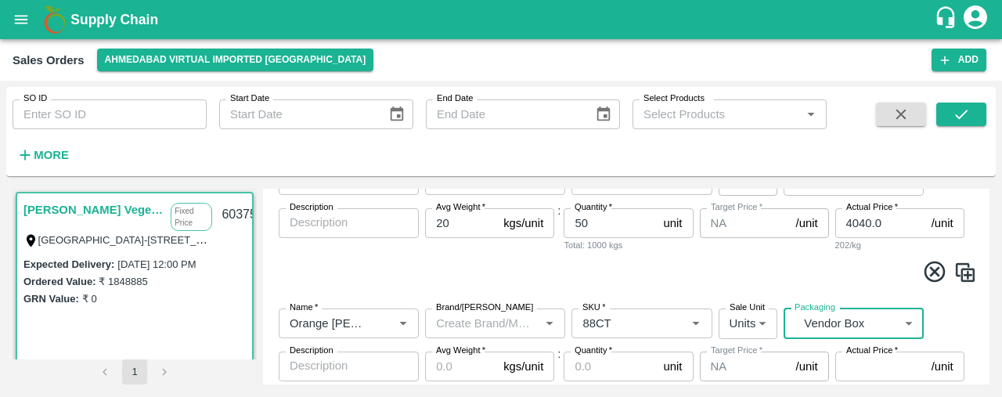
scroll to position [3340, 0]
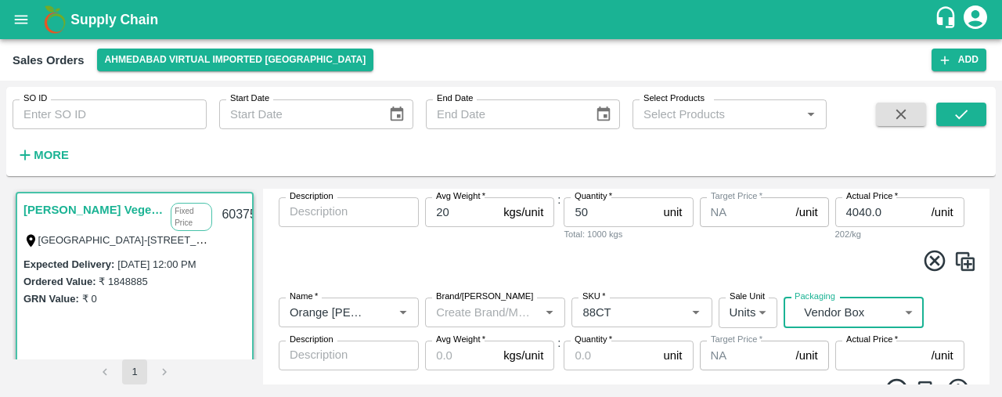
click at [458, 352] on input "Avg Weight   *" at bounding box center [461, 356] width 72 height 30
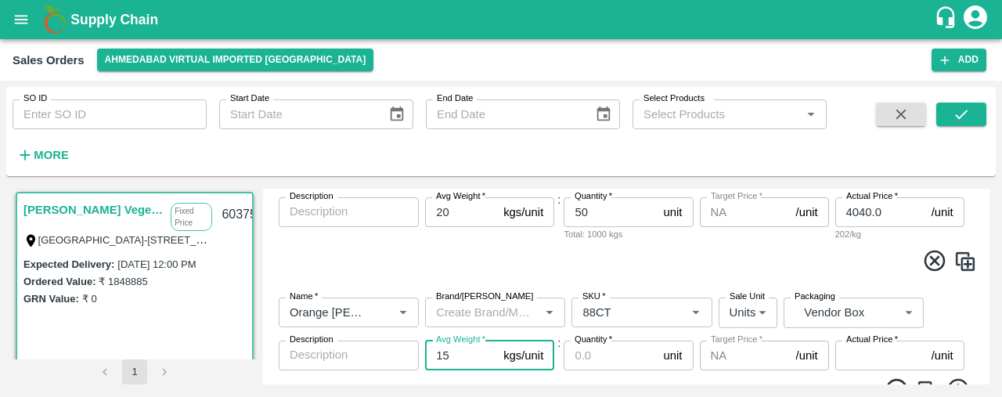
click at [581, 363] on input "Quantity   *" at bounding box center [610, 356] width 93 height 30
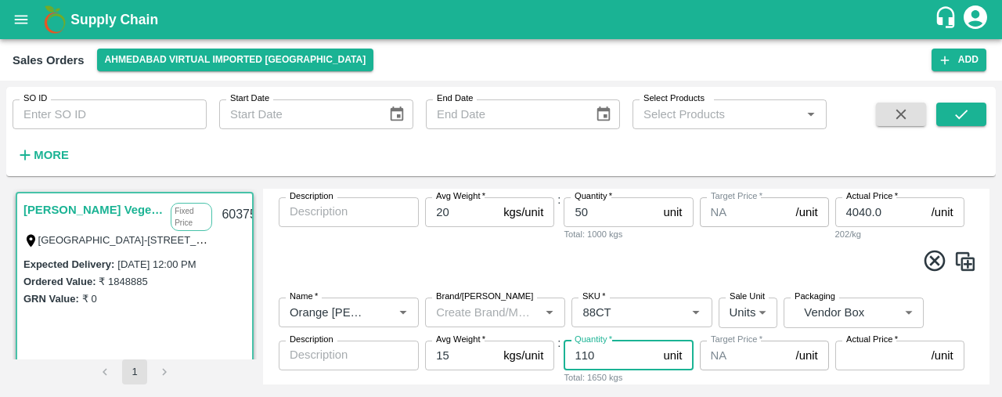
click at [849, 358] on input "Actual Price   *" at bounding box center [880, 356] width 90 height 30
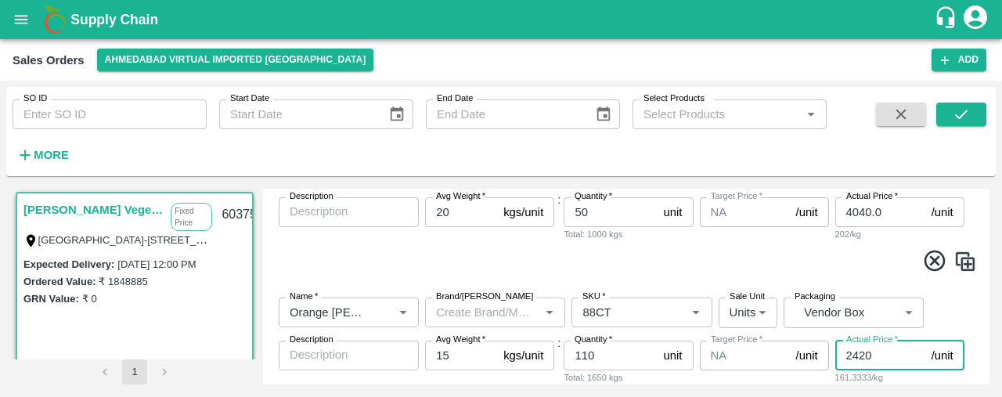
scroll to position [3421, 0]
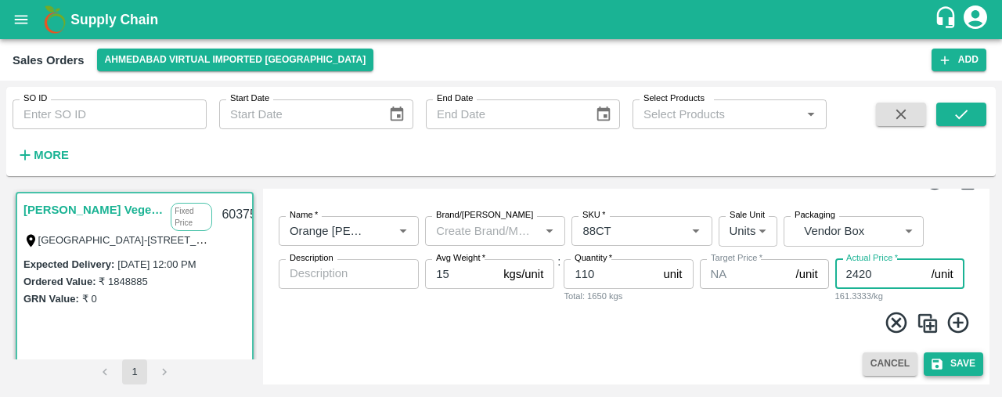
click at [957, 362] on button "Save" at bounding box center [954, 363] width 60 height 23
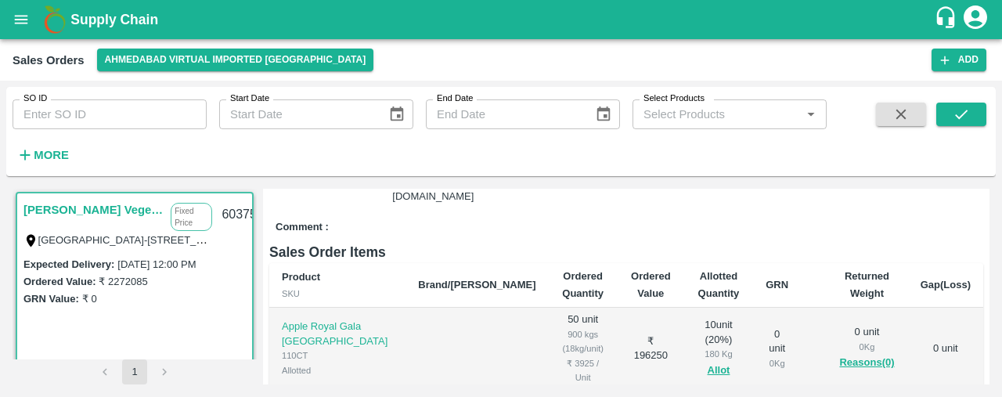
scroll to position [234, 0]
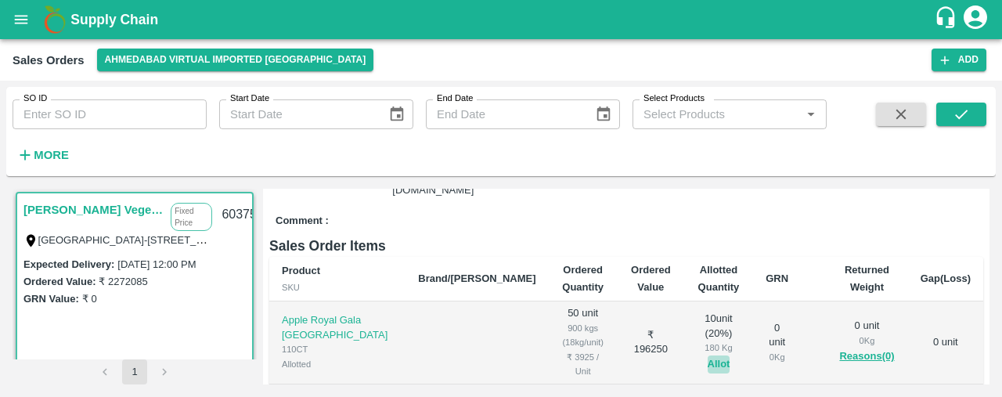
click at [708, 355] on button "Allot" at bounding box center [719, 364] width 23 height 18
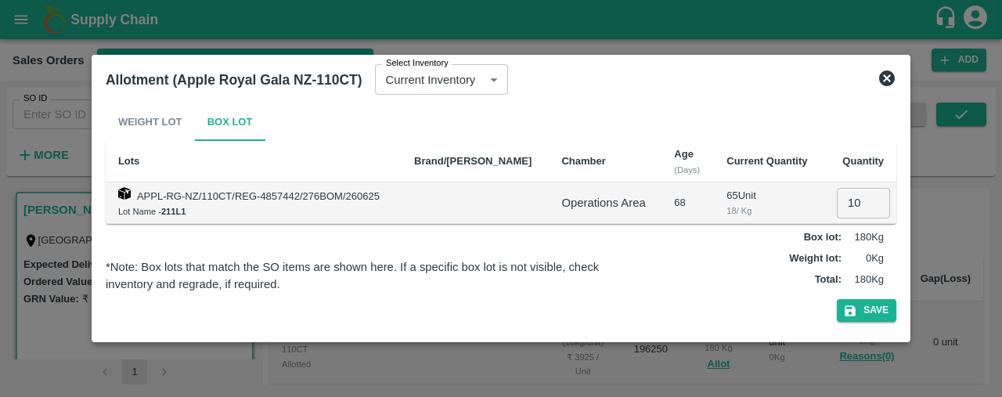
click at [854, 198] on input "10" at bounding box center [863, 203] width 53 height 30
click at [849, 206] on input "0" at bounding box center [863, 203] width 53 height 30
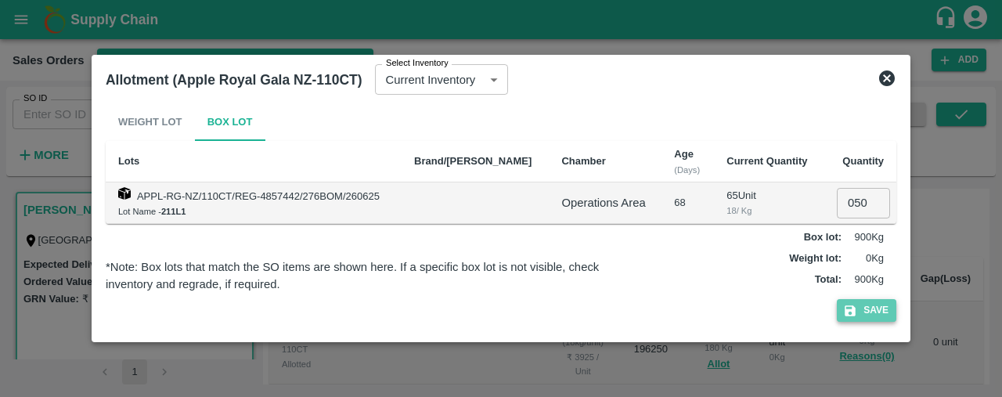
click at [869, 305] on button "Save" at bounding box center [867, 310] width 60 height 23
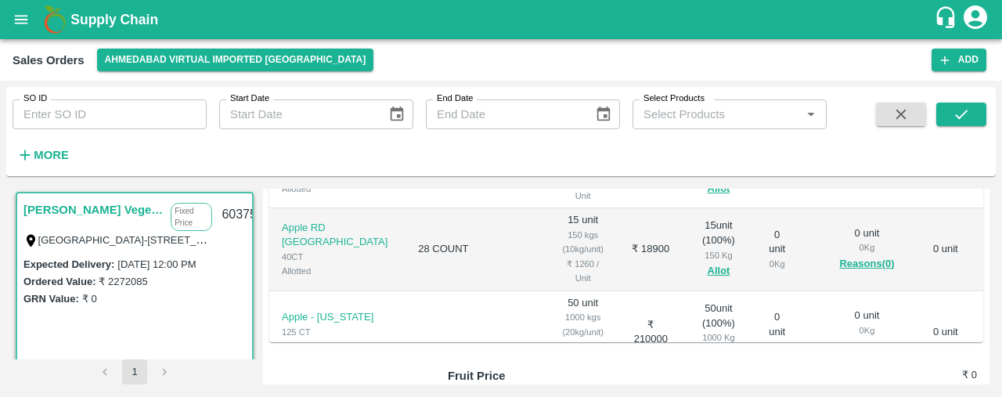
scroll to position [1409, 0]
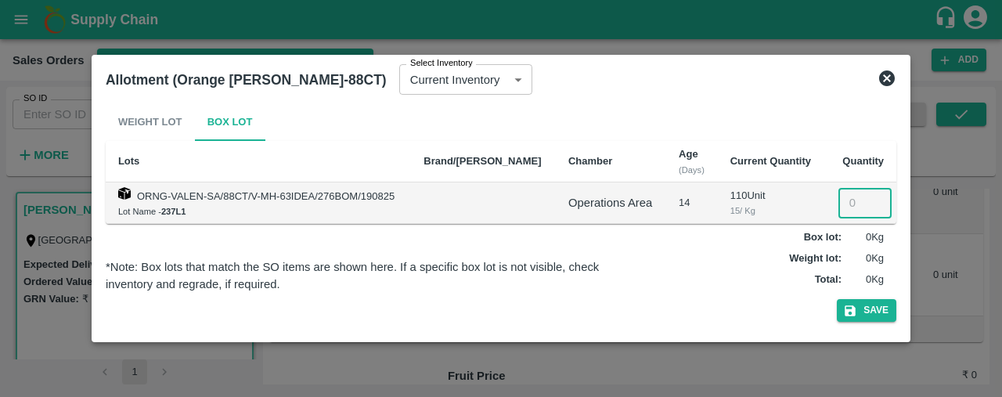
click at [841, 197] on input "number" at bounding box center [865, 203] width 53 height 30
click at [874, 302] on button "Save" at bounding box center [867, 310] width 60 height 23
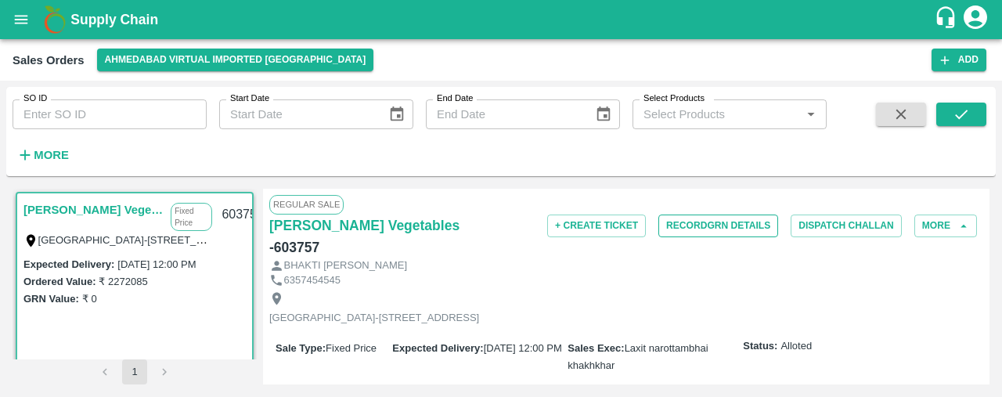
click at [734, 233] on button "Record GRN Details" at bounding box center [718, 226] width 120 height 23
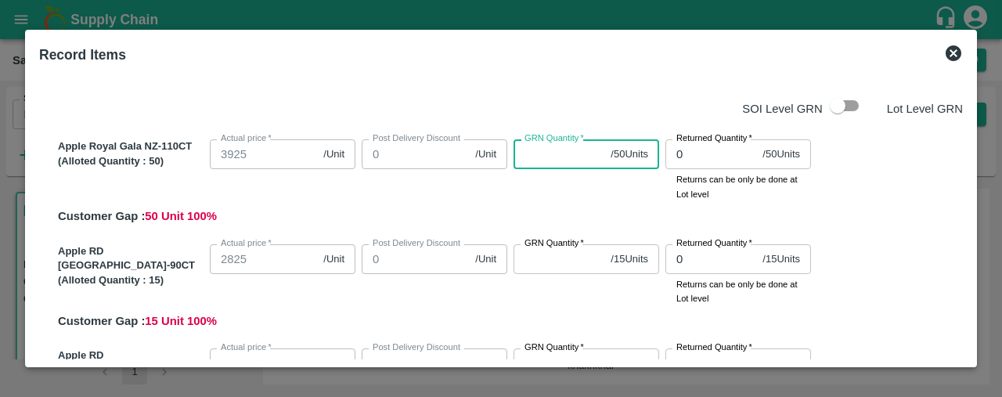
click at [543, 153] on input "GRN Quantity   *" at bounding box center [559, 154] width 91 height 30
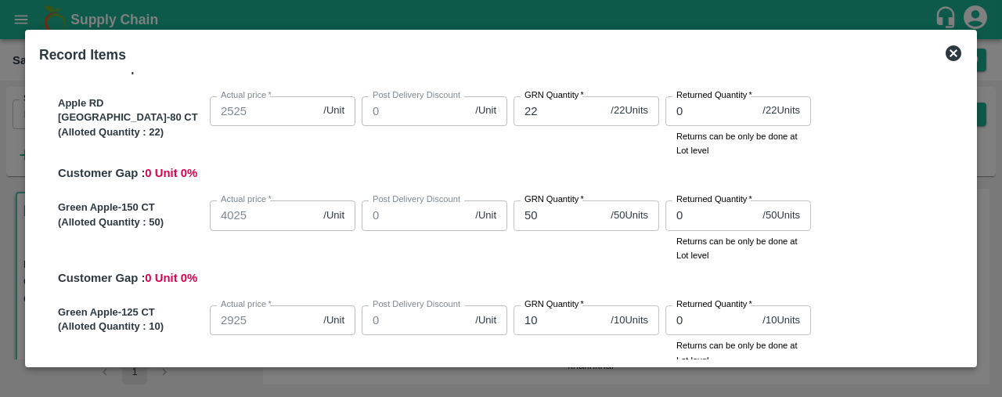
scroll to position [880, 0]
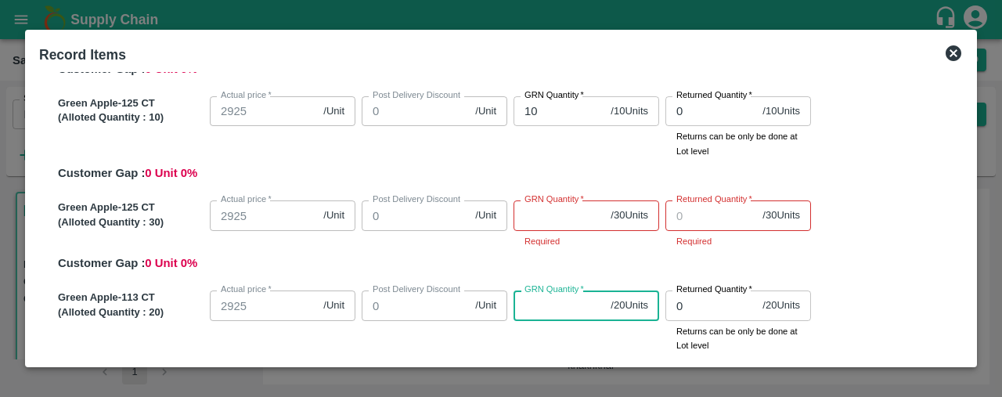
click at [534, 220] on input "GRN Quantity   *" at bounding box center [559, 215] width 91 height 30
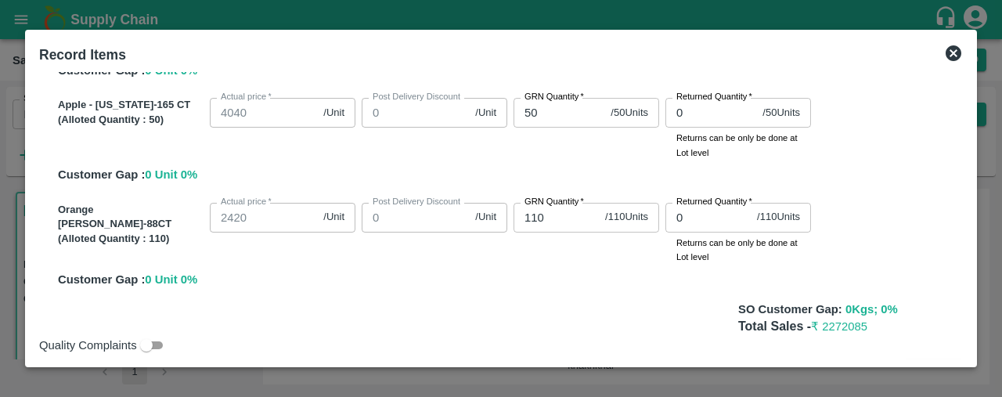
scroll to position [2247, 0]
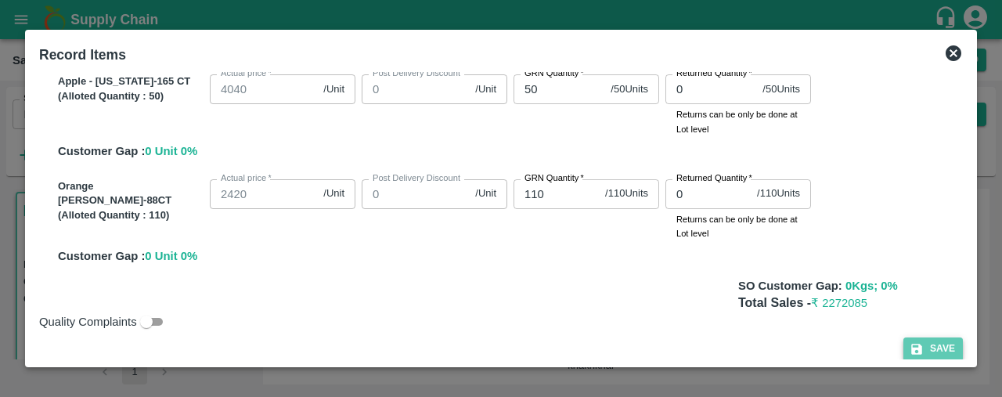
click at [939, 341] on button "Save" at bounding box center [933, 348] width 60 height 23
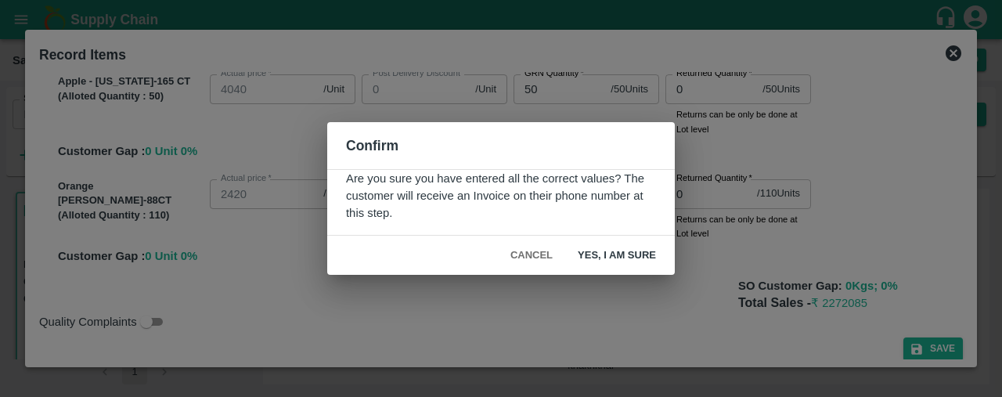
click at [620, 251] on button "Yes, I am sure" at bounding box center [616, 255] width 103 height 27
click at [609, 247] on button "Yes, I am sure" at bounding box center [616, 255] width 103 height 27
click at [588, 331] on div "Confirm Are you sure you have entered all the correct values? The customer will…" at bounding box center [501, 198] width 1002 height 397
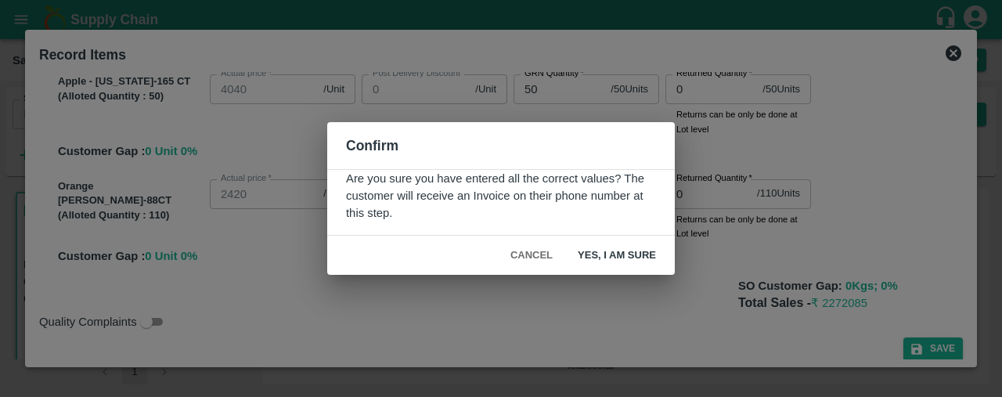
click at [631, 253] on button "Yes, I am sure" at bounding box center [616, 255] width 103 height 27
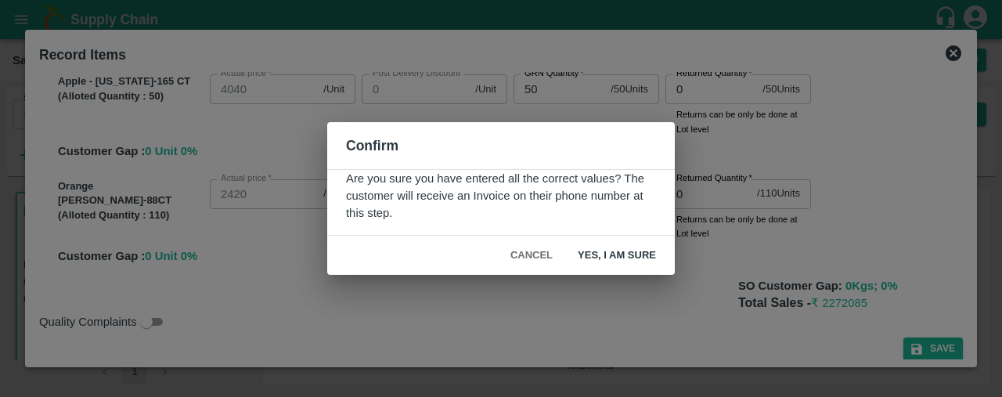
click at [631, 253] on button "Yes, I am sure" at bounding box center [616, 255] width 103 height 27
click at [587, 254] on button "Yes, I am sure" at bounding box center [616, 255] width 103 height 27
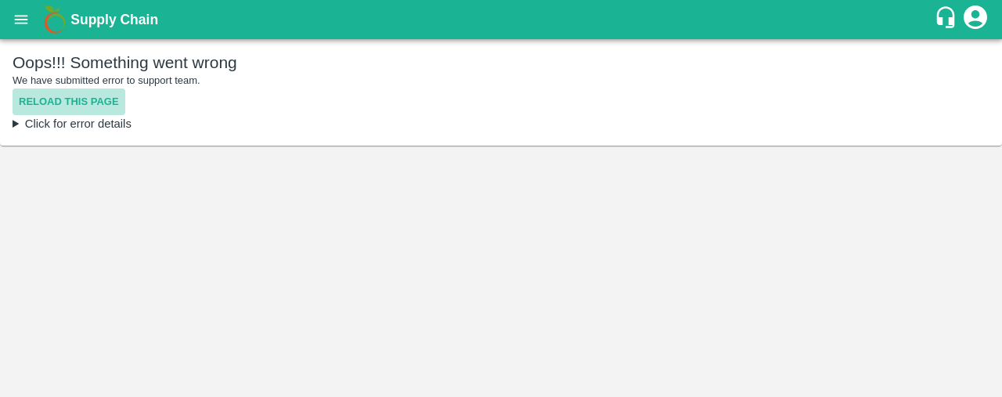
click at [99, 94] on button "Reload this page" at bounding box center [69, 101] width 113 height 27
click at [88, 95] on button "Reload this page" at bounding box center [69, 101] width 113 height 27
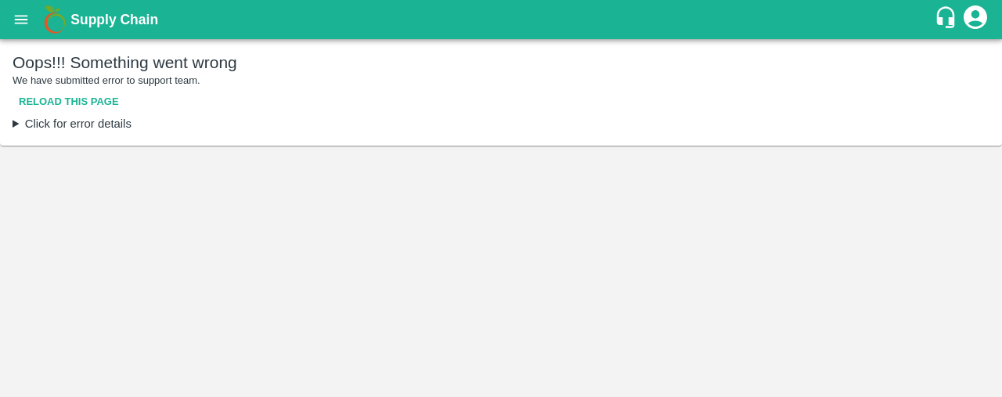
click at [88, 95] on button "Reload this page" at bounding box center [69, 101] width 113 height 27
click at [45, 98] on button "Reload this page" at bounding box center [69, 101] width 113 height 27
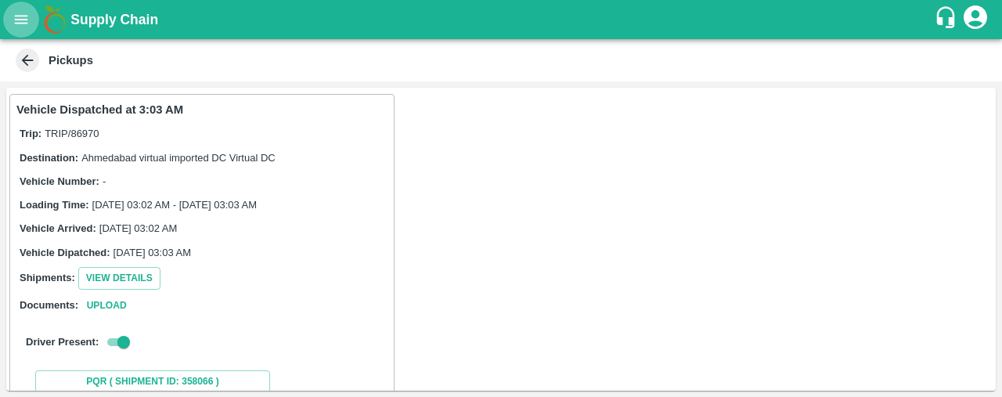
click at [13, 20] on icon "open drawer" at bounding box center [21, 19] width 17 height 17
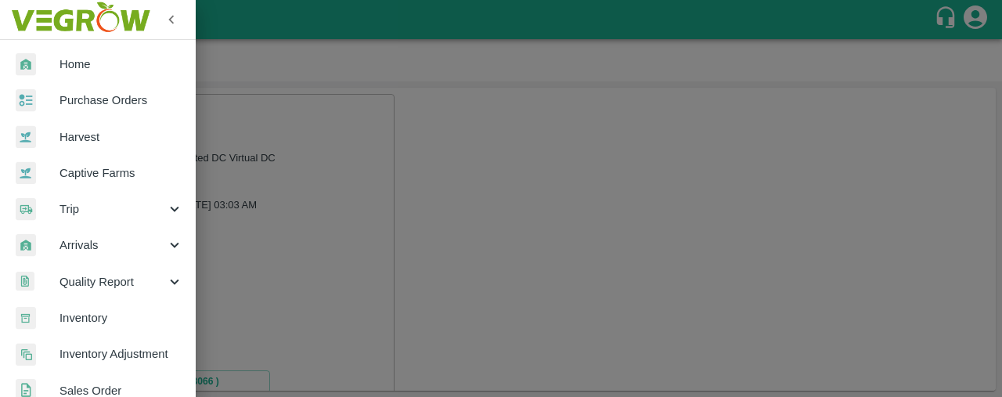
click at [13, 20] on img at bounding box center [80, 19] width 146 height 49
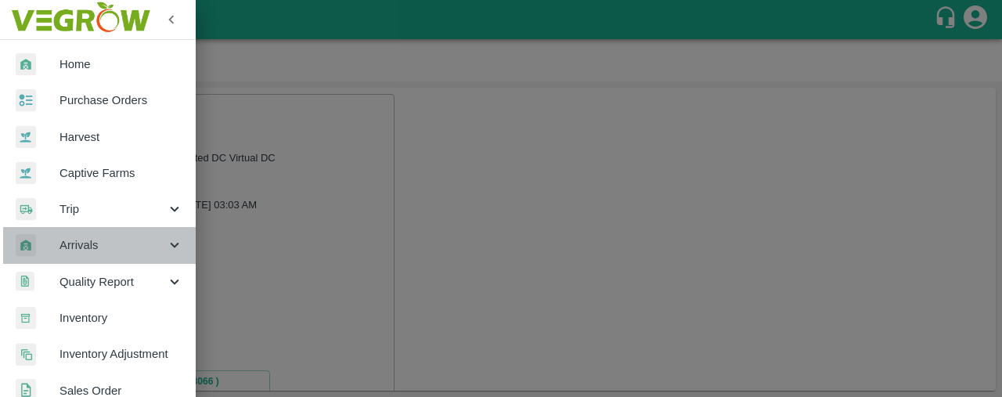
click at [106, 235] on div "Arrivals" at bounding box center [98, 245] width 196 height 36
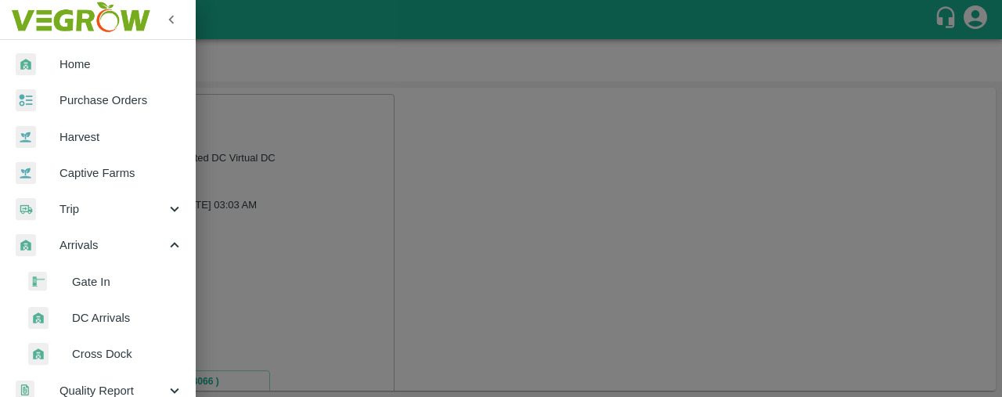
click at [110, 280] on span "Gate In" at bounding box center [127, 281] width 111 height 17
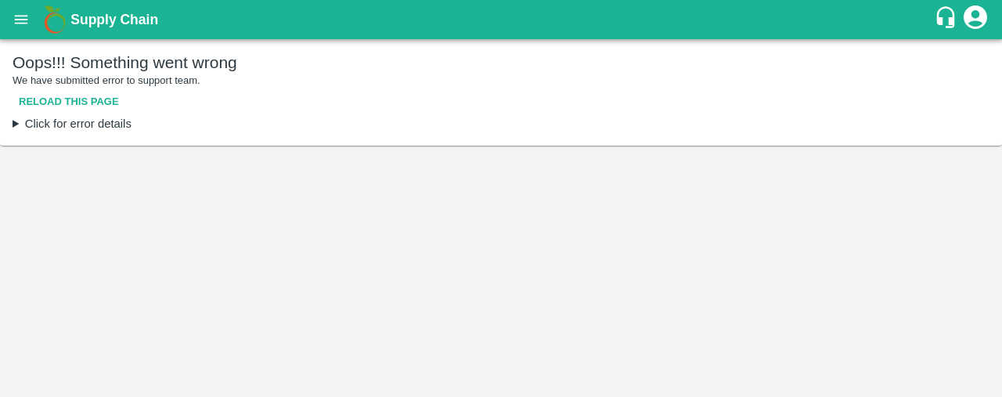
click at [601, 212] on main "Oops!!! Something went wrong We have submitted error to support team. Reload th…" at bounding box center [501, 218] width 1002 height 358
click at [27, 20] on icon "open drawer" at bounding box center [21, 19] width 17 height 17
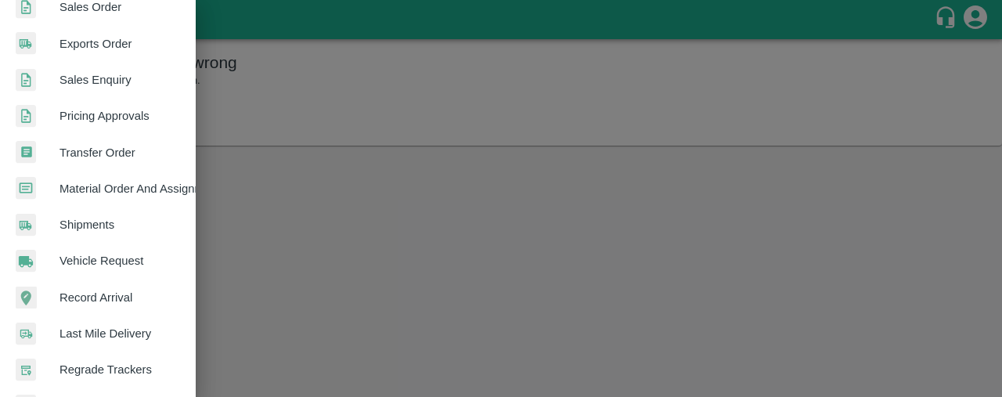
scroll to position [492, 0]
click at [85, 12] on span "Sales Order" at bounding box center [122, 6] width 124 height 17
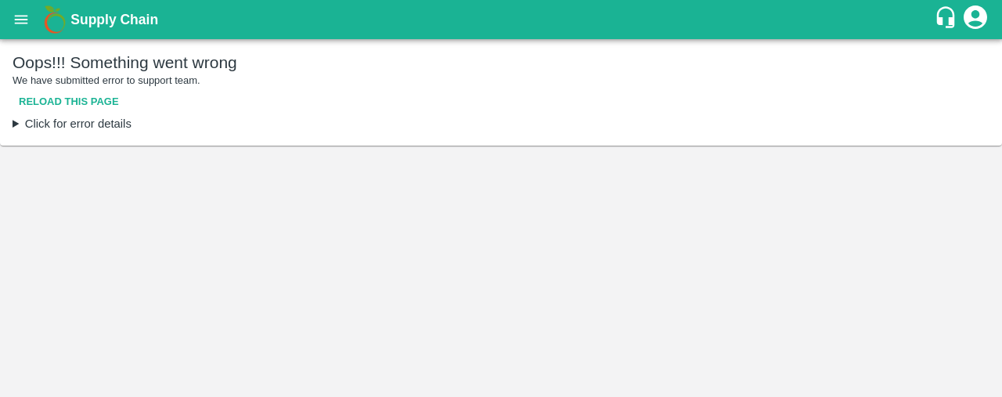
click at [78, 103] on button "Reload this page" at bounding box center [69, 101] width 113 height 27
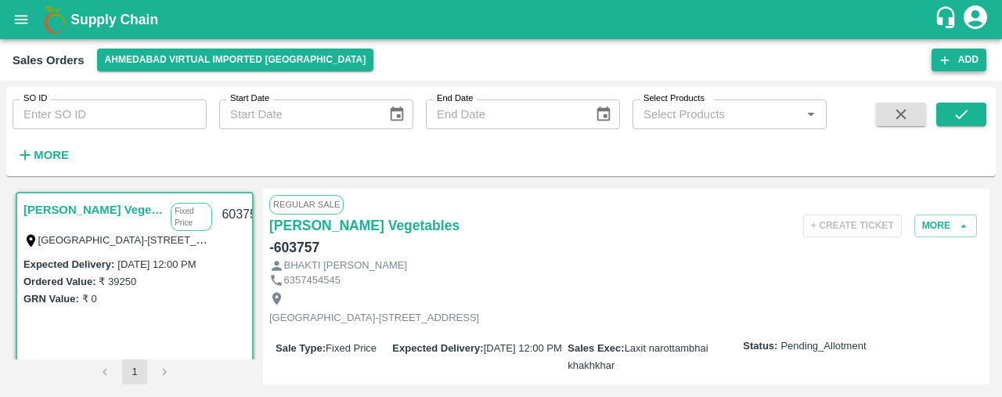
click at [967, 66] on button "Add" at bounding box center [959, 60] width 55 height 23
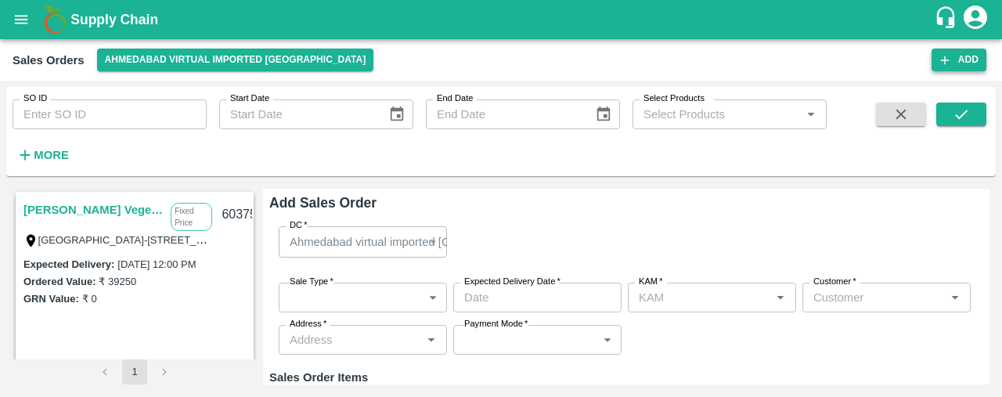
type input "Laxit narottambhai khakhkhar"
click at [19, 16] on icon "open drawer" at bounding box center [21, 19] width 13 height 9
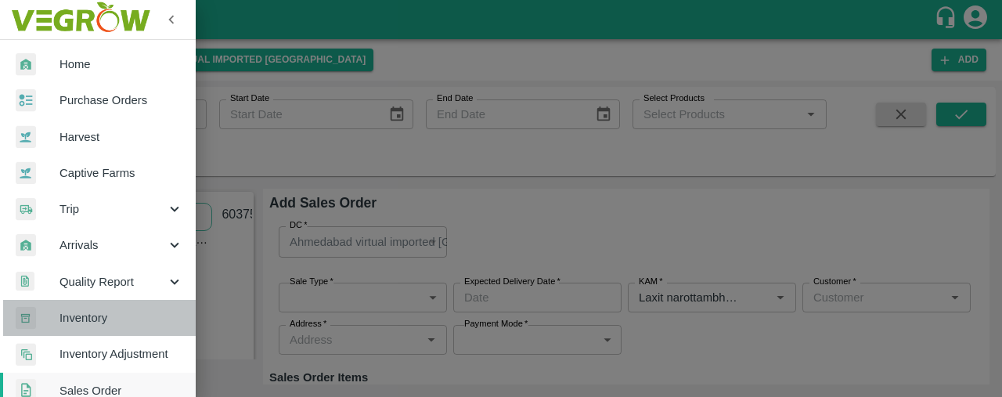
click at [139, 319] on span "Inventory" at bounding box center [122, 317] width 124 height 17
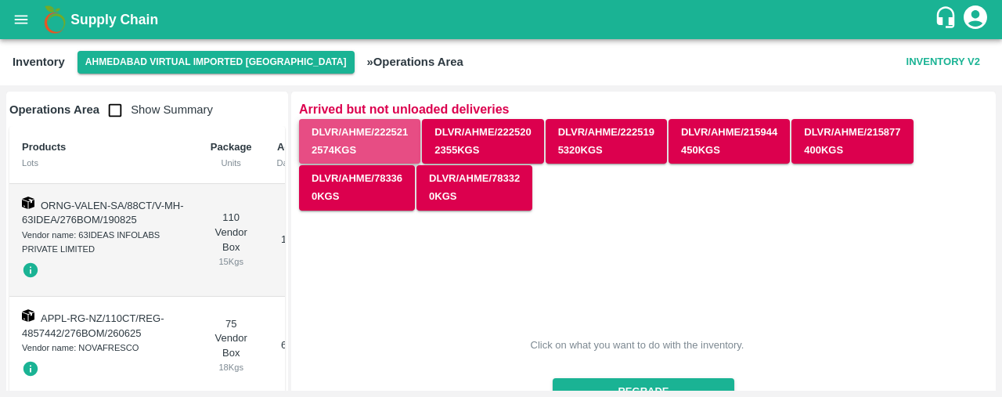
click at [352, 132] on button "DLVR/AHME/222521 2574 Kgs" at bounding box center [359, 141] width 121 height 45
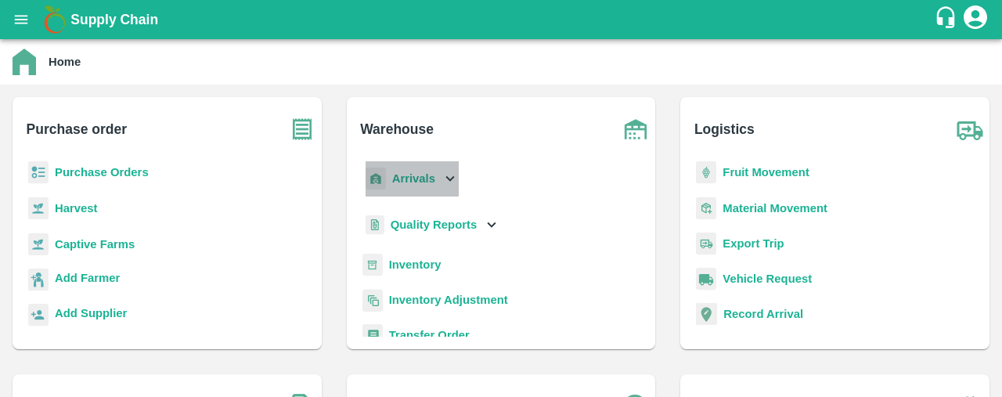
click at [413, 184] on b "Arrivals" at bounding box center [413, 178] width 43 height 13
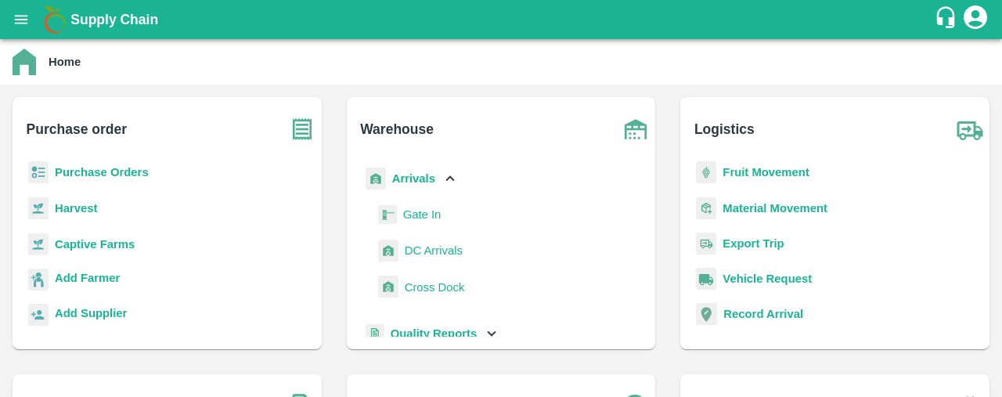
click at [424, 243] on span "DC Arrivals" at bounding box center [434, 250] width 58 height 17
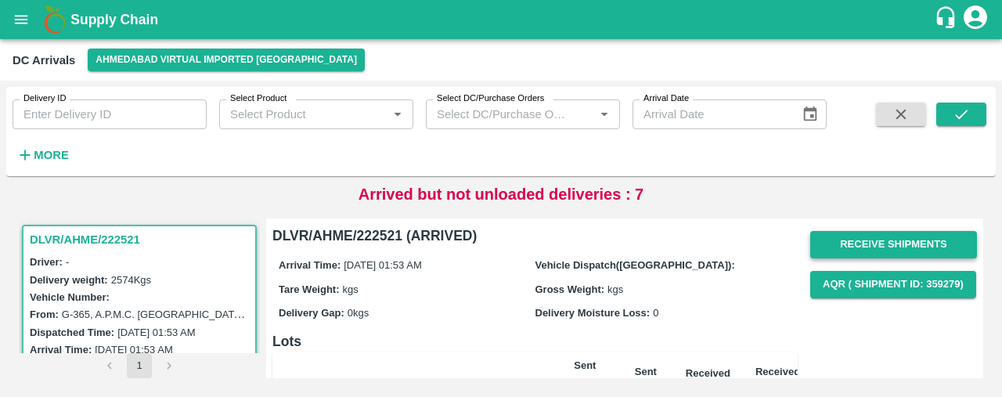
click at [911, 238] on button "Receive Shipments" at bounding box center [893, 244] width 167 height 27
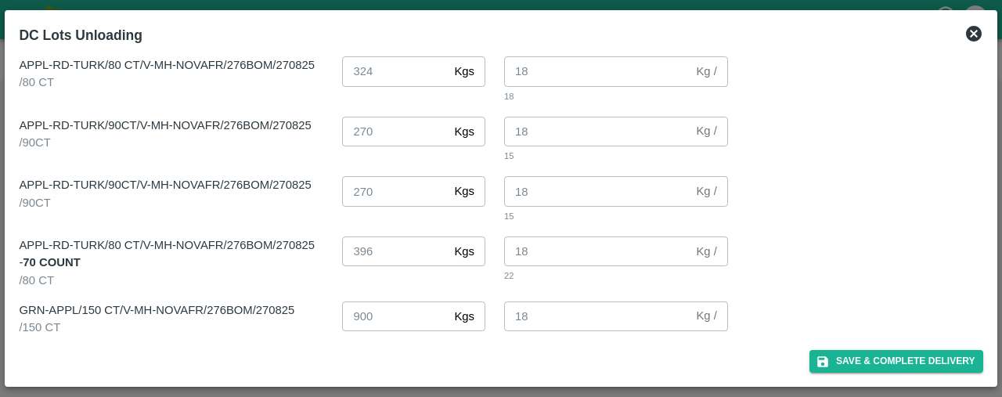
scroll to position [169, 0]
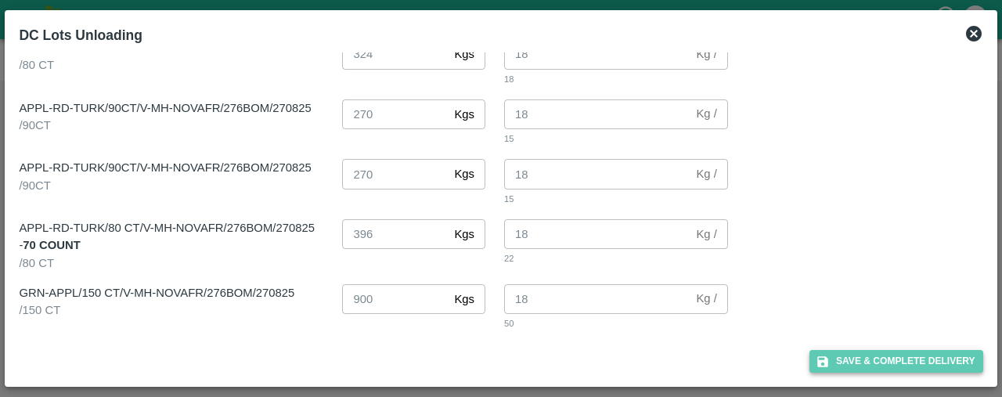
click at [936, 356] on button "Save & Complete Delivery" at bounding box center [897, 361] width 174 height 23
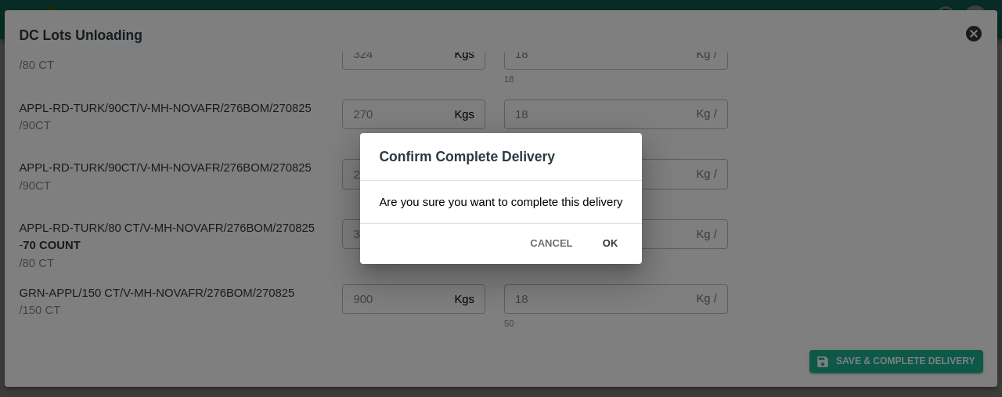
click at [611, 246] on button "ok" at bounding box center [611, 243] width 50 height 27
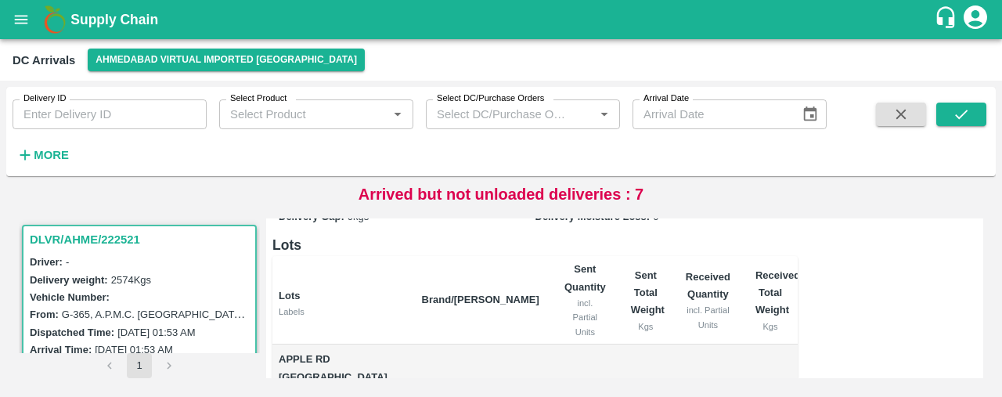
scroll to position [0, 0]
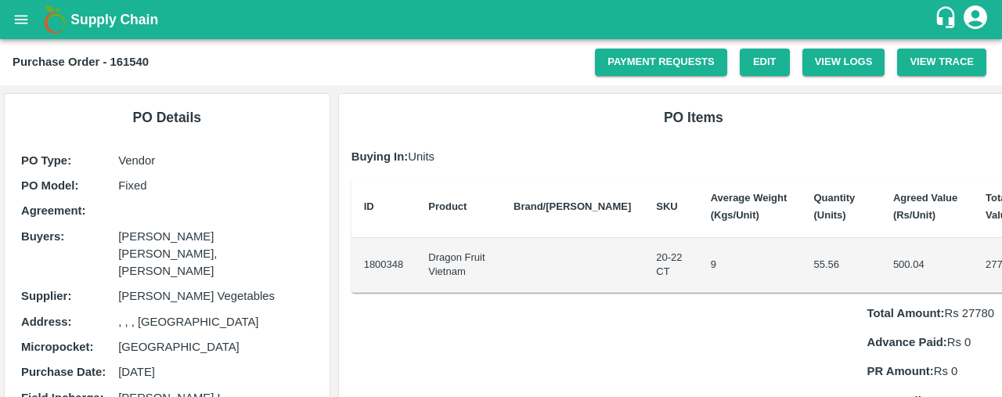
click at [19, 26] on icon "open drawer" at bounding box center [21, 19] width 17 height 17
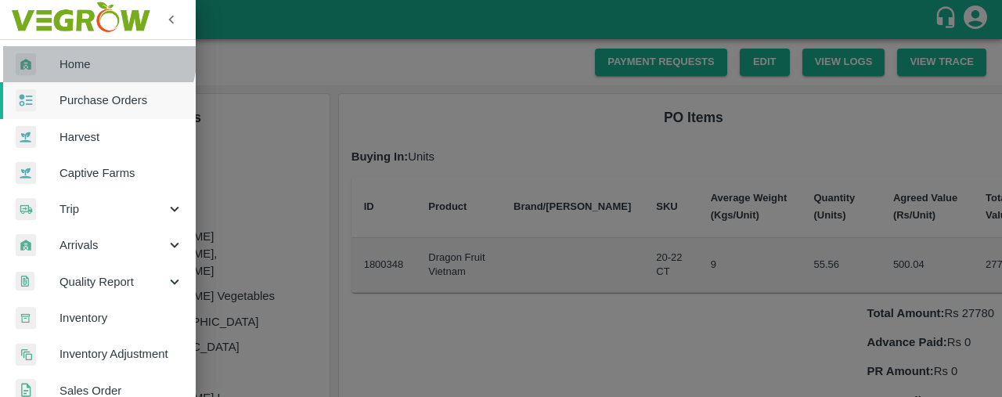
click at [78, 52] on link "Home" at bounding box center [98, 64] width 196 height 36
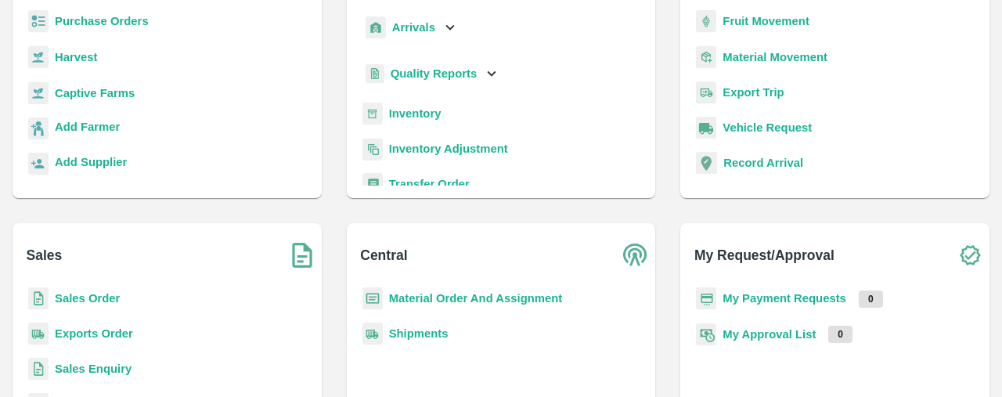
scroll to position [155, 0]
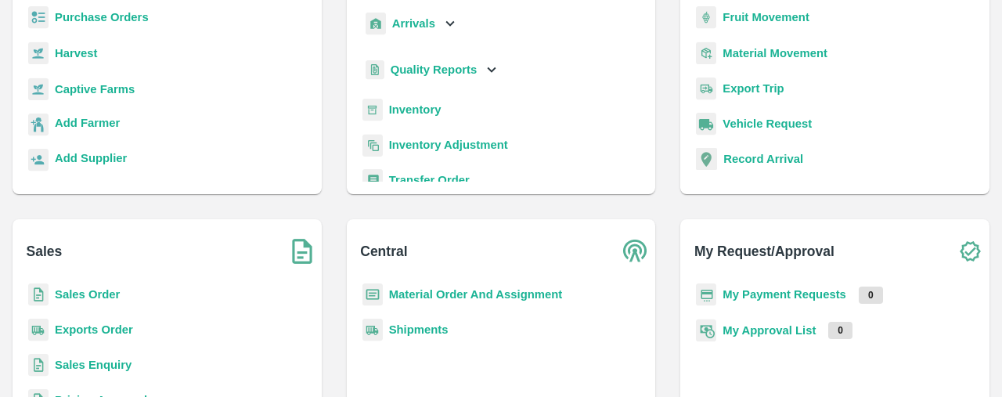
click at [61, 290] on b "Sales Order" at bounding box center [87, 294] width 65 height 13
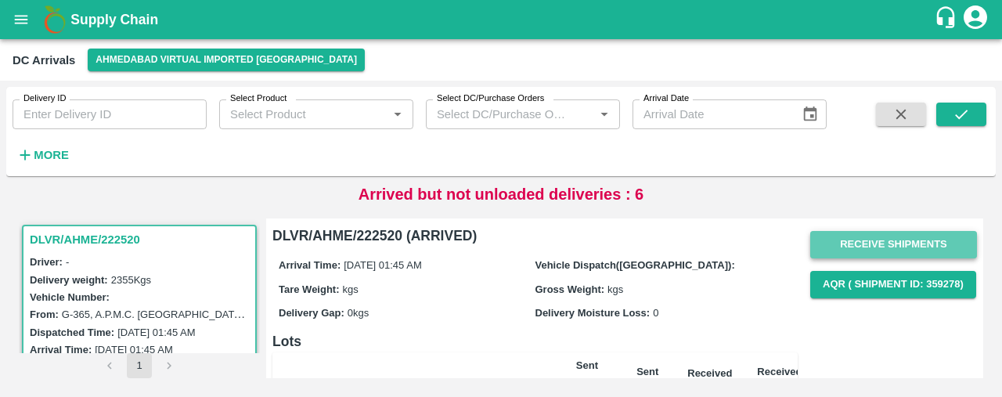
click at [934, 236] on button "Receive Shipments" at bounding box center [893, 244] width 167 height 27
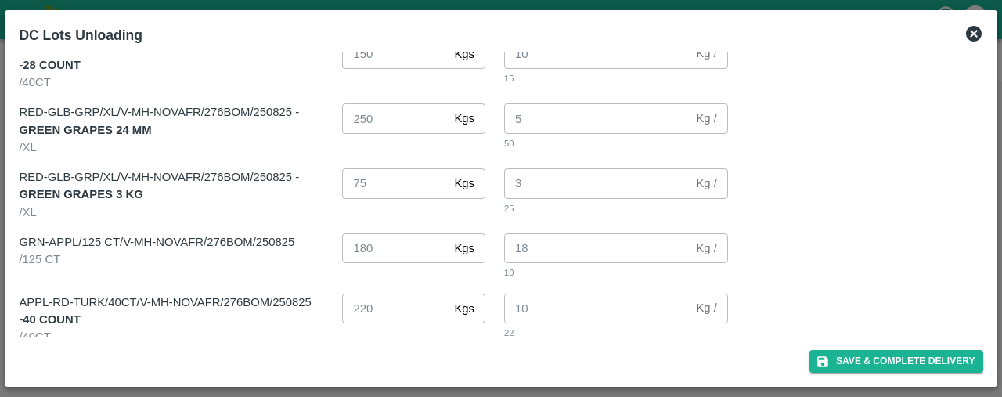
scroll to position [249, 0]
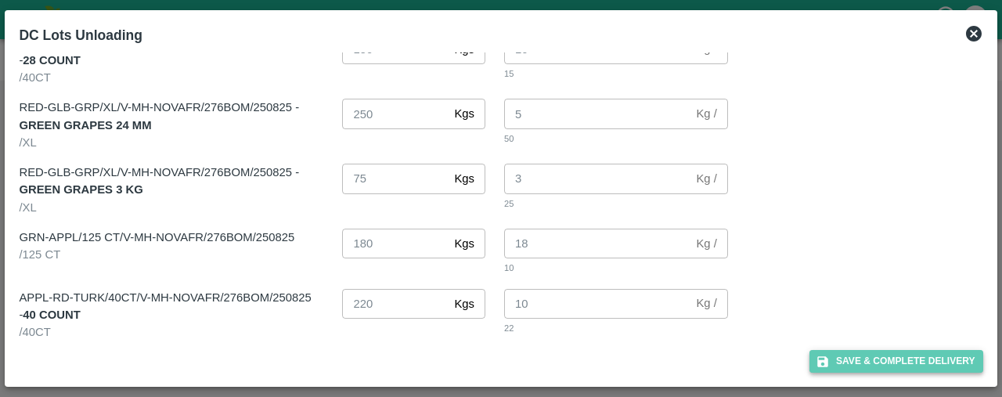
click at [880, 353] on button "Save & Complete Delivery" at bounding box center [897, 361] width 174 height 23
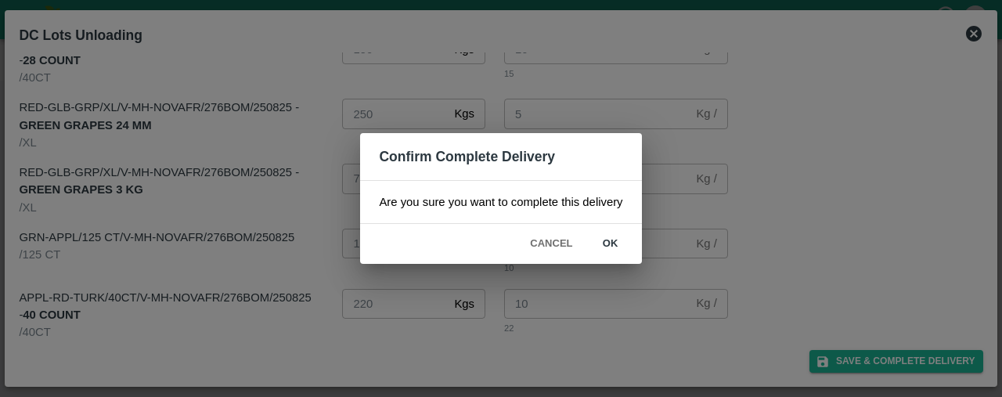
click at [611, 240] on button "ok" at bounding box center [611, 243] width 50 height 27
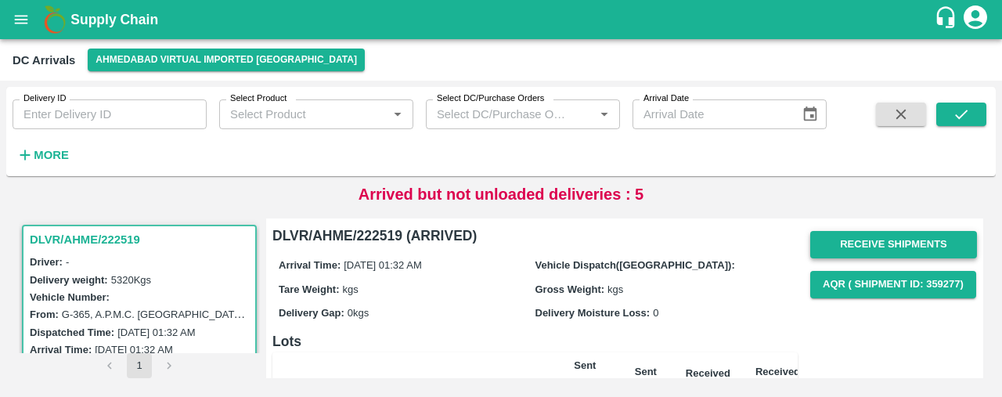
click at [924, 238] on button "Receive Shipments" at bounding box center [893, 244] width 167 height 27
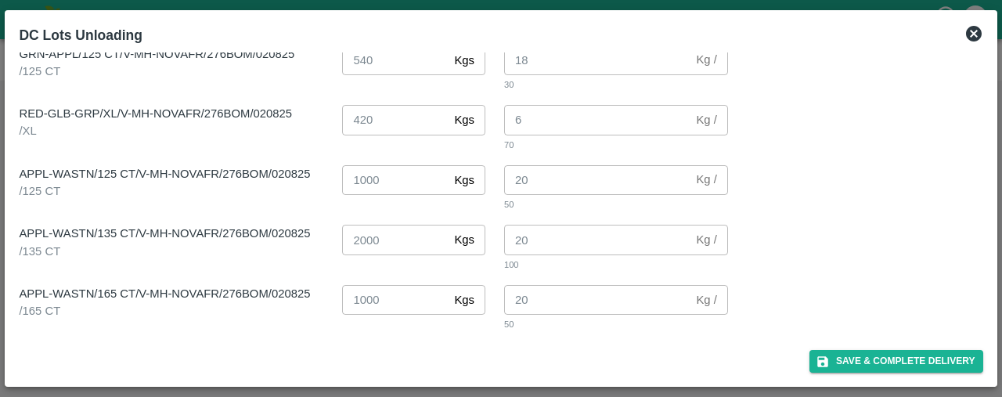
scroll to position [104, 0]
click at [930, 362] on button "Save & Complete Delivery" at bounding box center [897, 361] width 174 height 23
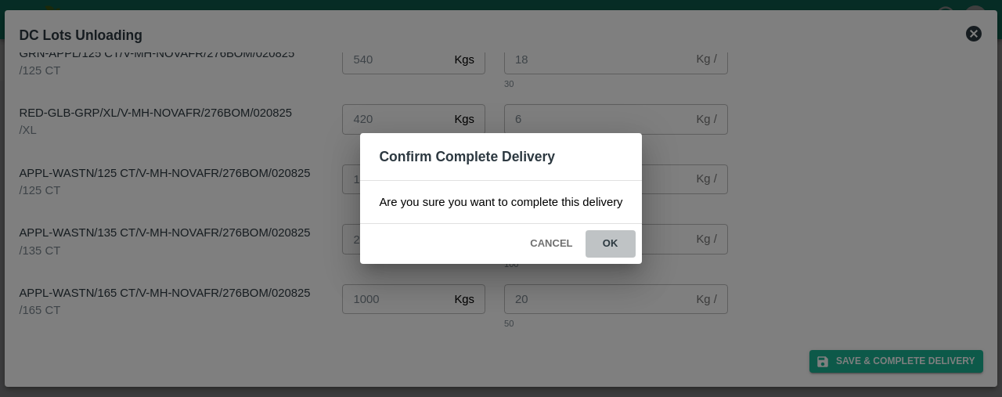
click at [615, 240] on button "ok" at bounding box center [611, 243] width 50 height 27
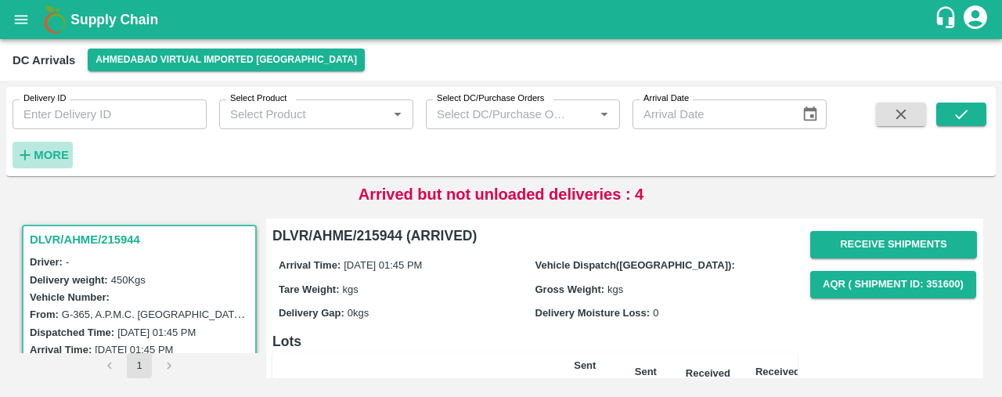
click at [52, 145] on h6 "More" at bounding box center [51, 155] width 35 height 20
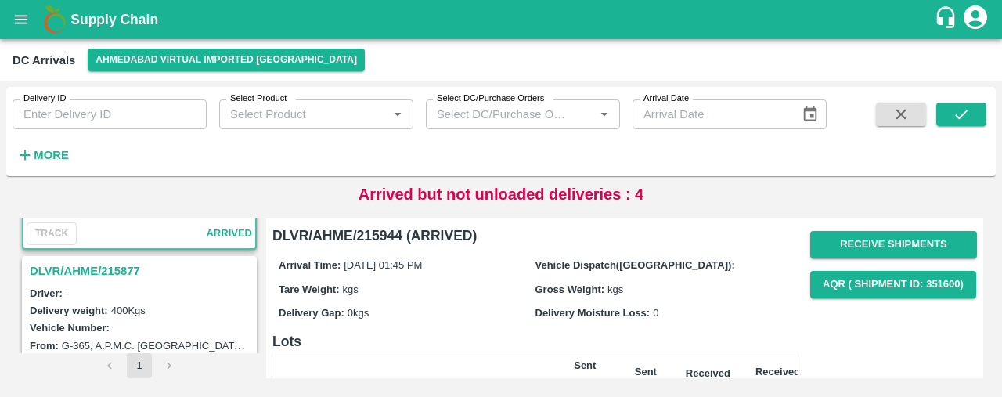
scroll to position [175, 0]
click at [123, 262] on h3 "DLVR/AHME/215877" at bounding box center [142, 270] width 224 height 20
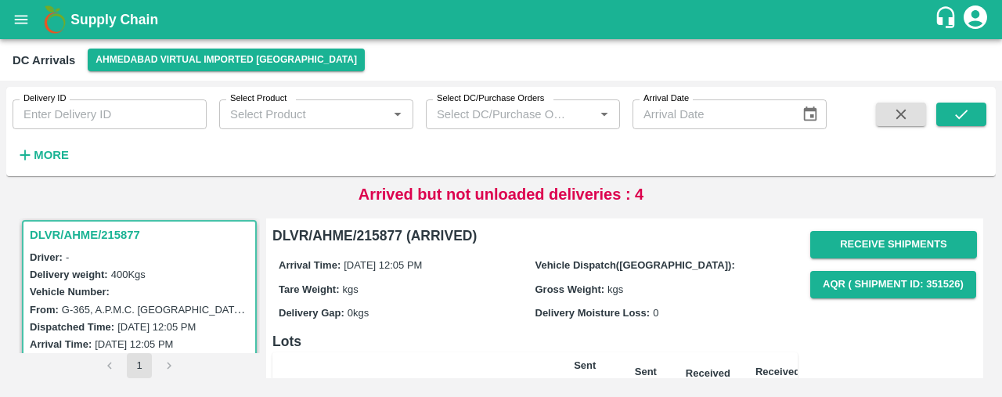
click at [56, 149] on strong "More" at bounding box center [51, 155] width 35 height 13
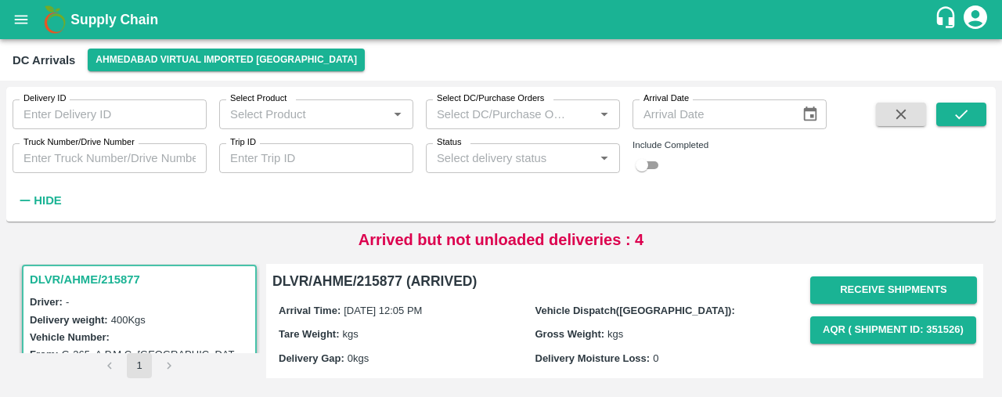
click at [42, 200] on strong "Hide" at bounding box center [47, 200] width 27 height 13
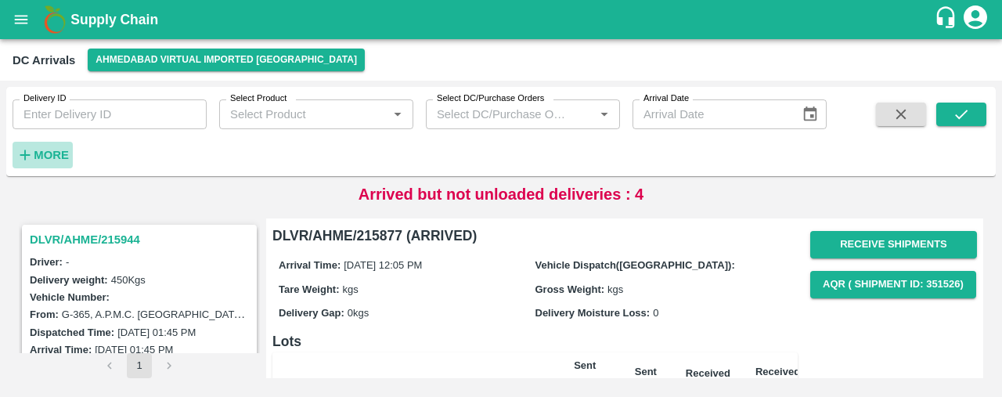
click at [60, 147] on h6 "More" at bounding box center [51, 155] width 35 height 20
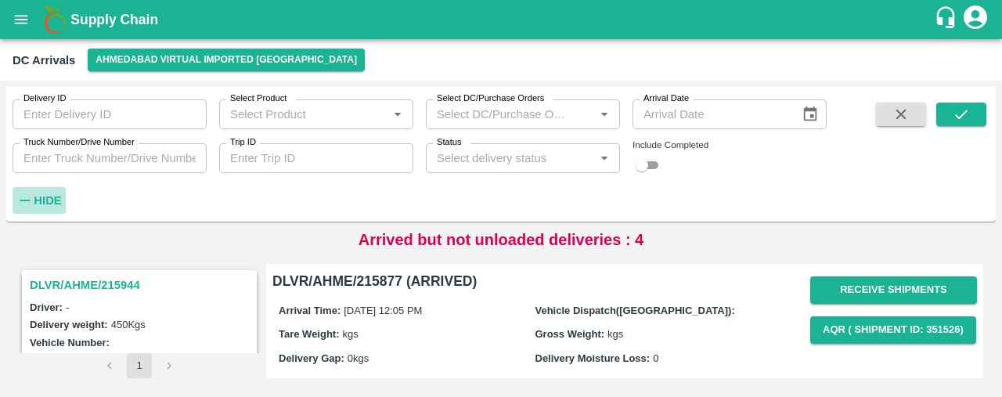
click at [46, 194] on strong "Hide" at bounding box center [47, 200] width 27 height 13
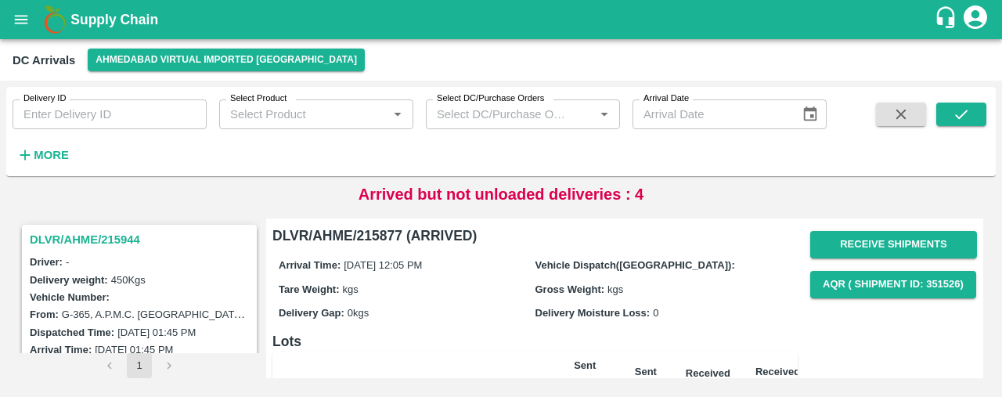
click at [47, 155] on strong "More" at bounding box center [51, 155] width 35 height 13
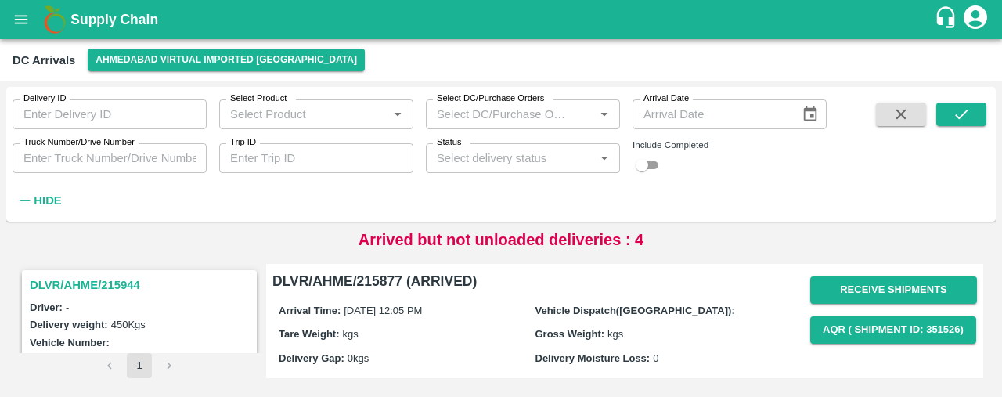
click at [18, 18] on icon "open drawer" at bounding box center [21, 19] width 17 height 17
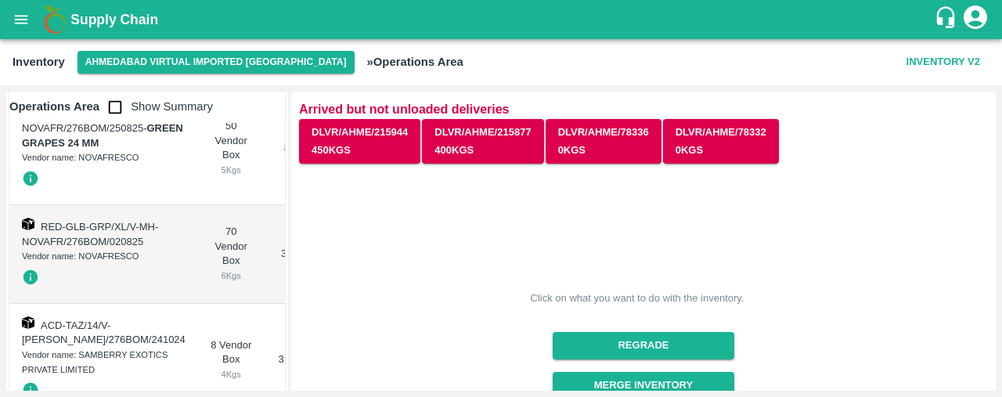
scroll to position [608, 0]
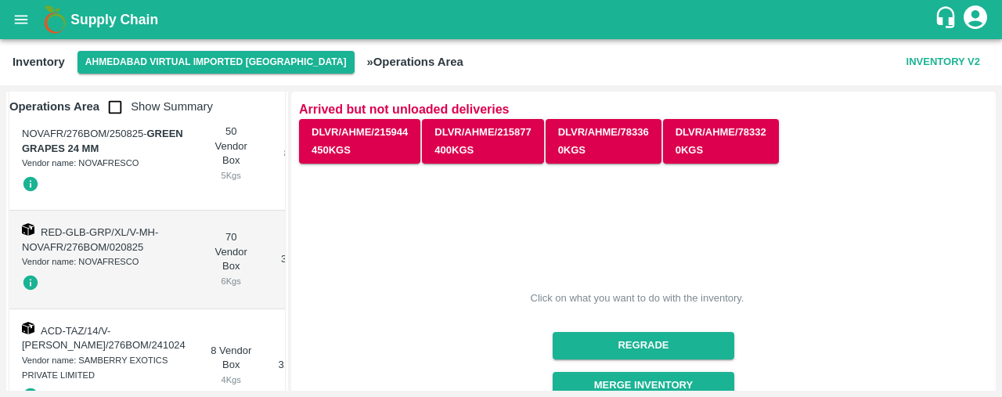
click at [247, 43] on div "Inventory Ahmedabad virtual imported DC » Operations Area Inventory V2" at bounding box center [501, 62] width 1002 height 46
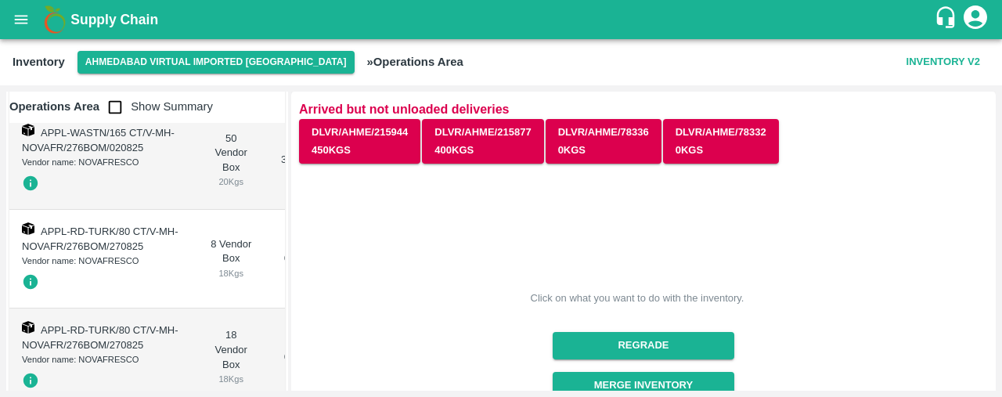
scroll to position [2180, 0]
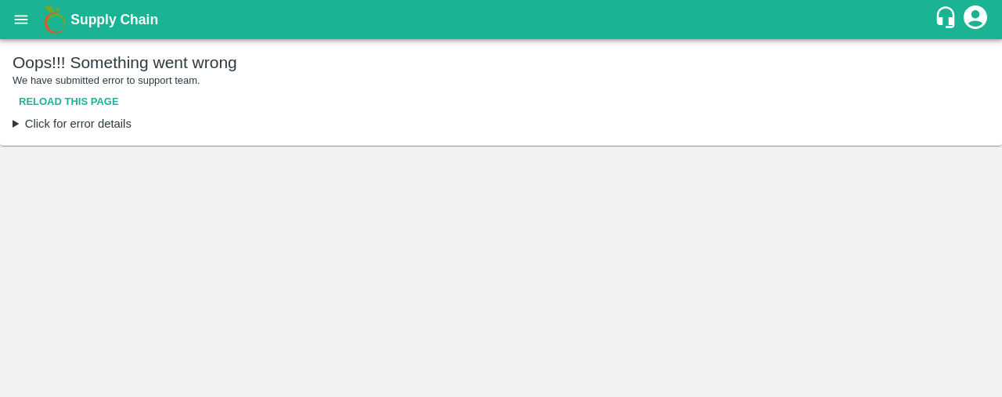
click at [25, 20] on icon "open drawer" at bounding box center [21, 19] width 17 height 17
click at [14, 12] on icon "open drawer" at bounding box center [21, 19] width 17 height 17
click at [91, 96] on button "Reload this page" at bounding box center [69, 101] width 113 height 27
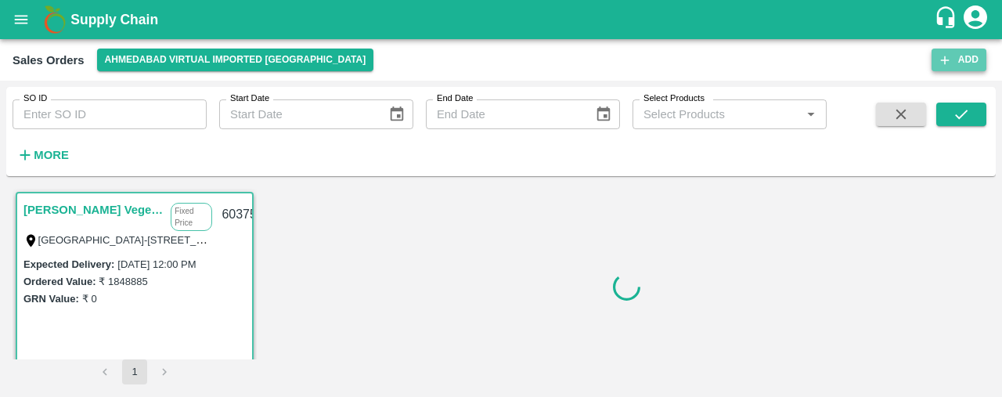
click at [946, 61] on icon "button" at bounding box center [945, 60] width 14 height 14
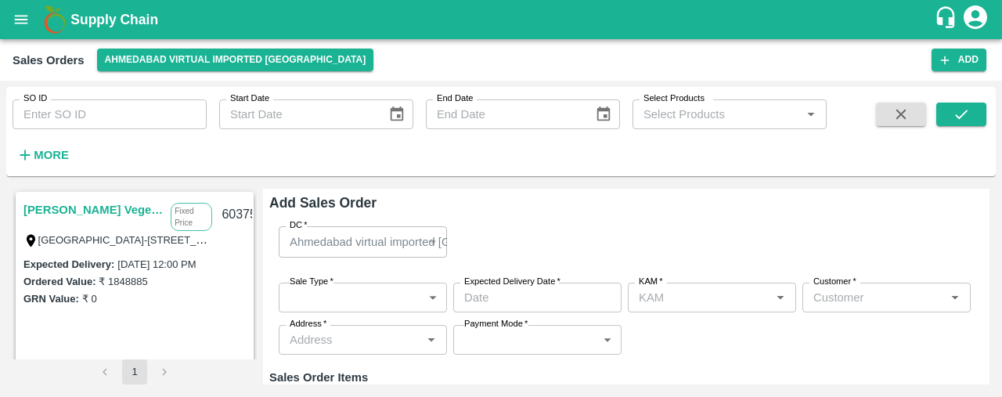
type input "Laxit narottambhai khakhkhar"
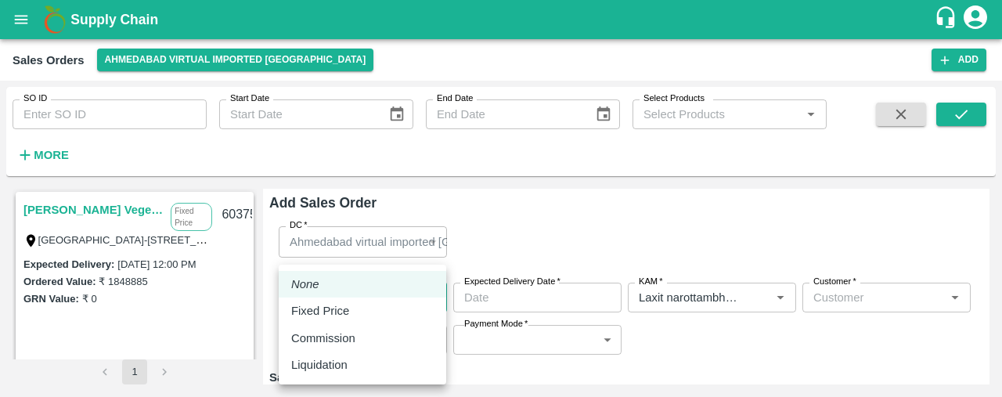
click at [373, 287] on body "Supply Chain Sales Orders [GEOGRAPHIC_DATA] virtual imported [GEOGRAPHIC_DATA] …" at bounding box center [501, 198] width 1002 height 397
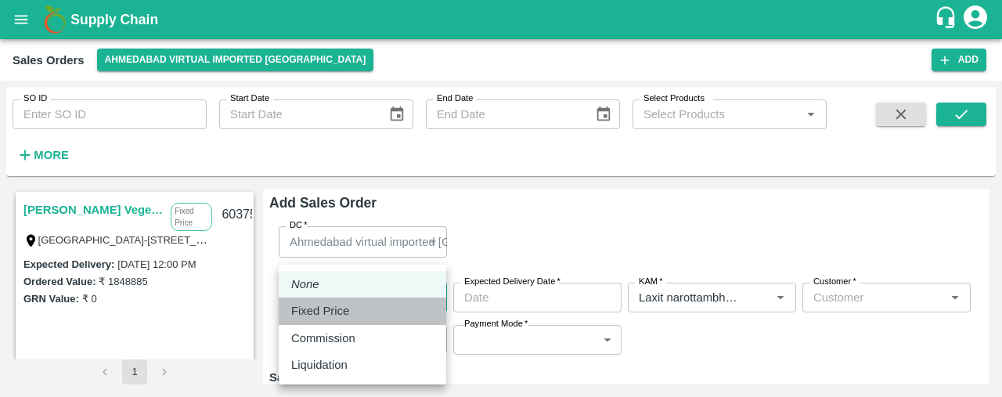
click at [374, 316] on div "Fixed Price" at bounding box center [362, 310] width 142 height 17
type input "1"
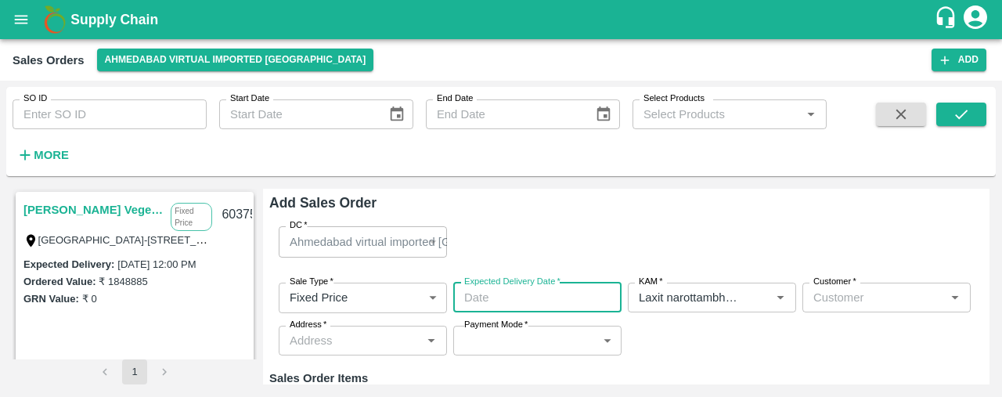
type input "DD/MM/YYYY hh:mm aa"
click at [495, 301] on input "DD/MM/YYYY hh:mm aa" at bounding box center [531, 298] width 157 height 30
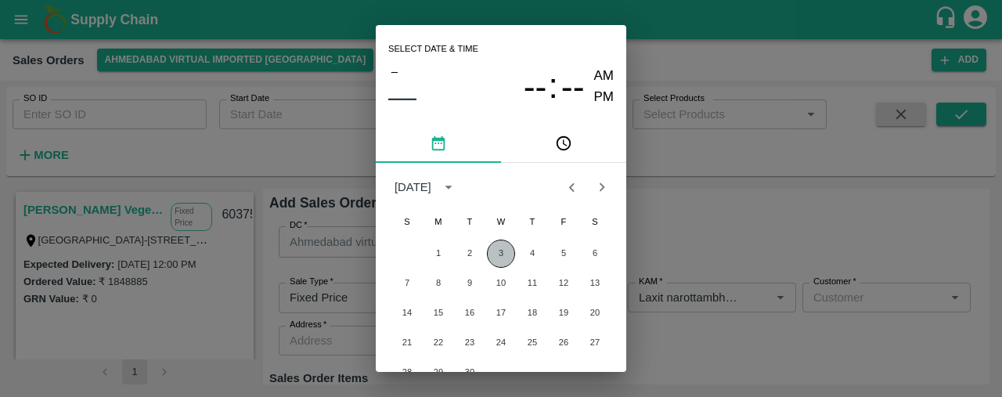
click at [501, 243] on button "3" at bounding box center [501, 254] width 28 height 28
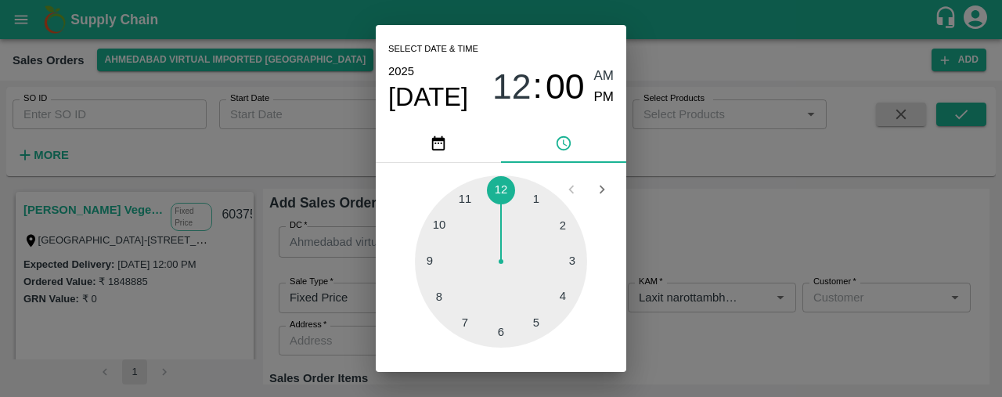
click at [604, 71] on span "AM" at bounding box center [604, 76] width 20 height 21
click at [600, 92] on span "PM" at bounding box center [604, 97] width 20 height 21
type input "[DATE] 12:00 PM"
click at [821, 290] on div "Select date & time [DATE] 12 : 00 AM PM 1 2 3 4 5 6 7 8 9 10 11 12 Cancel OK" at bounding box center [501, 198] width 1002 height 397
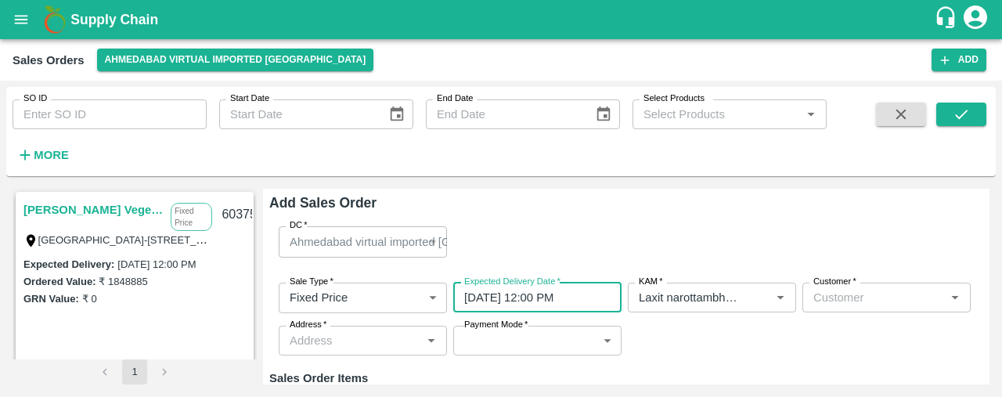
click at [821, 290] on input "Customer   *" at bounding box center [873, 297] width 133 height 20
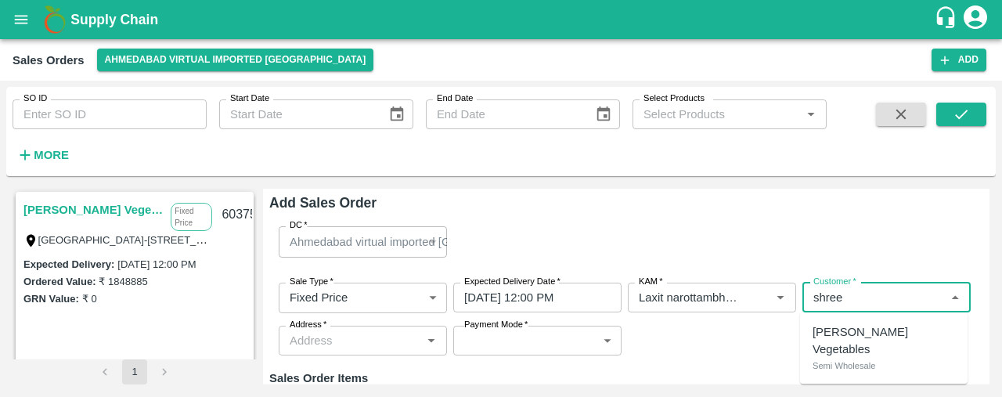
click at [829, 359] on p "Semi Wholesale" at bounding box center [844, 366] width 63 height 14
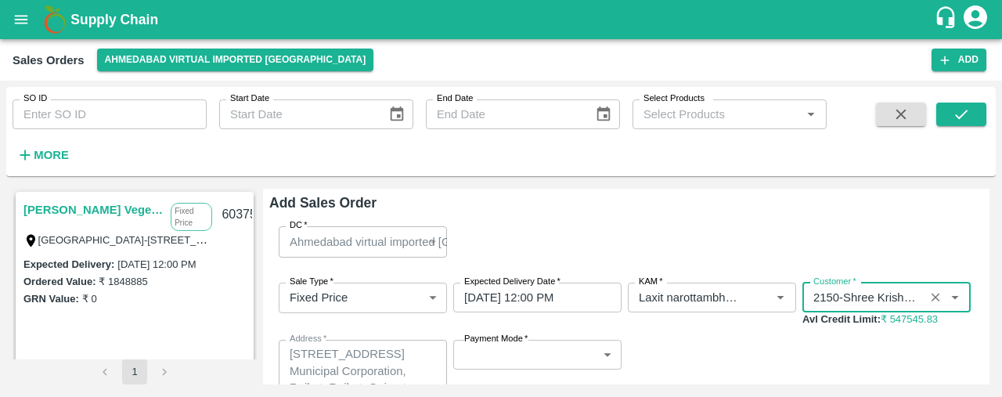
type input "2150-Shree Krishna Vegetables"
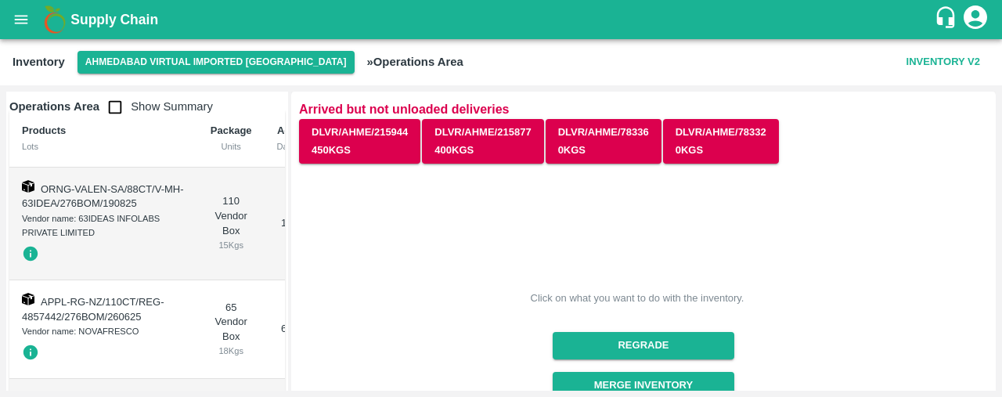
scroll to position [17, 0]
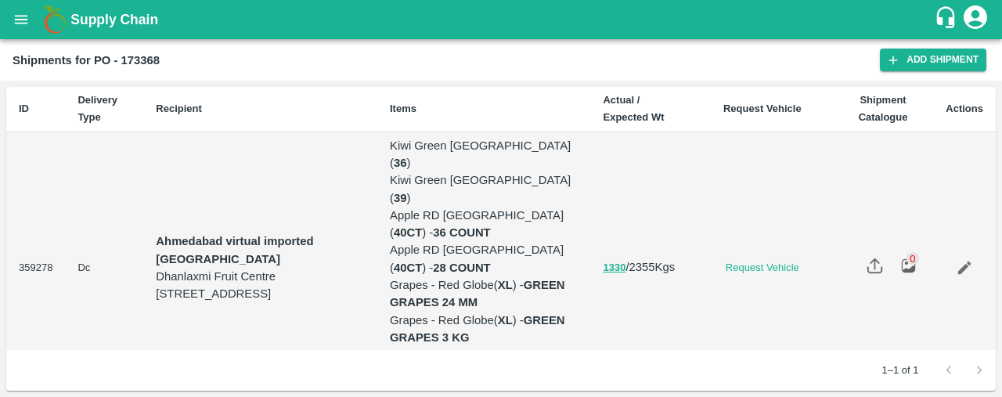
click at [182, 167] on td "Ahmedabad virtual imported DC Dhanlaxmi Fruit Centre 10, Anant Industrial Estat…" at bounding box center [260, 268] width 234 height 272
click at [14, 14] on icon "open drawer" at bounding box center [21, 19] width 17 height 17
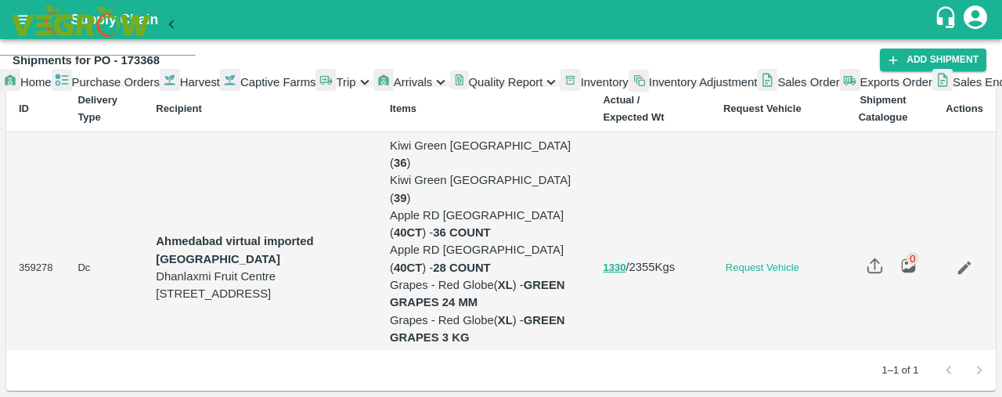
click at [777, 88] on span "Sales Order" at bounding box center [808, 82] width 62 height 13
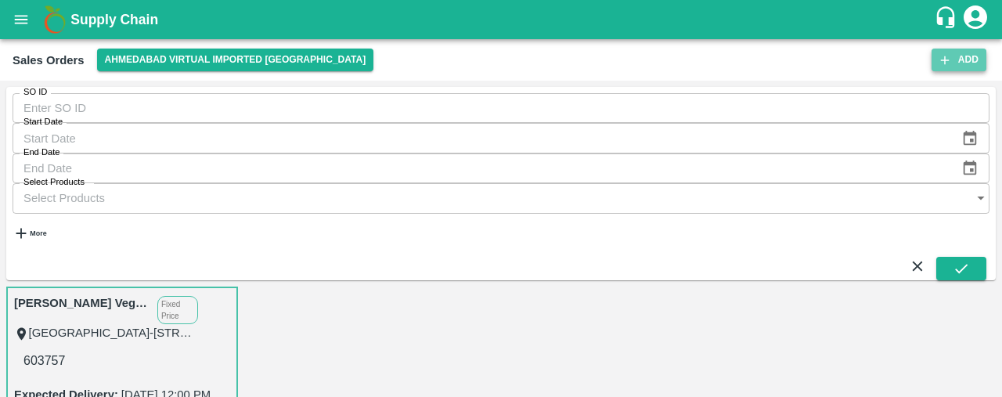
click at [956, 62] on button "Add" at bounding box center [959, 60] width 55 height 23
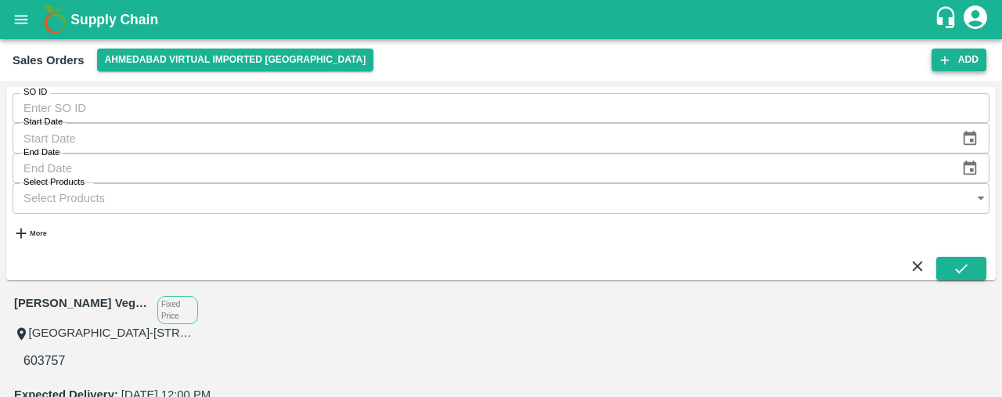
type input "Laxit narottambhai khakhkhar"
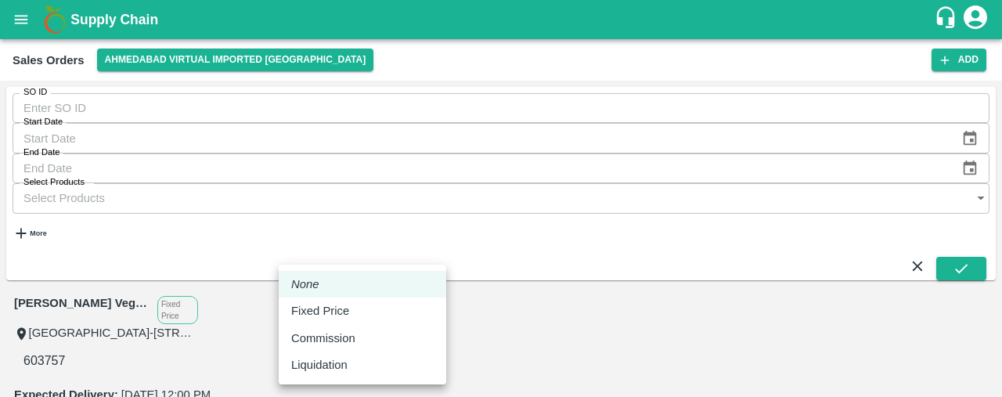
click at [413, 303] on body "Supply Chain Sales Orders Ahmedabad virtual imported DC Add SO ID SO ID Start D…" at bounding box center [501, 198] width 1002 height 397
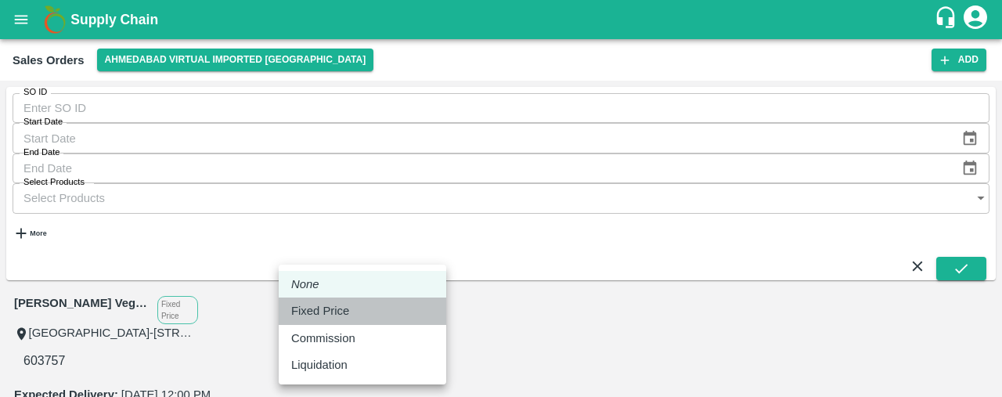
click at [412, 309] on div "Fixed Price" at bounding box center [362, 310] width 142 height 17
type input "1"
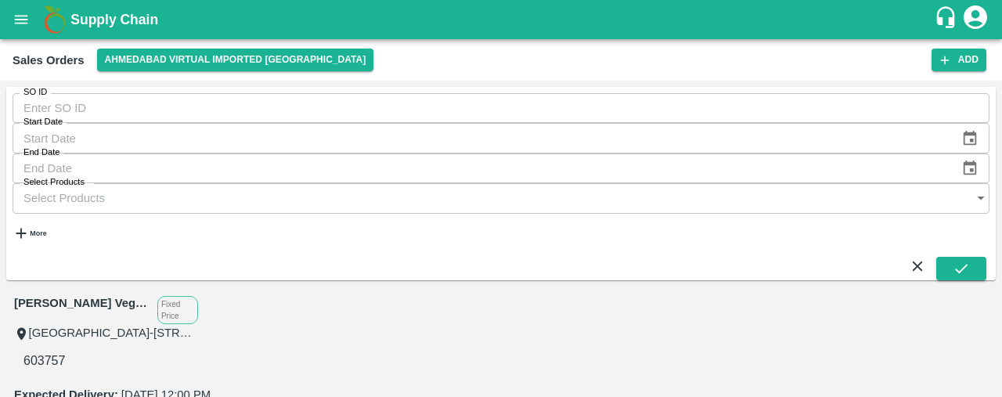
type input "DD/MM/YYYY hh:mm aa"
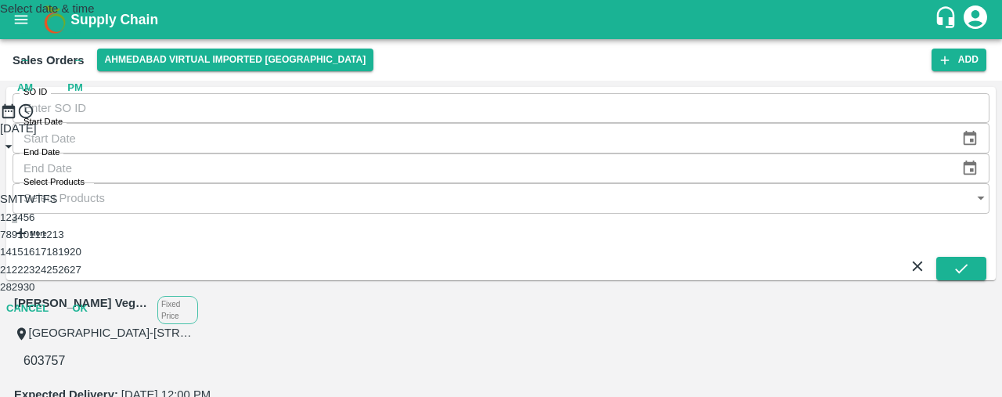
click at [17, 223] on button "3" at bounding box center [14, 217] width 5 height 12
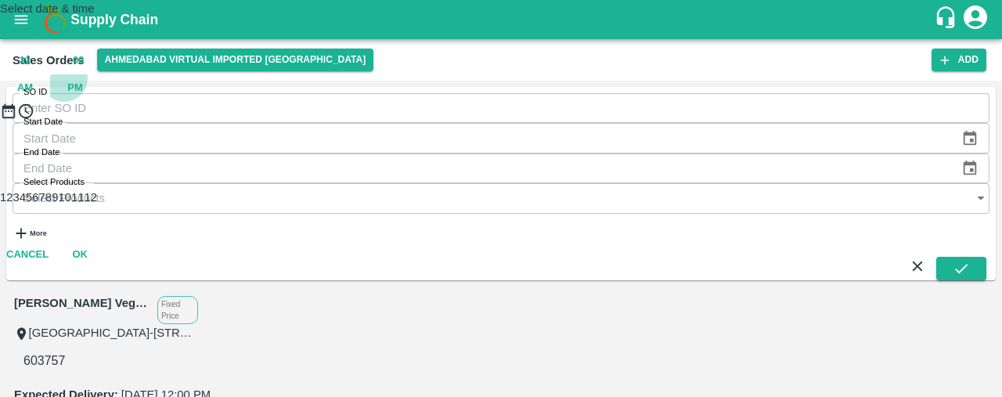
click at [83, 91] on span "PM" at bounding box center [75, 88] width 16 height 18
type input "03/09/2025 12:00 PM"
click at [738, 191] on div "Select date & time 2025 Sep 3 12 : 00 AM PM 1 2 3 4 5 6 7 8 9 10 11 12 Cancel OK" at bounding box center [501, 134] width 1002 height 269
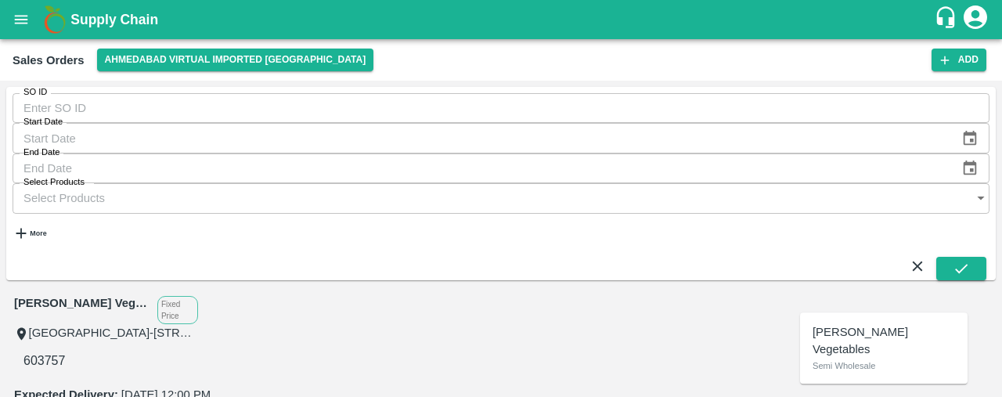
click at [856, 328] on p "[PERSON_NAME] Vegetables" at bounding box center [884, 340] width 142 height 35
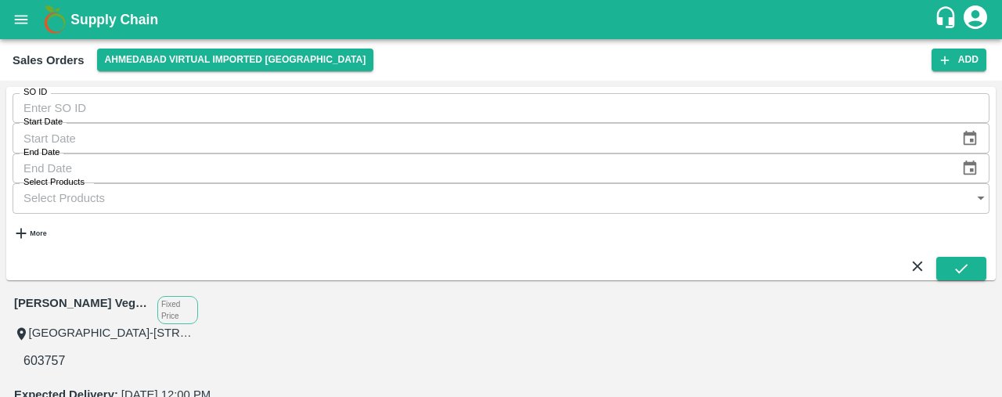
type input "2150-Shree Krishna Vegetables"
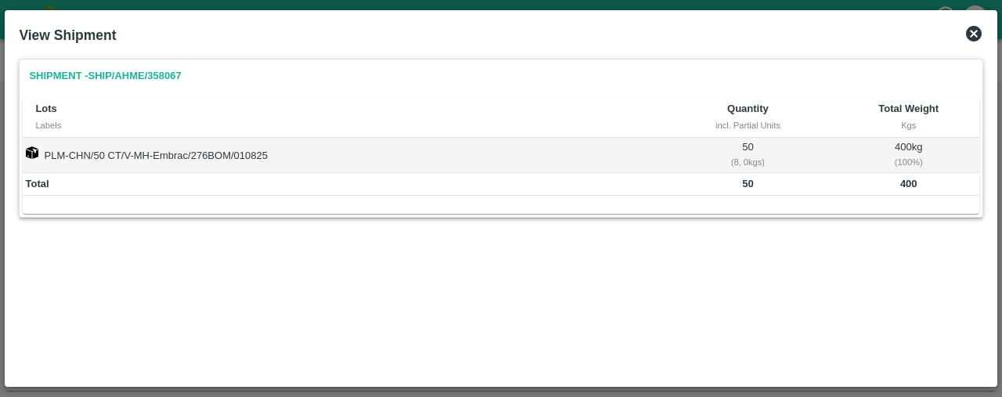
click at [973, 26] on icon at bounding box center [974, 34] width 16 height 16
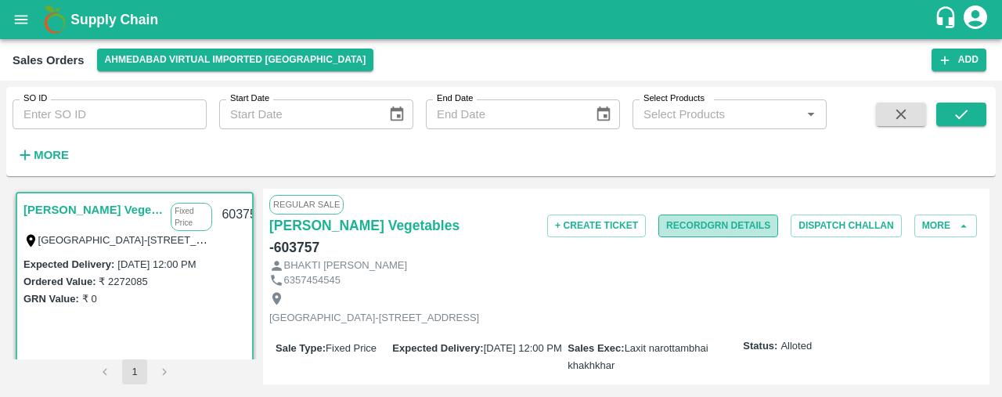
click at [725, 218] on button "Record GRN Details" at bounding box center [718, 226] width 120 height 23
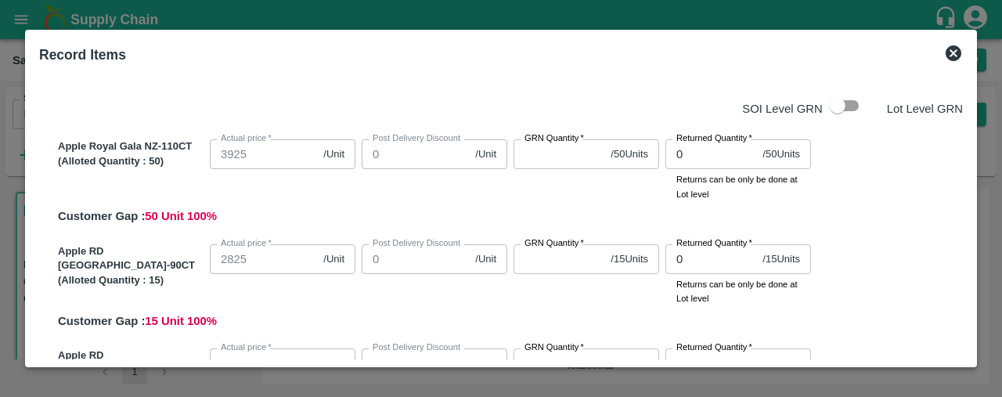
click at [541, 145] on label "GRN Quantity   *" at bounding box center [555, 138] width 60 height 13
click at [541, 145] on input "GRN Quantity   *" at bounding box center [559, 154] width 91 height 30
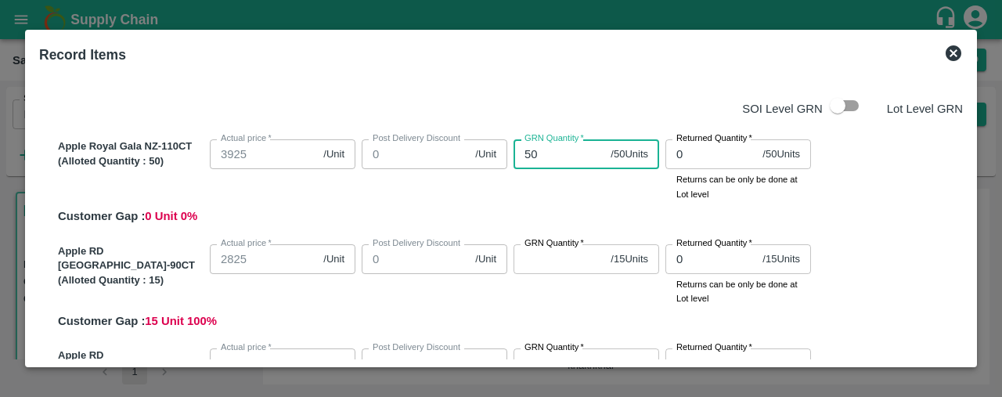
type input "50"
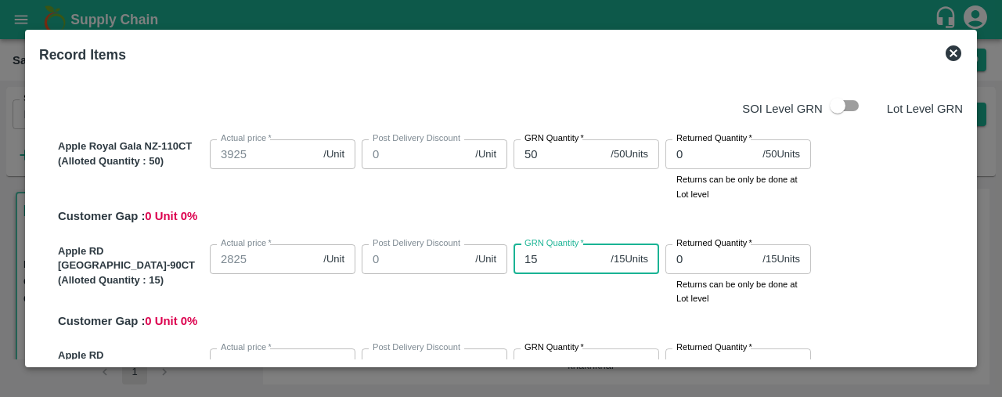
type input "15"
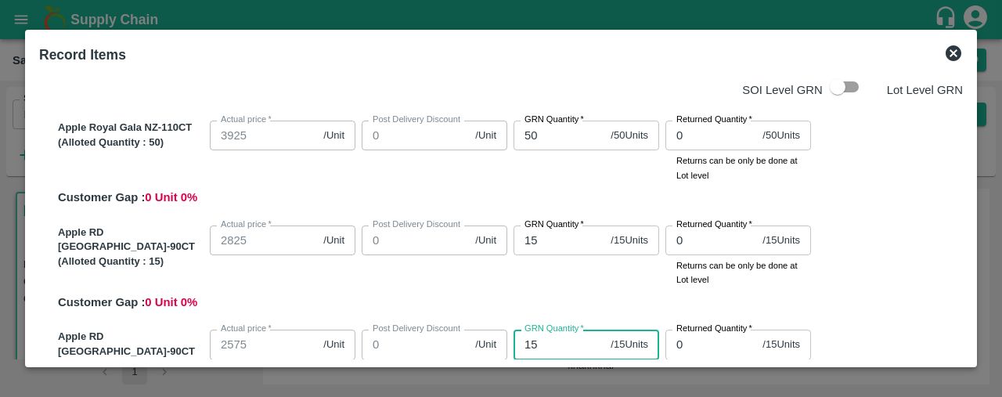
type input "15"
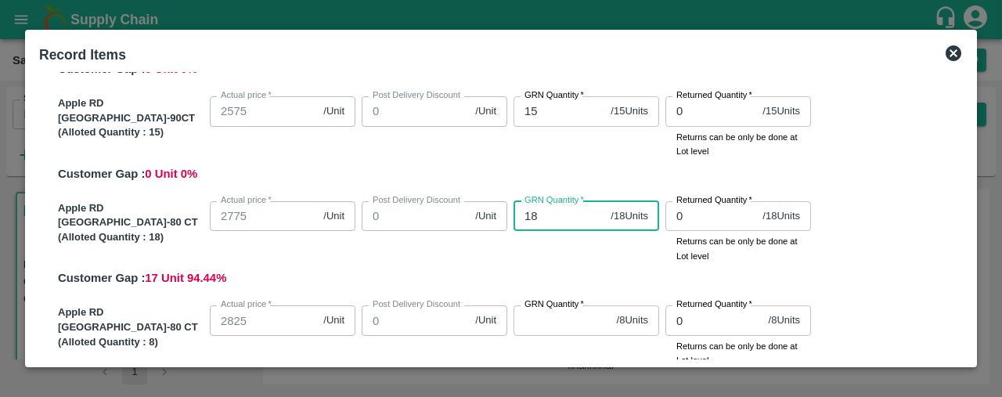
type input "18"
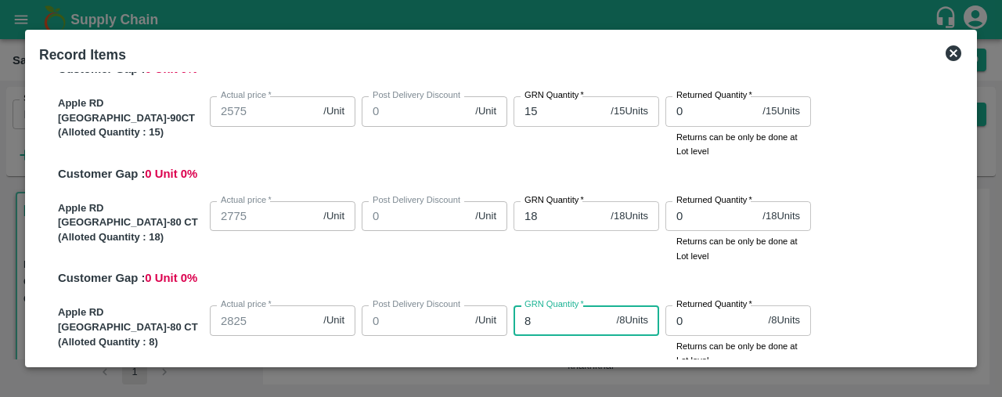
type input "8"
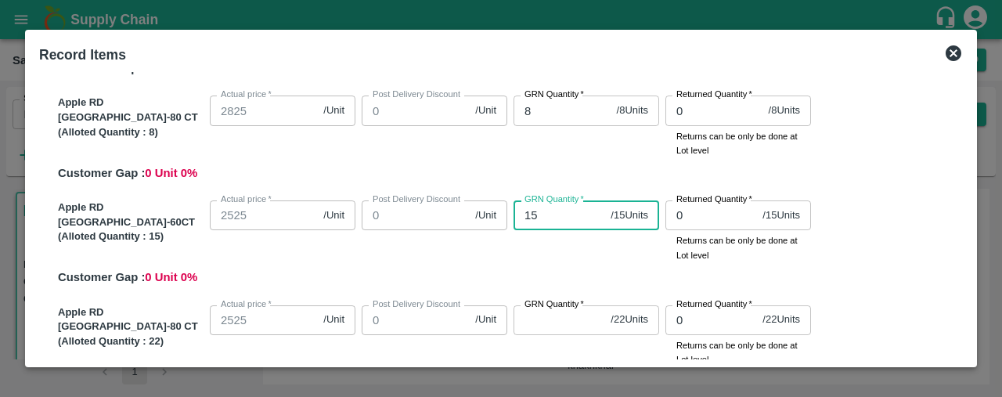
type input "15"
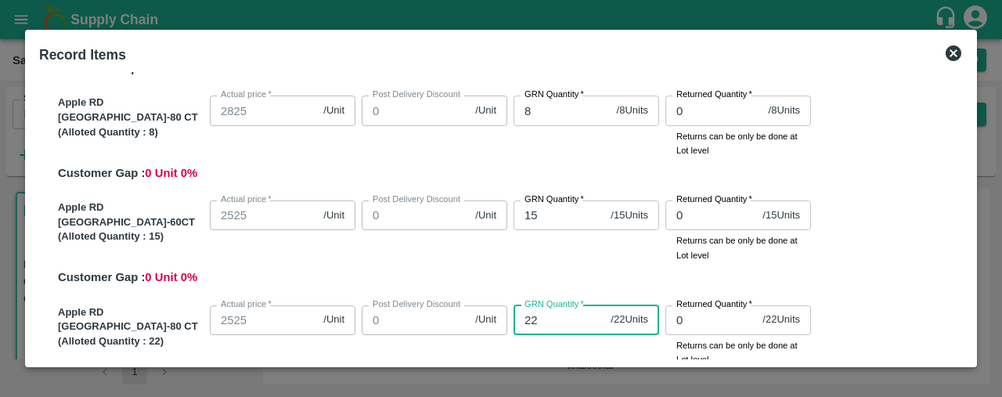
type input "22"
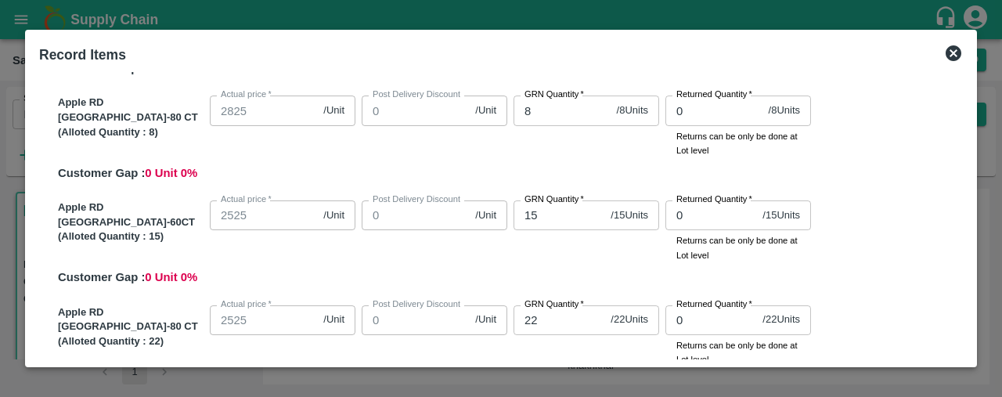
scroll to position [671, 0]
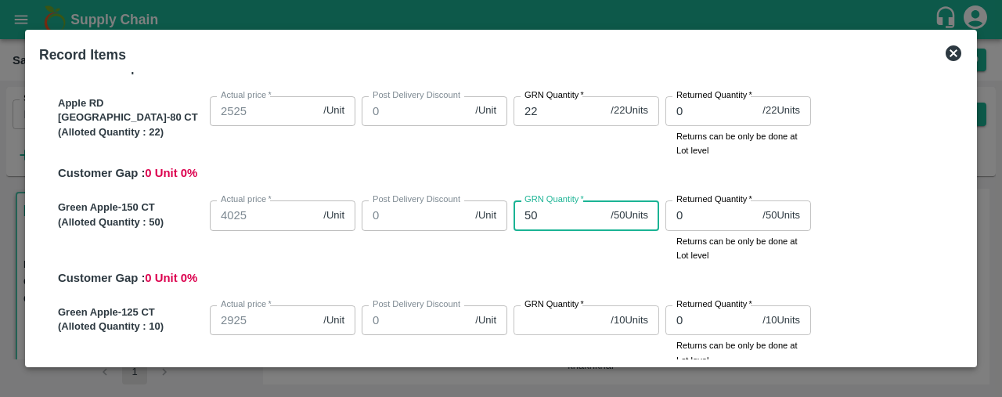
type input "50"
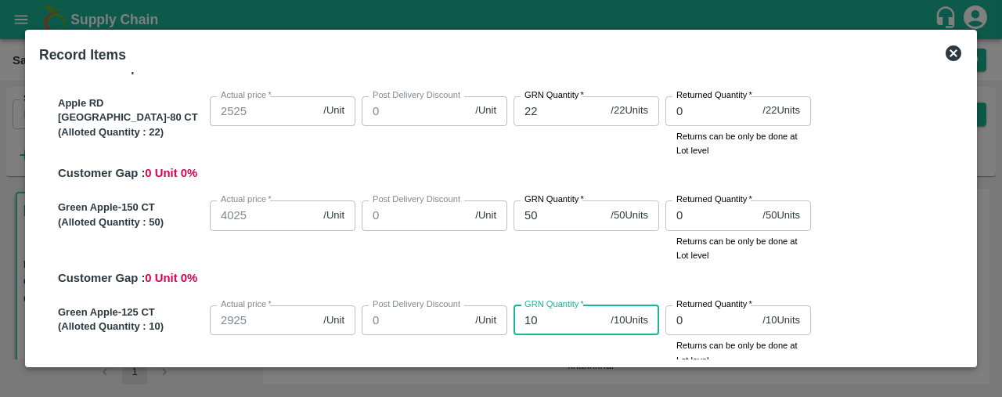
type input "10"
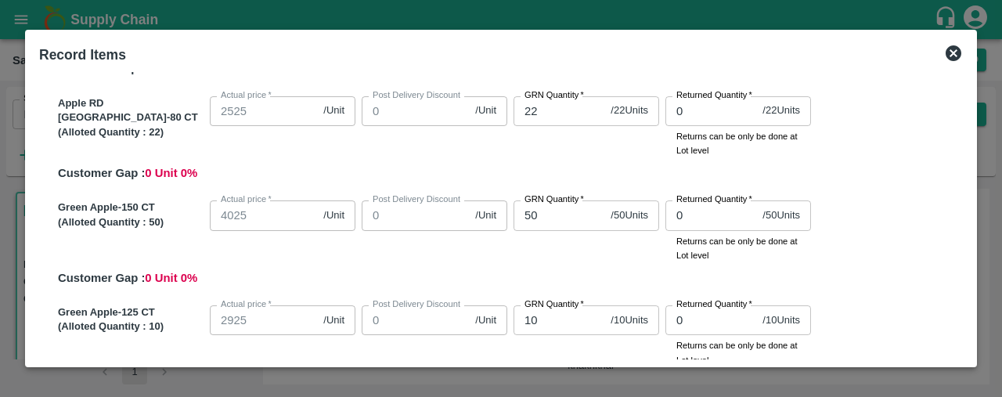
scroll to position [880, 0]
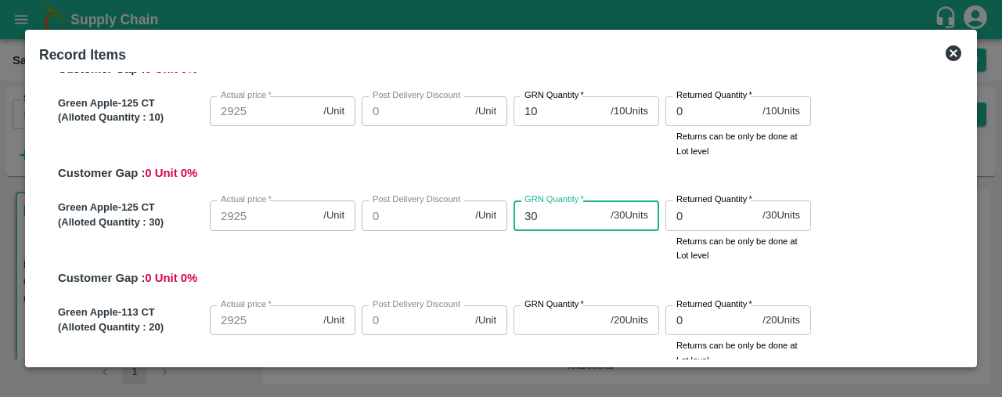
type input "30"
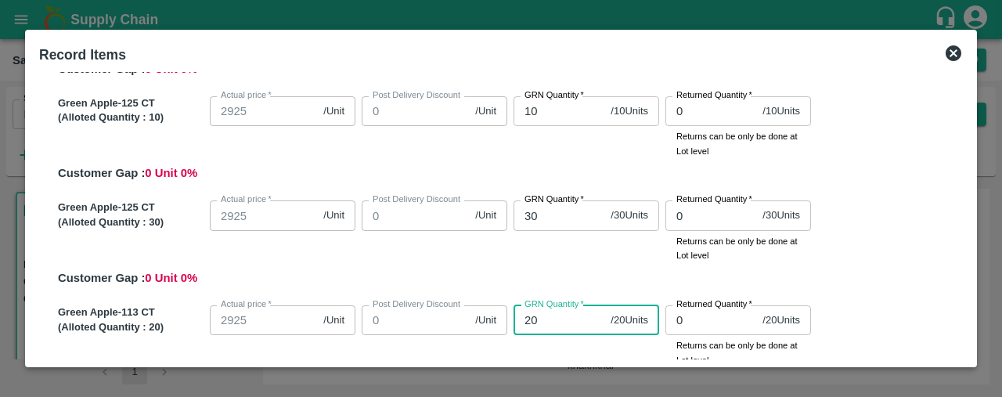
type input "20"
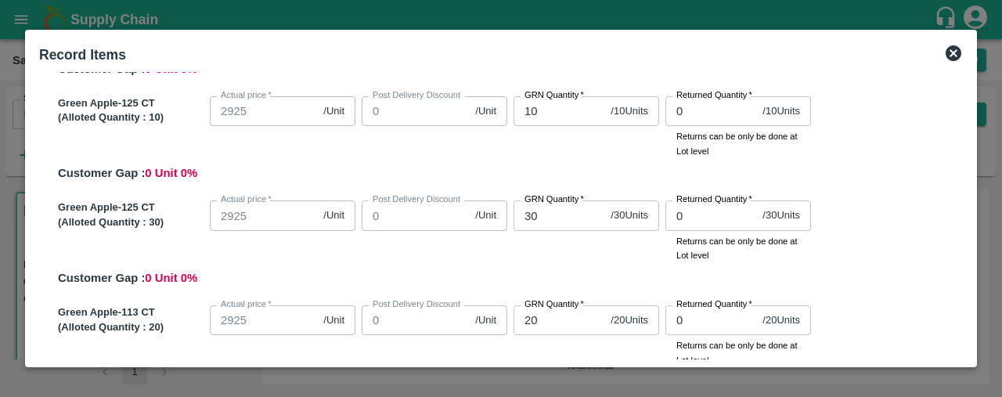
scroll to position [1089, 0]
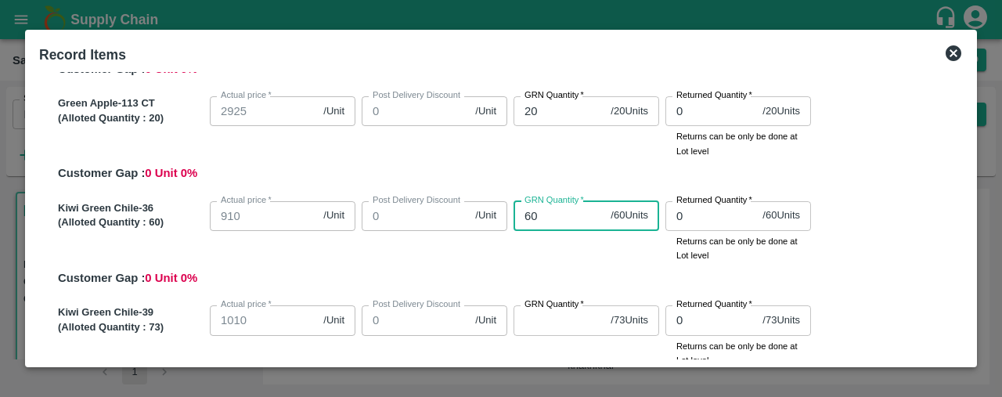
type input "60"
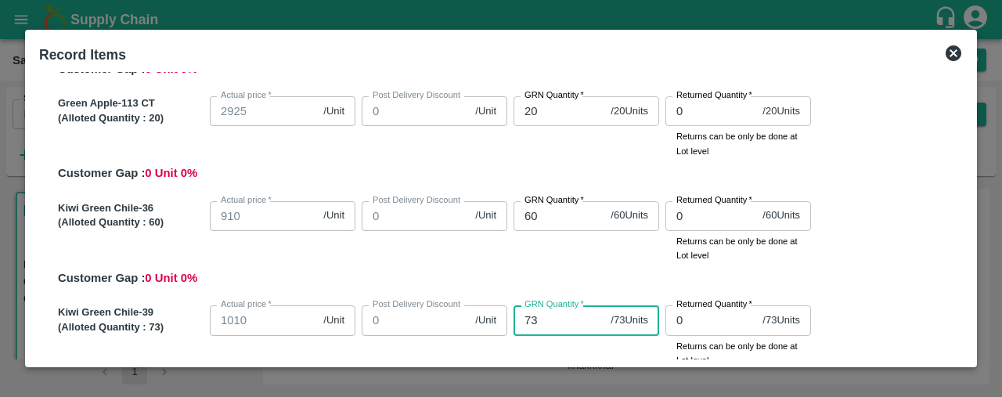
type input "73"
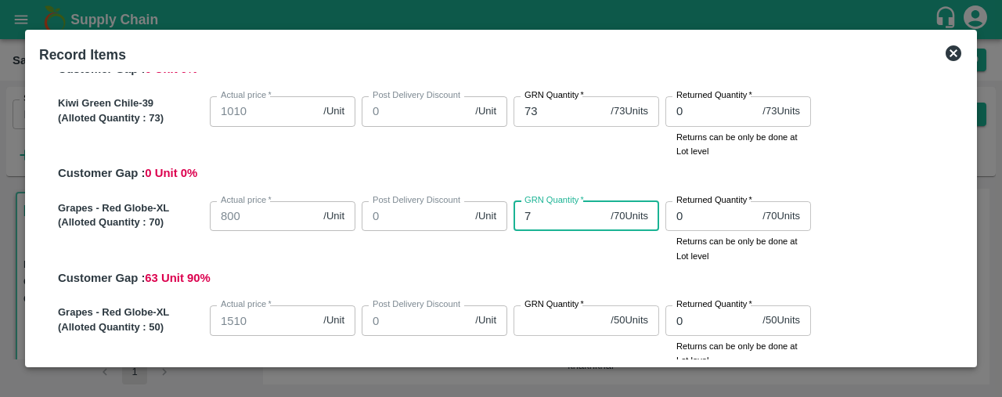
type input "70"
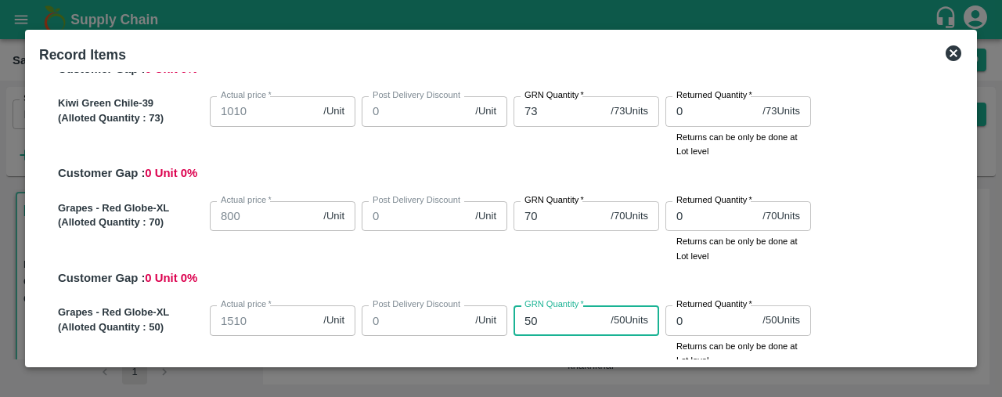
type input "50"
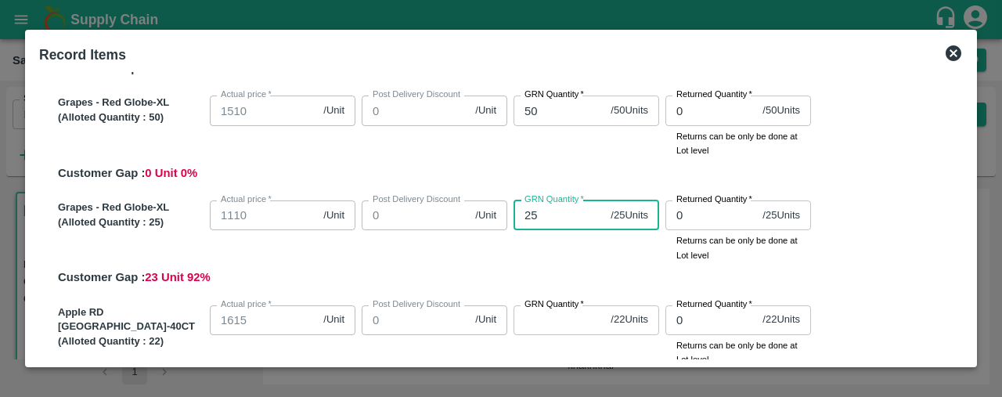
type input "25"
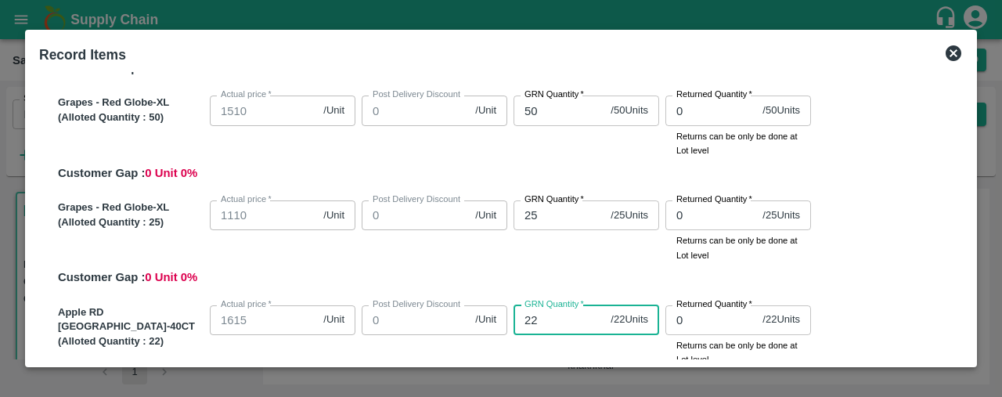
type input "22"
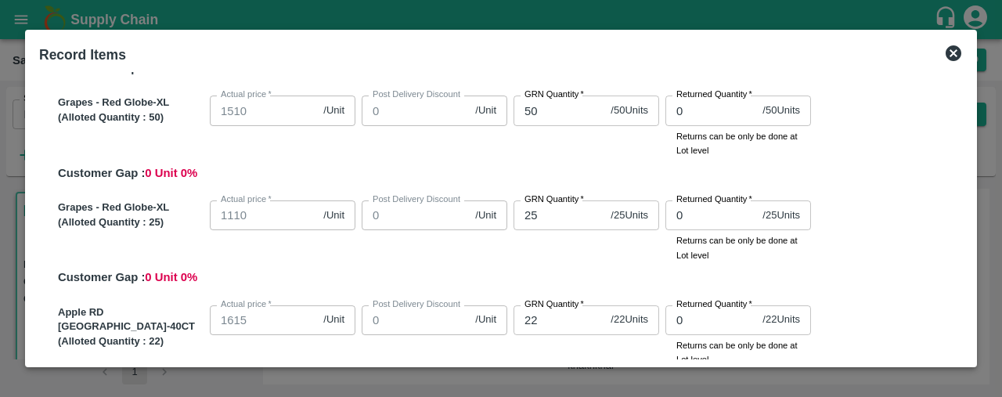
scroll to position [1717, 0]
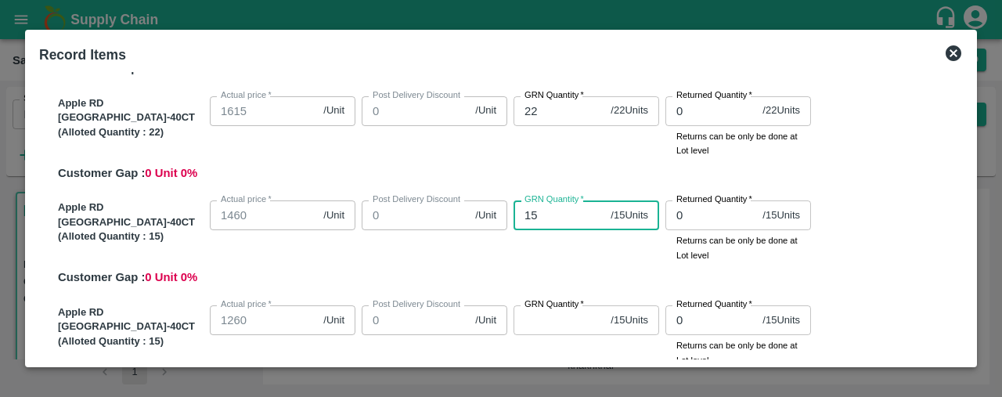
type input "15"
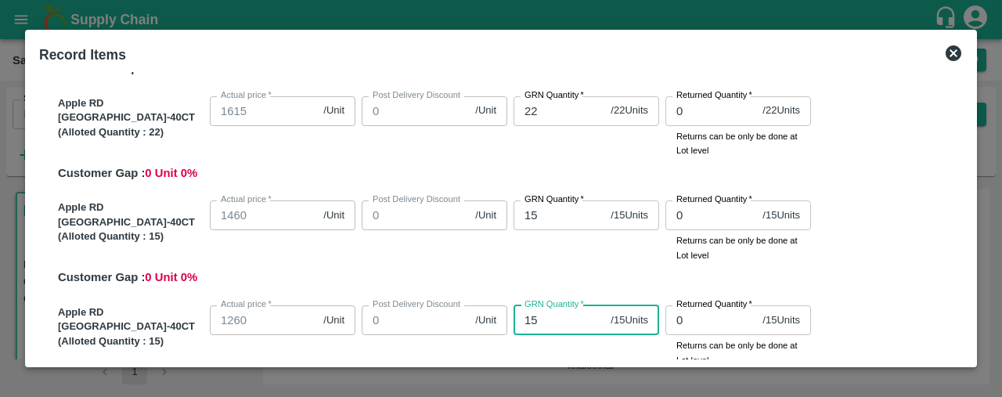
type input "15"
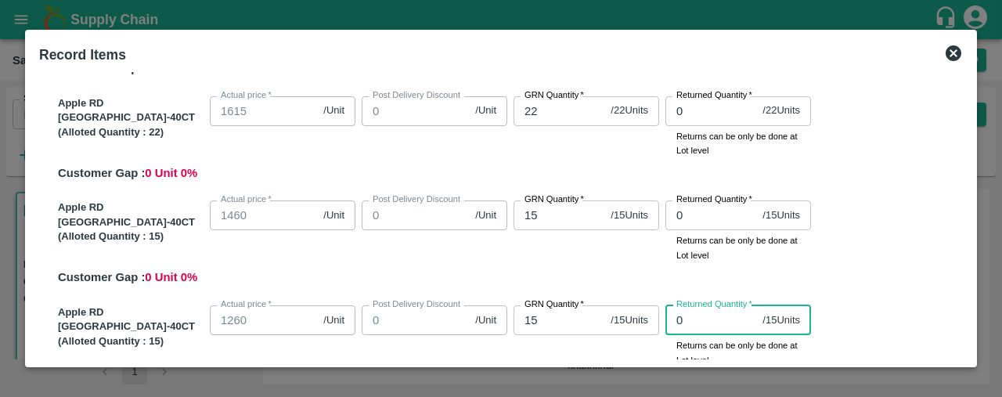
scroll to position [1926, 0]
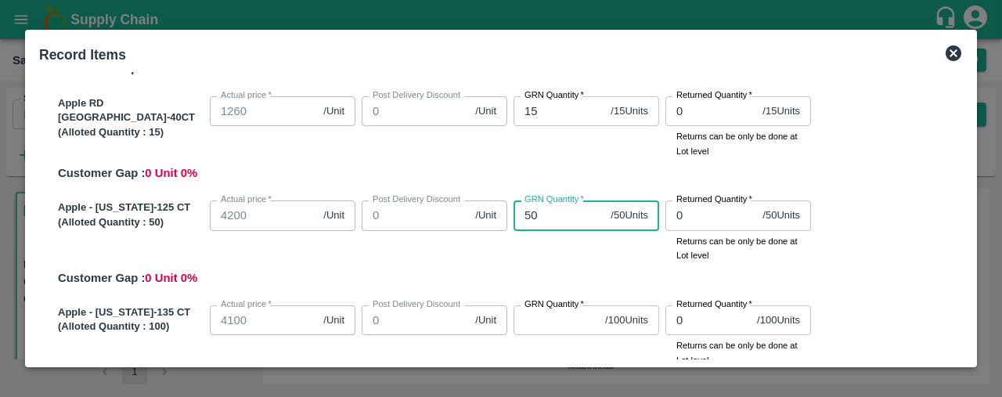
type input "50"
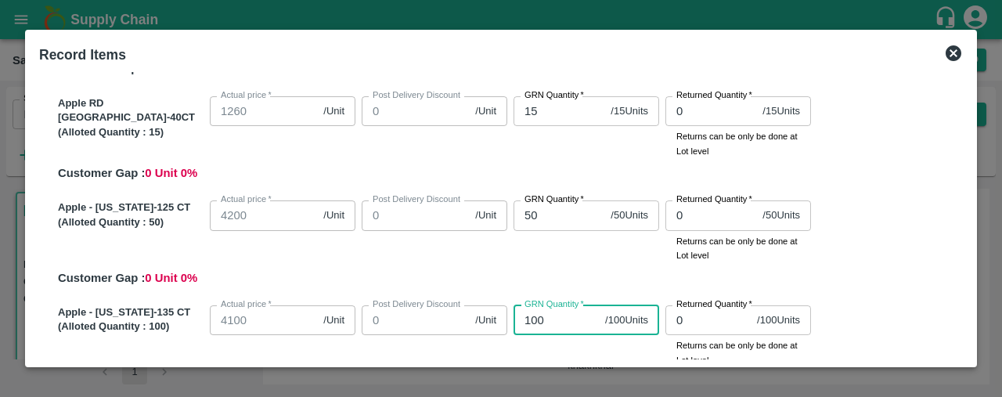
type input "100"
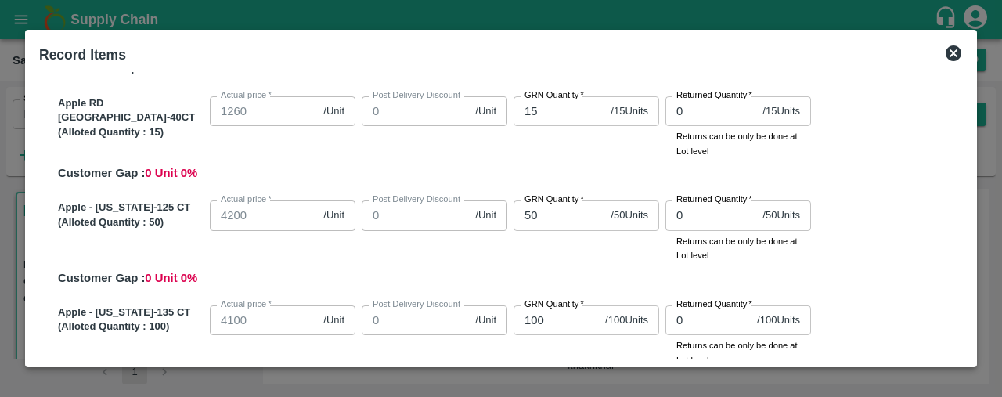
scroll to position [2136, 0]
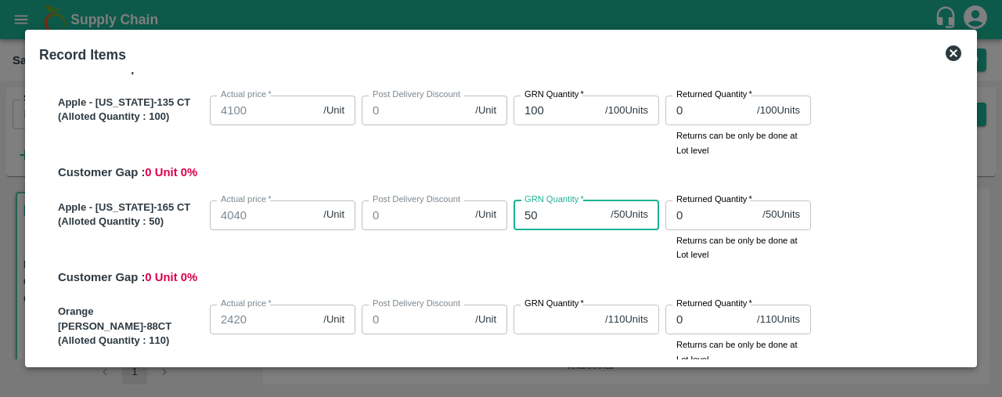
type input "50"
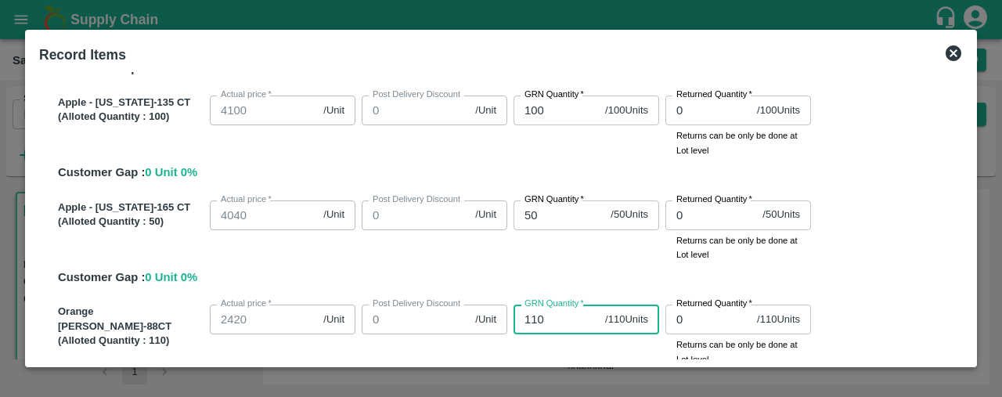
type input "110"
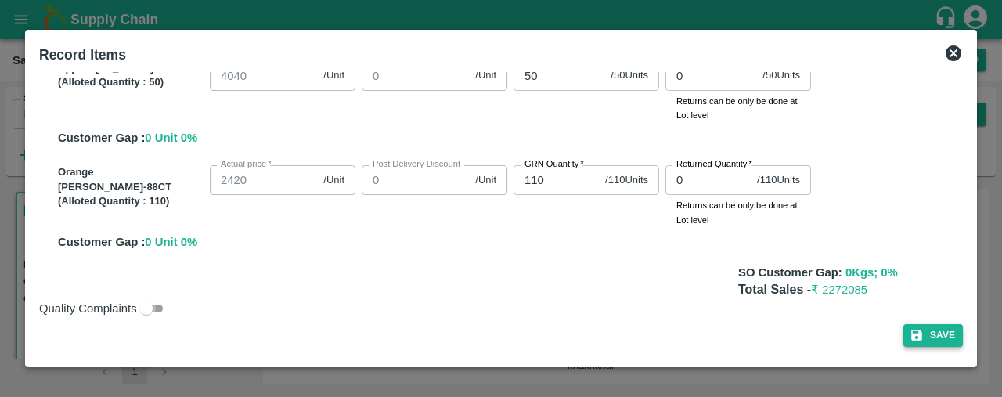
click at [935, 344] on button "Save" at bounding box center [933, 335] width 60 height 23
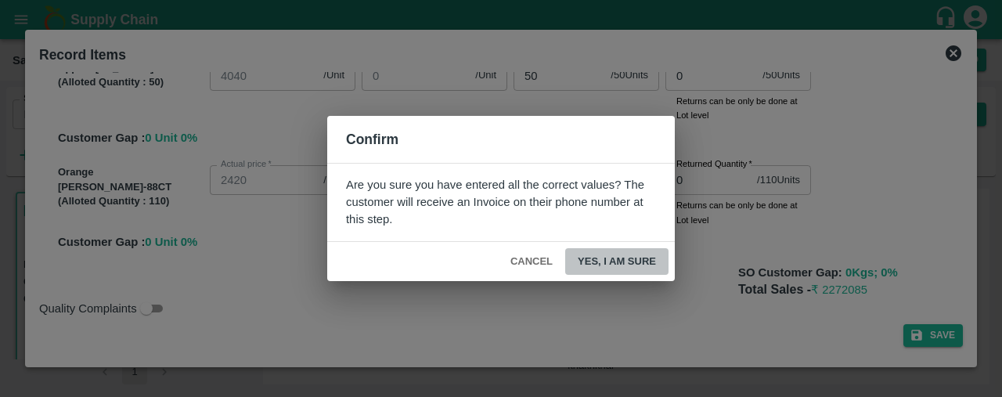
click at [634, 258] on button "Yes, I am sure" at bounding box center [616, 261] width 103 height 27
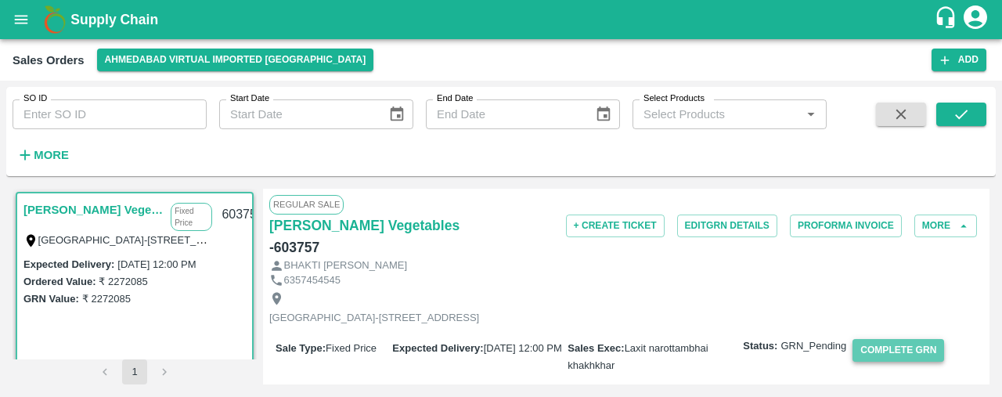
click at [916, 339] on button "Complete GRN" at bounding box center [899, 350] width 92 height 23
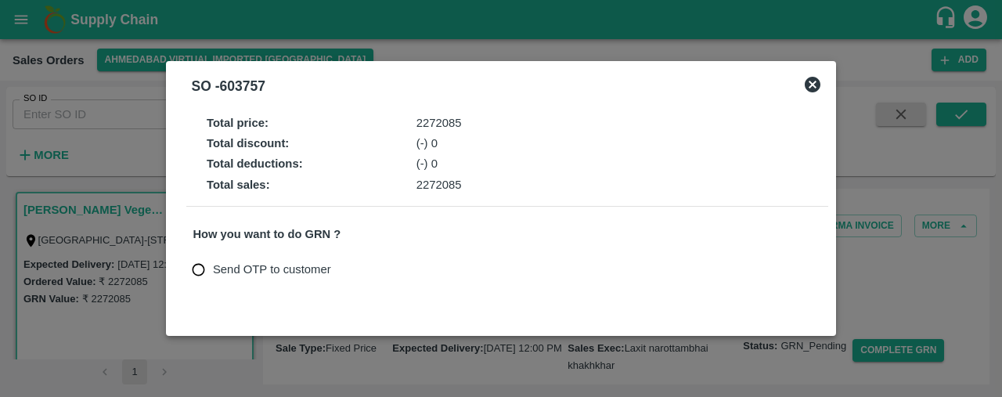
click at [200, 269] on input "Send OTP to customer" at bounding box center [198, 269] width 29 height 29
radio input "true"
click at [391, 270] on button "Send OTP" at bounding box center [376, 269] width 64 height 23
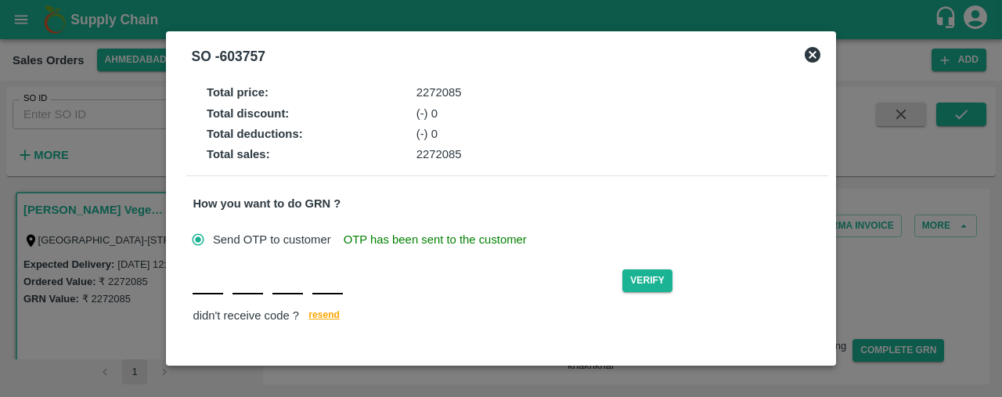
click at [210, 298] on div "Verify didn't receive code ? [GEOGRAPHIC_DATA]" at bounding box center [507, 296] width 629 height 60
type input "o"
type input "b"
type input "i"
type input "y"
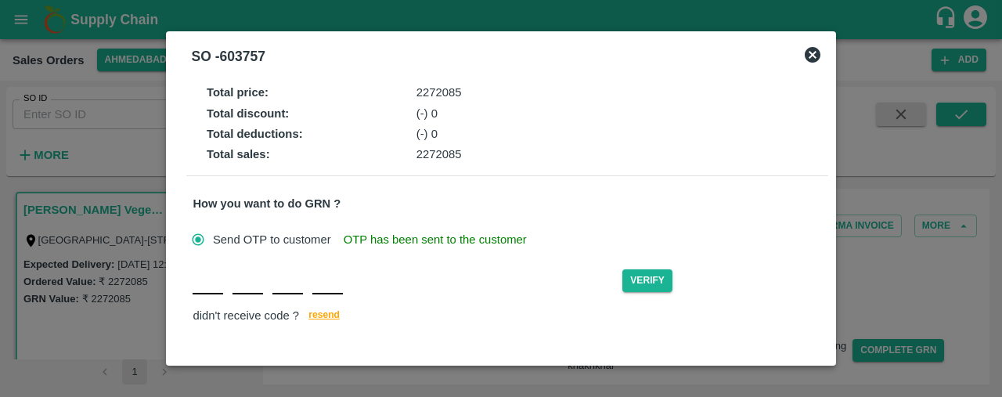
type input "O"
type input "B"
type input "I"
type input "Y"
click at [658, 280] on button "Verify" at bounding box center [647, 280] width 50 height 23
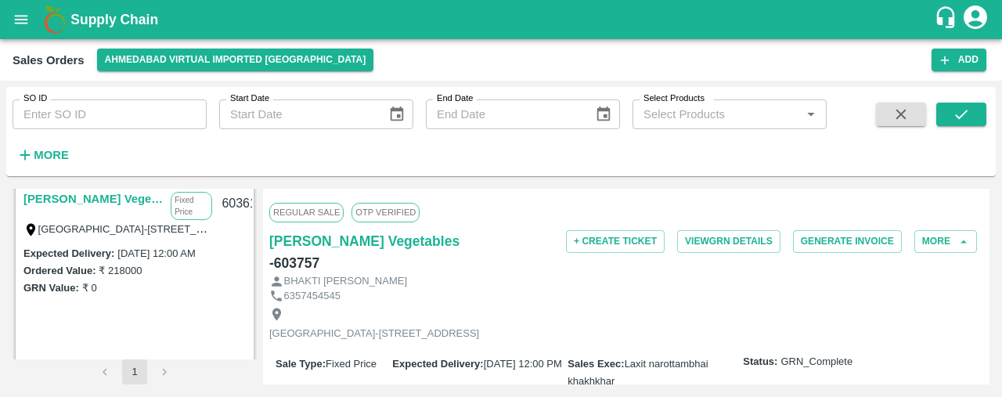
scroll to position [231, 0]
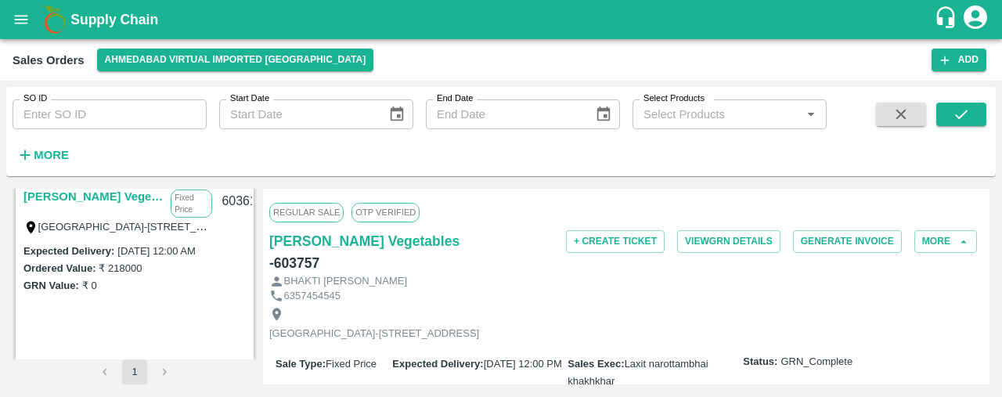
click at [92, 194] on link "[PERSON_NAME] Vegetables" at bounding box center [92, 196] width 139 height 20
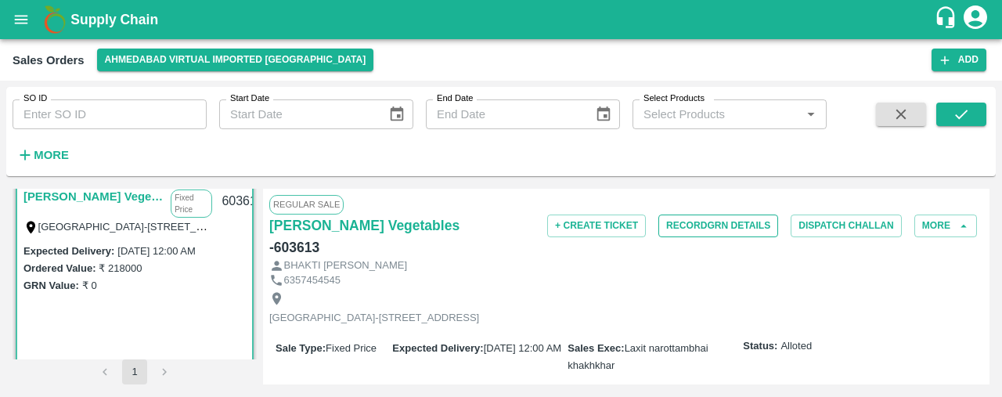
click at [727, 222] on button "Record GRN Details" at bounding box center [718, 226] width 120 height 23
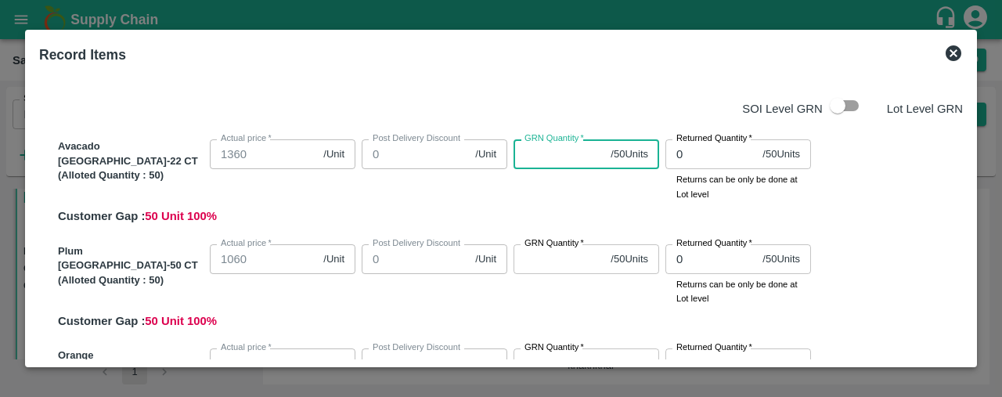
click at [536, 146] on input "GRN Quantity   *" at bounding box center [559, 154] width 91 height 30
type input "50"
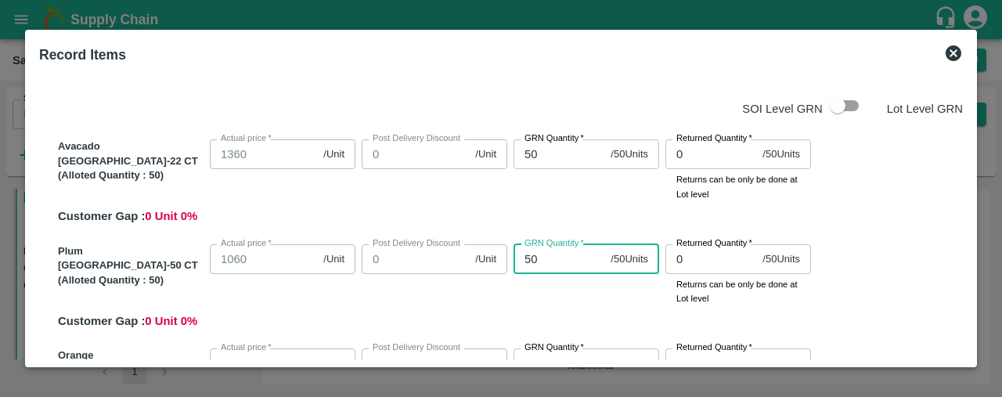
type input "50"
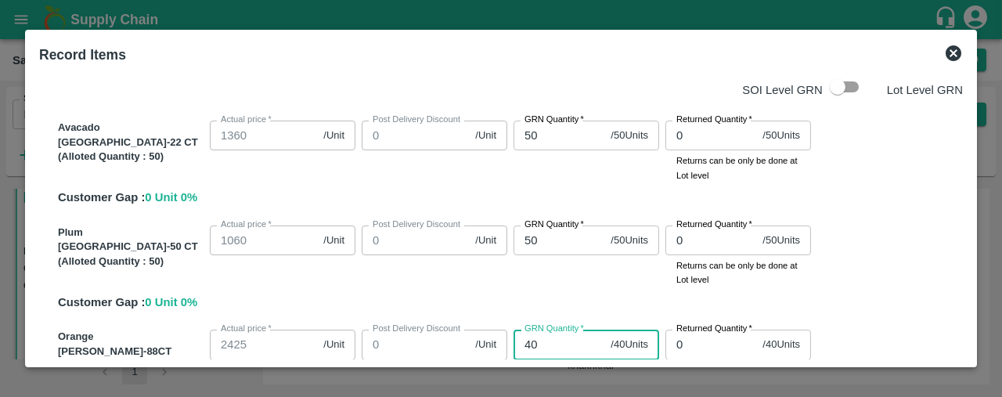
type input "40"
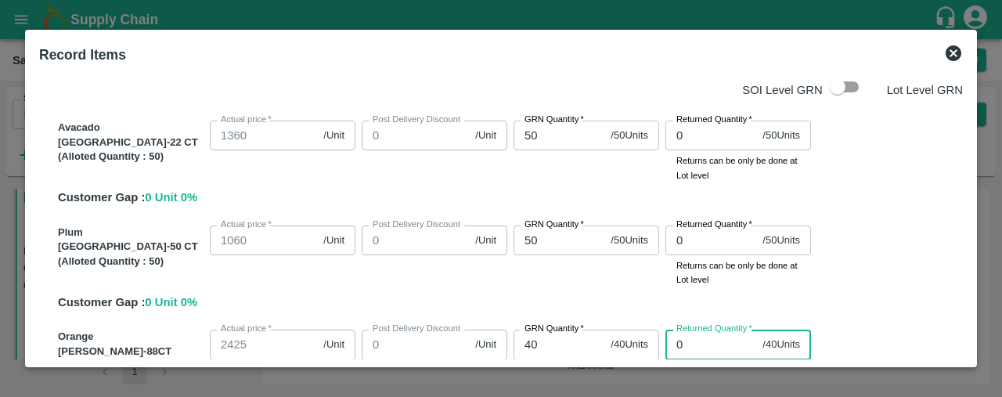
scroll to position [183, 0]
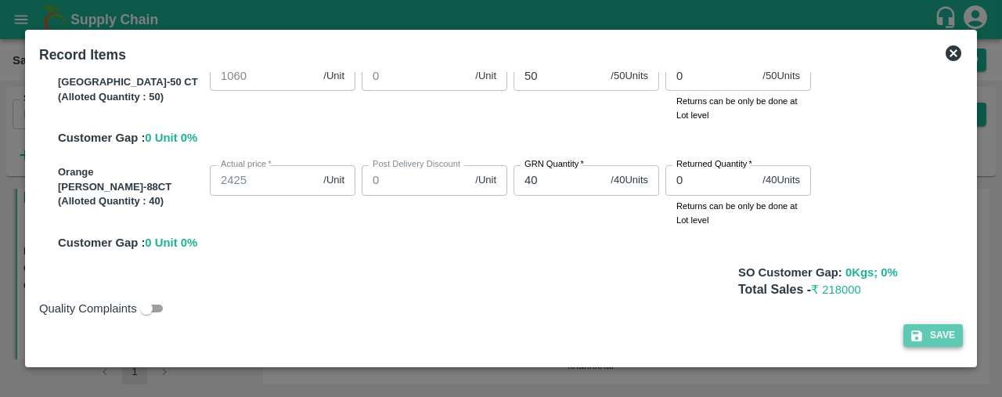
click at [941, 336] on button "Save" at bounding box center [933, 335] width 60 height 23
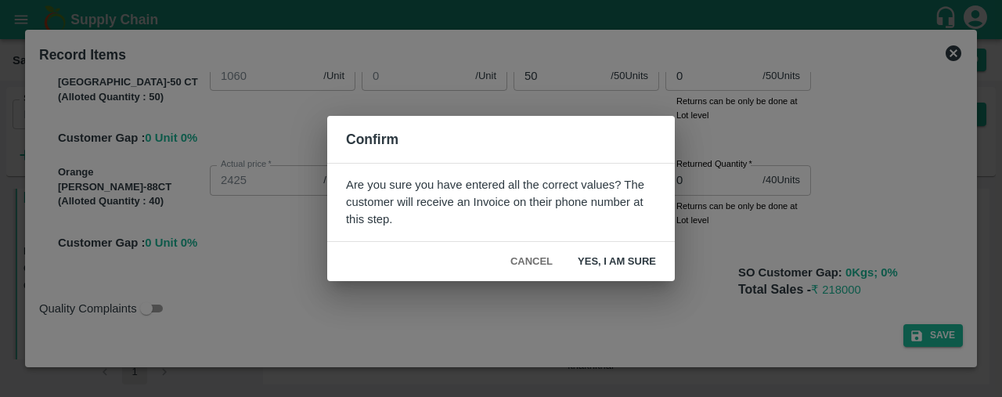
click at [611, 256] on button "Yes, I am sure" at bounding box center [616, 261] width 103 height 27
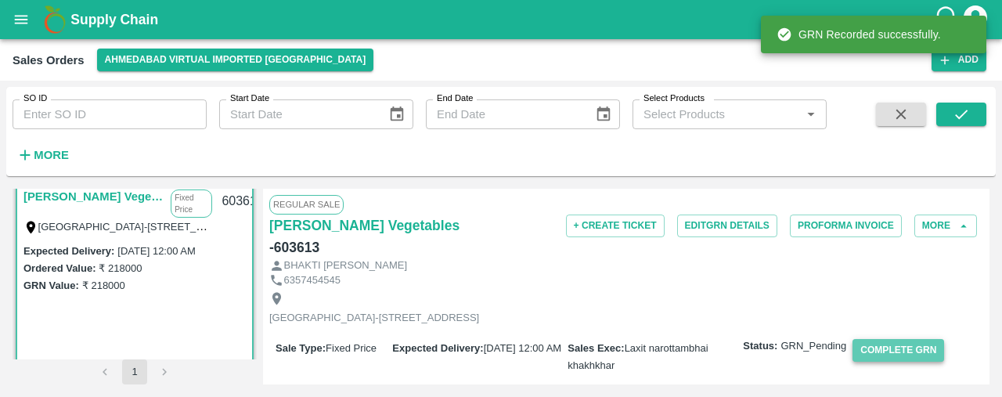
click at [899, 341] on button "Complete GRN" at bounding box center [899, 350] width 92 height 23
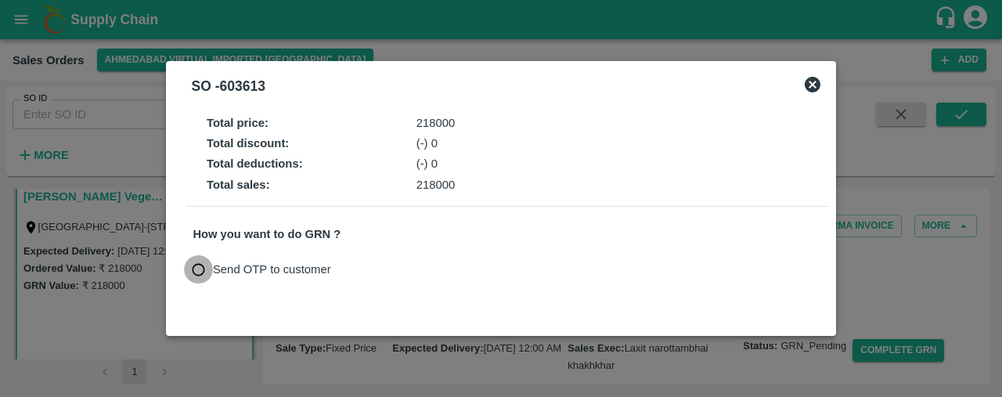
click at [199, 264] on input "Send OTP to customer" at bounding box center [198, 269] width 29 height 29
radio input "true"
click at [379, 269] on button "Send OTP" at bounding box center [376, 269] width 64 height 23
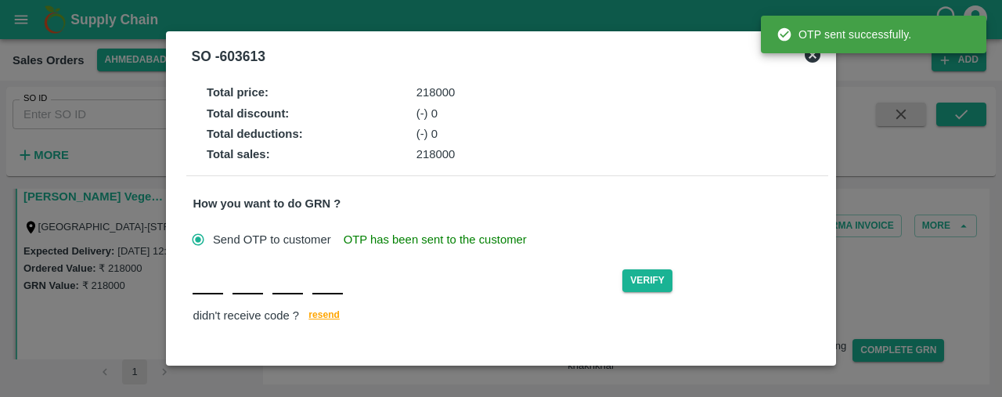
click at [197, 289] on input "text" at bounding box center [208, 280] width 31 height 28
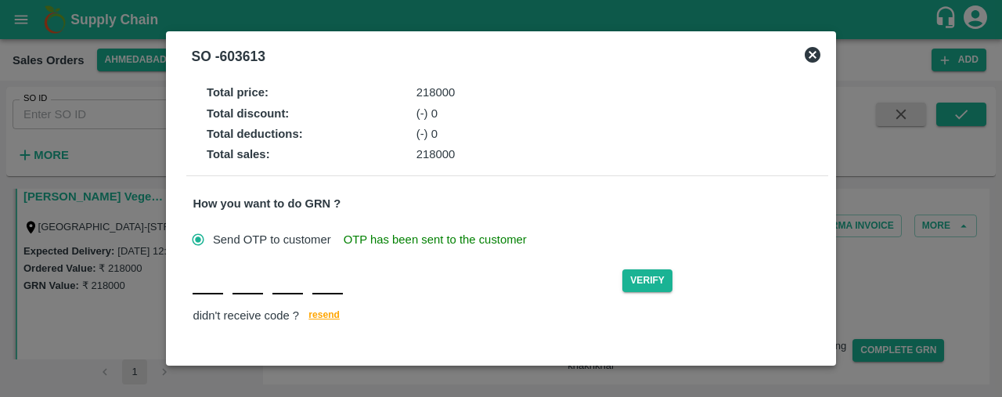
type input "A"
type input "N"
type input "D"
type input "J"
click at [645, 281] on button "Verify" at bounding box center [647, 280] width 50 height 23
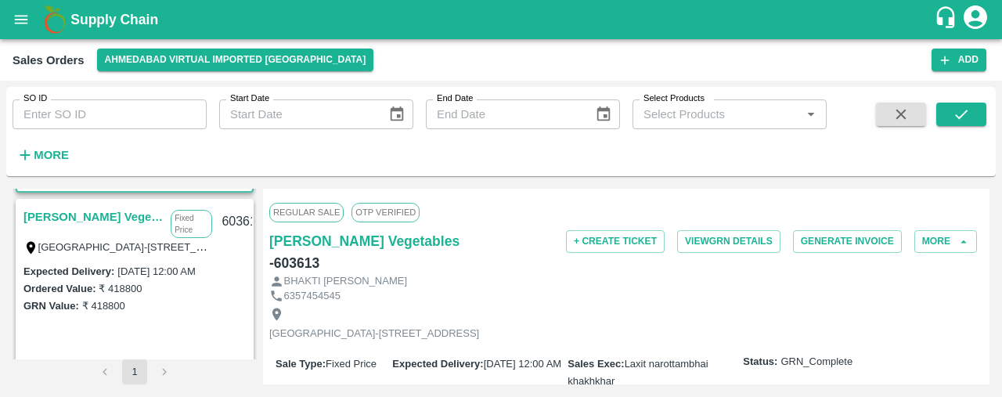
scroll to position [418, 0]
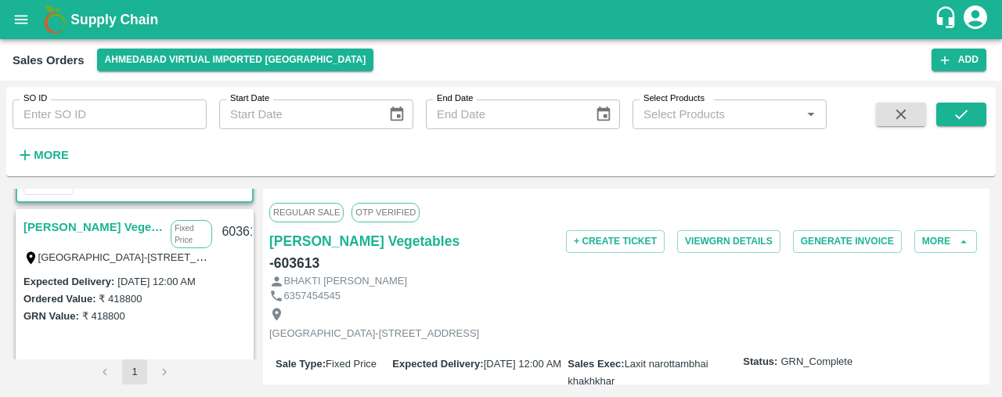
click at [83, 227] on link "[PERSON_NAME] Vegetables" at bounding box center [92, 227] width 139 height 20
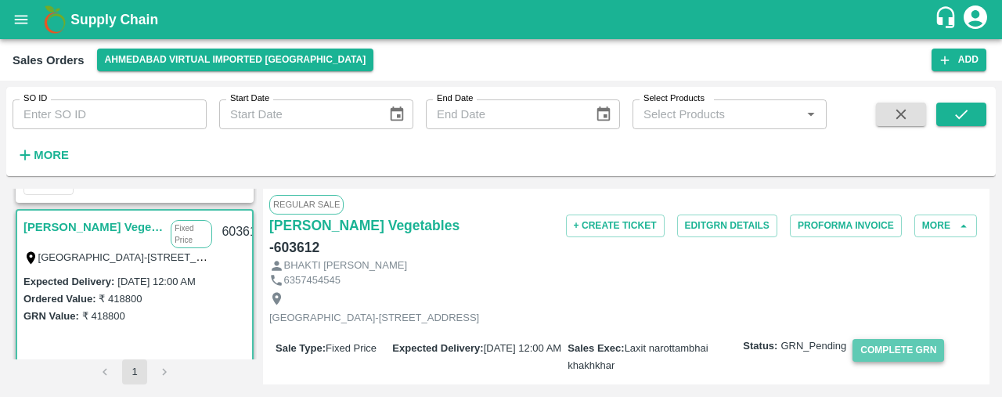
click at [914, 352] on button "Complete GRN" at bounding box center [899, 350] width 92 height 23
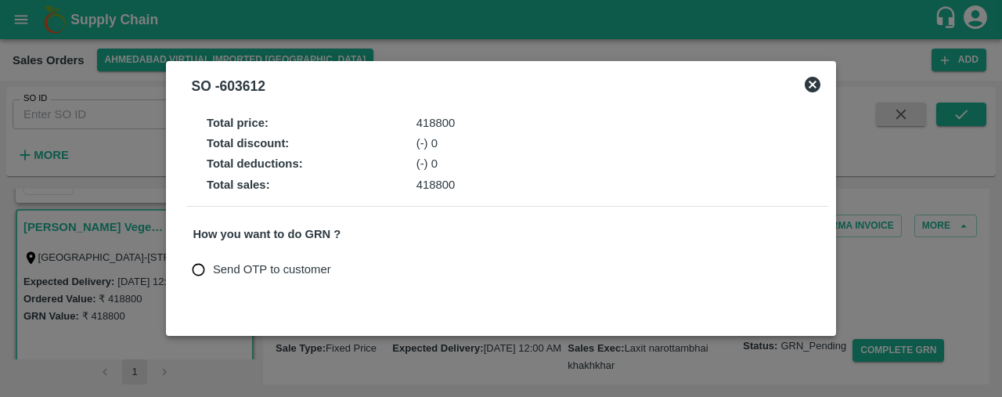
click at [196, 265] on input "Send OTP to customer" at bounding box center [198, 269] width 29 height 29
radio input "true"
click at [359, 267] on button "Send OTP" at bounding box center [376, 269] width 64 height 23
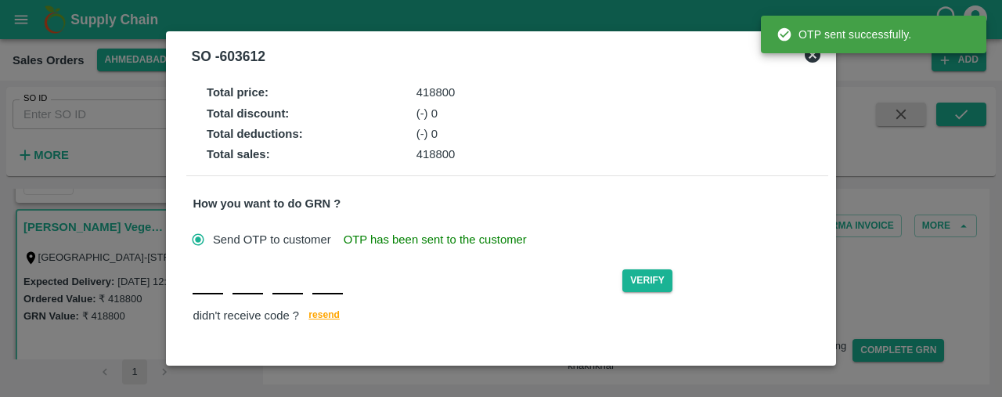
click at [211, 294] on input "text" at bounding box center [208, 280] width 31 height 28
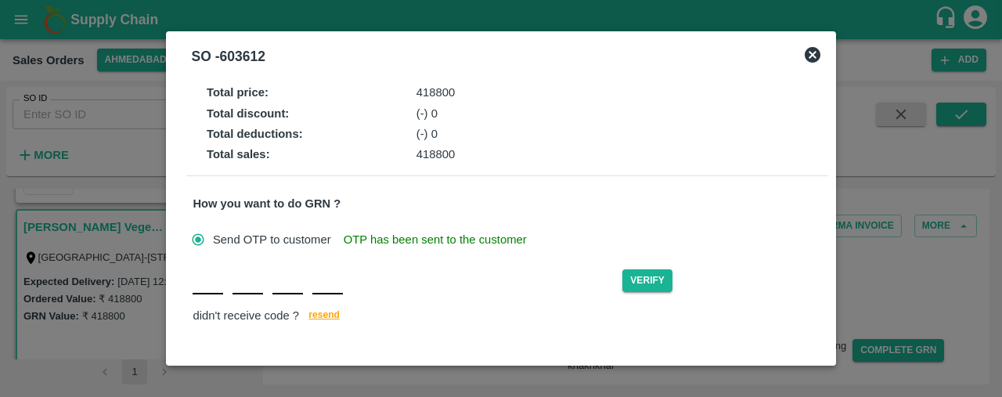
type input "C"
type input "H"
type input "E"
type input "Q"
click at [653, 271] on button "Verify" at bounding box center [647, 280] width 50 height 23
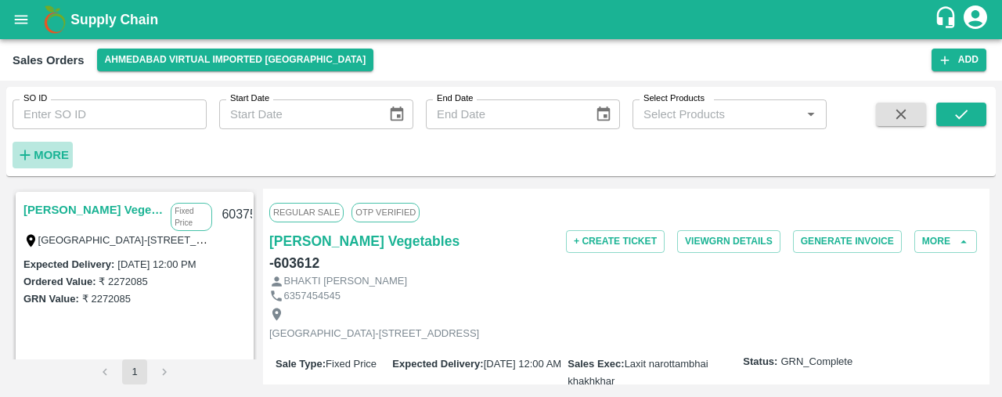
click at [66, 154] on strong "More" at bounding box center [51, 155] width 35 height 13
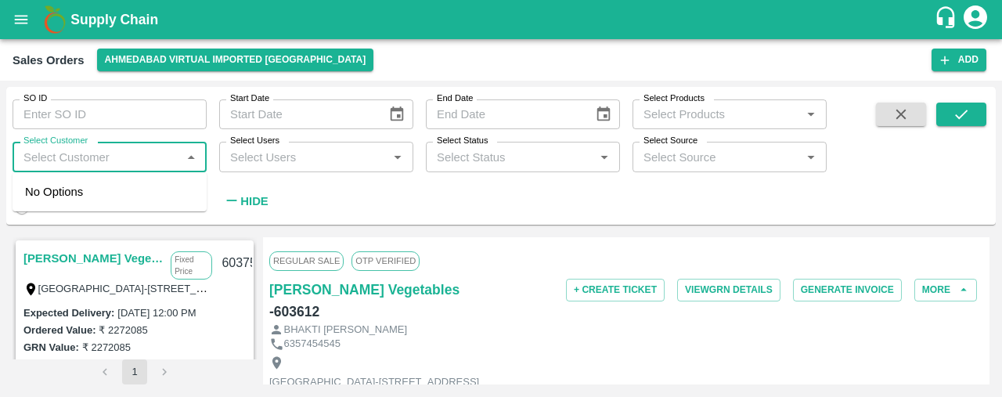
click at [47, 153] on input "Select Customer" at bounding box center [96, 156] width 159 height 20
type input "SHREE"
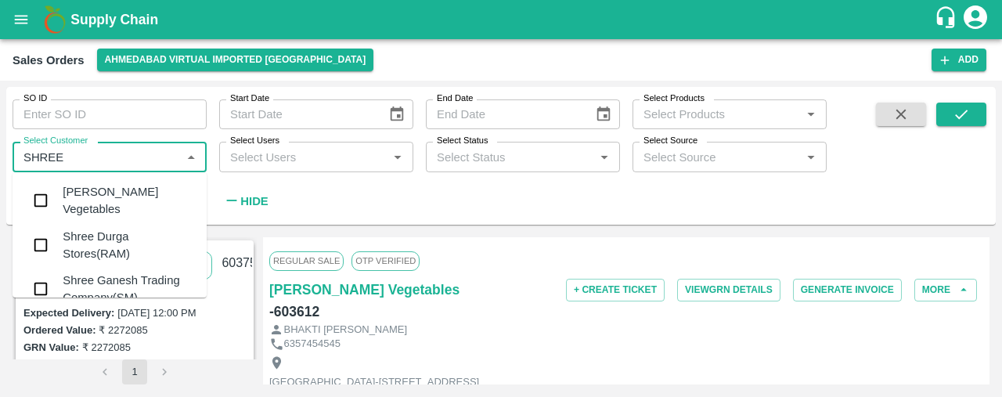
click at [44, 196] on input "checkbox" at bounding box center [40, 200] width 31 height 31
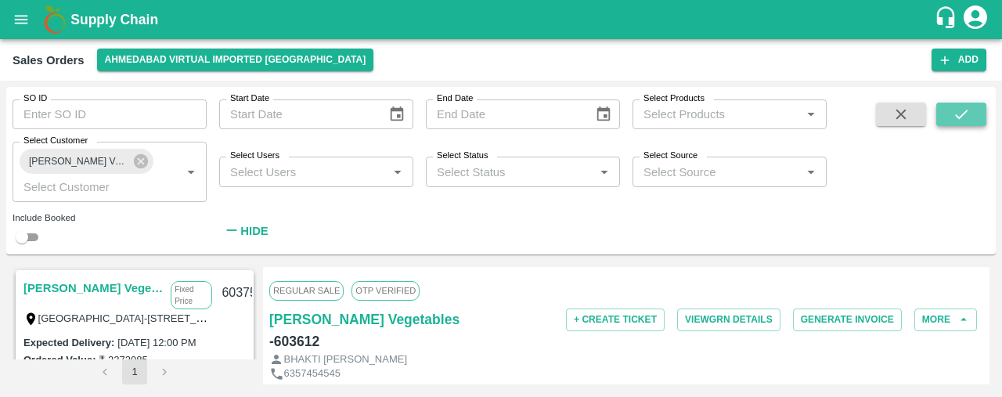
click at [961, 114] on icon "submit" at bounding box center [961, 114] width 17 height 17
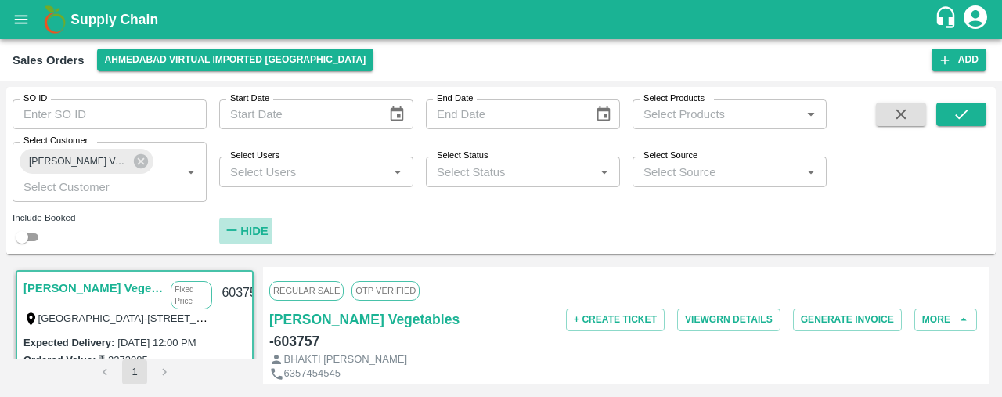
click at [249, 234] on strong "Hide" at bounding box center [253, 231] width 27 height 13
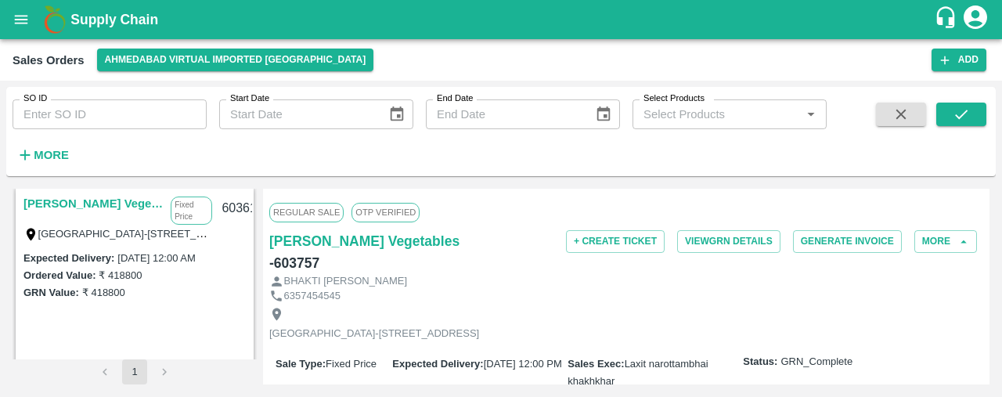
scroll to position [482, 0]
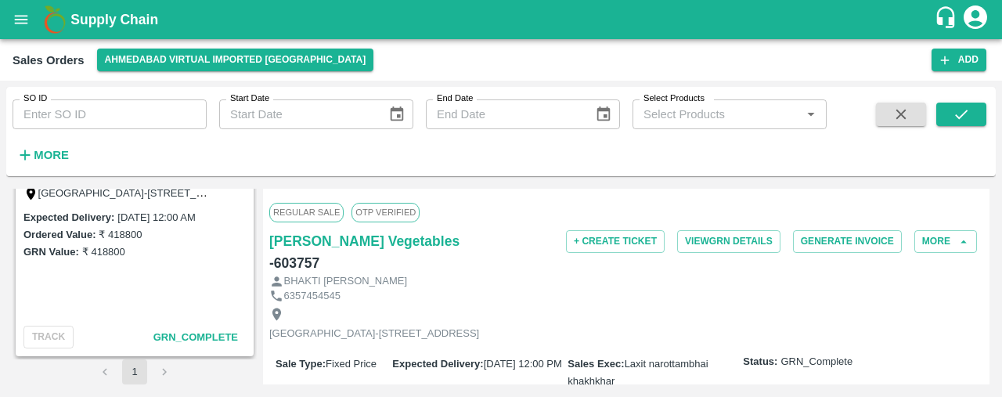
click at [161, 372] on li "pagination navigation" at bounding box center [165, 371] width 30 height 25
click at [53, 154] on strong "More" at bounding box center [51, 155] width 35 height 13
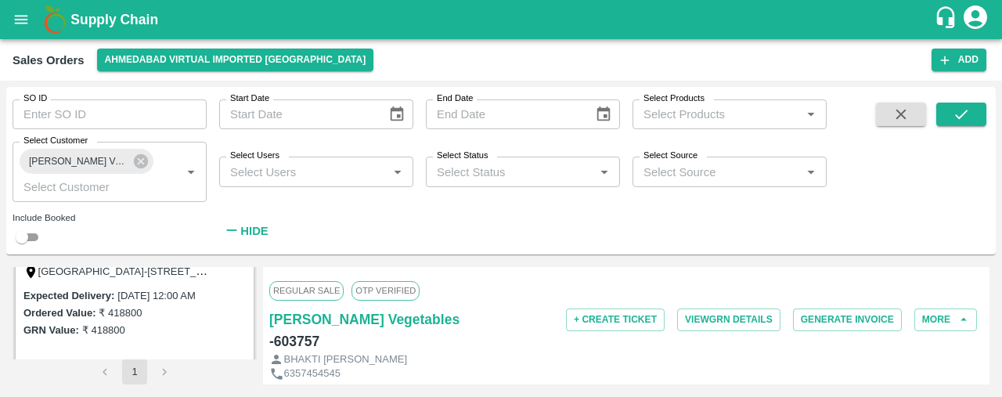
click at [255, 341] on div "[GEOGRAPHIC_DATA] Fixed Price [GEOGRAPHIC_DATA]-1, [GEOGRAPHIC_DATA] Expected D…" at bounding box center [501, 325] width 977 height 117
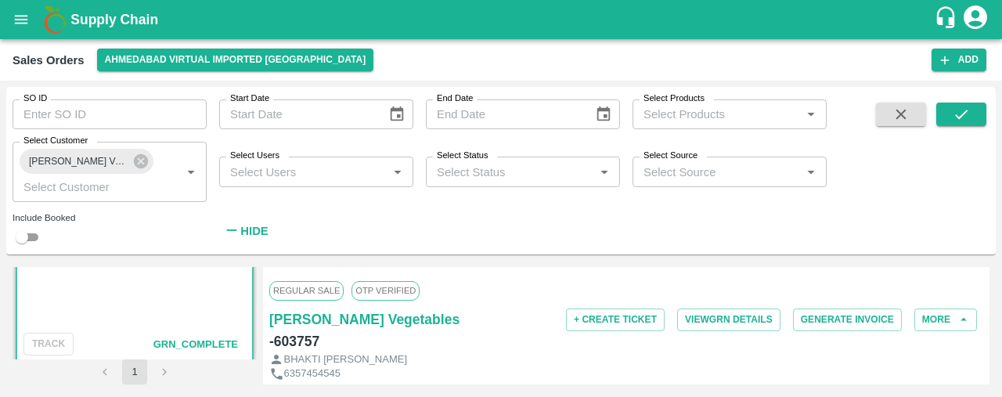
scroll to position [0, 0]
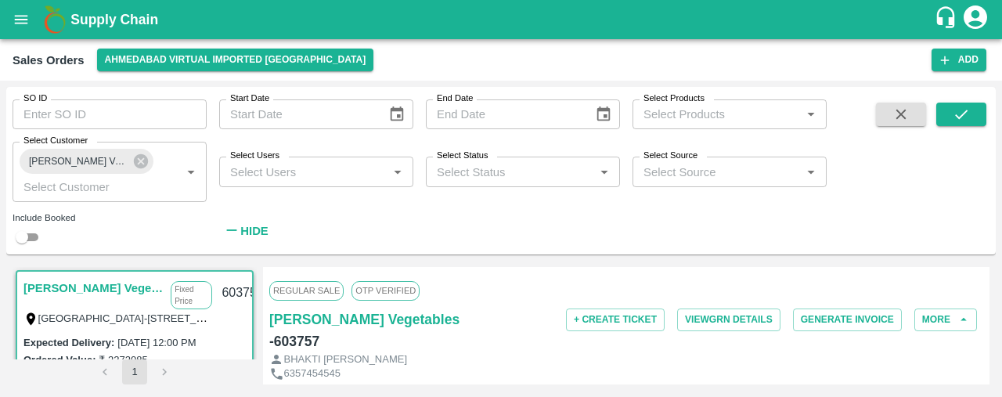
click at [362, 215] on div "SO ID SO ID Start Date Start Date End Date End Date Select Products Select Prod…" at bounding box center [413, 167] width 827 height 160
click at [251, 226] on strong "Hide" at bounding box center [253, 231] width 27 height 13
